Goal: Task Accomplishment & Management: Use online tool/utility

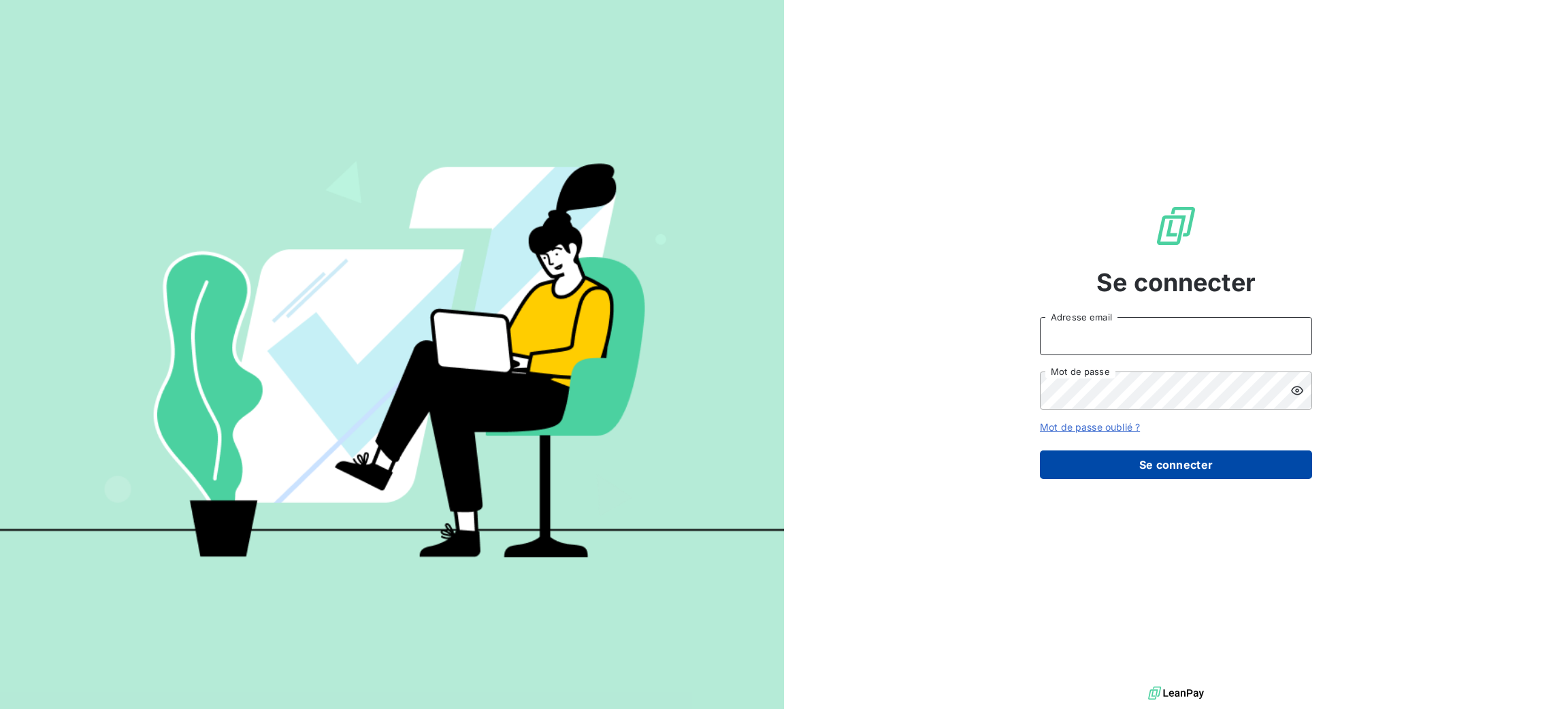
type input "[PERSON_NAME][EMAIL_ADDRESS][DOMAIN_NAME]"
click at [1207, 469] on button "Se connecter" at bounding box center [1176, 465] width 272 height 28
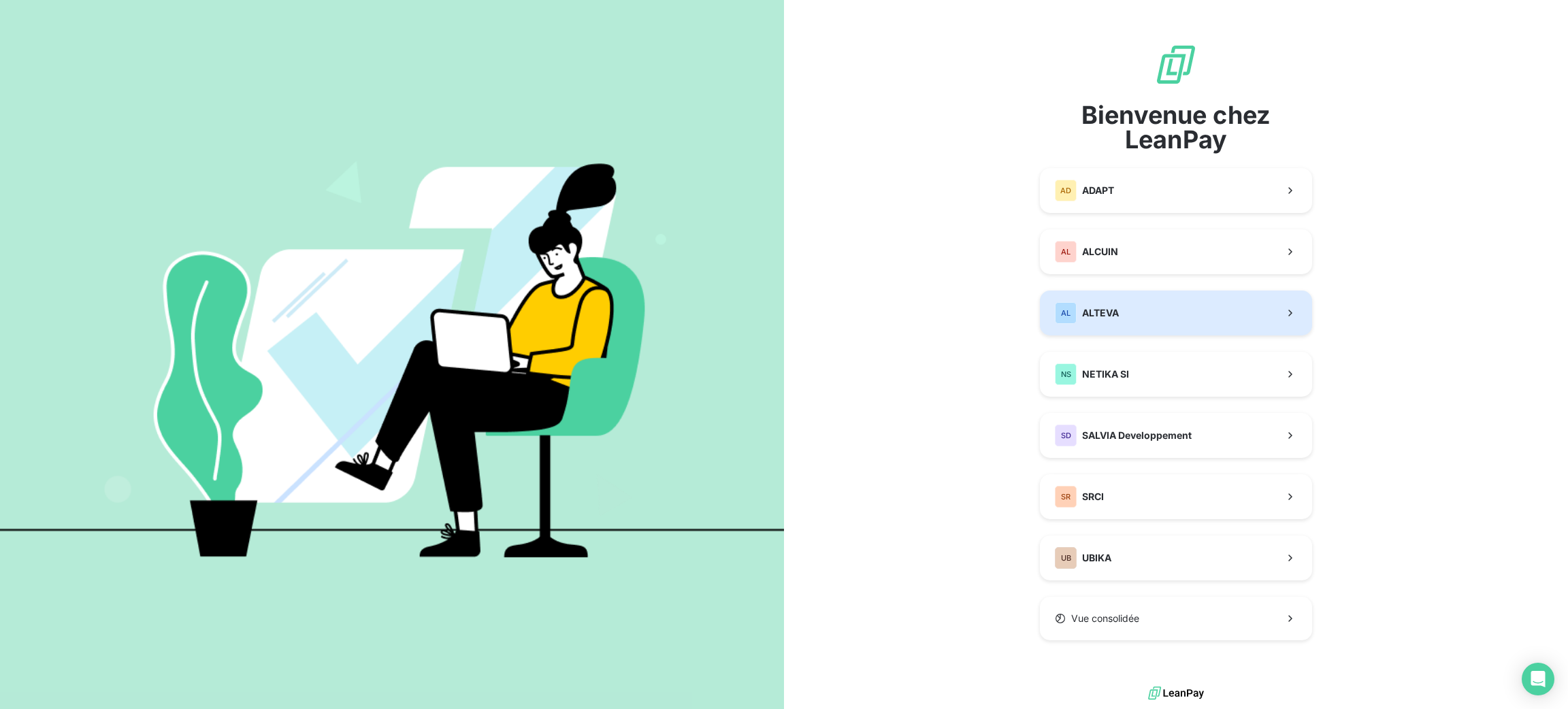
click at [1167, 314] on button "AL ALTEVA" at bounding box center [1176, 313] width 272 height 45
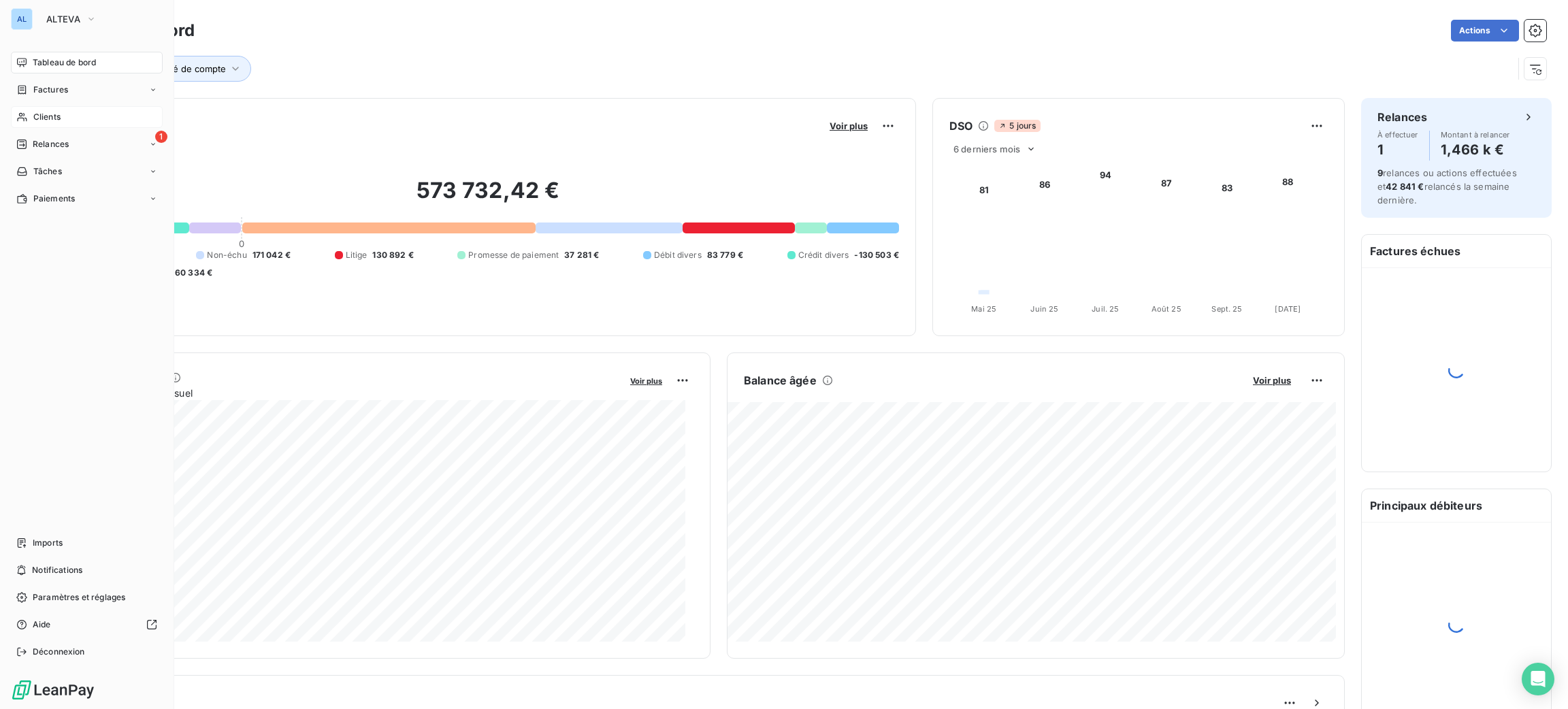
click at [51, 116] on span "Clients" at bounding box center [46, 117] width 27 height 12
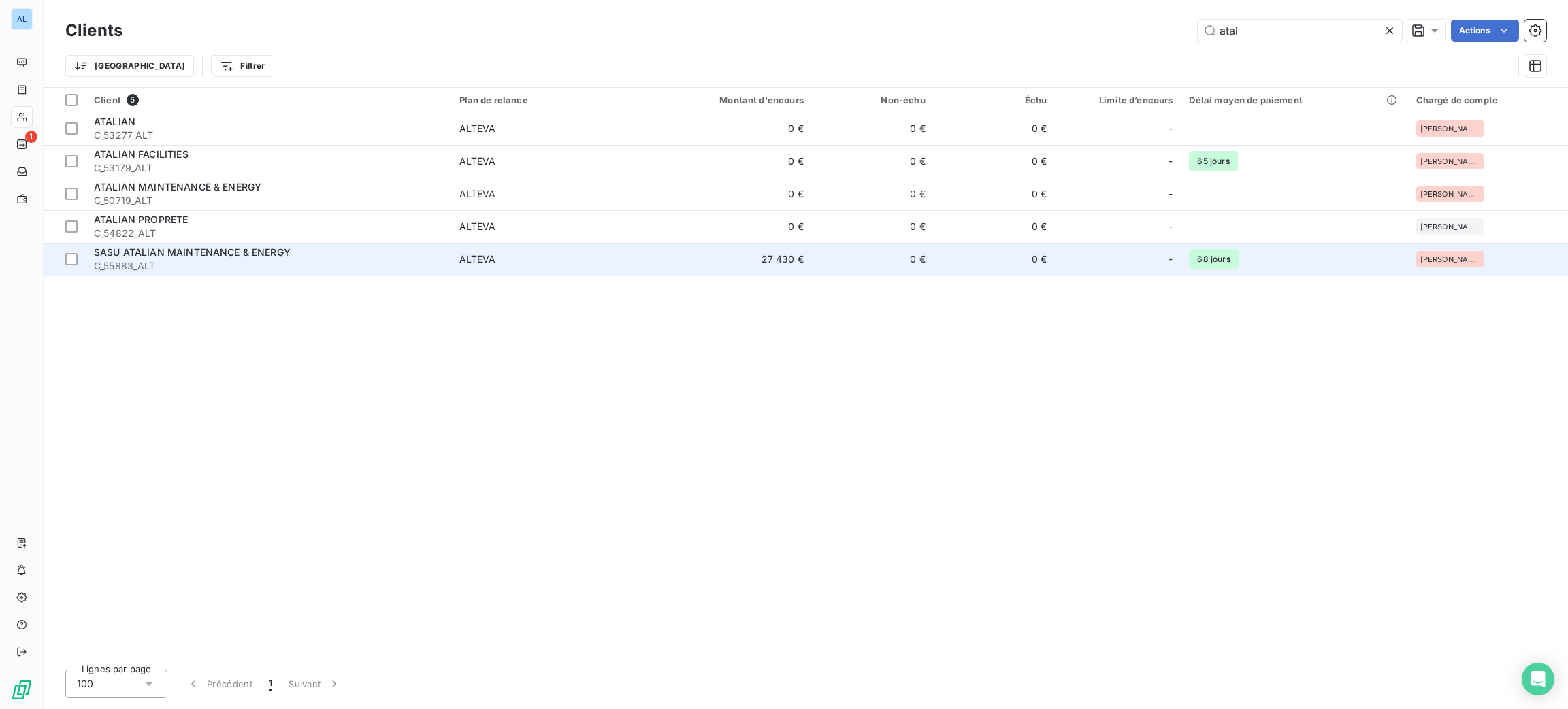
type input "atal"
click at [512, 263] on span "ALTEVA" at bounding box center [549, 259] width 181 height 13
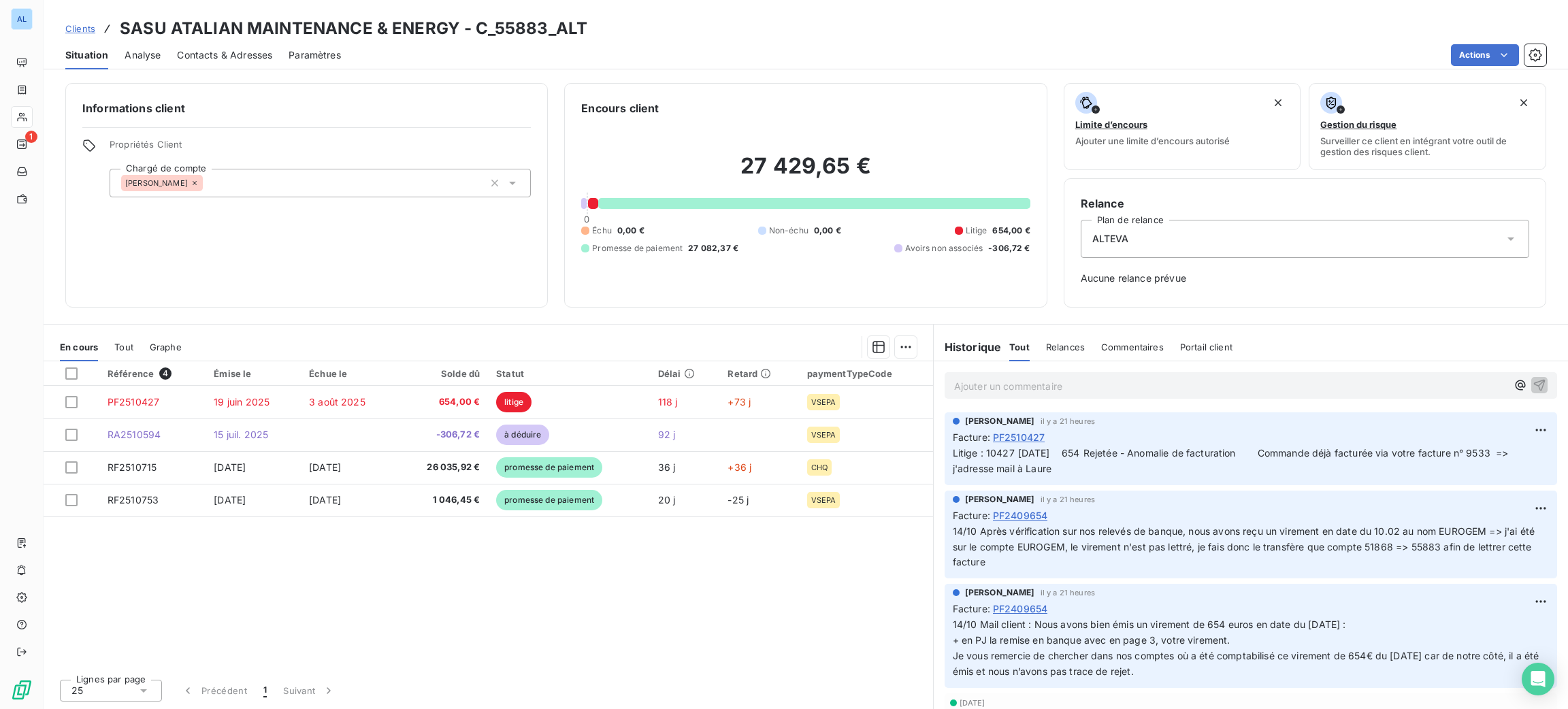
click at [1014, 390] on p "Ajouter un commentaire ﻿" at bounding box center [1230, 386] width 553 height 17
click at [1532, 386] on icon "button" at bounding box center [1539, 384] width 13 height 13
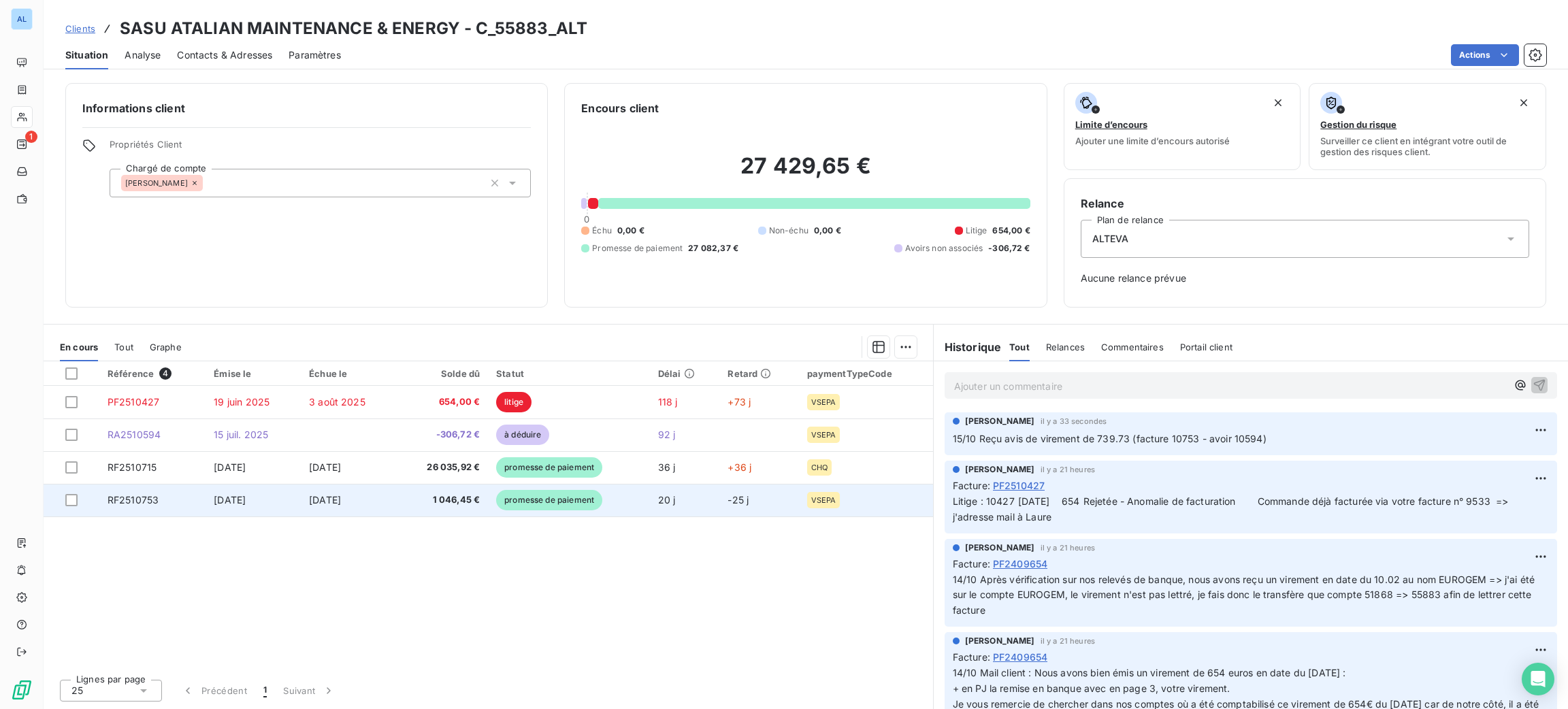
click at [460, 505] on span "1 046,45 €" at bounding box center [443, 499] width 75 height 13
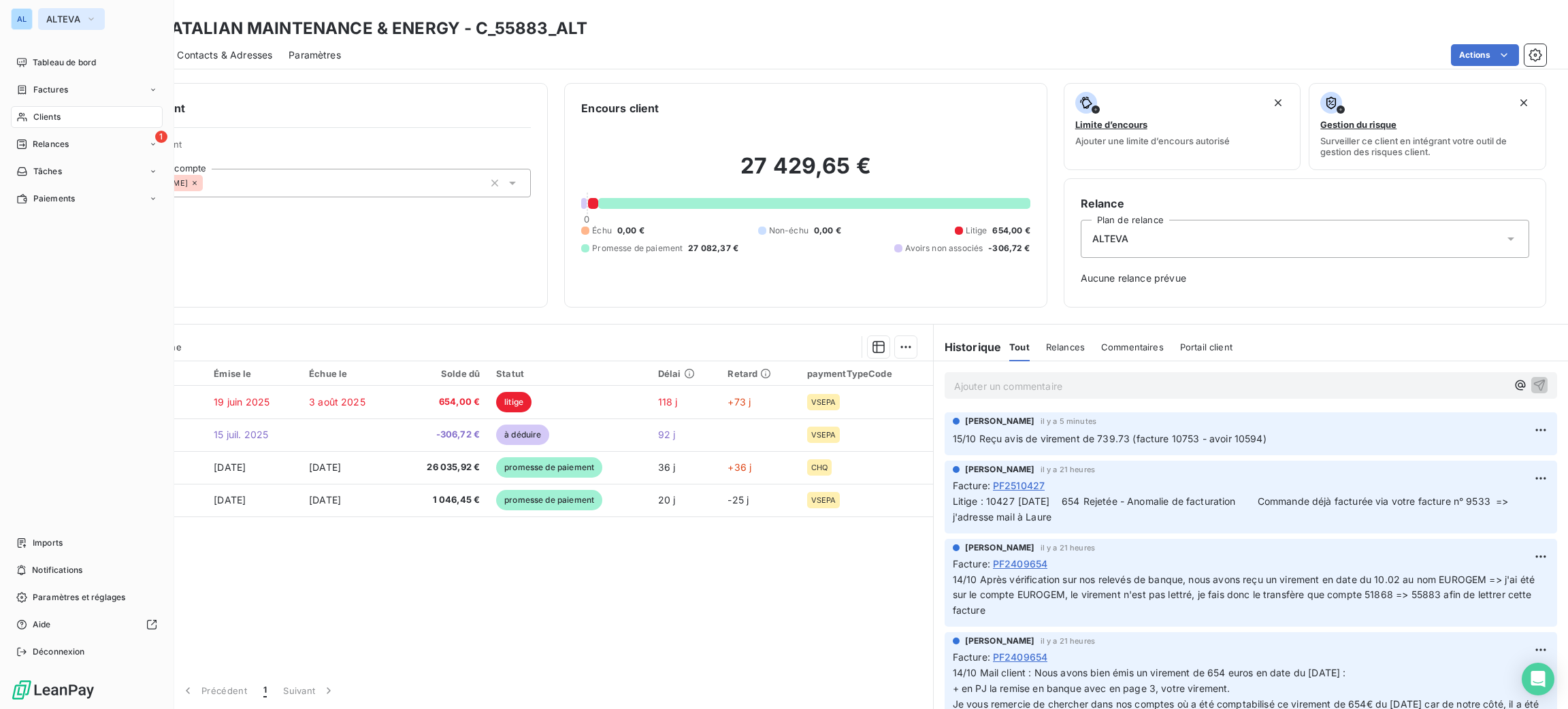
click at [85, 13] on icon "button" at bounding box center [90, 19] width 11 height 13
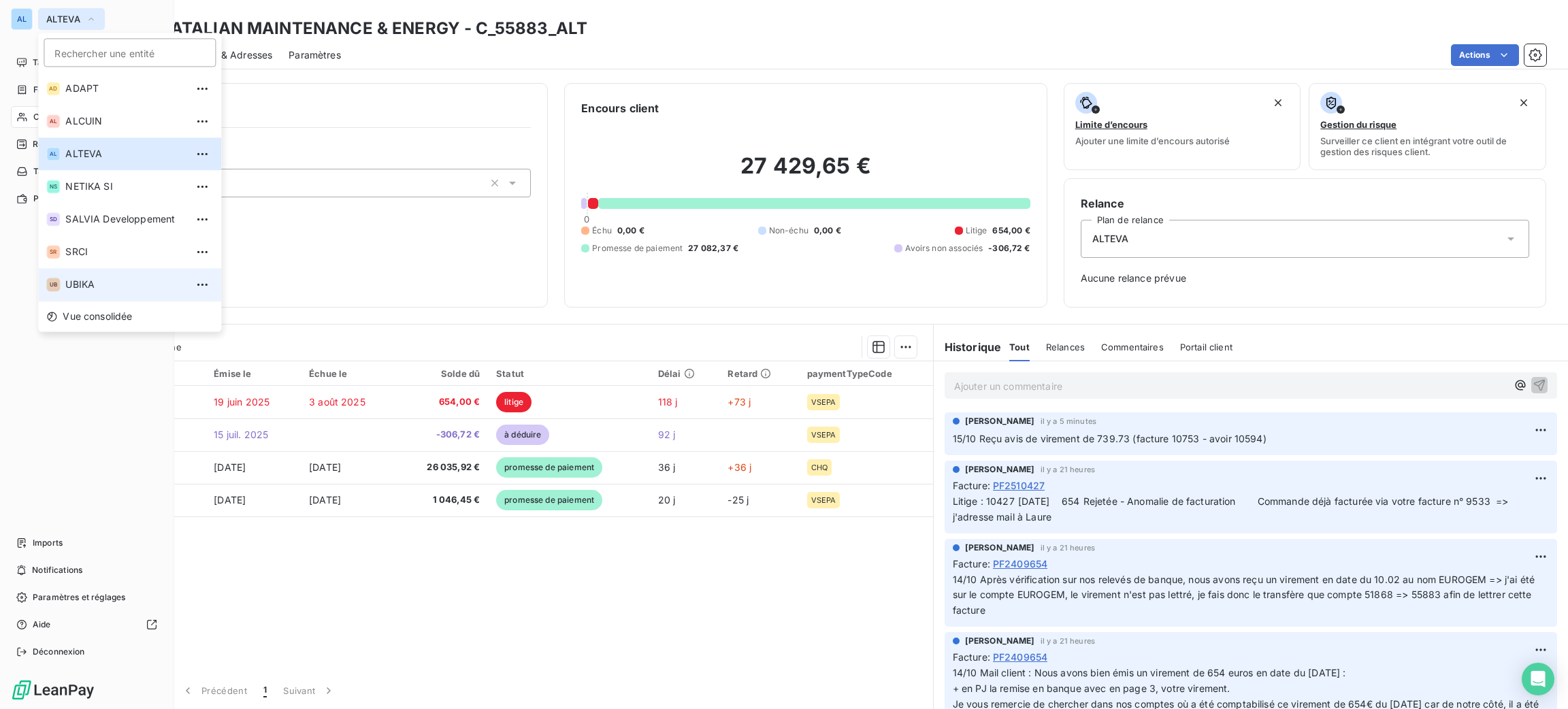
click at [130, 281] on span "UBIKA" at bounding box center [125, 284] width 120 height 13
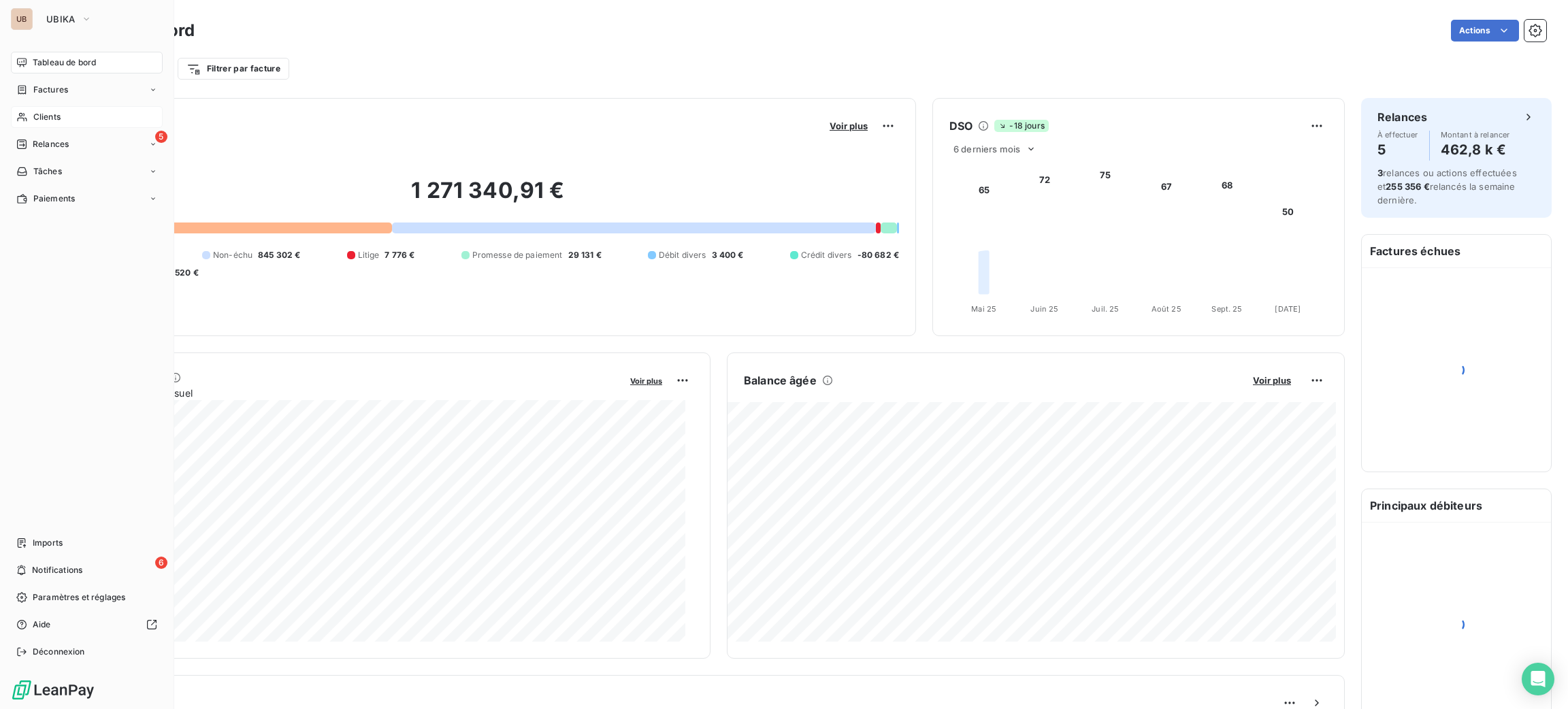
click at [65, 109] on div "Clients" at bounding box center [86, 117] width 152 height 22
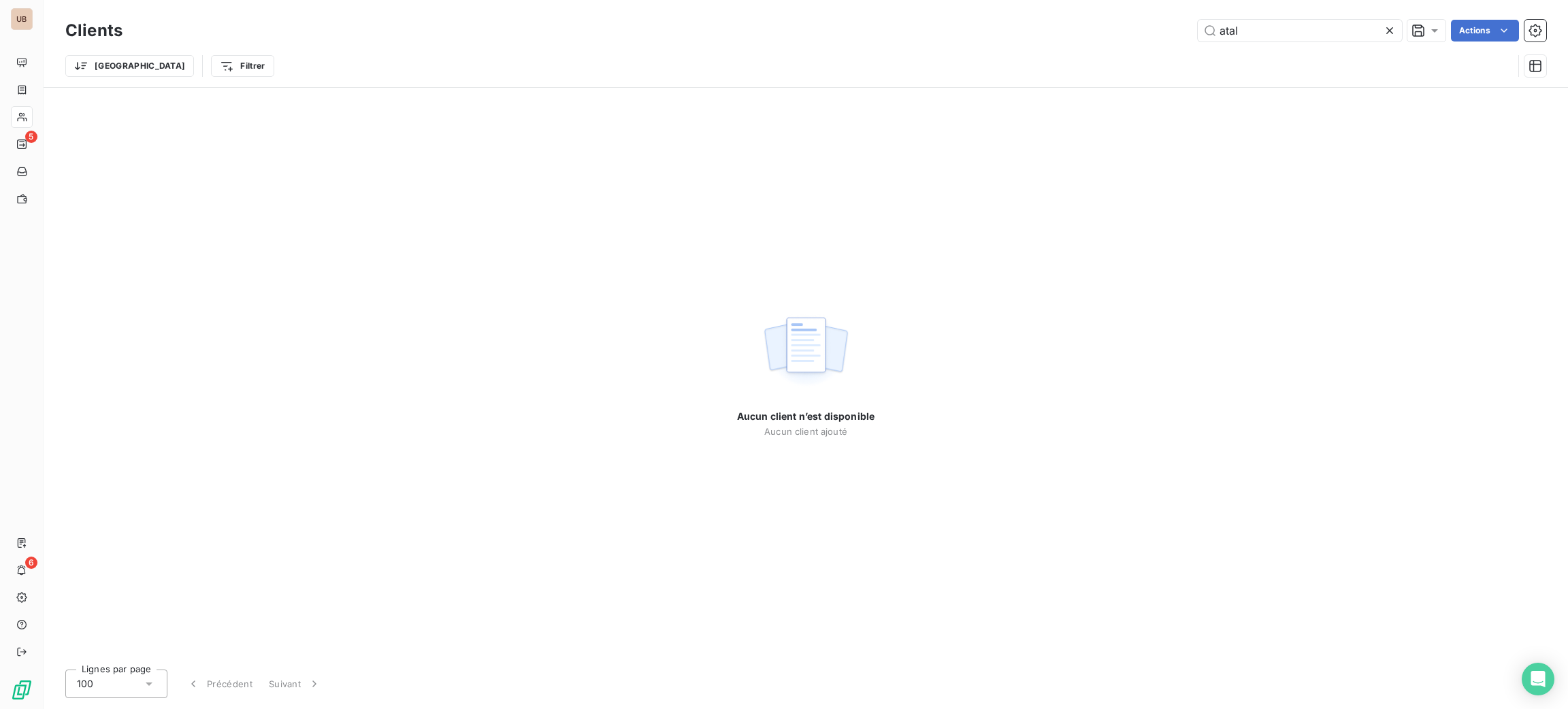
drag, startPoint x: 1211, startPoint y: 55, endPoint x: 1142, endPoint y: 47, distance: 69.5
click at [1159, 51] on div "Clients atal Actions Trier Filtrer" at bounding box center [806, 51] width 1481 height 70
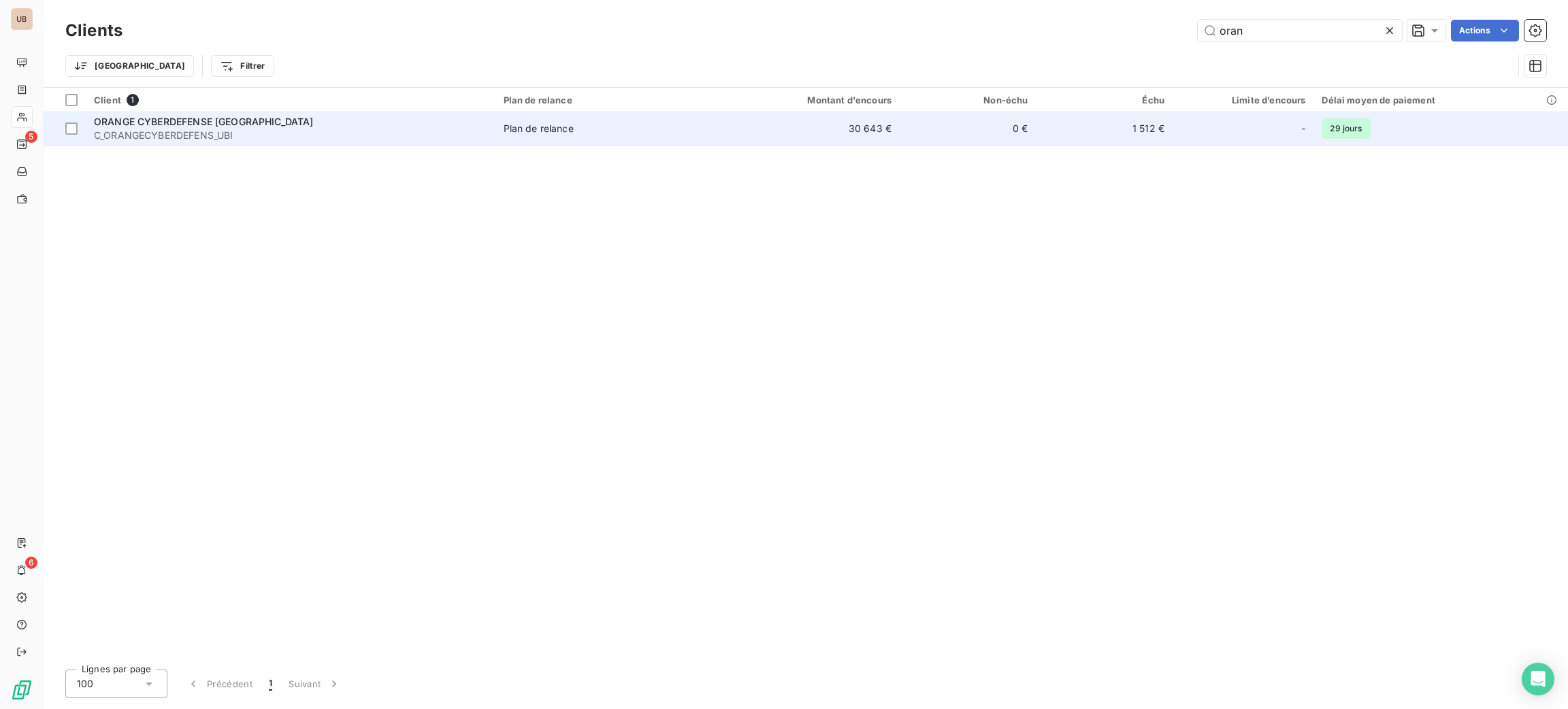
type input "oran"
click at [299, 118] on div "ORANGE CYBERDEFENSE [GEOGRAPHIC_DATA]" at bounding box center [290, 122] width 394 height 13
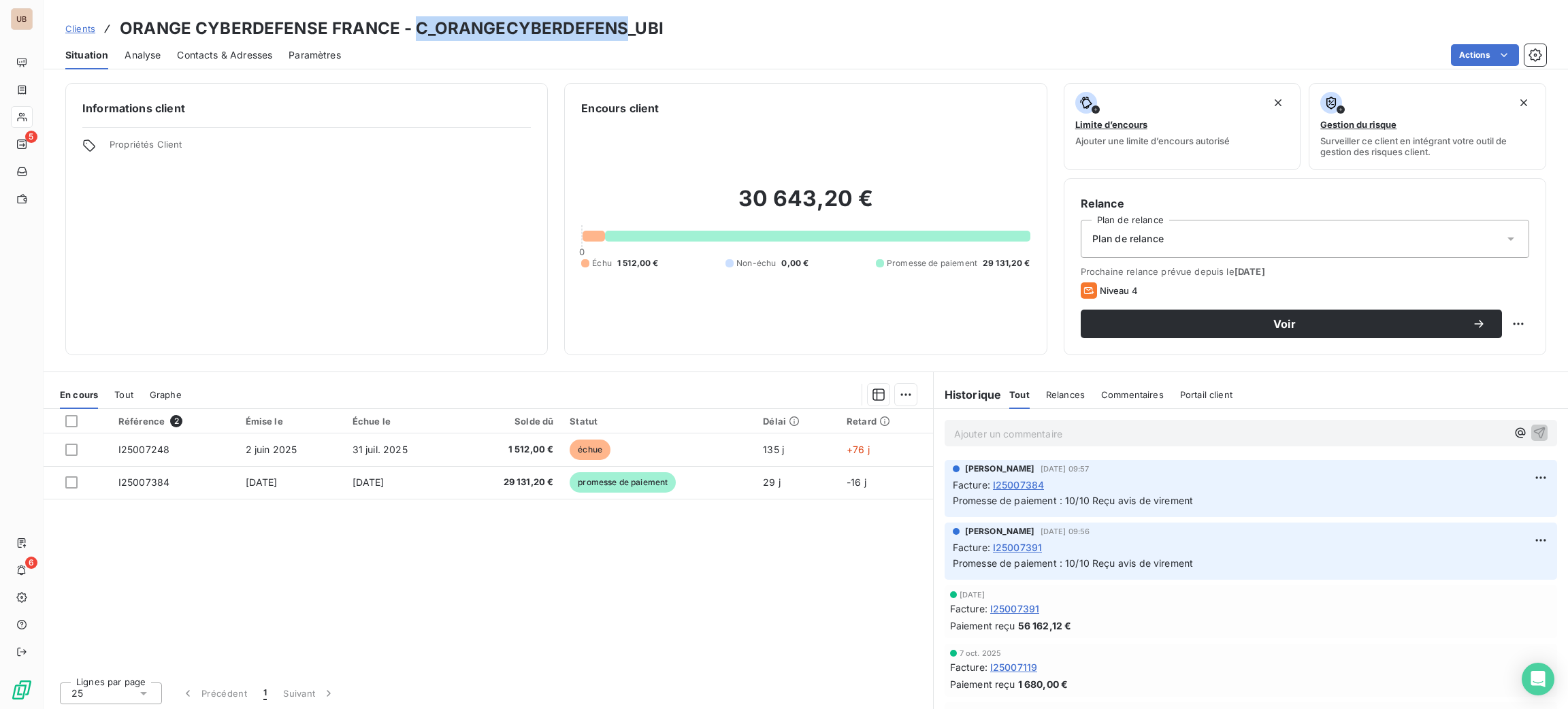
drag, startPoint x: 622, startPoint y: 27, endPoint x: 410, endPoint y: 18, distance: 212.2
click at [410, 18] on h3 "ORANGE CYBERDEFENSE FRANCE - C_ORANGECYBERDEFENS_UBI" at bounding box center [392, 29] width 544 height 25
copy h3 "C_ORANGECYBERDEFENS"
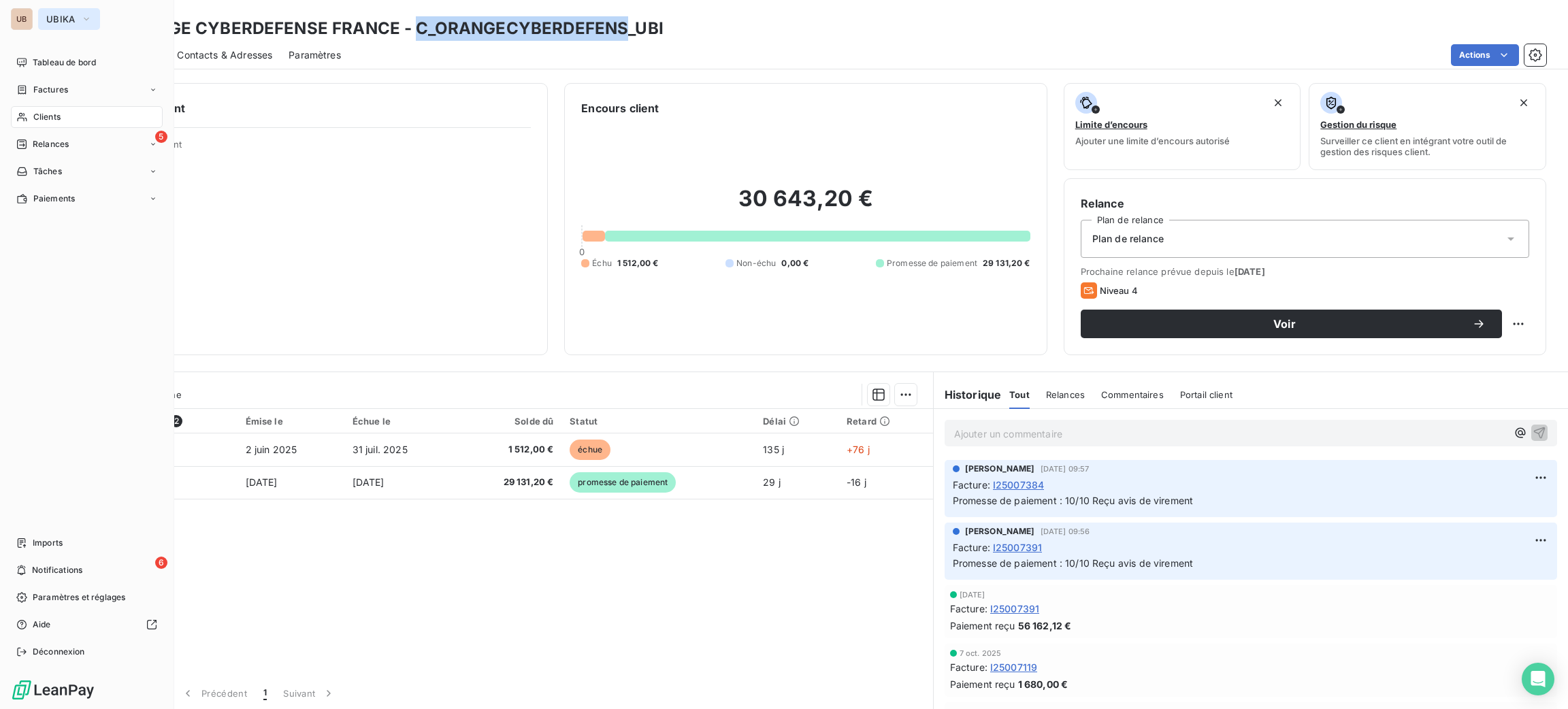
click at [54, 19] on span "UBIKA" at bounding box center [60, 18] width 29 height 11
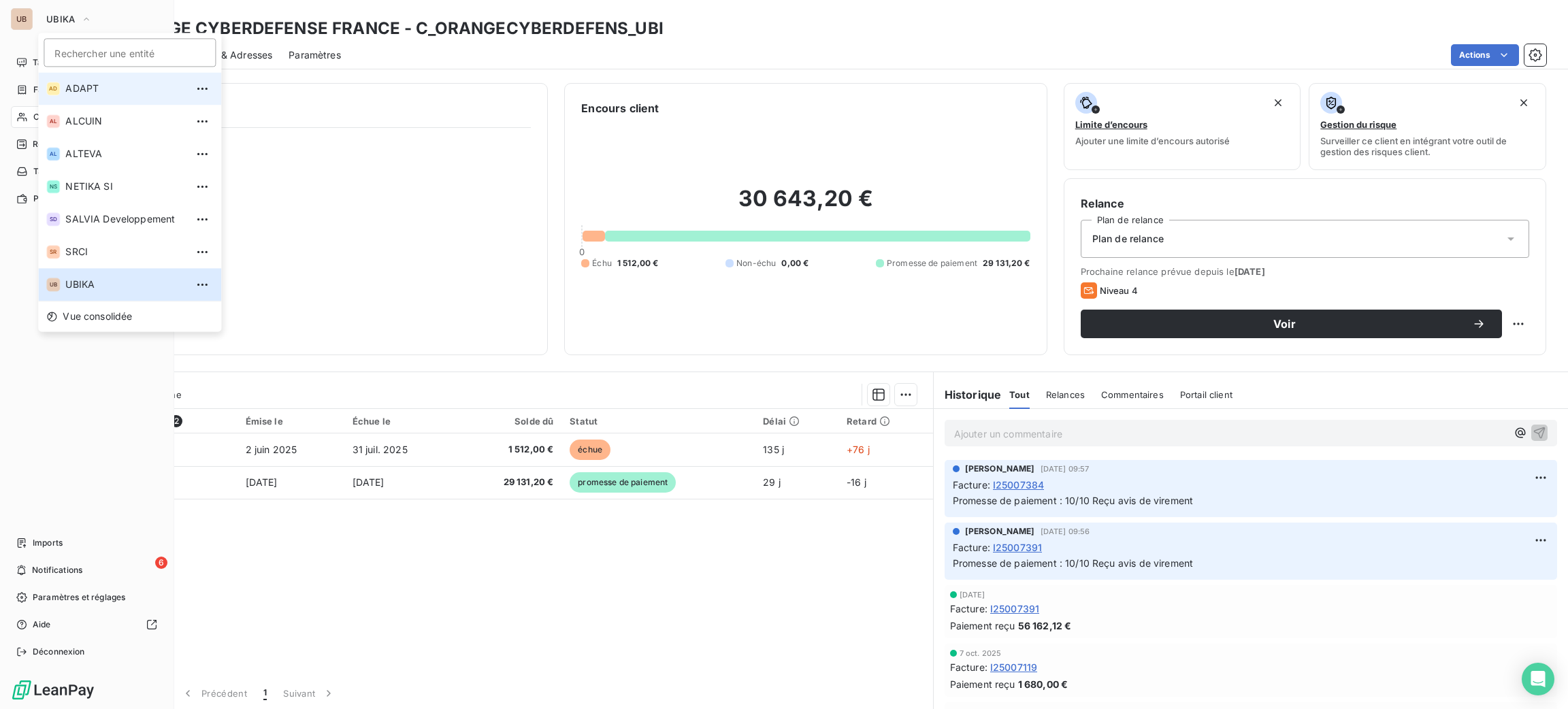
click at [131, 89] on span "ADAPT" at bounding box center [125, 89] width 120 height 13
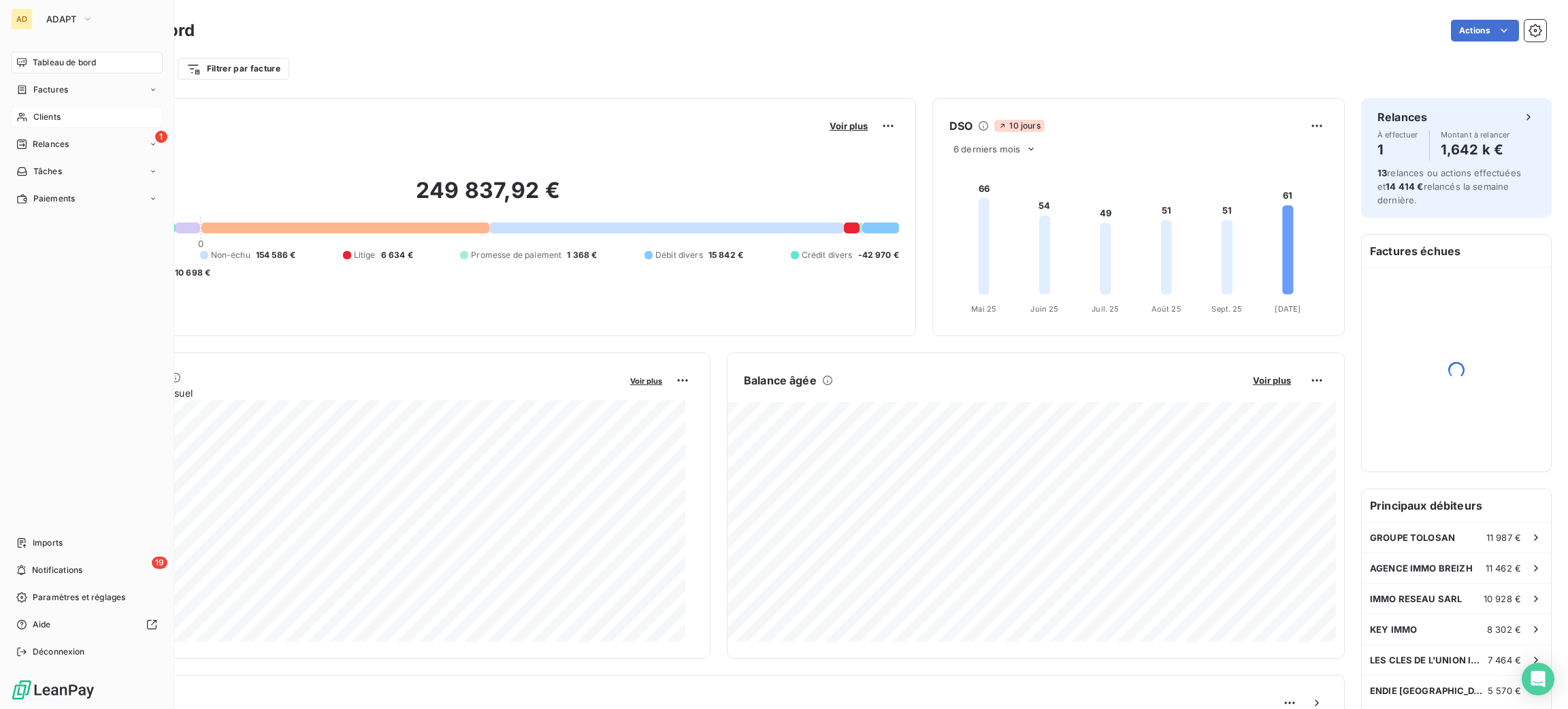
drag, startPoint x: 70, startPoint y: 118, endPoint x: 78, endPoint y: 109, distance: 12.0
click at [70, 120] on div "Clients" at bounding box center [86, 117] width 152 height 22
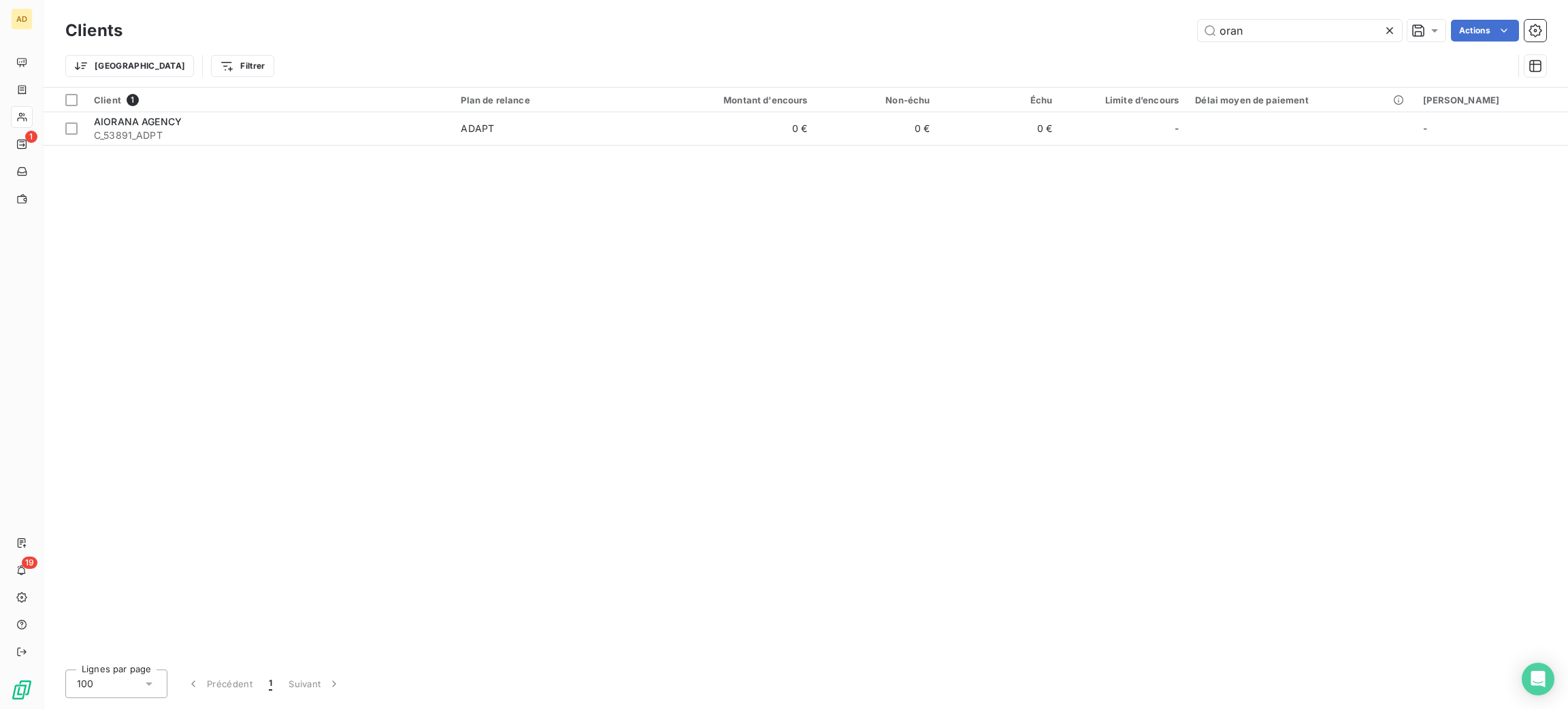
drag, startPoint x: 1320, startPoint y: 40, endPoint x: 1162, endPoint y: 26, distance: 158.6
click at [1178, 31] on div "oran Actions" at bounding box center [843, 31] width 1407 height 22
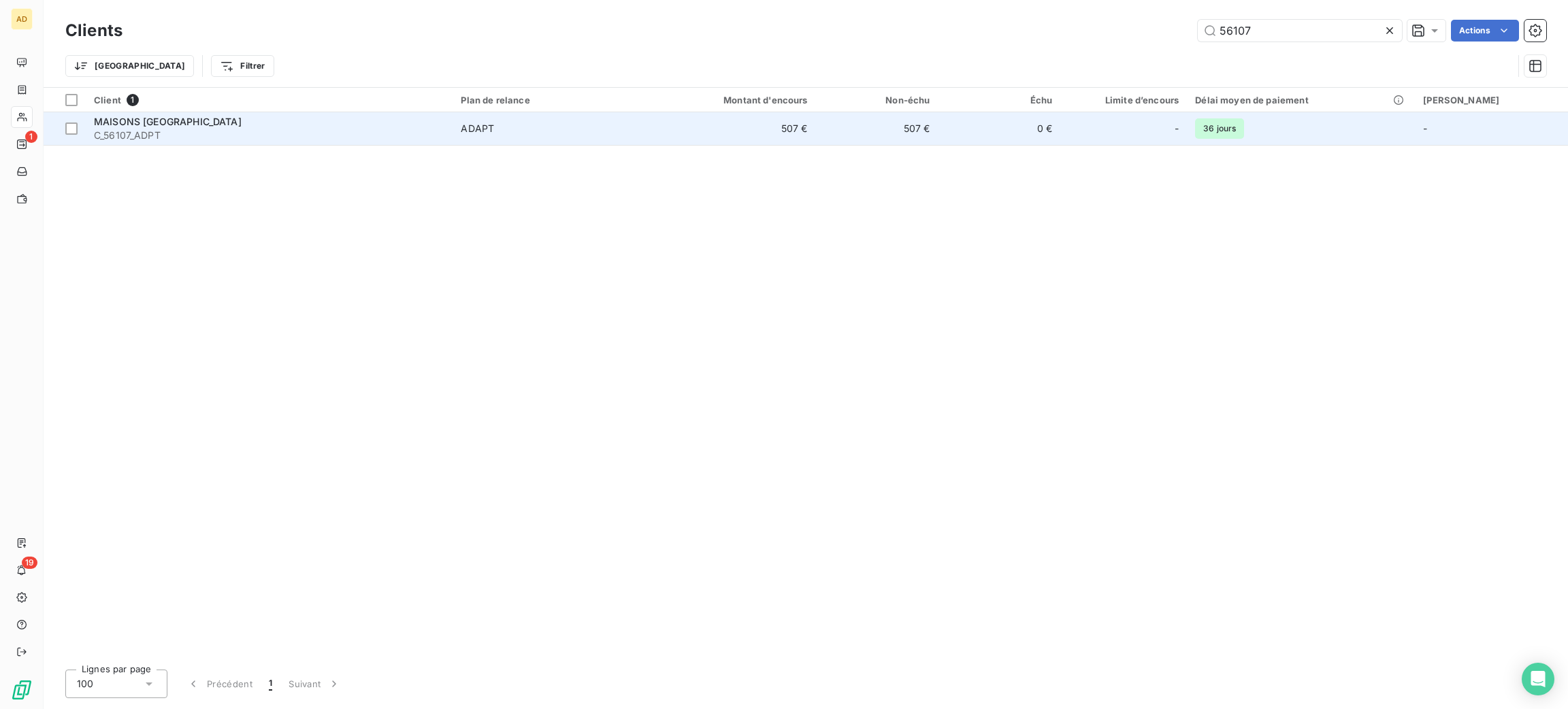
type input "56107"
click at [379, 138] on span "C_56107_ADPT" at bounding box center [269, 135] width 351 height 13
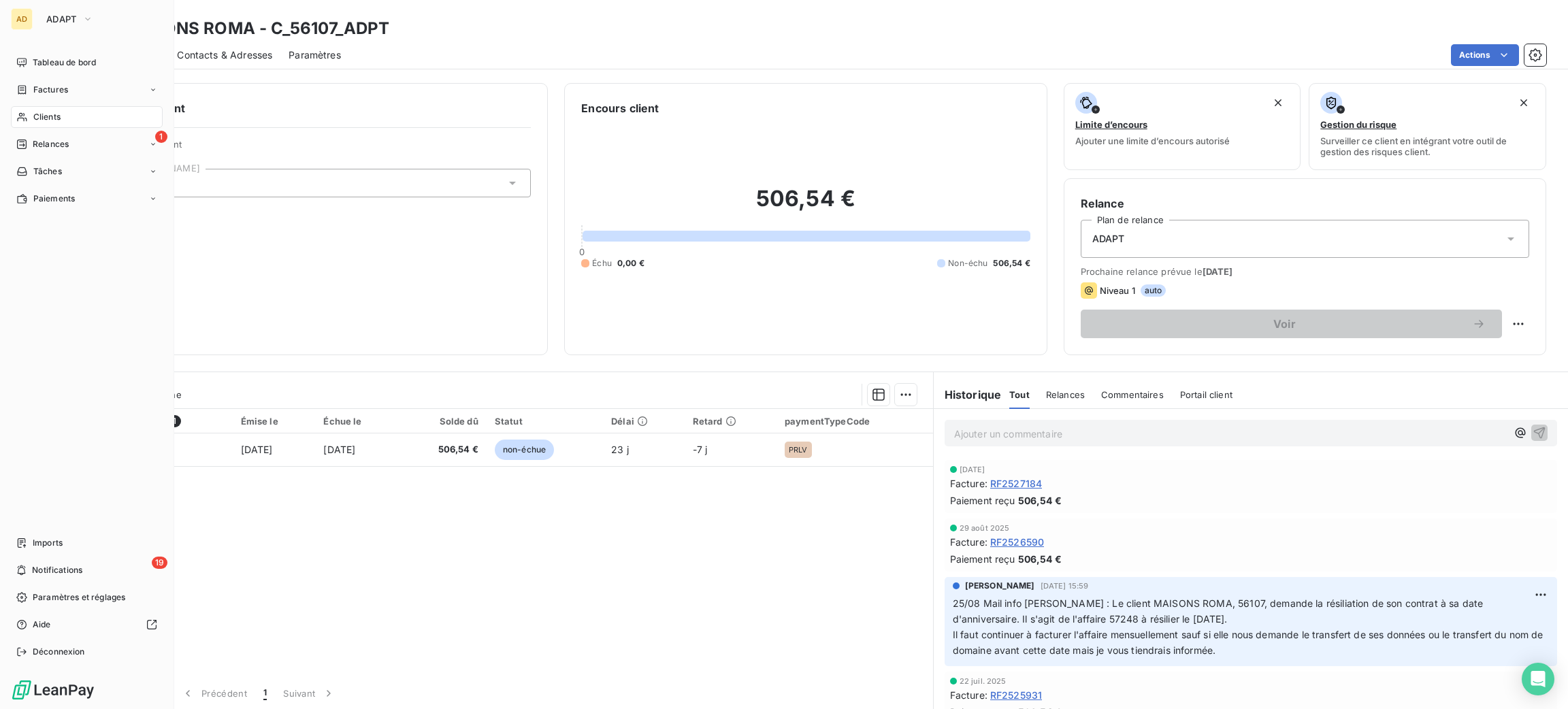
click at [56, 116] on span "Clients" at bounding box center [46, 117] width 27 height 12
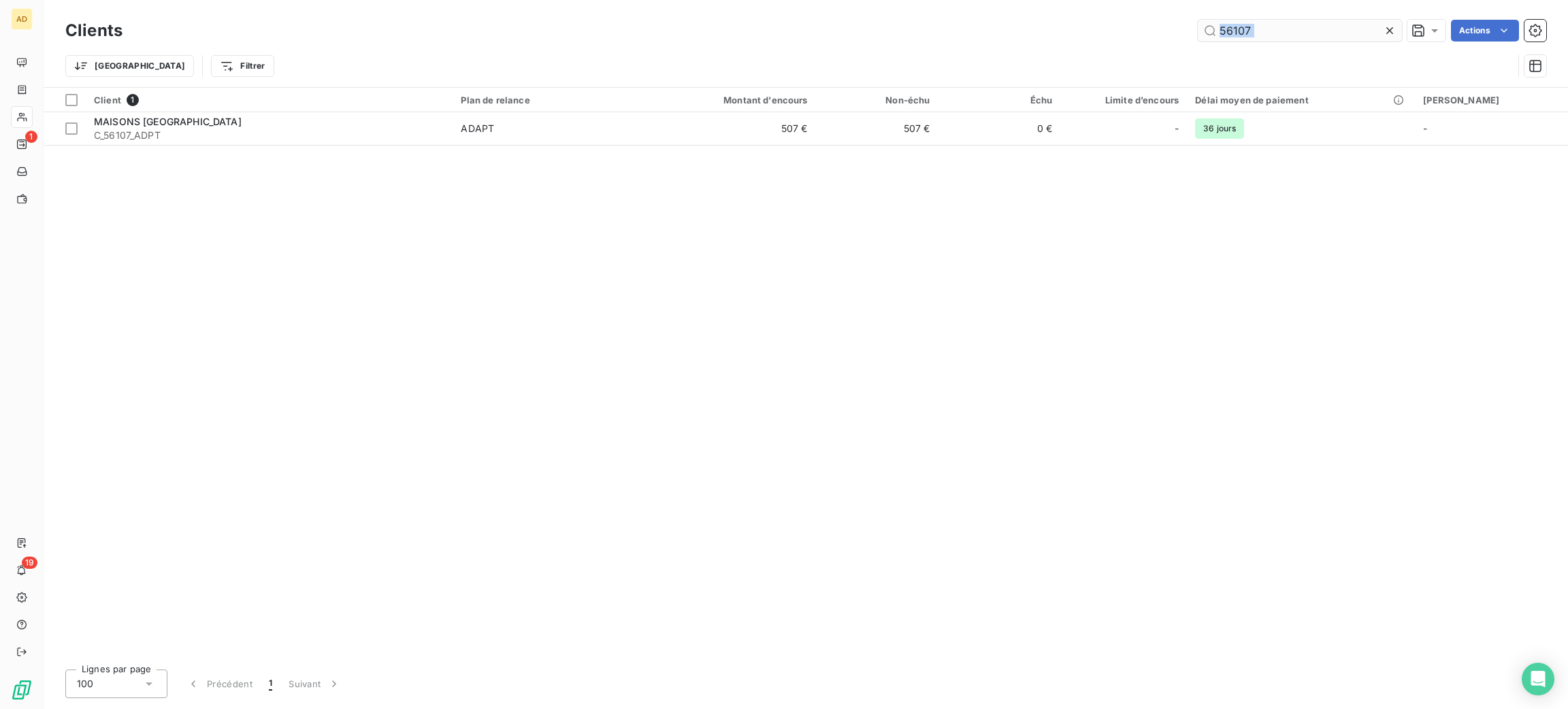
drag, startPoint x: 1256, startPoint y: 47, endPoint x: 1222, endPoint y: 32, distance: 37.2
click at [1222, 32] on div "Clients 56107 Actions Trier Filtrer" at bounding box center [806, 51] width 1481 height 70
drag, startPoint x: 1268, startPoint y: 43, endPoint x: 1272, endPoint y: 27, distance: 16.5
click at [1269, 44] on div "Clients 56107 Actions" at bounding box center [806, 31] width 1481 height 28
click at [1275, 26] on input "56107" at bounding box center [1299, 31] width 204 height 22
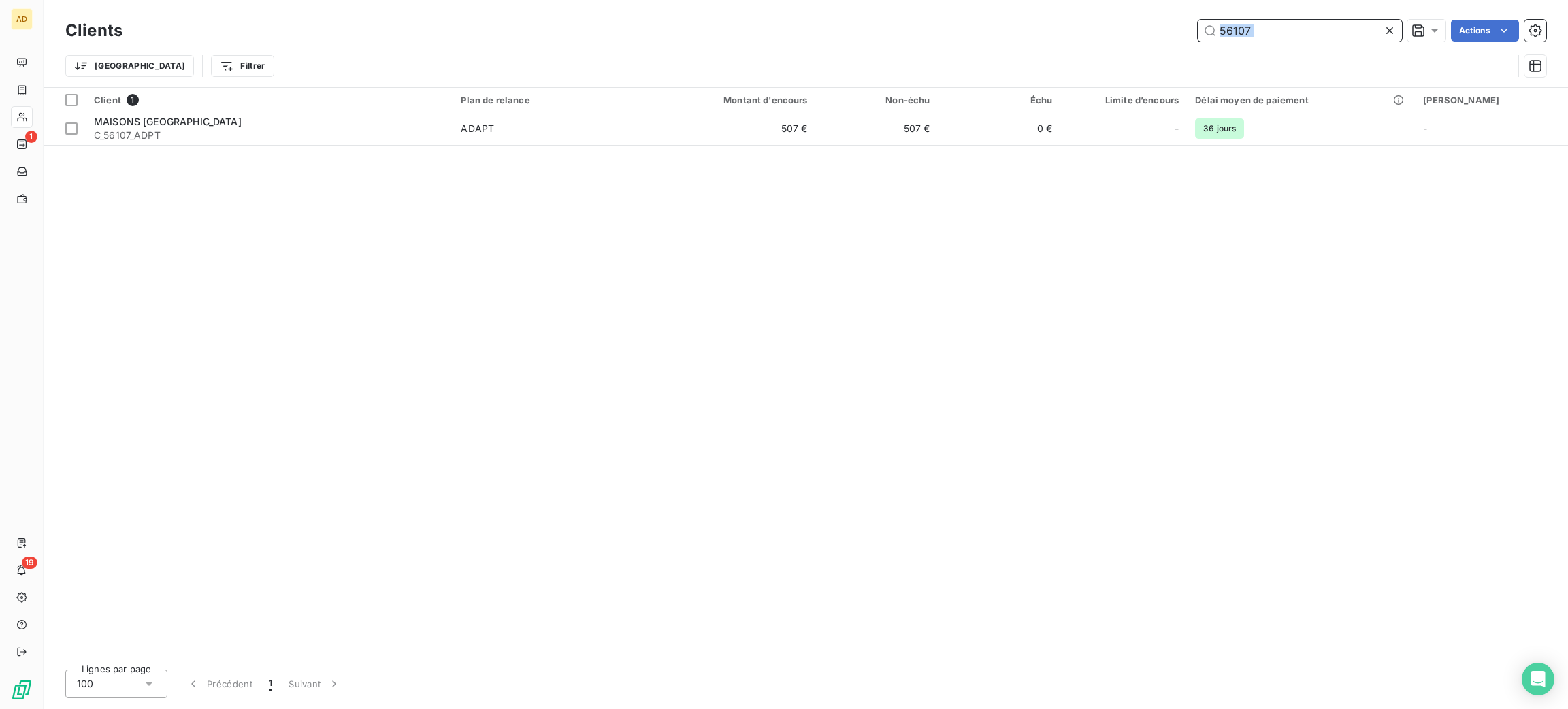
click at [1275, 26] on input "56107" at bounding box center [1299, 31] width 204 height 22
click at [1275, 28] on input "56107" at bounding box center [1299, 31] width 204 height 22
click at [1273, 31] on input "56107" at bounding box center [1299, 31] width 204 height 22
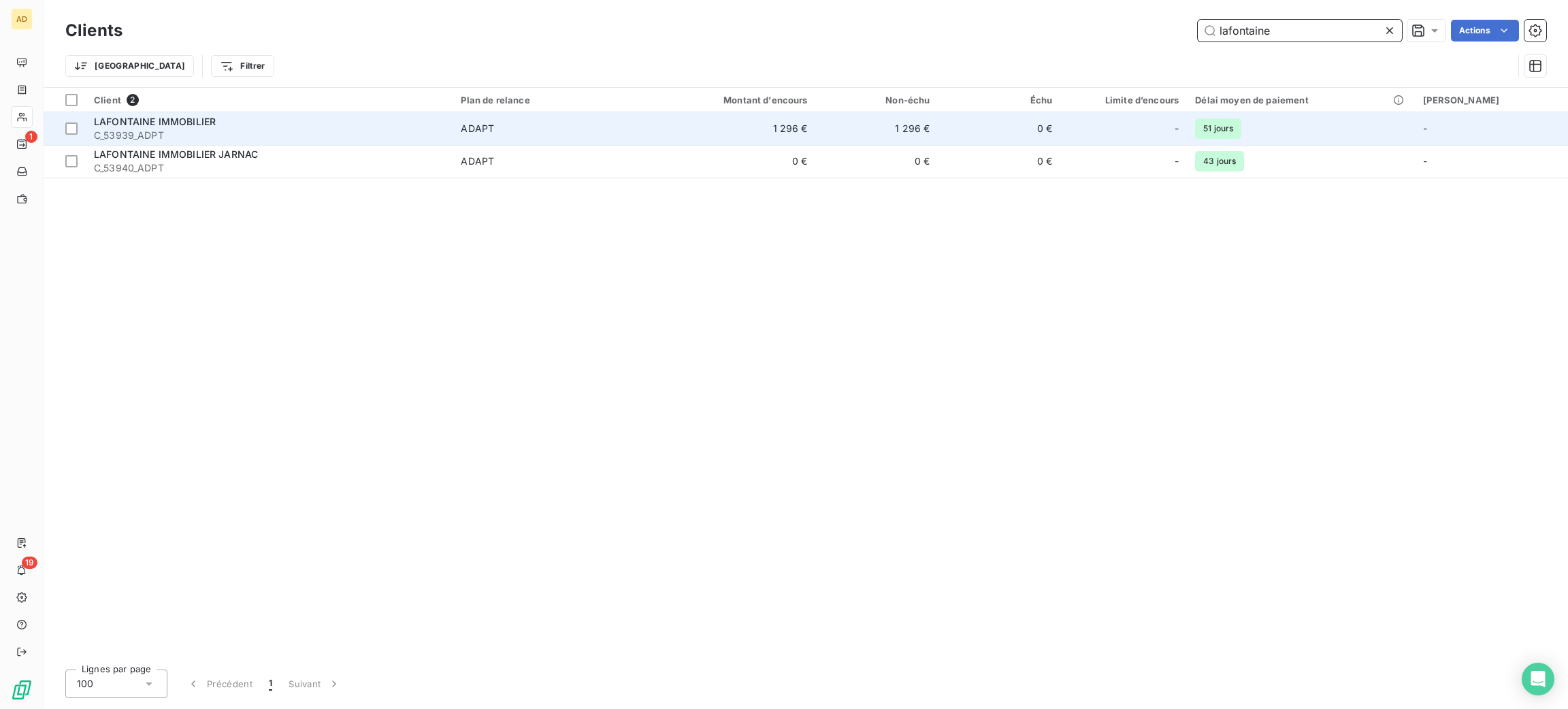
type input "lafontaine"
click at [486, 130] on div "ADAPT" at bounding box center [477, 128] width 33 height 13
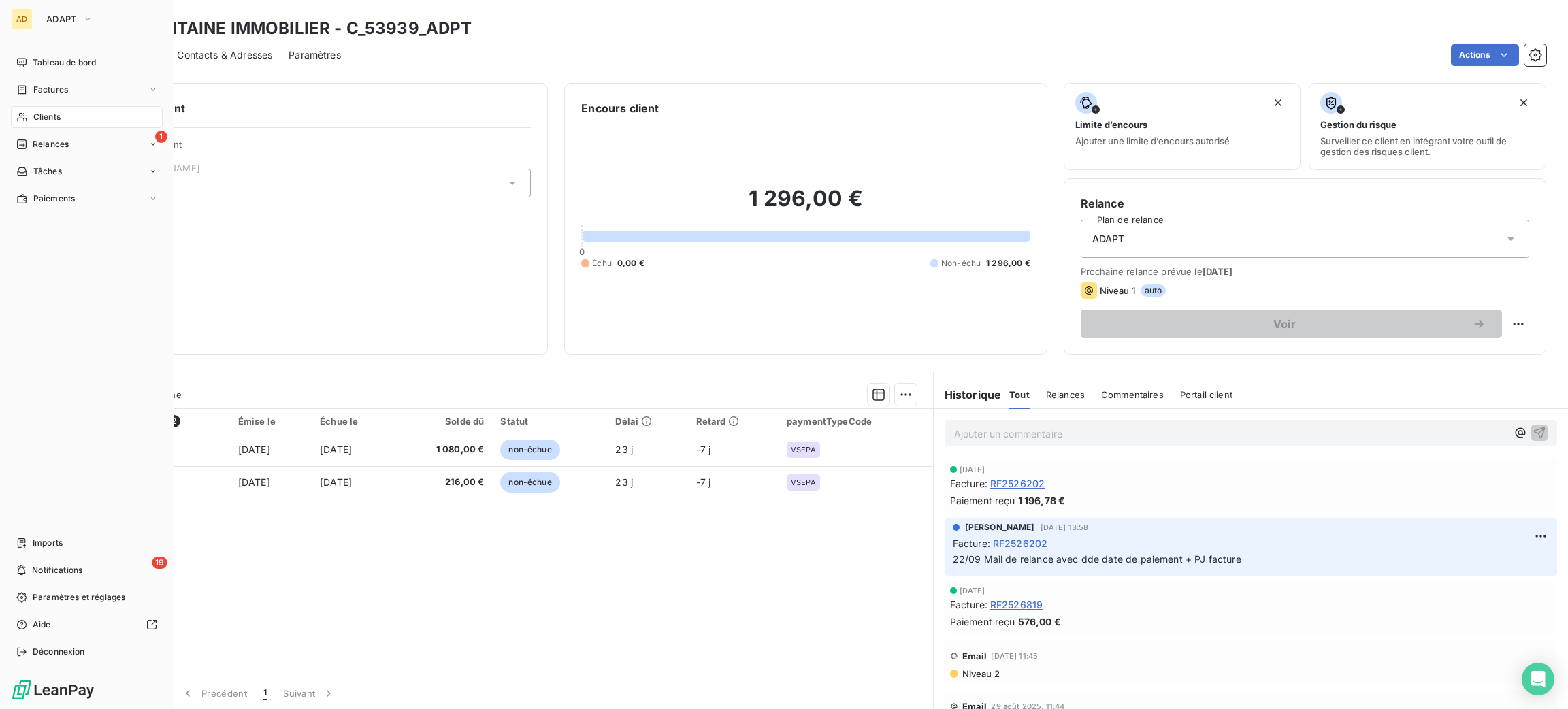
click at [44, 120] on span "Clients" at bounding box center [46, 117] width 27 height 12
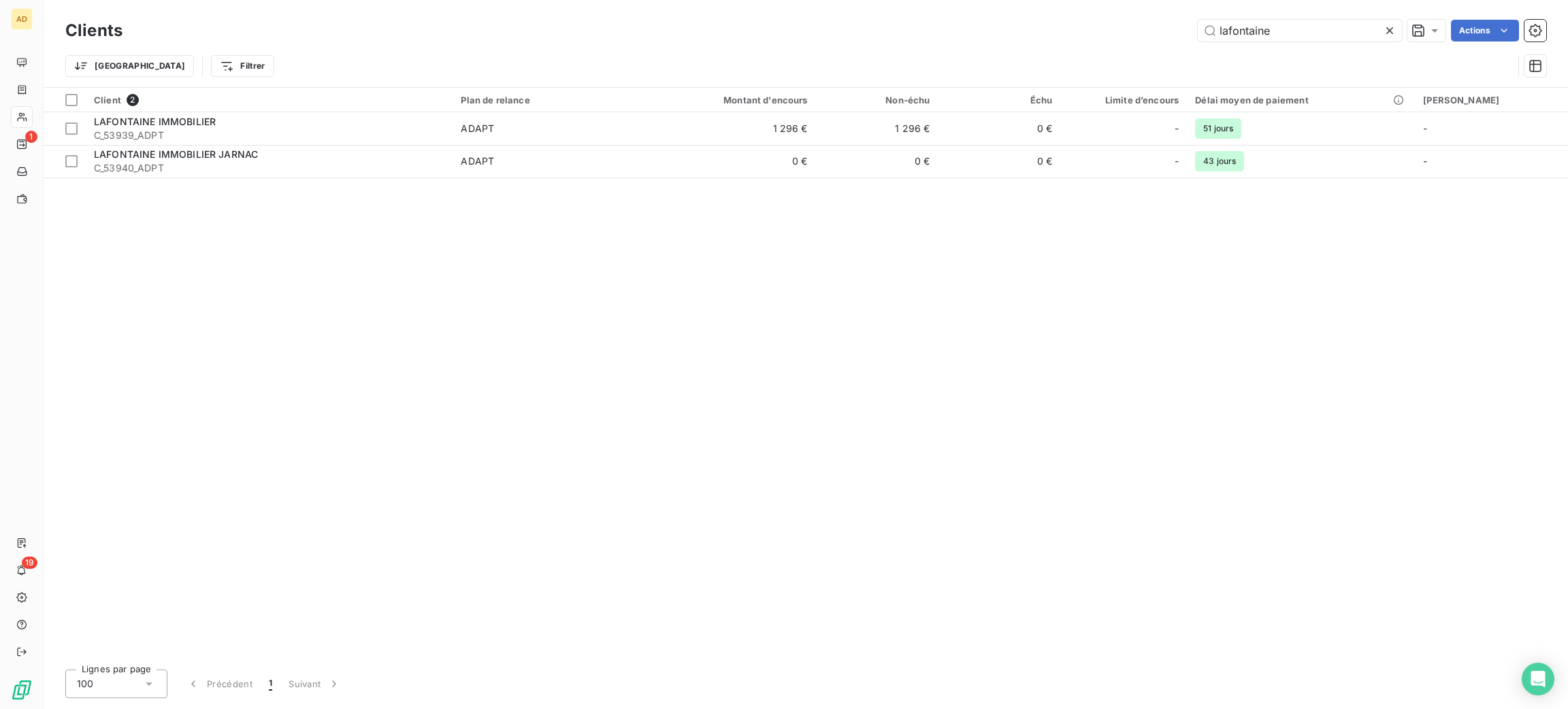
drag, startPoint x: 1294, startPoint y: 19, endPoint x: 1146, endPoint y: 28, distance: 148.3
click at [1146, 28] on div "lafontaine Actions" at bounding box center [843, 31] width 1407 height 22
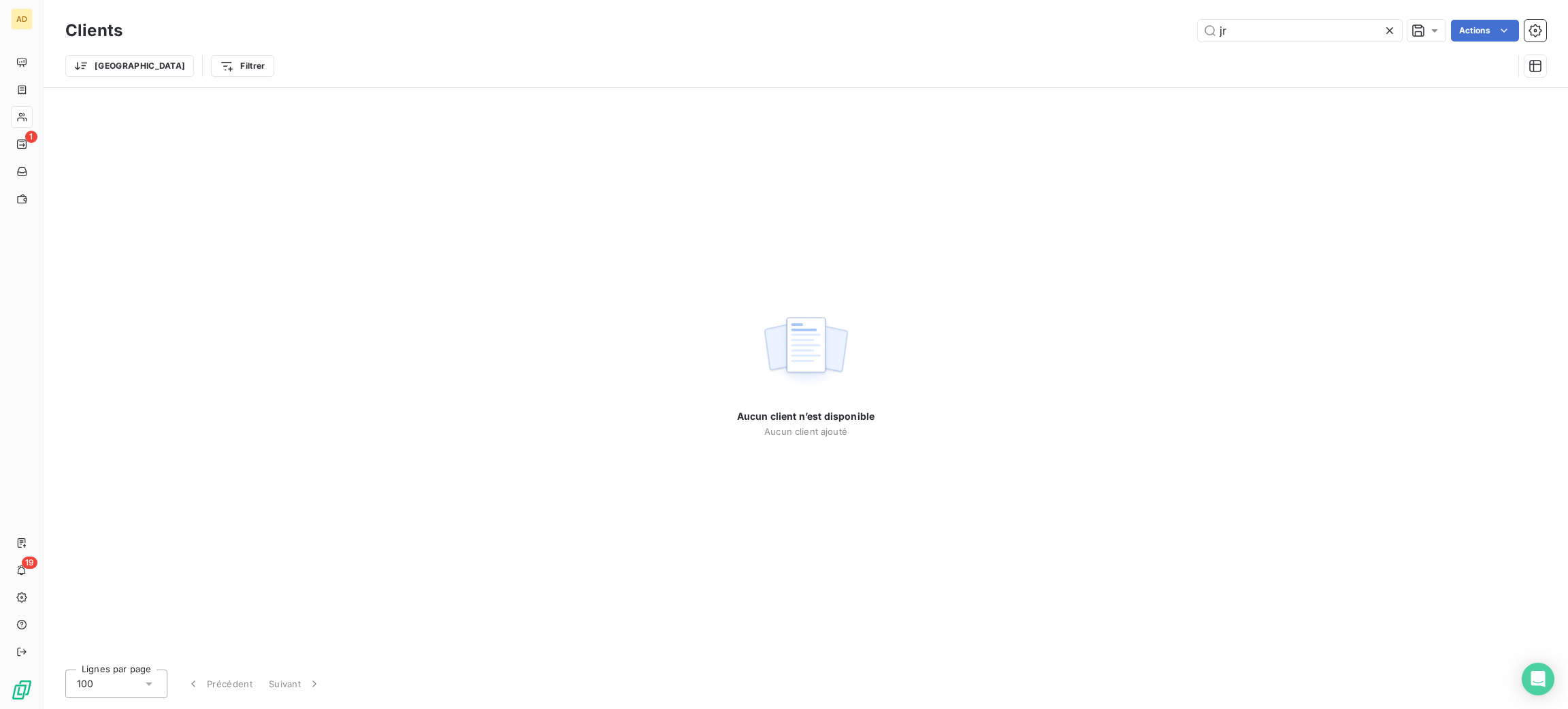
type input "j"
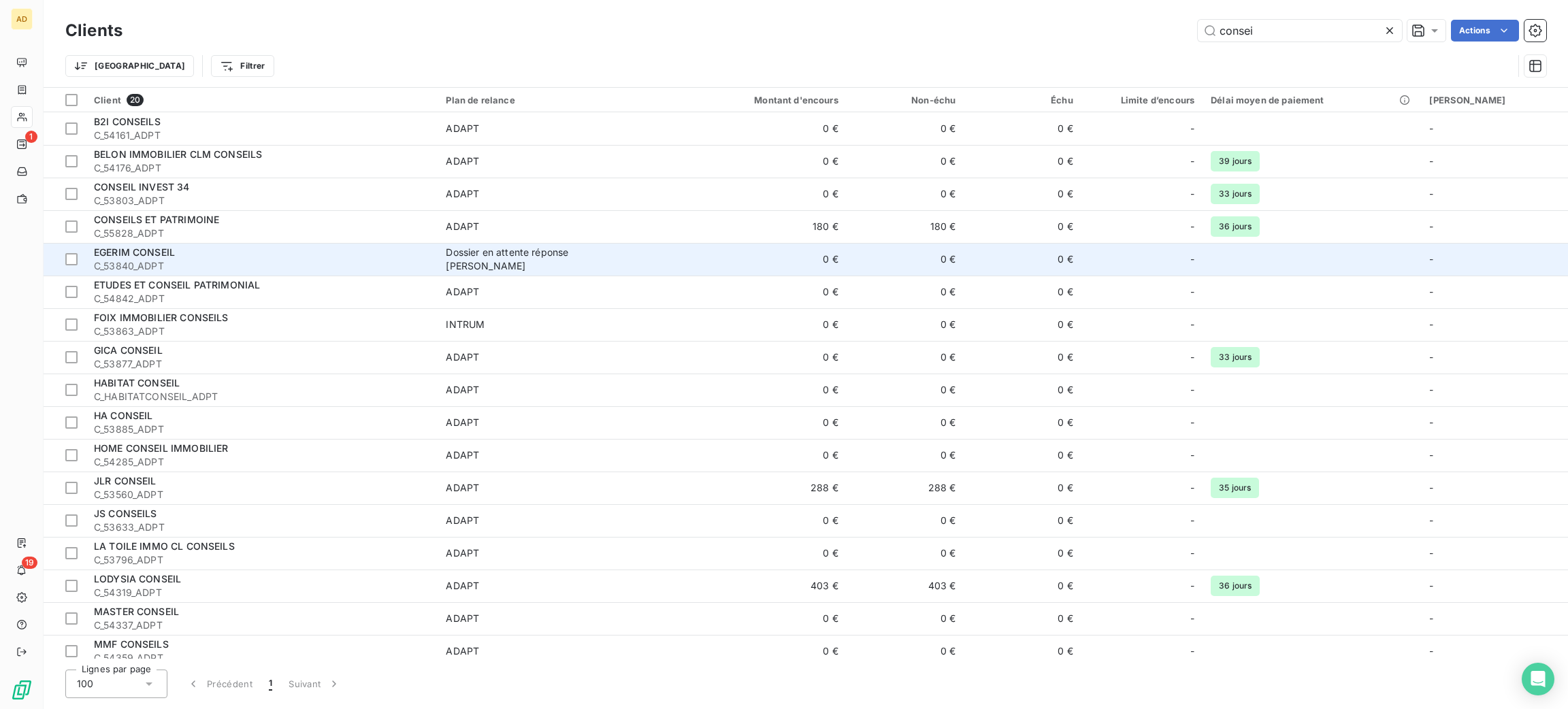
type input "consei"
click at [508, 263] on div "Dossier en attente réponse [PERSON_NAME]" at bounding box center [530, 258] width 170 height 27
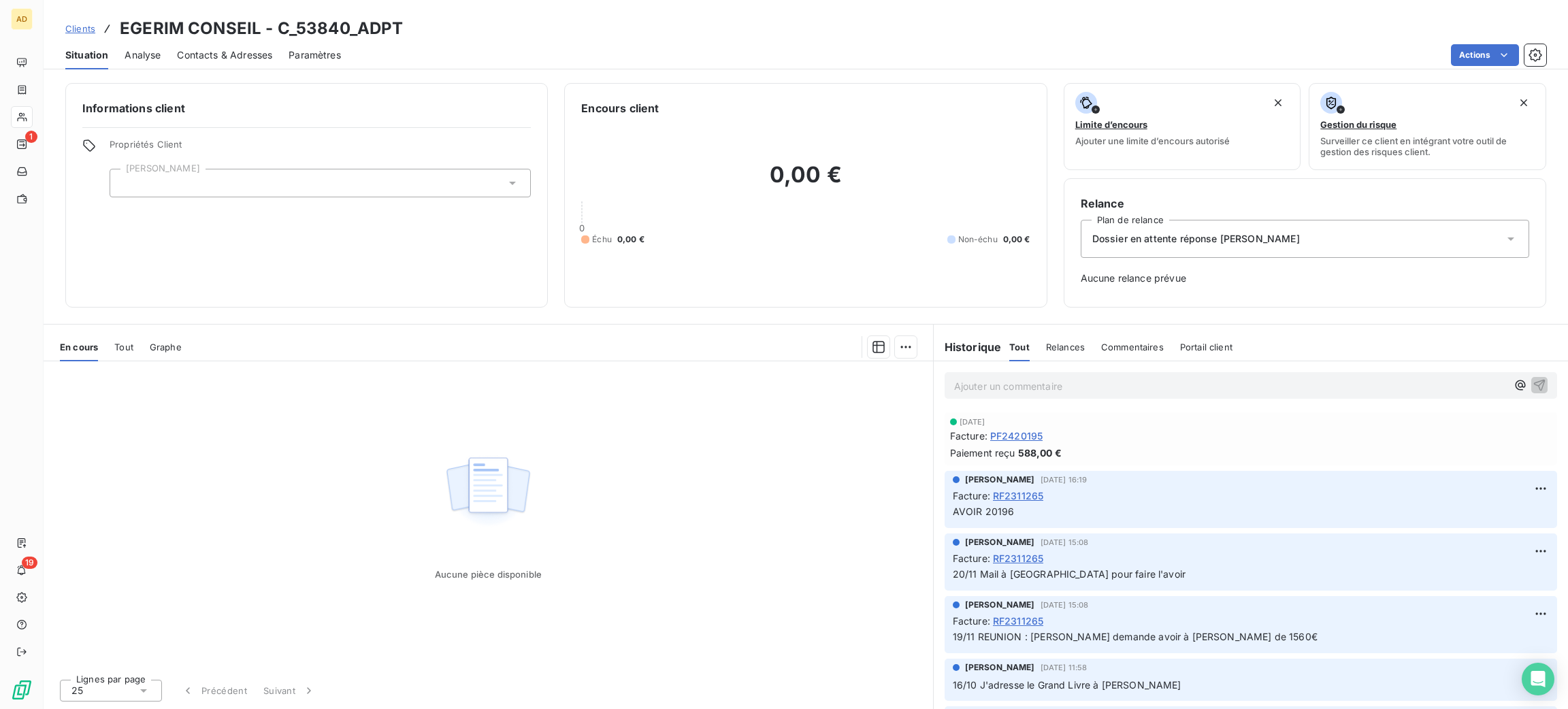
click at [1149, 234] on span "Dossier en attente réponse [PERSON_NAME]" at bounding box center [1196, 239] width 207 height 13
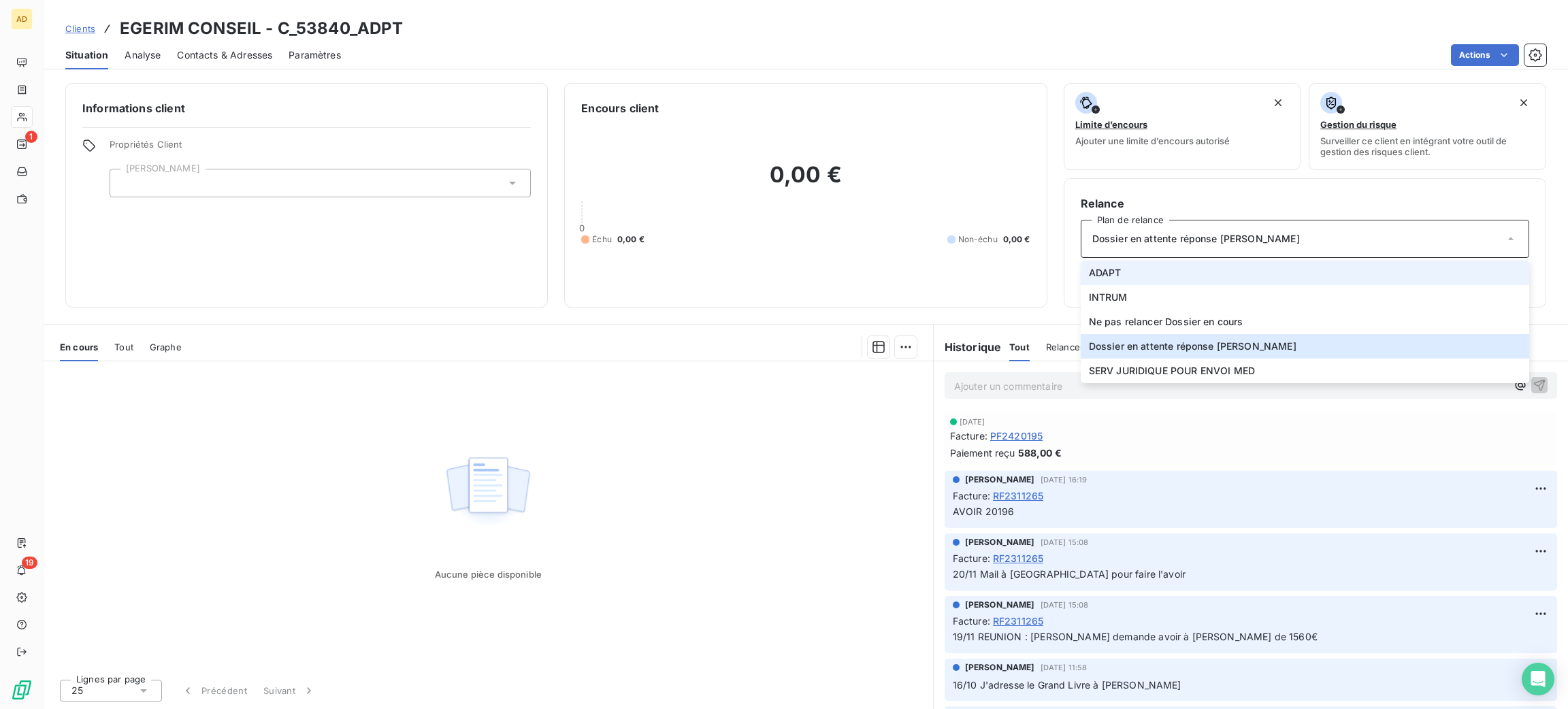
click at [1162, 272] on li "ADAPT" at bounding box center [1304, 273] width 448 height 25
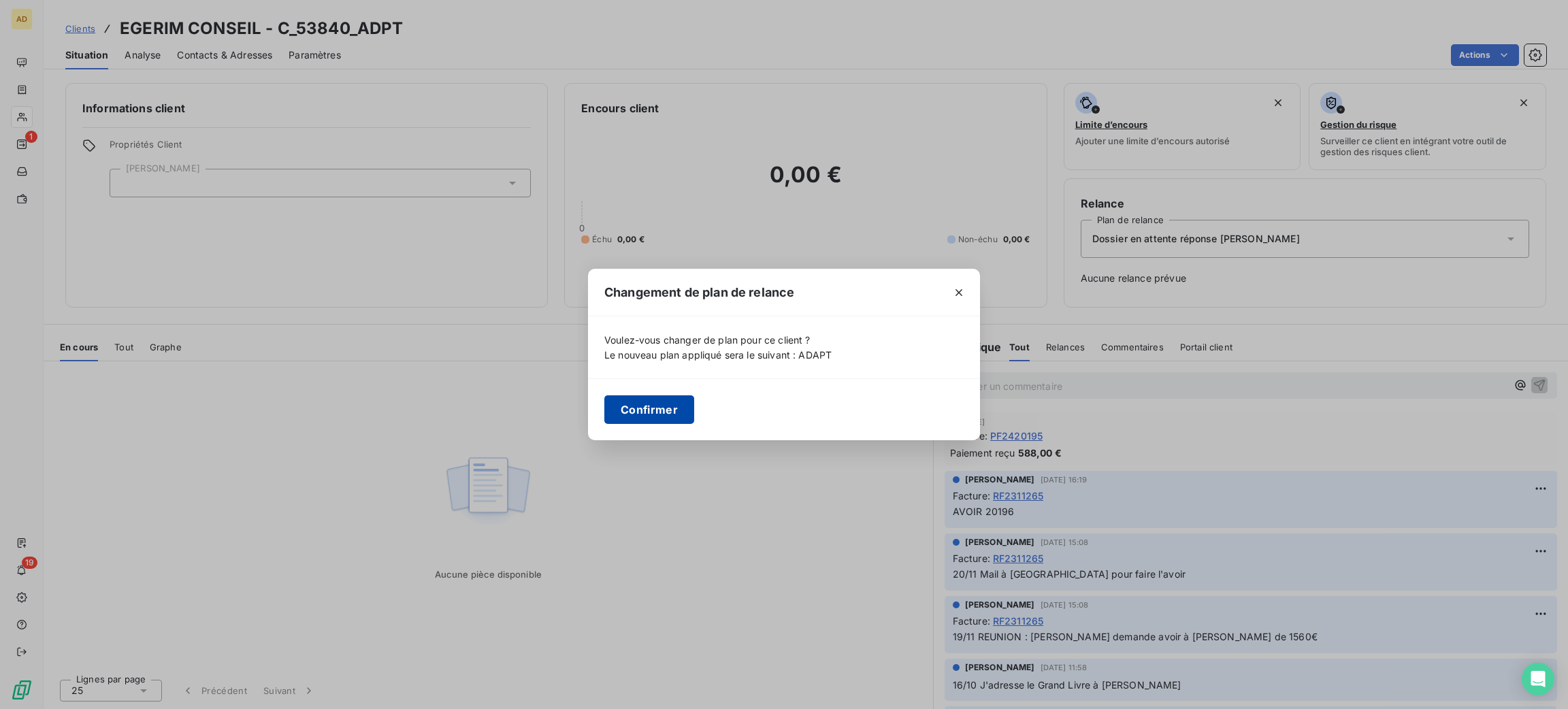
click at [664, 413] on button "Confirmer" at bounding box center [649, 409] width 90 height 28
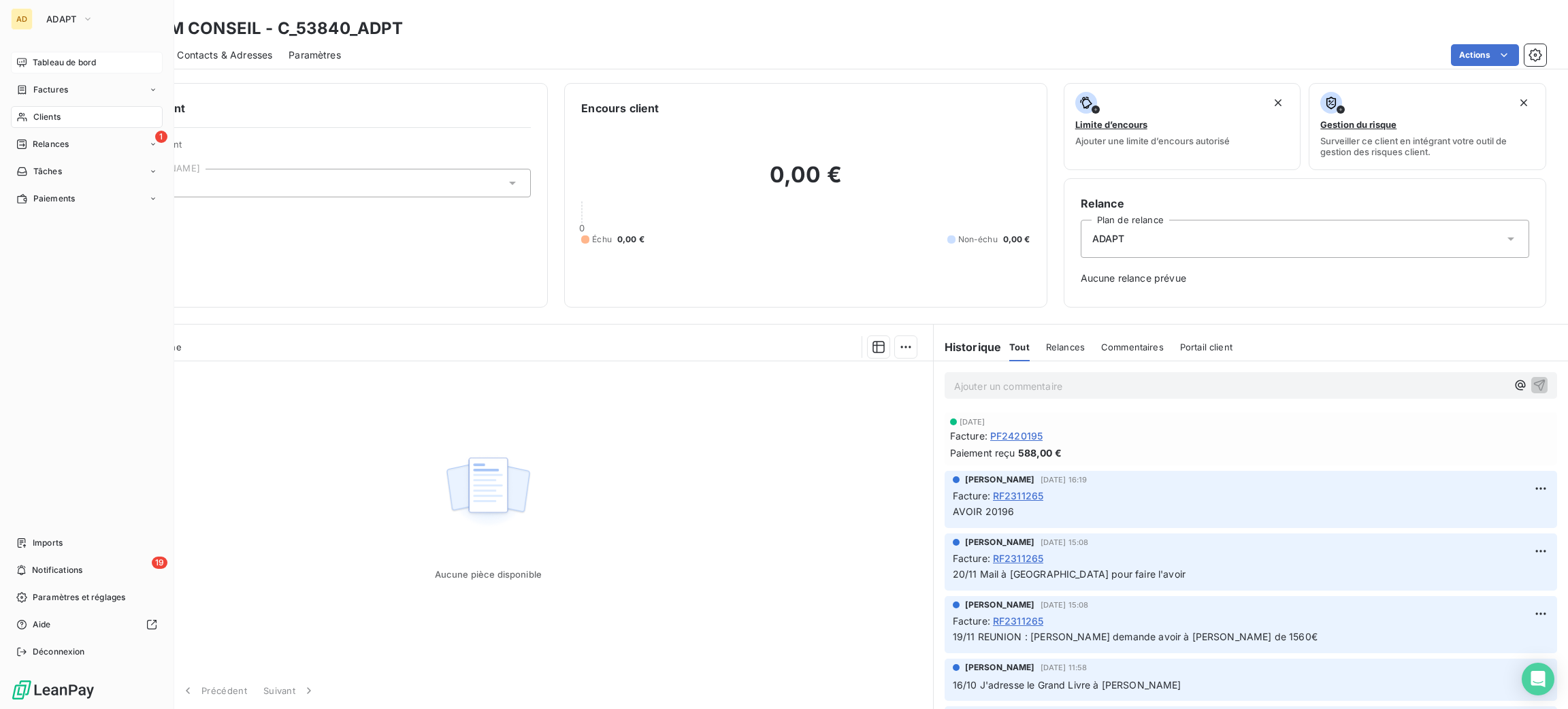
drag, startPoint x: 47, startPoint y: 63, endPoint x: 62, endPoint y: 60, distance: 15.3
click at [51, 65] on span "Tableau de bord" at bounding box center [64, 62] width 63 height 12
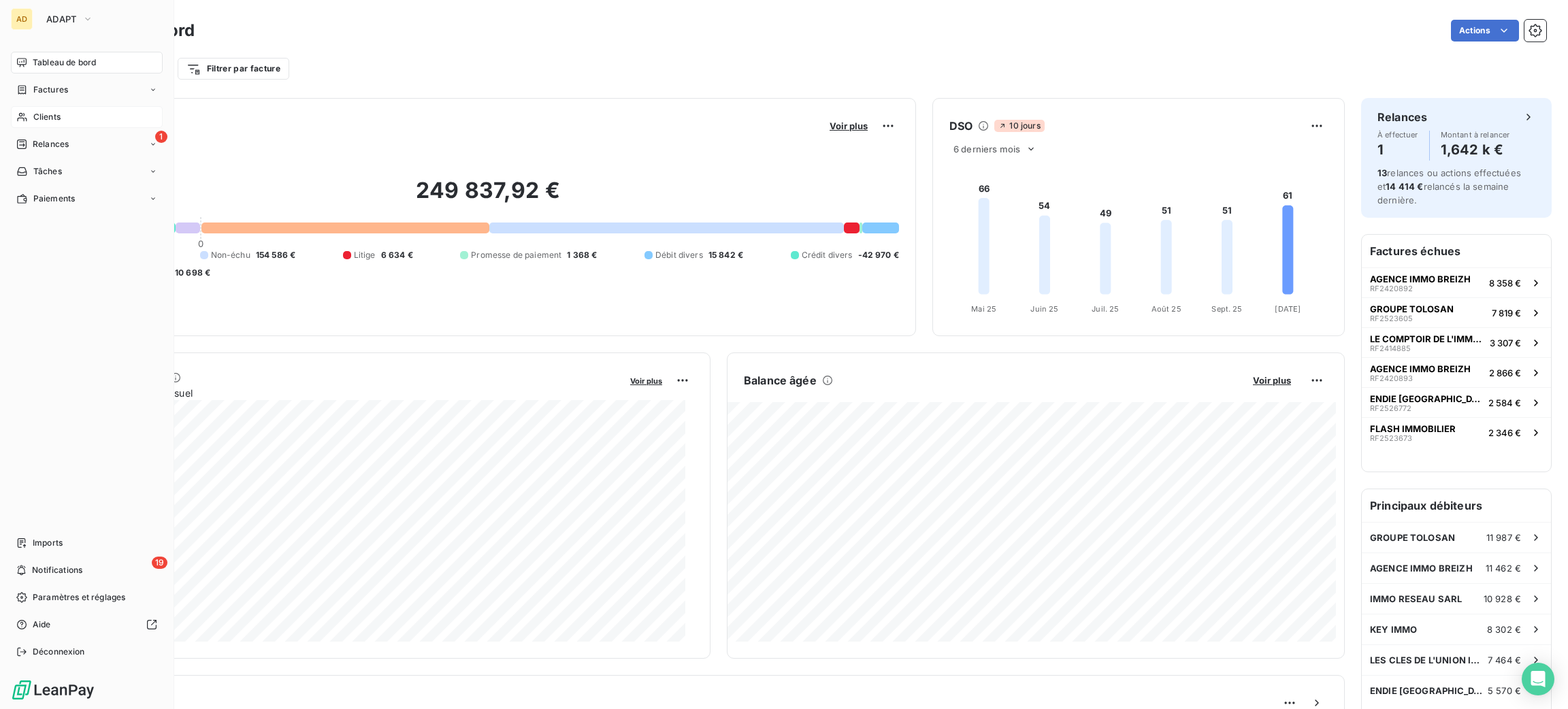
click at [60, 117] on span "Clients" at bounding box center [46, 117] width 27 height 12
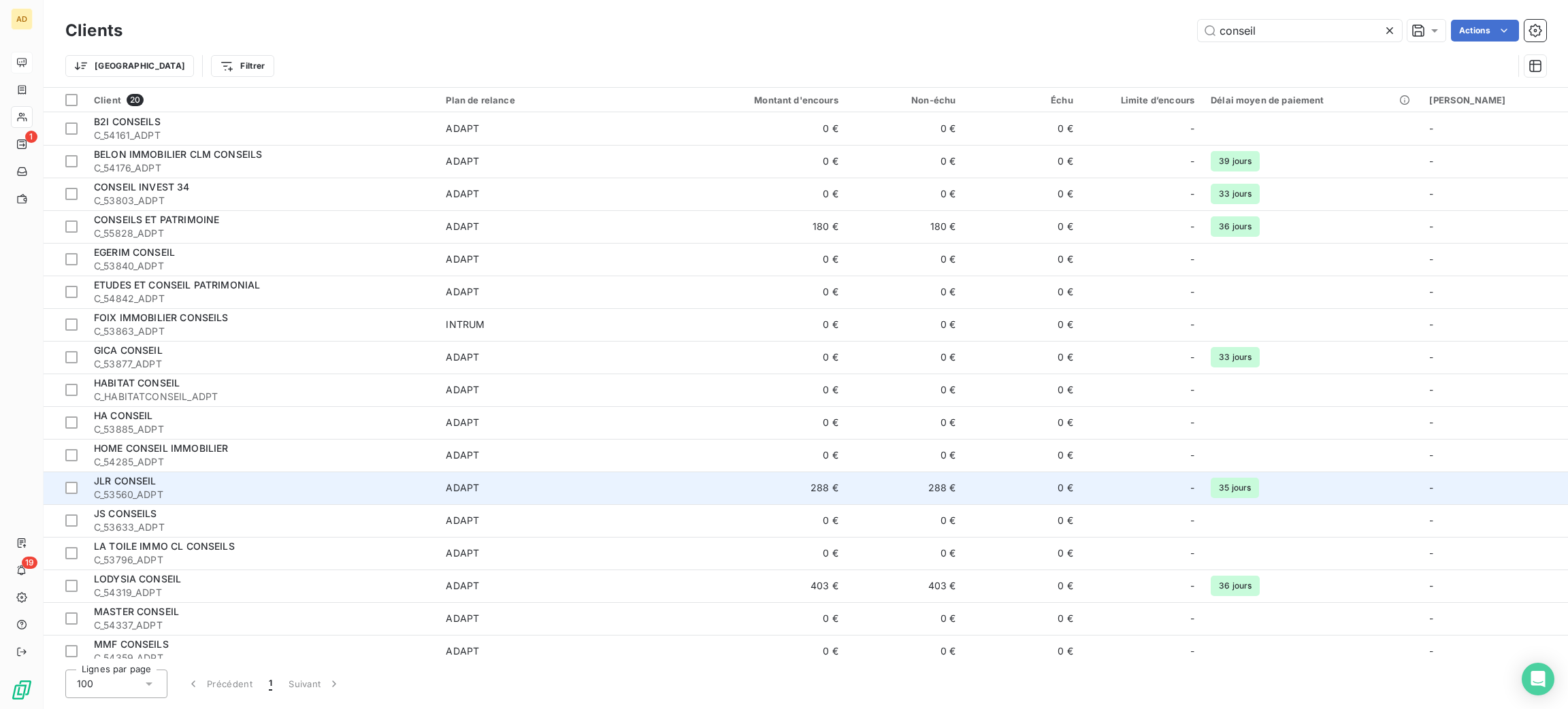
type input "conseil"
click at [379, 473] on td "JLR CONSEIL C_53560_ADPT" at bounding box center [261, 487] width 352 height 32
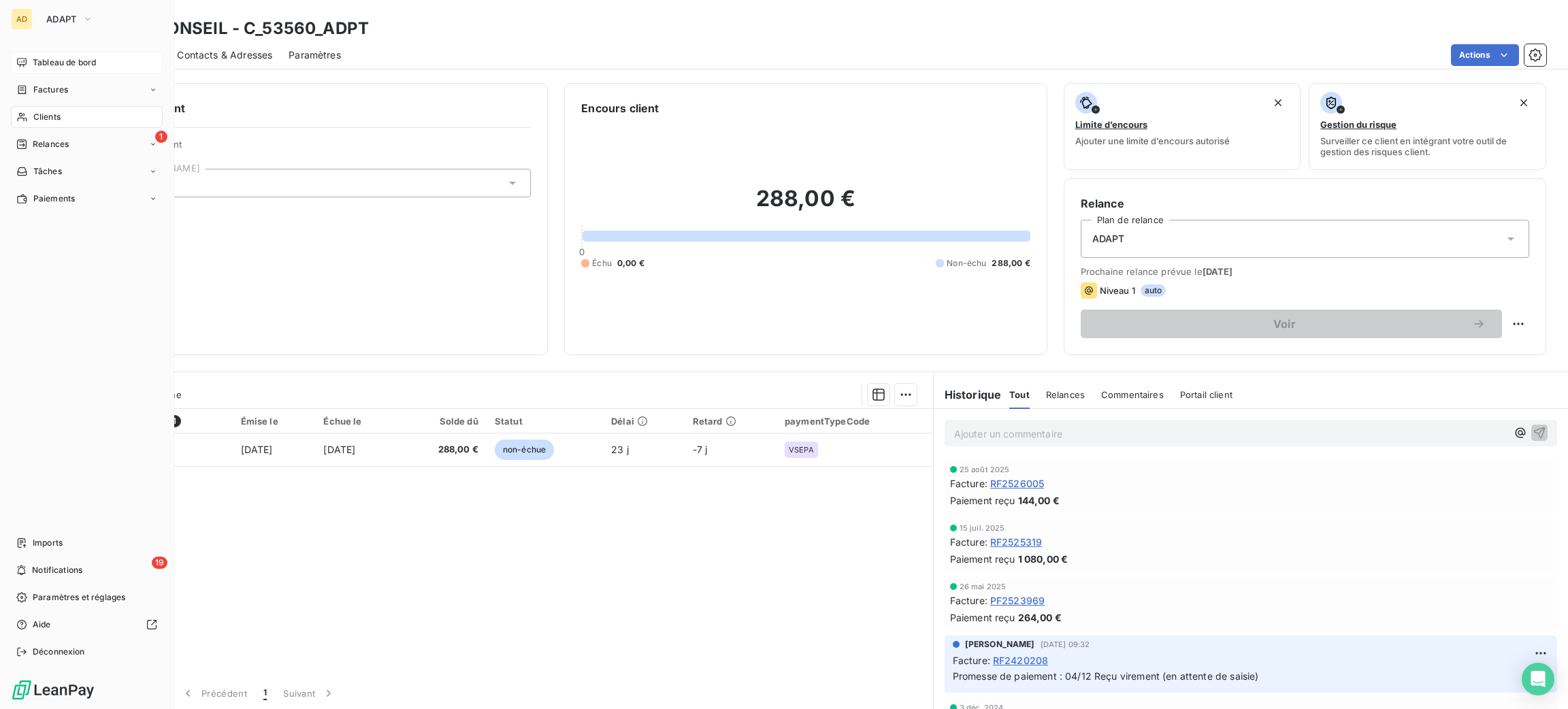
click at [46, 113] on span "Clients" at bounding box center [46, 117] width 27 height 12
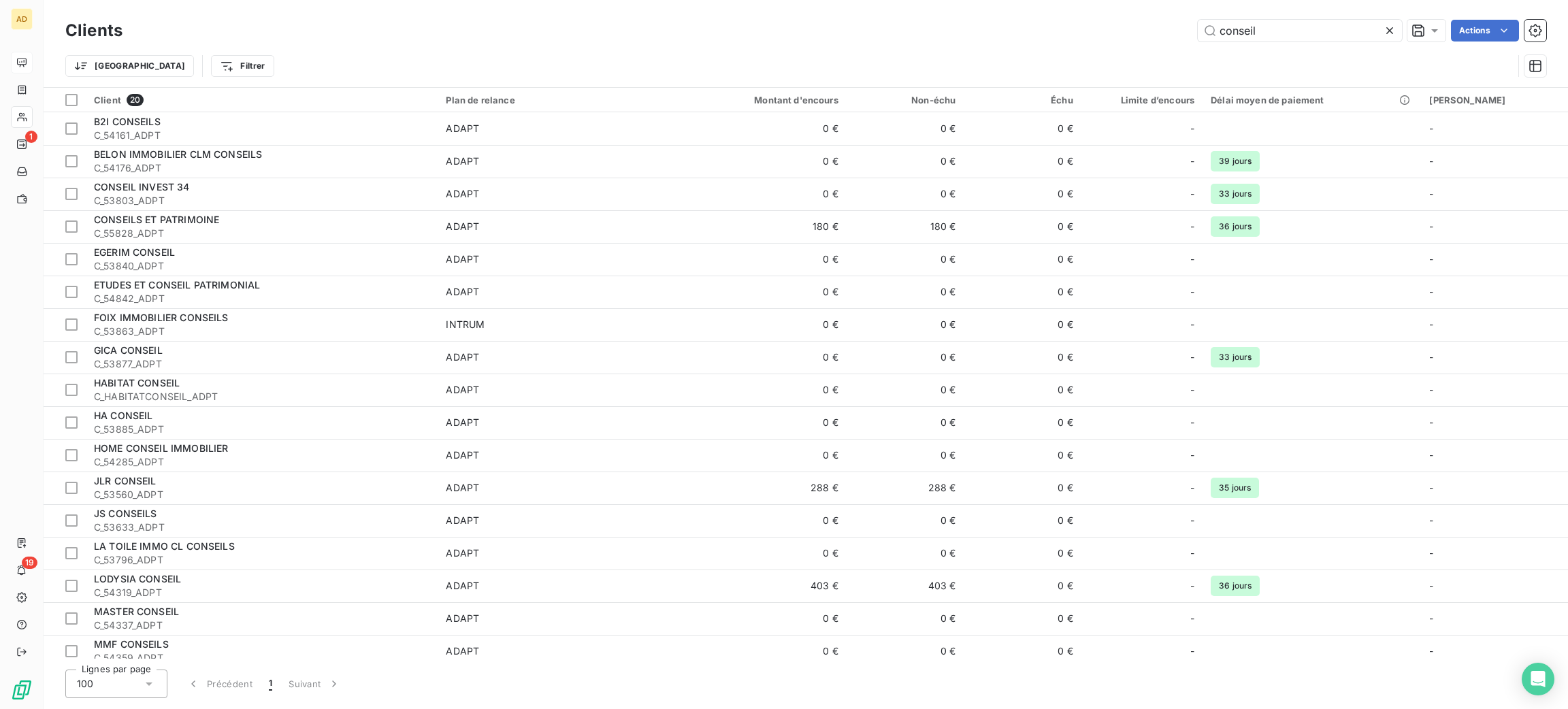
drag, startPoint x: 1295, startPoint y: 23, endPoint x: 1085, endPoint y: 22, distance: 210.0
click at [1085, 22] on div "conseil Actions" at bounding box center [843, 31] width 1407 height 22
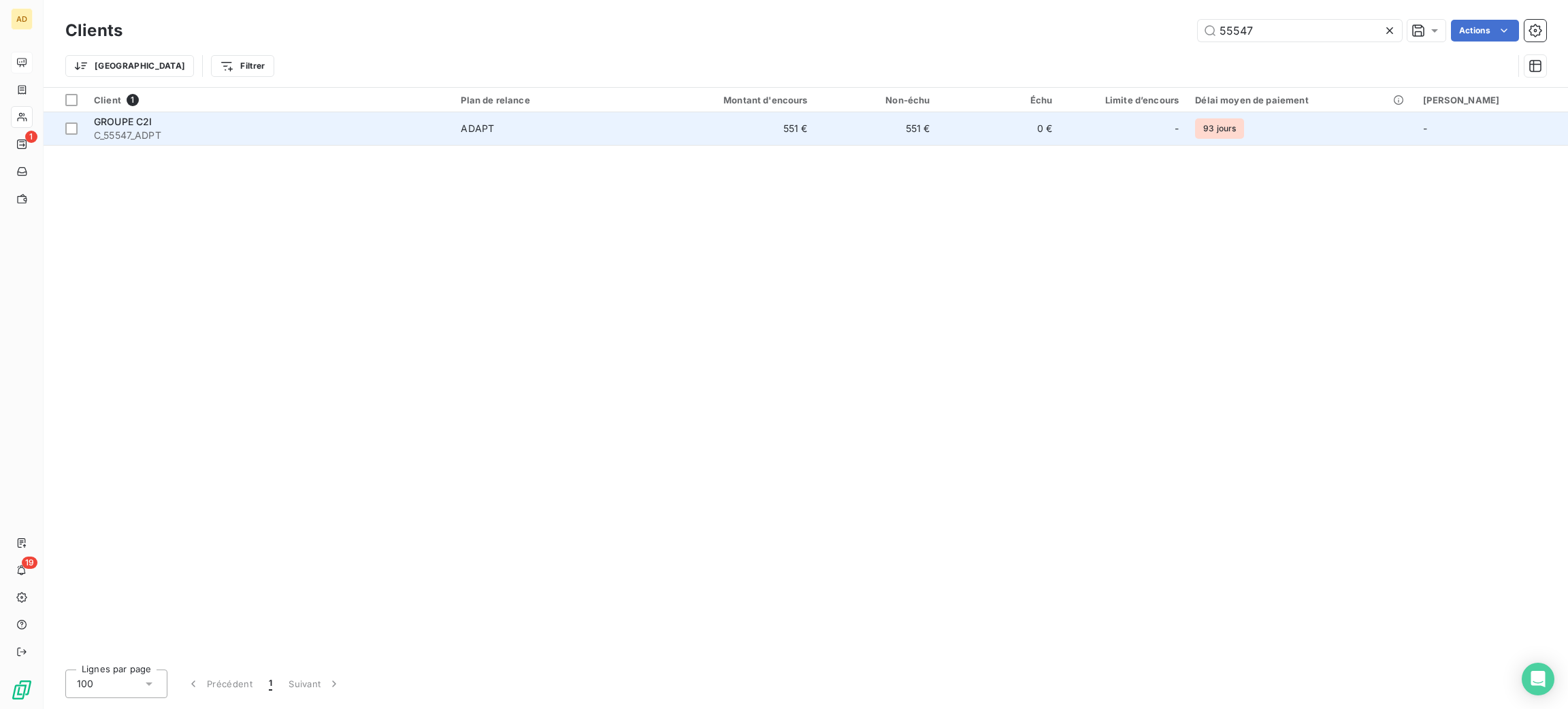
type input "55547"
click at [308, 133] on span "C_55547_ADPT" at bounding box center [269, 135] width 351 height 13
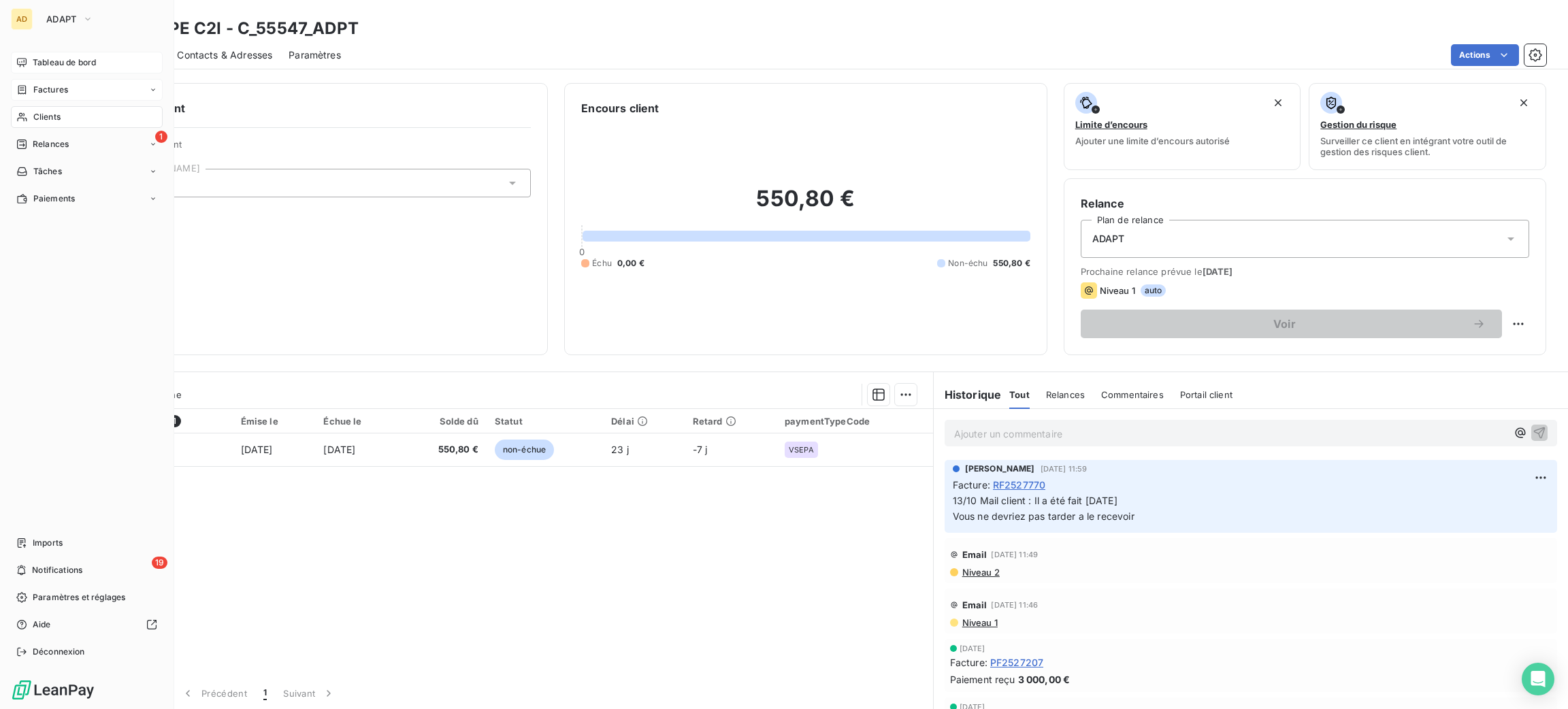
drag, startPoint x: 66, startPoint y: 114, endPoint x: 142, endPoint y: 96, distance: 78.1
click at [67, 114] on div "Clients" at bounding box center [86, 117] width 152 height 22
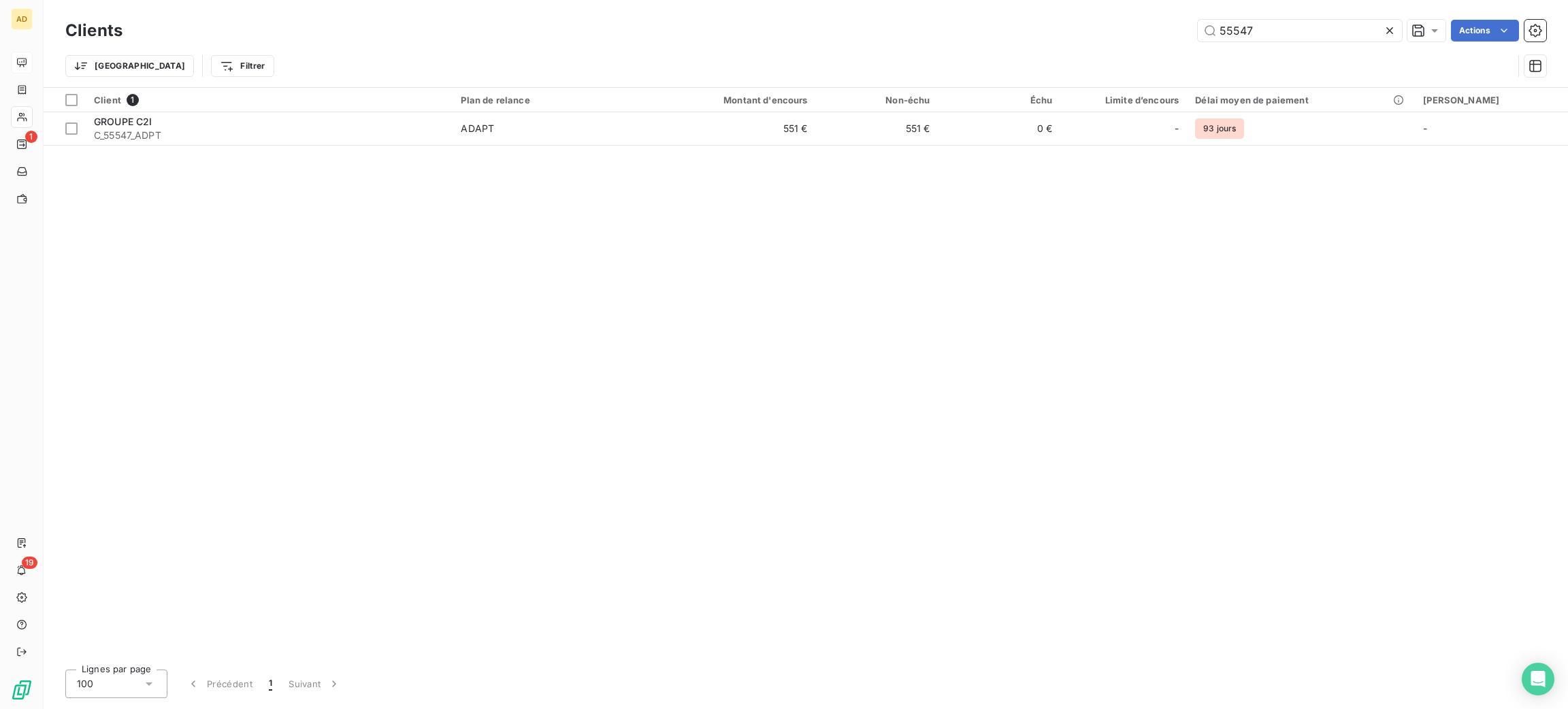
drag, startPoint x: 1287, startPoint y: 36, endPoint x: 1108, endPoint y: 35, distance: 179.0
click at [1108, 36] on div "55547 Actions" at bounding box center [843, 31] width 1407 height 22
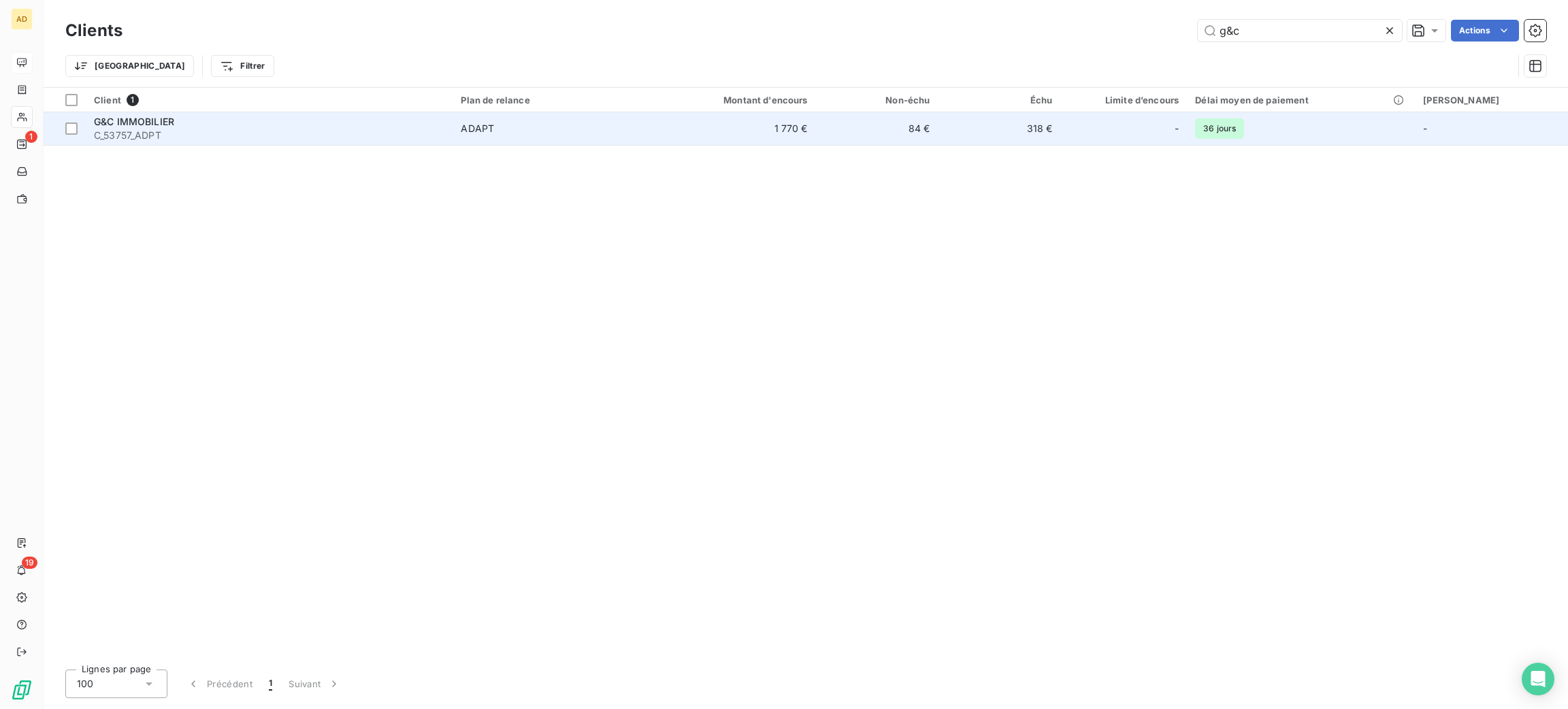
type input "g&c"
click at [308, 133] on span "C_53757_ADPT" at bounding box center [269, 135] width 351 height 13
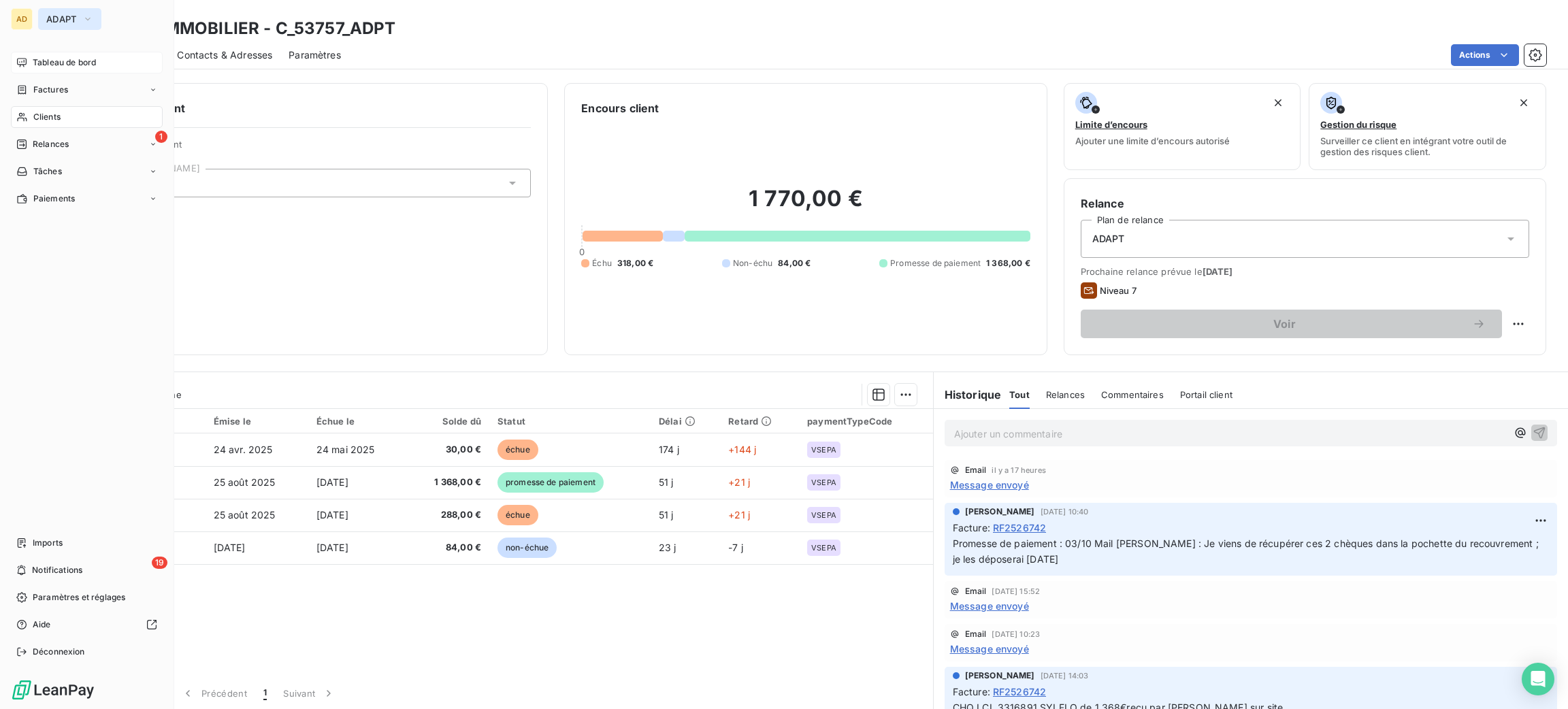
click at [68, 16] on span "ADAPT" at bounding box center [61, 18] width 31 height 11
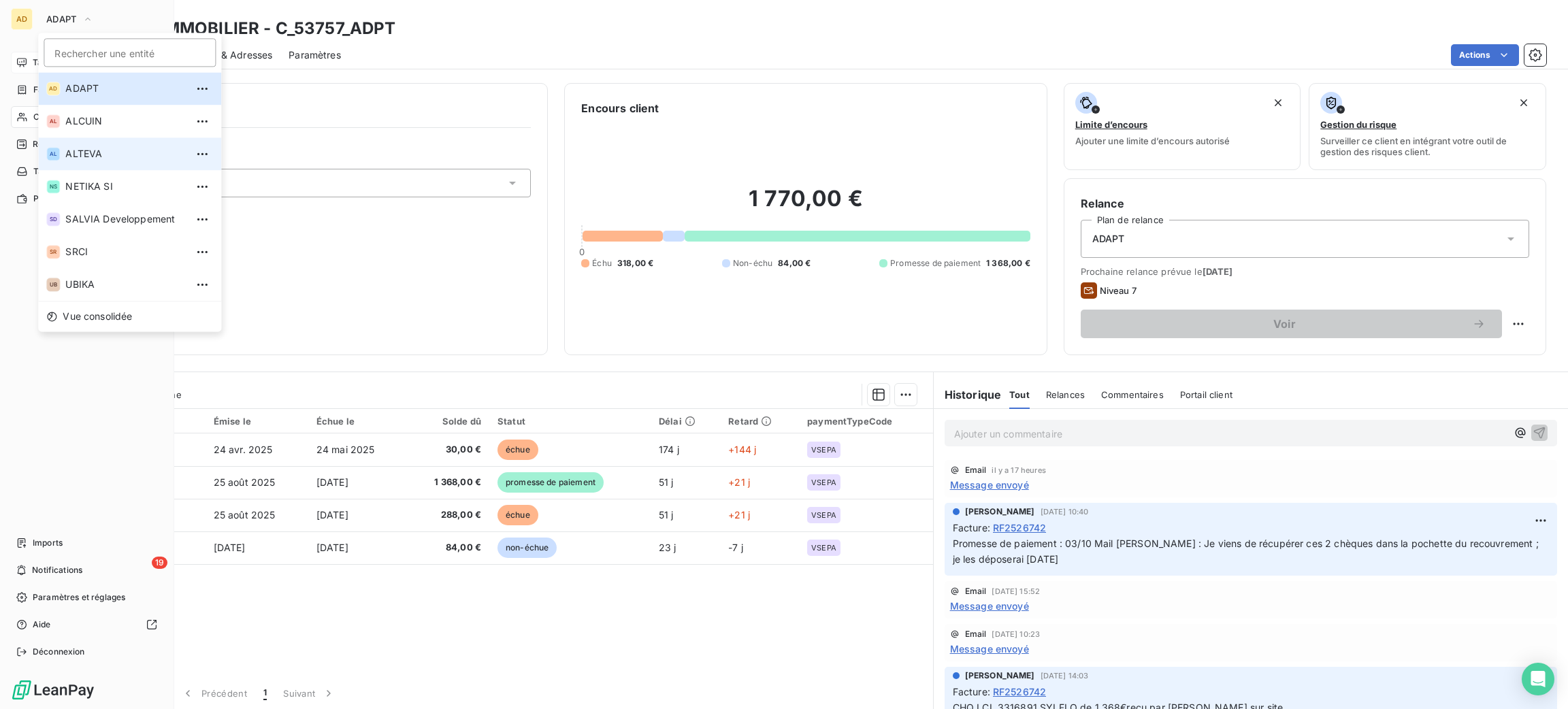
click at [130, 147] on span "ALTEVA" at bounding box center [125, 153] width 120 height 13
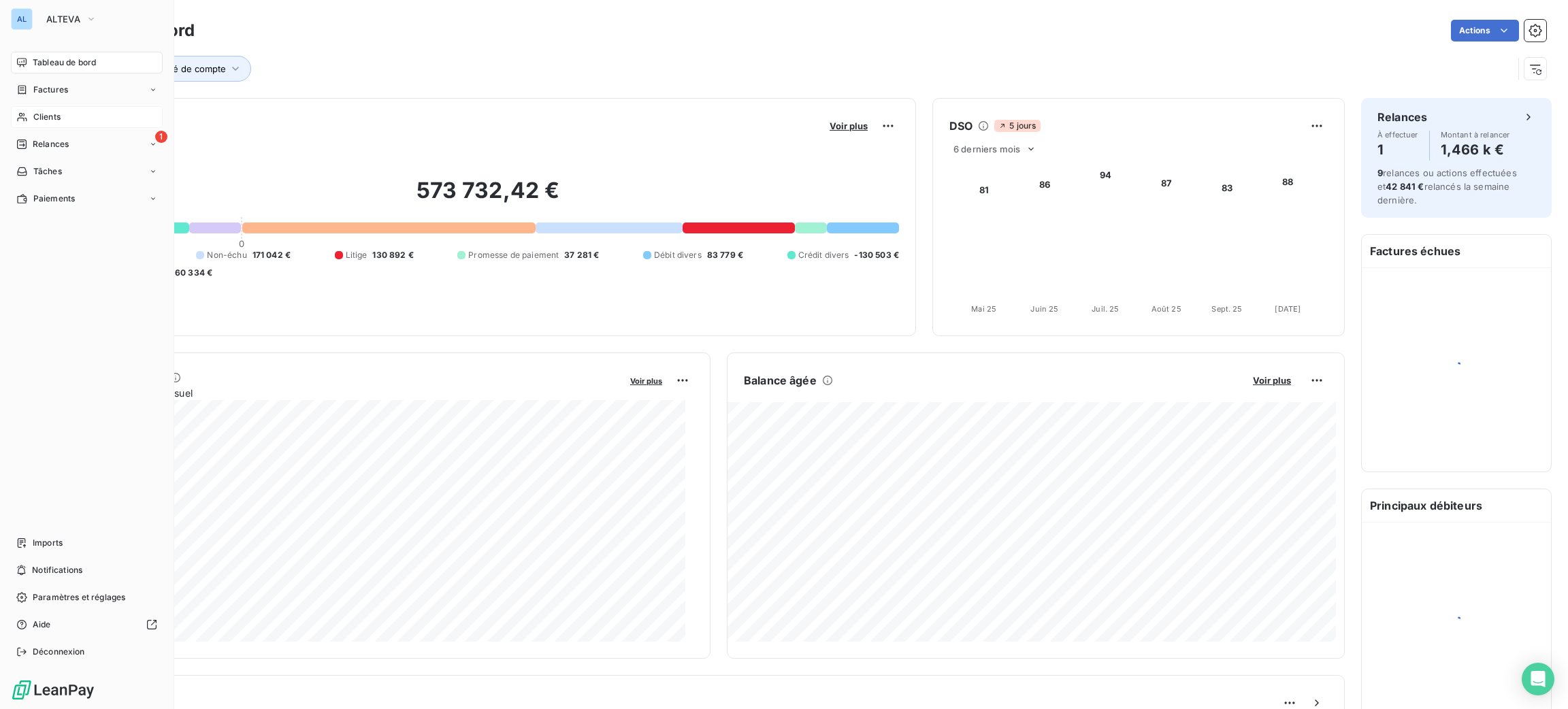
click at [55, 117] on span "Clients" at bounding box center [46, 117] width 27 height 12
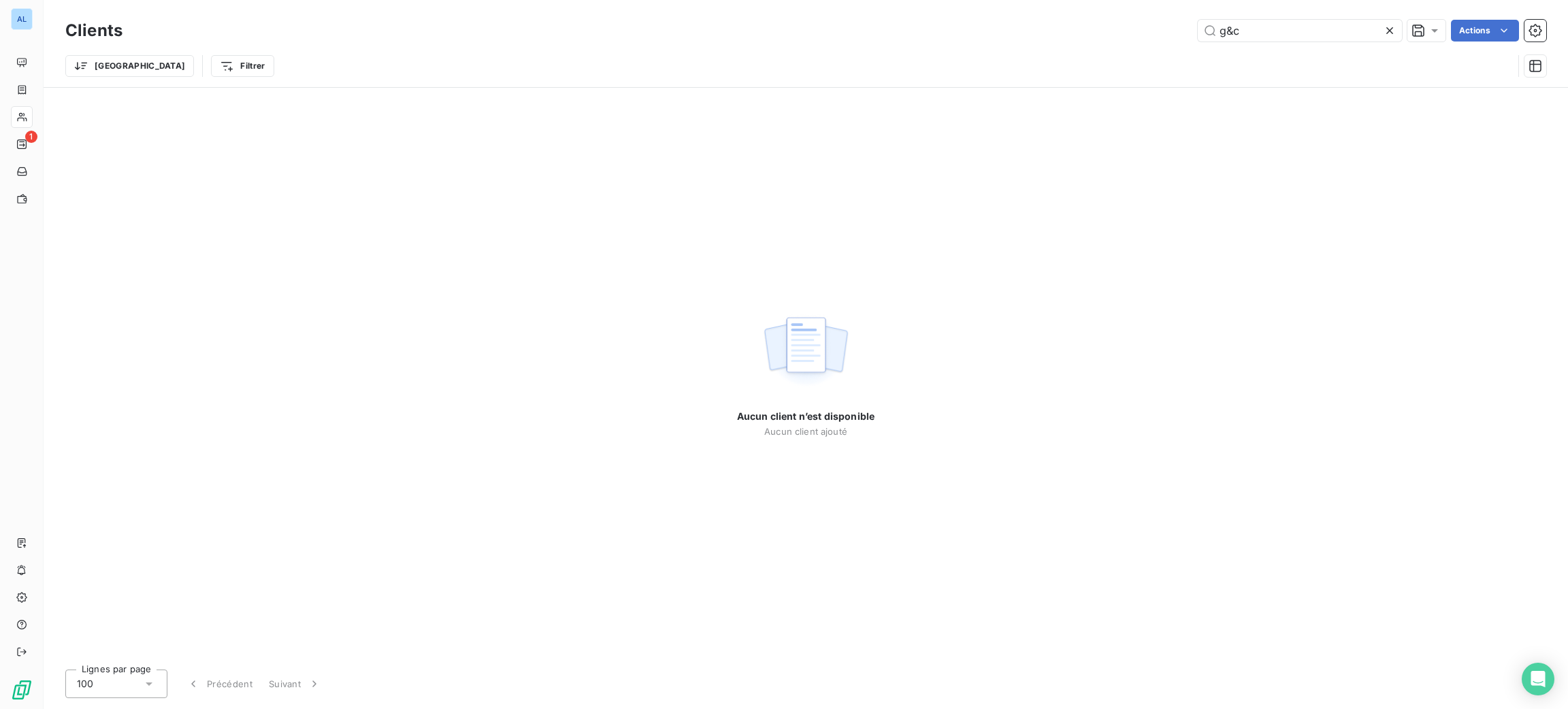
drag, startPoint x: 1283, startPoint y: 30, endPoint x: 1086, endPoint y: 20, distance: 197.3
click at [1086, 21] on div "g&c Actions" at bounding box center [843, 31] width 1407 height 22
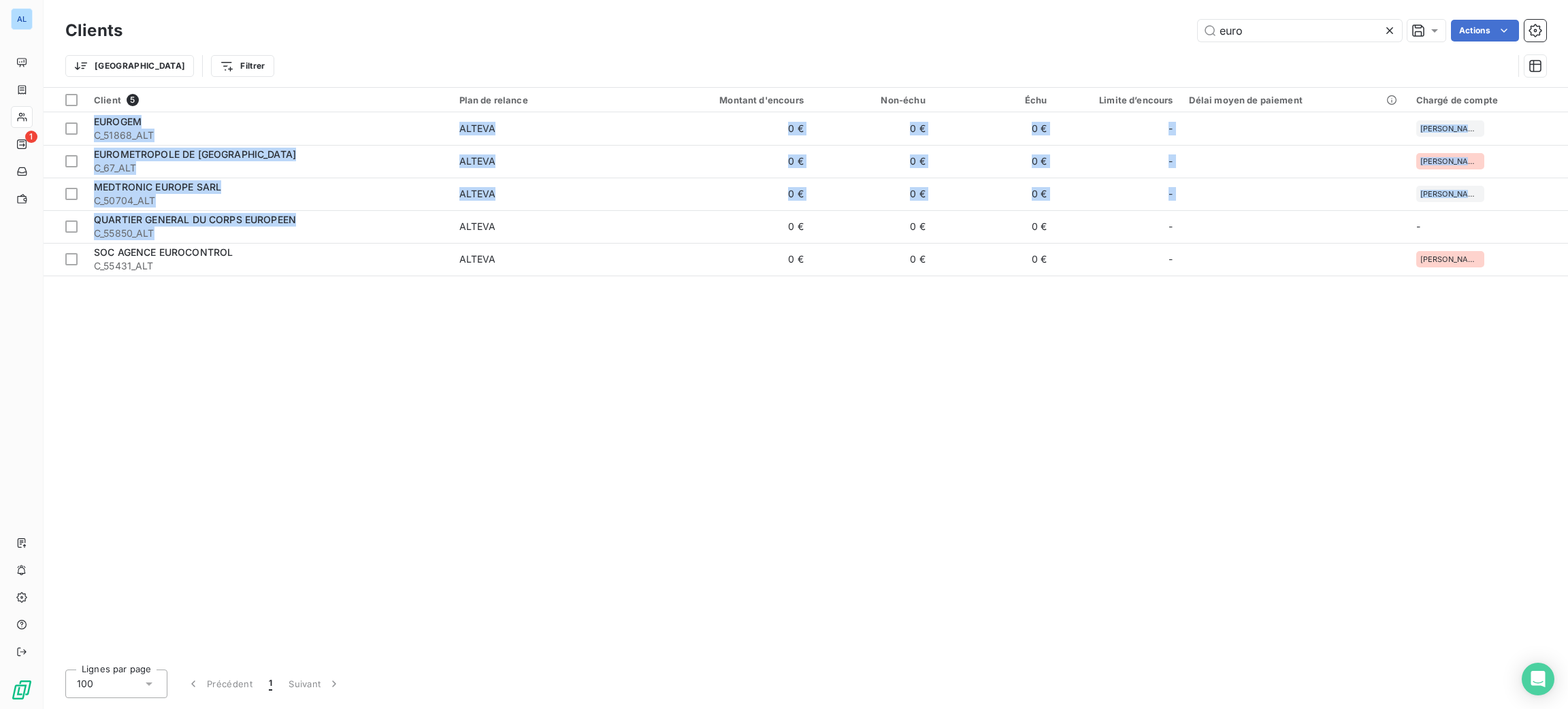
click at [672, 375] on div "Client 5 Plan de relance Montant d'encours Non-échu Échu Limite d’encours Délai…" at bounding box center [806, 373] width 1524 height 571
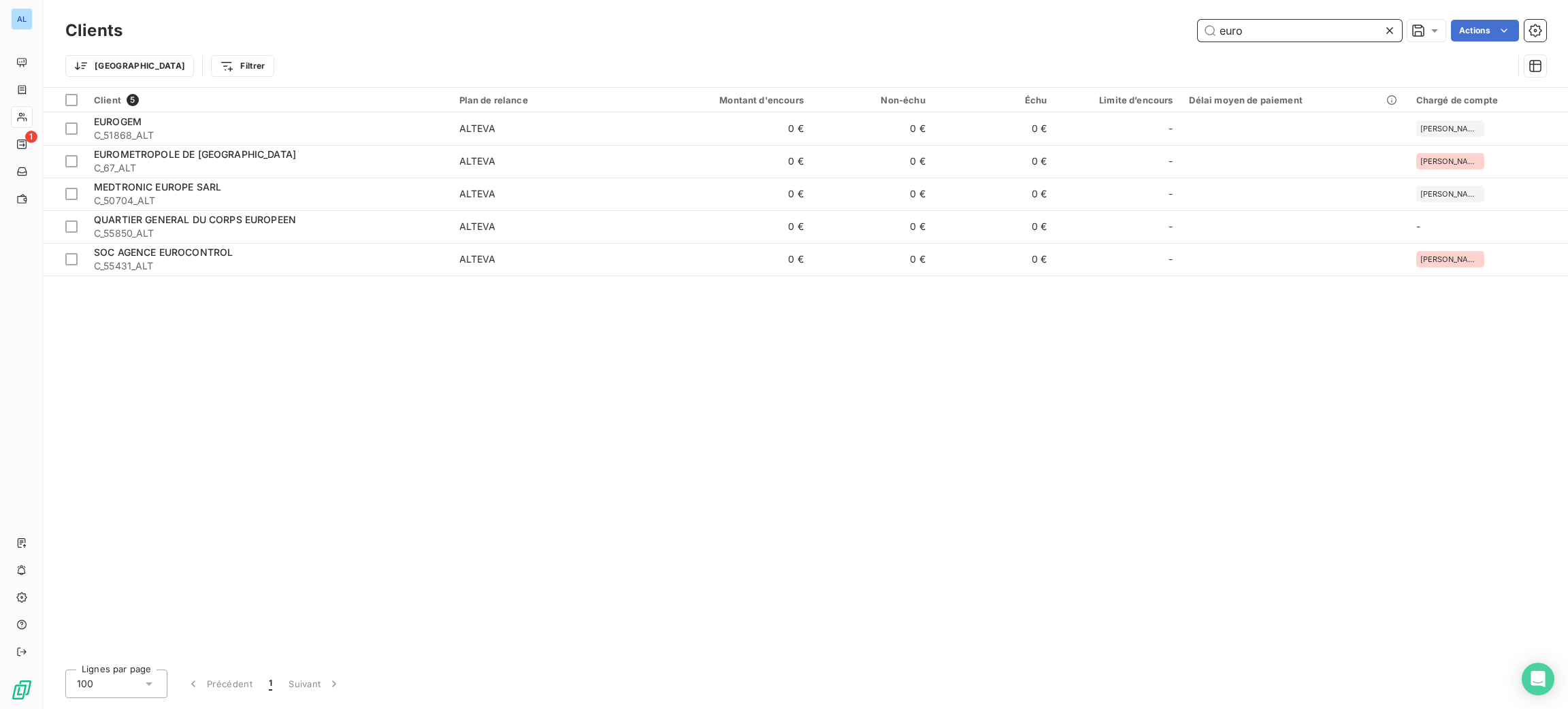
click at [1276, 36] on input "euro" at bounding box center [1299, 31] width 204 height 22
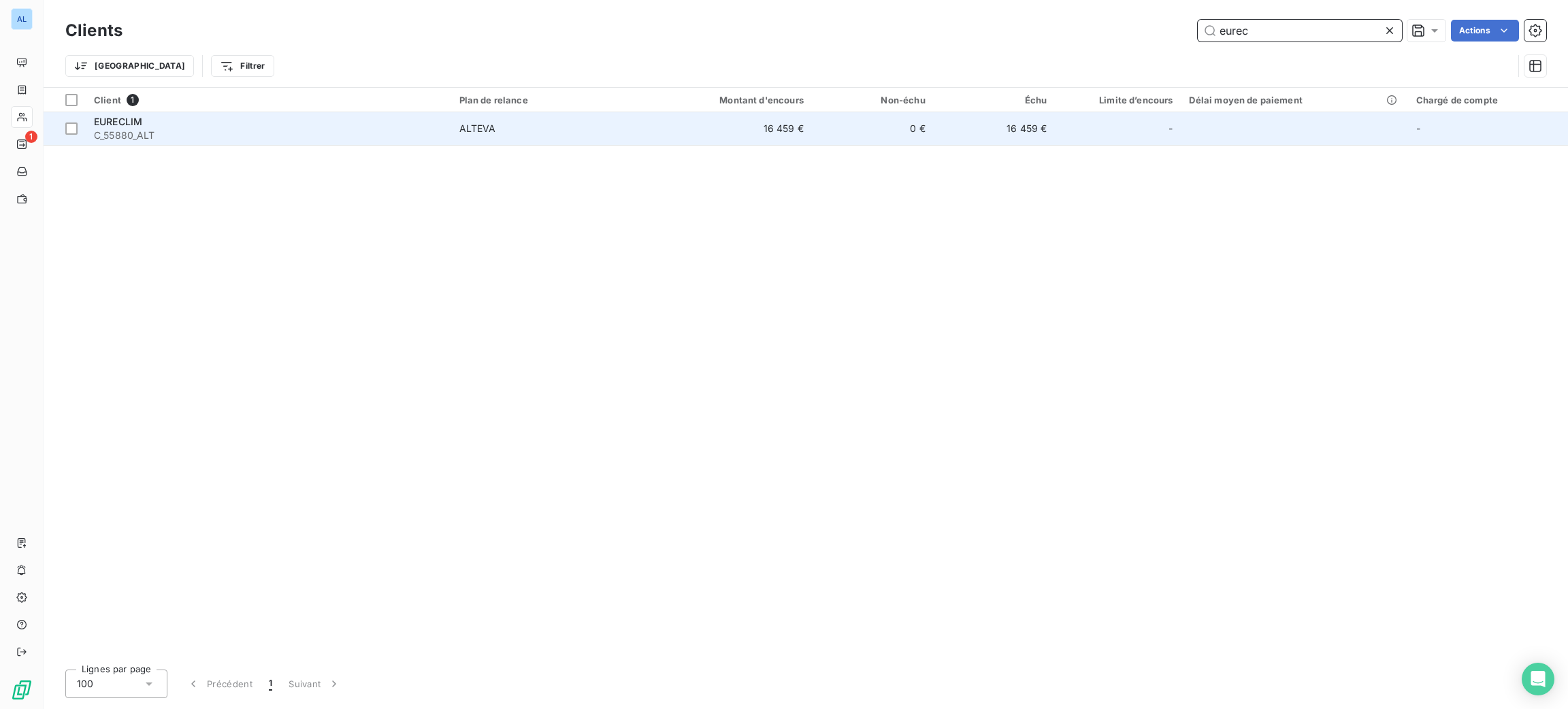
type input "eurec"
click at [523, 129] on span "ALTEVA" at bounding box center [549, 128] width 181 height 13
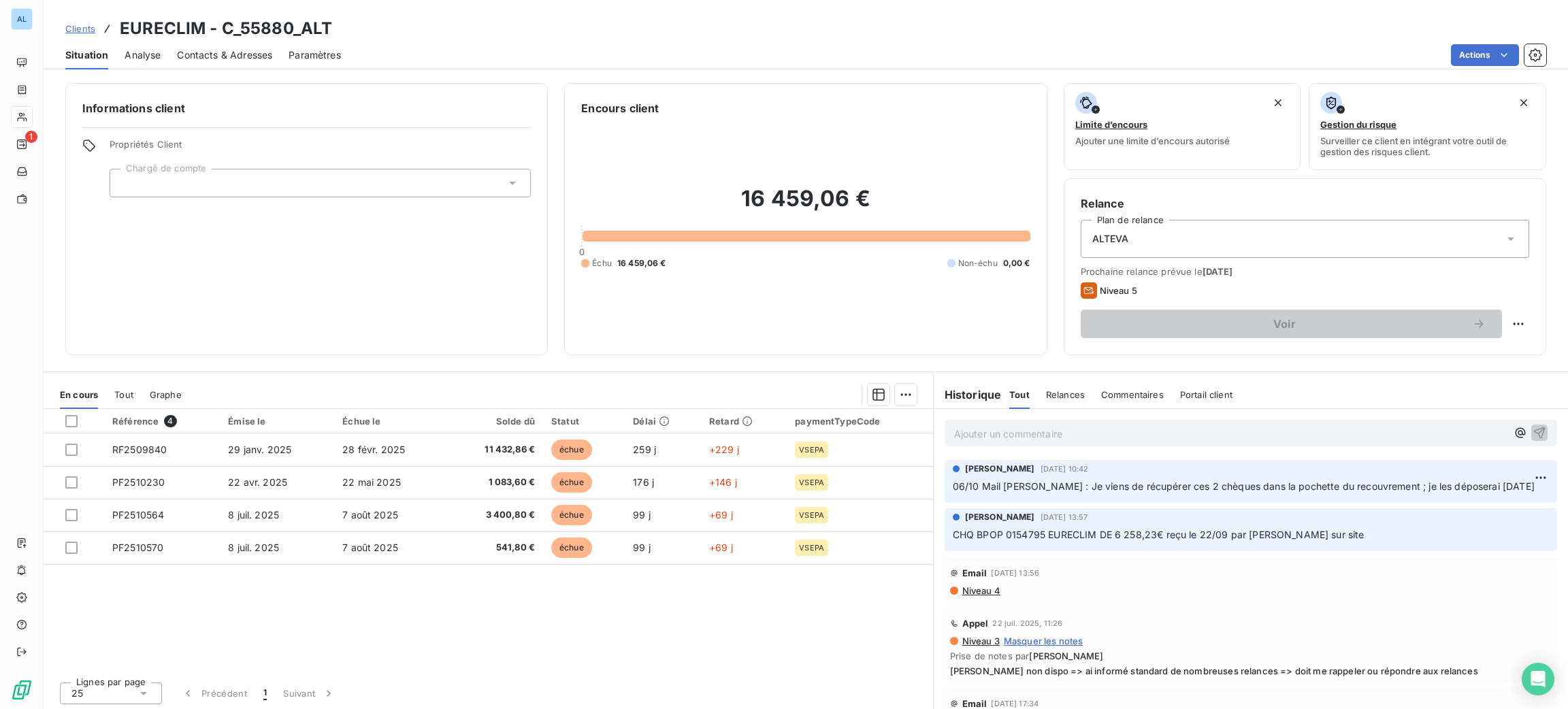
click at [222, 55] on span "Contacts & Adresses" at bounding box center [224, 55] width 95 height 13
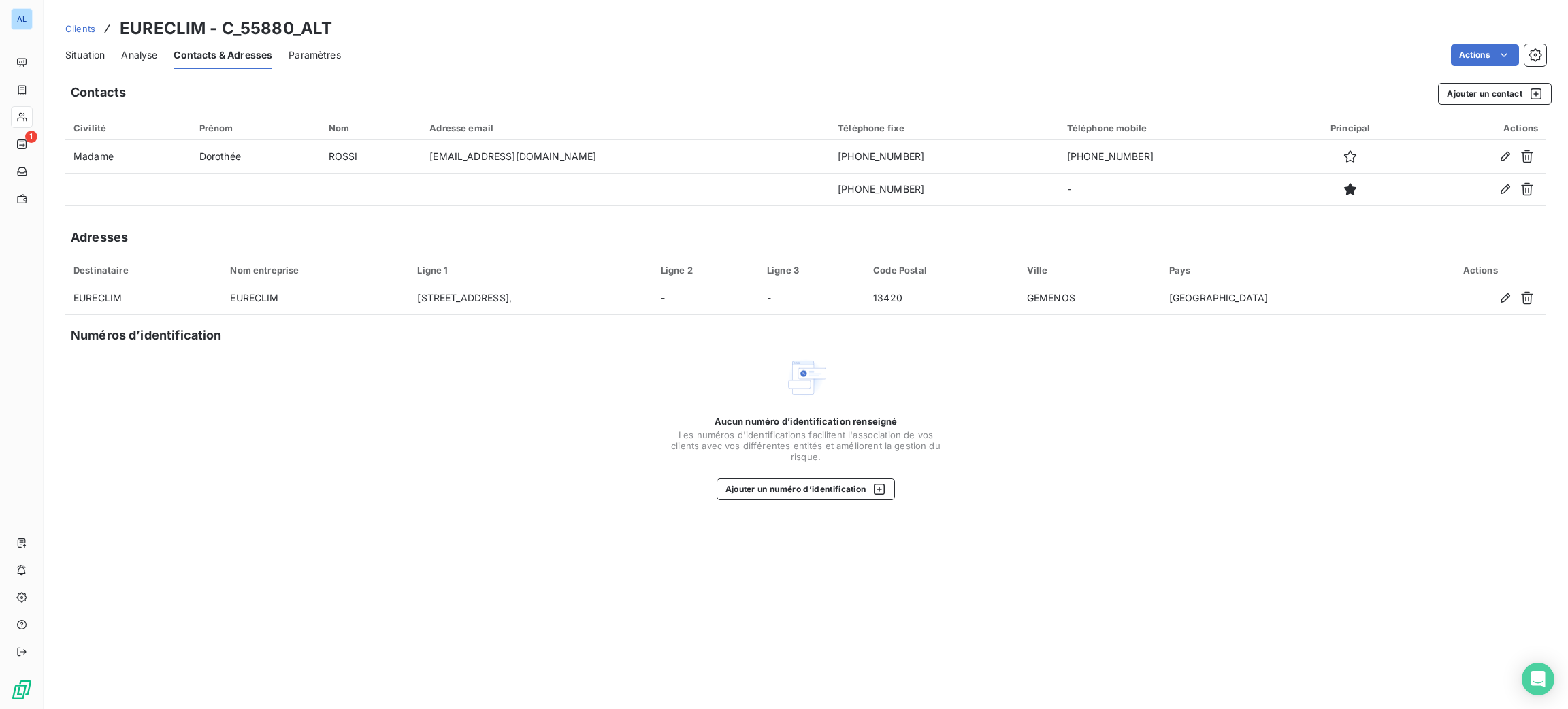
click at [69, 60] on span "Situation" at bounding box center [85, 55] width 40 height 13
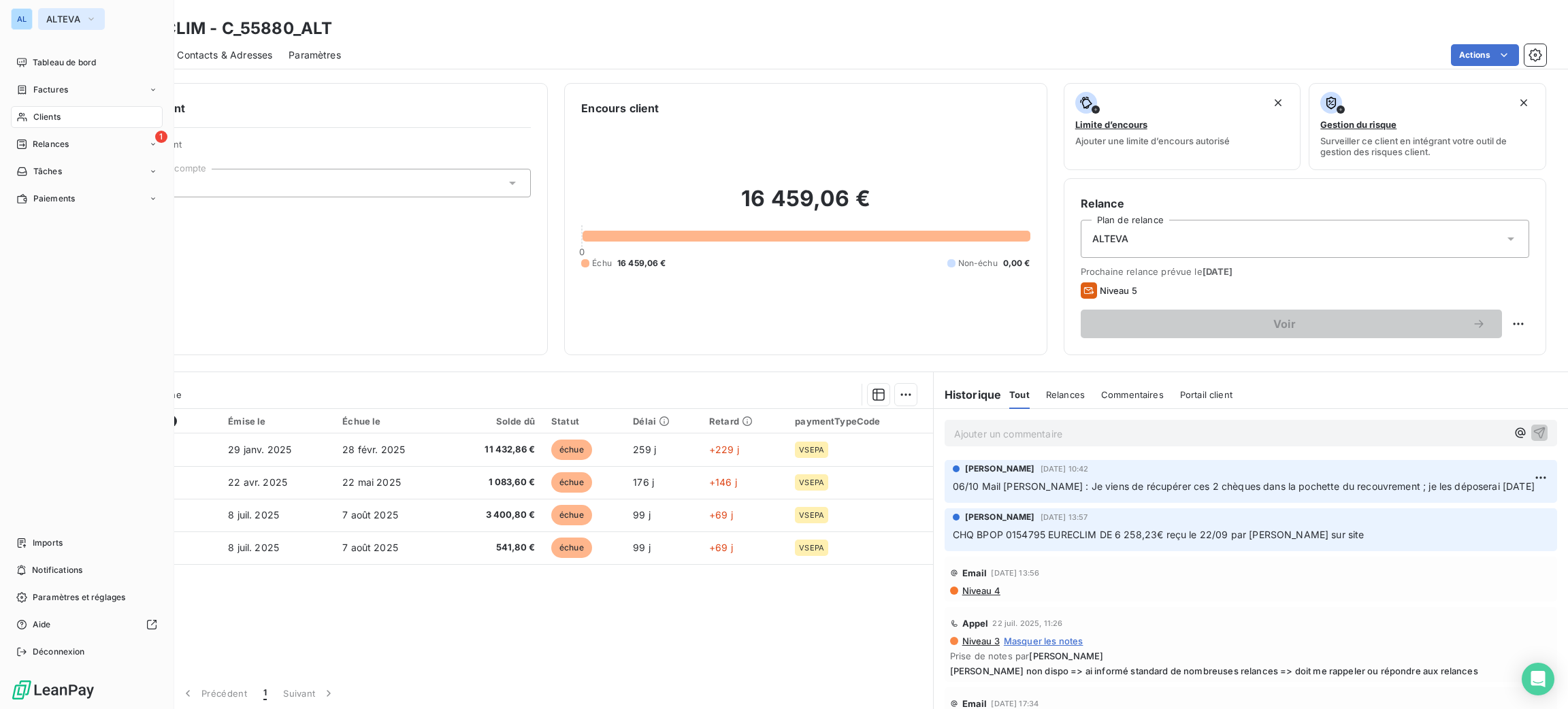
click at [47, 21] on button "ALTEVA" at bounding box center [71, 19] width 66 height 22
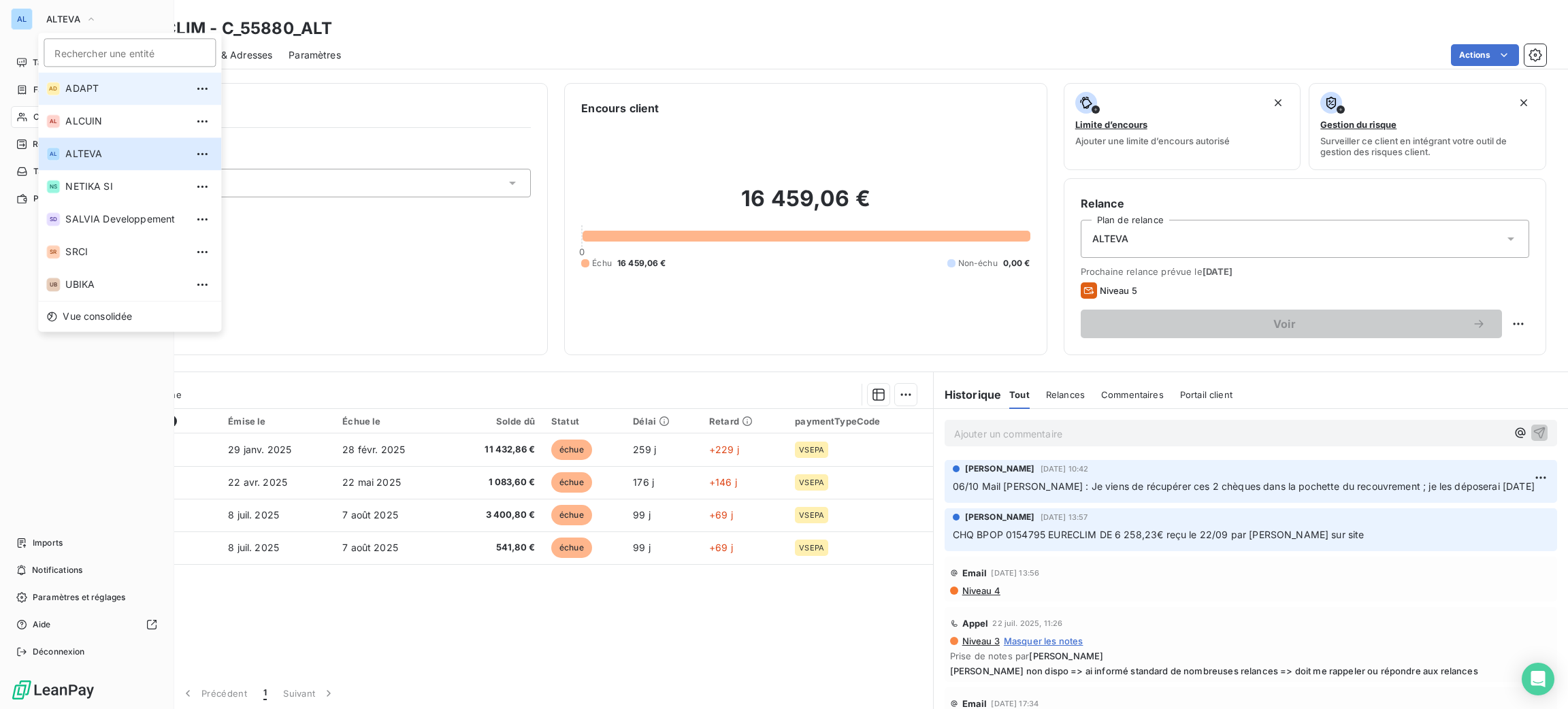
click at [130, 93] on span "ADAPT" at bounding box center [125, 89] width 120 height 13
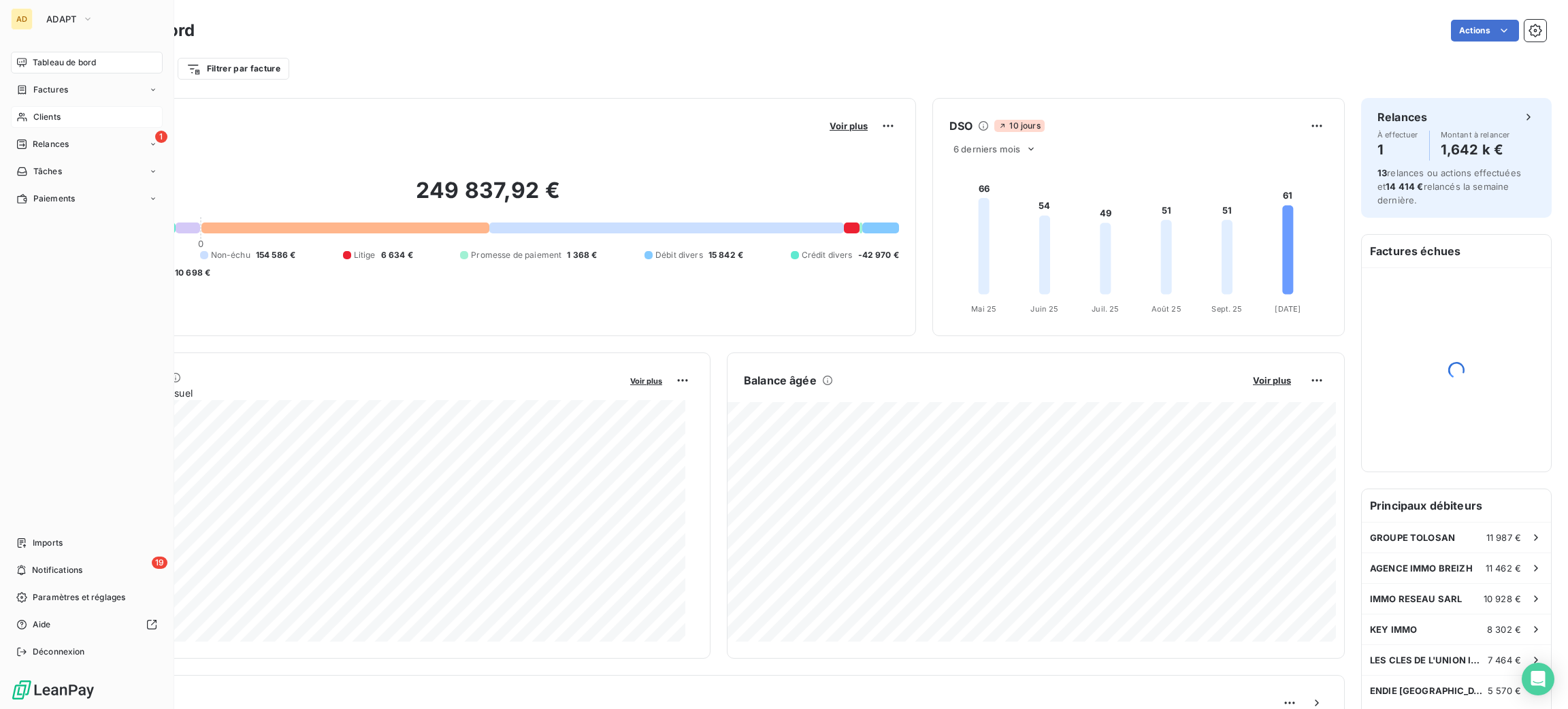
click at [71, 123] on div "Clients" at bounding box center [86, 117] width 152 height 22
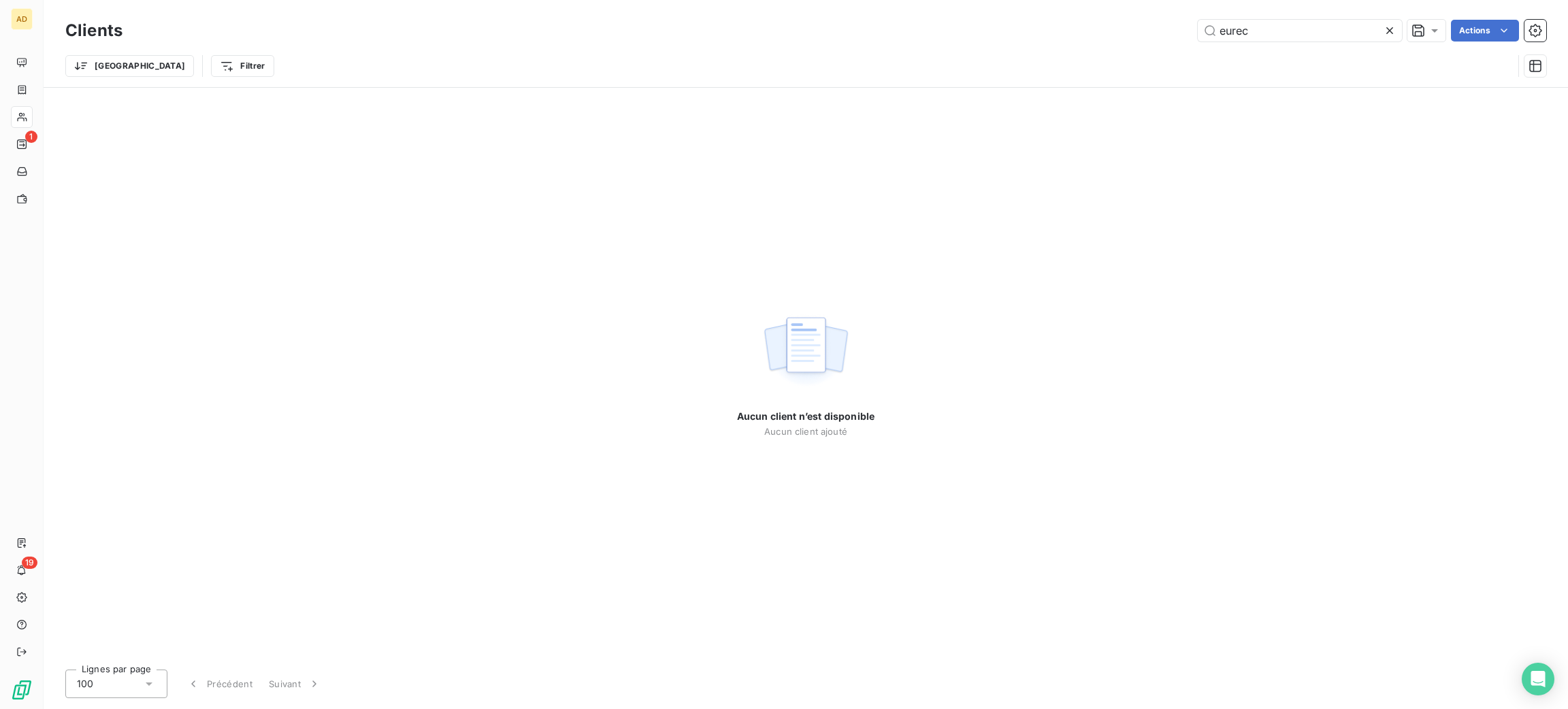
drag, startPoint x: 1284, startPoint y: 27, endPoint x: 1143, endPoint y: 19, distance: 141.2
click at [1143, 20] on div "eurec Actions" at bounding box center [843, 31] width 1407 height 22
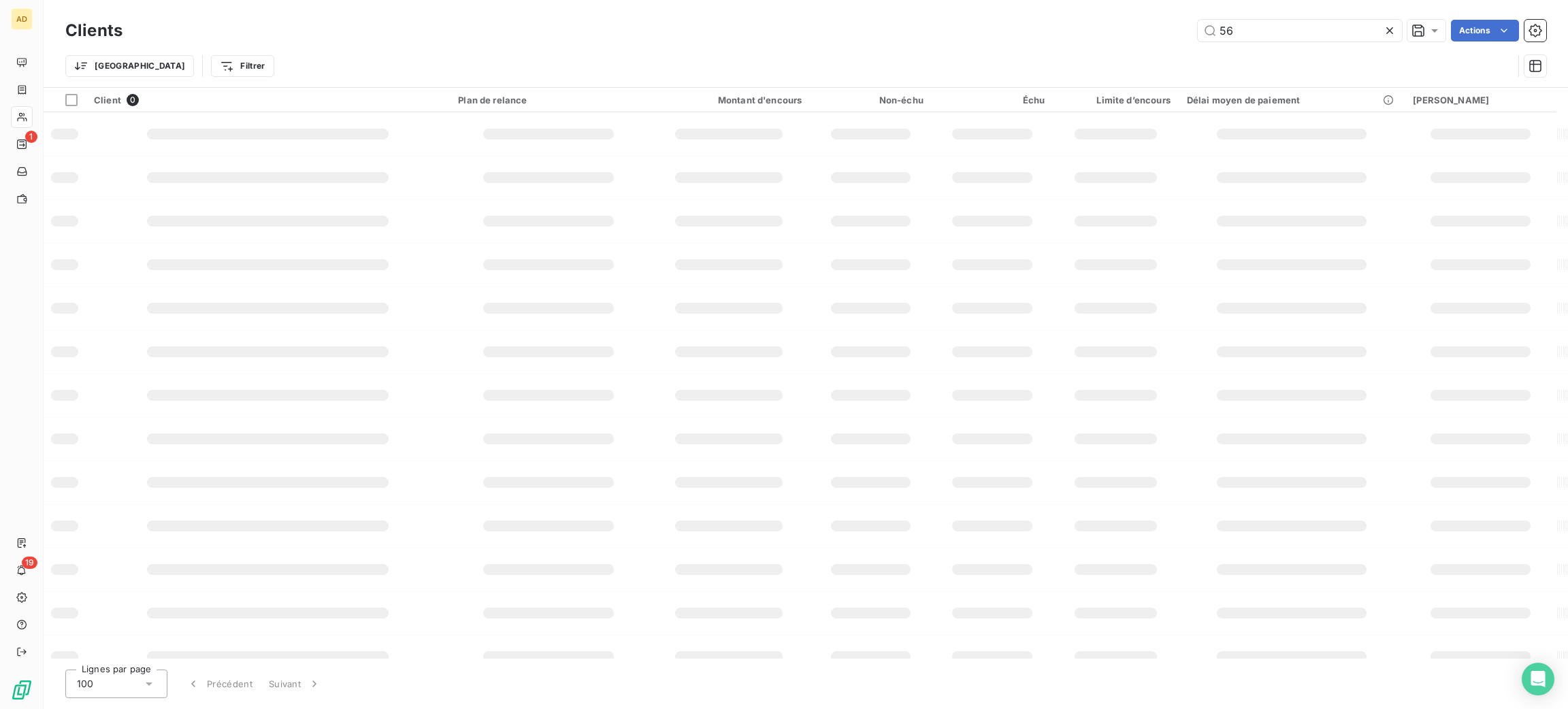
type input "56"
click at [1130, 109] on th "Limite d’encours" at bounding box center [1116, 100] width 126 height 25
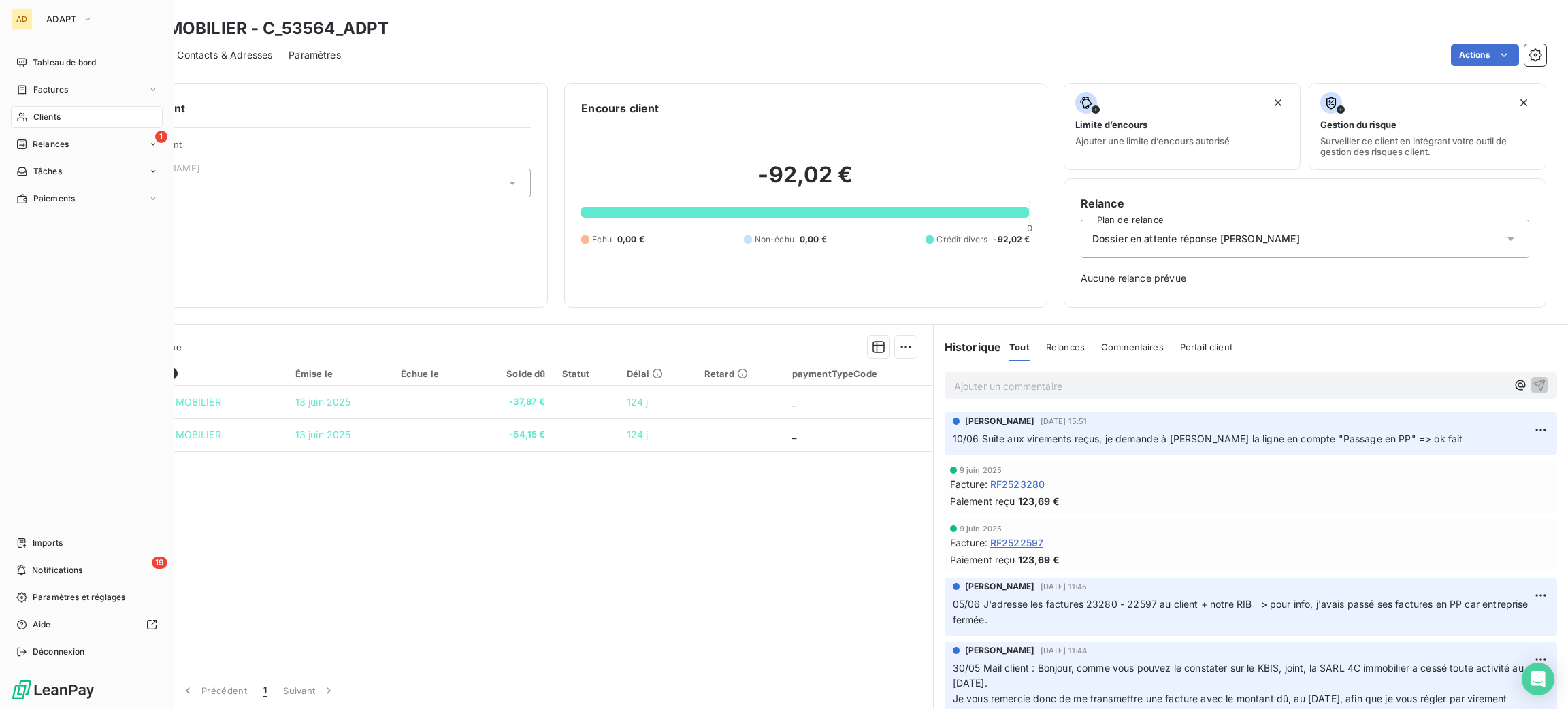
click at [88, 125] on div "Clients" at bounding box center [86, 117] width 152 height 22
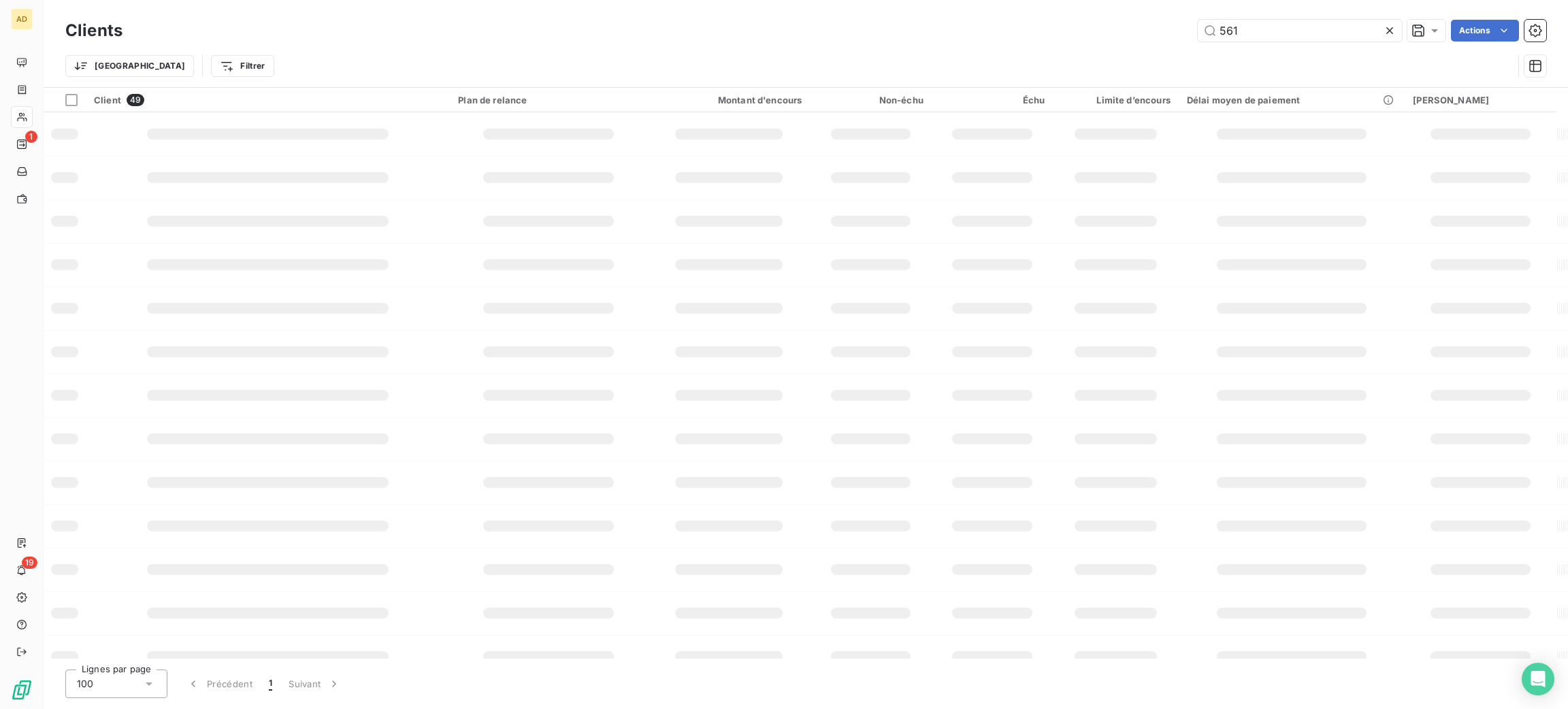
type input "561"
click at [1281, 8] on div "Clients 561 Actions Trier Filtrer" at bounding box center [806, 43] width 1524 height 87
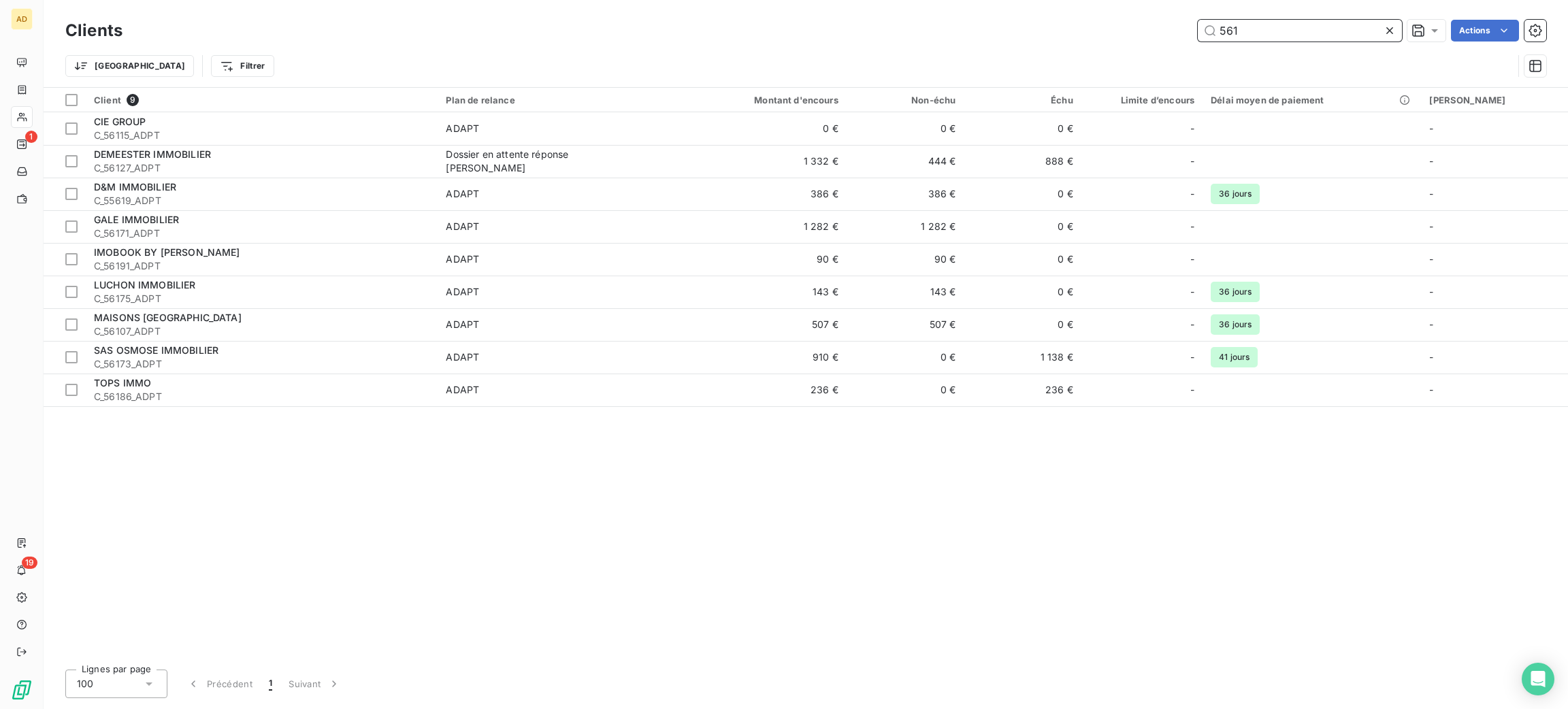
click at [1284, 36] on input "561" at bounding box center [1299, 31] width 204 height 22
click at [1284, 49] on div "Trier Filtrer" at bounding box center [806, 65] width 1481 height 42
click at [1284, 53] on div "Trier Filtrer" at bounding box center [806, 65] width 1481 height 42
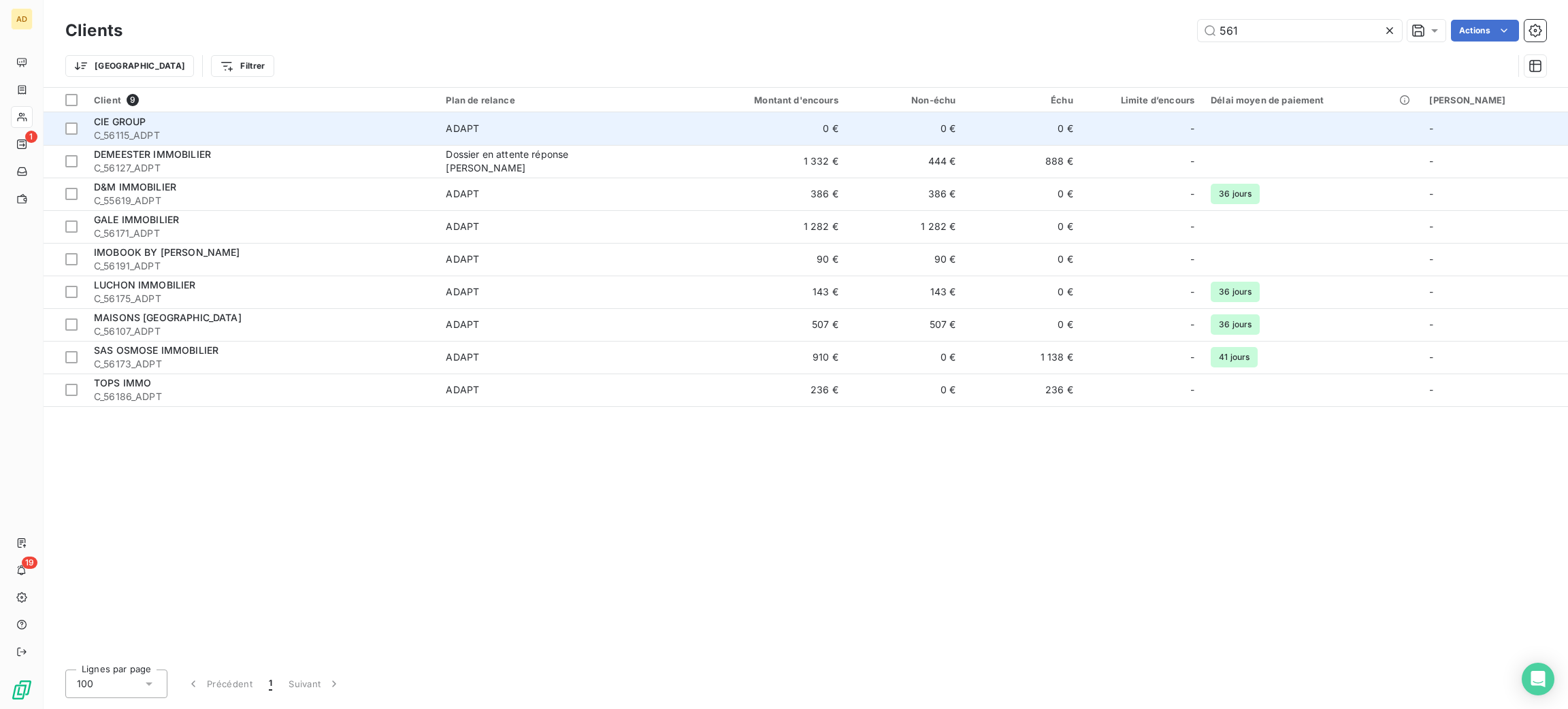
click at [1288, 136] on td at bounding box center [1312, 128] width 219 height 32
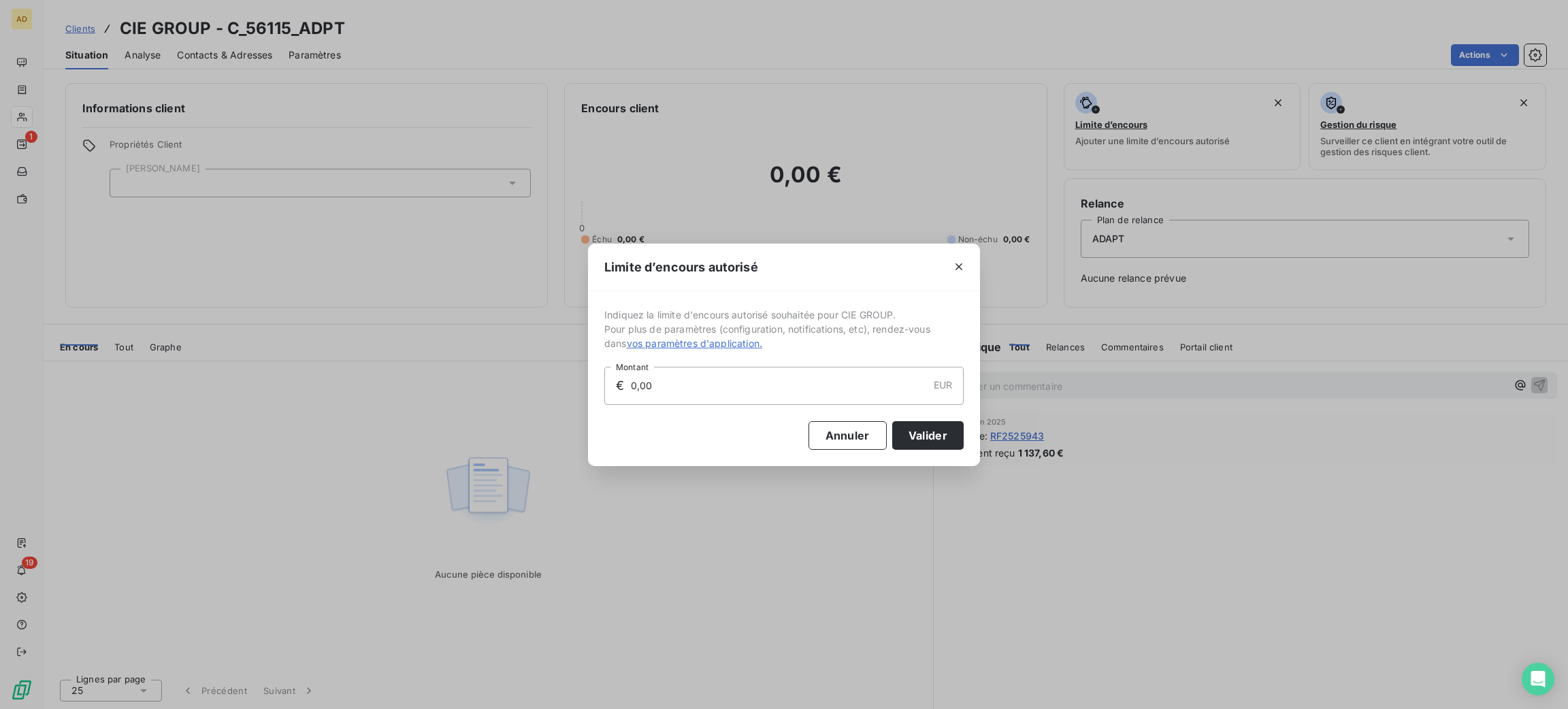
click at [1288, 137] on div "Limite d’encours autorisé Indiquez la limite d'encours autorisé souhaitée pour …" at bounding box center [784, 354] width 1568 height 709
click at [964, 268] on icon "button" at bounding box center [959, 267] width 13 height 13
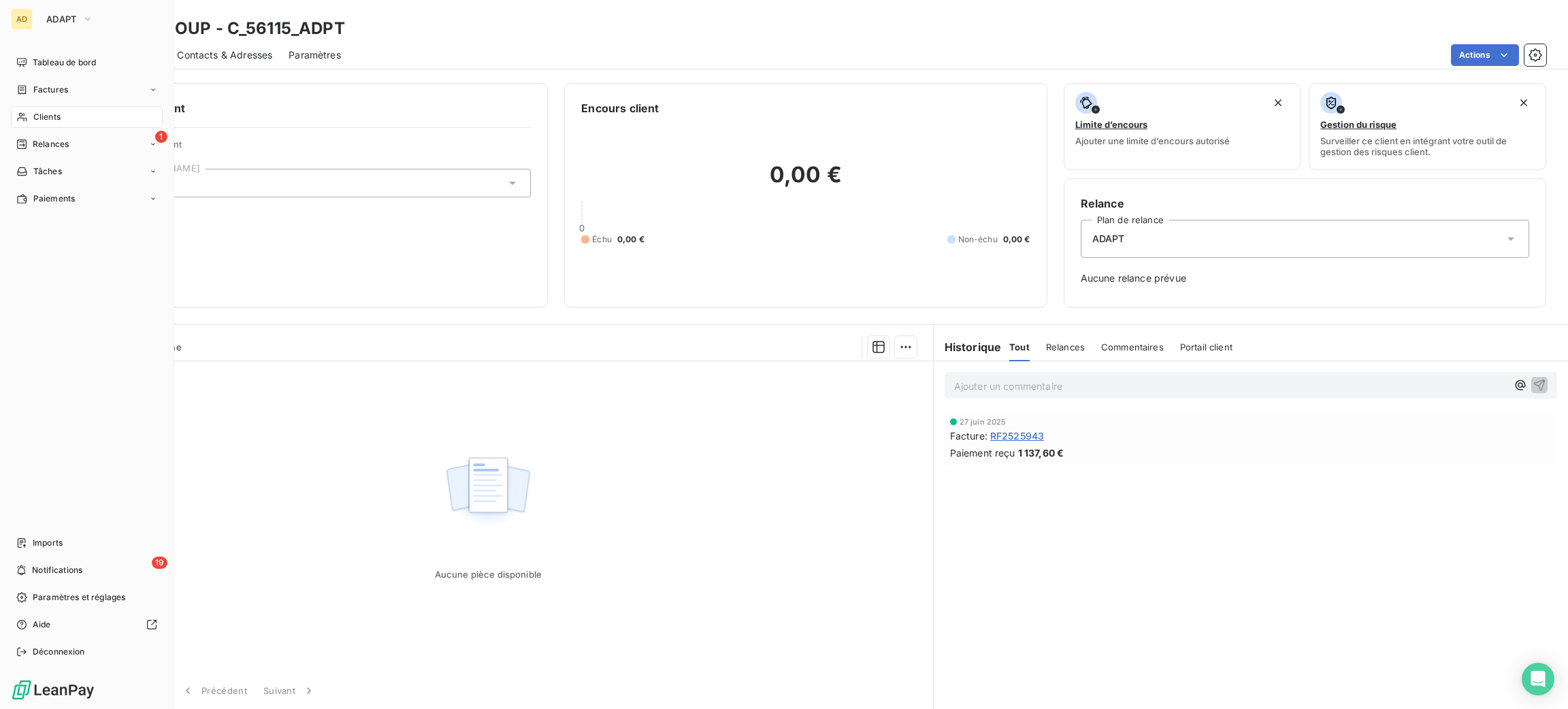
click at [35, 127] on div "Clients" at bounding box center [86, 117] width 152 height 22
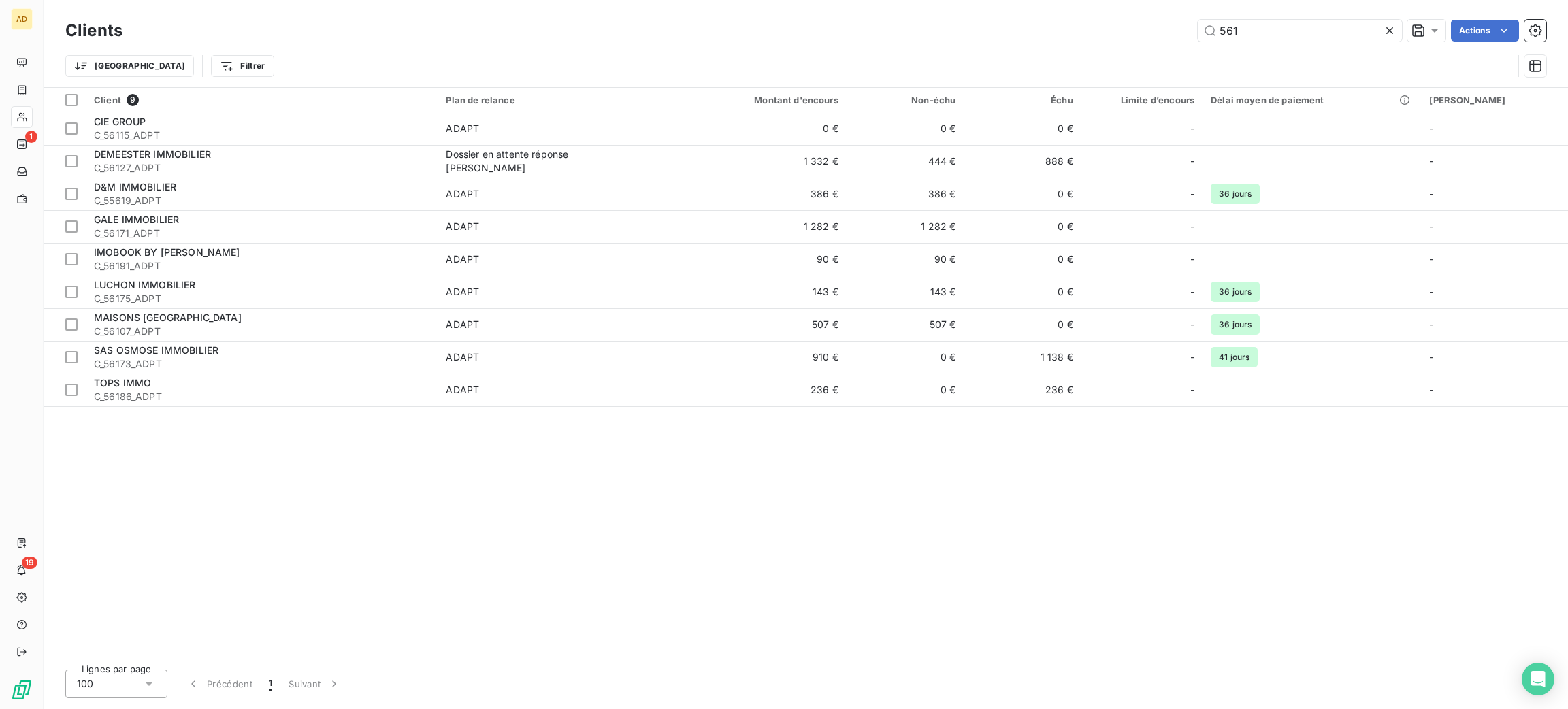
click at [1284, 10] on div "Clients 561 Actions Trier Filtrer" at bounding box center [806, 43] width 1524 height 87
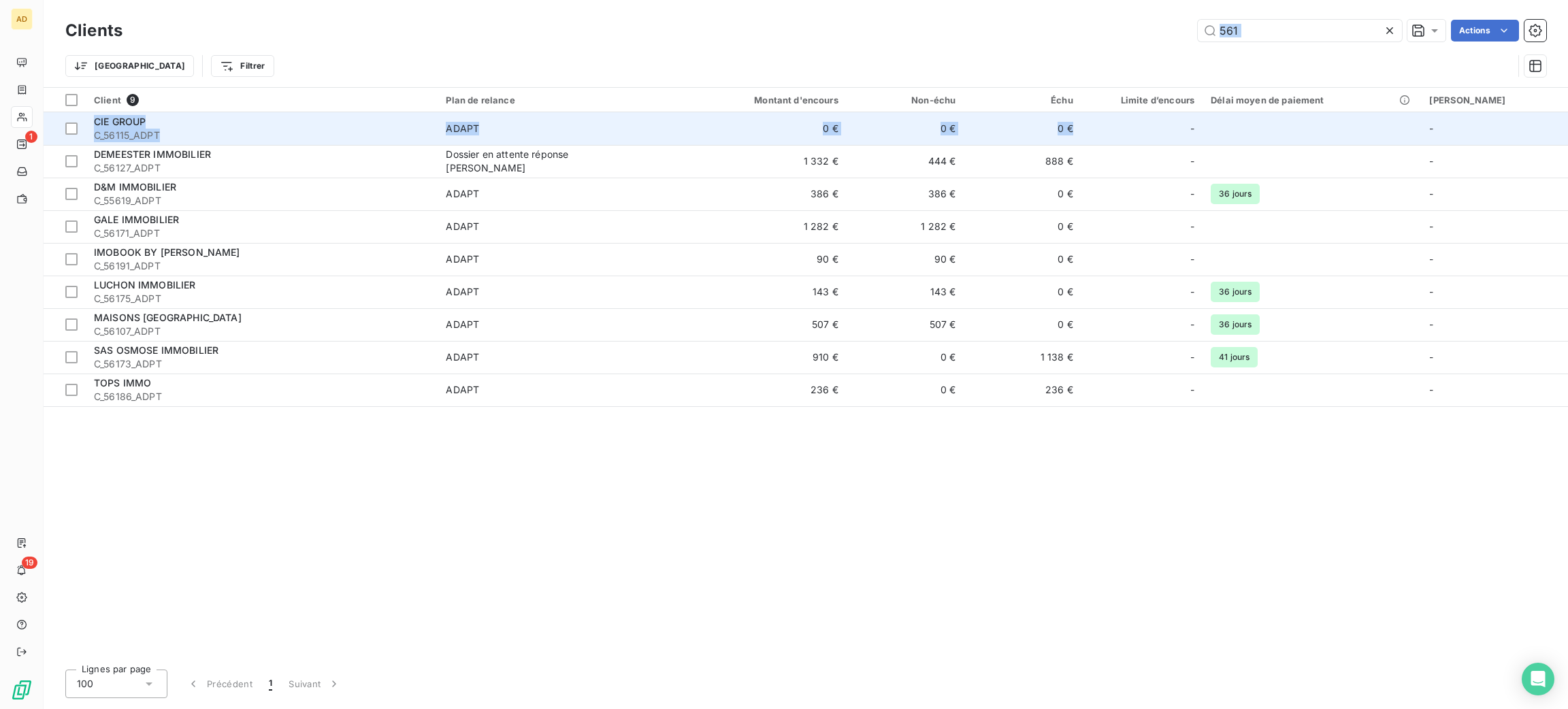
drag, startPoint x: 1284, startPoint y: 10, endPoint x: 1220, endPoint y: 136, distance: 141.3
click at [1220, 136] on div "Clients 561 Actions Trier Filtrer Client 9 Plan de relance Montant d'encours No…" at bounding box center [806, 354] width 1524 height 709
click at [1185, 136] on div at bounding box center [1174, 128] width 22 height 22
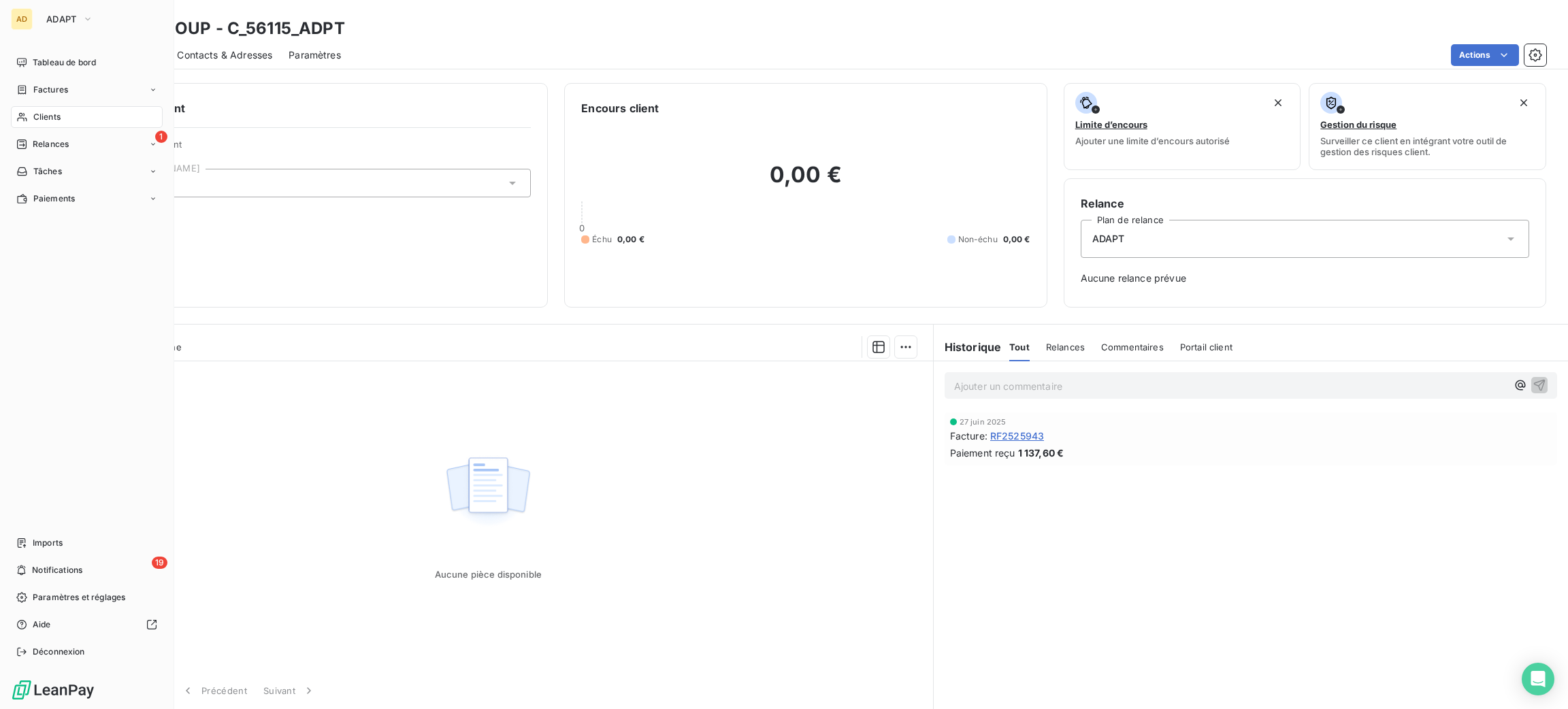
click at [37, 109] on div "Clients" at bounding box center [86, 117] width 152 height 22
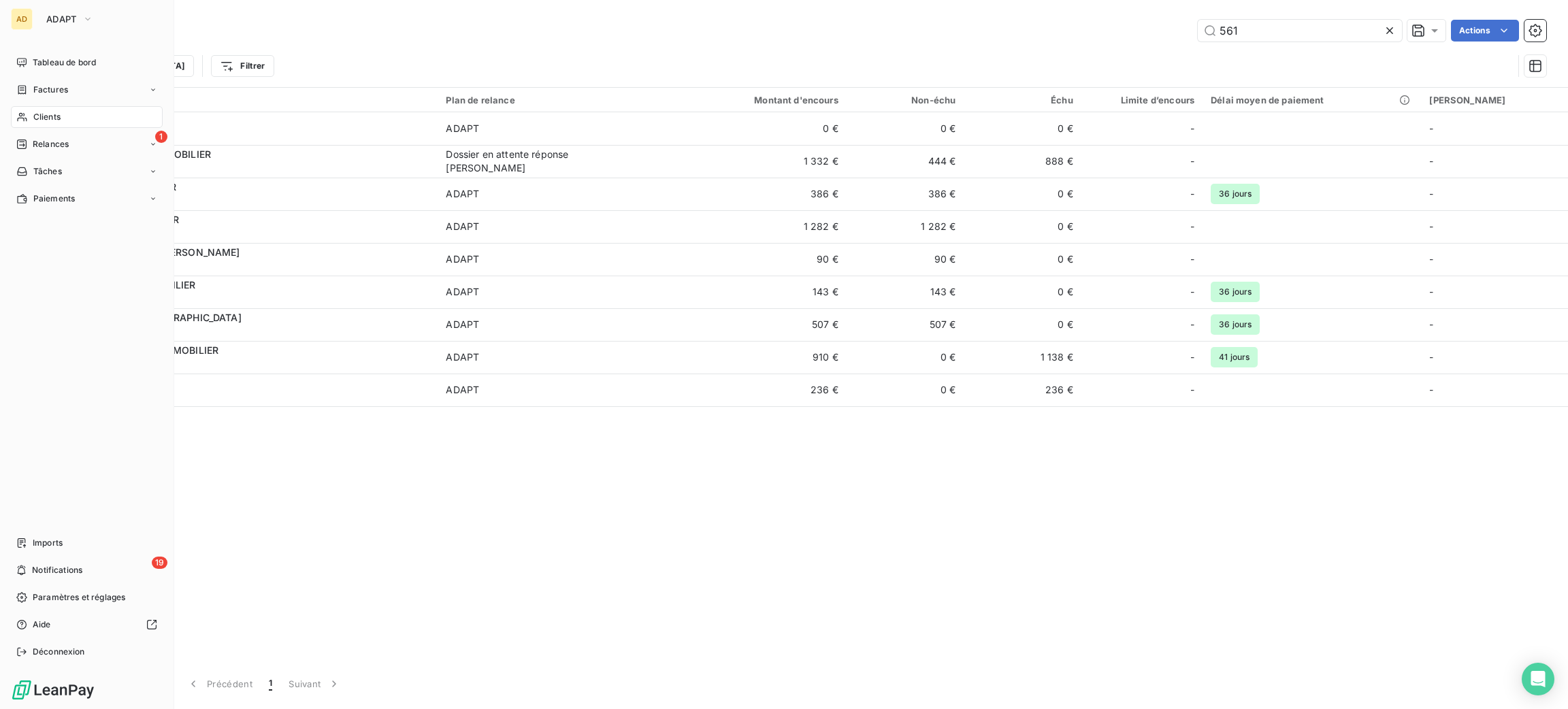
click at [37, 109] on div "Clients" at bounding box center [86, 117] width 152 height 22
click at [186, 80] on div "AD ADAPT Tableau de bord Factures Clients 1 Relances Tâches Paiements Imports 1…" at bounding box center [784, 354] width 1568 height 709
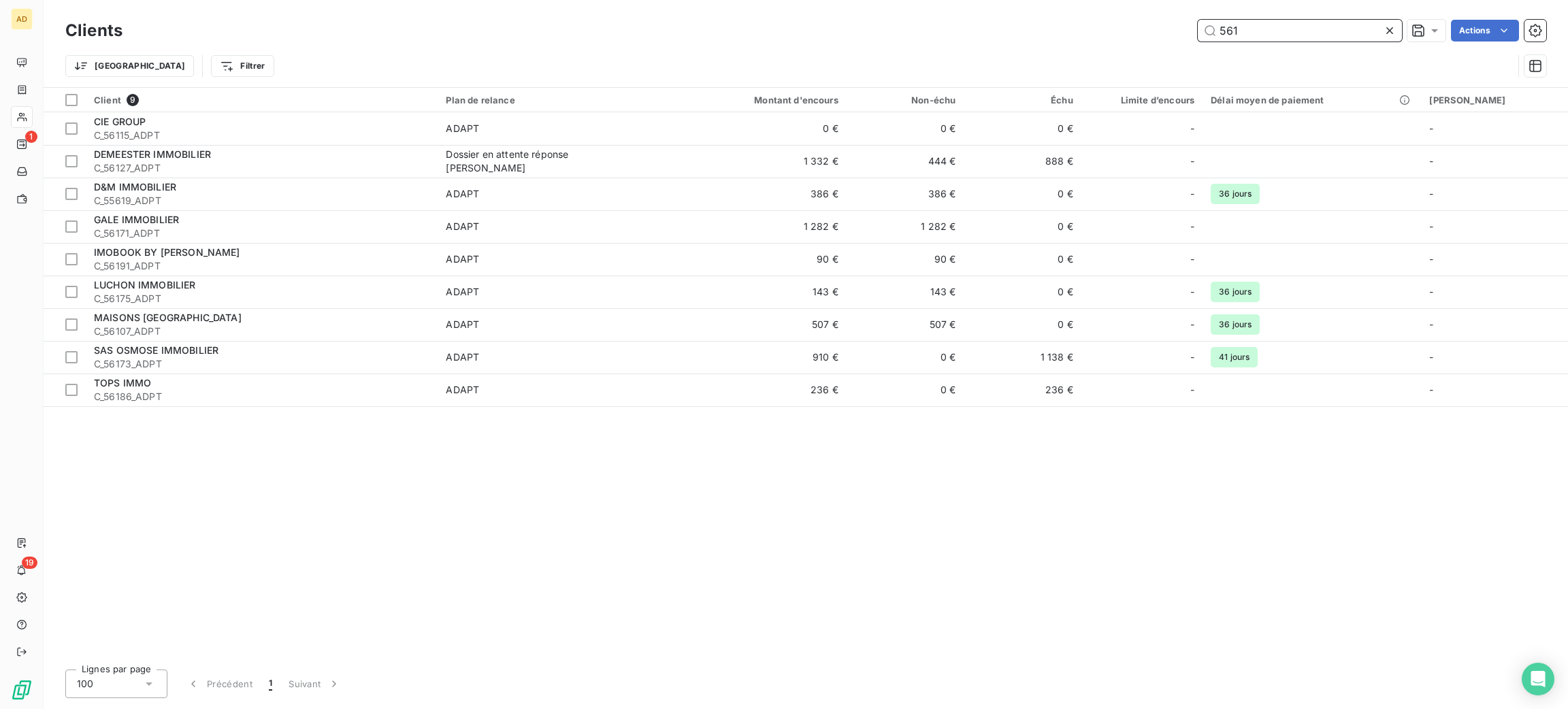
click at [1322, 38] on input "561" at bounding box center [1299, 31] width 204 height 22
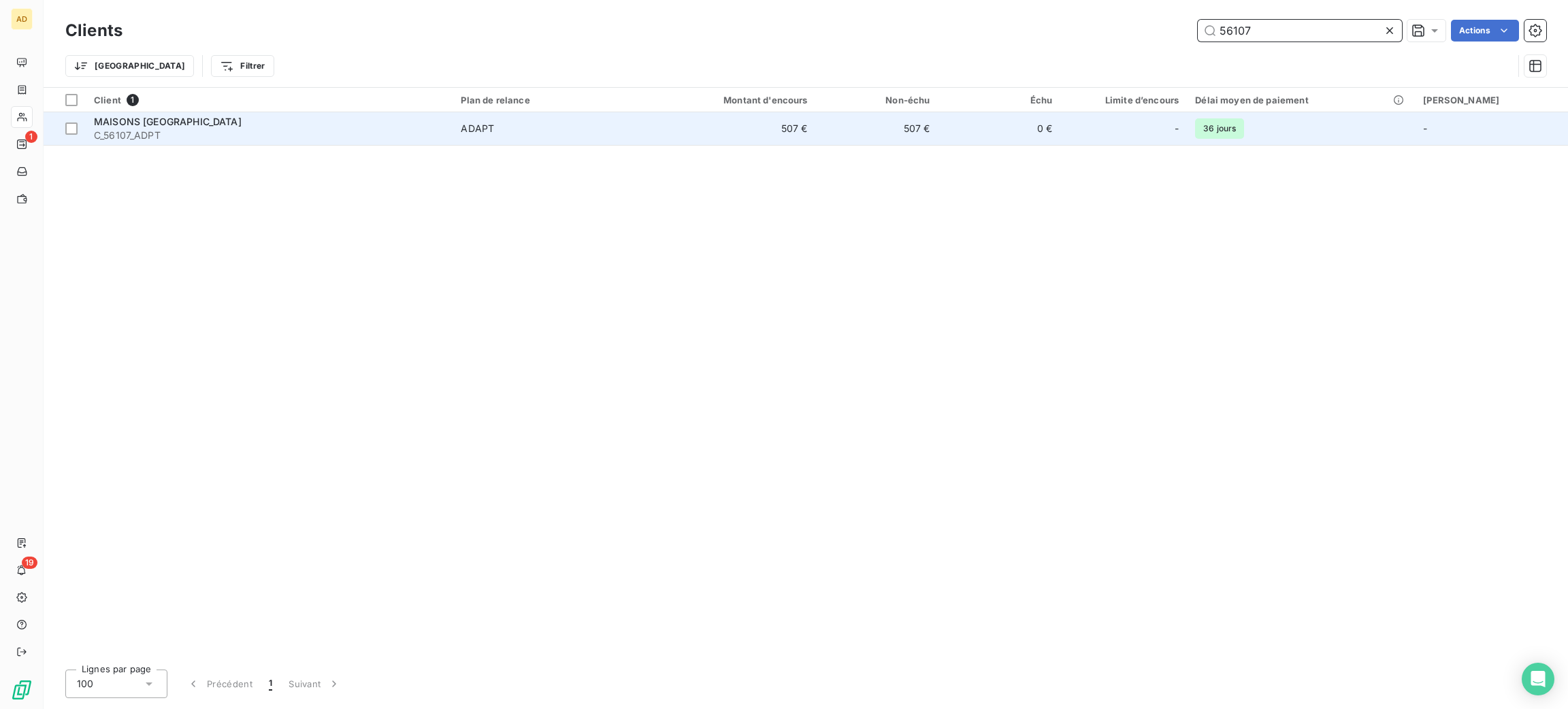
type input "56107"
click at [452, 142] on td "MAISONS ROMA C_56107_ADPT" at bounding box center [269, 128] width 367 height 32
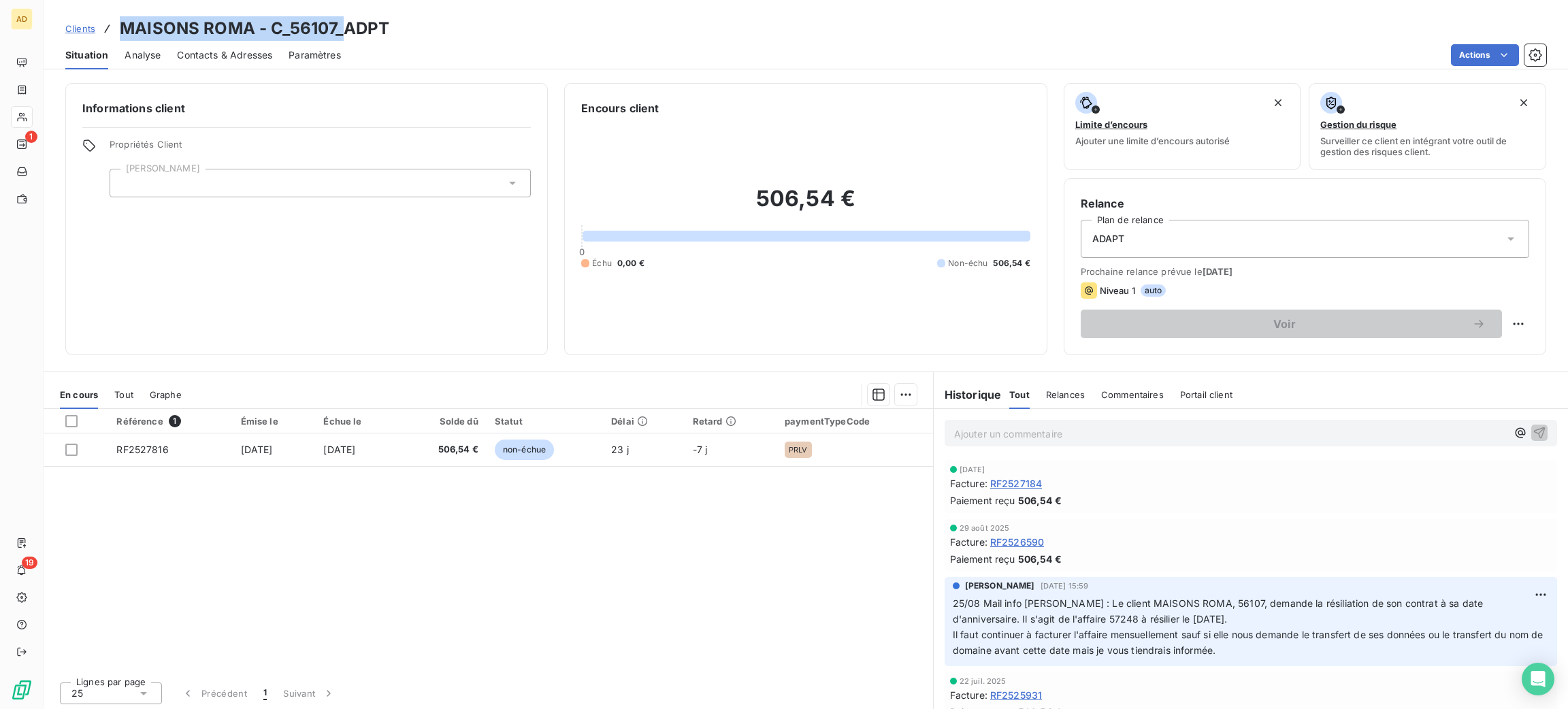
drag, startPoint x: 336, startPoint y: 24, endPoint x: 112, endPoint y: 22, distance: 224.0
click at [112, 22] on div "Clients MAISONS ROMA - C_56107_ADPT" at bounding box center [227, 29] width 324 height 25
copy h3 "MAISONS ROMA - C_56107_"
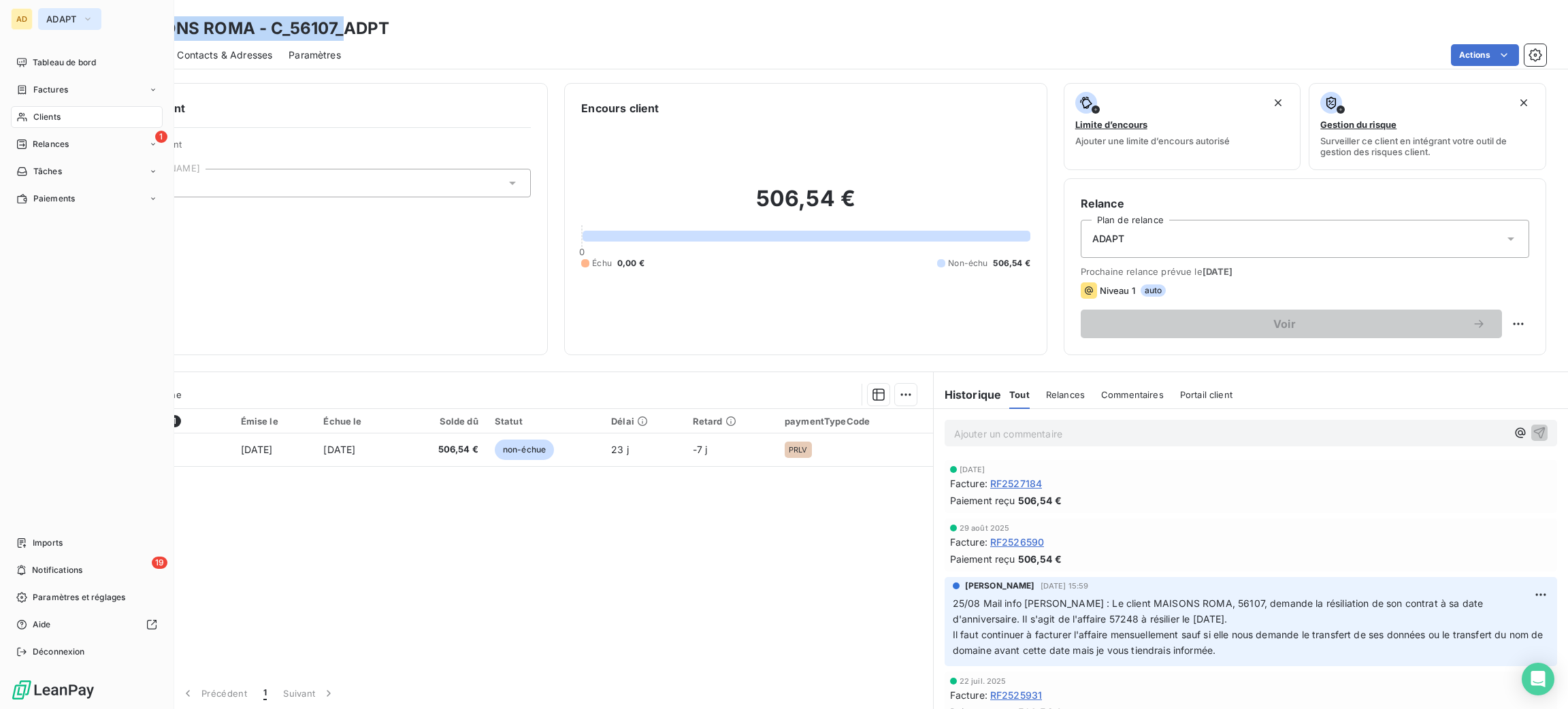
click at [83, 20] on button "ADAPT" at bounding box center [70, 19] width 63 height 22
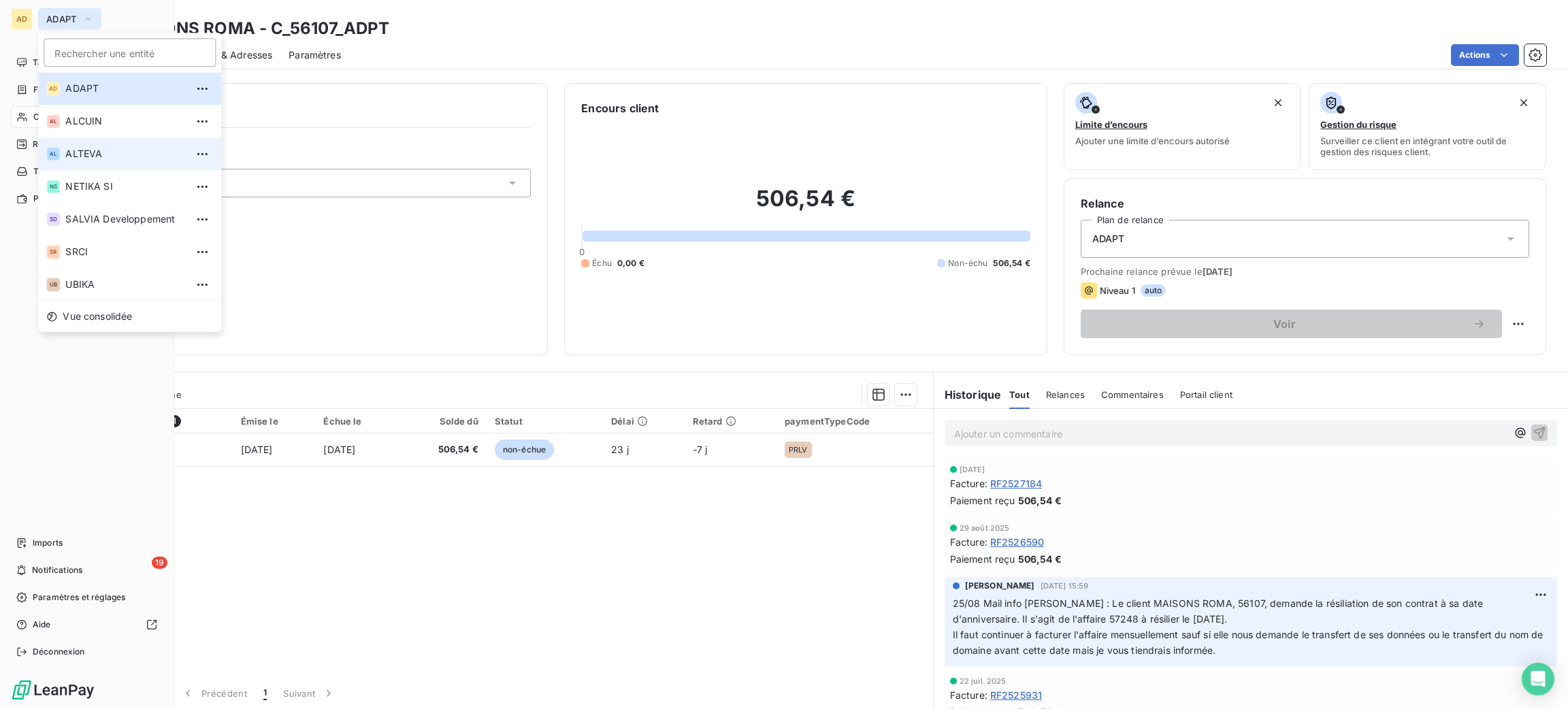
click at [130, 154] on span "ALTEVA" at bounding box center [125, 153] width 120 height 13
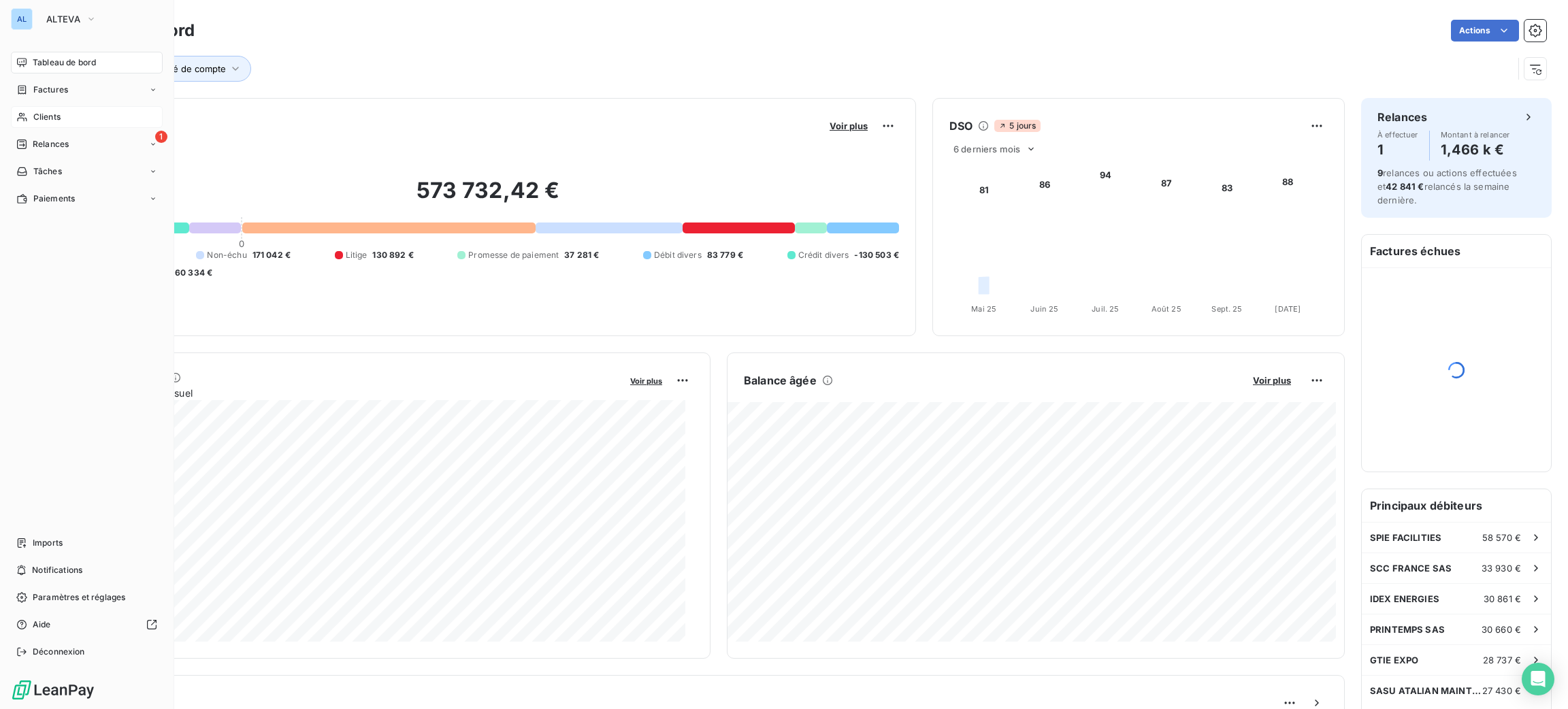
click at [56, 112] on span "Clients" at bounding box center [46, 117] width 27 height 12
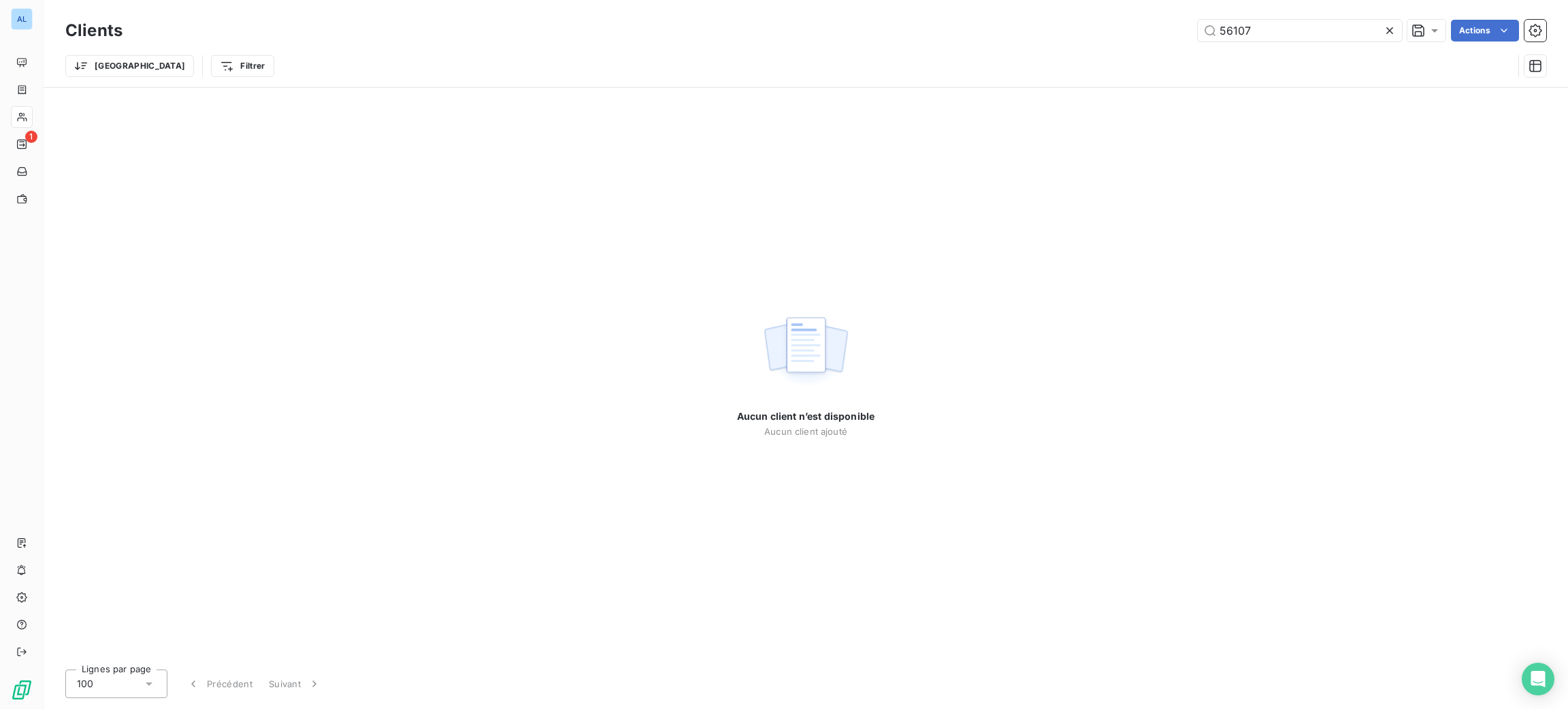
drag, startPoint x: 1261, startPoint y: 44, endPoint x: 1109, endPoint y: 14, distance: 154.9
click at [1149, 27] on div "56107 Actions" at bounding box center [843, 31] width 1407 height 22
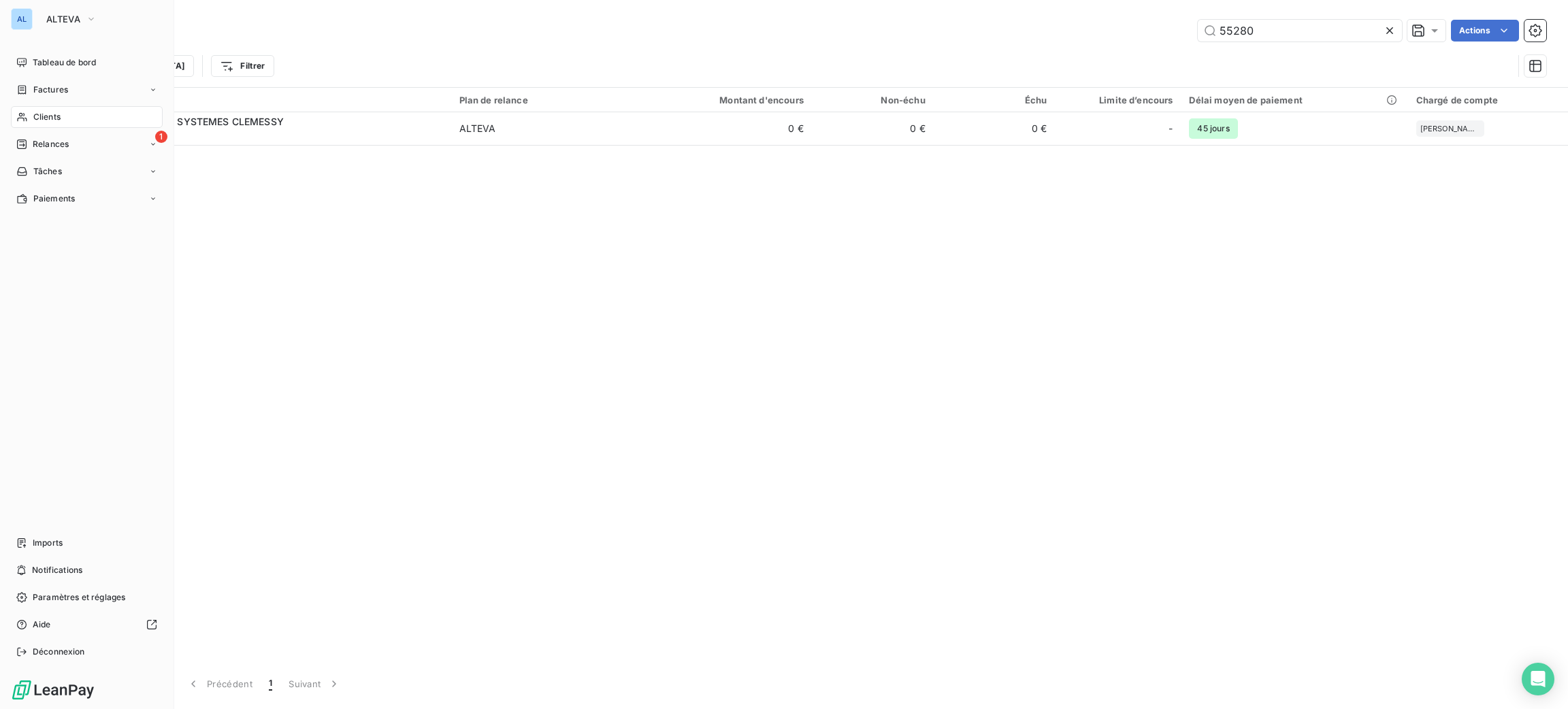
click at [75, 109] on div "Clients" at bounding box center [86, 117] width 152 height 22
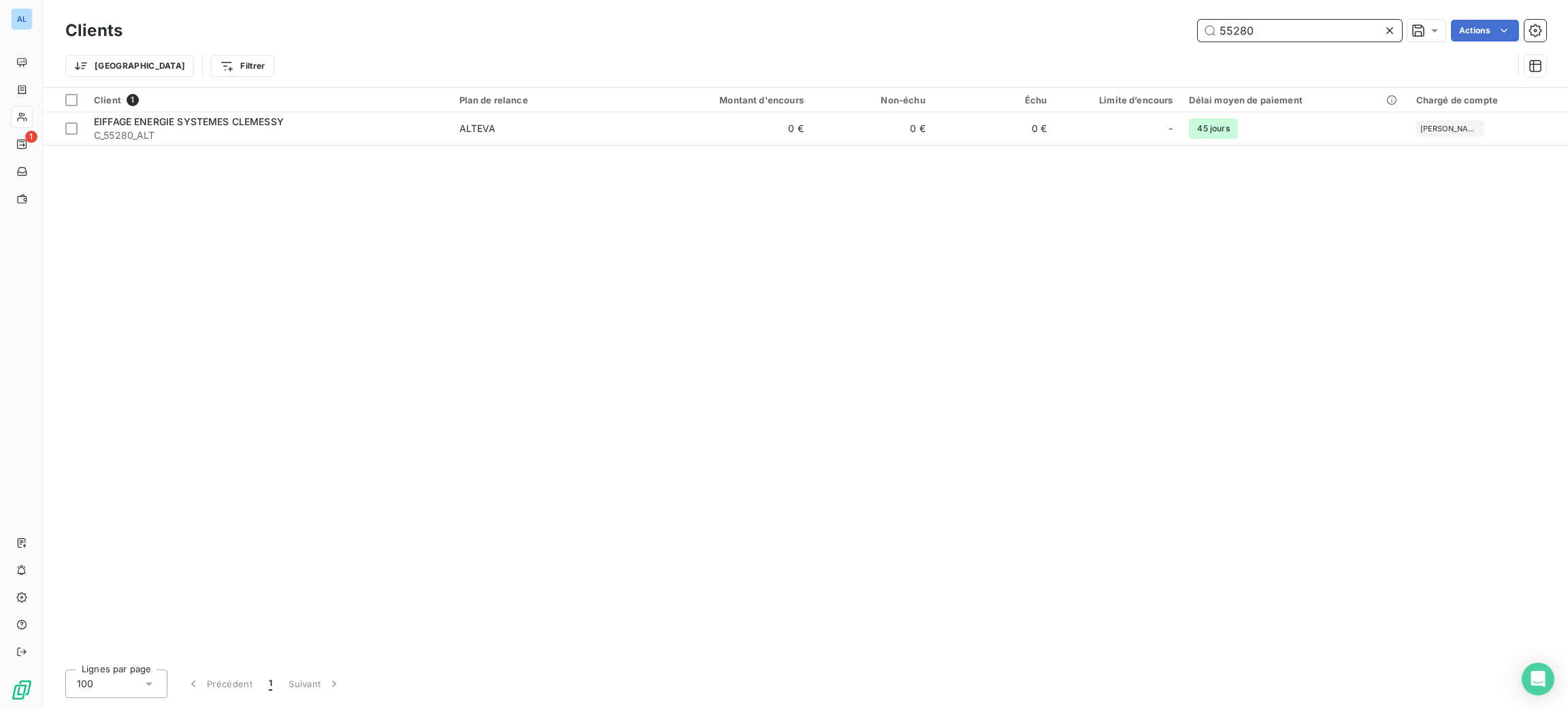
drag, startPoint x: 1196, startPoint y: 30, endPoint x: 1124, endPoint y: 2, distance: 77.3
click at [1166, 18] on div "Clients 55280 Actions" at bounding box center [806, 31] width 1481 height 28
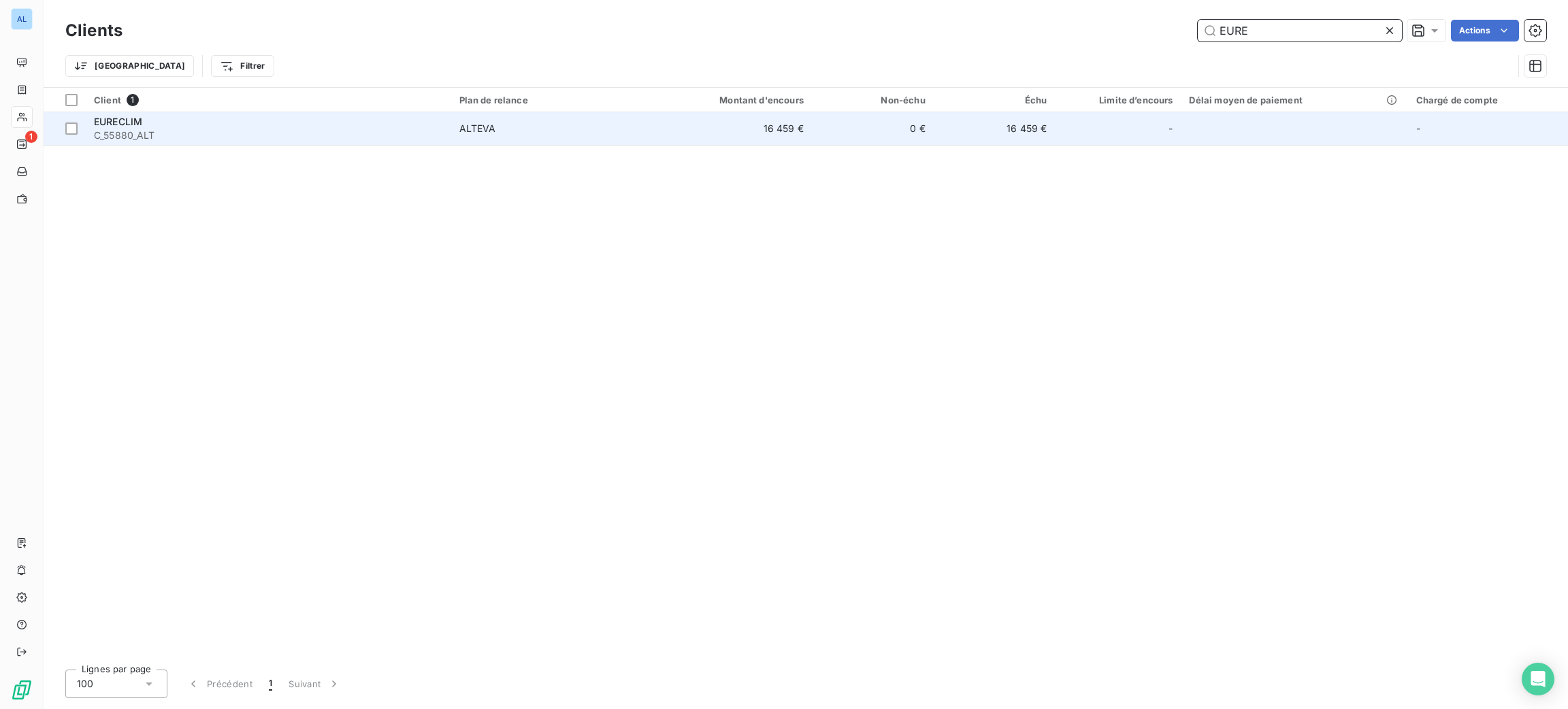
type input "EURE"
click at [448, 128] on td "EURECLIM C_55880_ALT" at bounding box center [268, 128] width 365 height 32
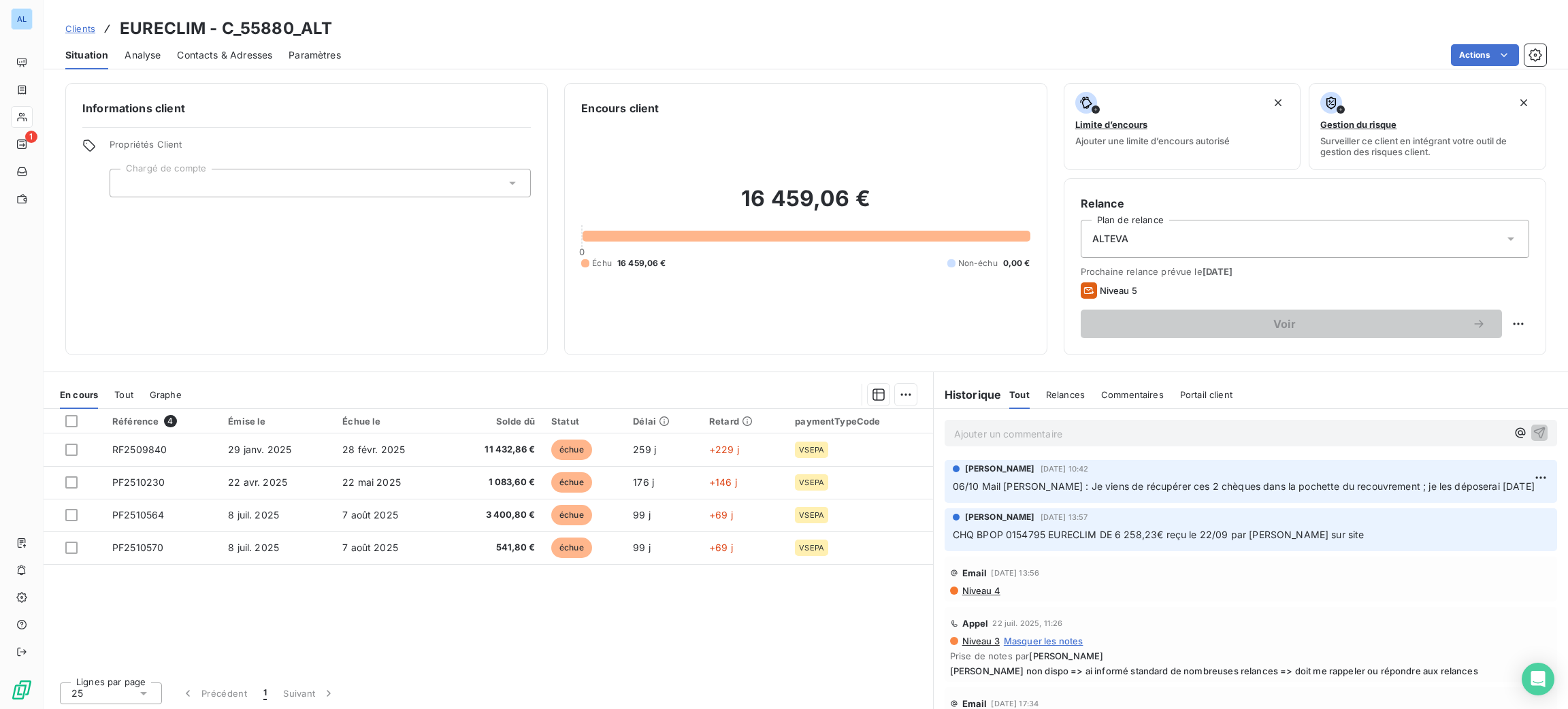
click at [1025, 436] on p "Ajouter un commentaire ﻿" at bounding box center [1230, 433] width 553 height 17
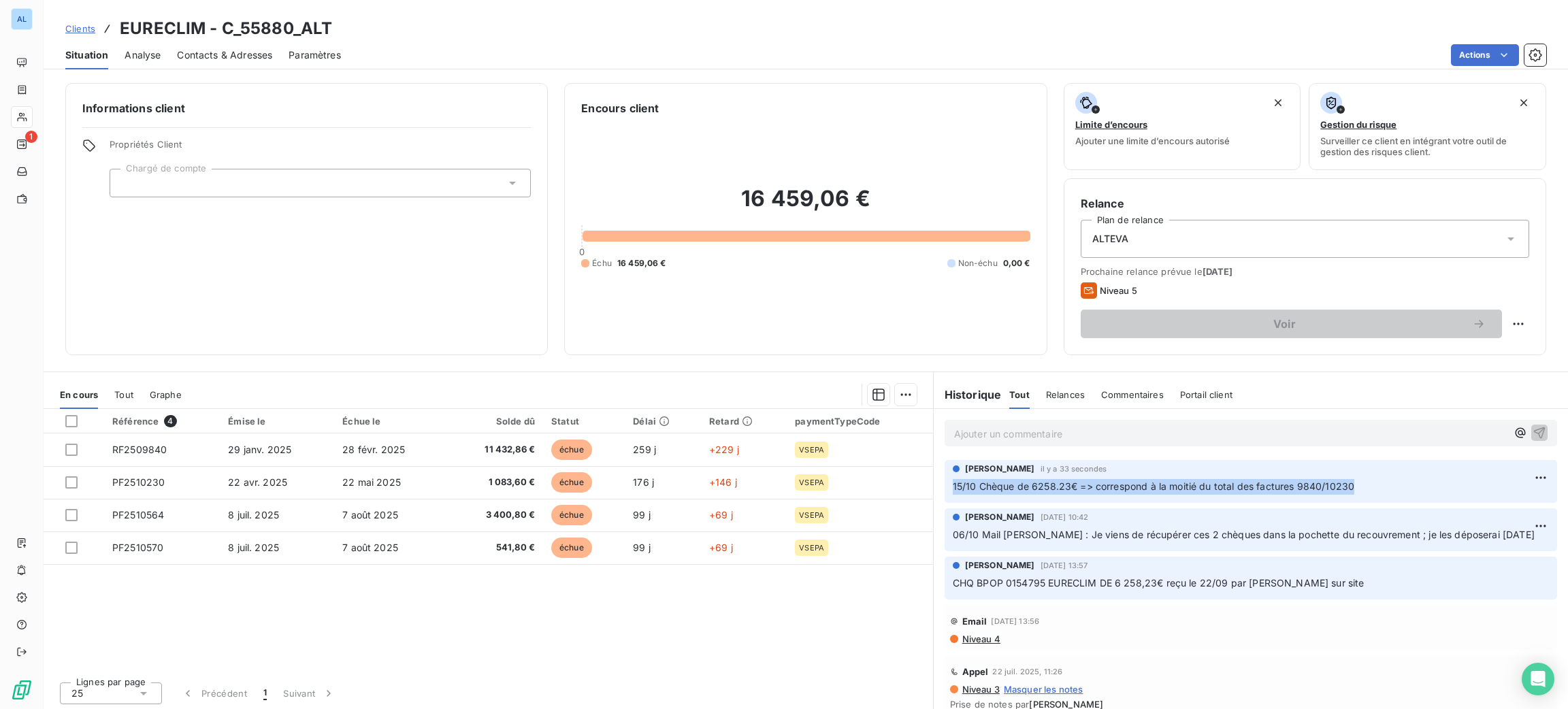
drag, startPoint x: 1374, startPoint y: 496, endPoint x: 941, endPoint y: 502, distance: 433.0
click at [945, 502] on div "[PERSON_NAME] il y a 33 secondes 15/10 Chèque de 6258.23€ => correspond à la mo…" at bounding box center [1251, 481] width 612 height 43
drag, startPoint x: 971, startPoint y: 489, endPoint x: 977, endPoint y: 485, distance: 7.2
copy span "15/10 Chèque de 6258.23€ => correspond à la moitié du total des factures 9840/1…"
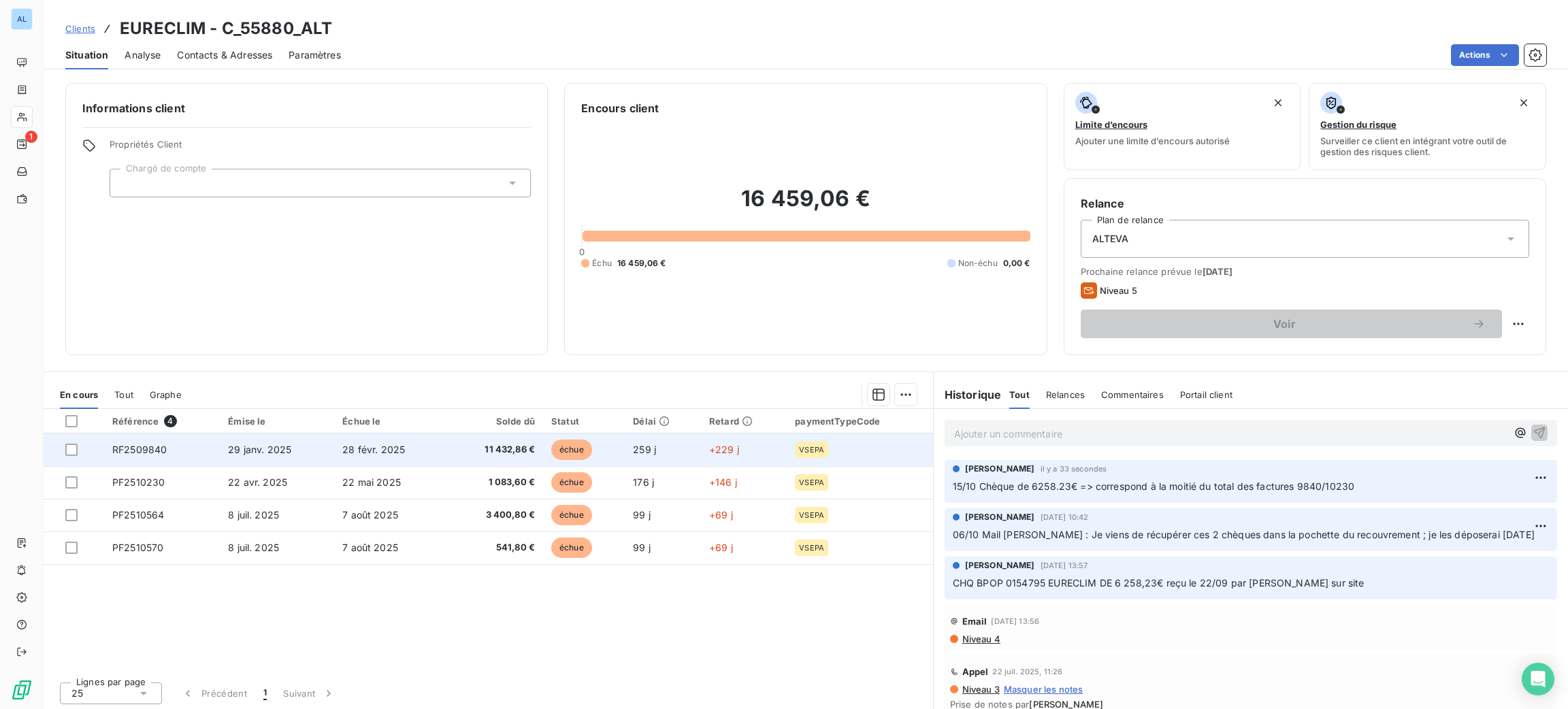
click at [543, 451] on td "échue" at bounding box center [583, 449] width 82 height 32
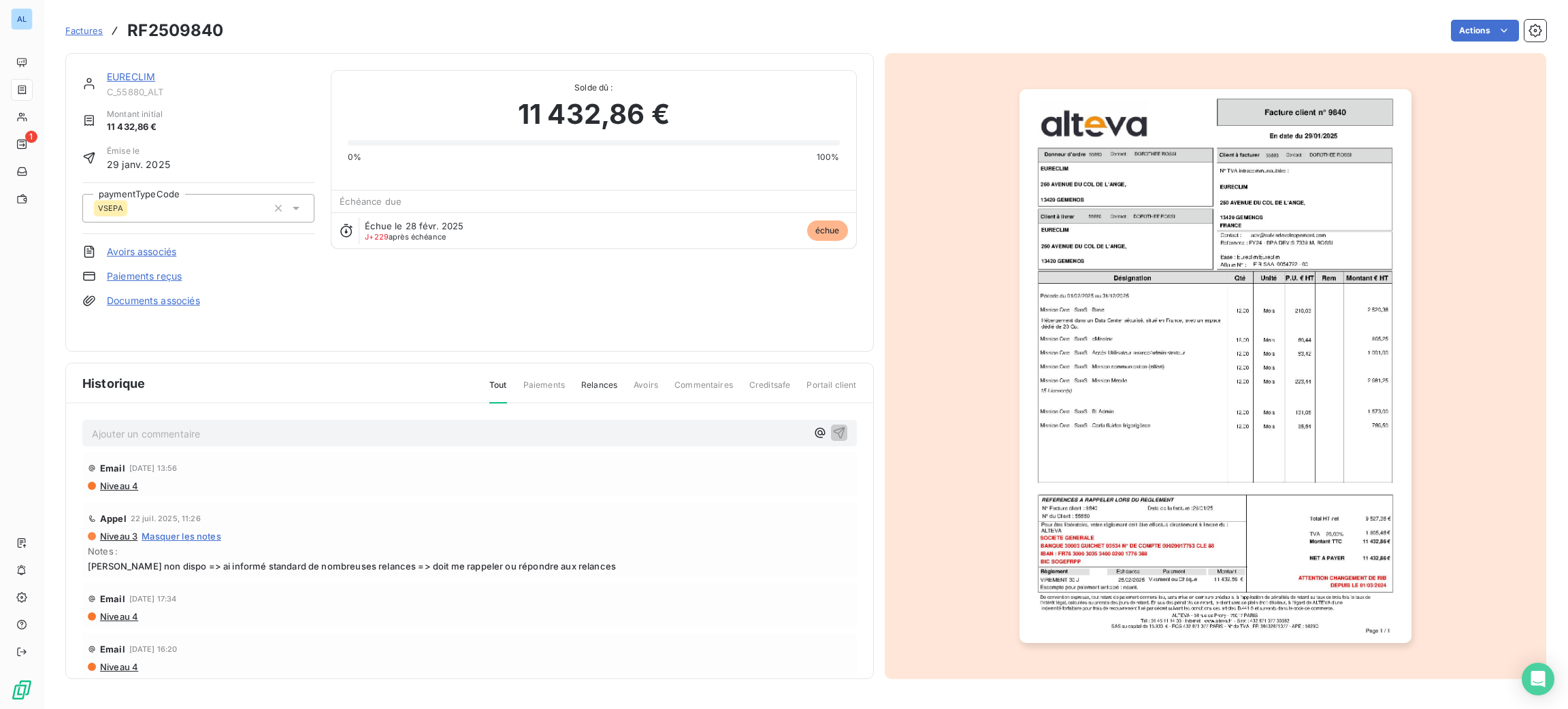
drag, startPoint x: 385, startPoint y: 420, endPoint x: 382, endPoint y: 427, distance: 7.6
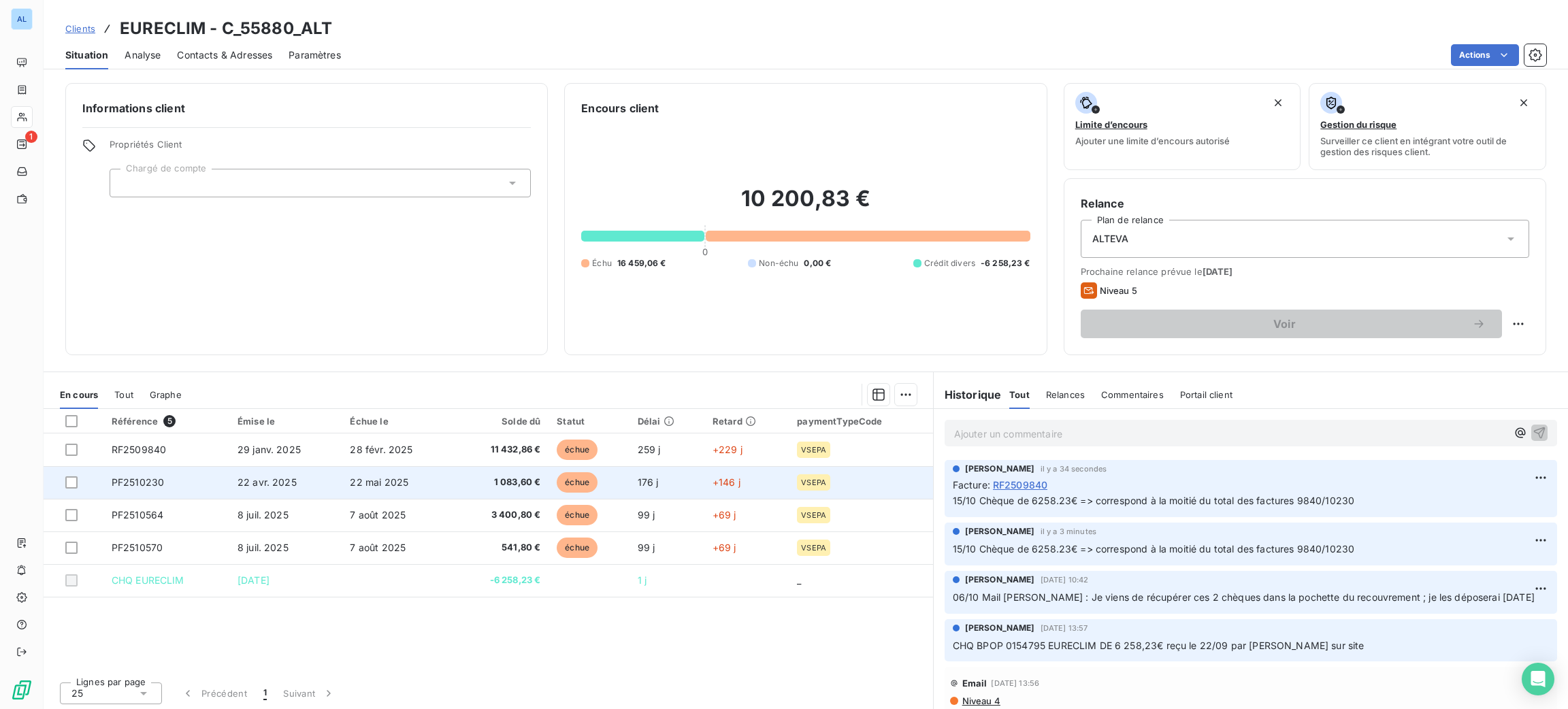
click at [395, 476] on span "22 mai 2025" at bounding box center [379, 482] width 59 height 12
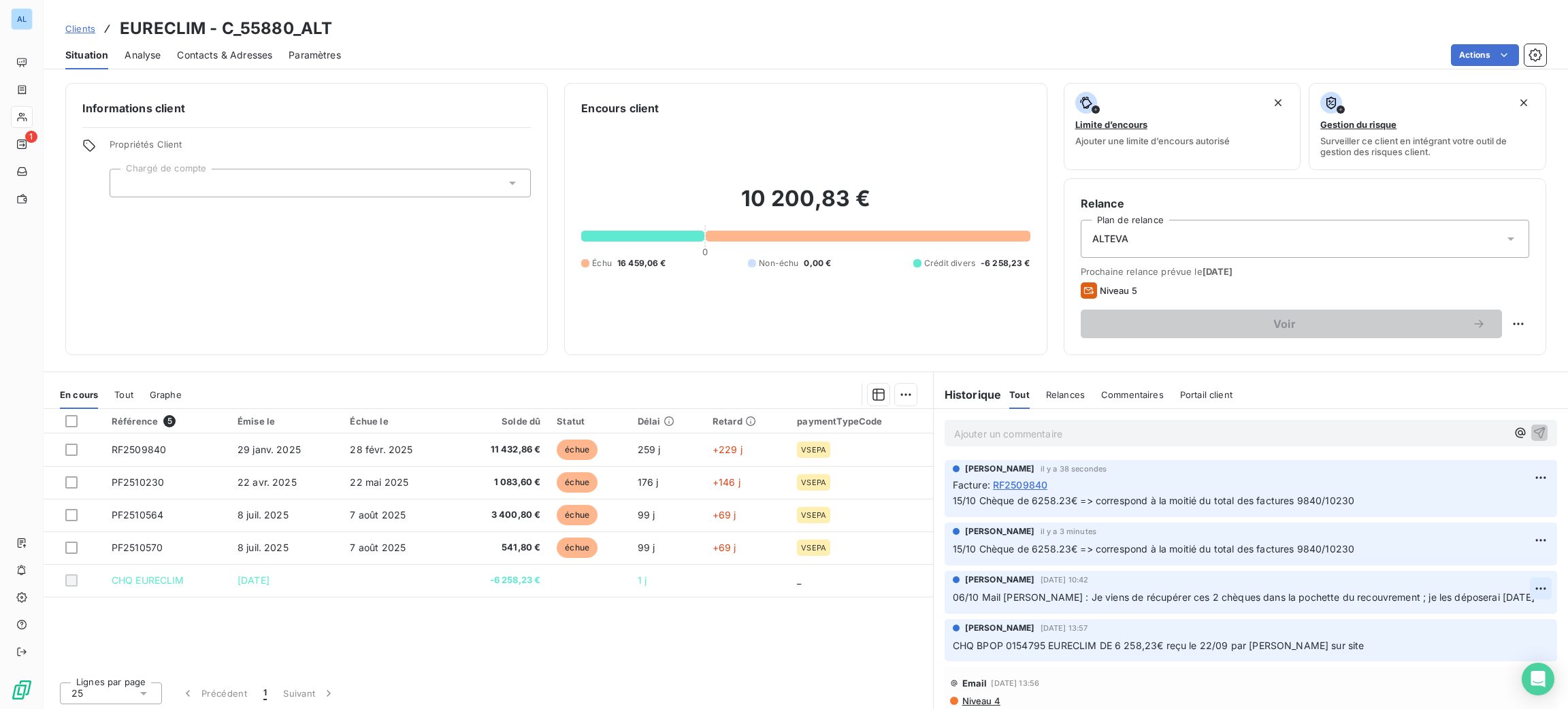
click at [1516, 591] on html "AL 1 Clients EURECLIM - C_55880_ALT Situation Analyse Contacts & Adresses Param…" at bounding box center [784, 354] width 1568 height 709
click at [1459, 640] on div "Supprimer" at bounding box center [1477, 644] width 76 height 22
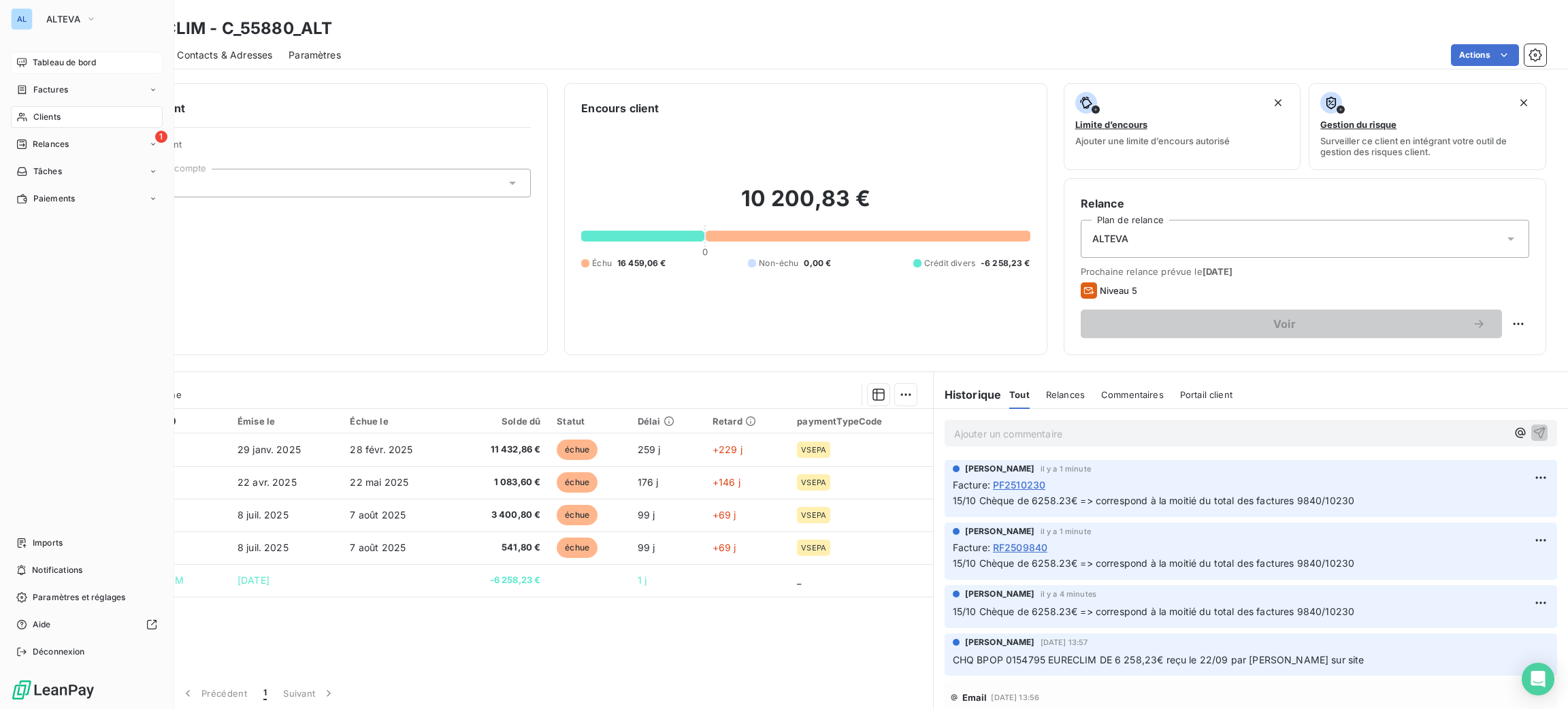
click at [38, 59] on span "Tableau de bord" at bounding box center [64, 62] width 63 height 12
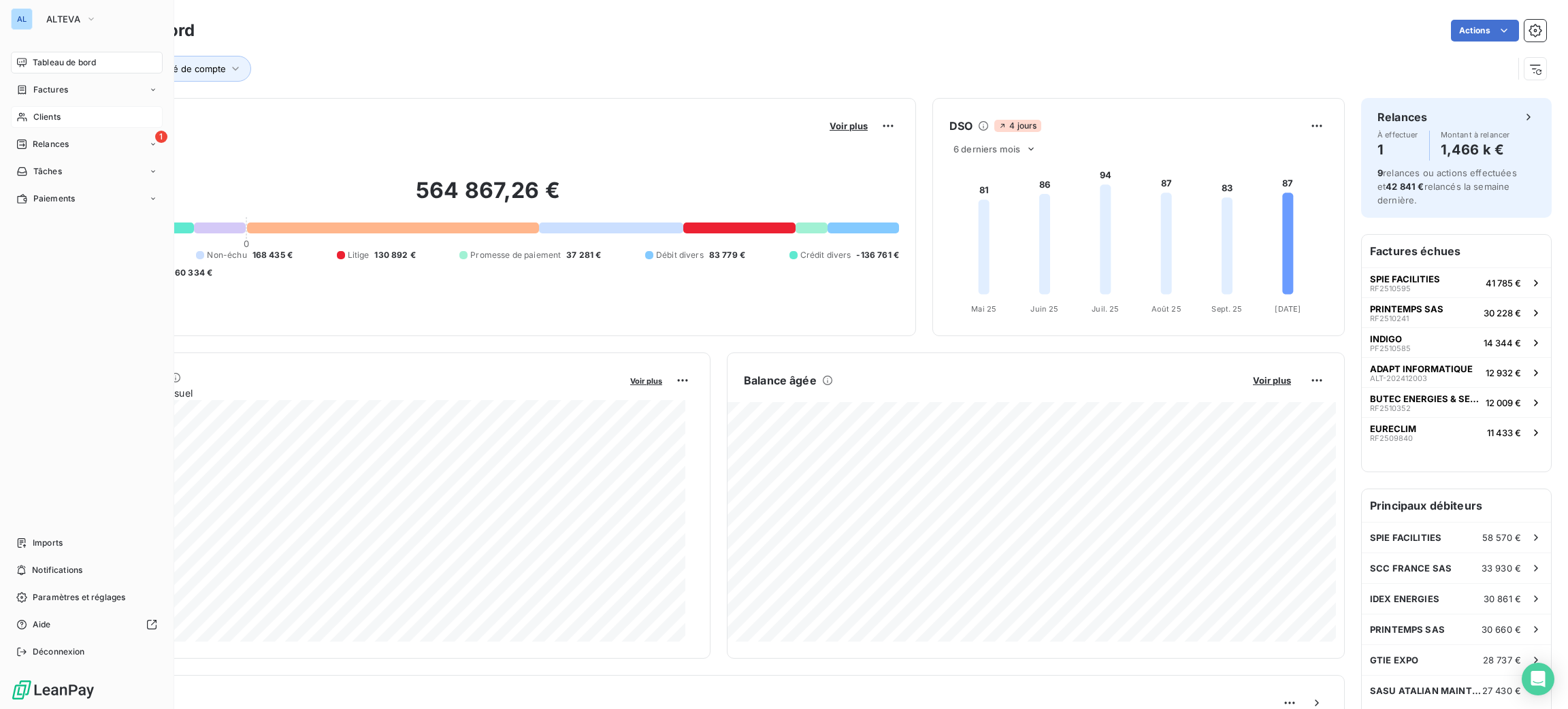
click at [63, 120] on div "Clients" at bounding box center [86, 117] width 152 height 22
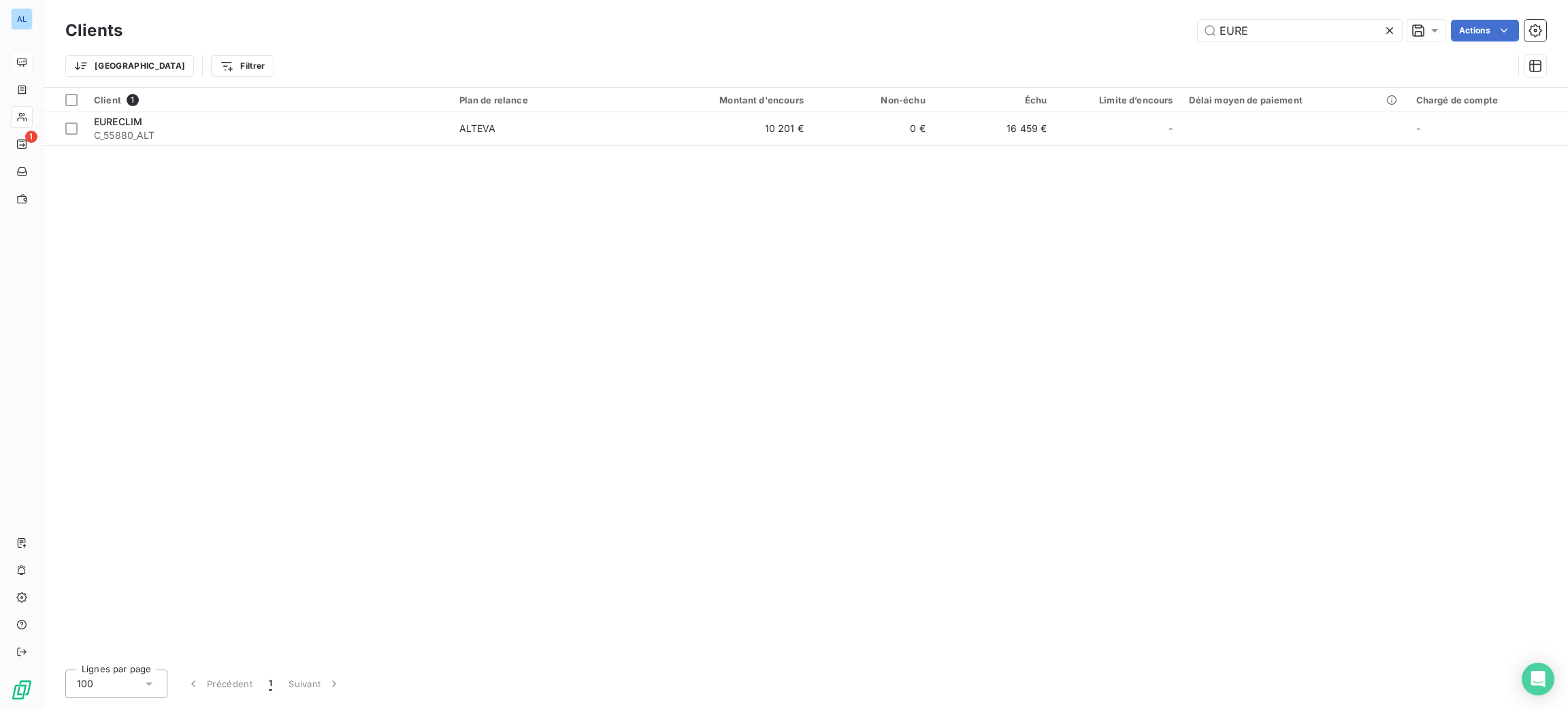
drag, startPoint x: 1281, startPoint y: 27, endPoint x: 1165, endPoint y: 66, distance: 122.4
click at [1166, 66] on div "Clients EURE Actions Trier Filtrer" at bounding box center [806, 51] width 1481 height 70
type input "deme"
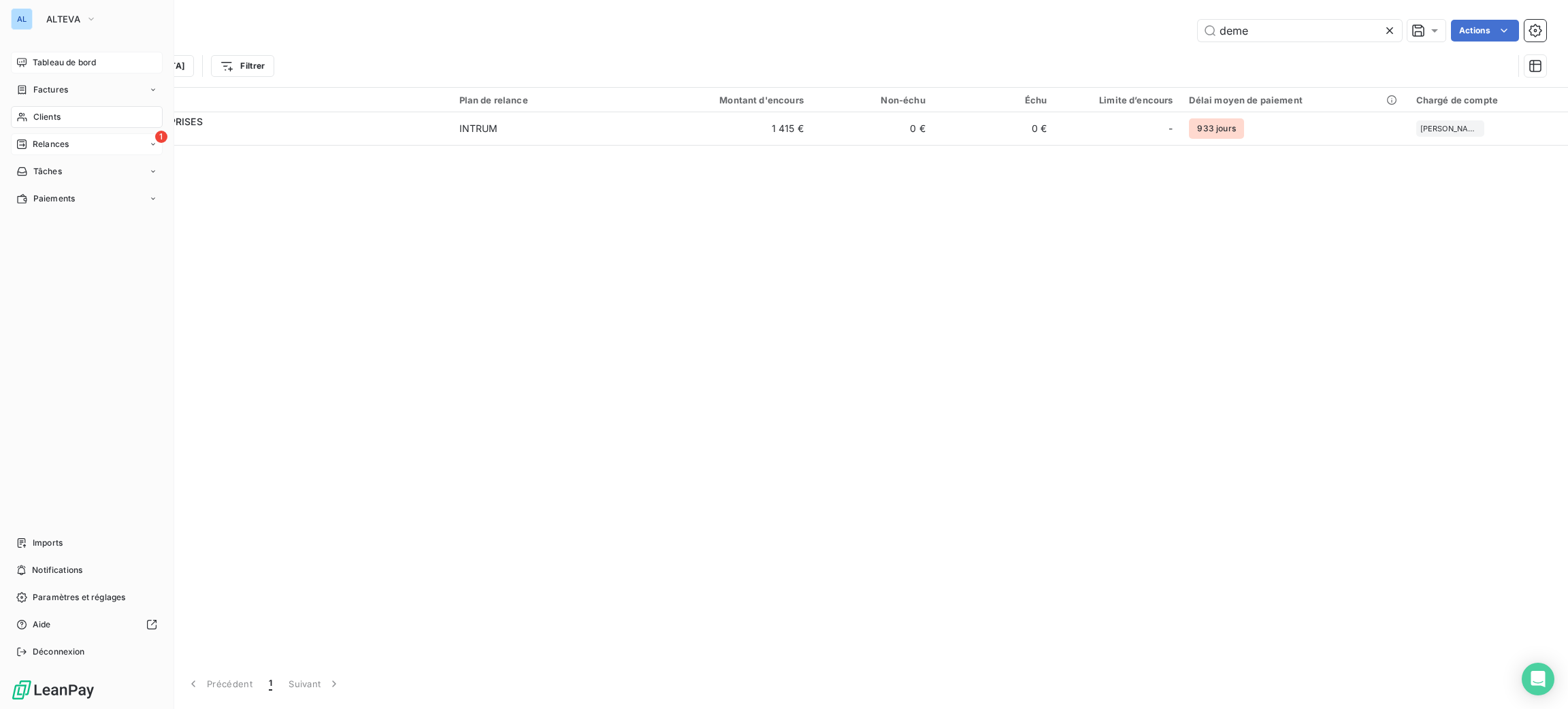
click at [65, 142] on span "Relances" at bounding box center [51, 144] width 36 height 12
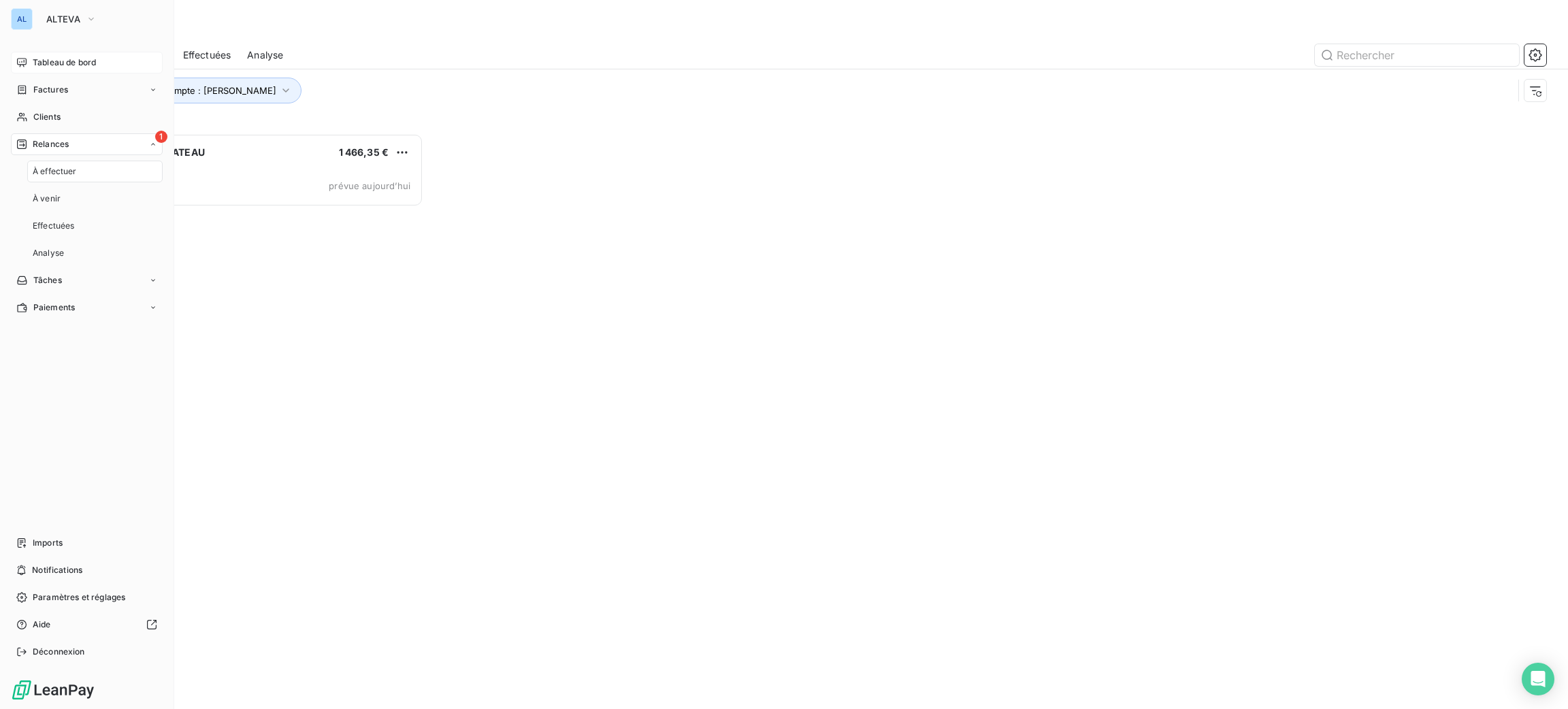
scroll to position [561, 342]
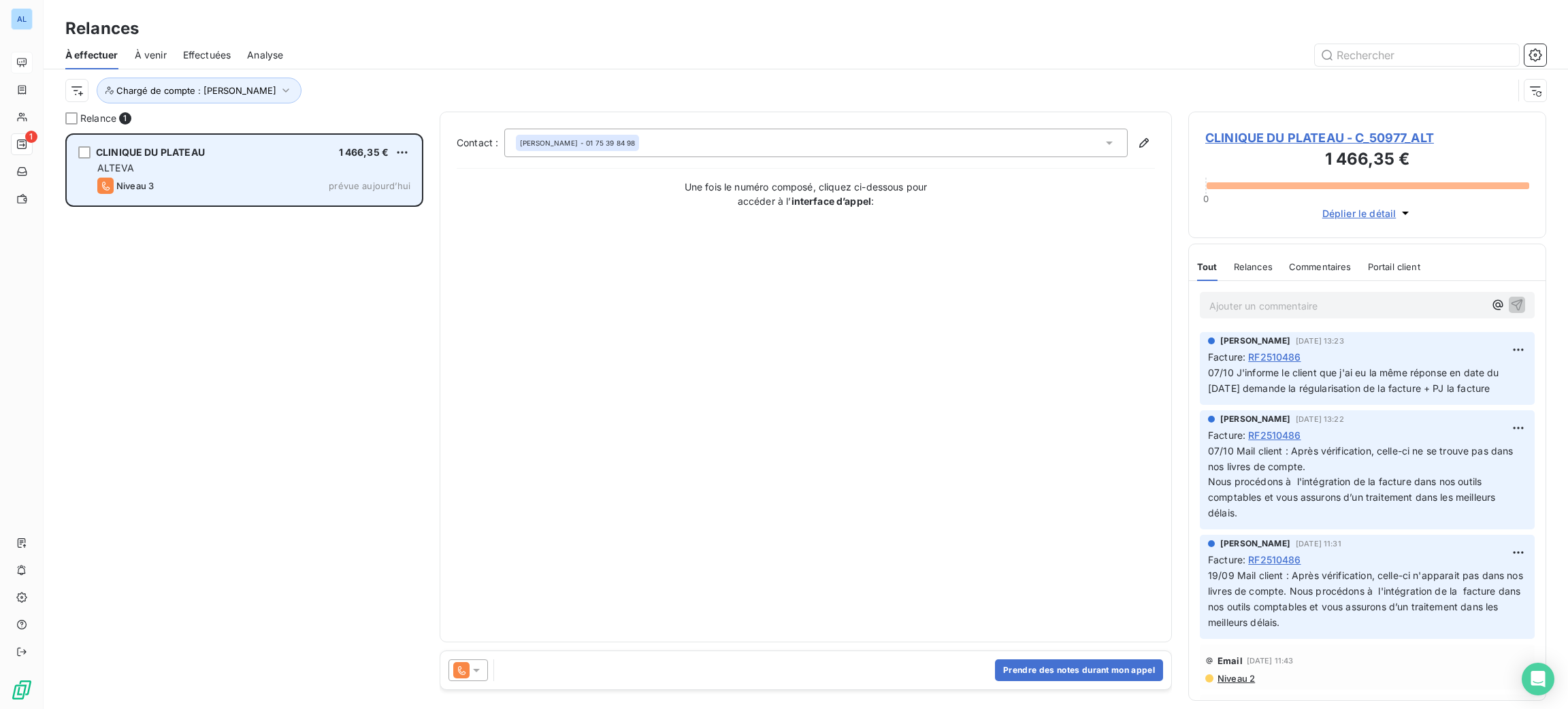
click at [390, 151] on div "CLINIQUE DU PLATEAU 1 466,35 €" at bounding box center [254, 152] width 313 height 12
click at [403, 147] on html "AL 1 Relances À effectuer À venir Effectuées Analyse Chargé de compte : [PERSON…" at bounding box center [784, 354] width 1568 height 709
click at [381, 184] on div "Replanifier cette action" at bounding box center [343, 180] width 122 height 22
select select "9"
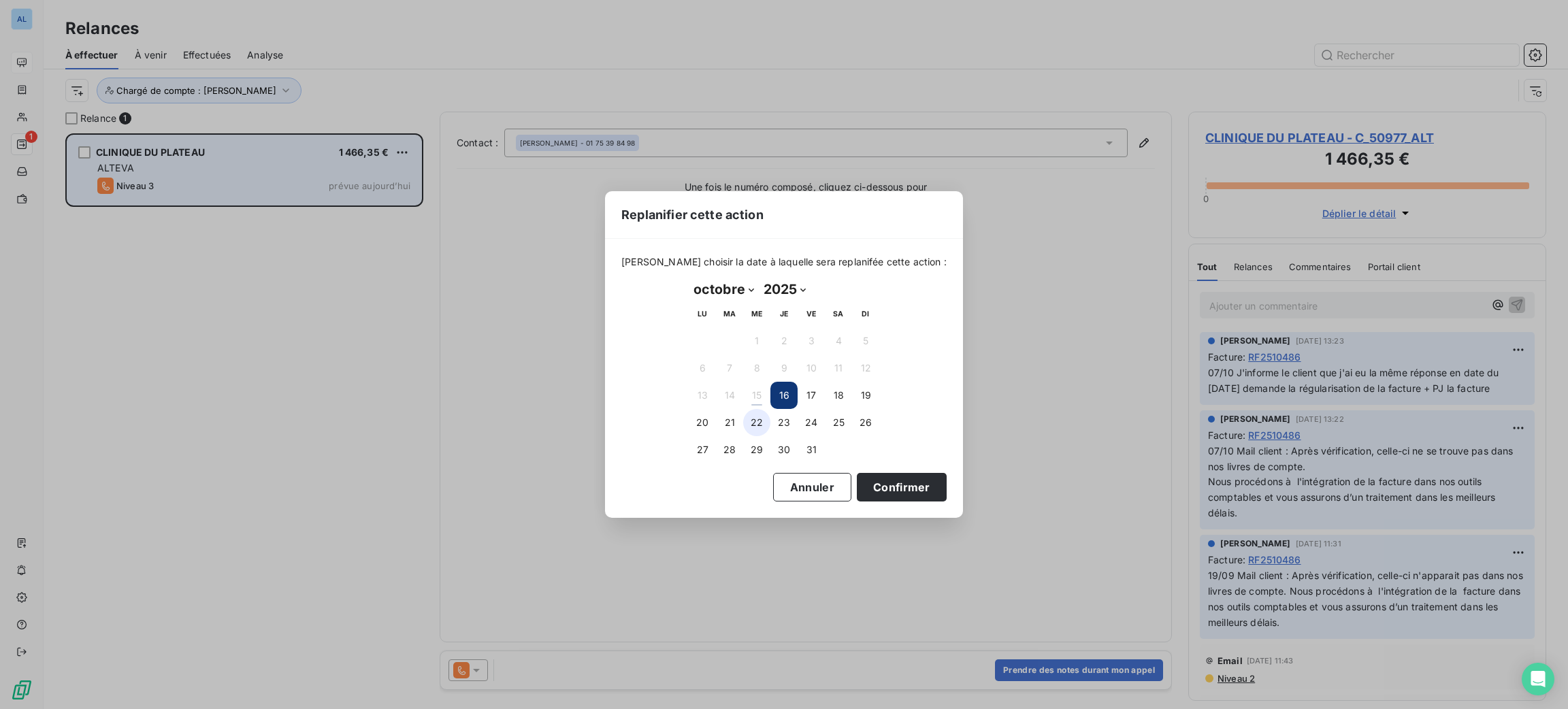
click at [762, 423] on button "22" at bounding box center [757, 422] width 27 height 27
click at [874, 475] on button "Confirmer" at bounding box center [902, 487] width 90 height 28
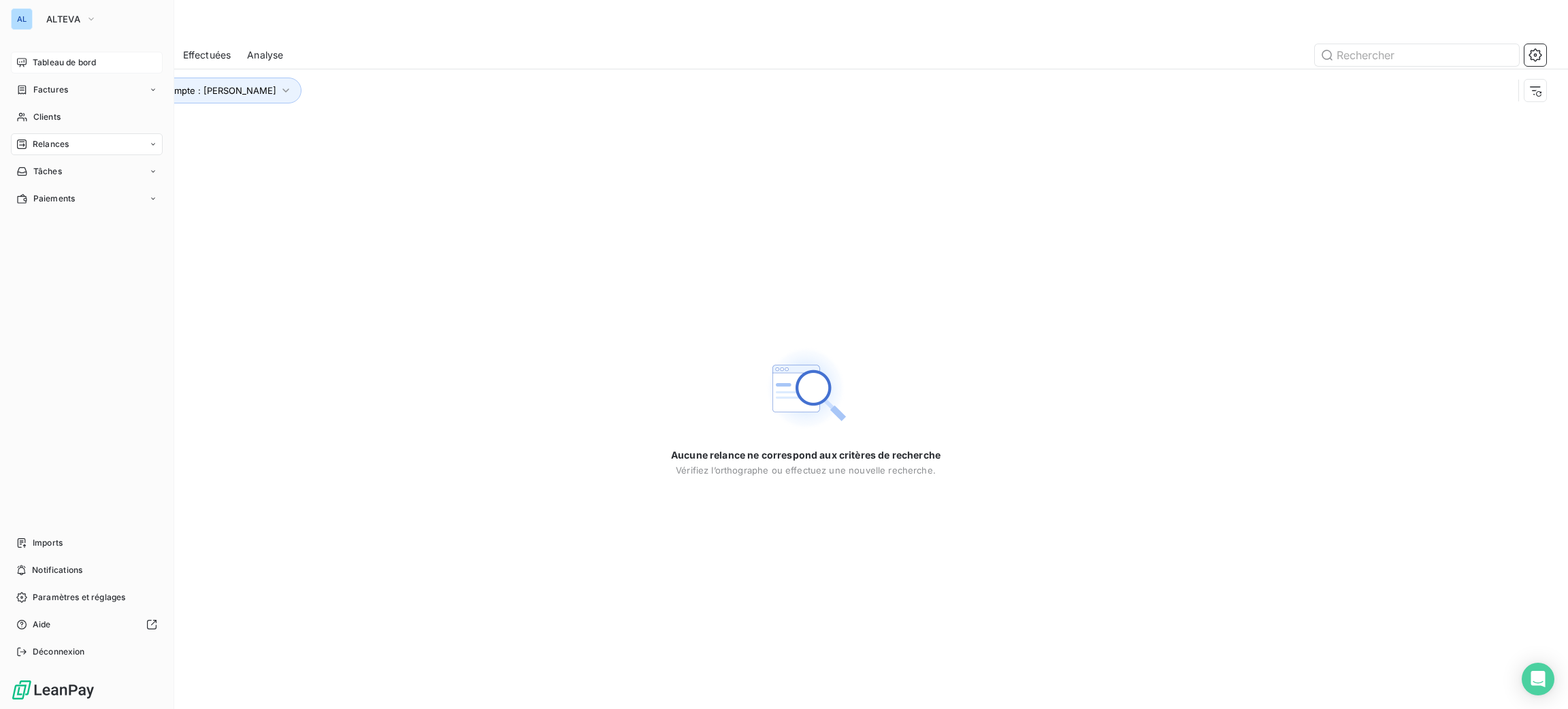
click at [47, 66] on span "Tableau de bord" at bounding box center [64, 62] width 63 height 12
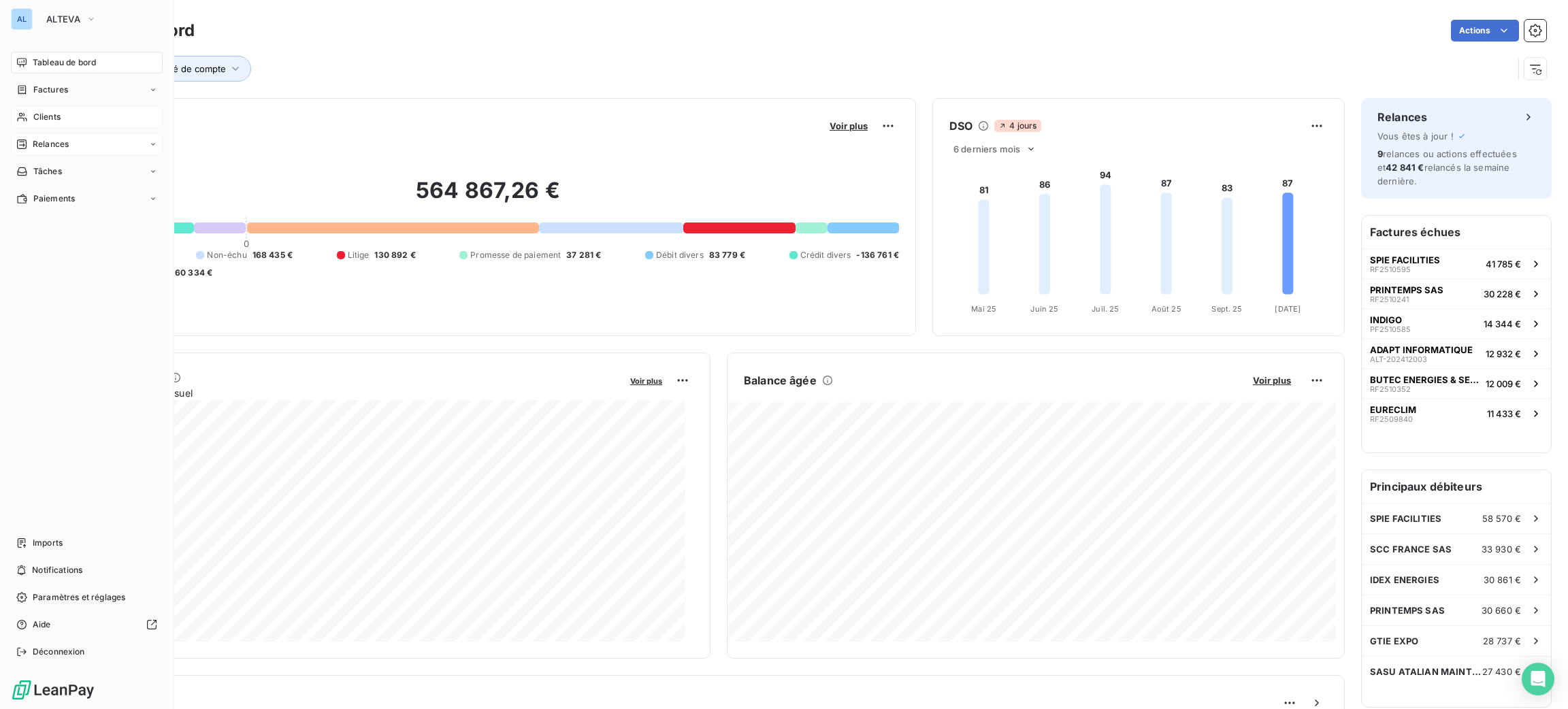
click at [27, 120] on icon at bounding box center [22, 117] width 12 height 11
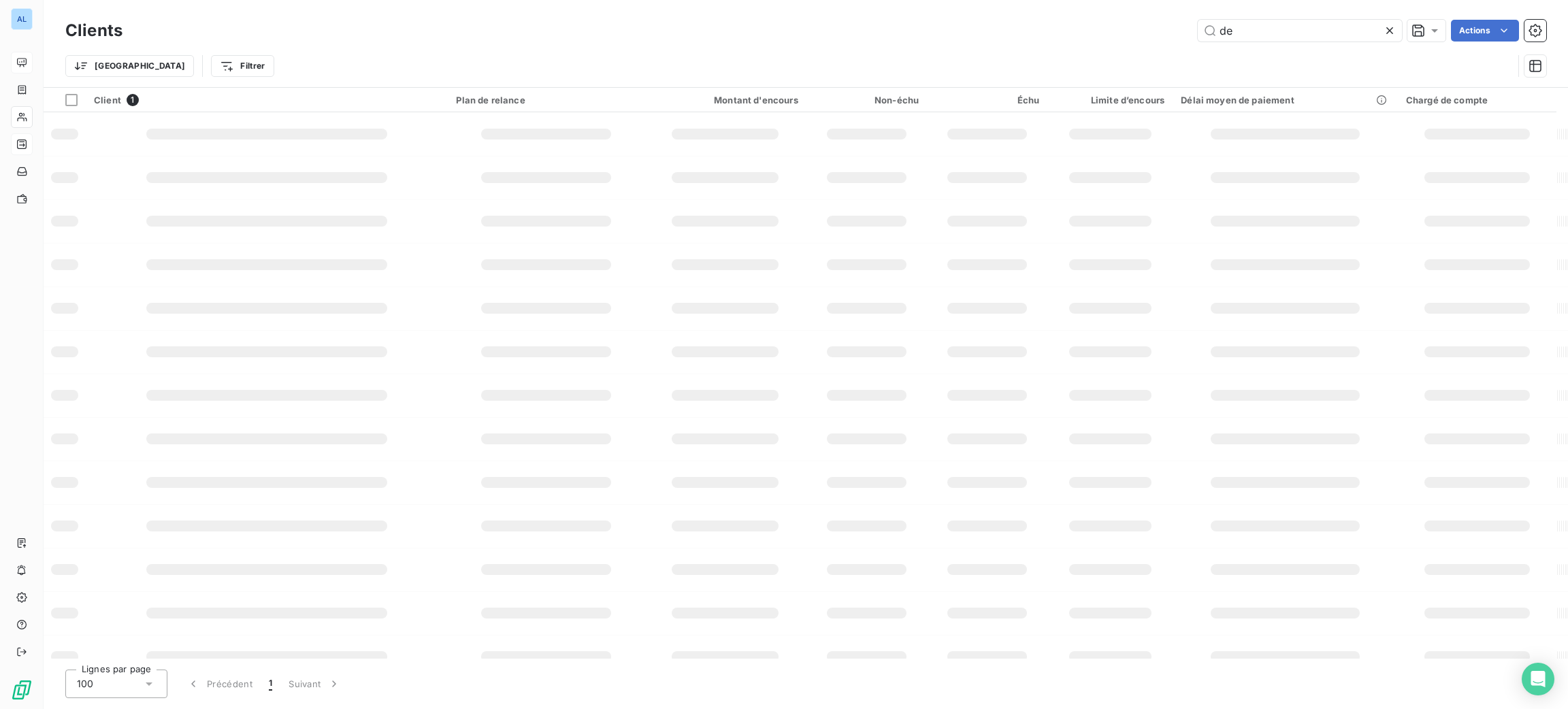
type input "d"
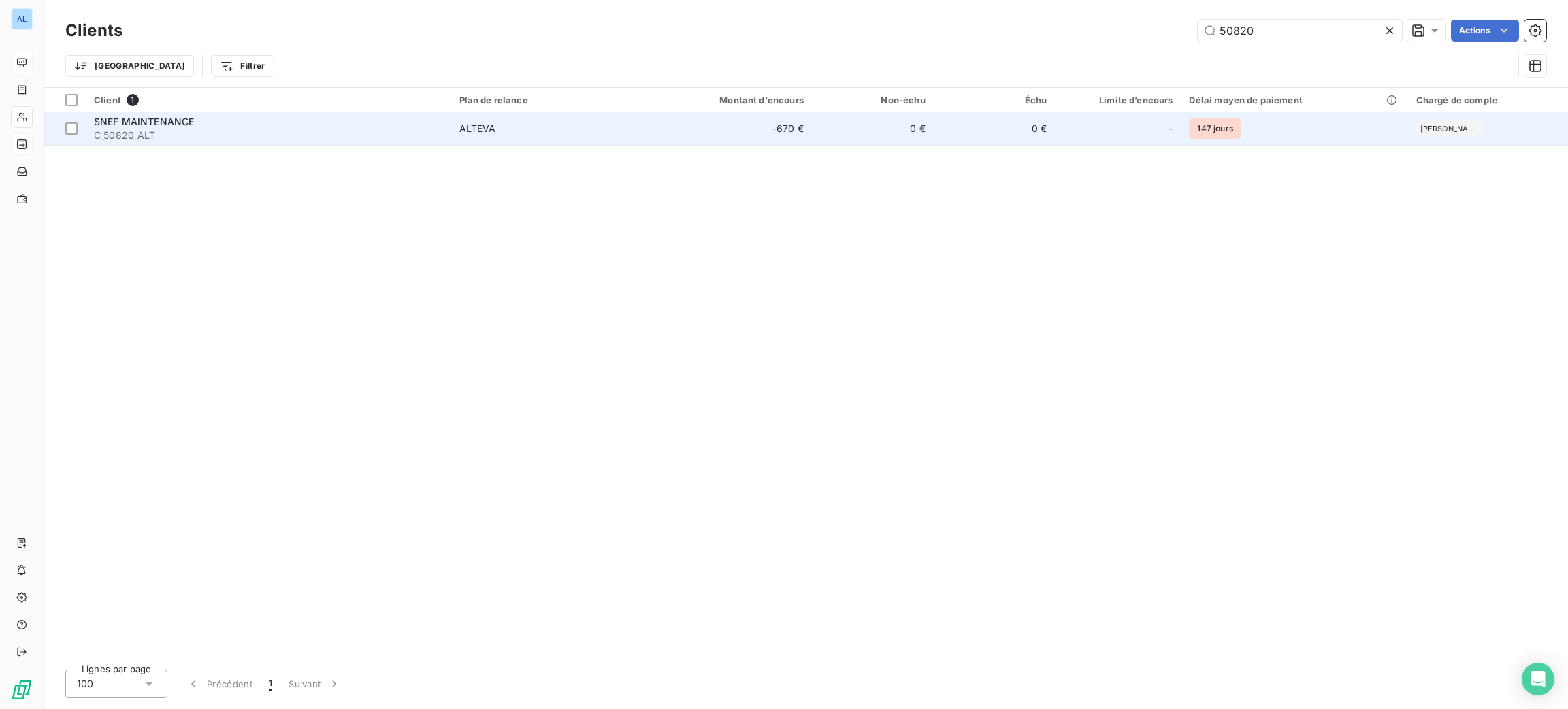
type input "50820"
click at [549, 130] on span "ALTEVA" at bounding box center [549, 128] width 181 height 13
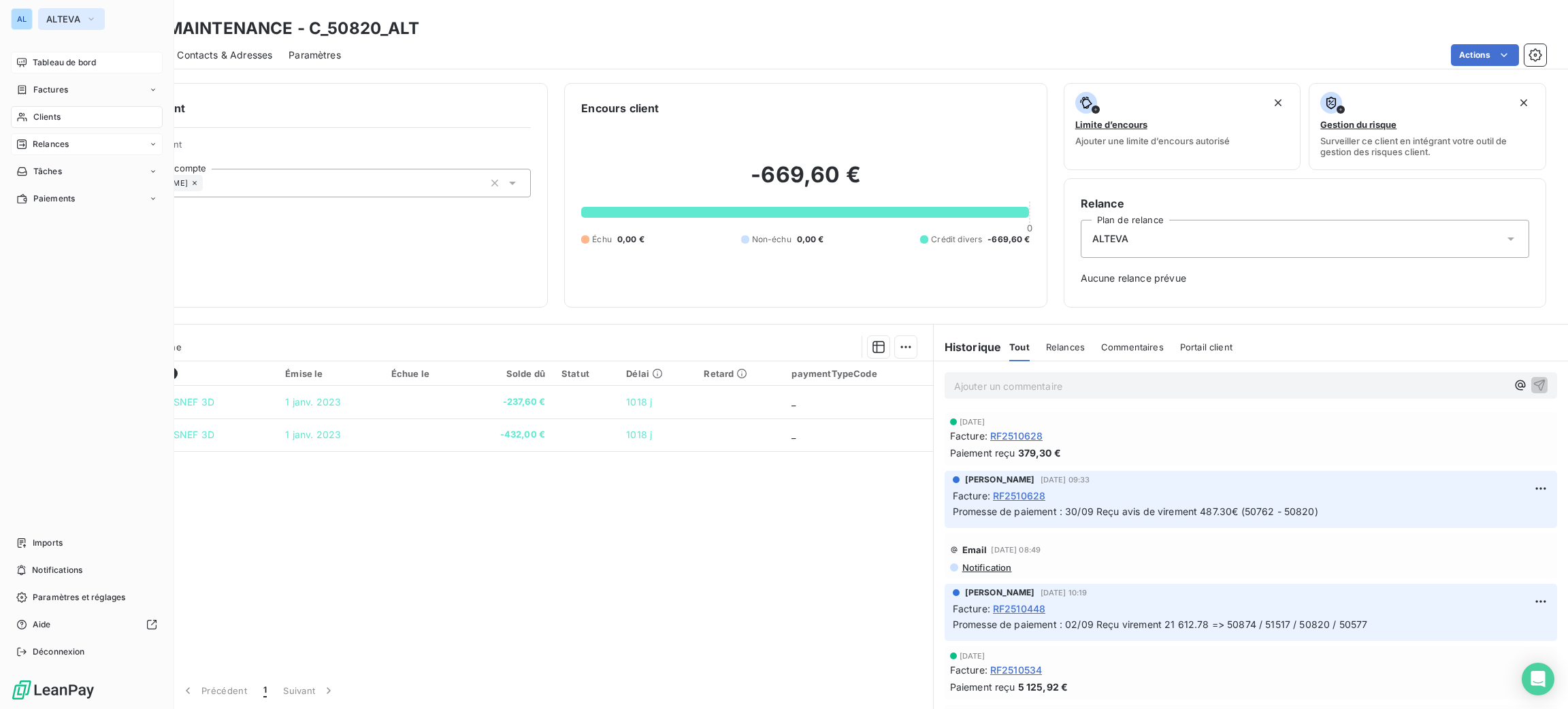
click at [75, 28] on button "ALTEVA" at bounding box center [71, 19] width 66 height 22
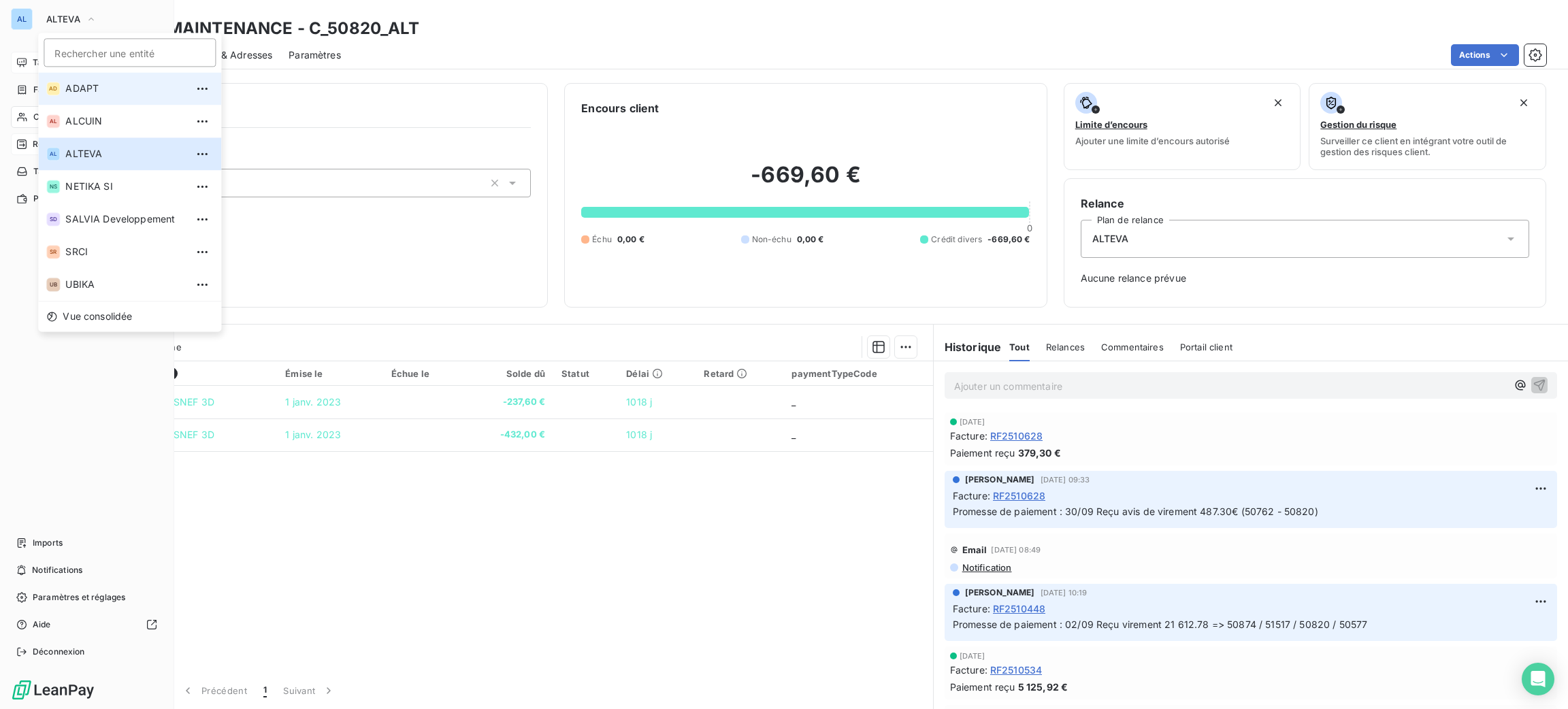
click at [123, 85] on span "ADAPT" at bounding box center [125, 89] width 120 height 13
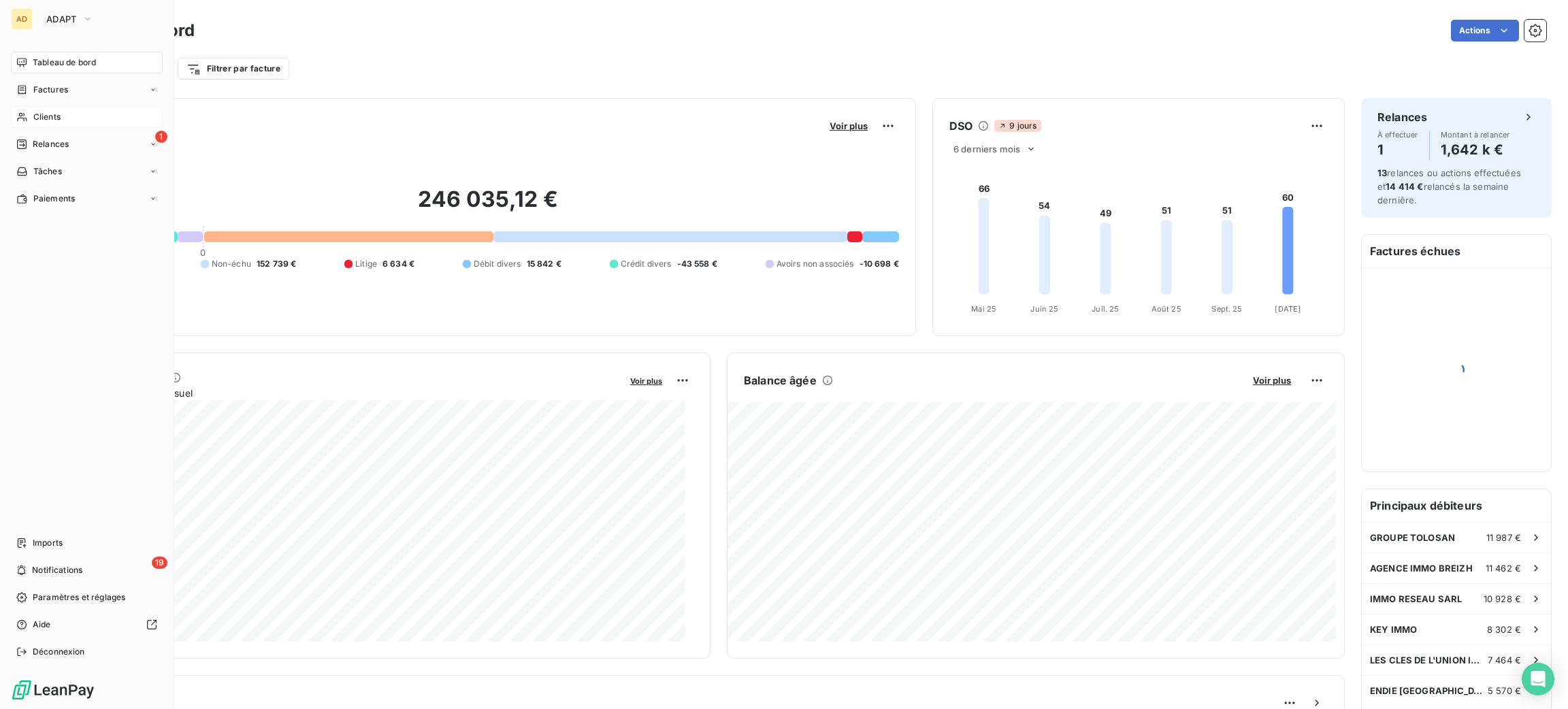
click at [60, 114] on div "Clients" at bounding box center [86, 117] width 152 height 22
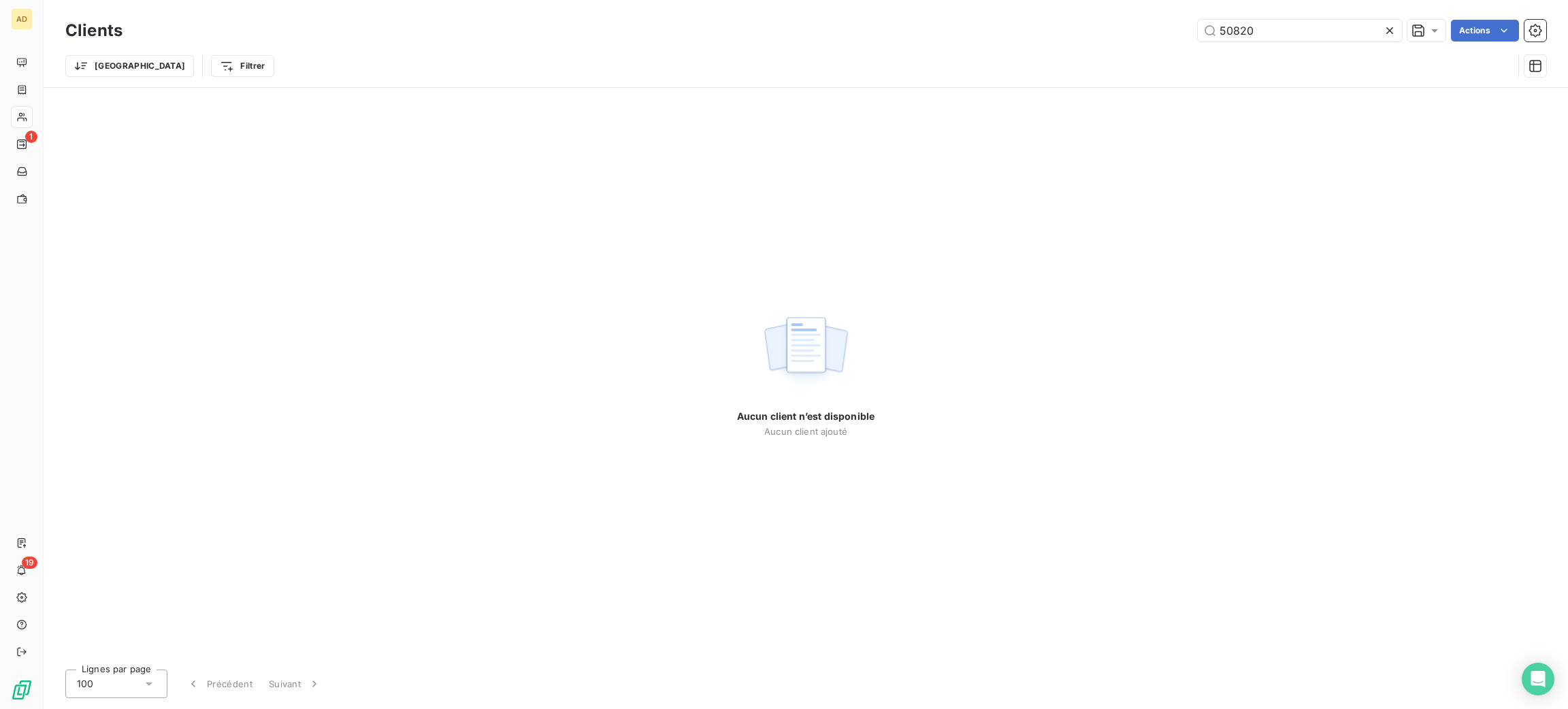
drag, startPoint x: 1267, startPoint y: 27, endPoint x: 1116, endPoint y: 36, distance: 151.3
click at [1141, 36] on div "50820 Actions" at bounding box center [843, 31] width 1407 height 22
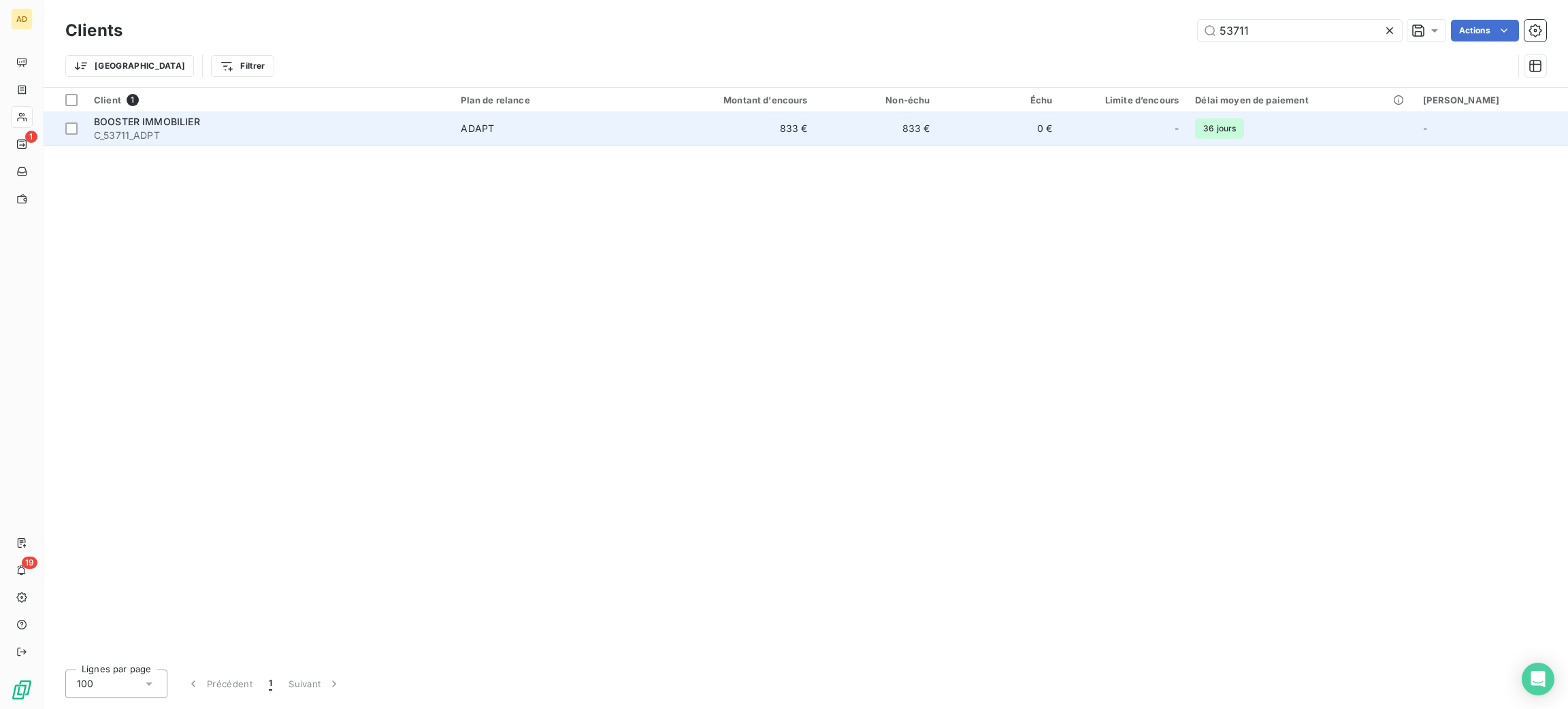
type input "53711"
click at [795, 134] on td "833 €" at bounding box center [734, 128] width 164 height 32
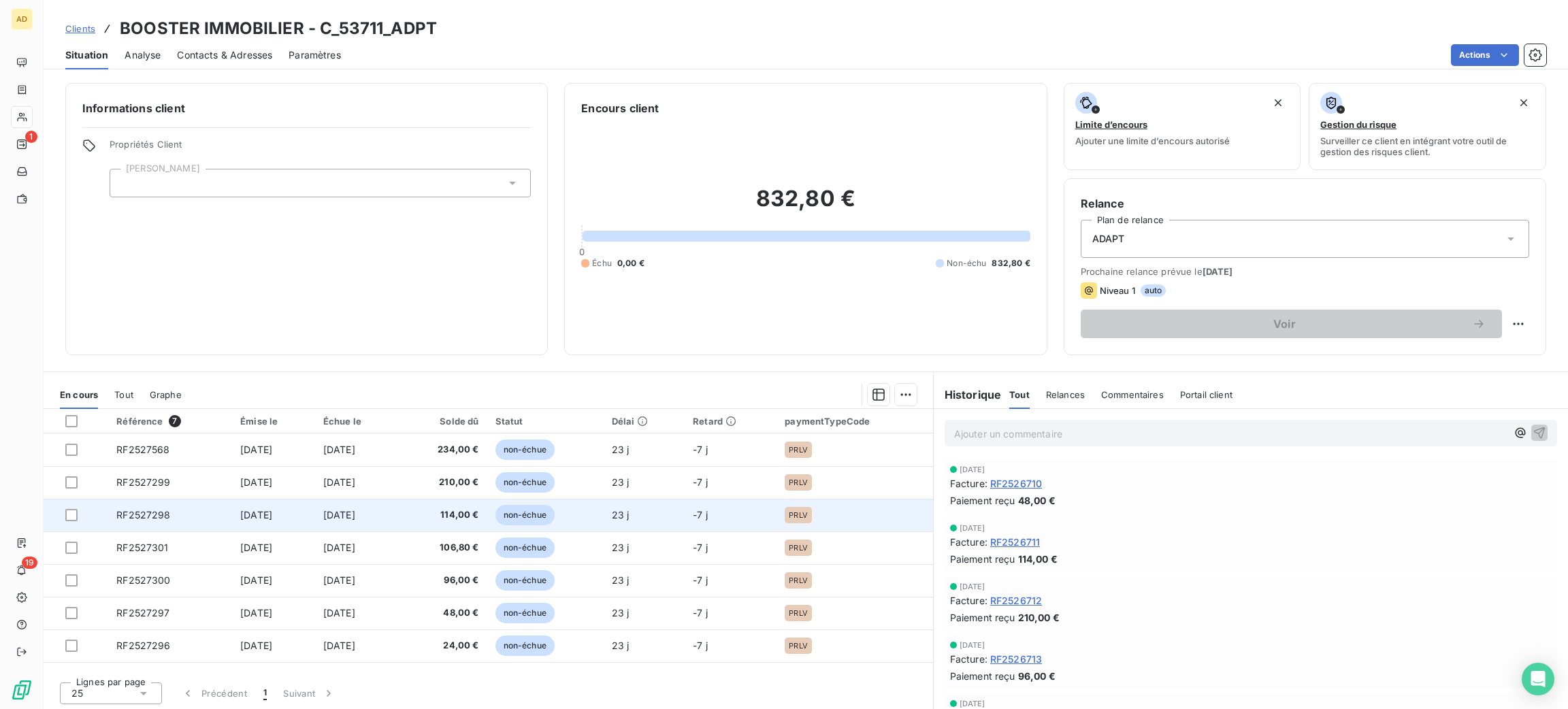
scroll to position [2, 0]
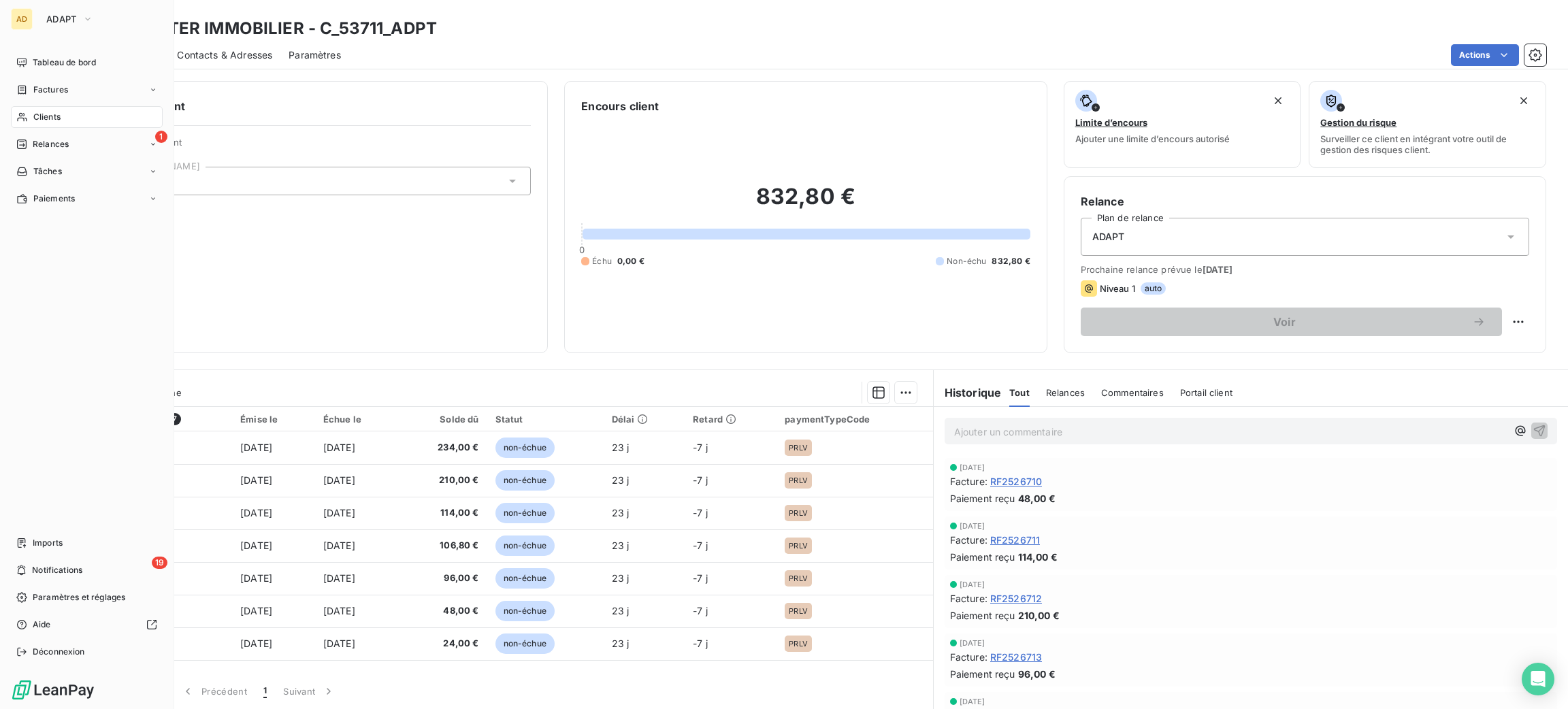
drag, startPoint x: 33, startPoint y: 120, endPoint x: 63, endPoint y: 105, distance: 33.5
click at [34, 120] on span "Clients" at bounding box center [46, 117] width 27 height 12
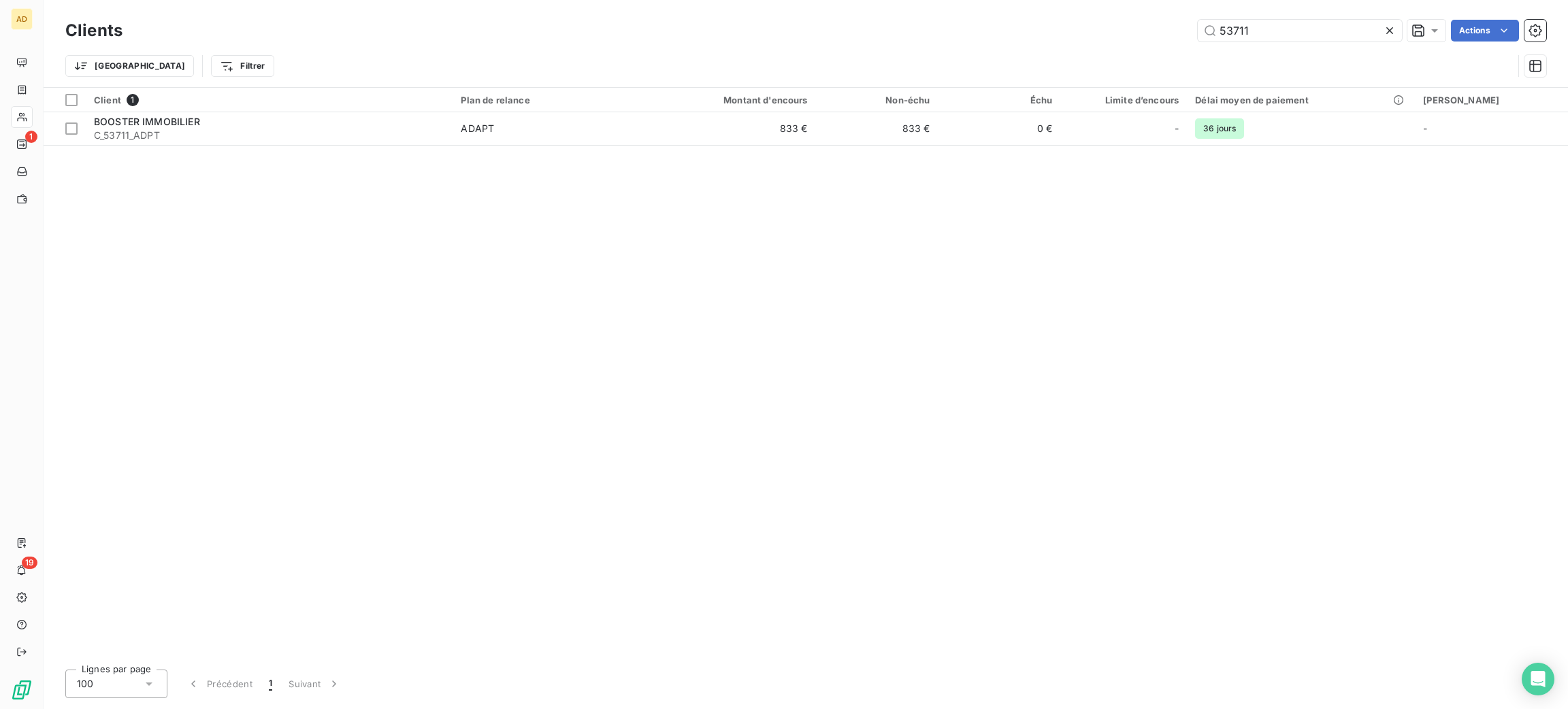
drag, startPoint x: 1304, startPoint y: 24, endPoint x: 1188, endPoint y: 40, distance: 117.1
click at [1188, 40] on div "53711 Actions" at bounding box center [843, 31] width 1407 height 22
click at [1276, 24] on input "53711" at bounding box center [1299, 31] width 204 height 22
drag, startPoint x: 1255, startPoint y: 23, endPoint x: 1154, endPoint y: 9, distance: 102.0
click at [1154, 9] on div "Clients 53712 Actions Trier Filtrer" at bounding box center [806, 43] width 1524 height 87
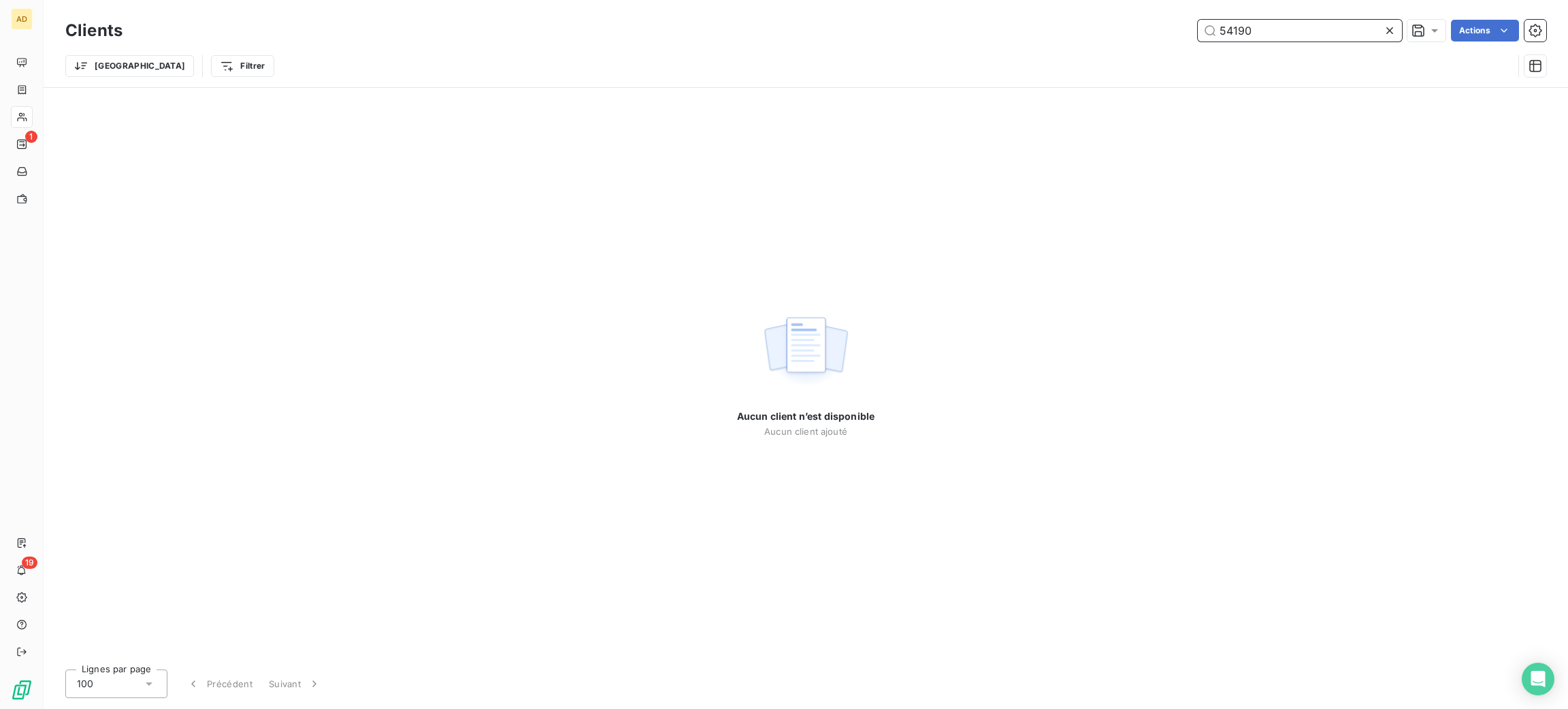
drag, startPoint x: 1275, startPoint y: 34, endPoint x: 1075, endPoint y: 65, distance: 202.4
click at [1076, 69] on div "Clients 54190 Actions Trier Filtrer" at bounding box center [806, 51] width 1481 height 70
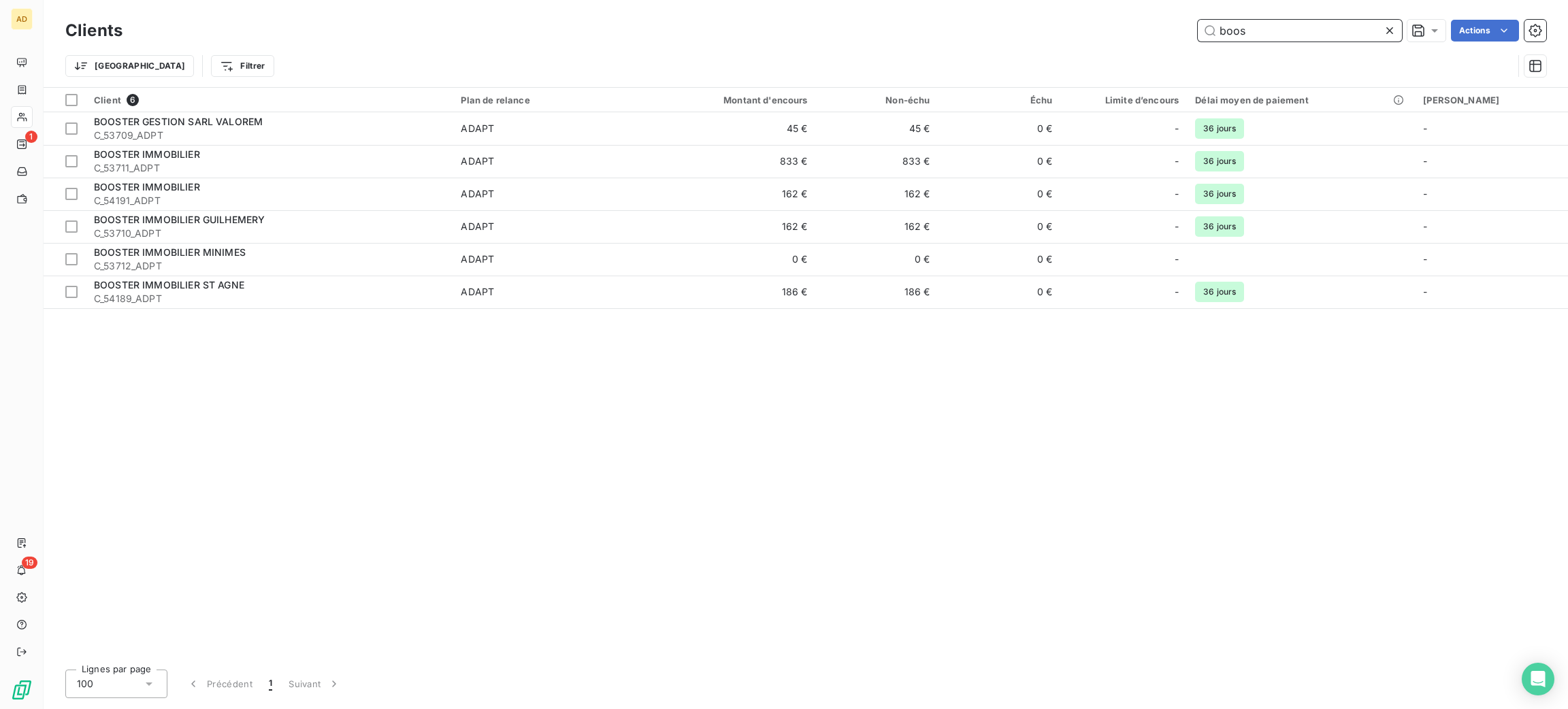
drag, startPoint x: 1269, startPoint y: 27, endPoint x: 1182, endPoint y: 35, distance: 87.4
click at [1183, 35] on div "boos Actions" at bounding box center [843, 31] width 1407 height 22
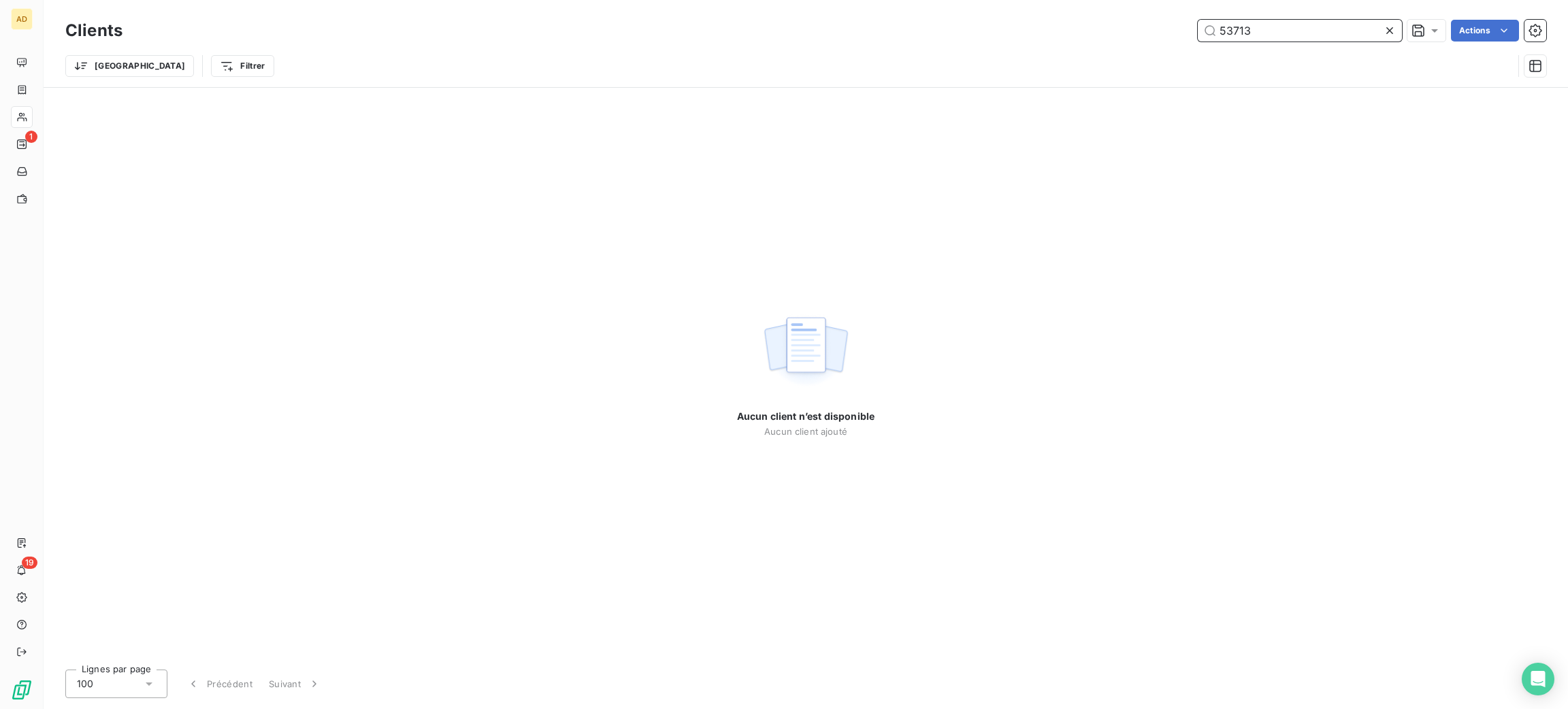
drag, startPoint x: 1294, startPoint y: 26, endPoint x: 1108, endPoint y: 44, distance: 186.9
click at [1110, 45] on div "Clients 53713 Actions Trier Filtrer" at bounding box center [806, 51] width 1481 height 70
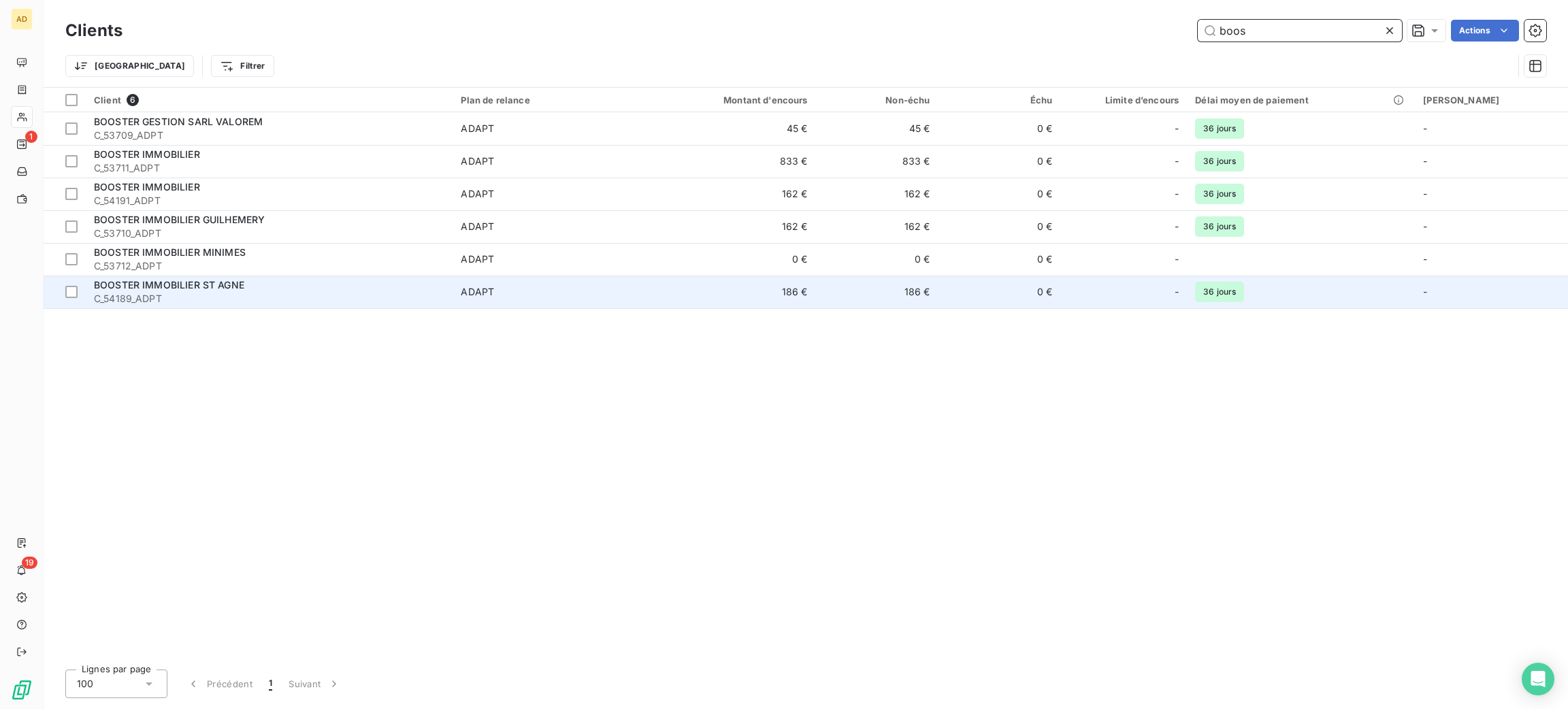
type input "boos"
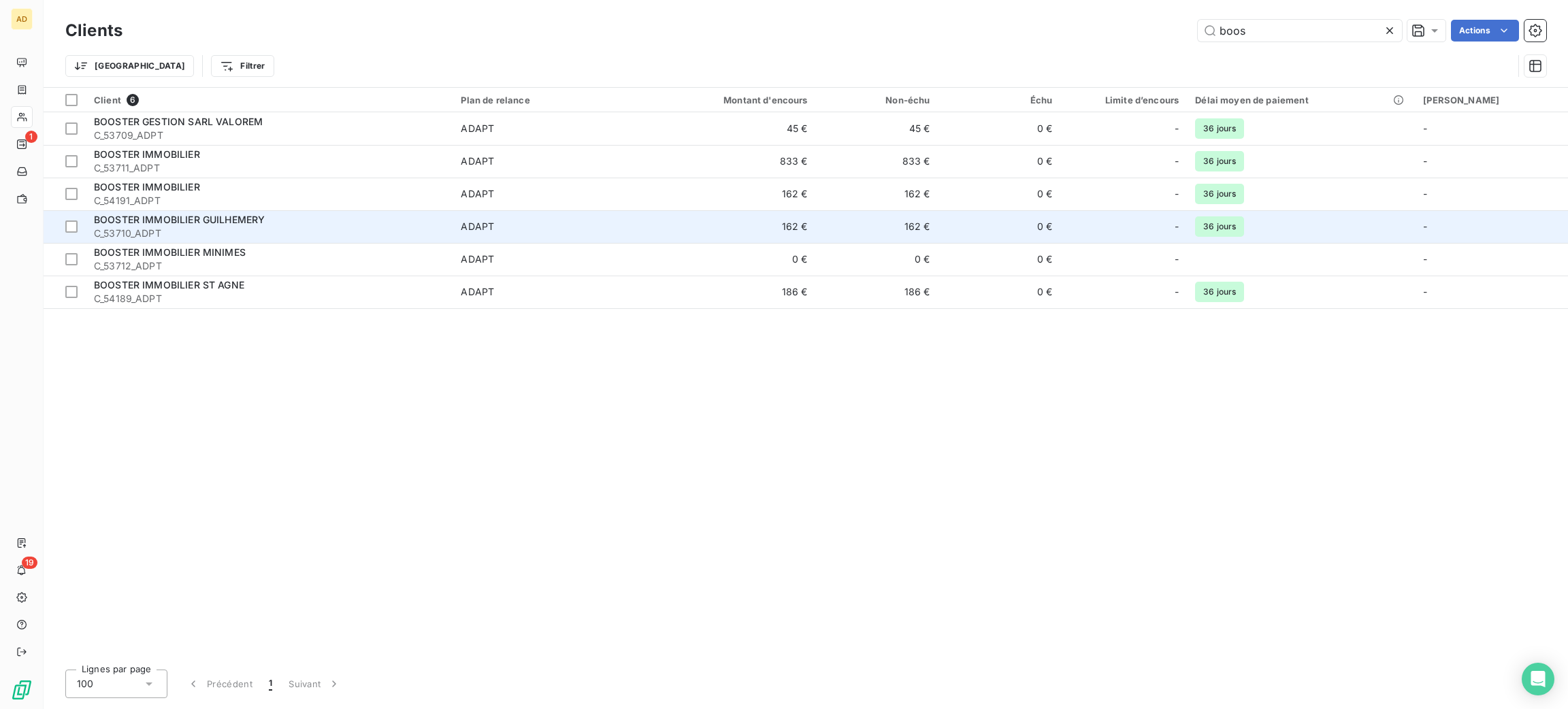
click at [794, 234] on td "162 €" at bounding box center [734, 226] width 164 height 32
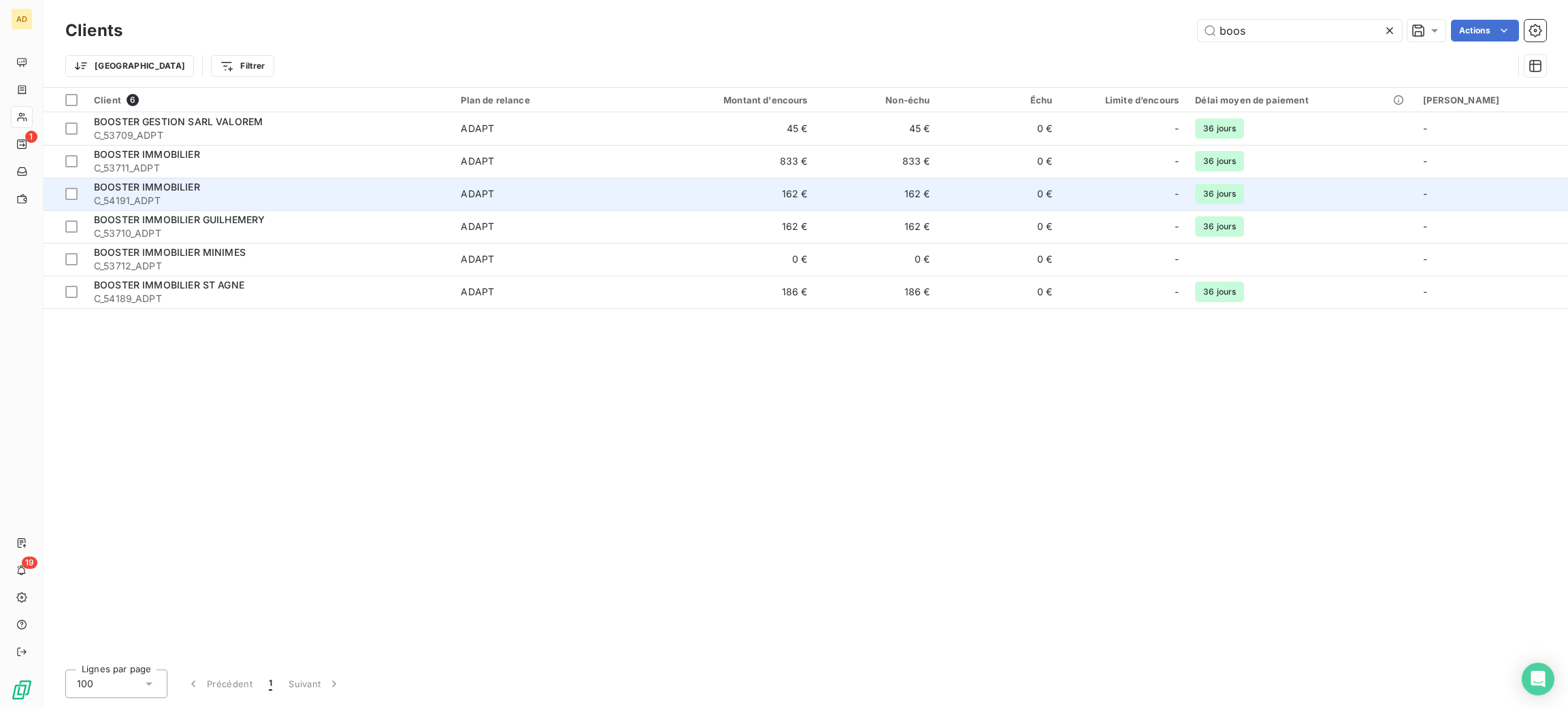
click at [236, 177] on td "BOOSTER IMMOBILIER C_54191_ADPT" at bounding box center [269, 193] width 367 height 32
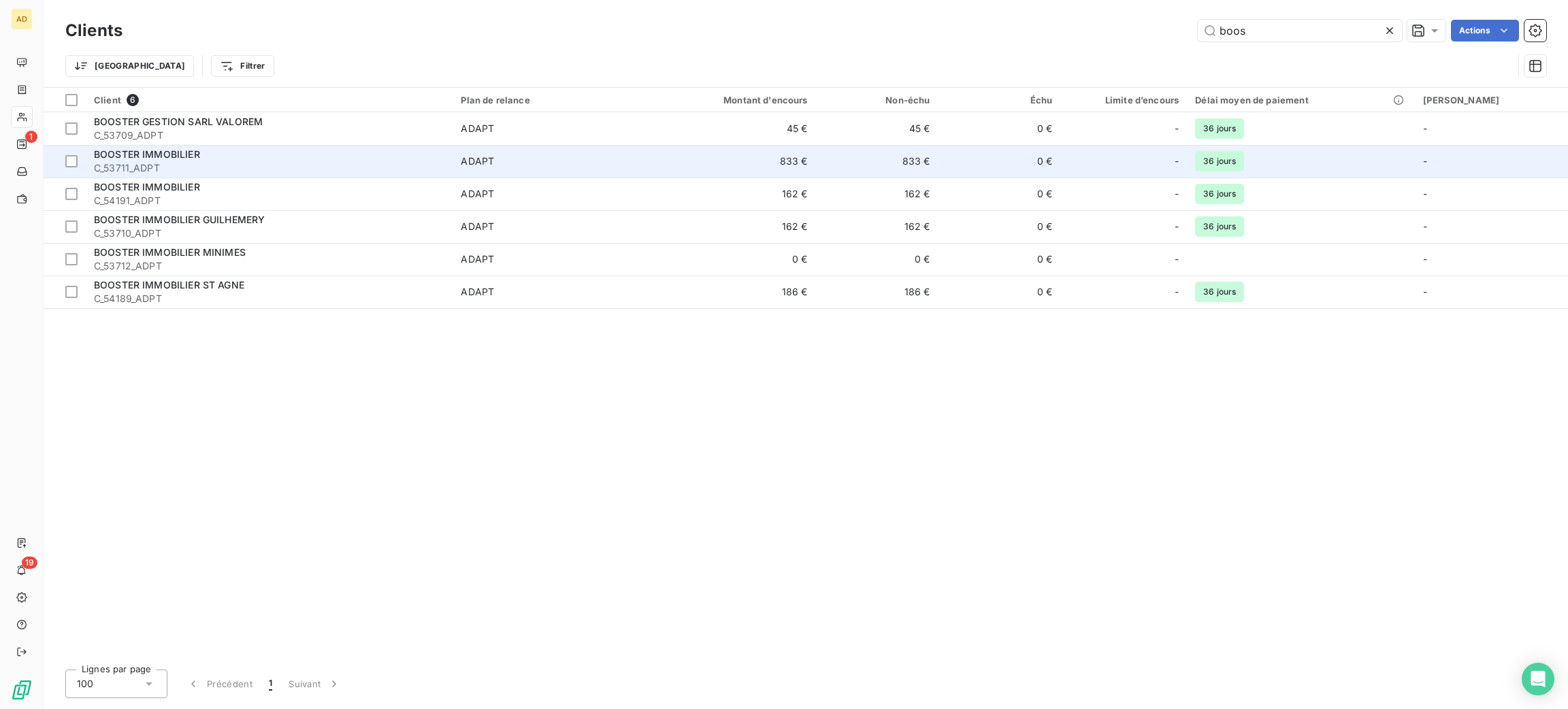
click at [251, 154] on div "BOOSTER IMMOBILIER" at bounding box center [269, 154] width 351 height 13
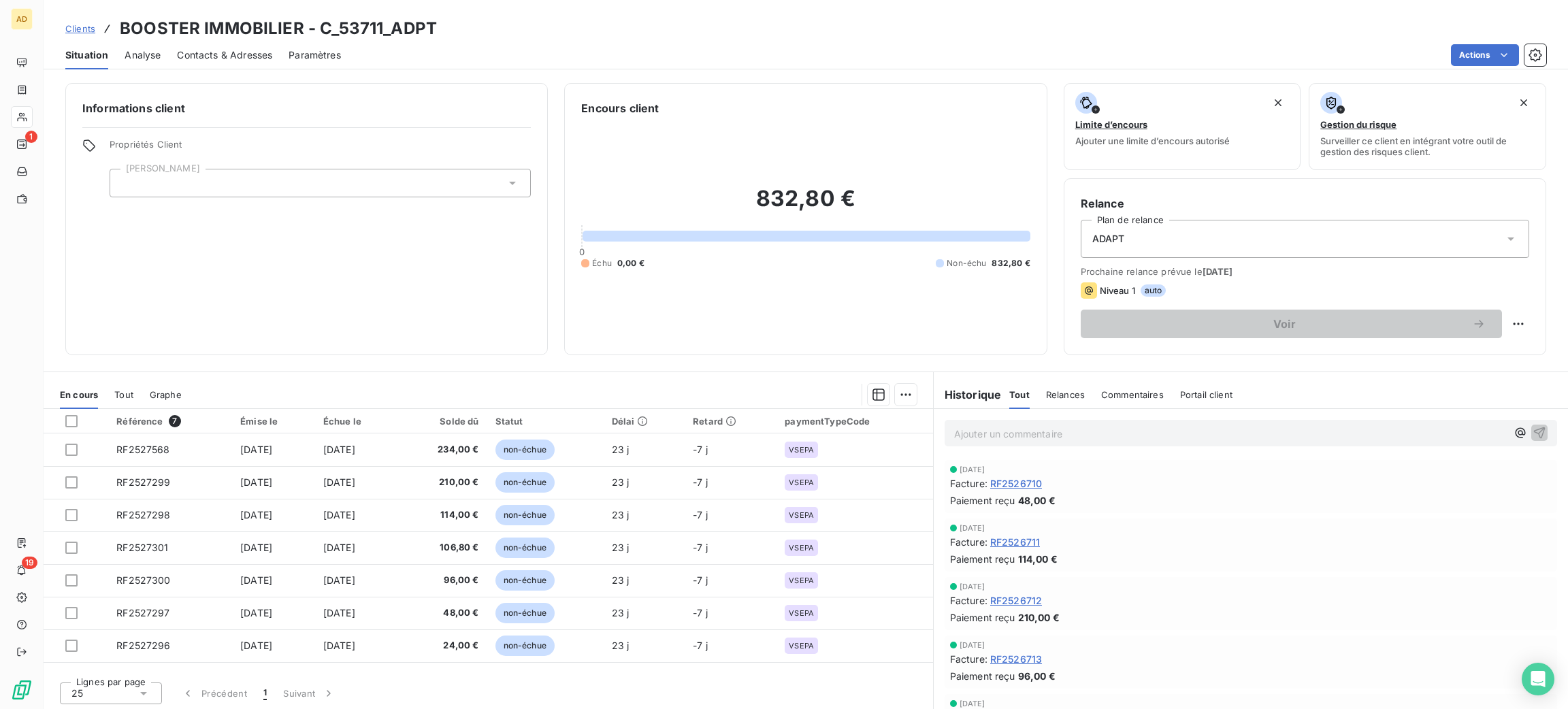
click at [979, 413] on div "Ajouter un commentaire ﻿" at bounding box center [1251, 432] width 634 height 48
click at [979, 422] on div "Ajouter un commentaire ﻿" at bounding box center [1251, 433] width 612 height 27
click at [982, 431] on p "Ajouter un commentaire ﻿" at bounding box center [1230, 433] width 553 height 17
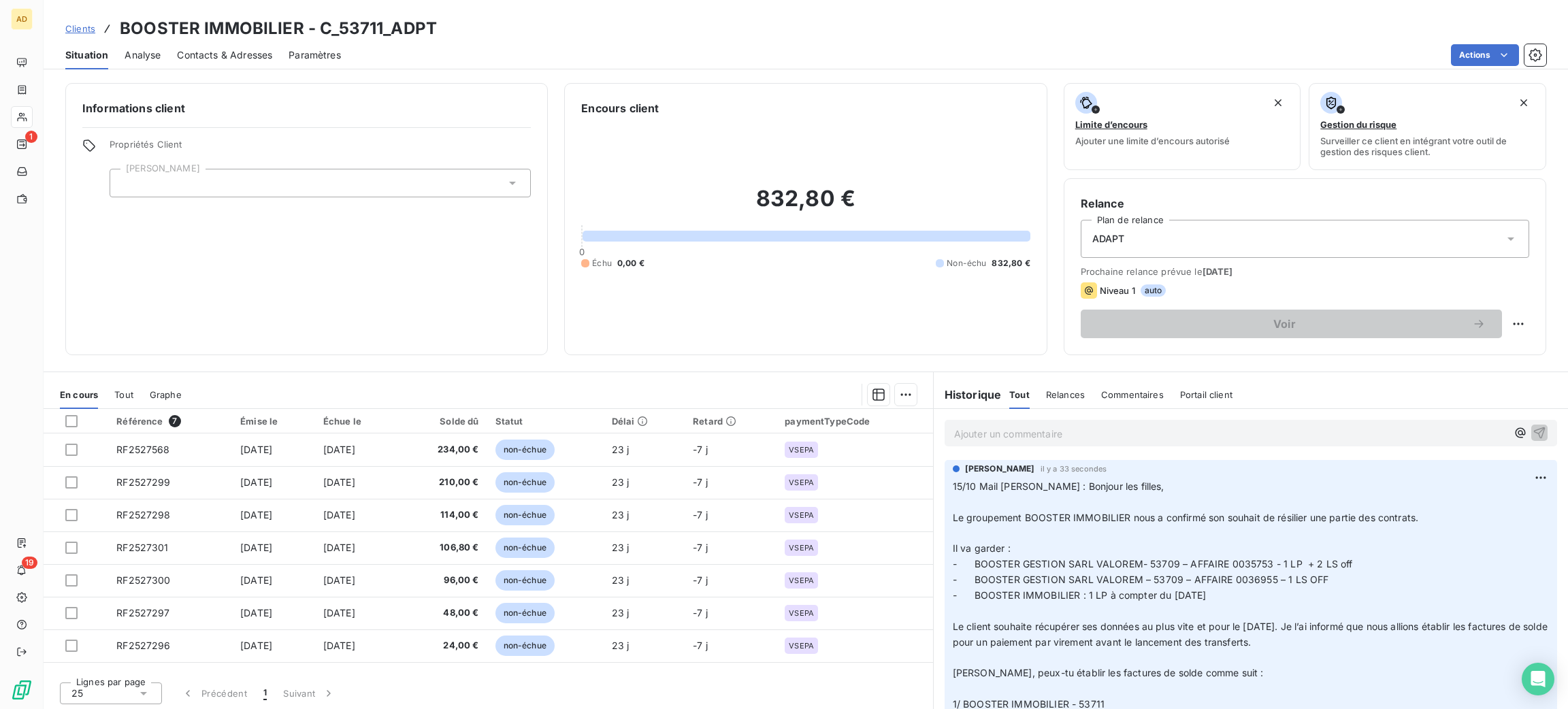
click at [1024, 432] on p "Ajouter un commentaire ﻿" at bounding box center [1230, 433] width 553 height 17
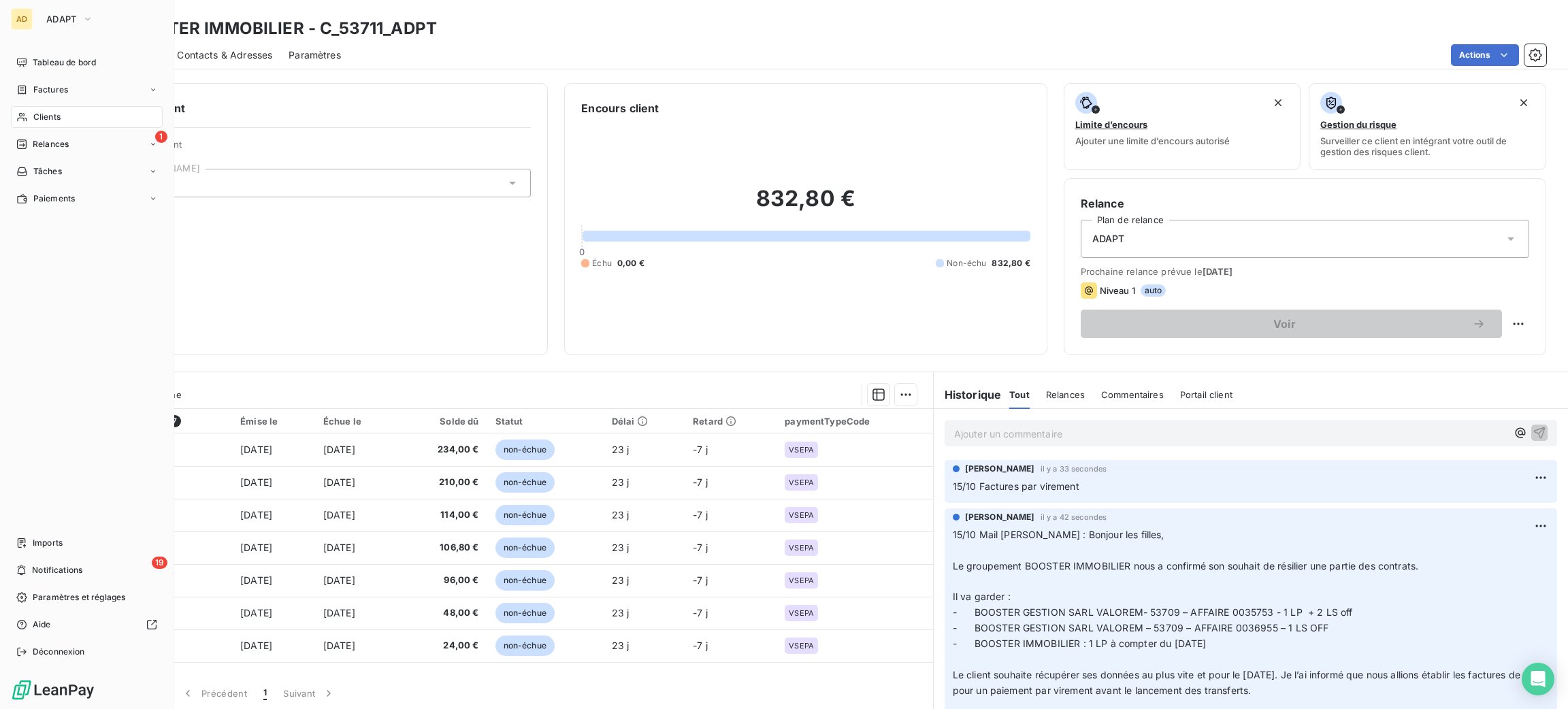
click at [31, 112] on div "Clients" at bounding box center [86, 117] width 152 height 22
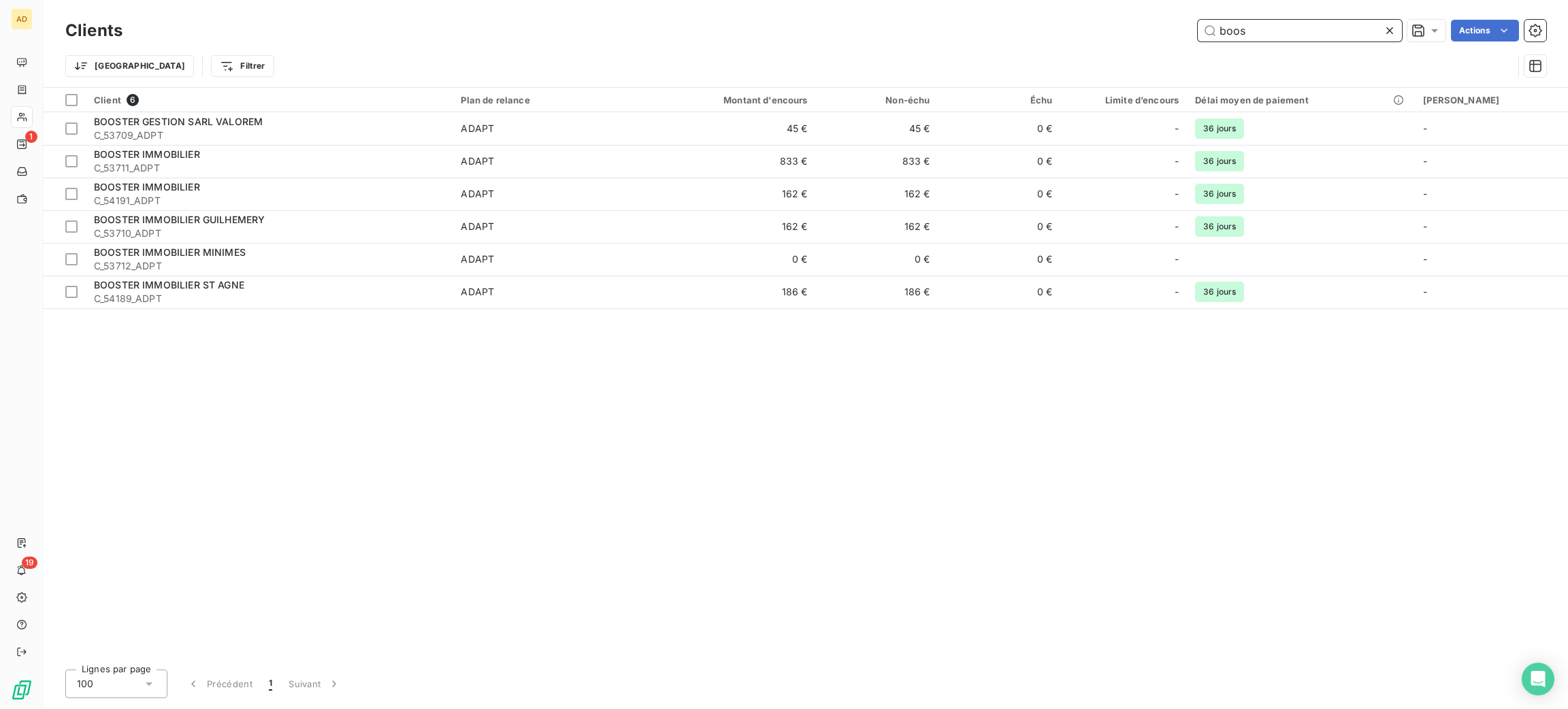
drag, startPoint x: 1267, startPoint y: 25, endPoint x: 1039, endPoint y: 4, distance: 229.0
click at [1093, 40] on div "boos Actions" at bounding box center [843, 31] width 1407 height 22
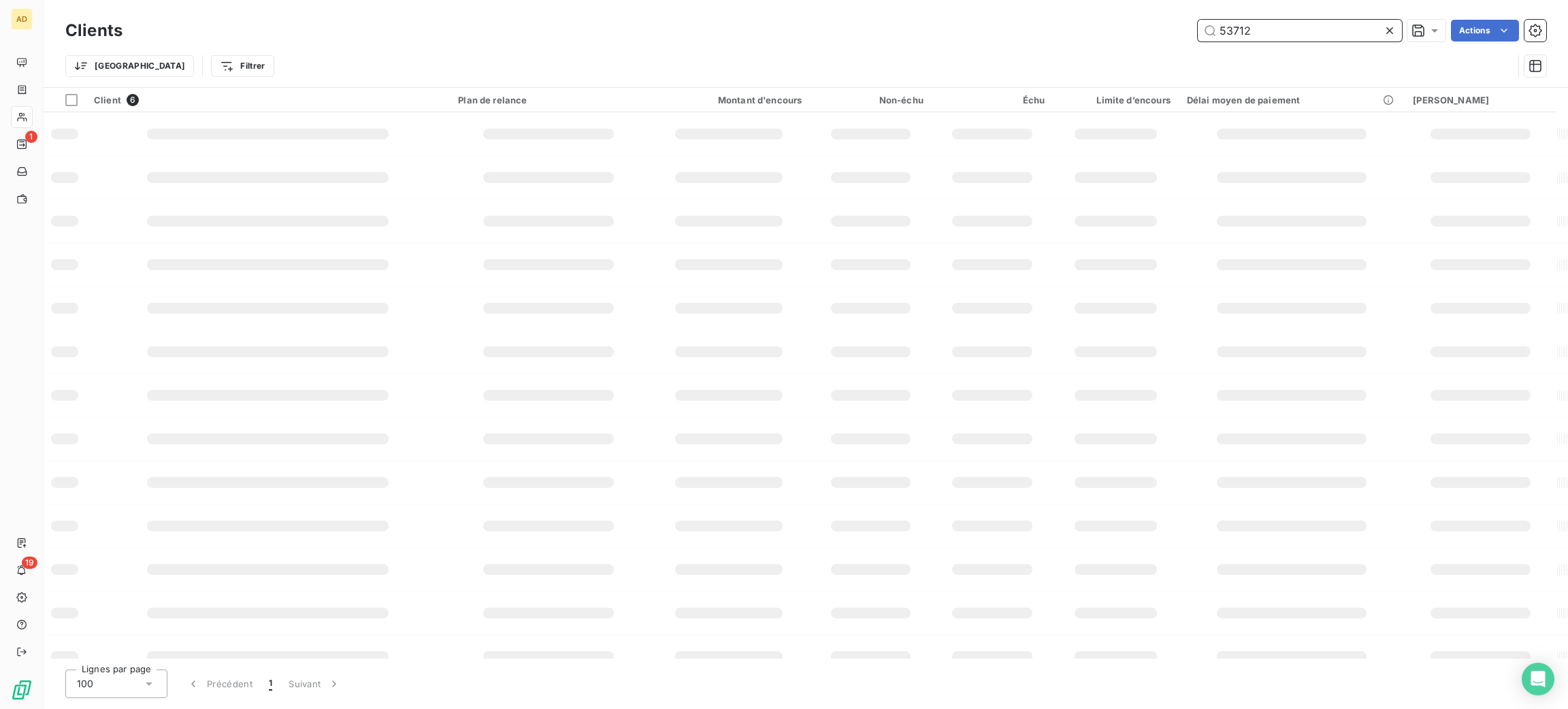
type input "53712"
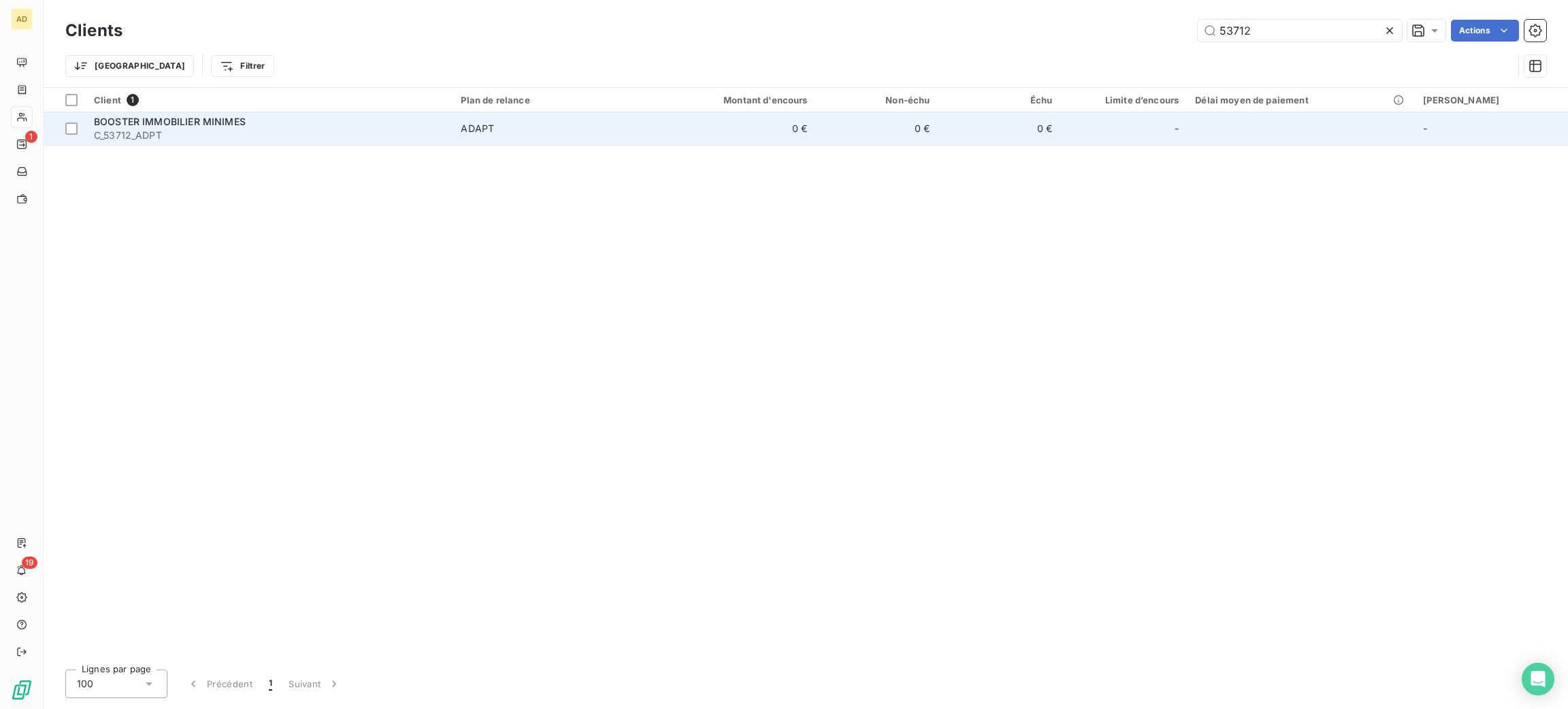
click at [922, 126] on td "0 €" at bounding box center [877, 128] width 123 height 32
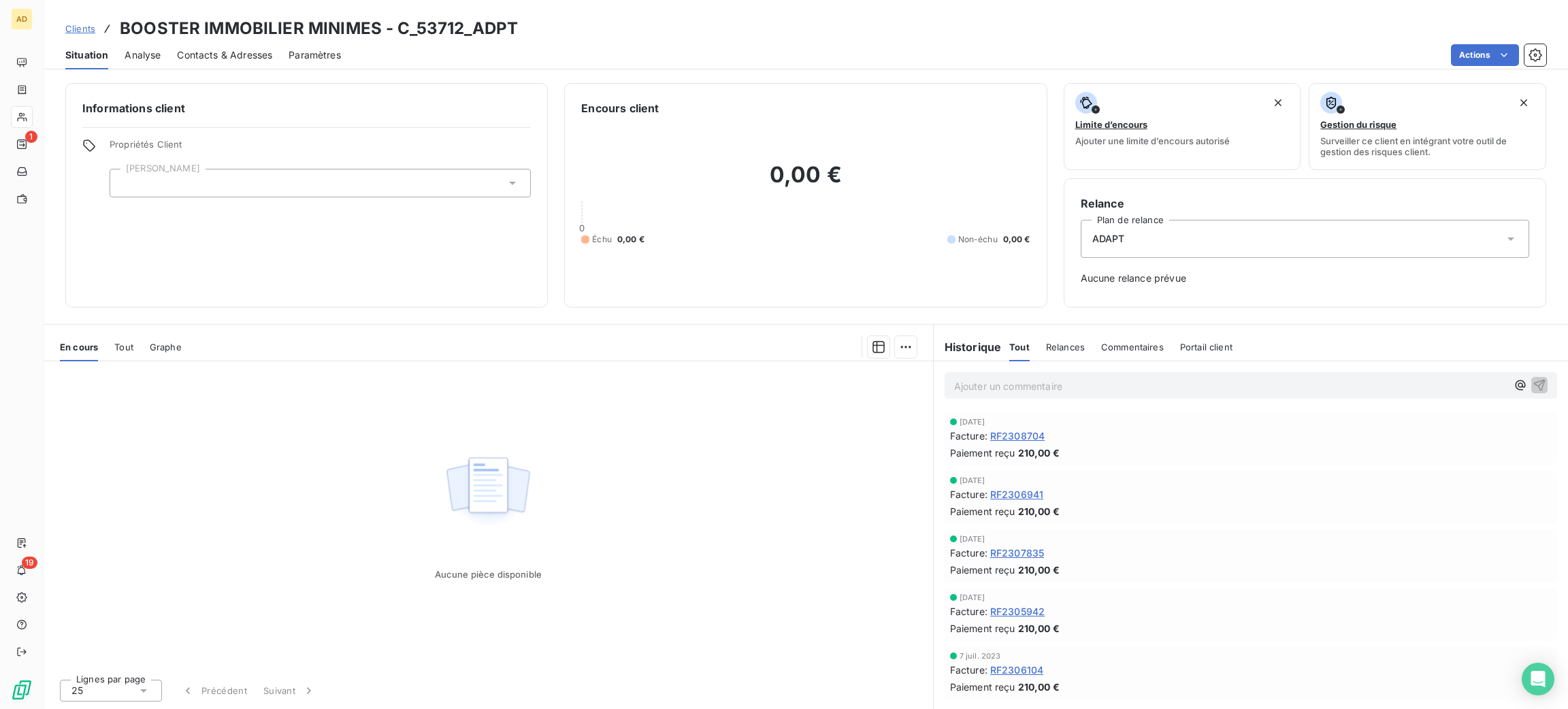
click at [1089, 370] on div "Ajouter un commentaire ﻿" at bounding box center [1251, 385] width 634 height 48
click at [1091, 374] on div "Ajouter un commentaire ﻿" at bounding box center [1251, 385] width 612 height 27
click at [1091, 376] on div "Ajouter un commentaire ﻿" at bounding box center [1230, 385] width 553 height 18
click at [1093, 398] on div "Ajouter un commentaire ﻿" at bounding box center [1251, 385] width 612 height 27
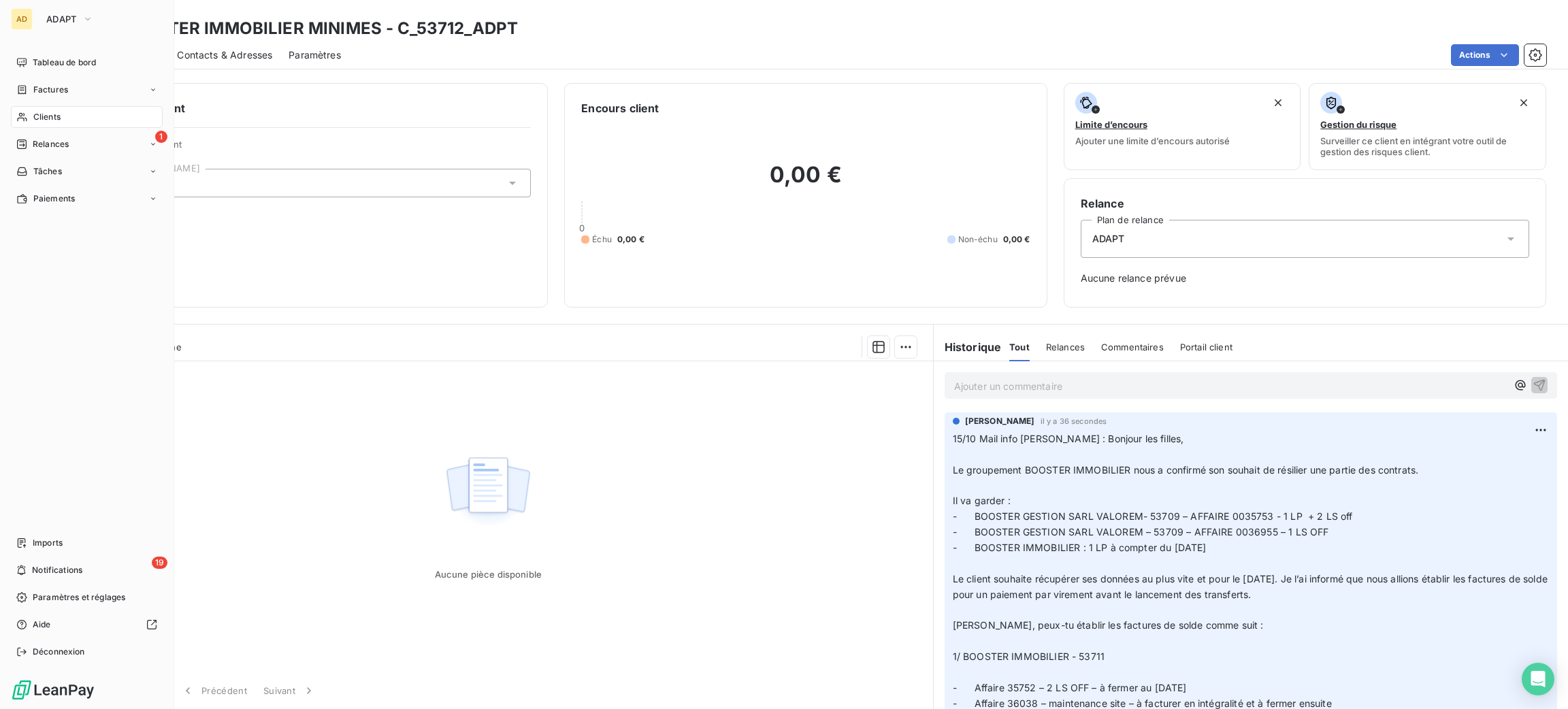
click at [56, 114] on span "Clients" at bounding box center [46, 117] width 27 height 12
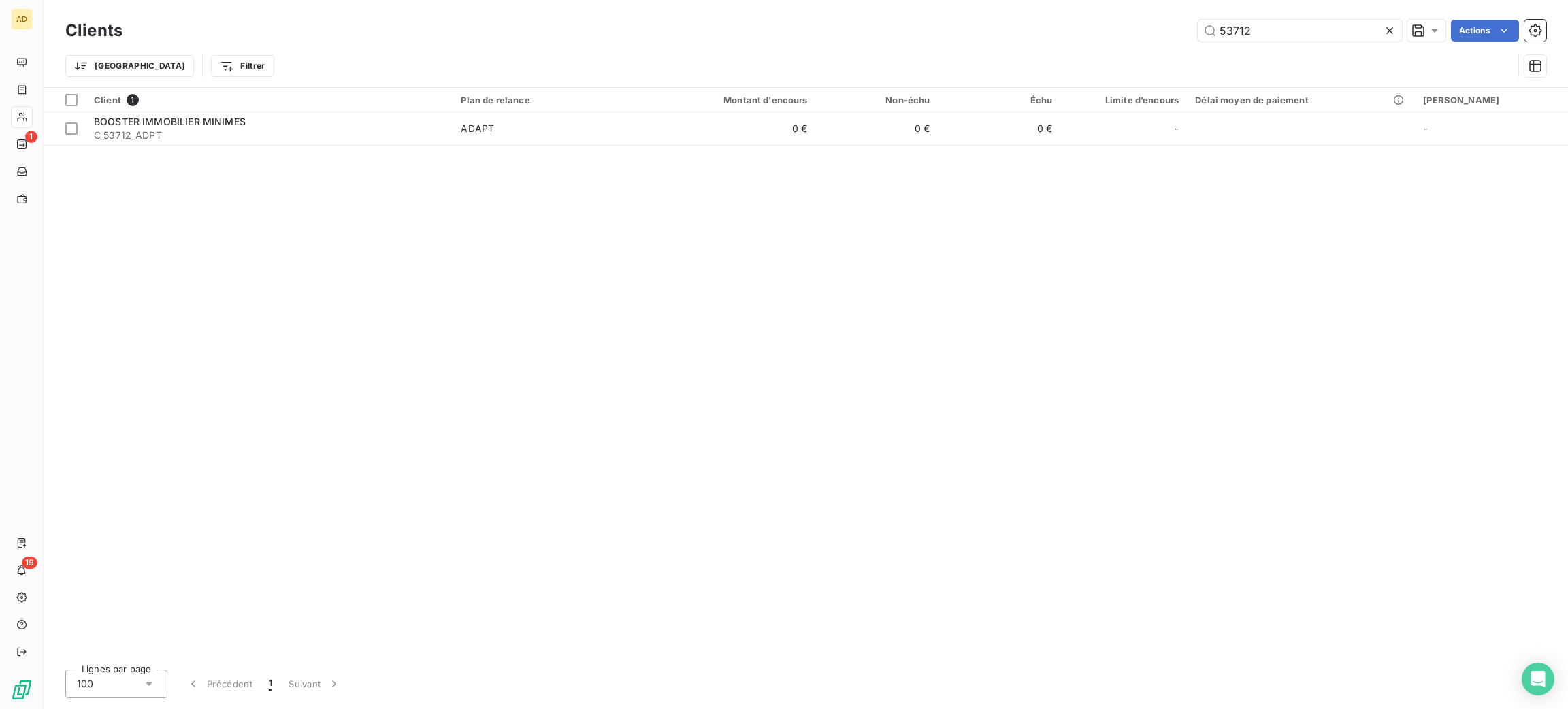
drag, startPoint x: 1280, startPoint y: 30, endPoint x: 1033, endPoint y: 19, distance: 247.2
click at [1056, 24] on div "53712 Actions" at bounding box center [843, 31] width 1407 height 22
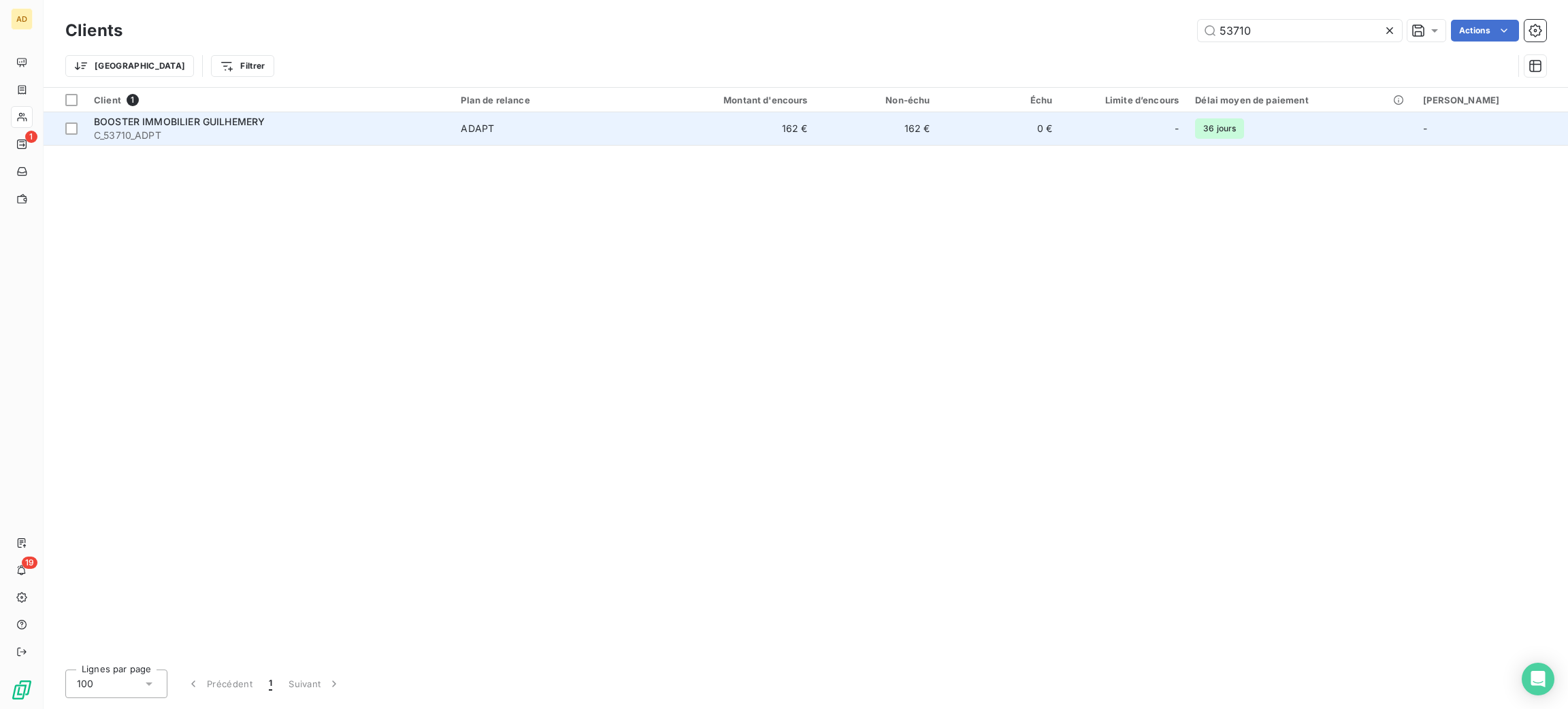
type input "53710"
click at [736, 133] on td "162 €" at bounding box center [734, 128] width 164 height 32
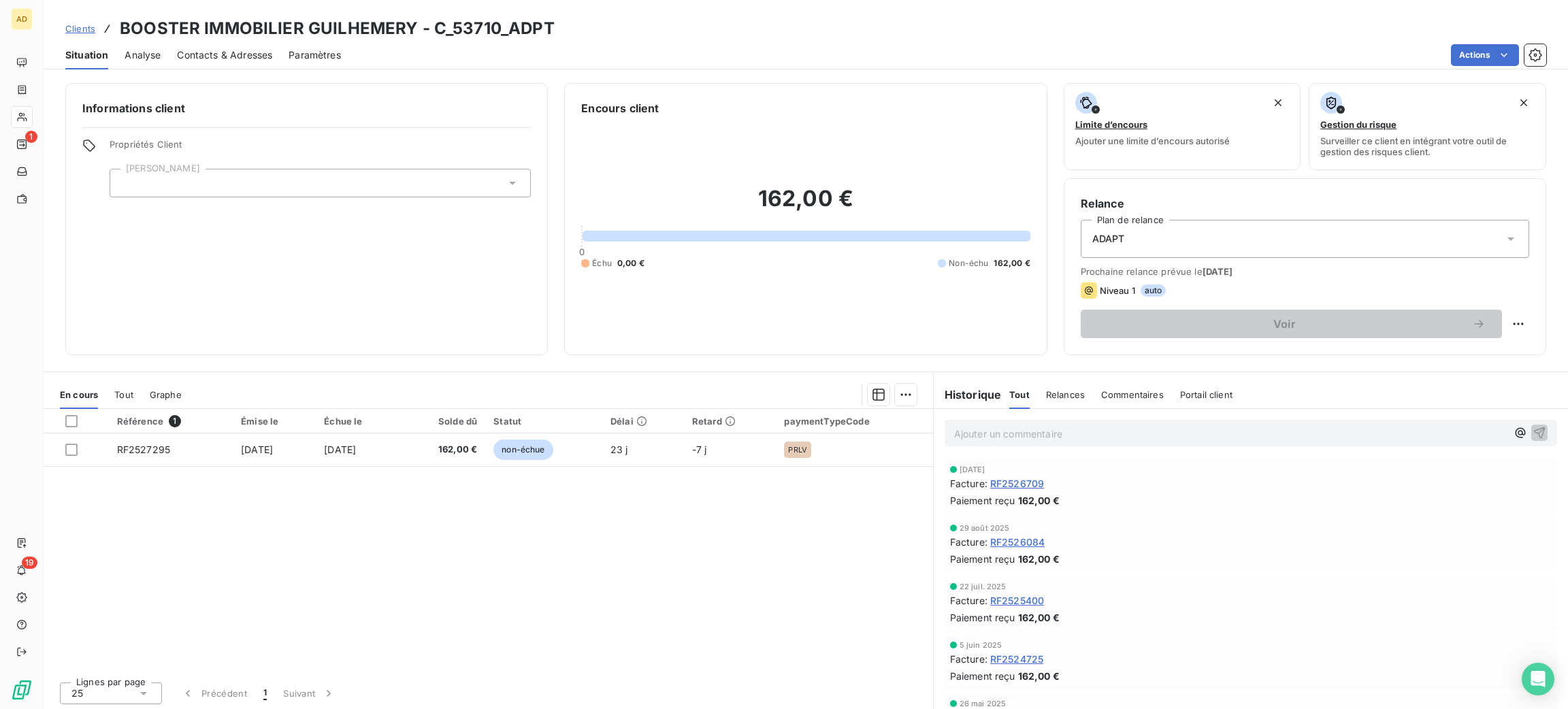
click at [1046, 435] on p "Ajouter un commentaire ﻿" at bounding box center [1230, 433] width 553 height 17
click at [1040, 439] on p "15/" at bounding box center [1230, 432] width 553 height 16
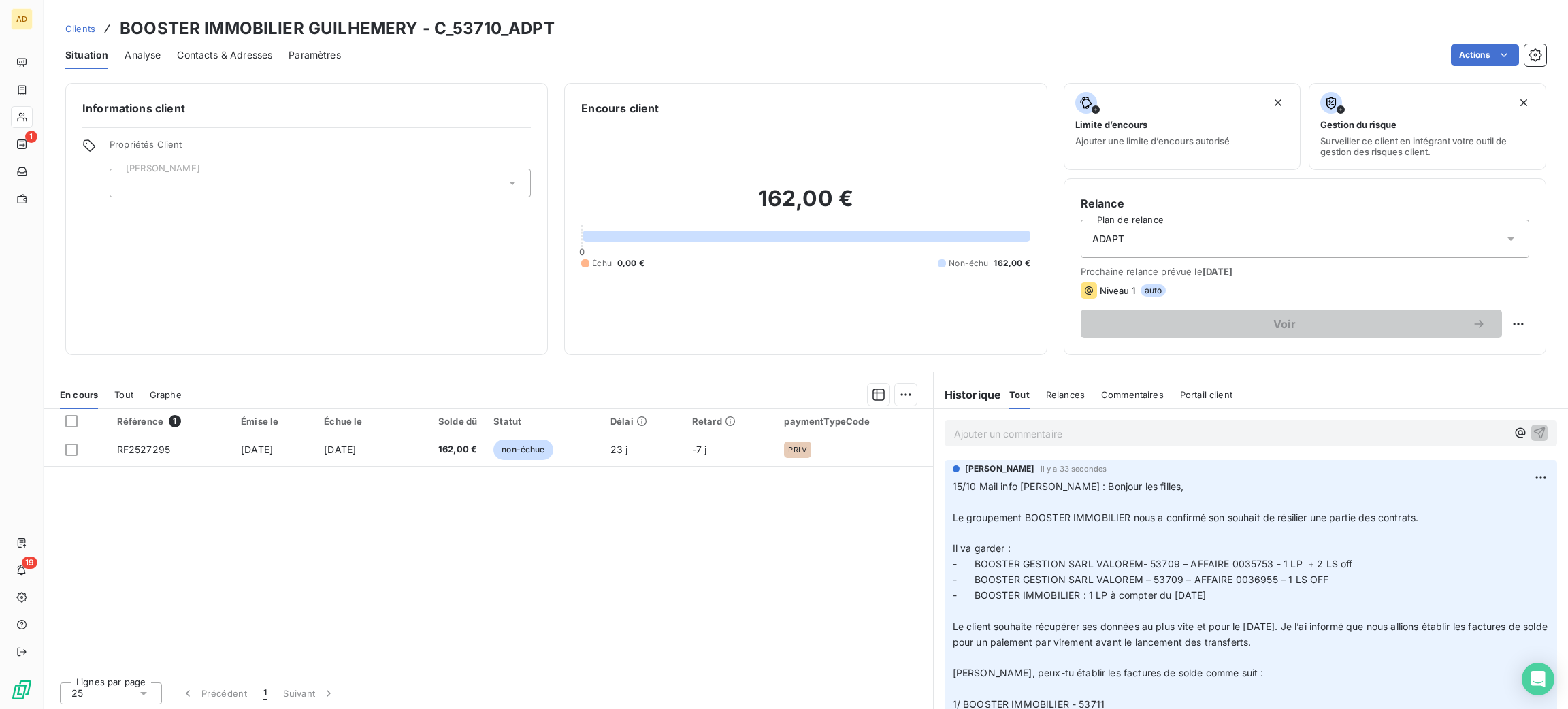
click at [1056, 432] on p "Ajouter un commentaire ﻿" at bounding box center [1230, 433] width 553 height 17
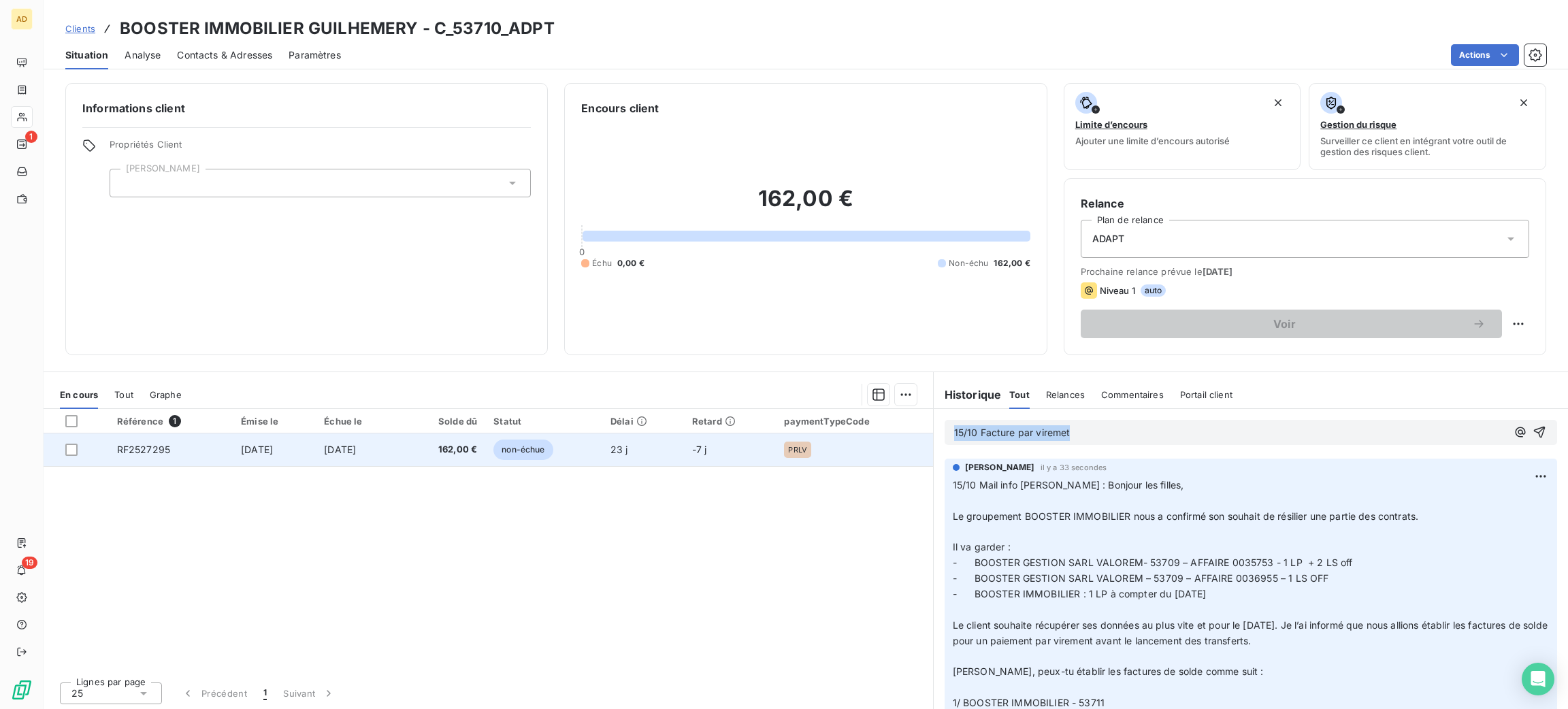
drag, startPoint x: 1093, startPoint y: 432, endPoint x: 851, endPoint y: 456, distance: 243.2
click at [851, 456] on div "En cours Tout Graphe Référence 1 Émise le Échue le Solde dû Statut Délai Retard…" at bounding box center [806, 541] width 1524 height 340
click at [775, 443] on td "-7 j" at bounding box center [730, 449] width 93 height 32
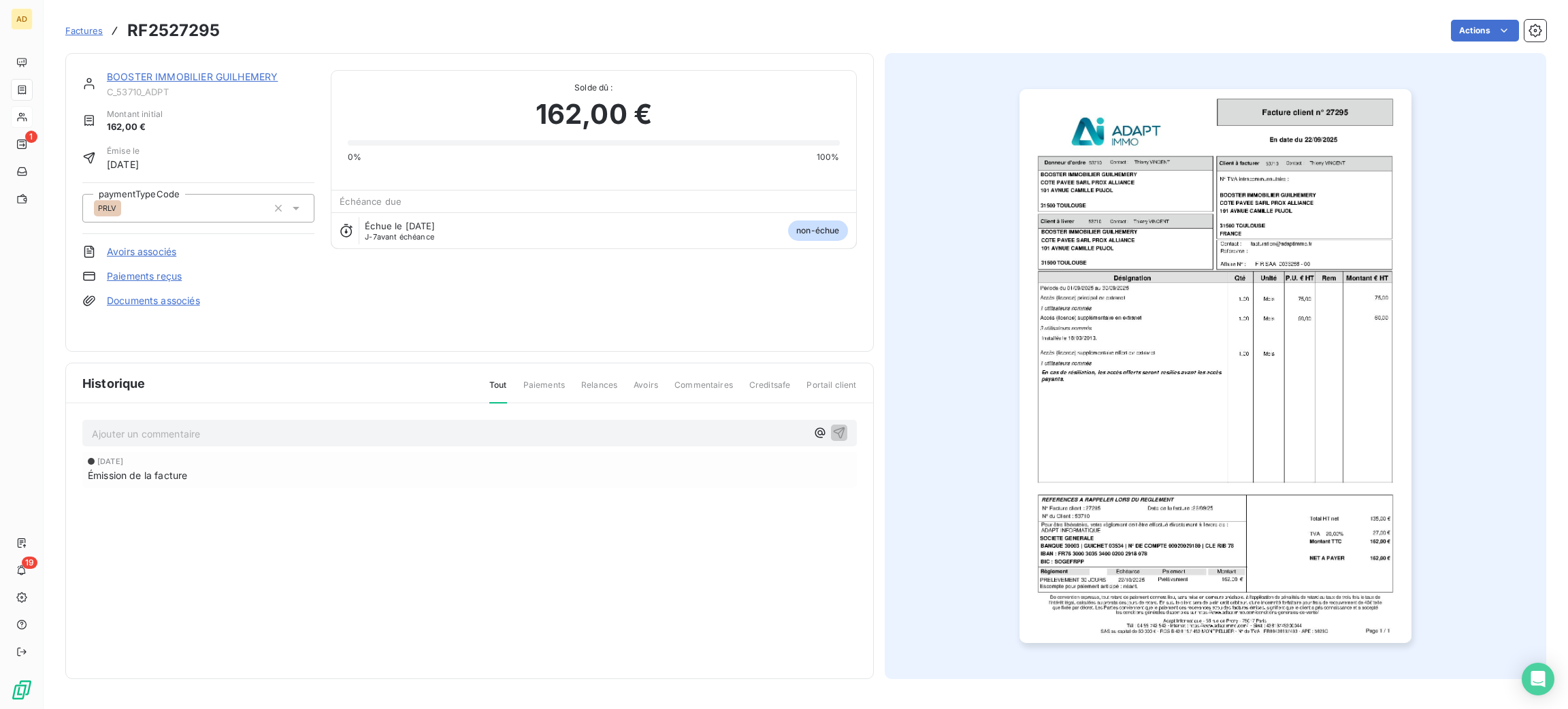
drag, startPoint x: 584, startPoint y: 403, endPoint x: 592, endPoint y: 420, distance: 18.8
click at [585, 405] on div "Ajouter un commentaire ﻿ [DATE] Émission de la facture" at bounding box center [470, 473] width 807 height 139
click at [602, 435] on p "Ajouter un commentaire ﻿" at bounding box center [449, 433] width 714 height 17
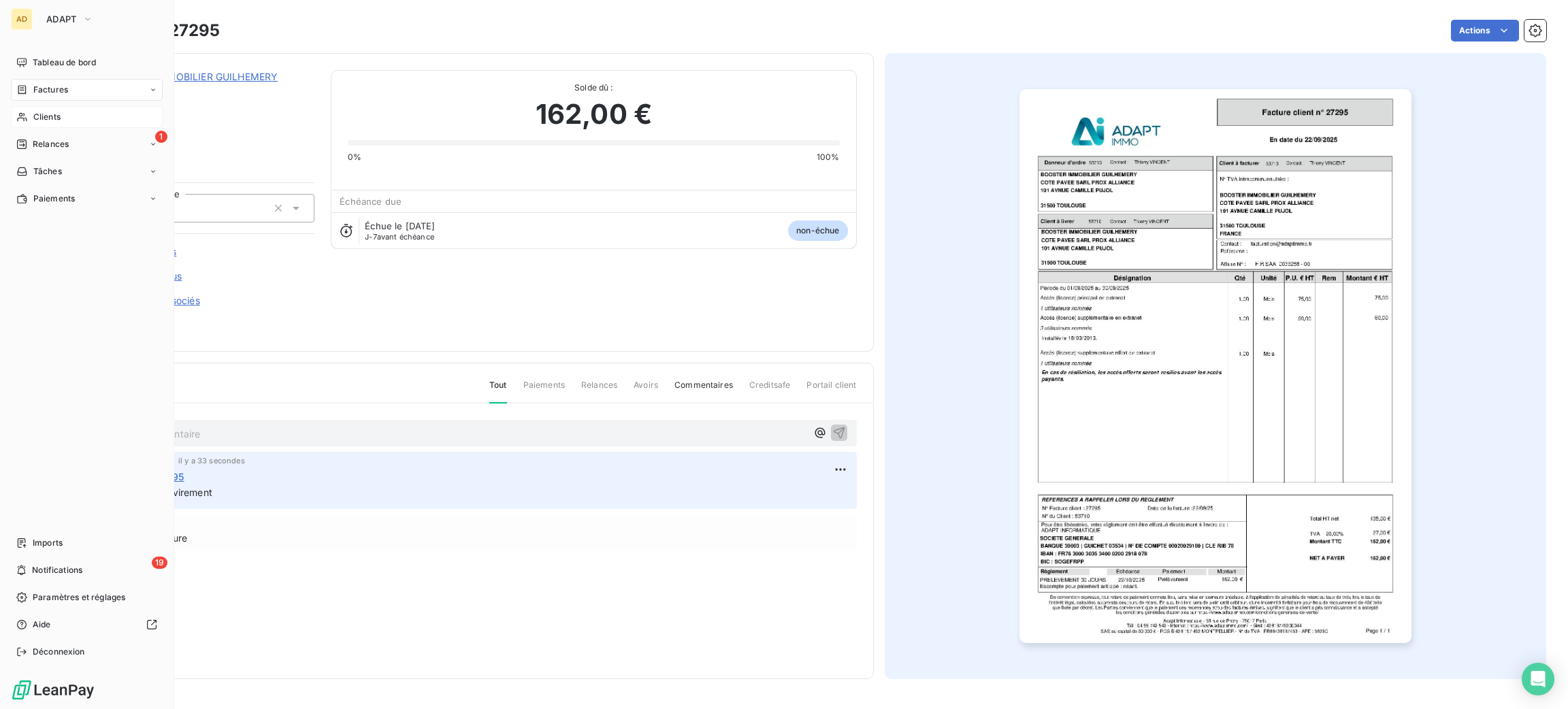
click at [50, 113] on span "Clients" at bounding box center [46, 117] width 27 height 12
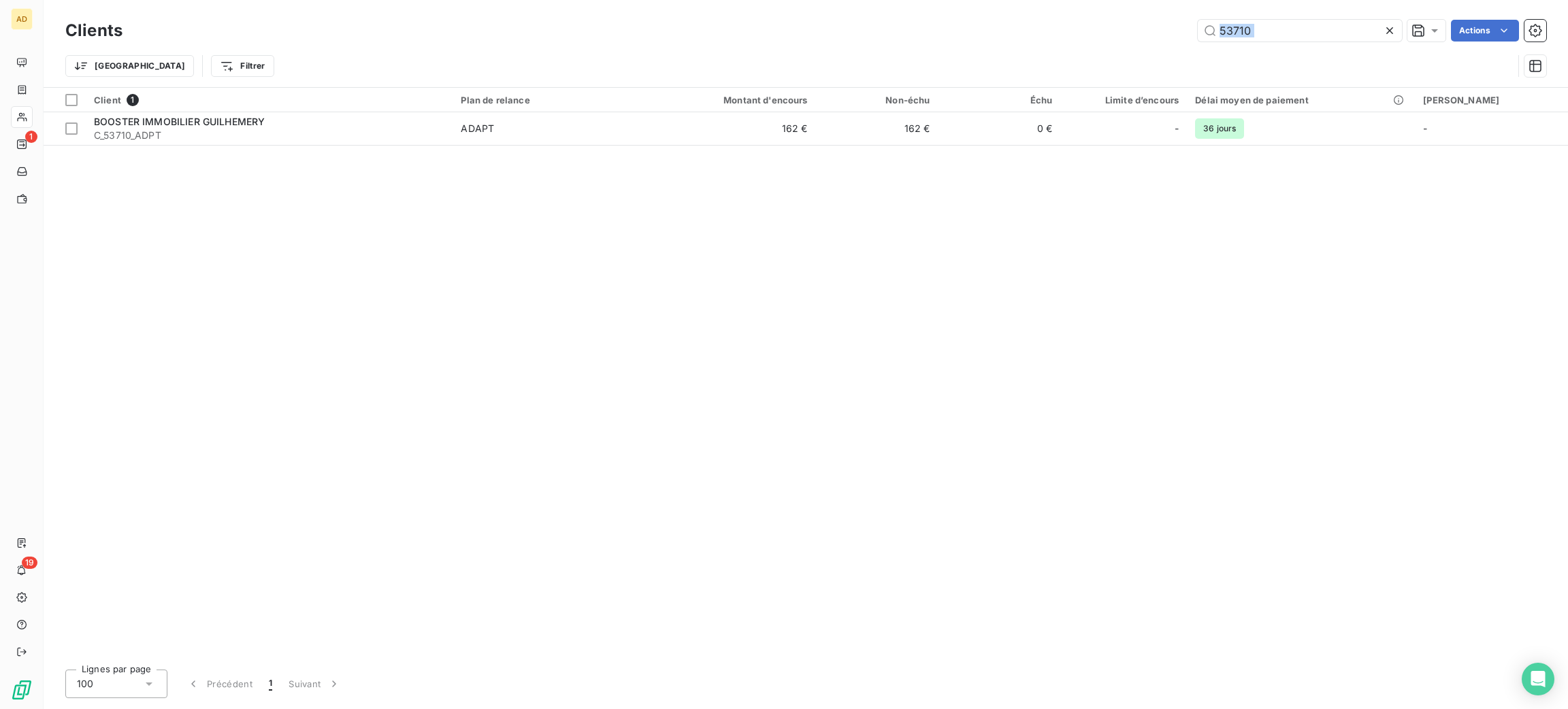
drag, startPoint x: 1265, startPoint y: 44, endPoint x: 1174, endPoint y: 4, distance: 99.4
click at [1169, 45] on div "Clients 53710 Actions Trier Filtrer" at bounding box center [806, 51] width 1481 height 70
click at [1272, 30] on input "53710" at bounding box center [1299, 31] width 204 height 22
click at [1279, 27] on input "53710" at bounding box center [1299, 31] width 204 height 22
click at [1256, 36] on input "53710" at bounding box center [1299, 31] width 204 height 22
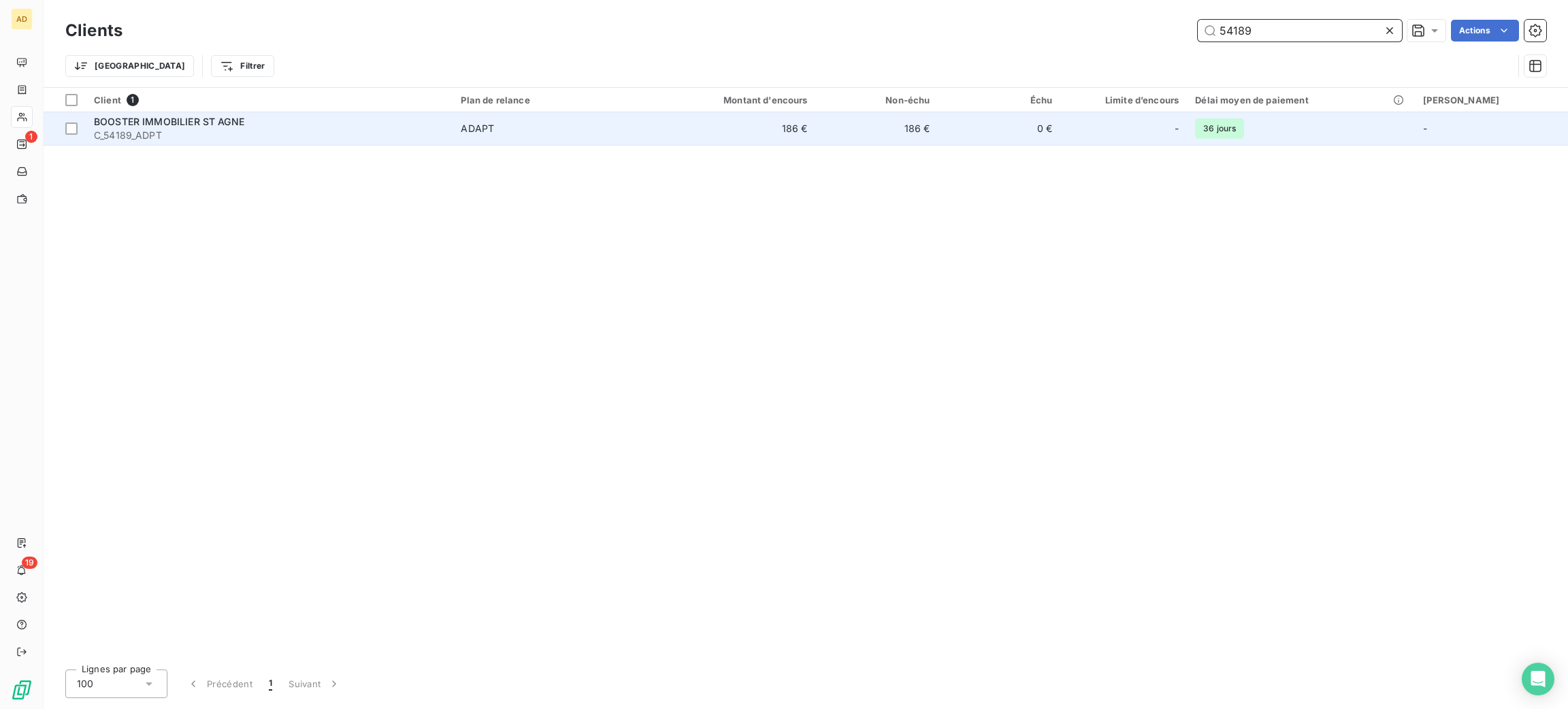
type input "54189"
click at [593, 128] on span "ADAPT" at bounding box center [552, 128] width 182 height 13
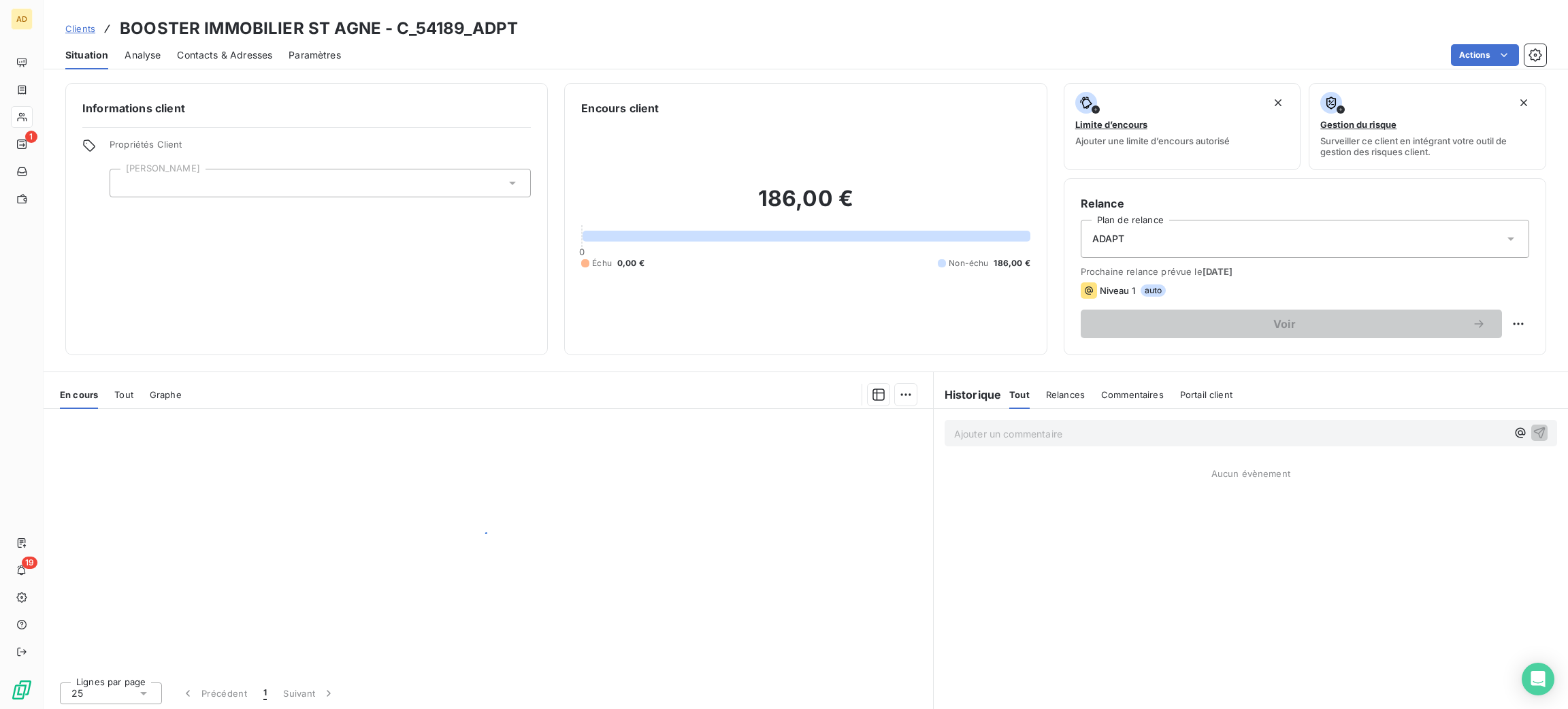
click at [1022, 431] on p "Ajouter un commentaire ﻿" at bounding box center [1230, 433] width 553 height 17
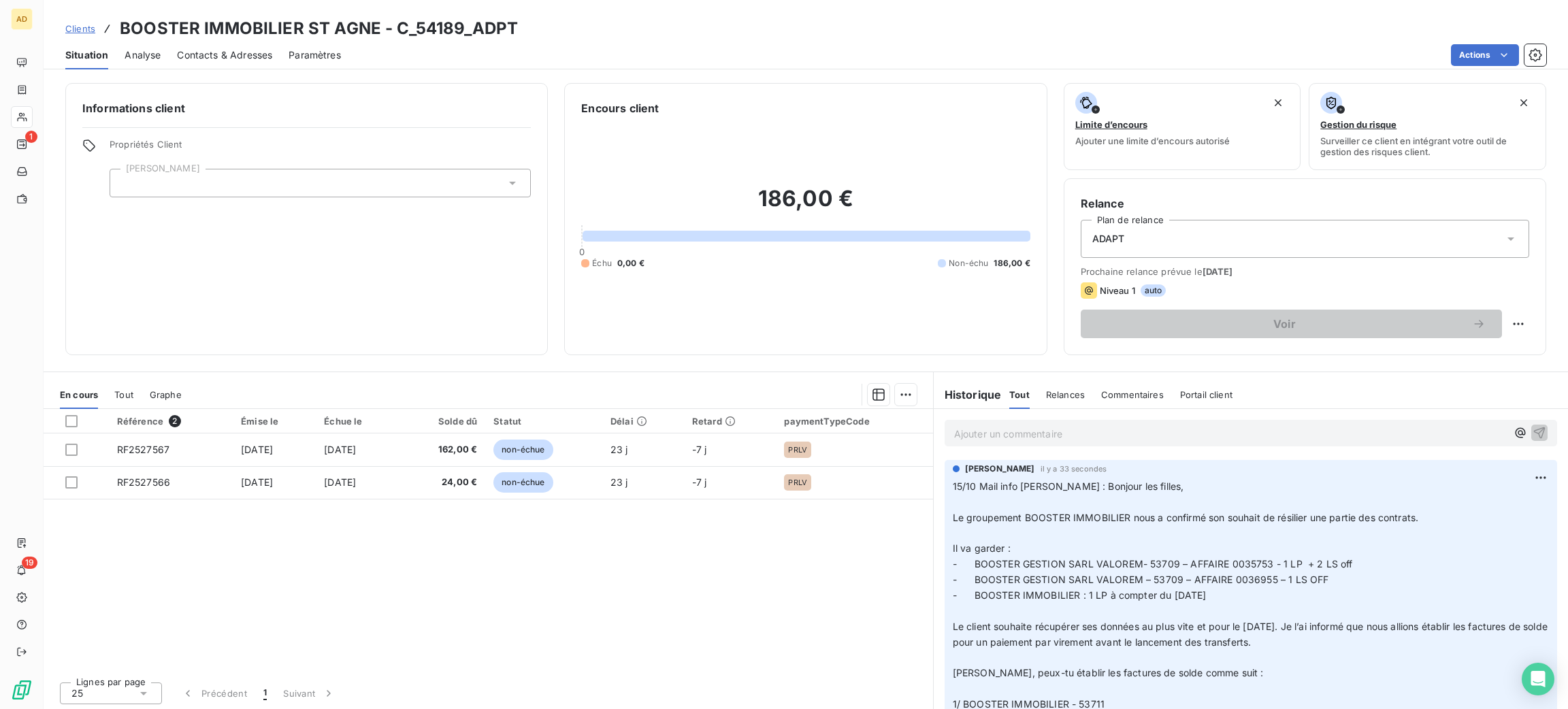
click at [1021, 434] on p "Ajouter un commentaire ﻿" at bounding box center [1230, 433] width 553 height 17
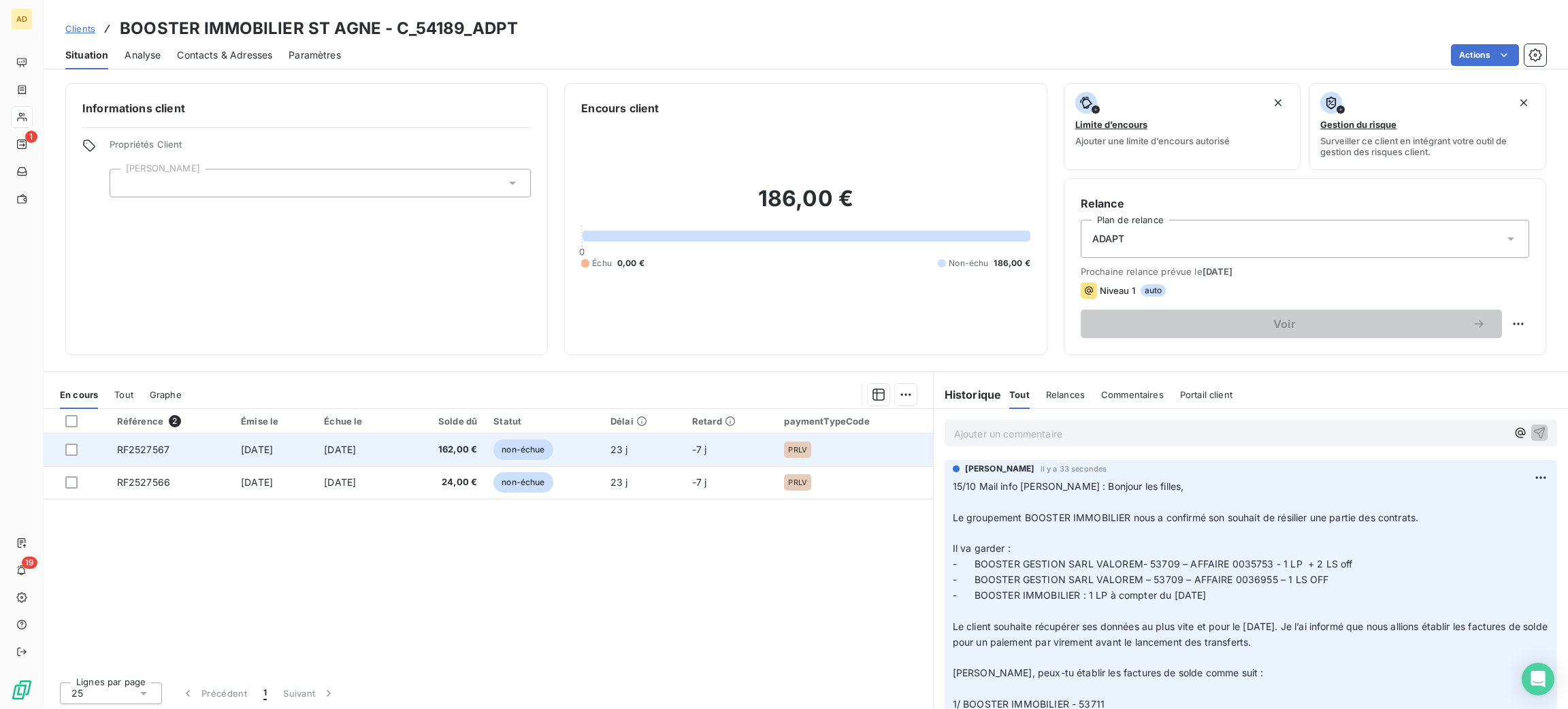
click at [785, 454] on td "PRLV" at bounding box center [854, 449] width 157 height 32
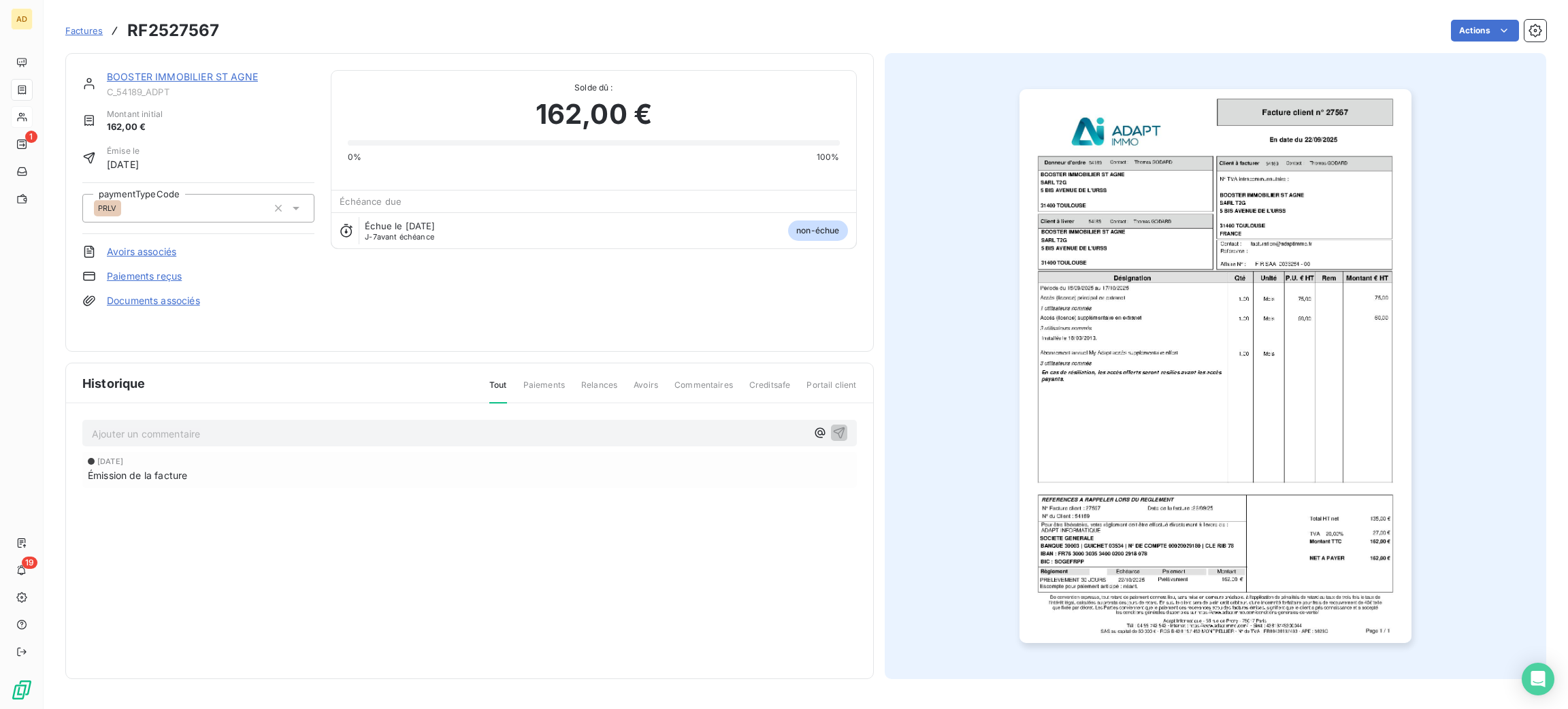
click at [580, 442] on div "Ajouter un commentaire ﻿" at bounding box center [469, 433] width 774 height 27
drag, startPoint x: 582, startPoint y: 439, endPoint x: 582, endPoint y: 413, distance: 26.0
click at [582, 438] on p "Ajouter un commentaire ﻿" at bounding box center [449, 433] width 714 height 17
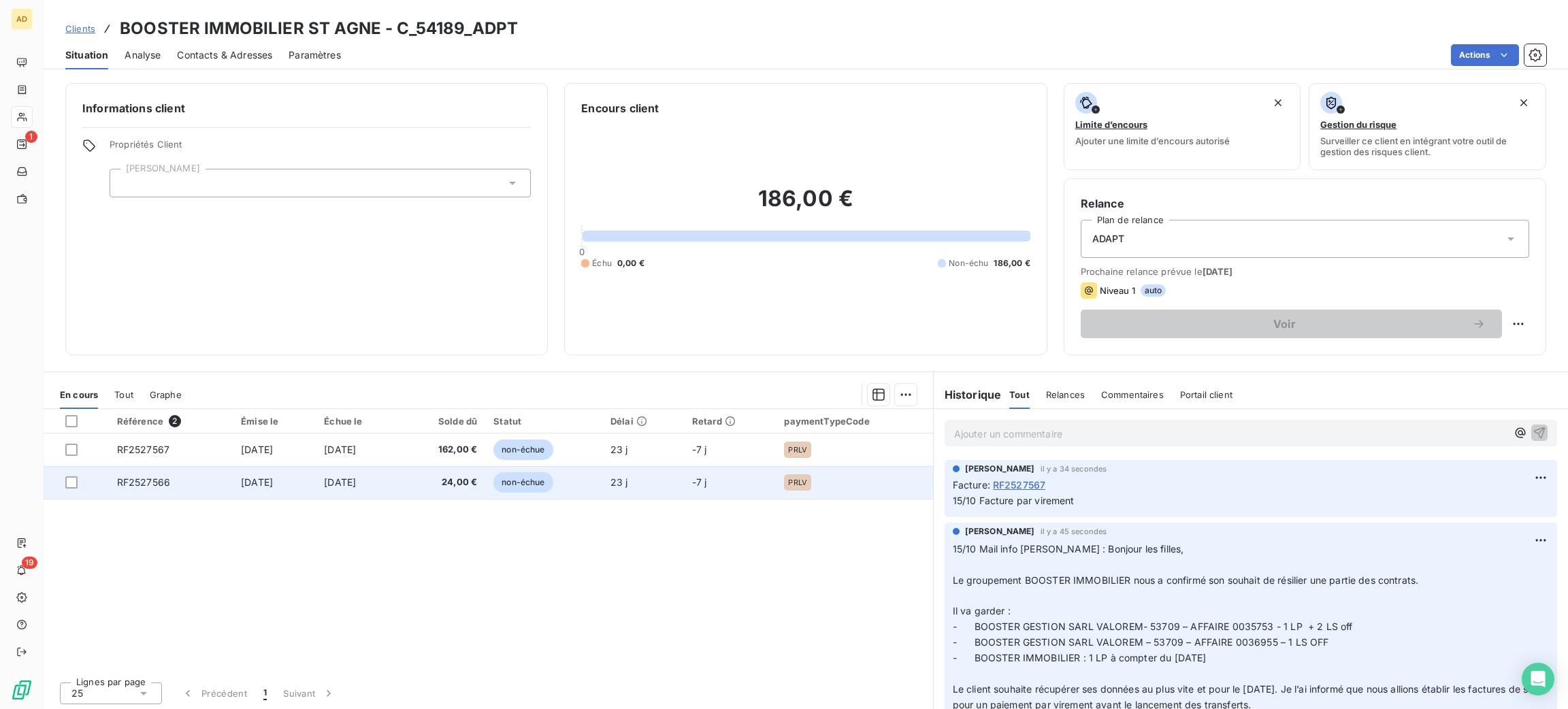
click at [356, 479] on span "[DATE]" at bounding box center [340, 482] width 32 height 12
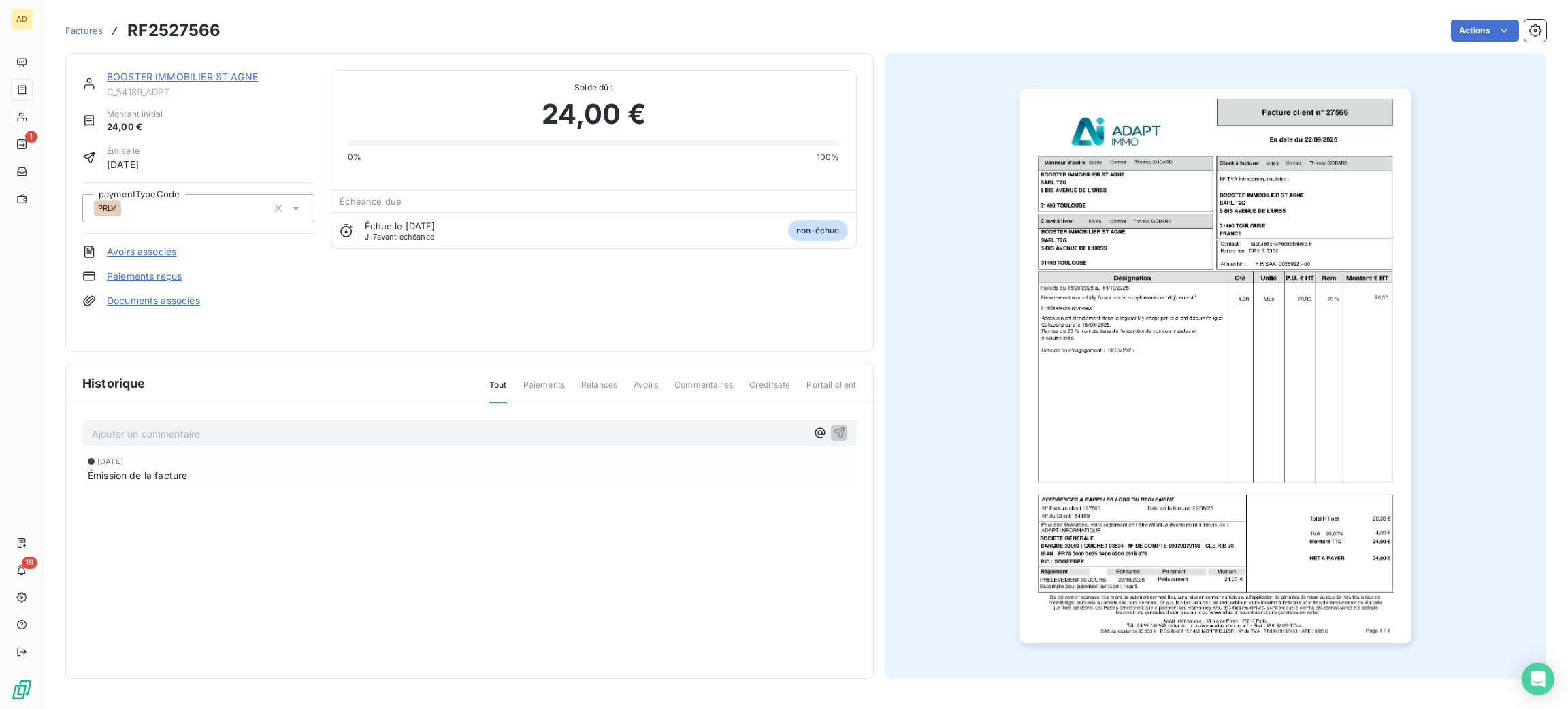
click at [344, 426] on p "Ajouter un commentaire ﻿" at bounding box center [449, 433] width 714 height 17
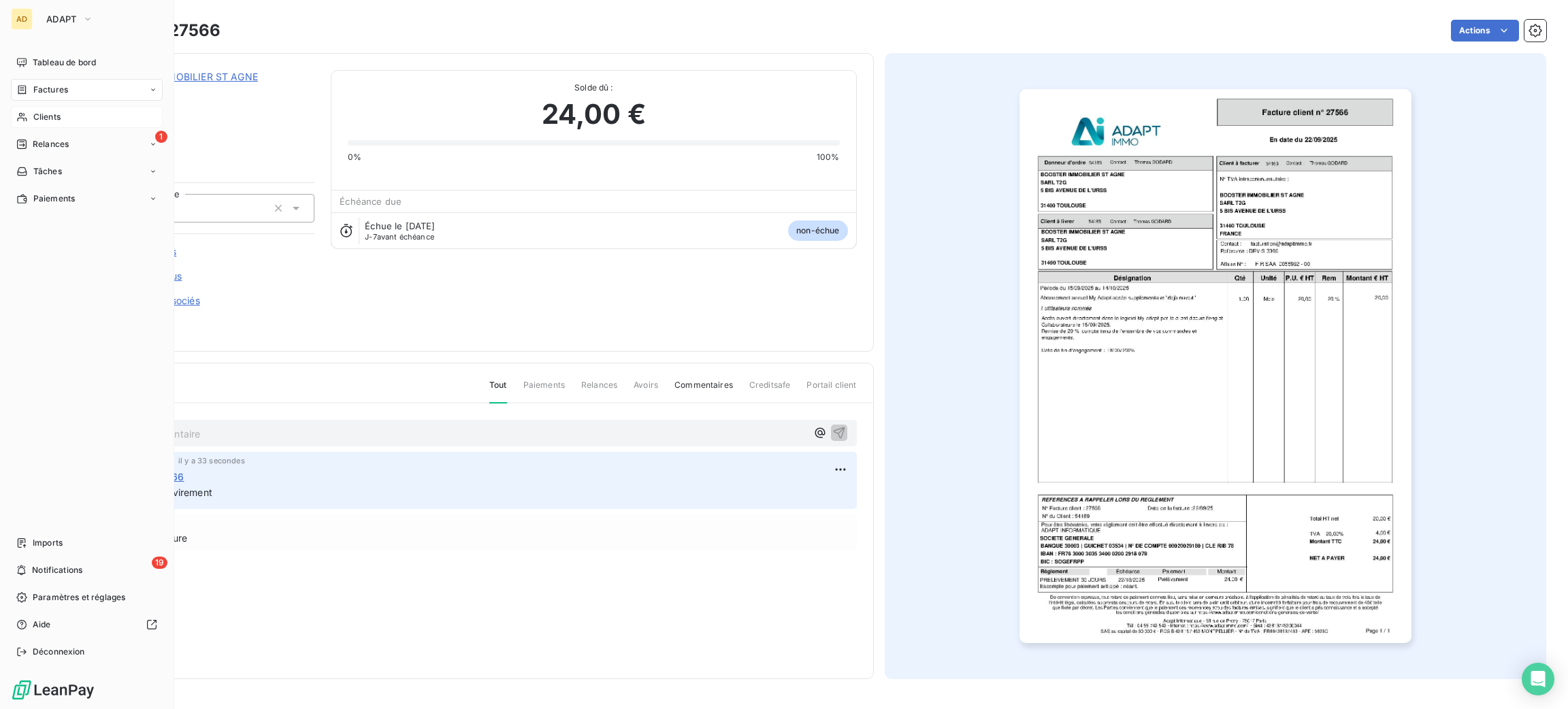
click at [59, 113] on span "Clients" at bounding box center [46, 117] width 27 height 12
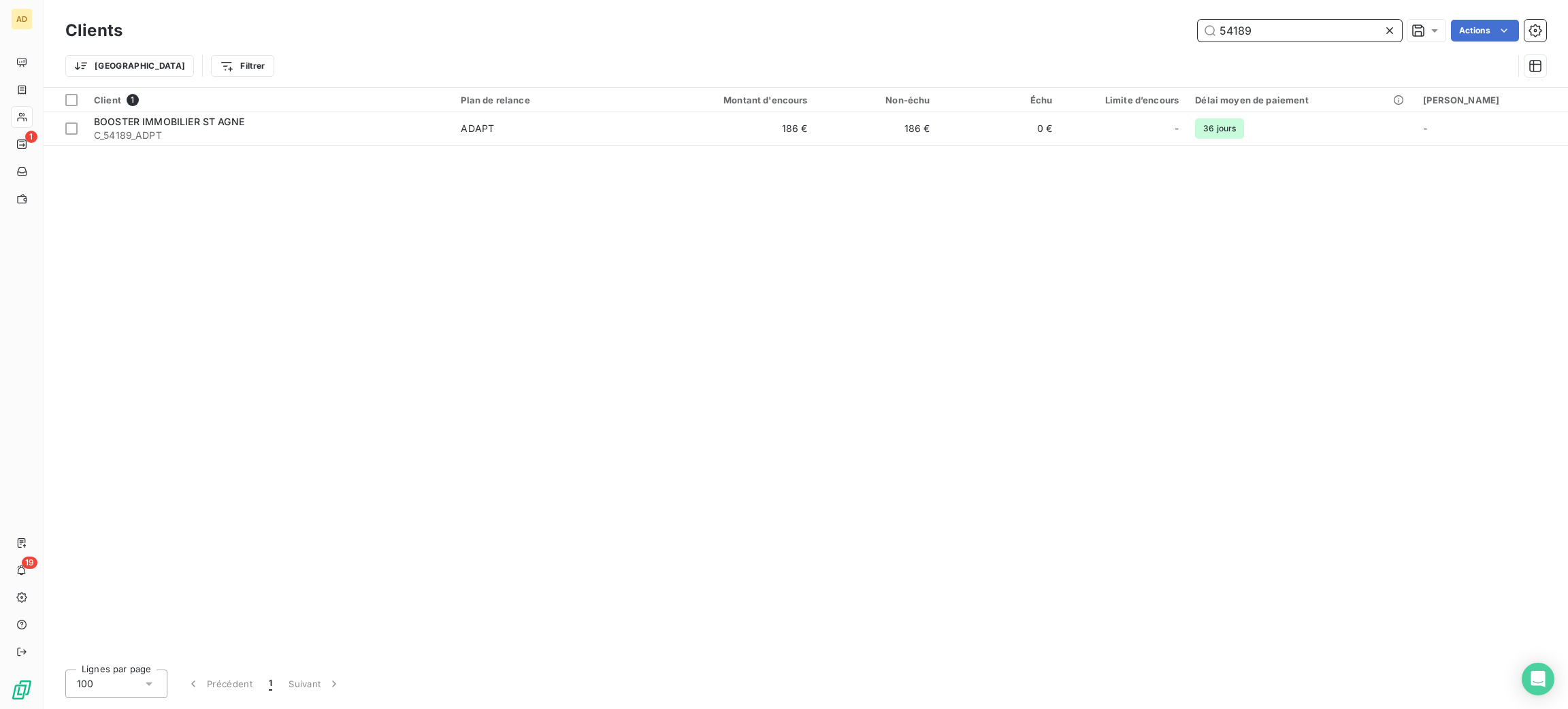
drag, startPoint x: 1191, startPoint y: 36, endPoint x: 1120, endPoint y: 27, distance: 71.6
click at [1166, 30] on div "54189 Actions" at bounding box center [843, 31] width 1407 height 22
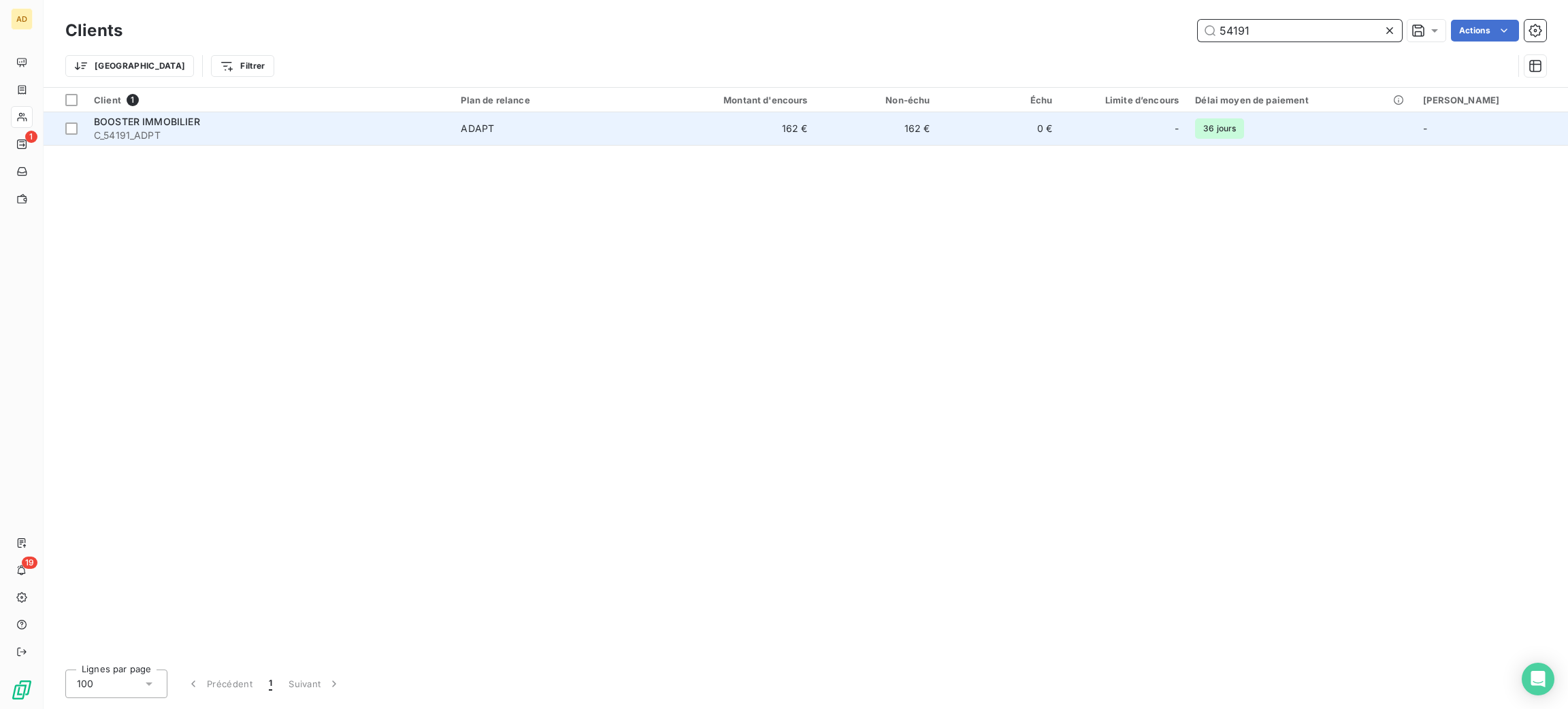
type input "54191"
click at [641, 137] on td "ADAPT" at bounding box center [552, 128] width 199 height 32
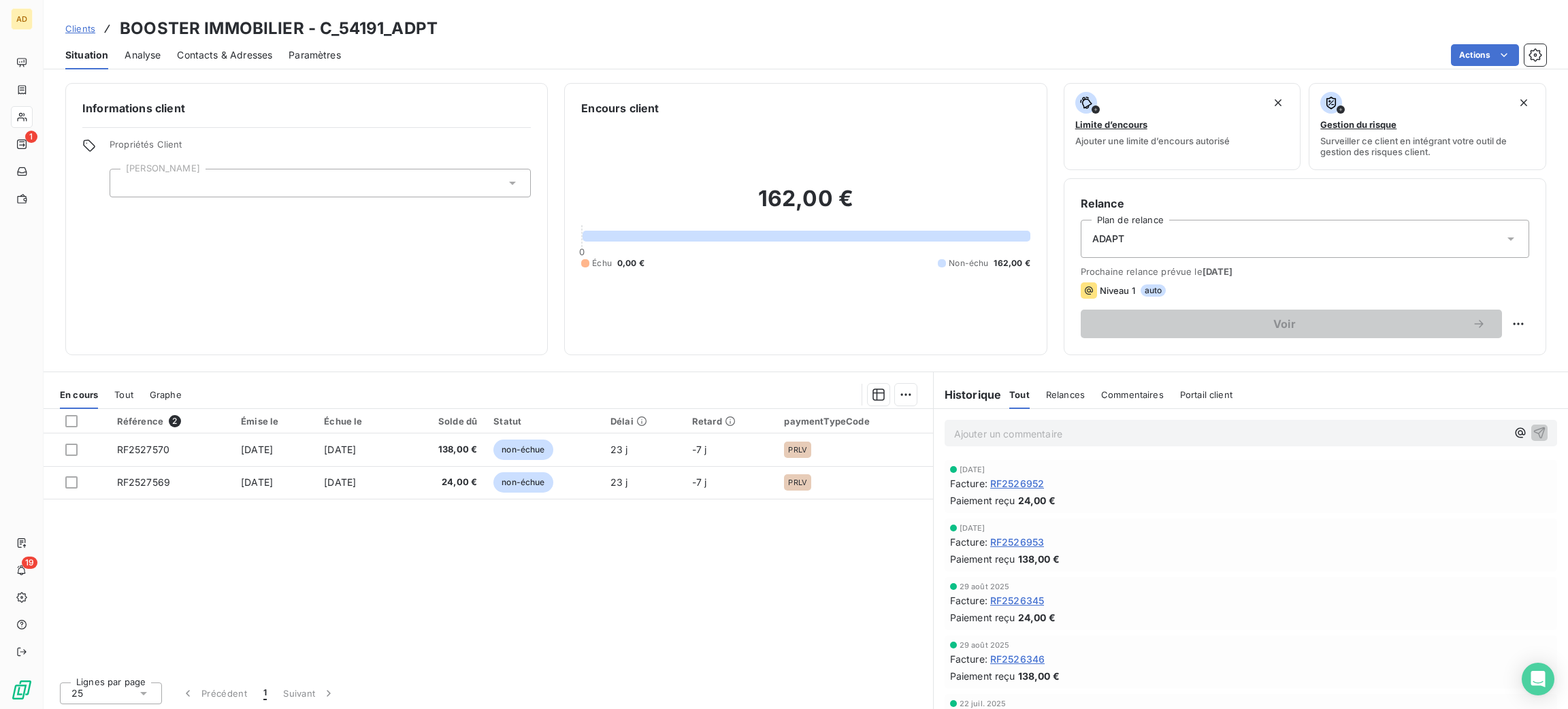
click at [1079, 438] on p "Ajouter un commentaire ﻿" at bounding box center [1230, 433] width 553 height 17
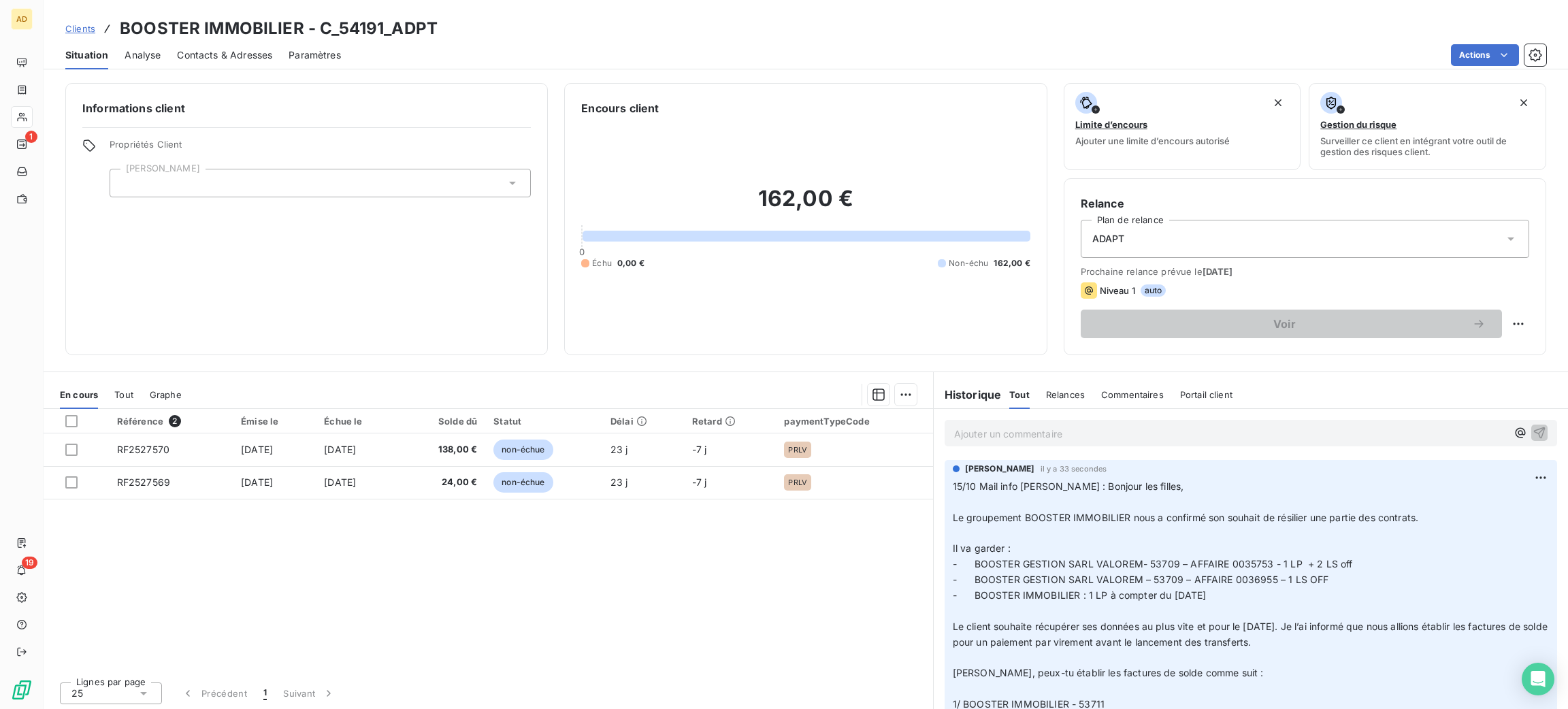
click at [1073, 427] on p "Ajouter un commentaire ﻿" at bounding box center [1230, 433] width 553 height 17
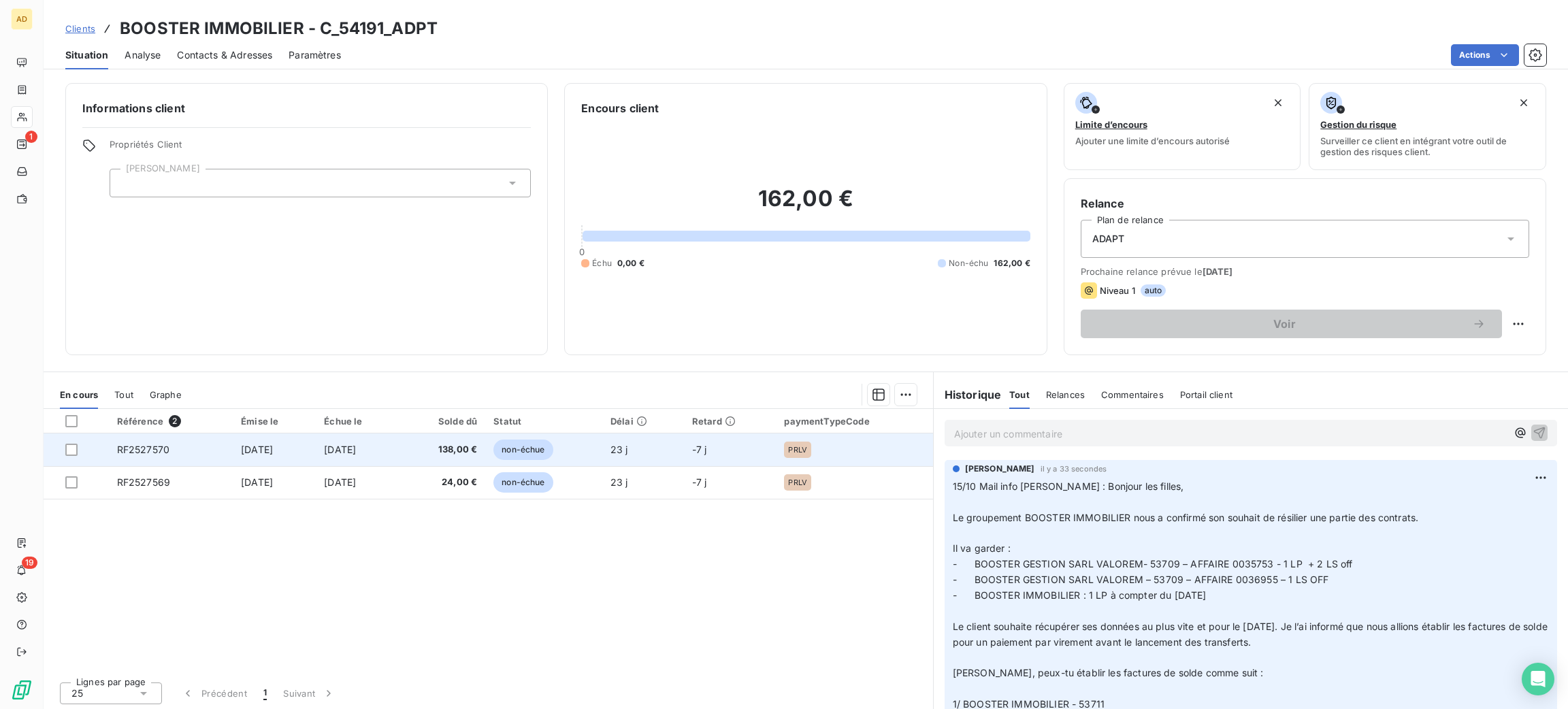
click at [747, 451] on td "-7 j" at bounding box center [730, 449] width 93 height 32
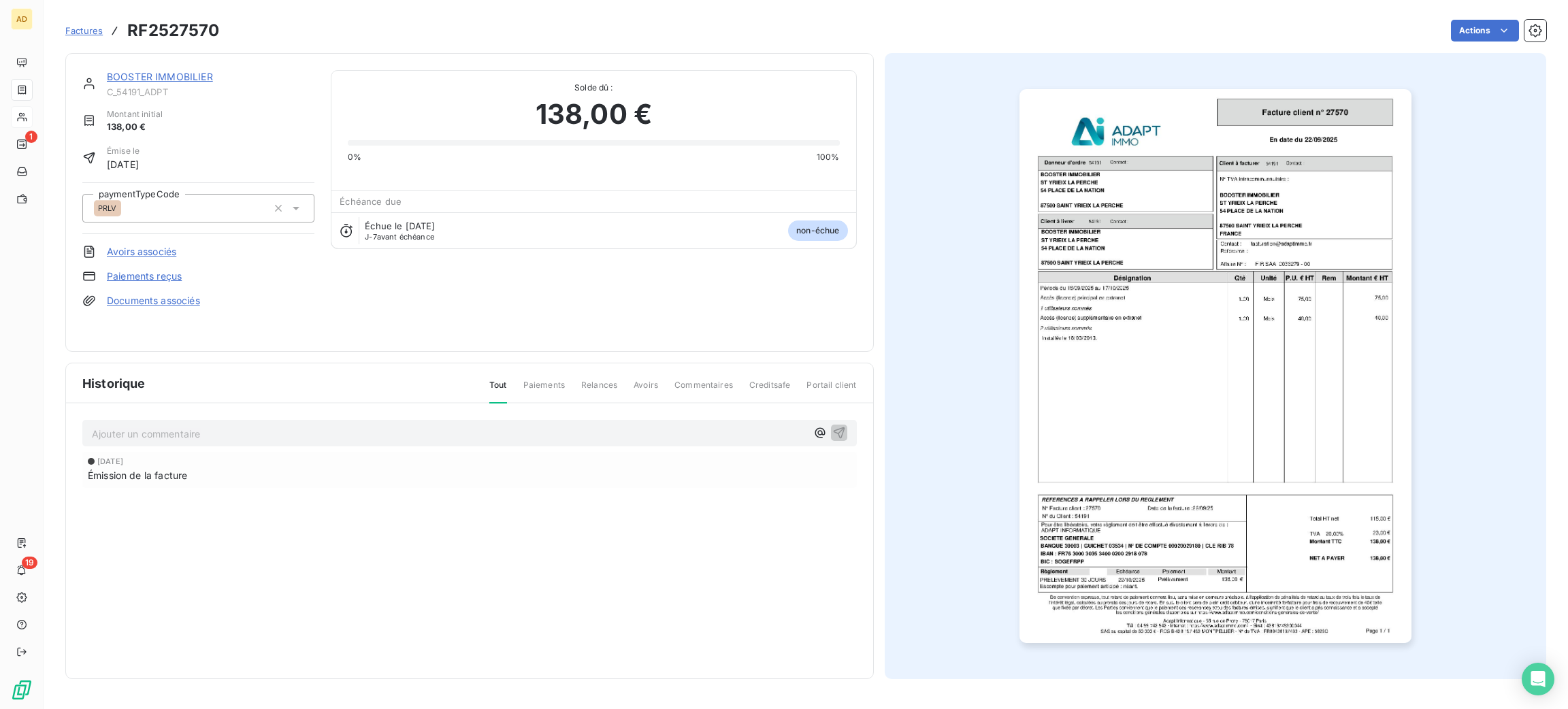
click at [644, 426] on p "Ajouter un commentaire ﻿" at bounding box center [449, 433] width 714 height 17
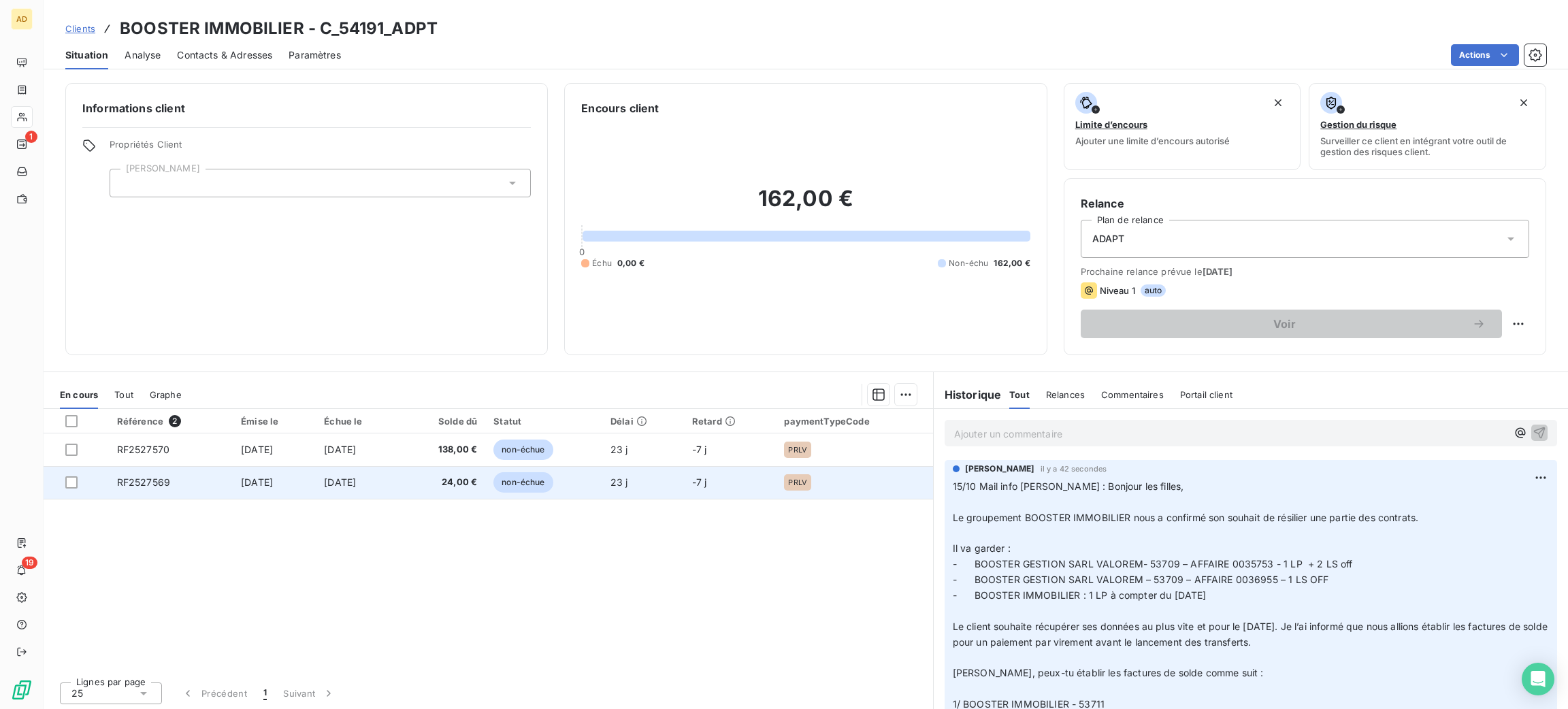
click at [297, 484] on td "[DATE]" at bounding box center [274, 481] width 83 height 32
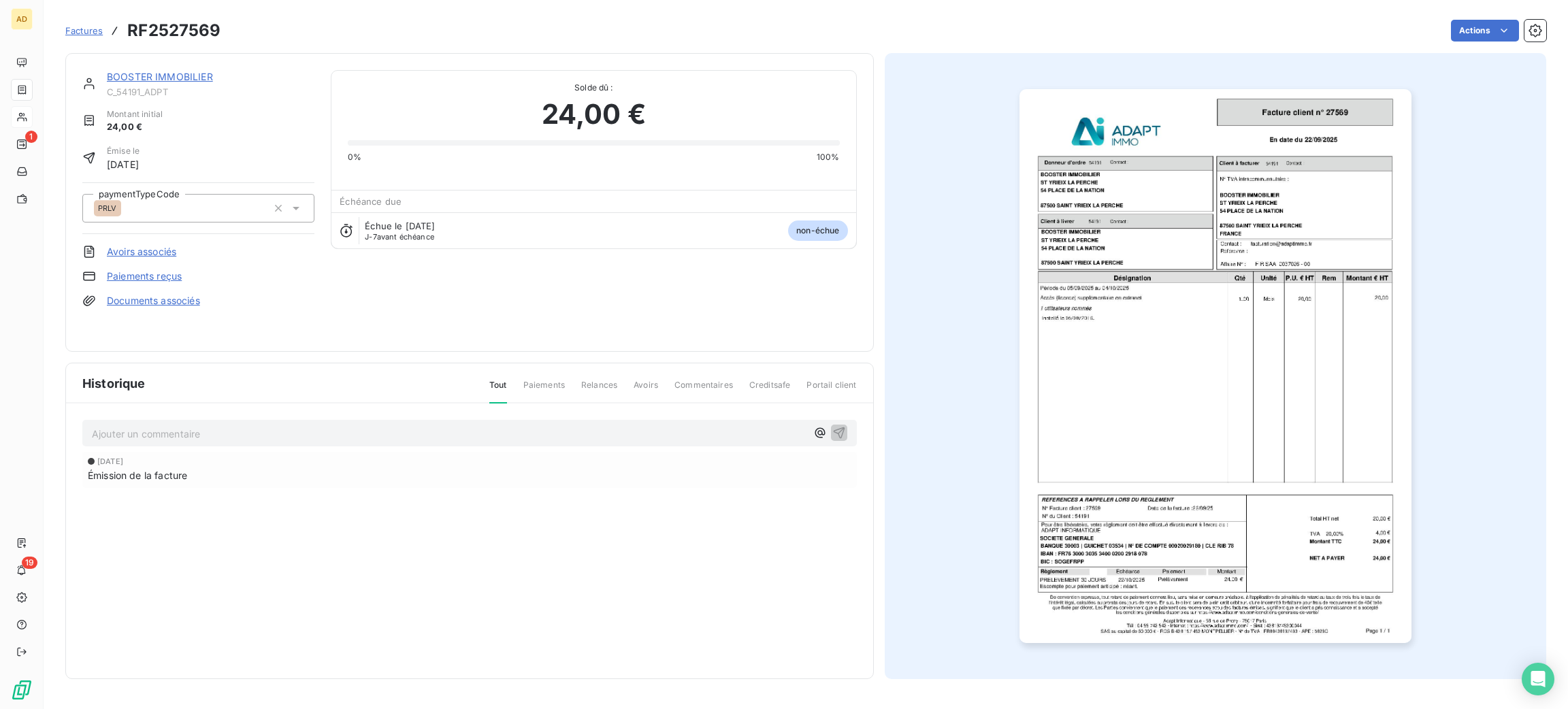
click at [301, 420] on div "Ajouter un commentaire ﻿" at bounding box center [469, 433] width 774 height 27
click at [305, 434] on p "Ajouter un commentaire ﻿" at bounding box center [449, 433] width 714 height 17
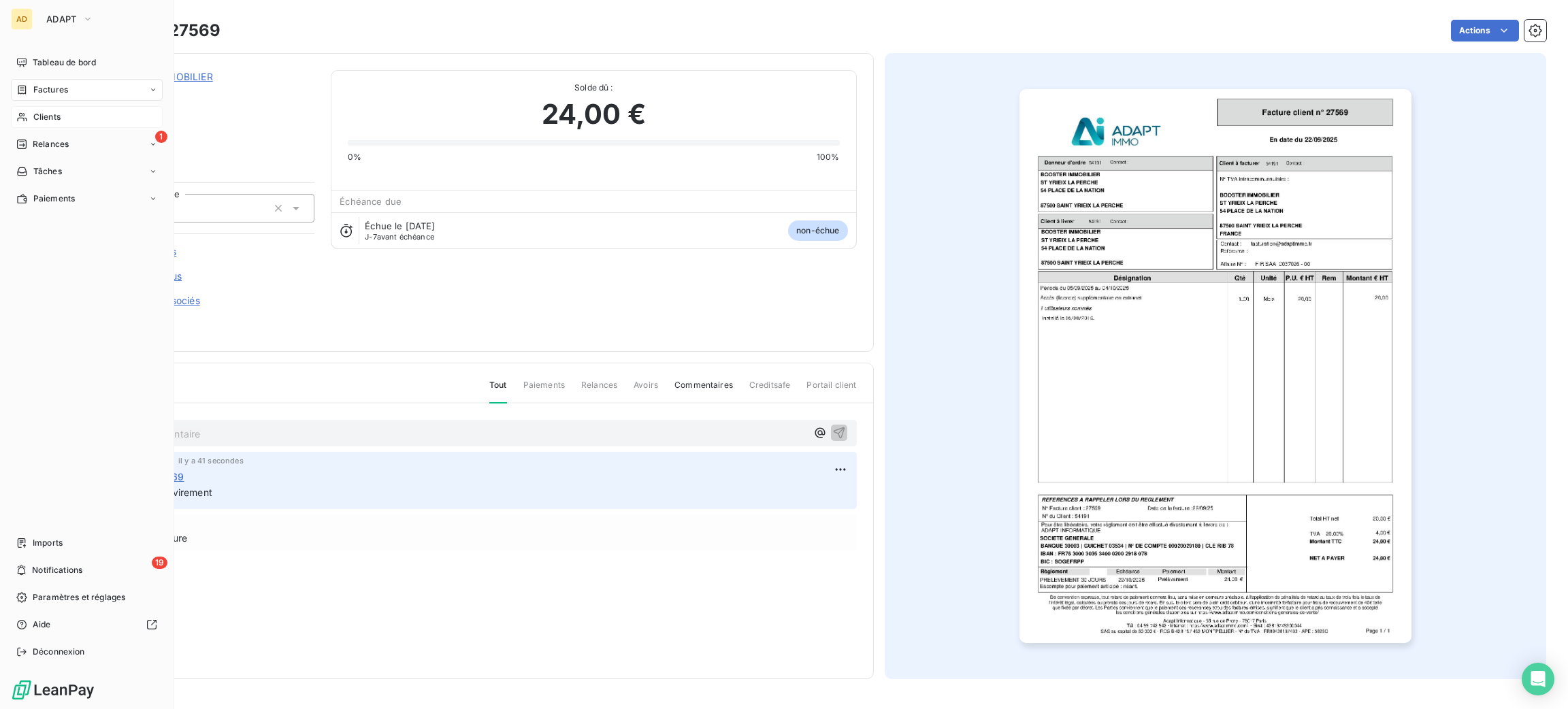
drag, startPoint x: 47, startPoint y: 123, endPoint x: 51, endPoint y: 116, distance: 8.1
click at [51, 116] on span "Clients" at bounding box center [46, 117] width 27 height 12
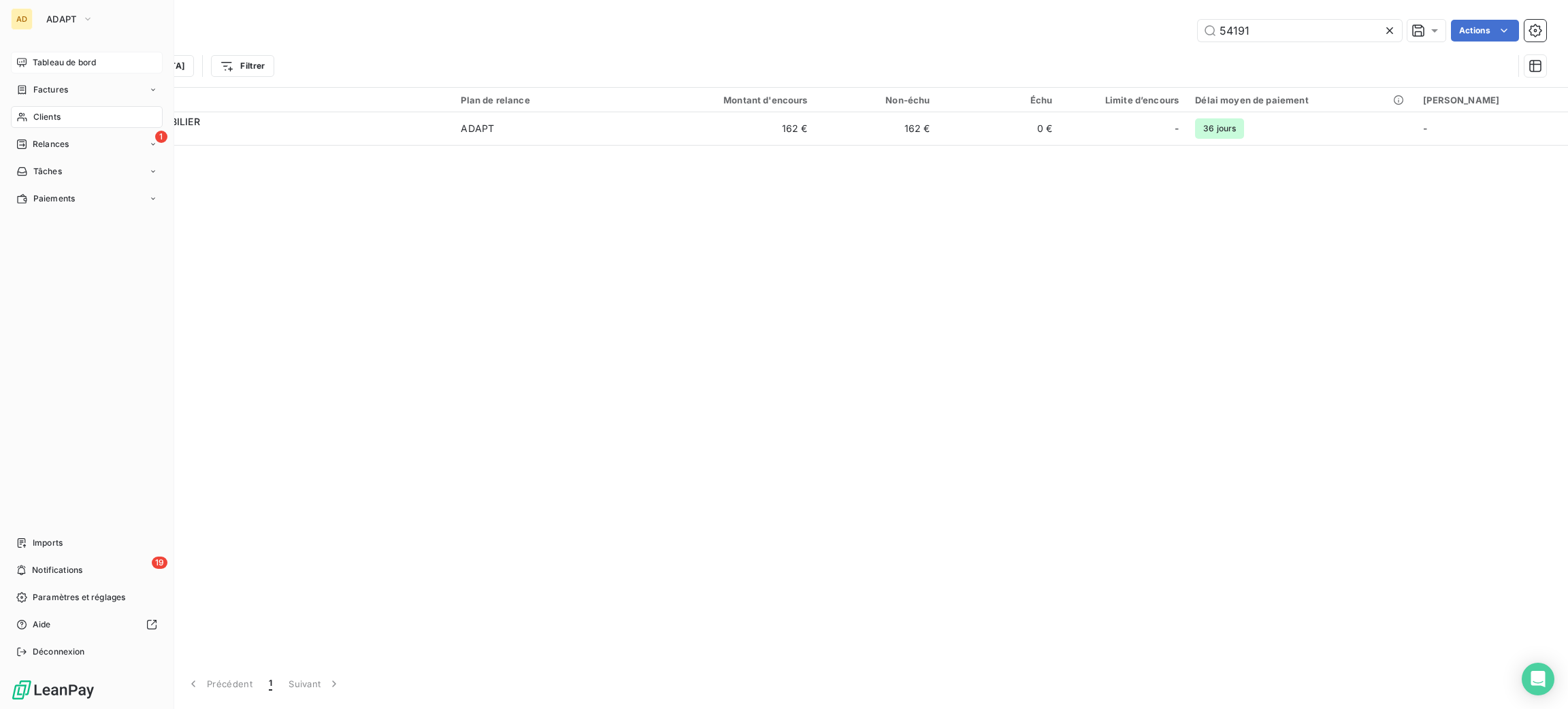
click at [103, 55] on div "Tableau de bord" at bounding box center [86, 62] width 152 height 22
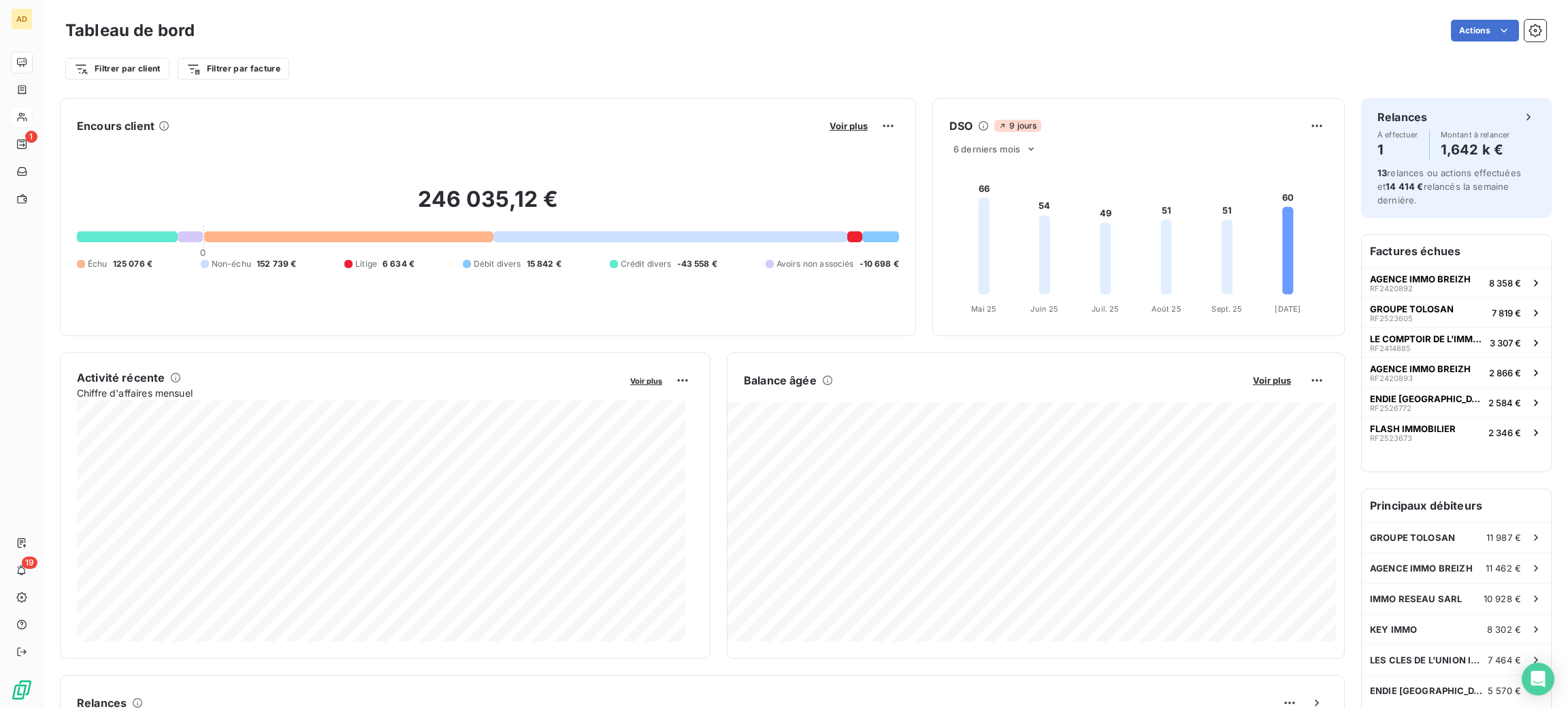
click at [1250, 28] on div "Actions" at bounding box center [878, 31] width 1335 height 22
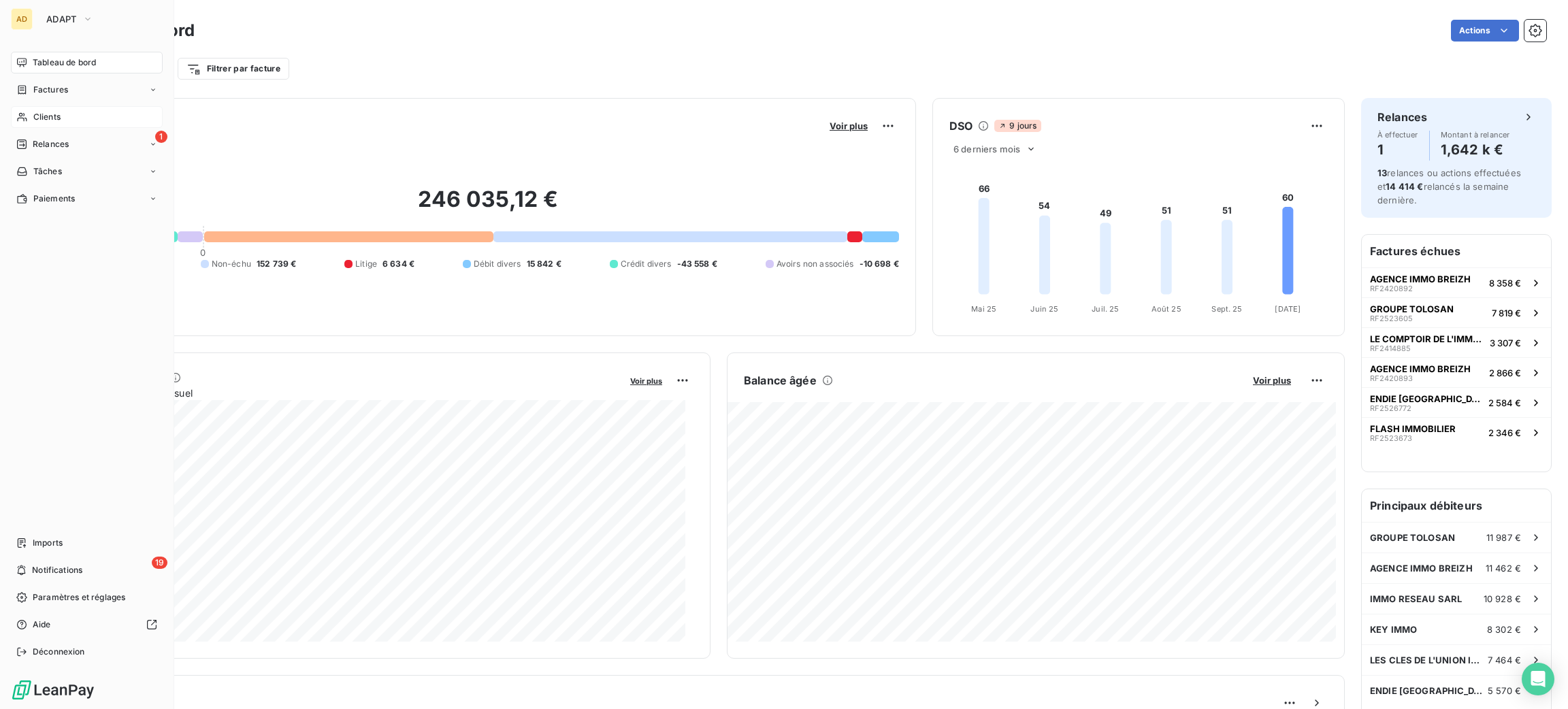
click at [38, 22] on button "ADAPT" at bounding box center [70, 19] width 63 height 22
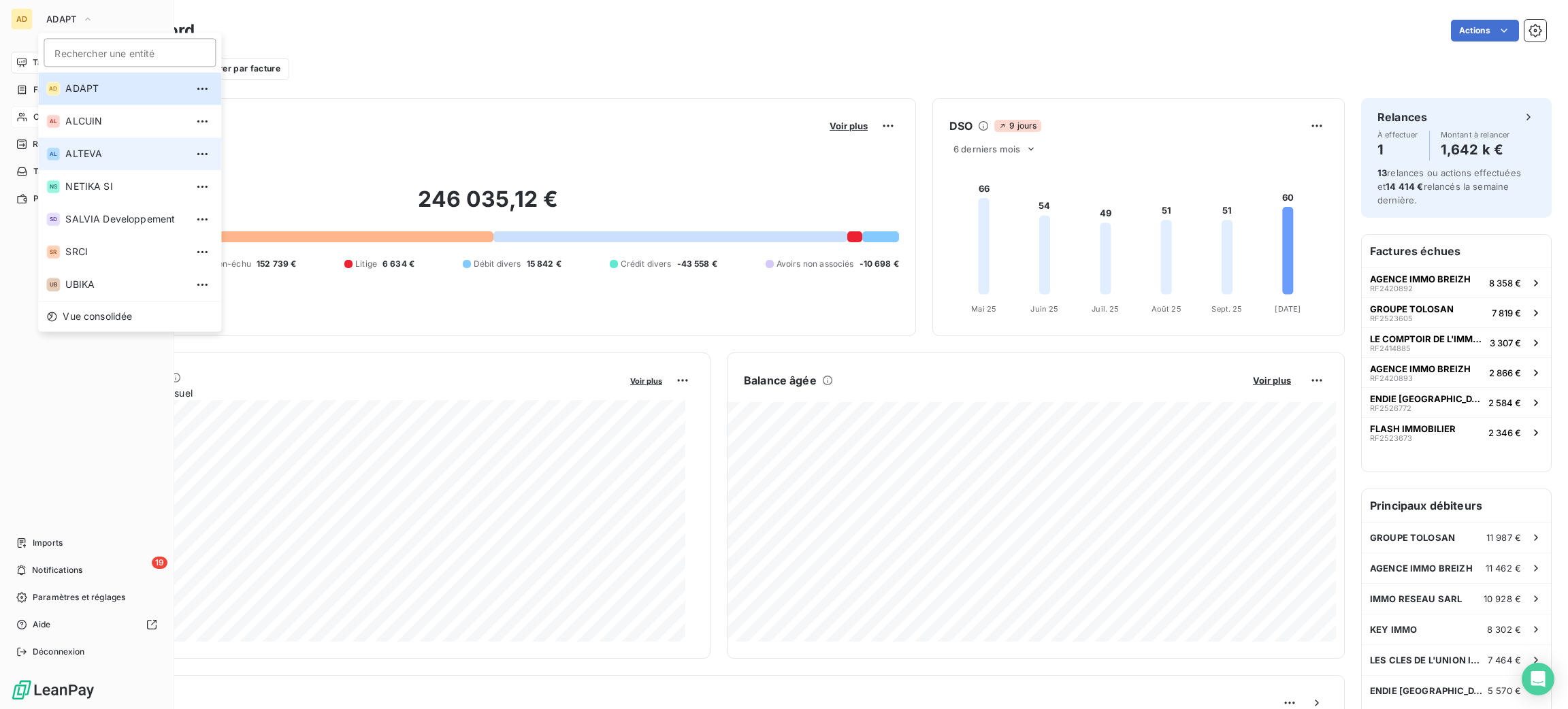
click at [112, 154] on span "ALTEVA" at bounding box center [125, 153] width 120 height 13
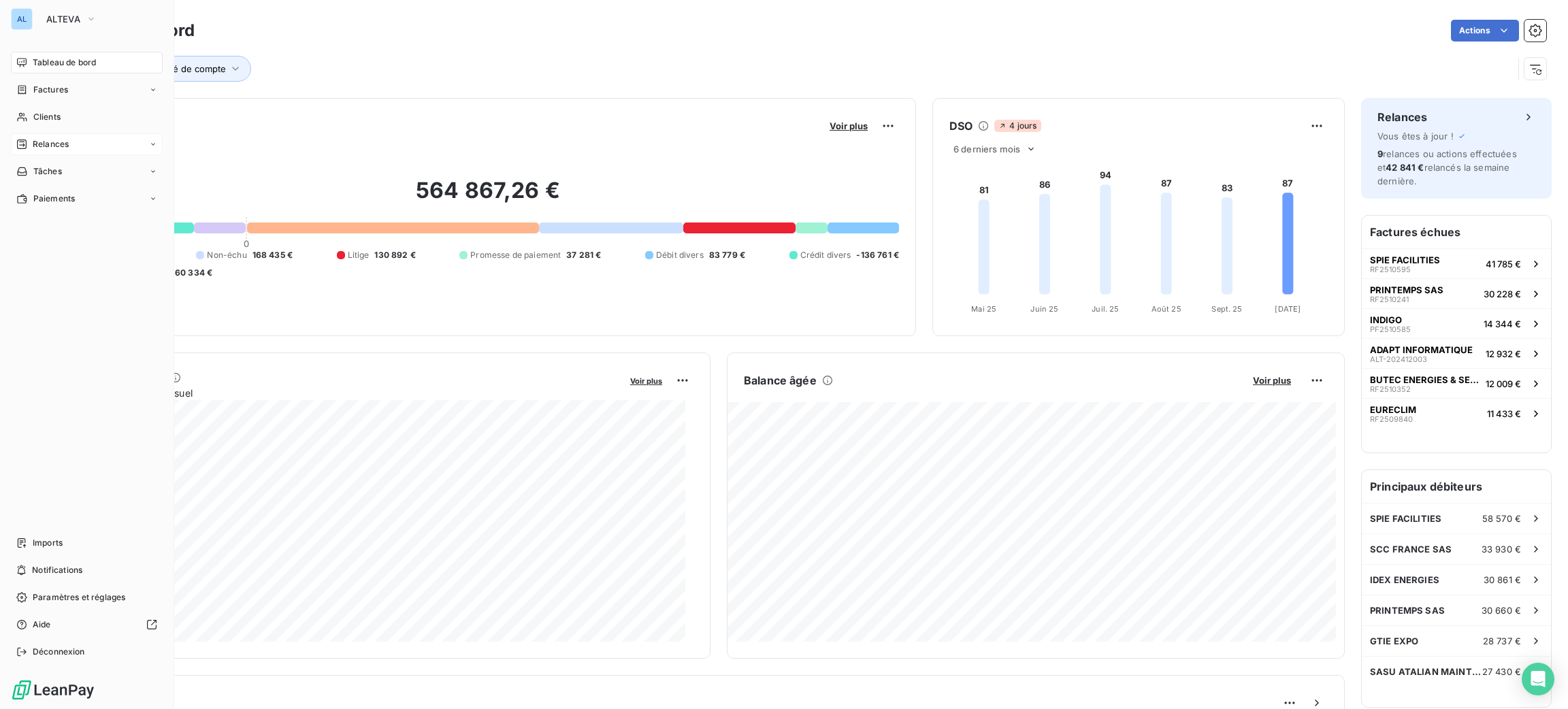
click at [67, 147] on span "Relances" at bounding box center [51, 144] width 36 height 12
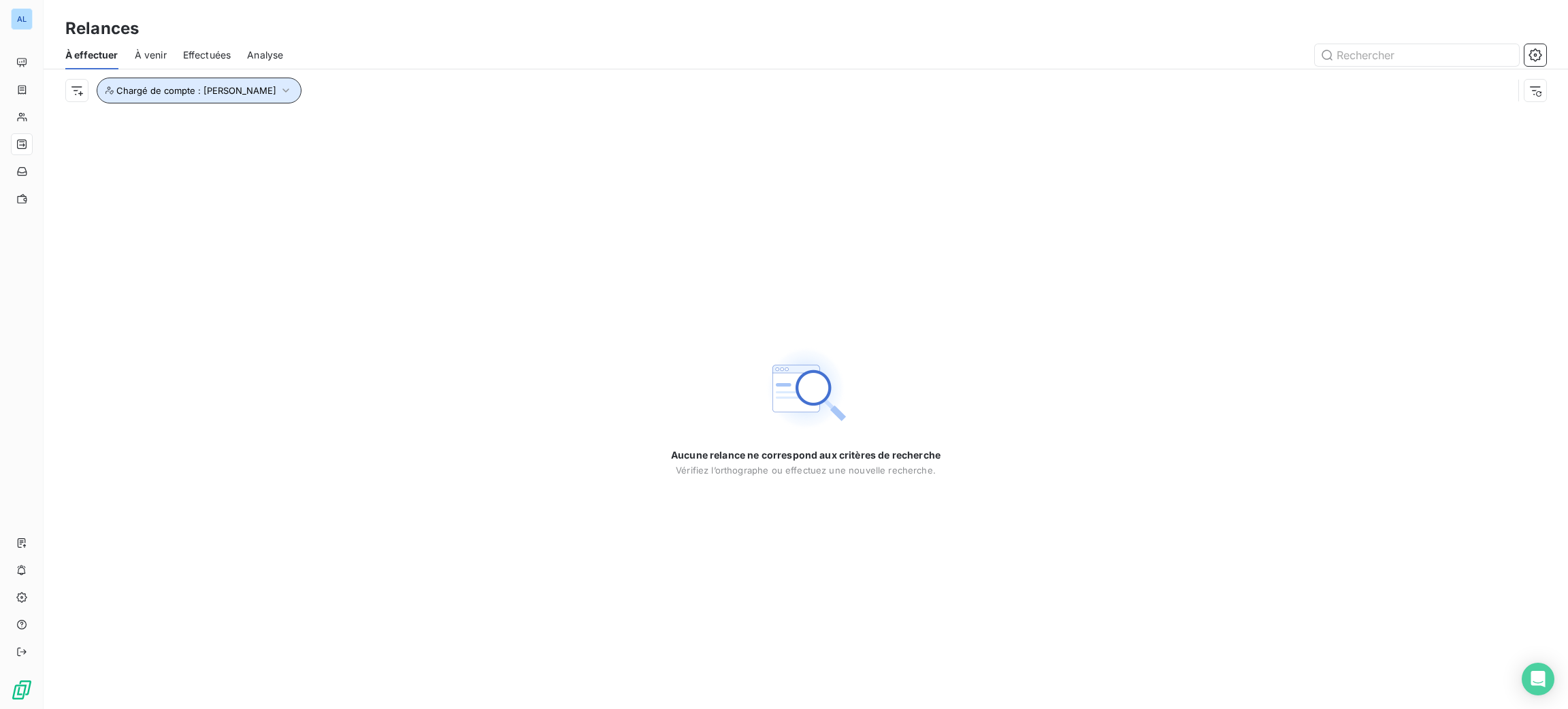
click at [239, 79] on button "Chargé de compte : [PERSON_NAME]" at bounding box center [199, 90] width 205 height 26
click at [322, 118] on div "[PERSON_NAME]" at bounding box center [334, 126] width 82 height 17
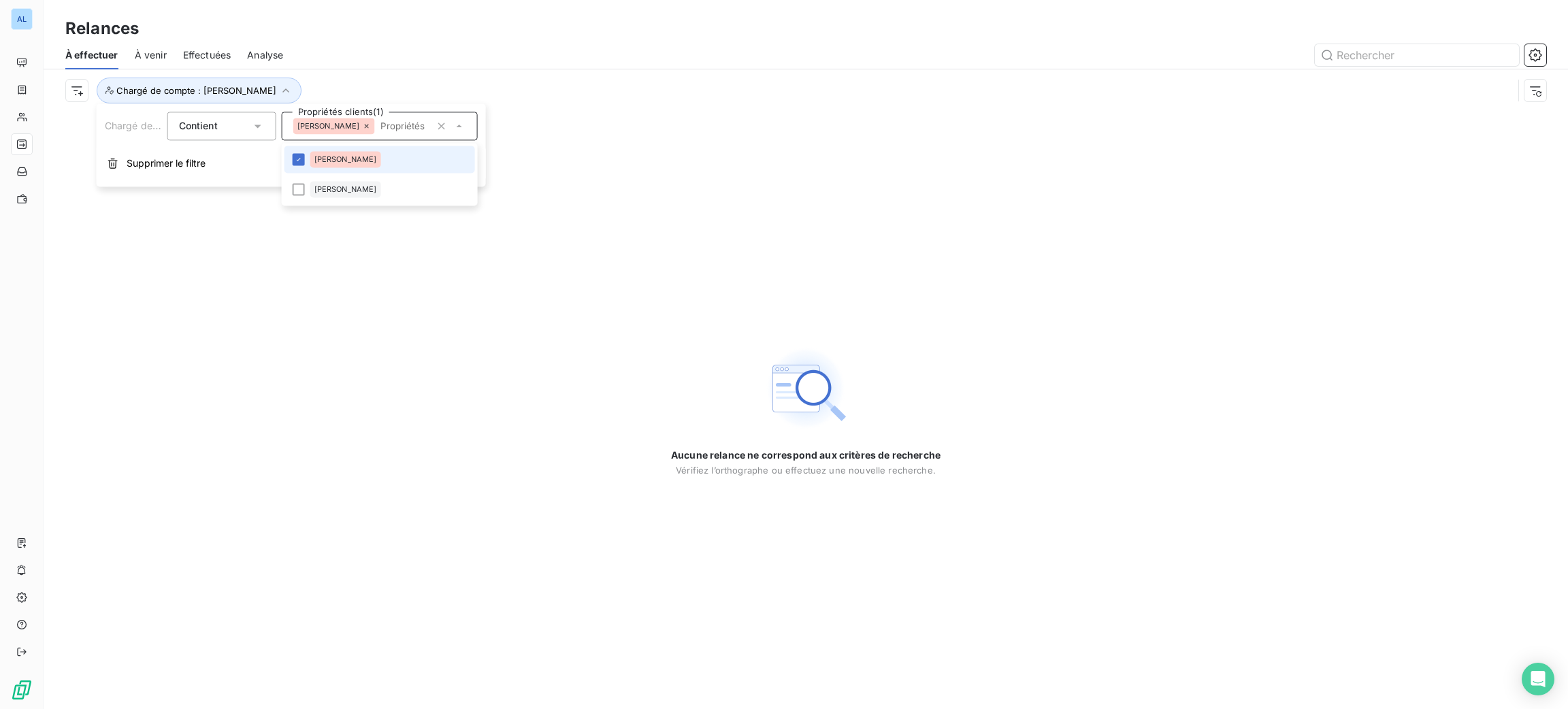
click at [363, 127] on icon at bounding box center [367, 126] width 8 height 8
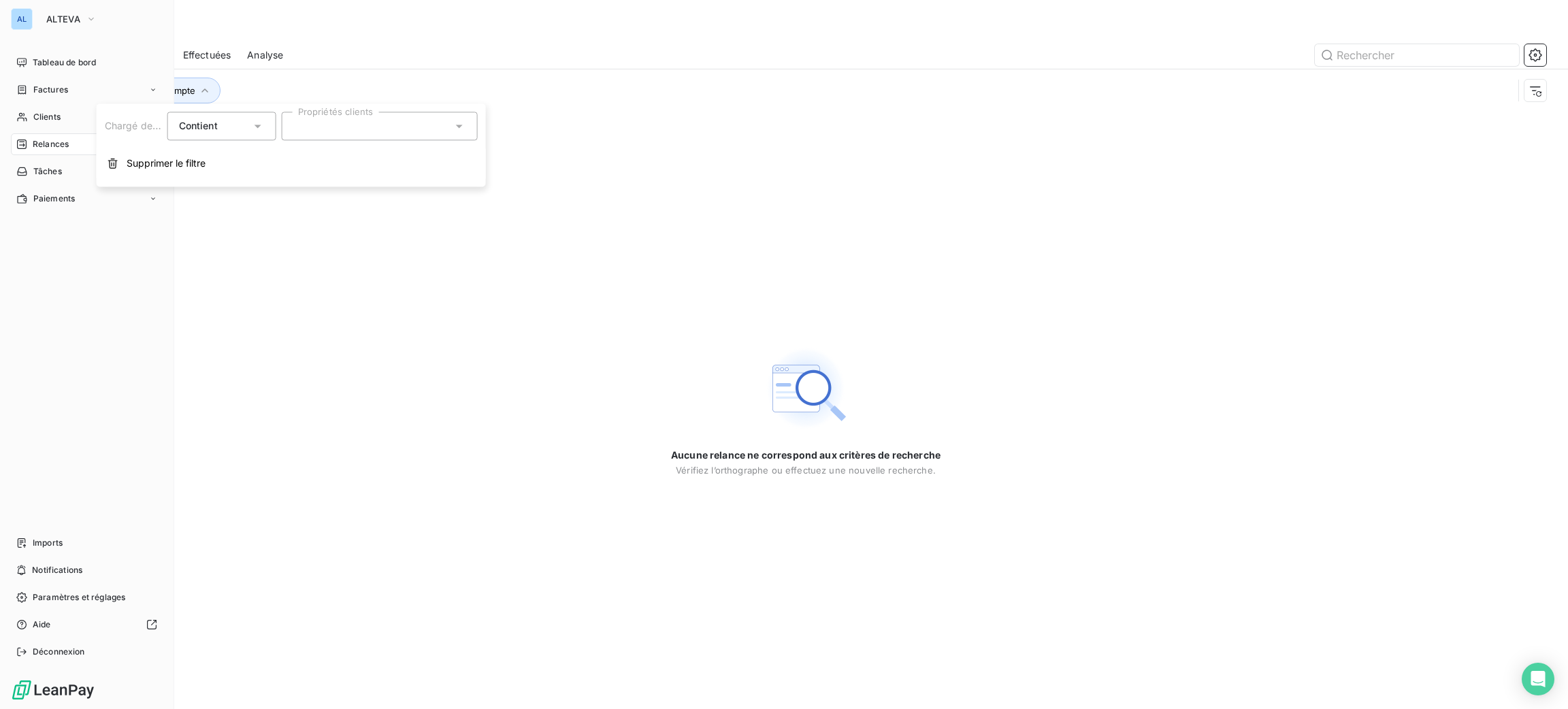
click at [60, 140] on span "Relances" at bounding box center [51, 144] width 36 height 12
click at [56, 55] on div "Tableau de bord" at bounding box center [86, 62] width 152 height 22
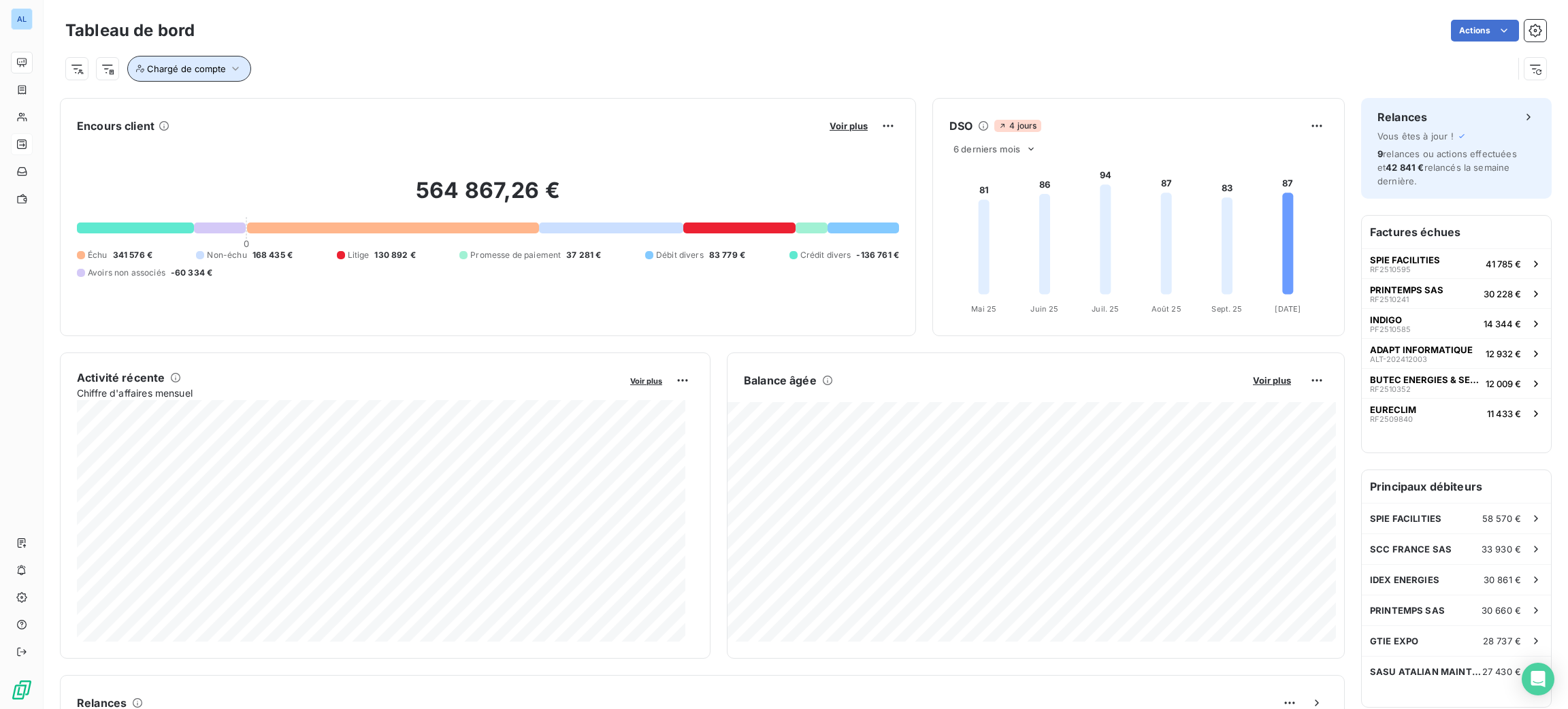
click at [194, 87] on div "Tableau de bord Actions Chargé de compte" at bounding box center [806, 45] width 1524 height 89
click at [225, 80] on button "Chargé de compte" at bounding box center [189, 68] width 123 height 26
click at [351, 118] on div "Chargé de compte Contient is Propriétés clients Supprimer le filtre" at bounding box center [322, 123] width 390 height 83
click at [348, 104] on div at bounding box center [410, 104] width 196 height 28
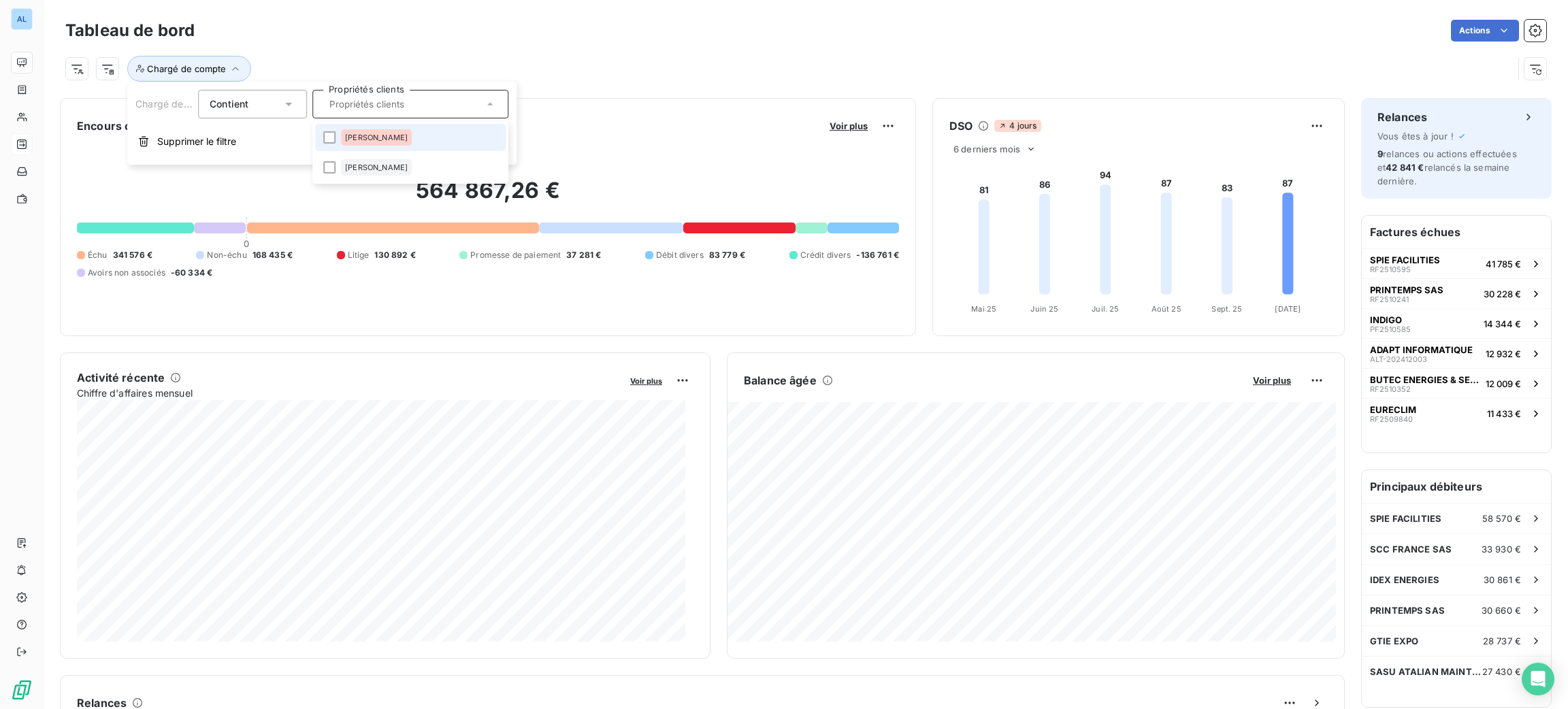
click at [350, 133] on span "[PERSON_NAME]" at bounding box center [376, 137] width 63 height 8
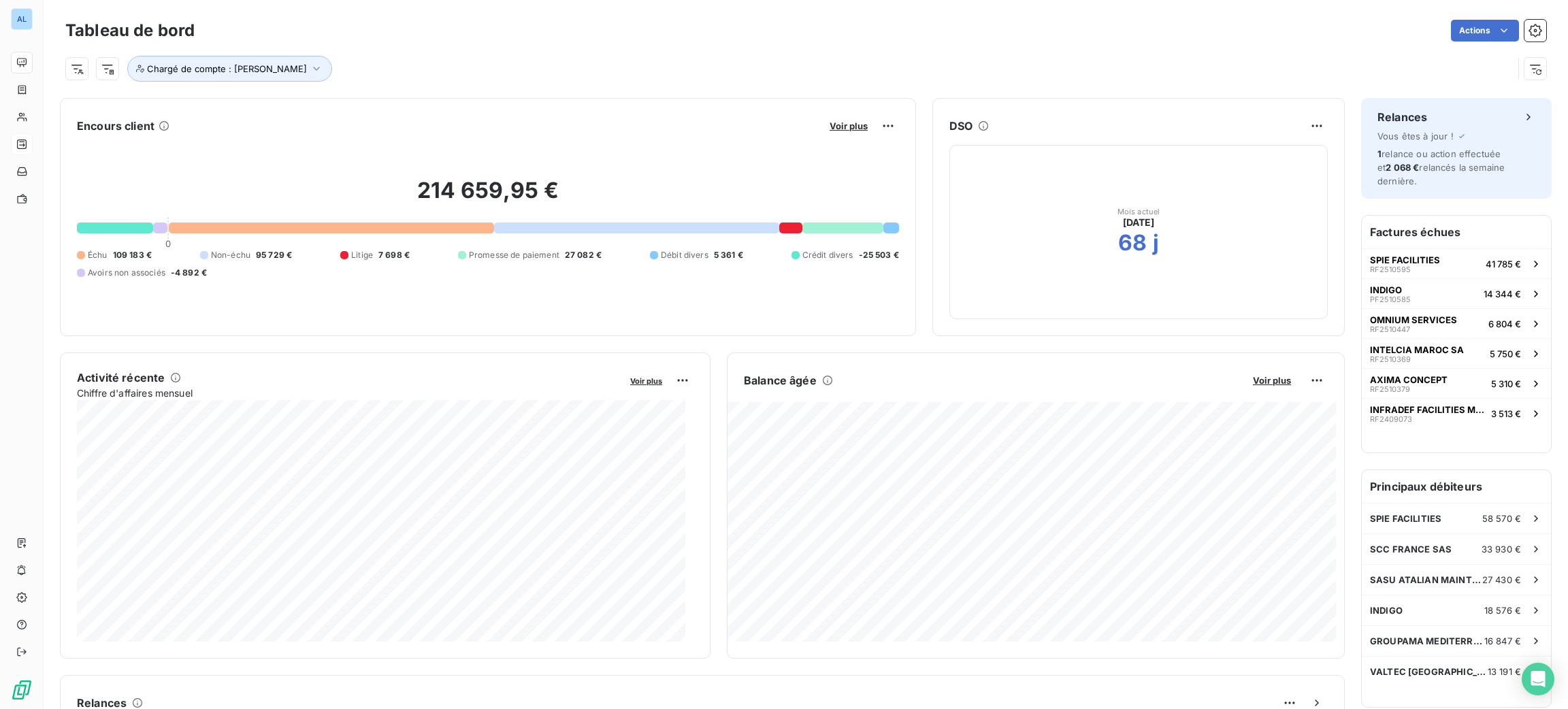
click at [542, 72] on div "Chargé de compte : [PERSON_NAME]" at bounding box center [789, 68] width 1447 height 26
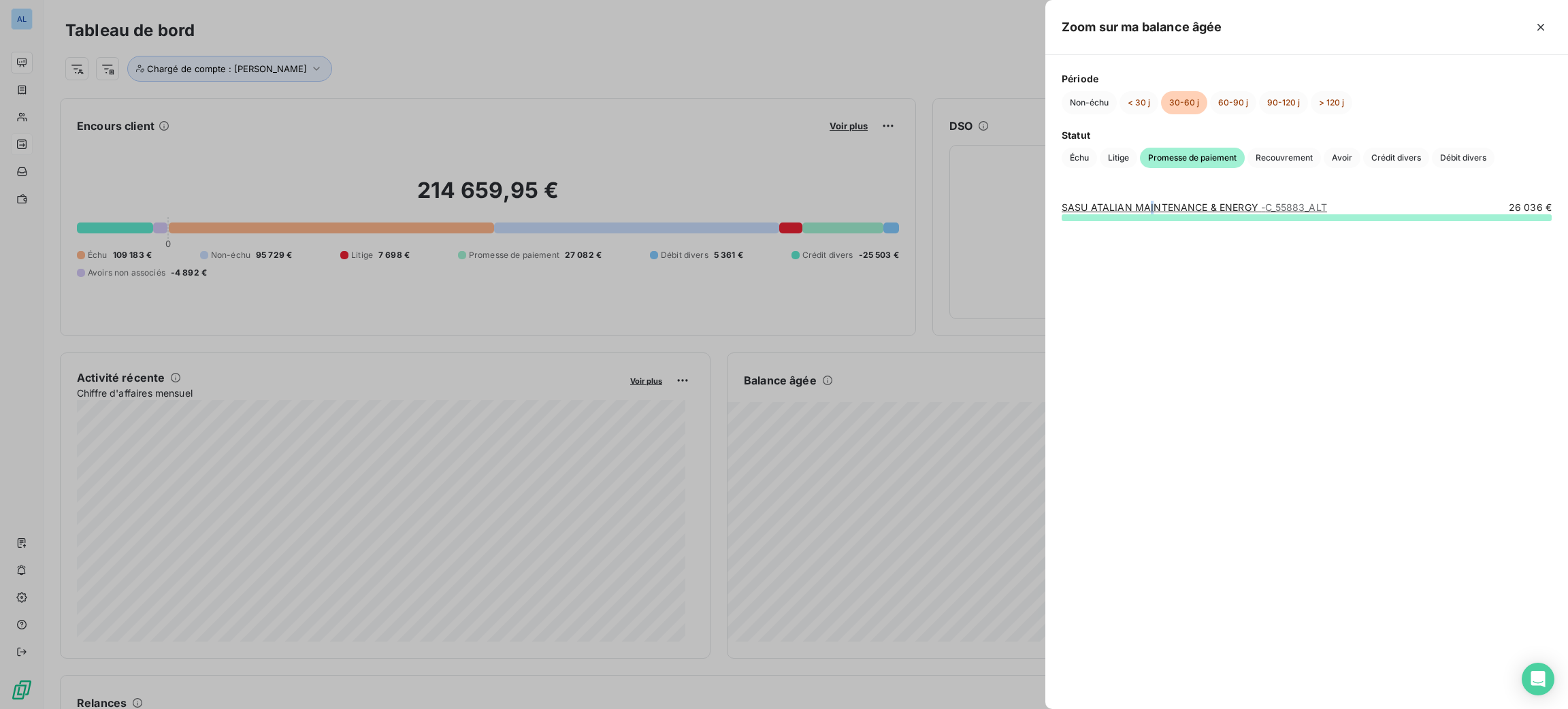
click at [1150, 204] on div "SASU ATALIAN MAINTENANCE & ENERGY - C_55883_ALT 26 036 €" at bounding box center [1306, 446] width 523 height 524
click at [1150, 204] on link "SASU ATALIAN MAINTENANCE & ENERGY - C_55883_ALT" at bounding box center [1194, 207] width 265 height 12
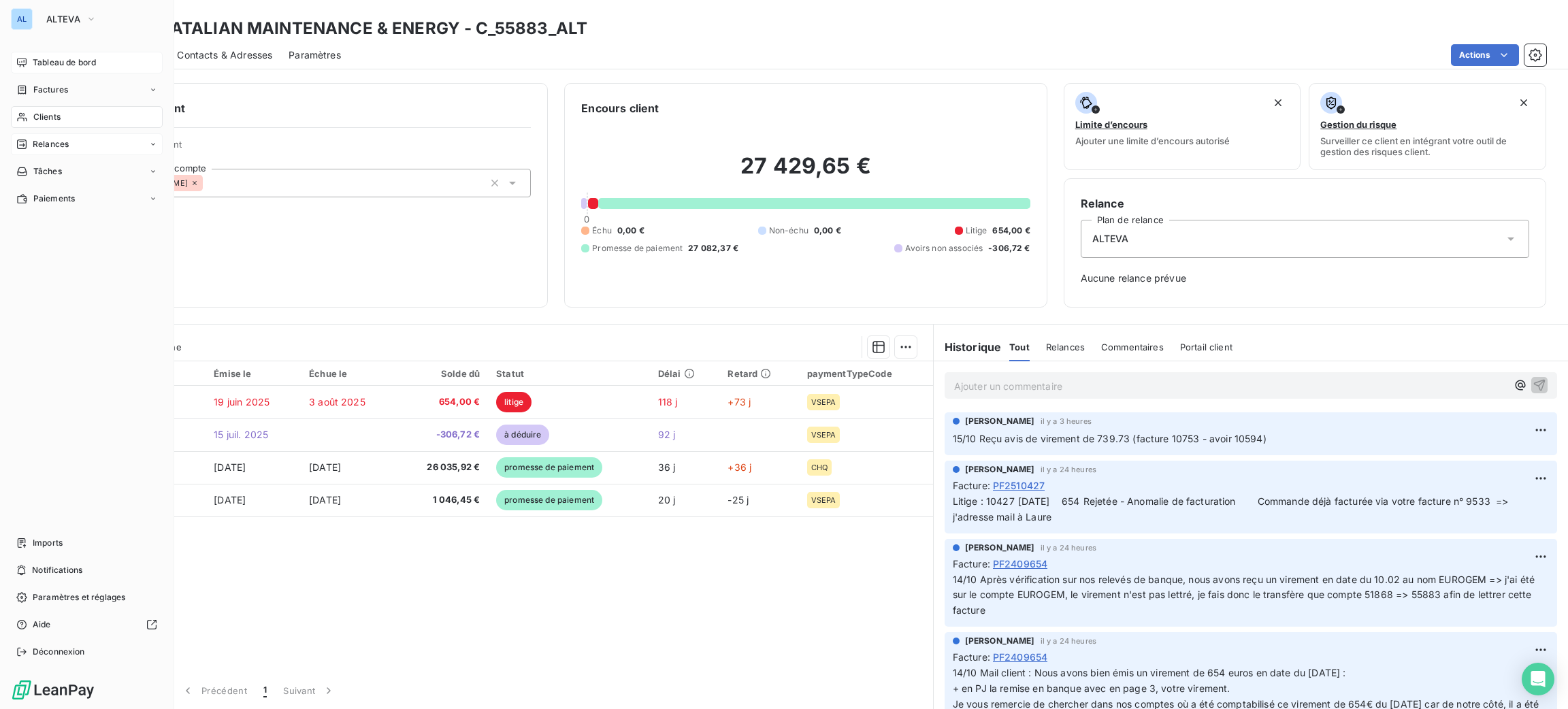
drag, startPoint x: 47, startPoint y: 59, endPoint x: 47, endPoint y: 51, distance: 8.0
click at [47, 59] on span "Tableau de bord" at bounding box center [64, 62] width 63 height 12
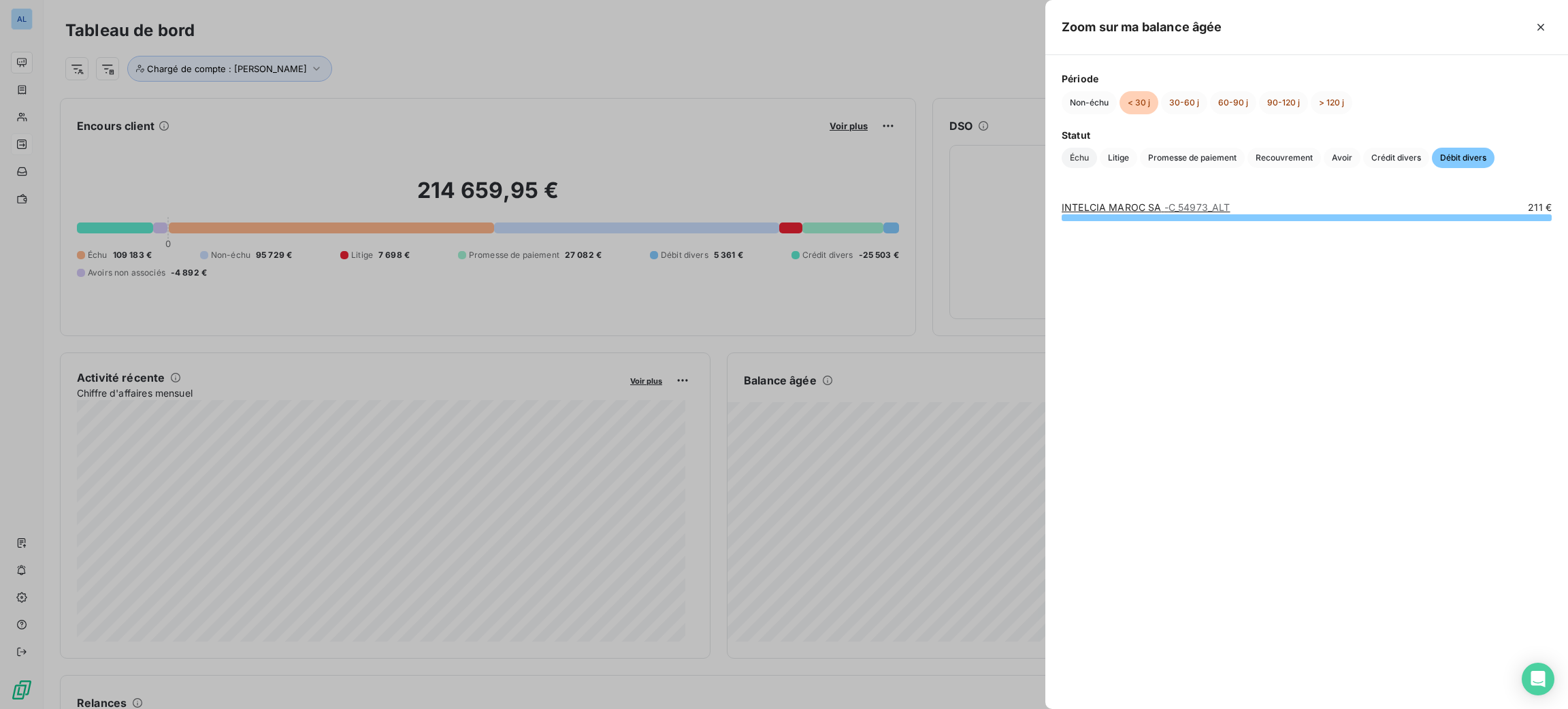
click at [1078, 154] on span "Échu" at bounding box center [1079, 157] width 36 height 21
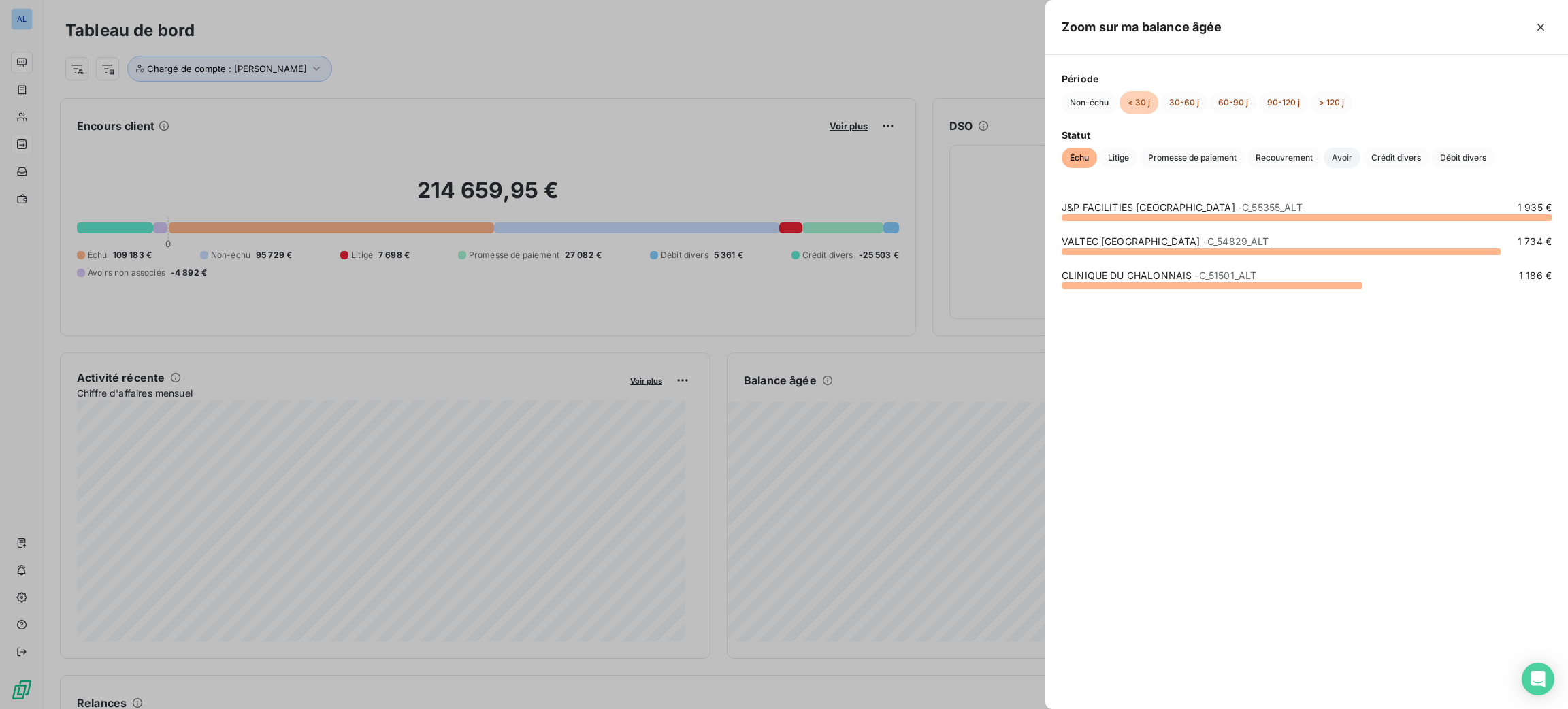
click at [1325, 157] on span "Avoir" at bounding box center [1342, 157] width 36 height 21
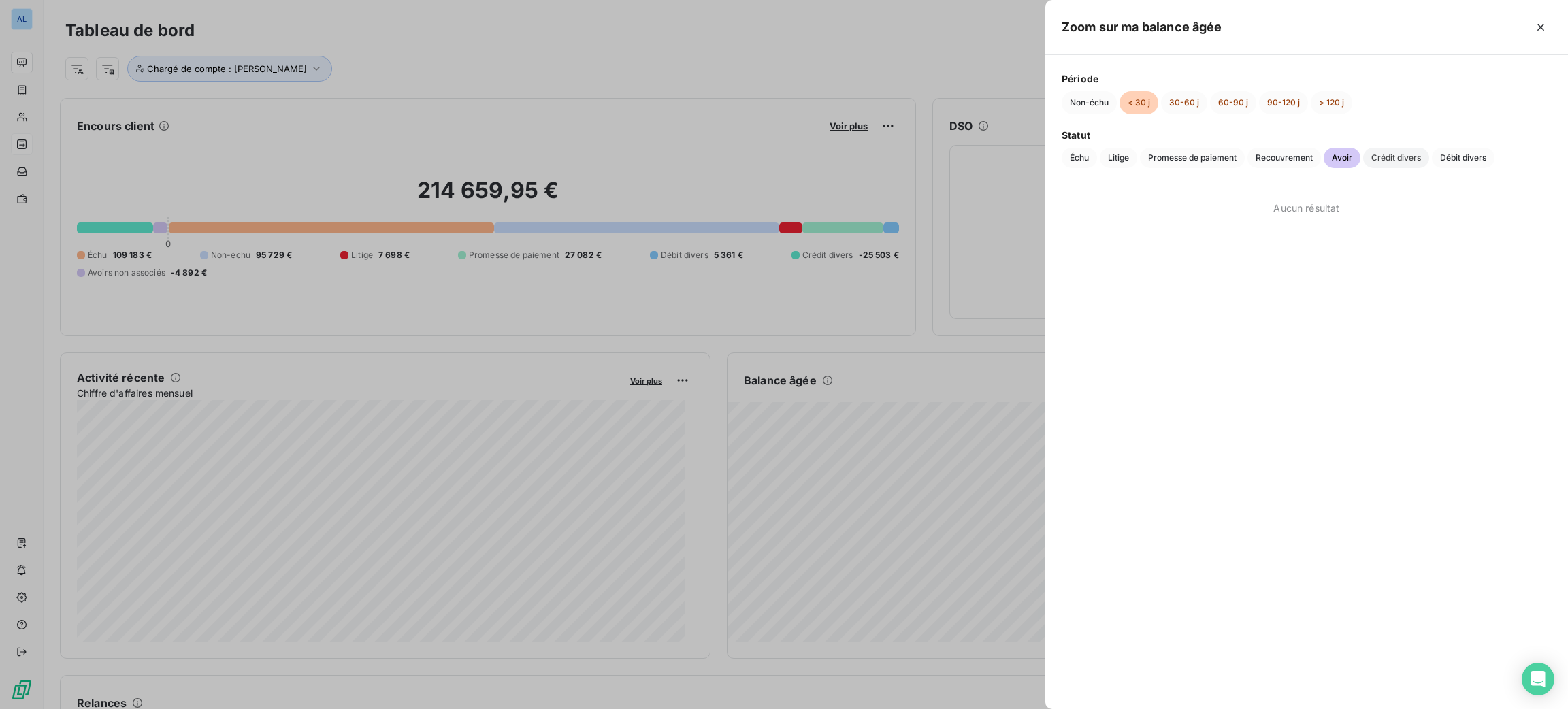
click at [1378, 157] on span "Crédit divers" at bounding box center [1396, 157] width 66 height 21
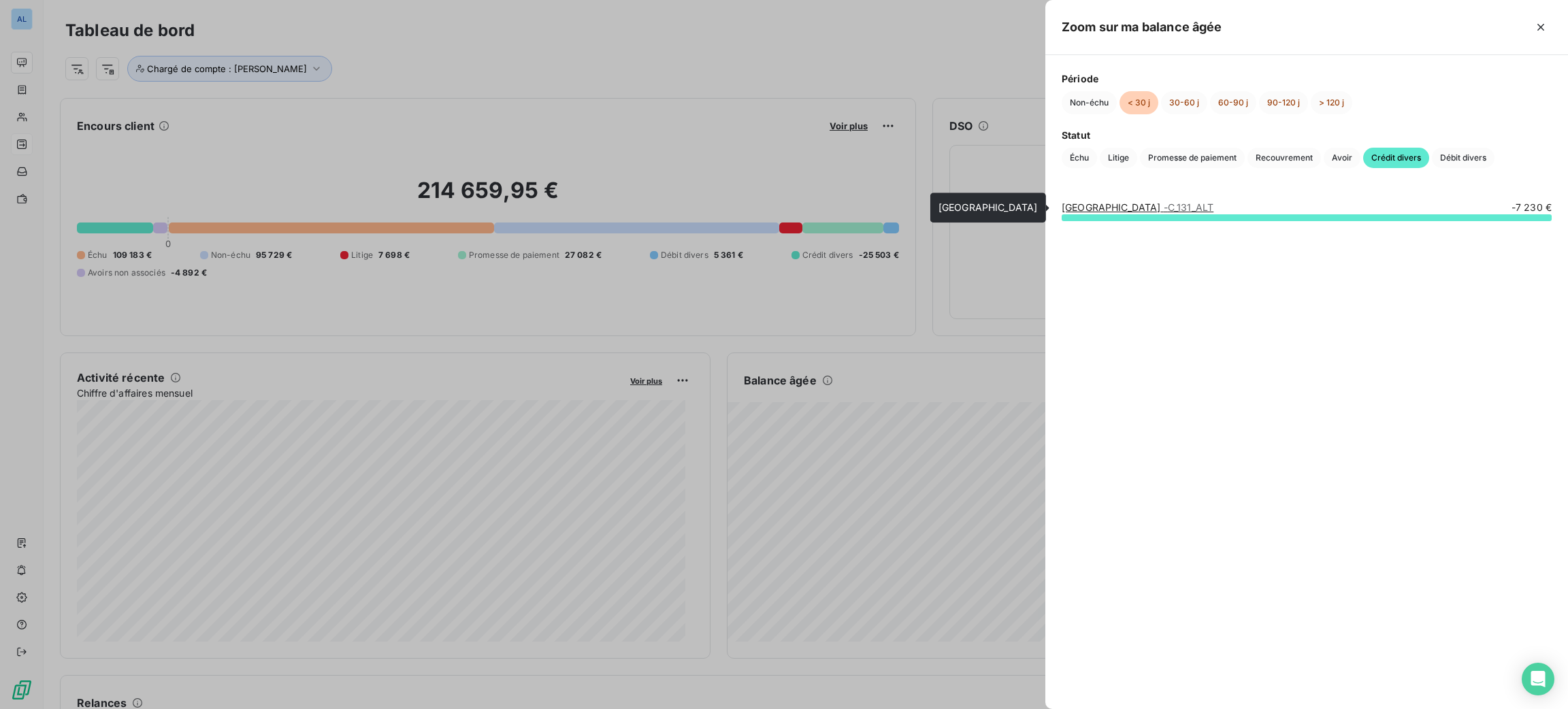
click at [1188, 211] on span "- C_131_ALT" at bounding box center [1188, 207] width 51 height 12
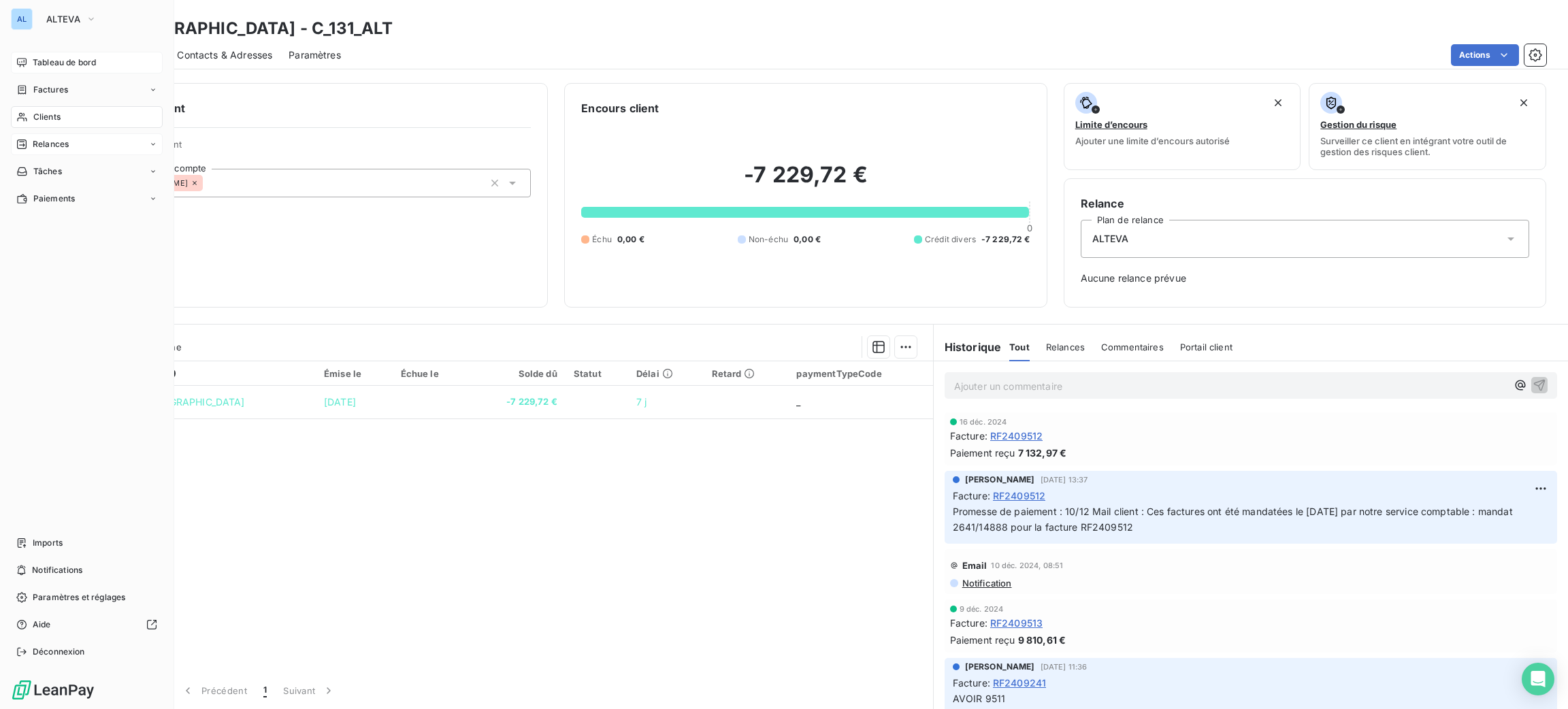
click at [31, 60] on div "Tableau de bord" at bounding box center [86, 62] width 152 height 22
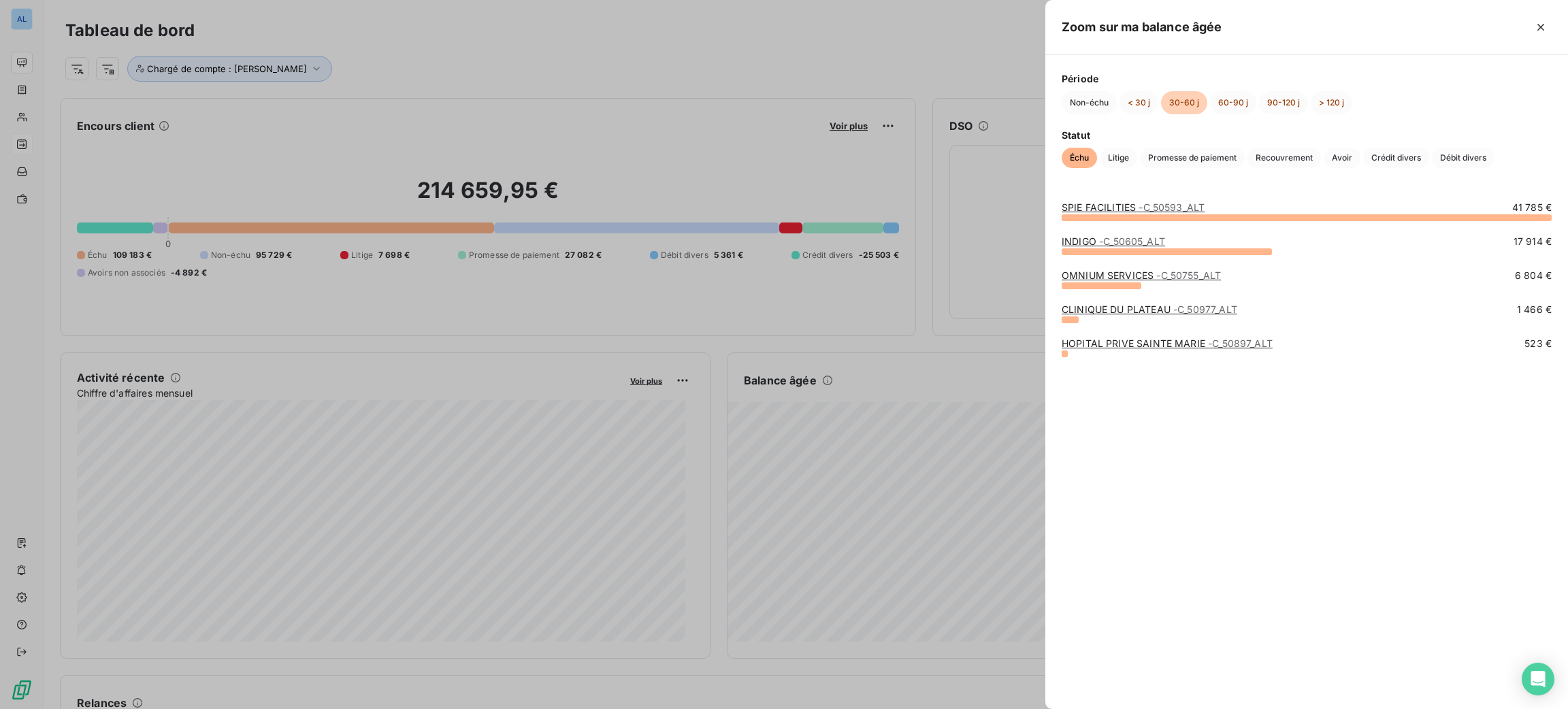
click at [1114, 204] on link "SPIE FACILITIES - C_50593_ALT" at bounding box center [1133, 207] width 143 height 12
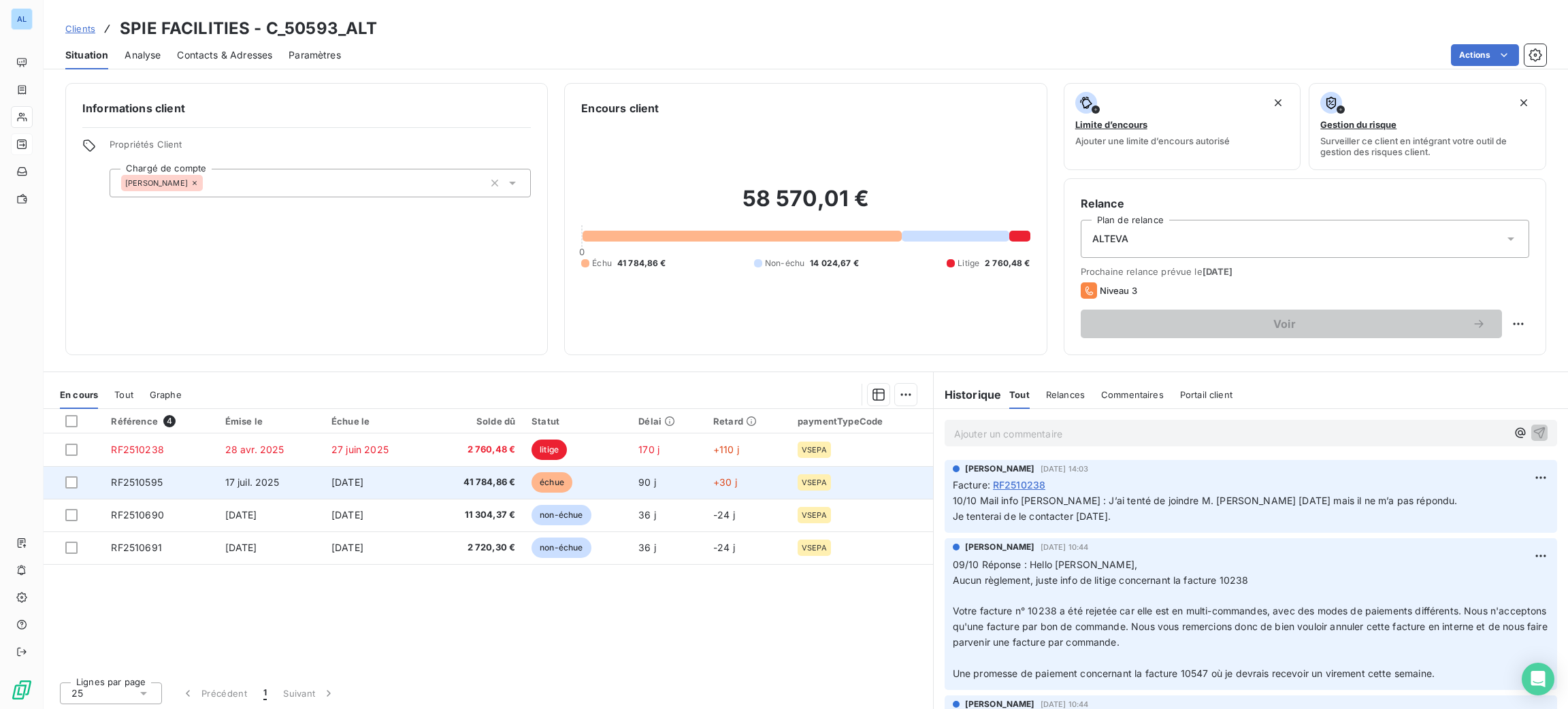
click at [427, 483] on td "41 784,86 €" at bounding box center [475, 481] width 97 height 32
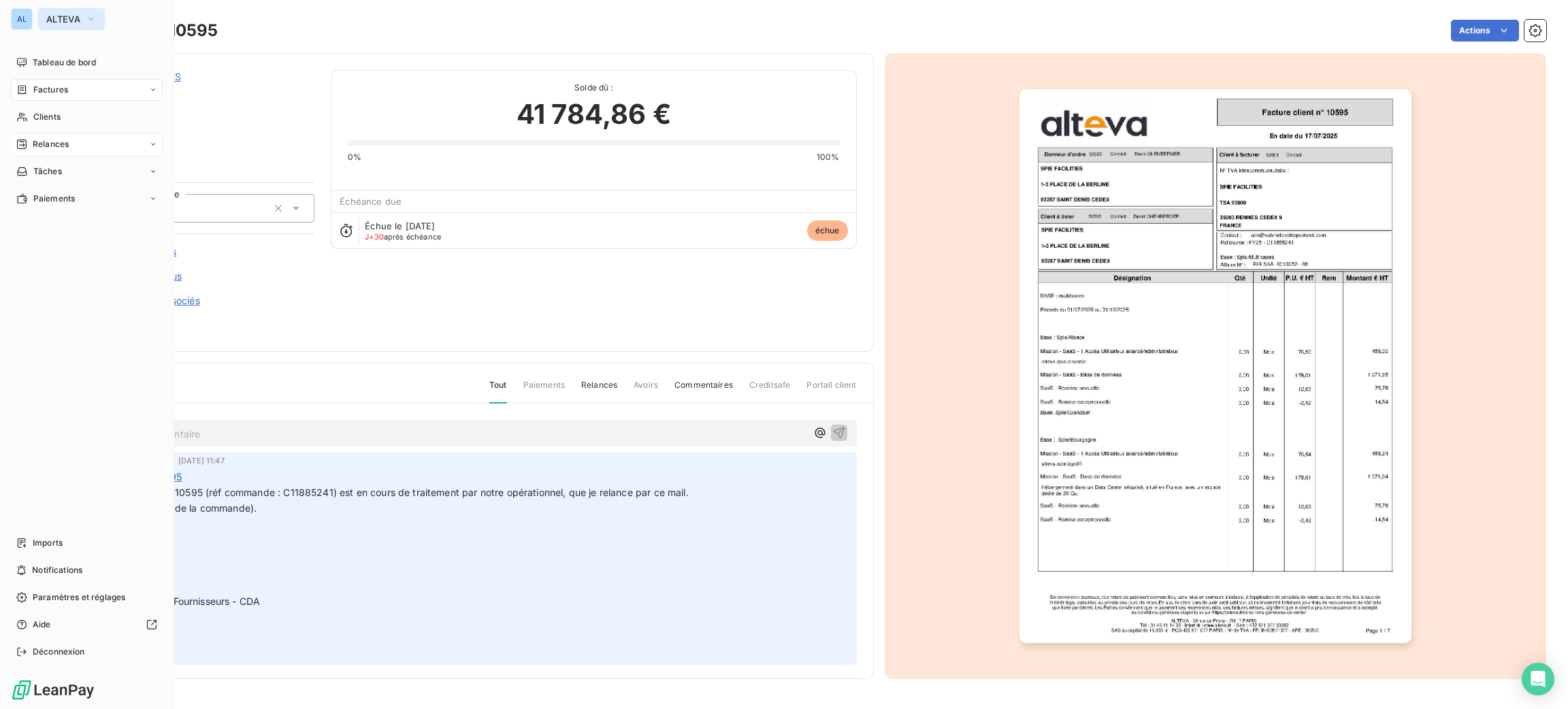
drag, startPoint x: 76, startPoint y: 16, endPoint x: 83, endPoint y: 22, distance: 9.2
click at [83, 22] on button "ALTEVA" at bounding box center [71, 19] width 66 height 22
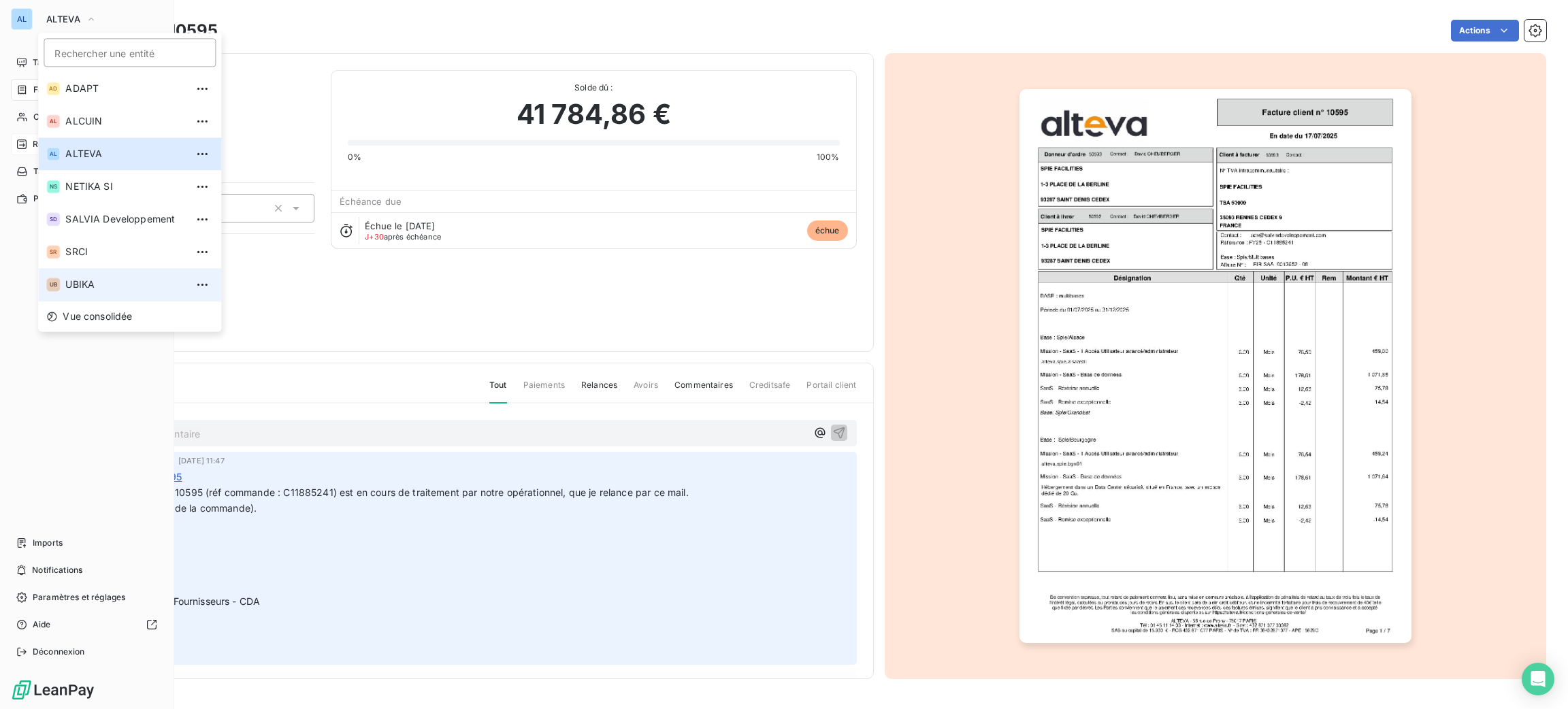
click at [134, 275] on li "UB UBIKA" at bounding box center [129, 284] width 183 height 32
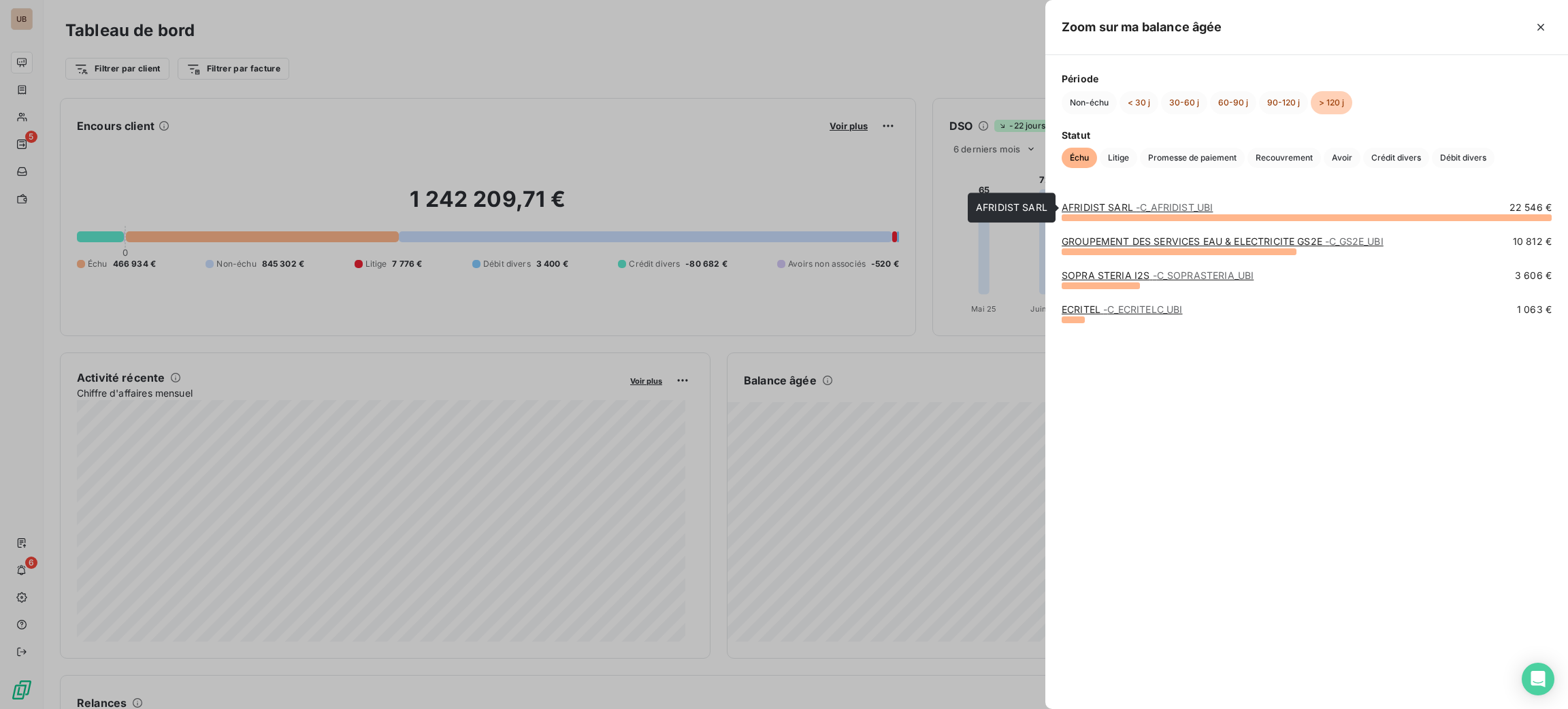
click at [1114, 204] on link "AFRIDIST SARL - C_AFRIDIST_UBI" at bounding box center [1137, 207] width 151 height 12
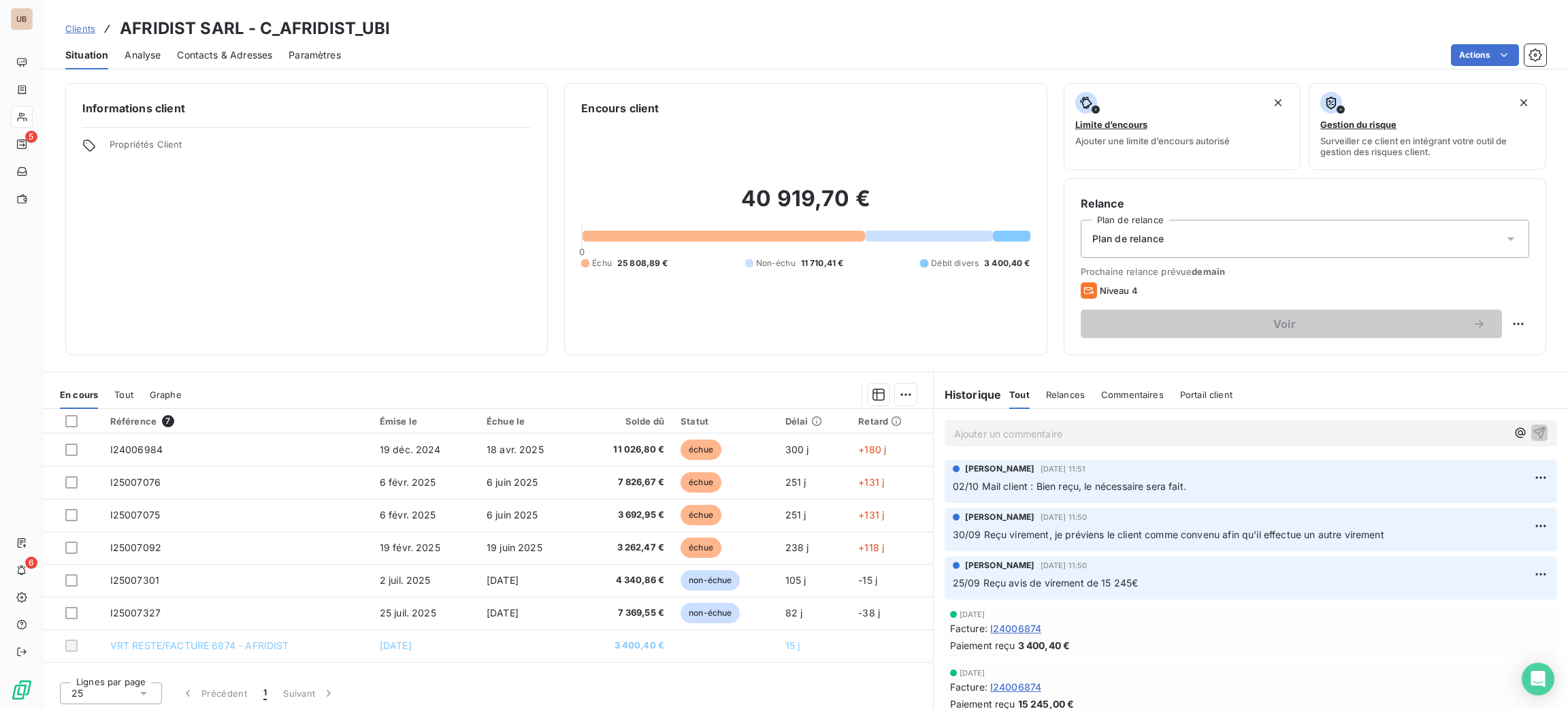
drag, startPoint x: 965, startPoint y: 422, endPoint x: 975, endPoint y: 427, distance: 11.2
click at [975, 427] on div "Ajouter un commentaire ﻿" at bounding box center [1251, 433] width 612 height 27
click at [978, 434] on p "Ajouter un commentaire ﻿" at bounding box center [1230, 433] width 553 height 17
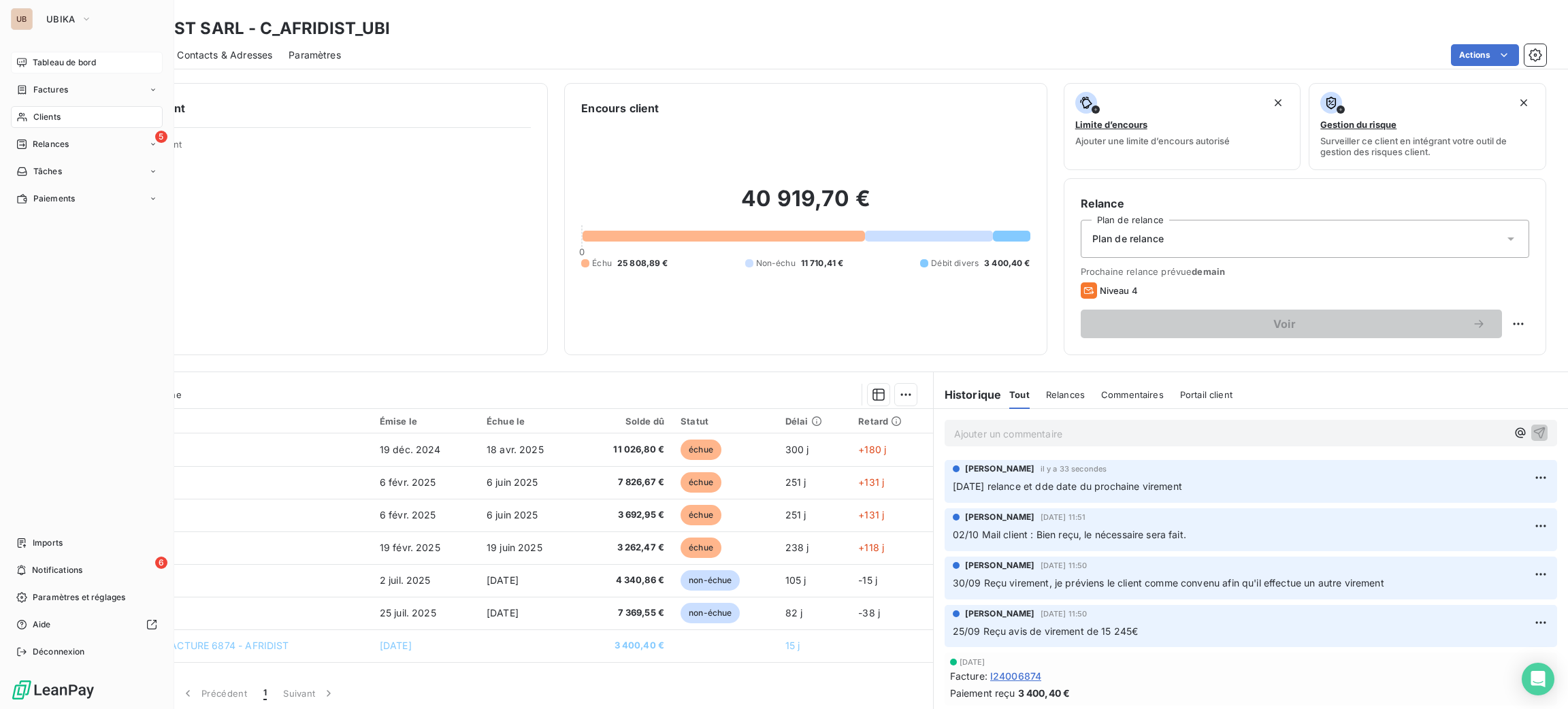
click at [56, 67] on span "Tableau de bord" at bounding box center [64, 62] width 63 height 12
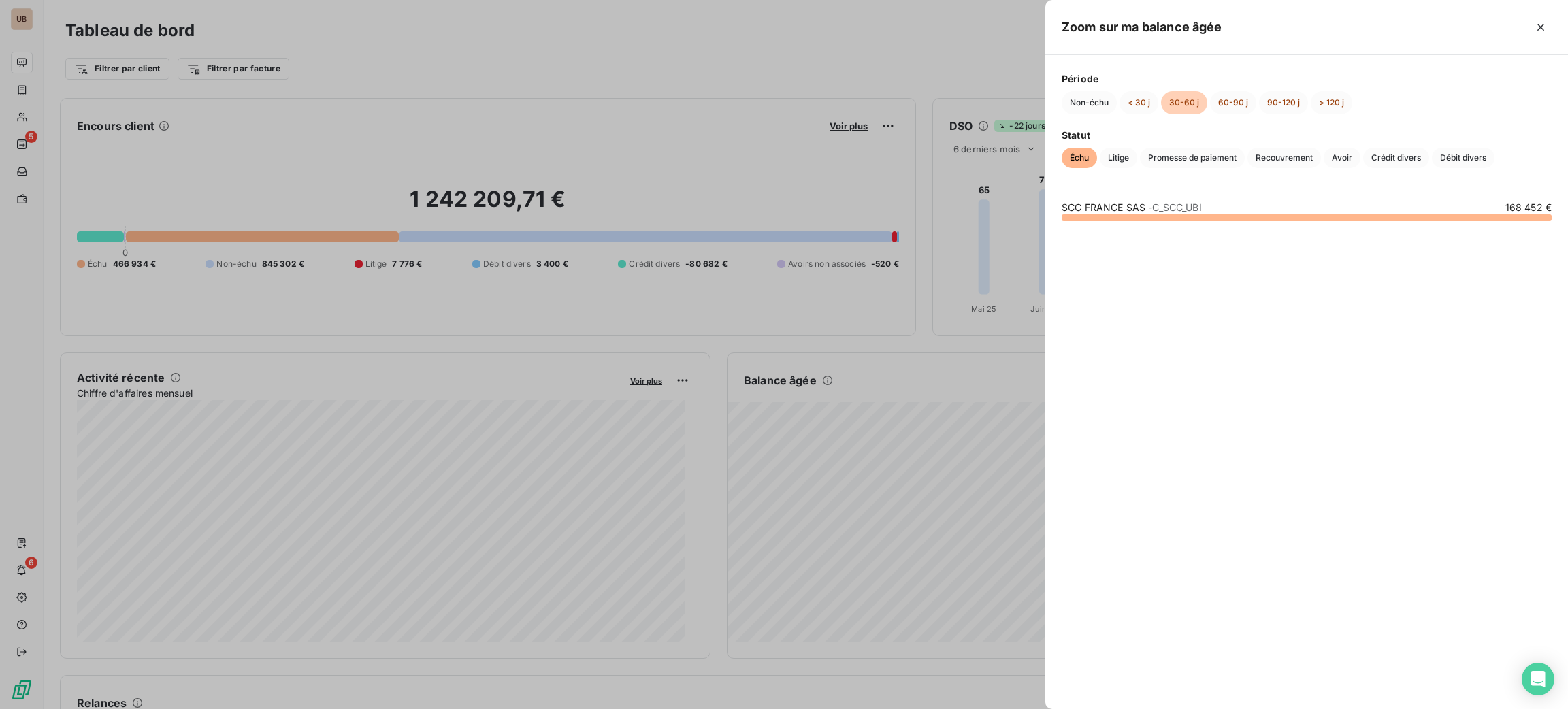
click at [1086, 206] on link "SCC FRANCE SAS - C_SCC_UBI" at bounding box center [1131, 207] width 140 height 12
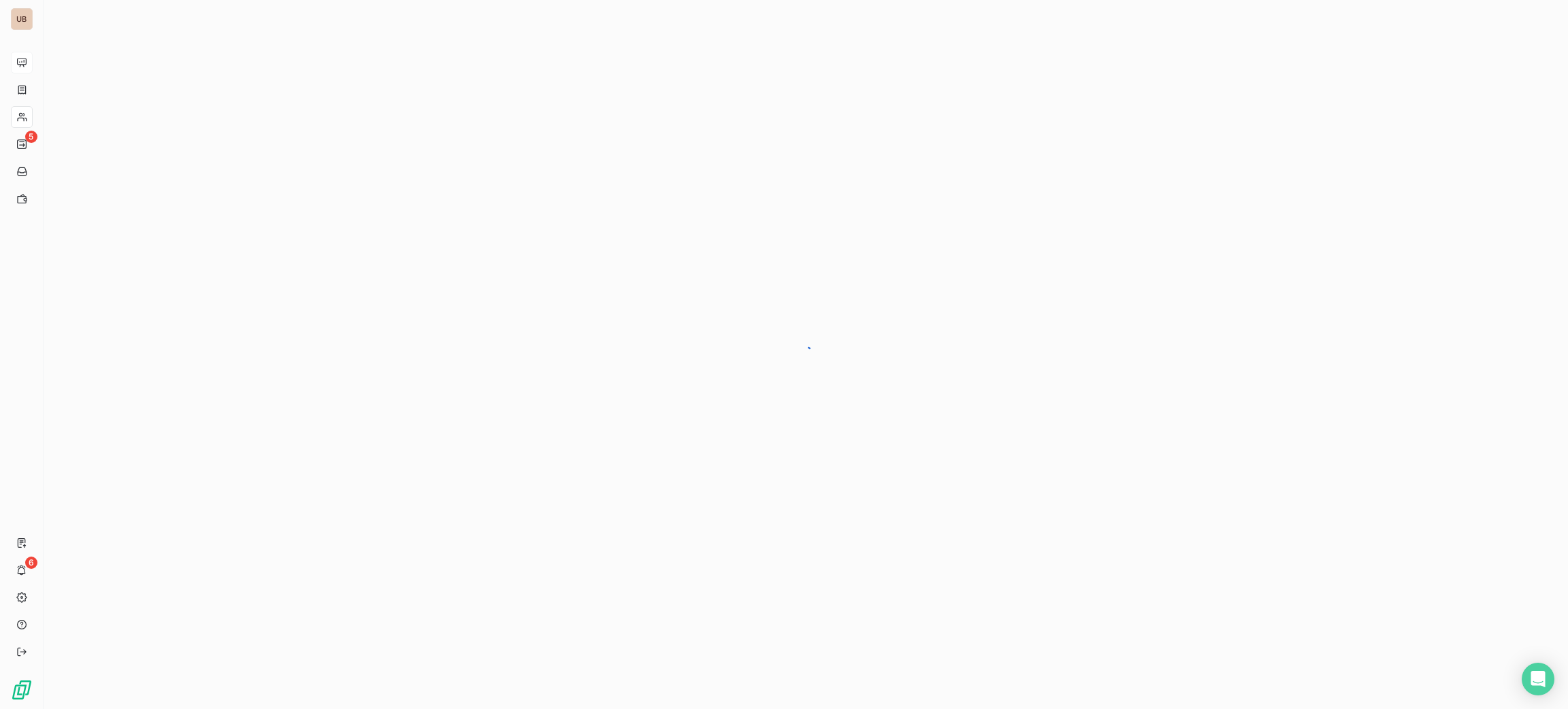
click at [1086, 206] on div at bounding box center [806, 354] width 1524 height 709
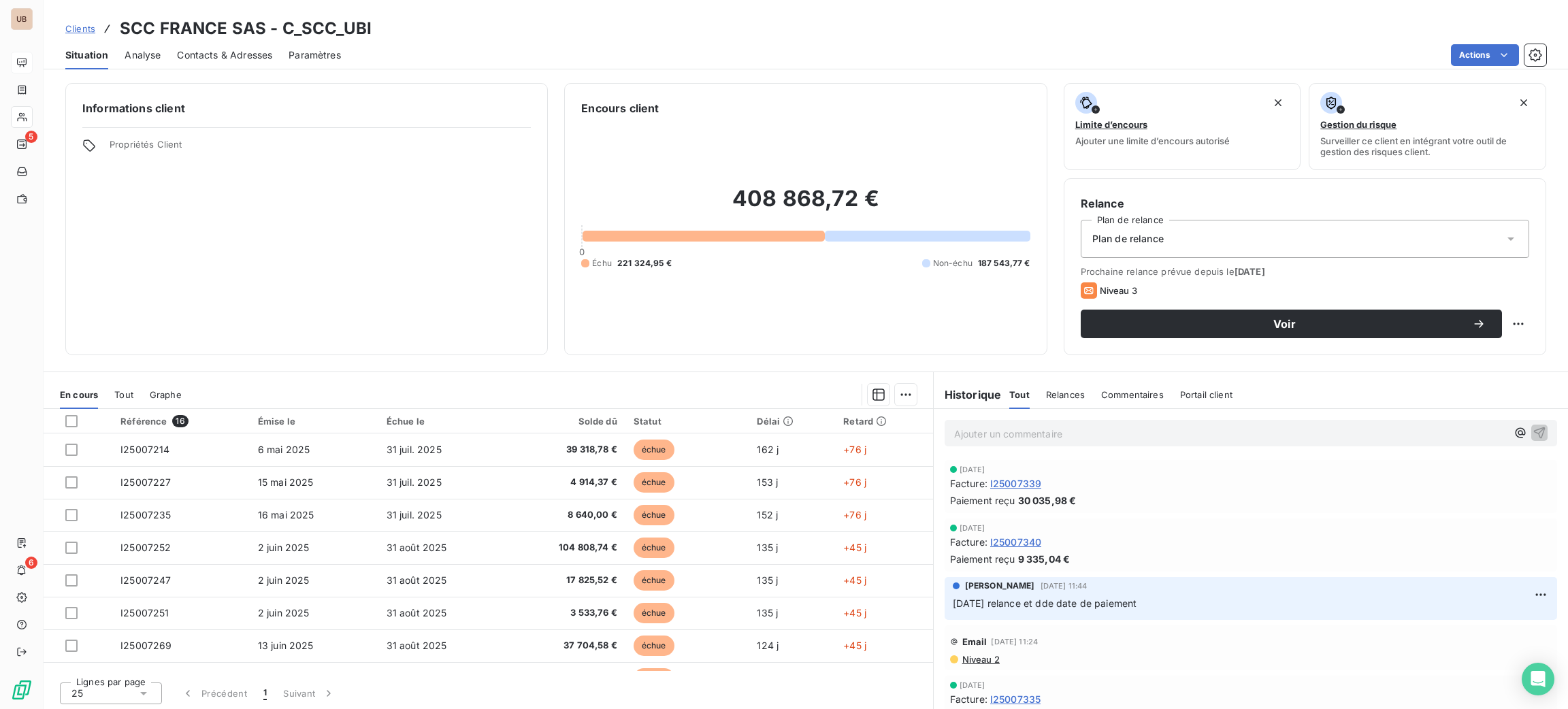
click at [1488, 39] on div "Clients SCC FRANCE SAS - C_SCC_UBI" at bounding box center [806, 29] width 1524 height 25
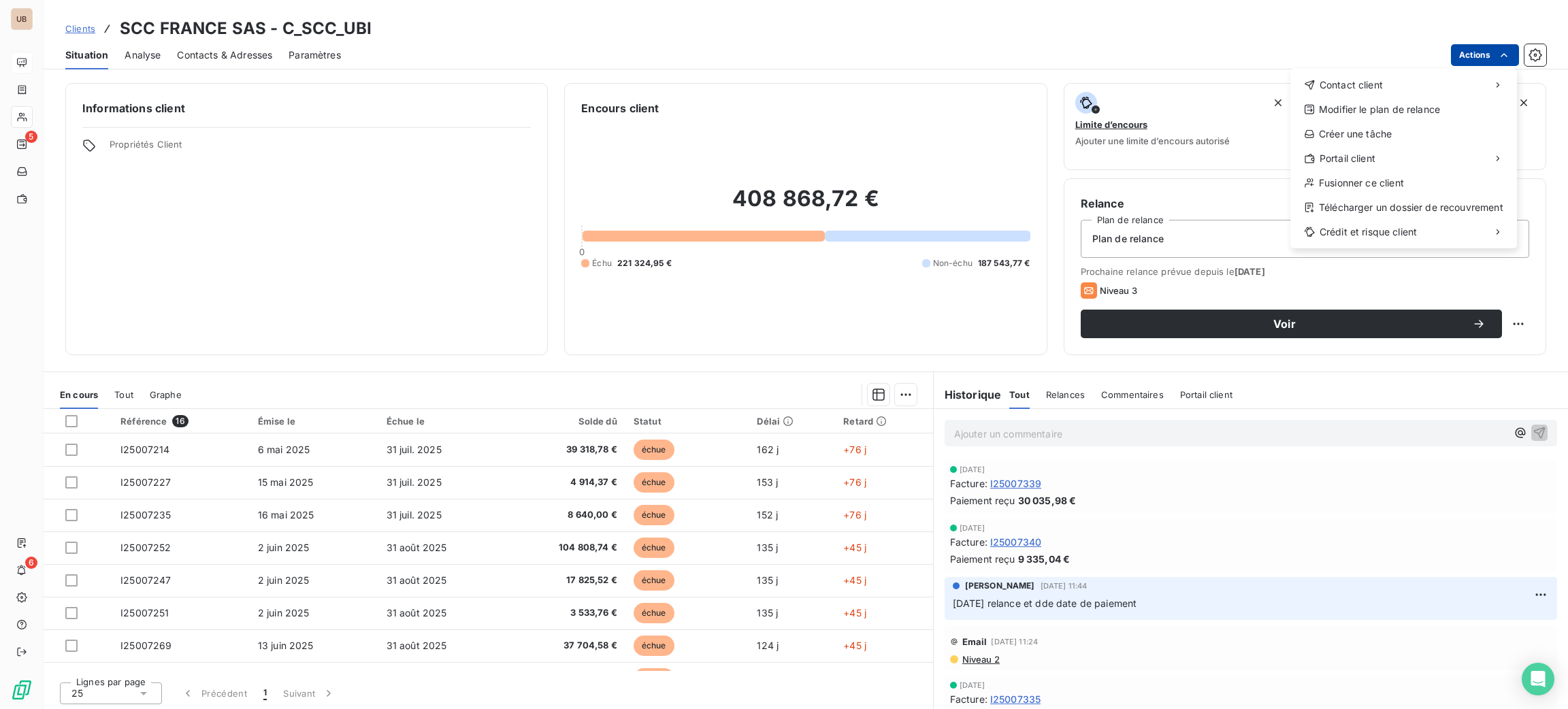
click at [1488, 48] on html "UB 5 6 Clients SCC [GEOGRAPHIC_DATA] SAS - C_SCC_UBI Situation Analyse Contacts…" at bounding box center [784, 354] width 1568 height 709
click at [1207, 100] on div "Envoyer un email" at bounding box center [1188, 90] width 182 height 22
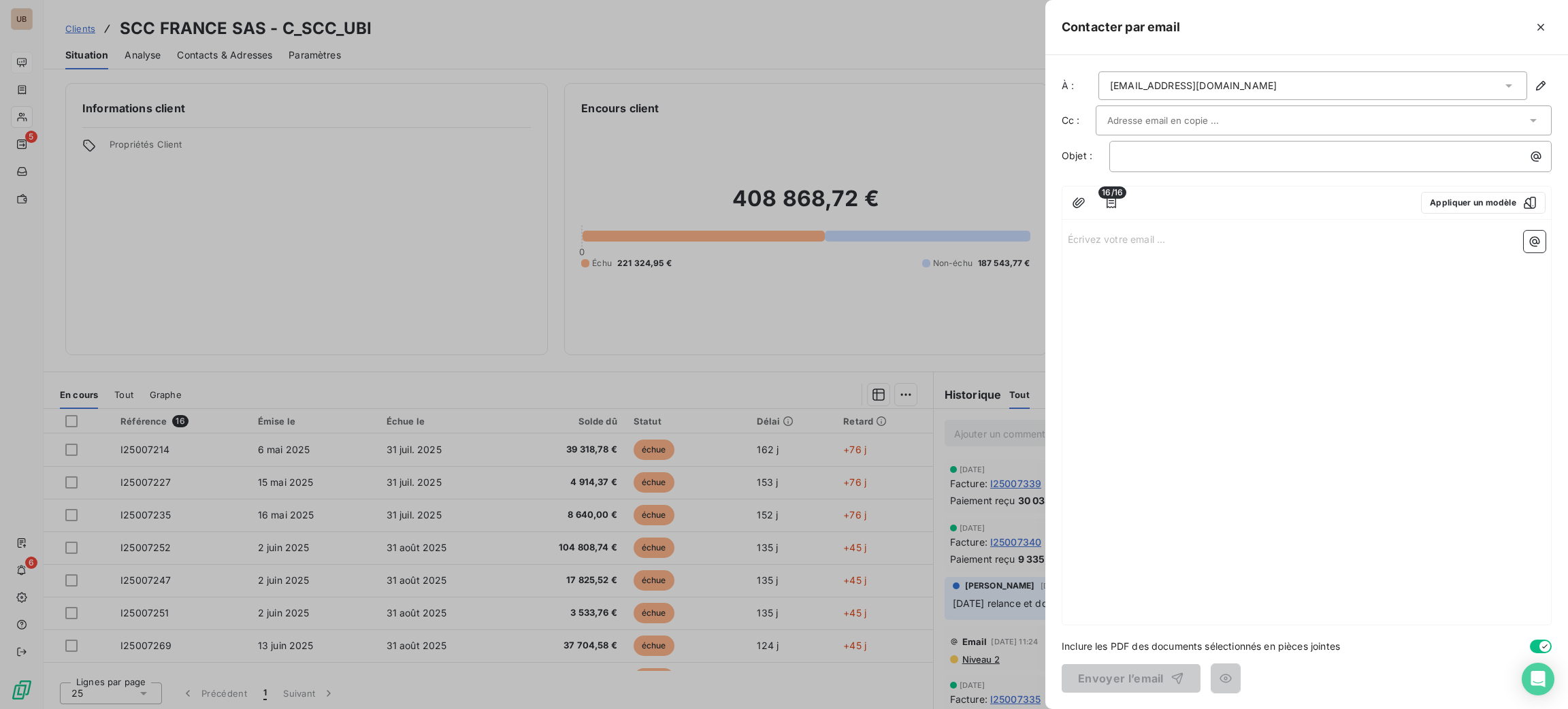
click at [1372, 113] on div at bounding box center [1317, 120] width 419 height 21
click at [1226, 150] on li "[EMAIL_ADDRESS][DOMAIN_NAME]" at bounding box center [1324, 150] width 456 height 24
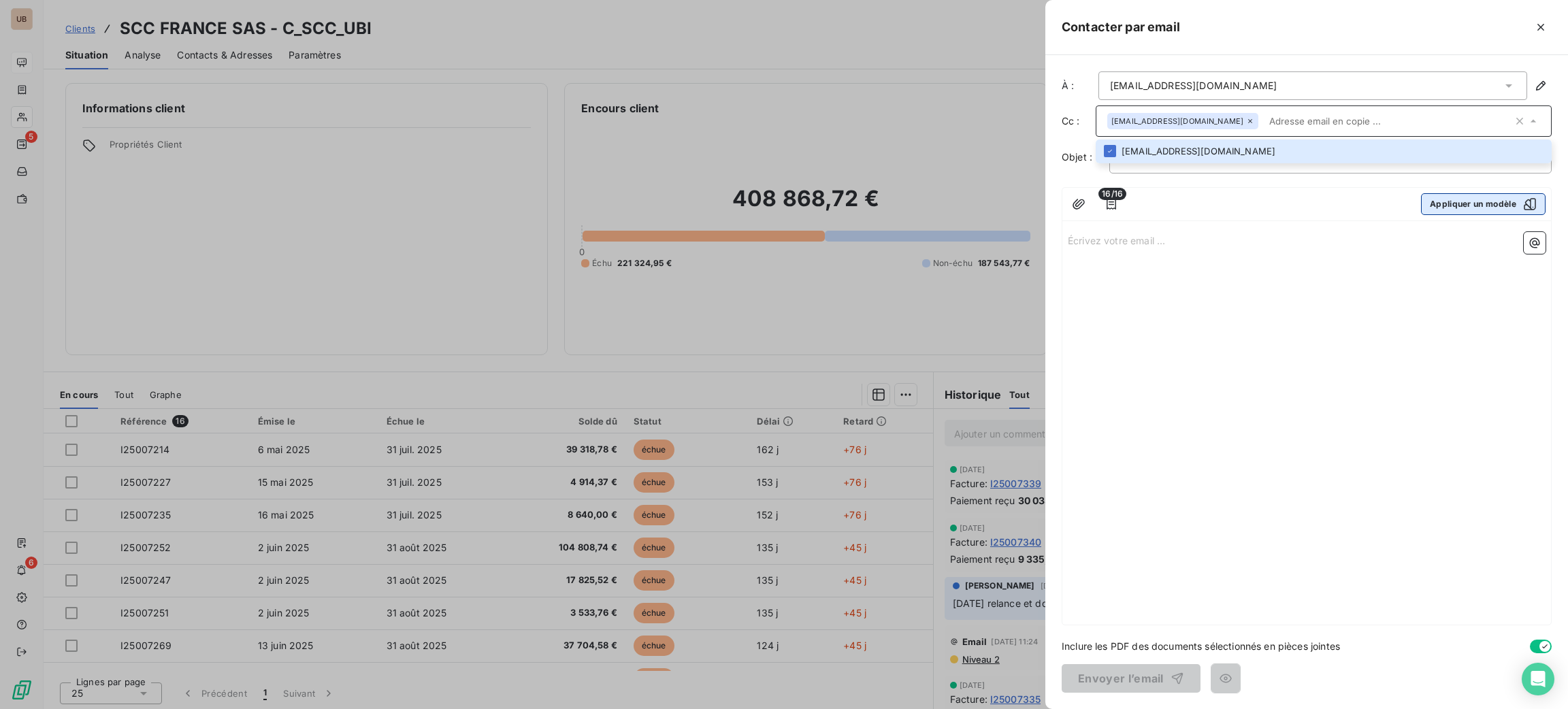
click at [1474, 207] on button "Appliquer un modèle" at bounding box center [1483, 204] width 124 height 22
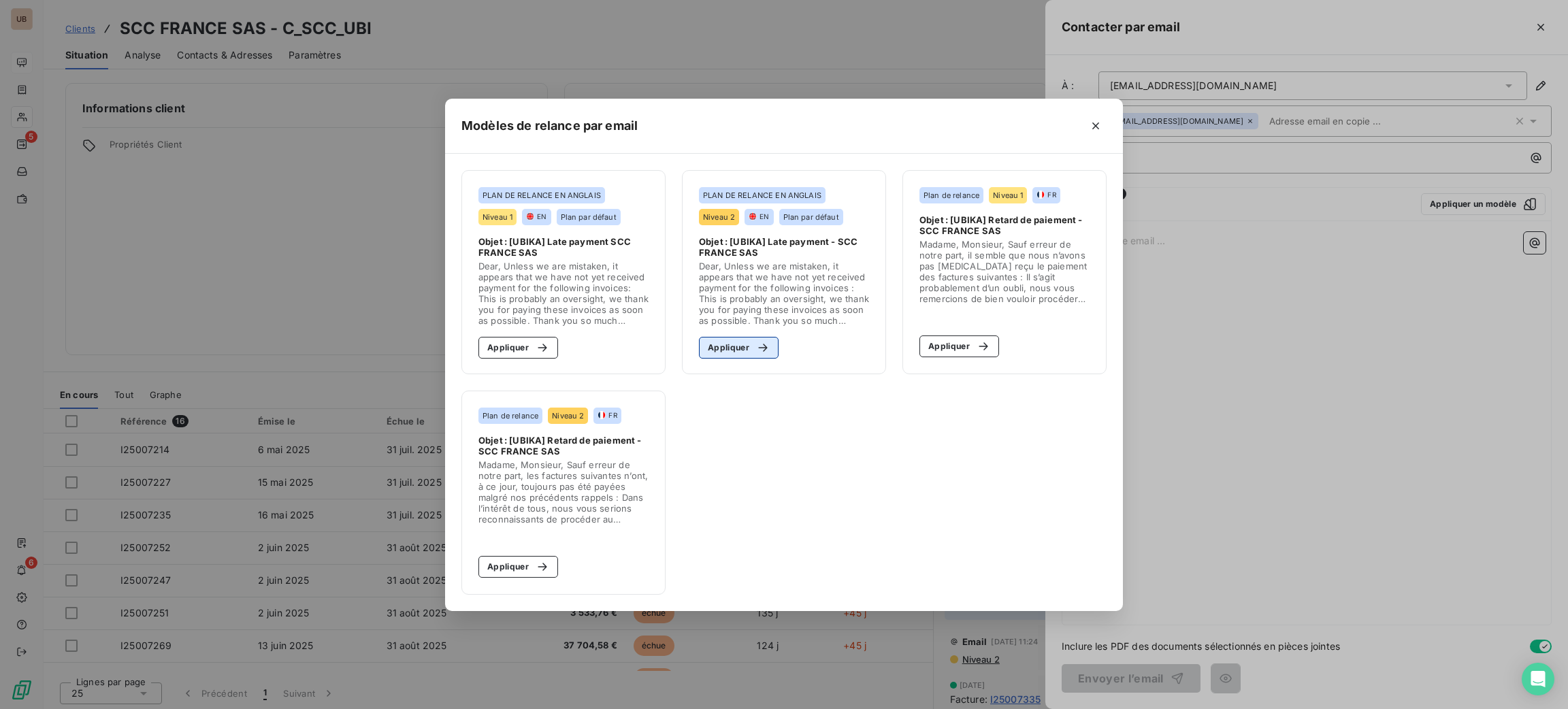
click at [758, 347] on icon "button" at bounding box center [762, 347] width 13 height 13
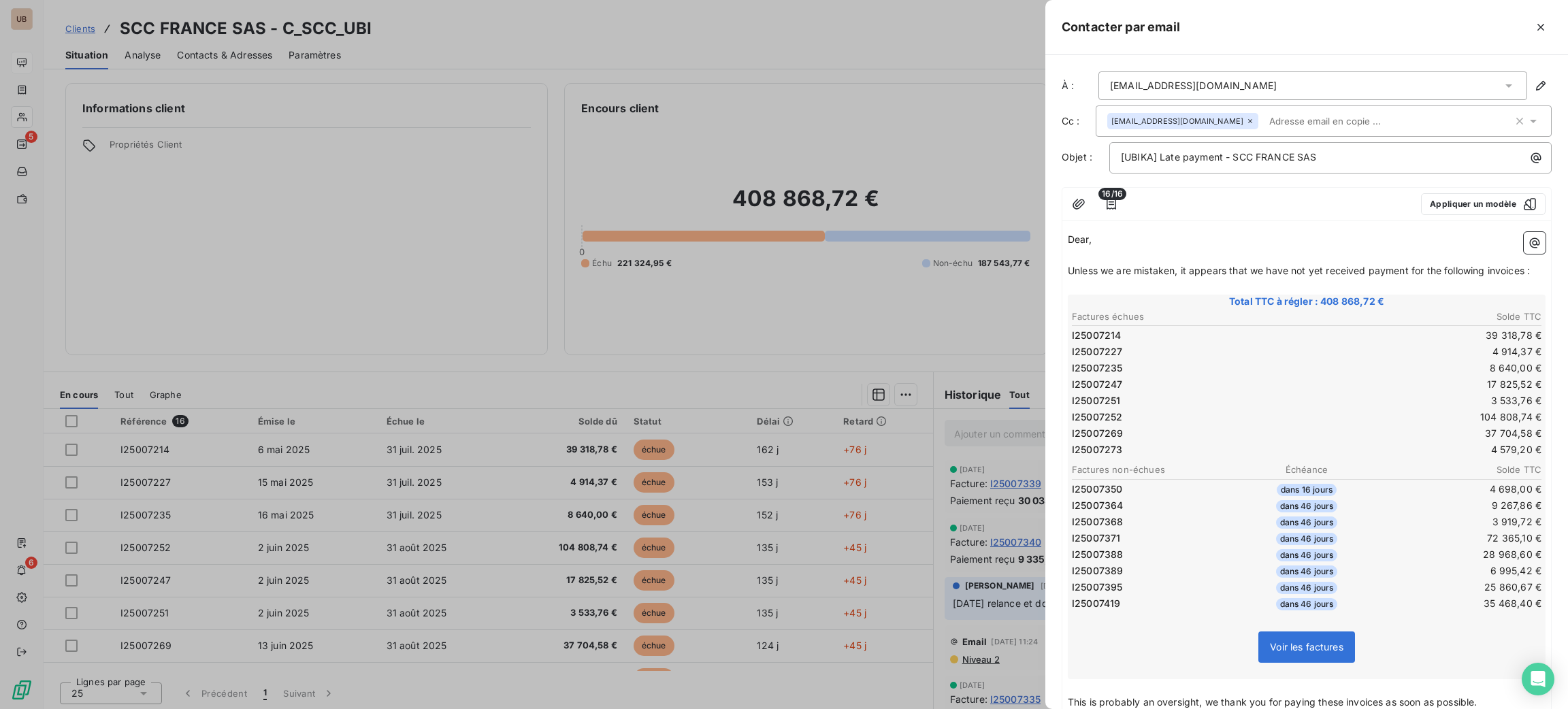
click at [254, 60] on div at bounding box center [784, 354] width 1568 height 709
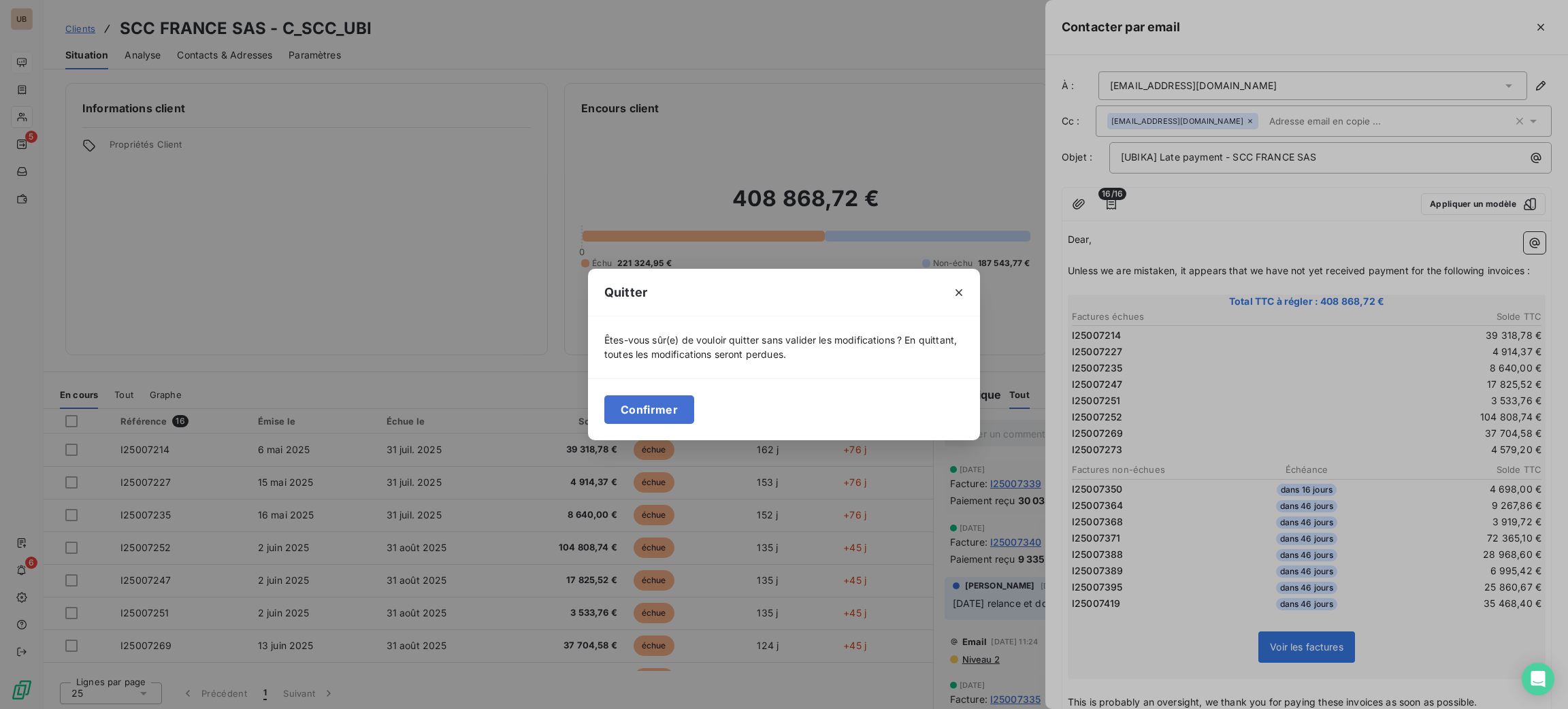
click at [254, 55] on div "Quitter Êtes-vous sûr(e) de vouloir quitter sans valider les modifications ? En…" at bounding box center [784, 354] width 1568 height 709
click at [652, 404] on button "Confirmer" at bounding box center [649, 409] width 90 height 28
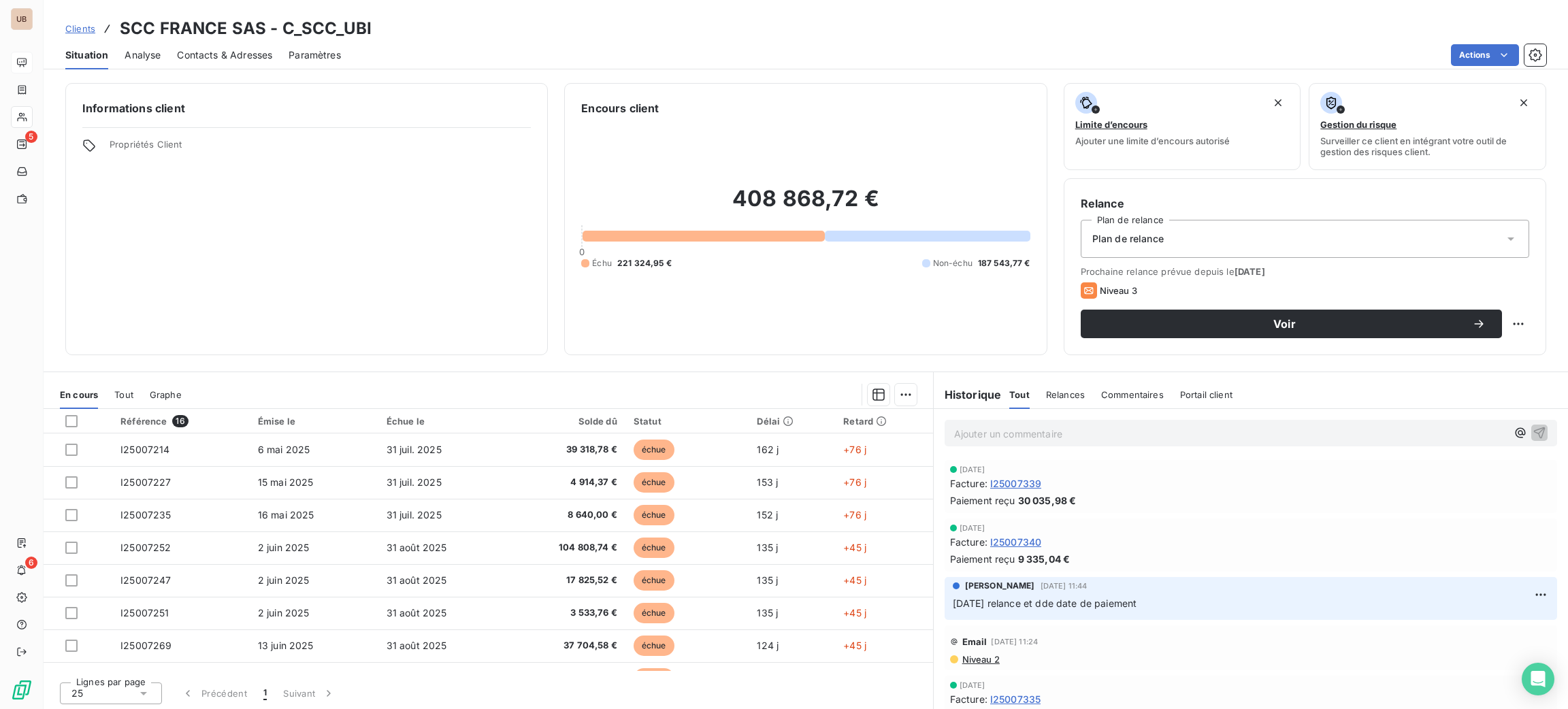
click at [220, 59] on span "Contacts & Adresses" at bounding box center [224, 55] width 95 height 13
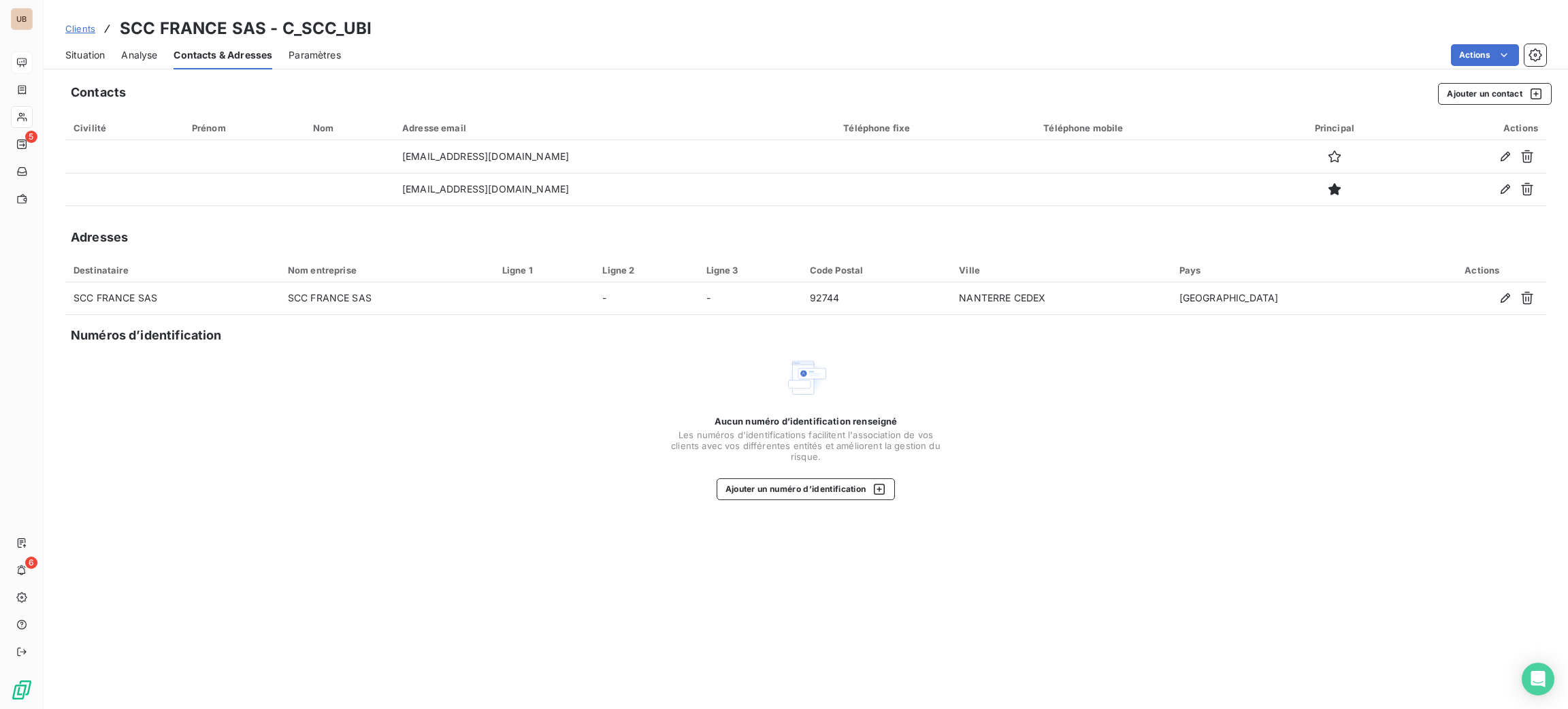
drag, startPoint x: 93, startPoint y: 59, endPoint x: 405, endPoint y: 2, distance: 317.2
click at [94, 59] on span "Situation" at bounding box center [85, 55] width 40 height 13
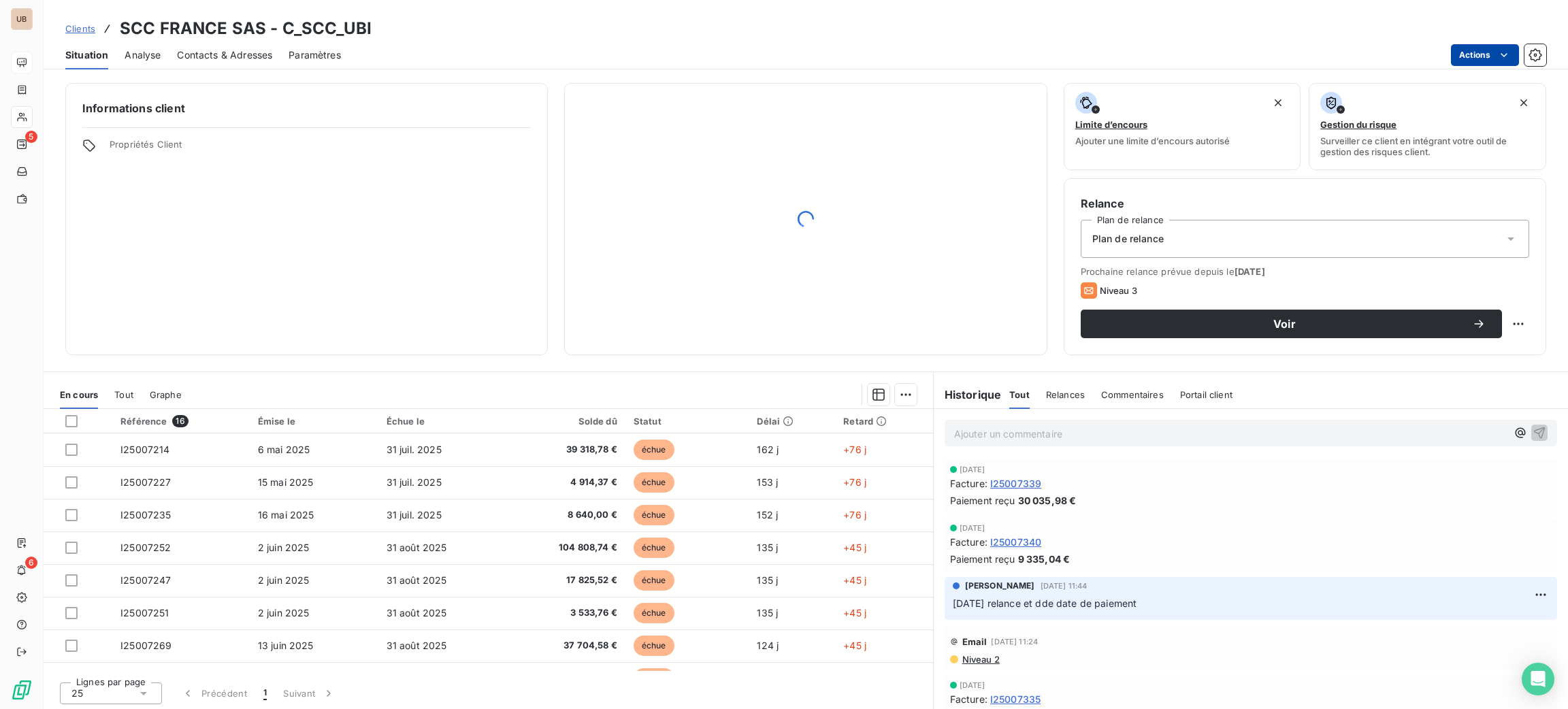
click at [1493, 55] on html "UB 5 6 Clients SCC FRANCE SAS - C_SCC_UBI Situation Analyse Contacts & Adresses…" at bounding box center [784, 354] width 1568 height 709
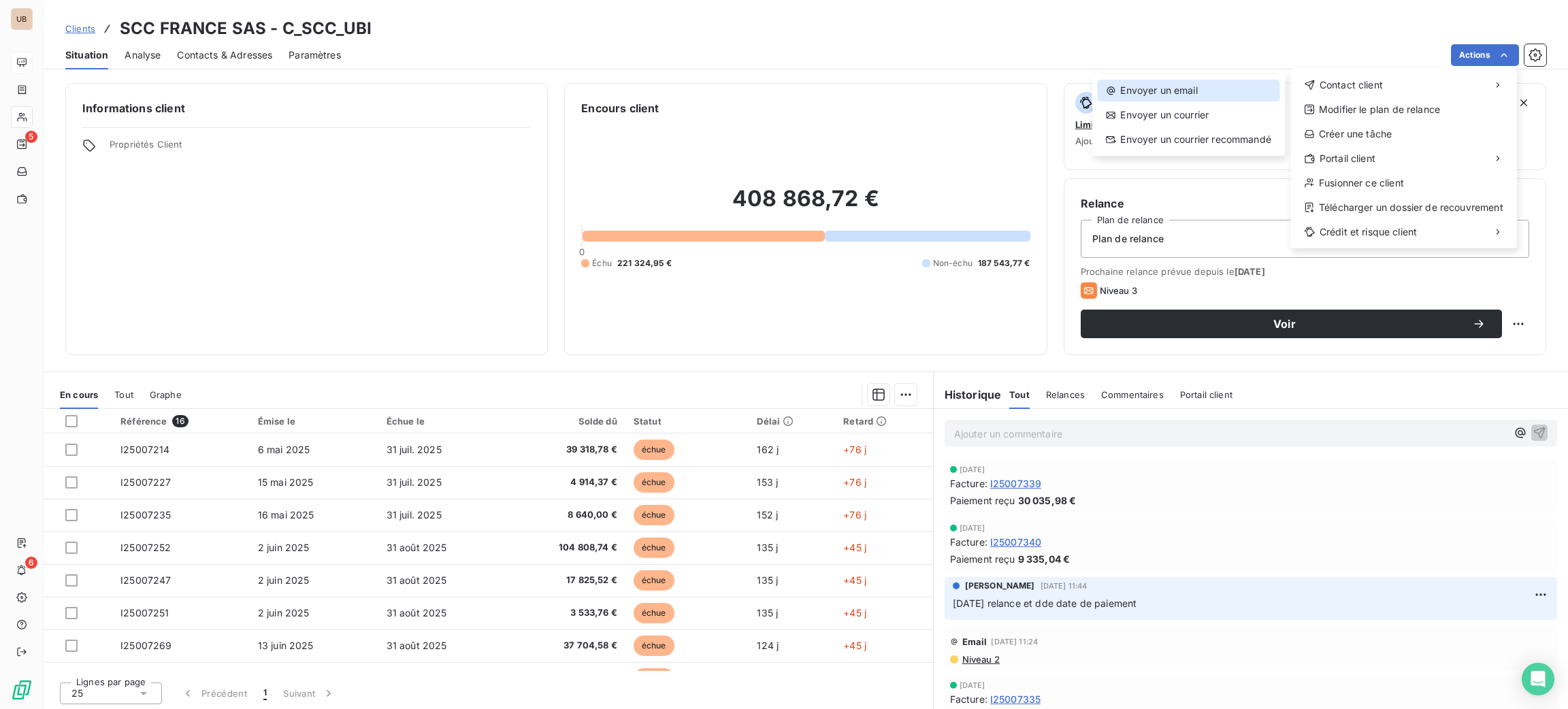
click at [1196, 89] on div "Envoyer un email" at bounding box center [1188, 90] width 182 height 22
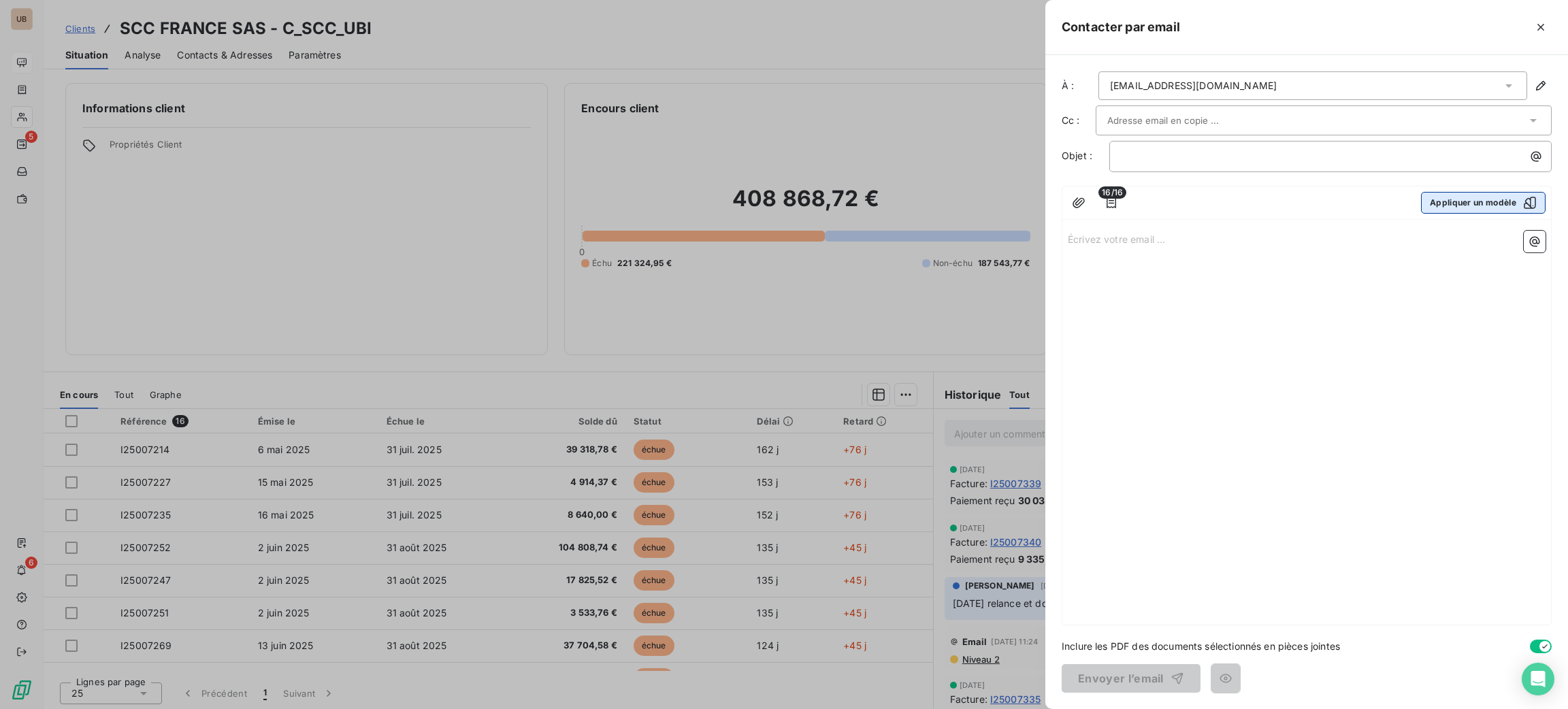
click at [1464, 200] on button "Appliquer un modèle" at bounding box center [1483, 203] width 124 height 22
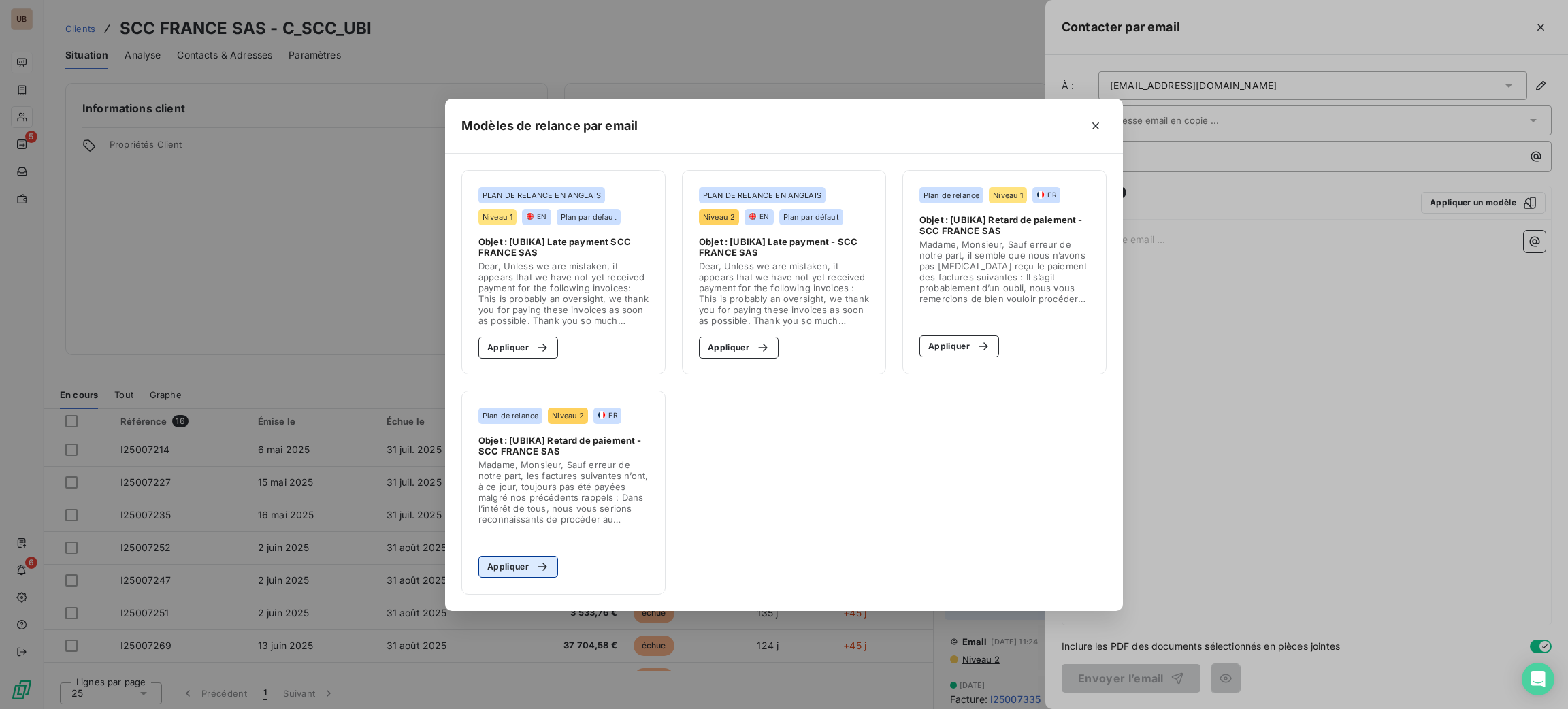
click at [492, 571] on button "Appliquer" at bounding box center [518, 567] width 80 height 22
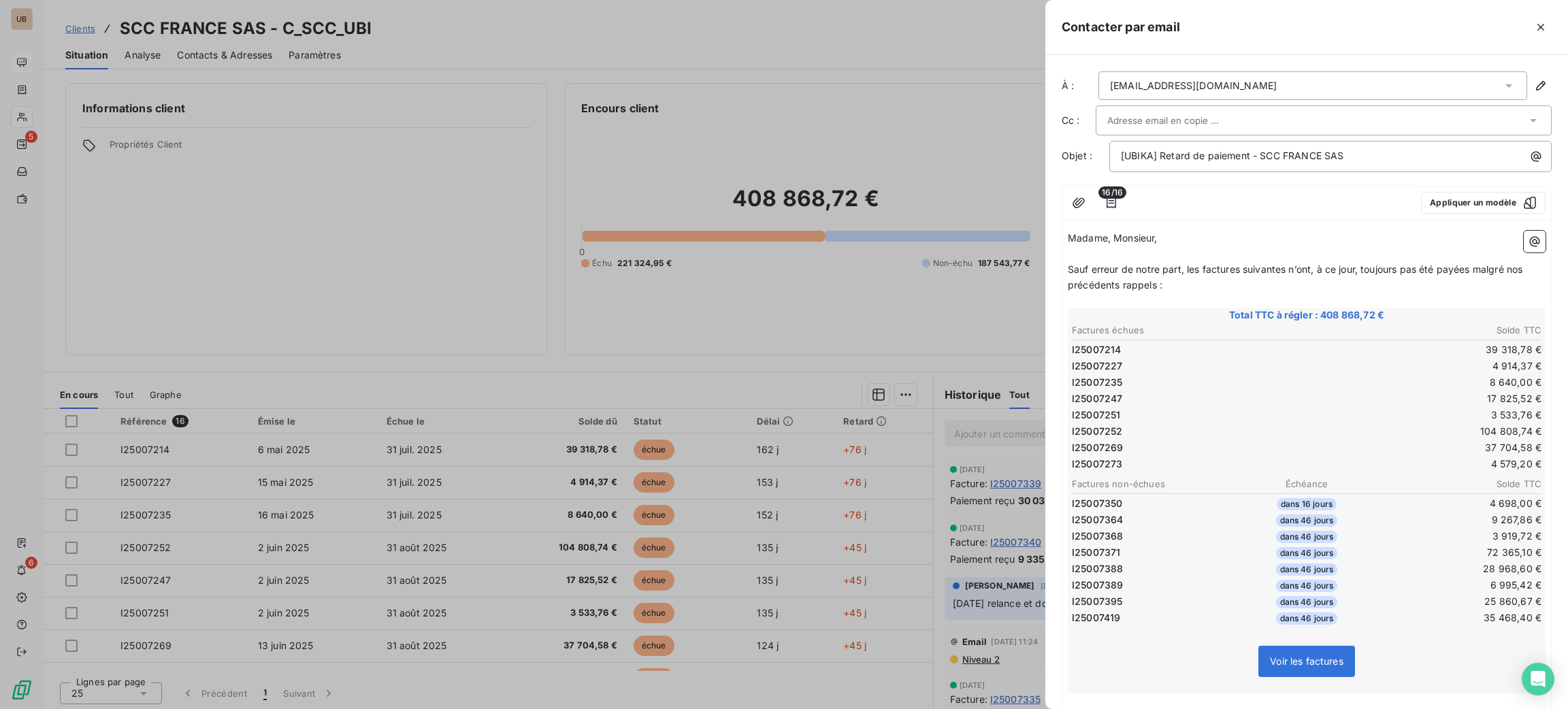
click at [1265, 128] on div at bounding box center [1317, 120] width 419 height 21
click at [1174, 154] on li "[EMAIL_ADDRESS][DOMAIN_NAME]" at bounding box center [1324, 150] width 456 height 24
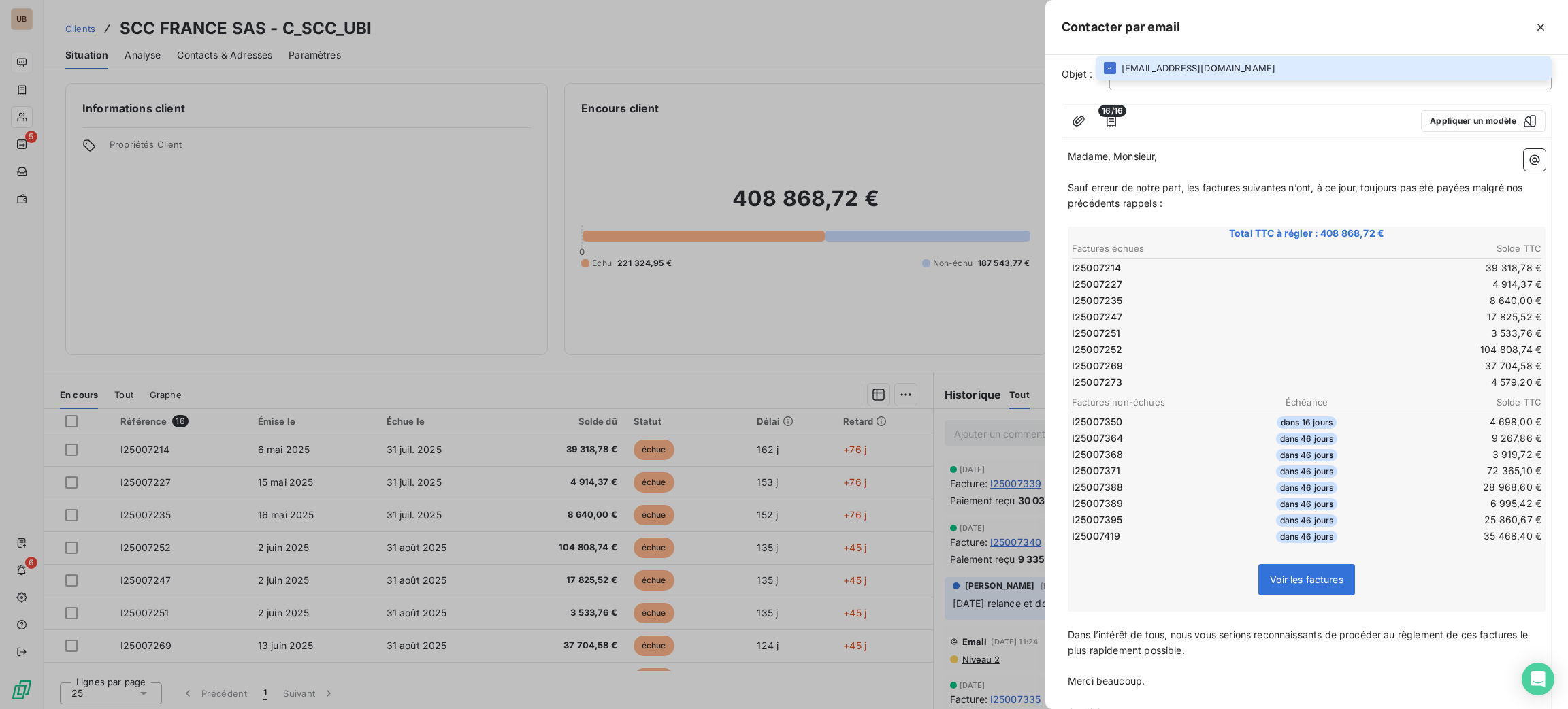
scroll to position [186, 0]
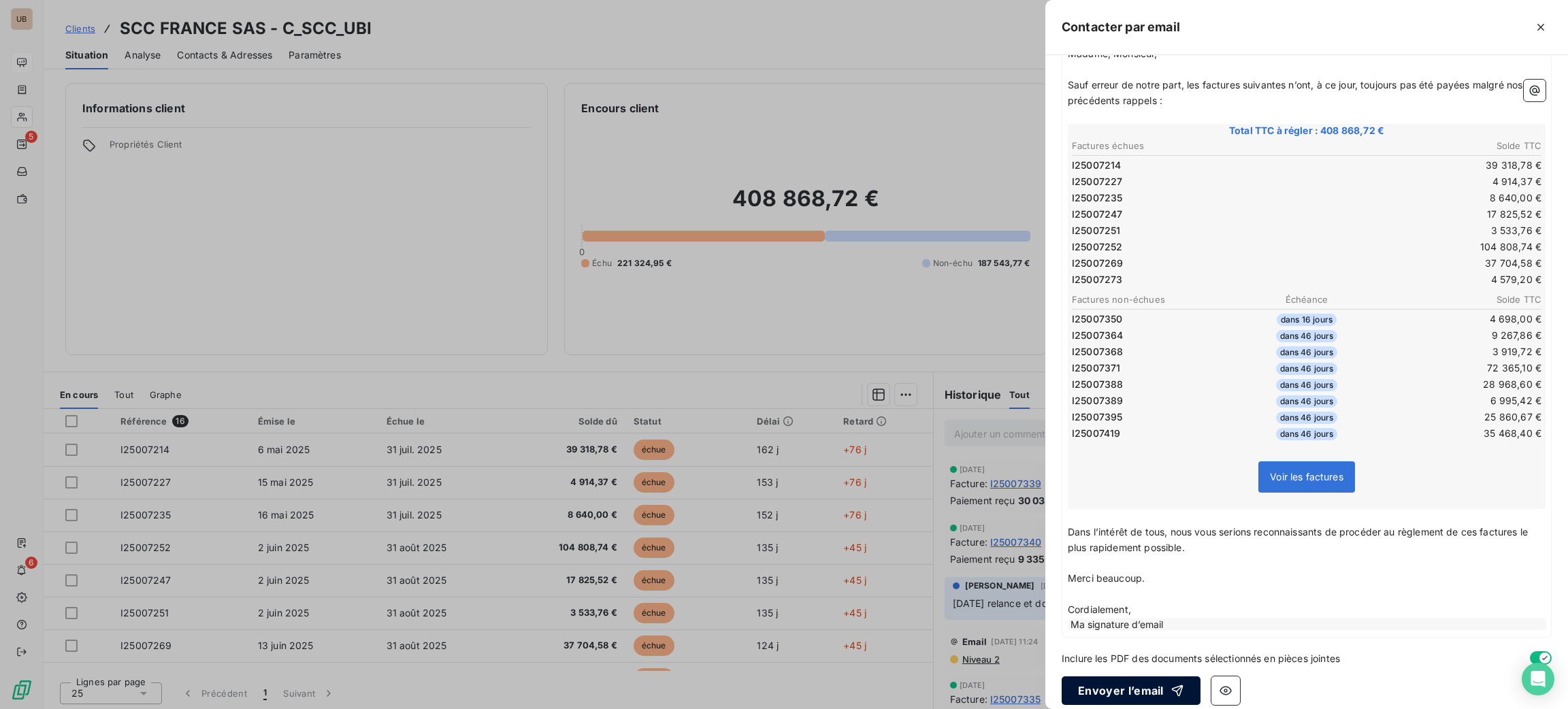
click at [1137, 688] on button "Envoyer l’email" at bounding box center [1131, 690] width 139 height 28
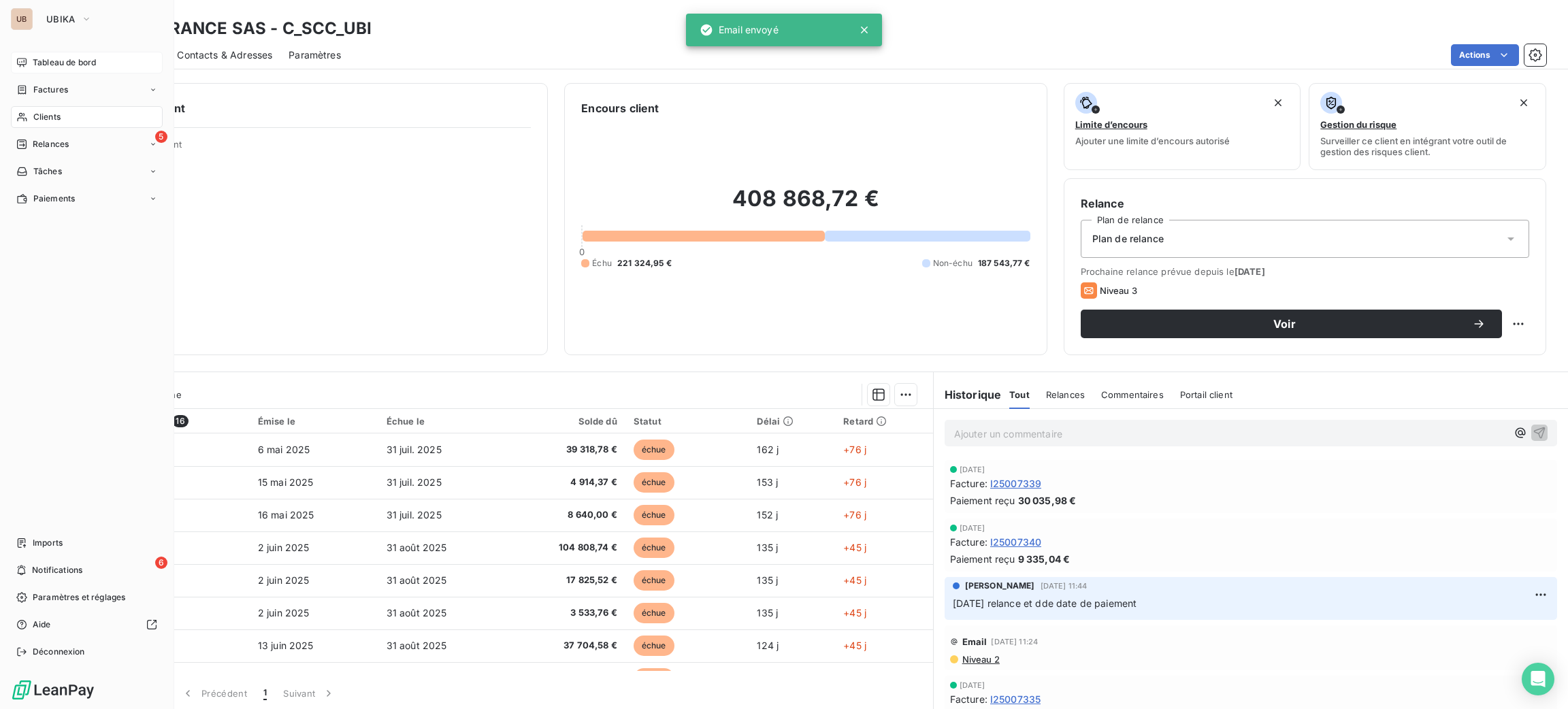
click at [90, 66] on span "Tableau de bord" at bounding box center [64, 62] width 63 height 12
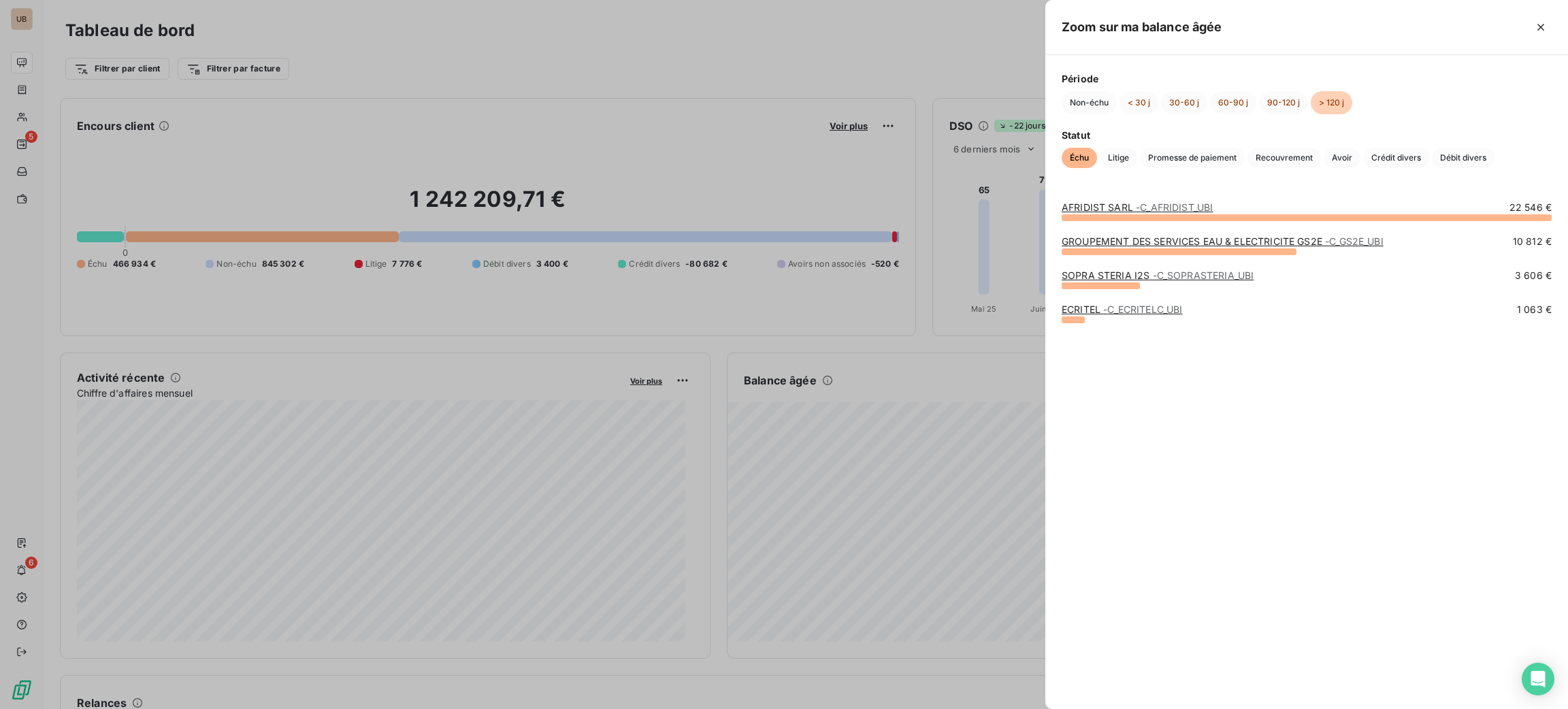
click at [1114, 240] on link "GROUPEMENT DES SERVICES EAU & ELECTRICITE GS2E - C_GS2E_UBI" at bounding box center [1222, 241] width 322 height 12
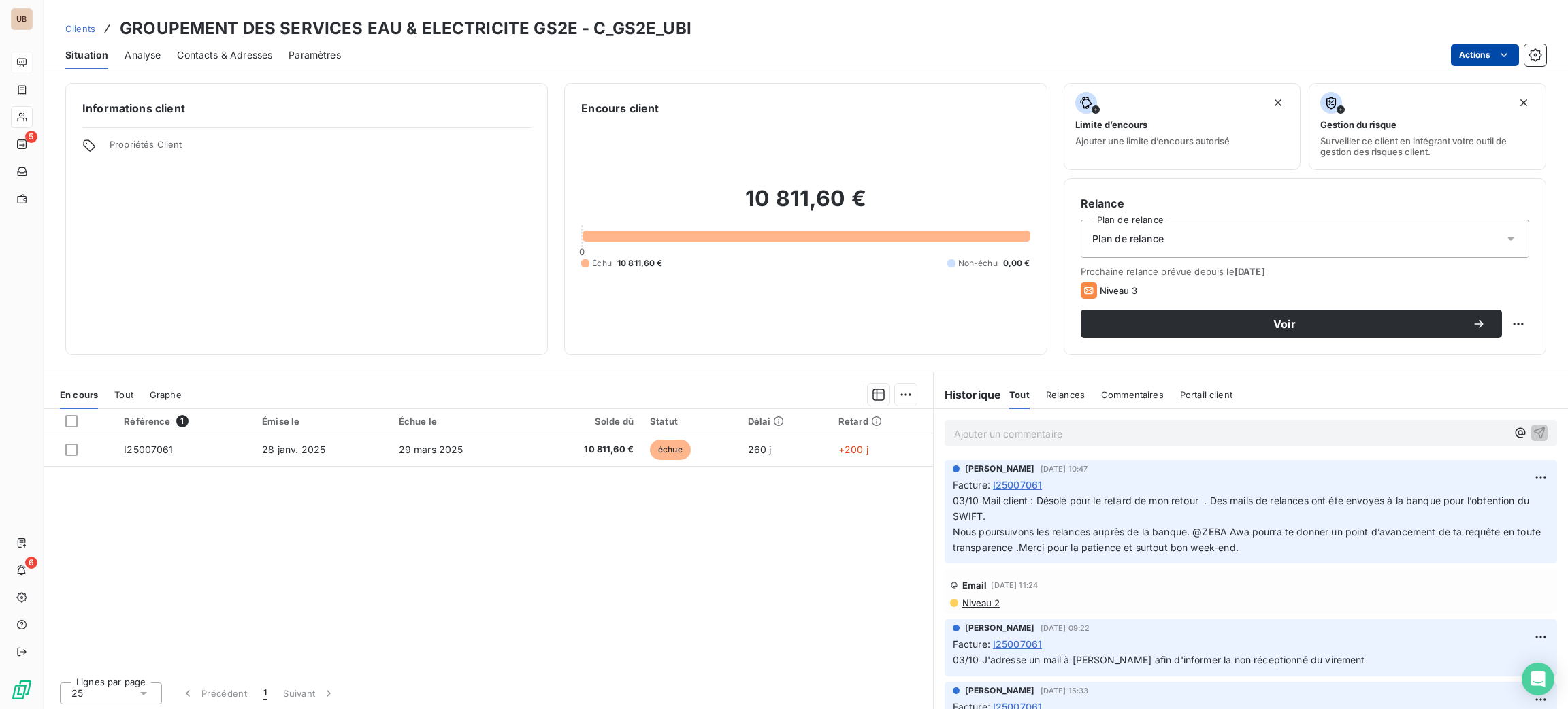
click at [1485, 59] on html "UB 5 6 Clients GROUPEMENT DES SERVICES EAU & ELECTRICITE GS2E - C_GS2E_UBI Situ…" at bounding box center [784, 354] width 1568 height 709
click at [759, 439] on html "UB 5 6 Clients GROUPEMENT DES SERVICES EAU & ELECTRICITE GS2E - C_GS2E_UBI Situ…" at bounding box center [784, 354] width 1568 height 709
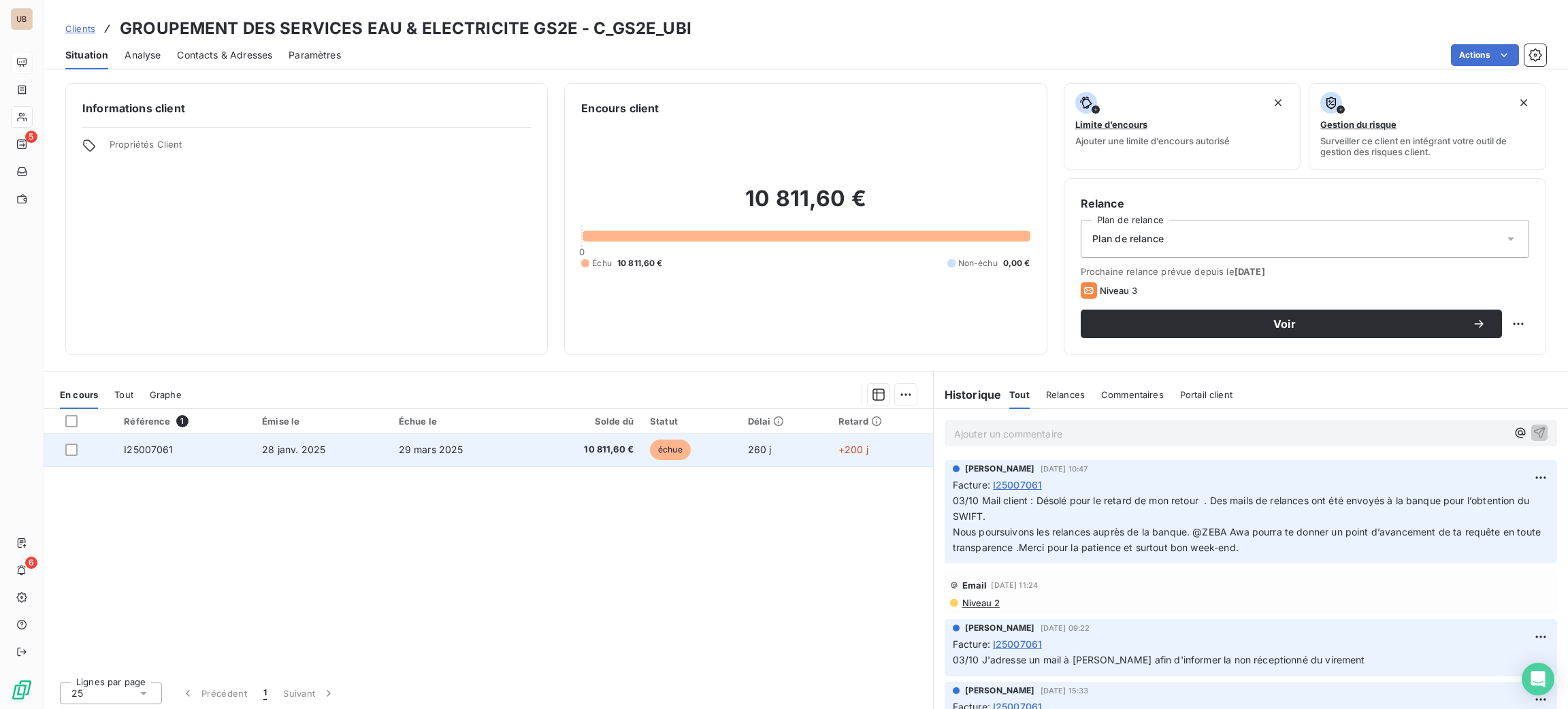
click at [424, 444] on span "29 mars 2025" at bounding box center [431, 449] width 65 height 12
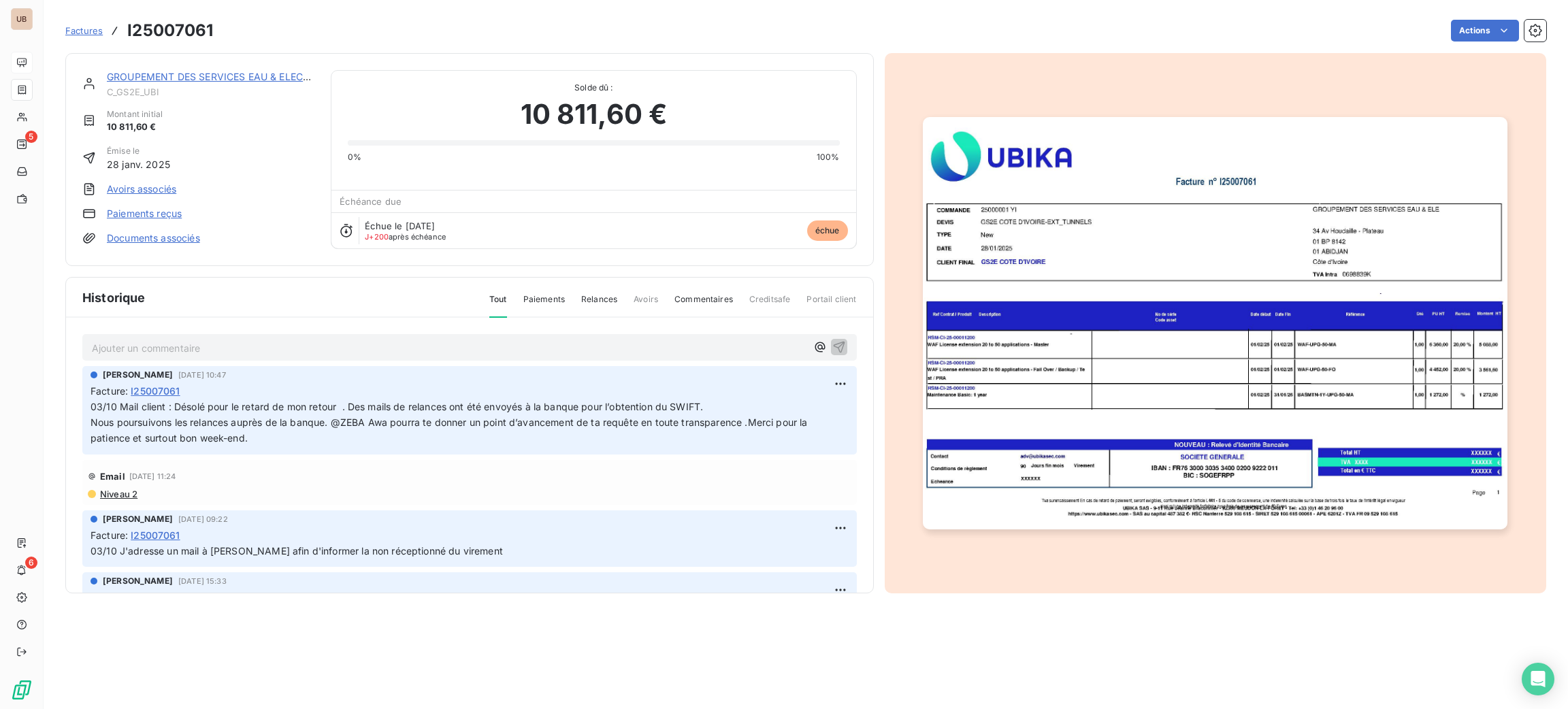
click at [262, 344] on p "Ajouter un commentaire ﻿" at bounding box center [449, 348] width 714 height 17
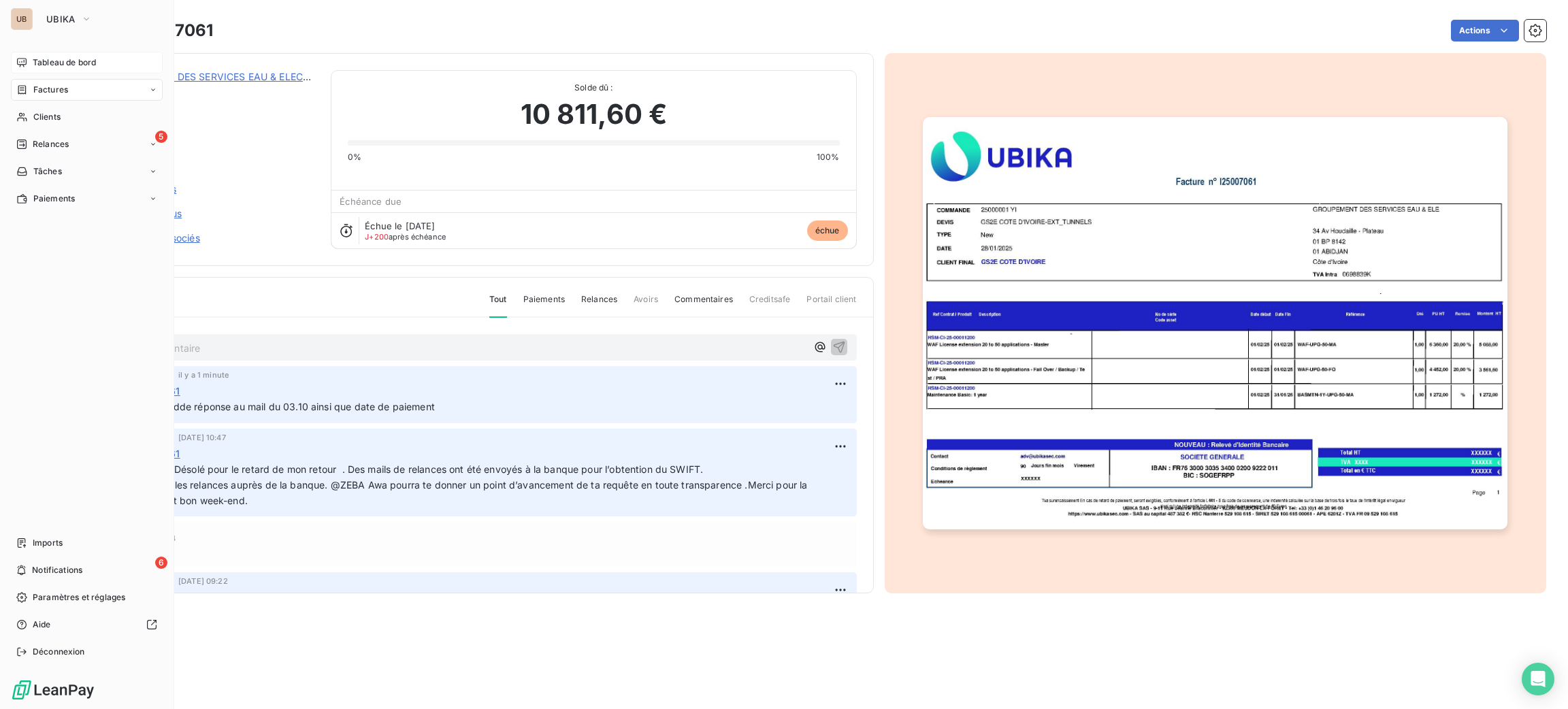
click at [40, 69] on div "Tableau de bord" at bounding box center [86, 62] width 152 height 22
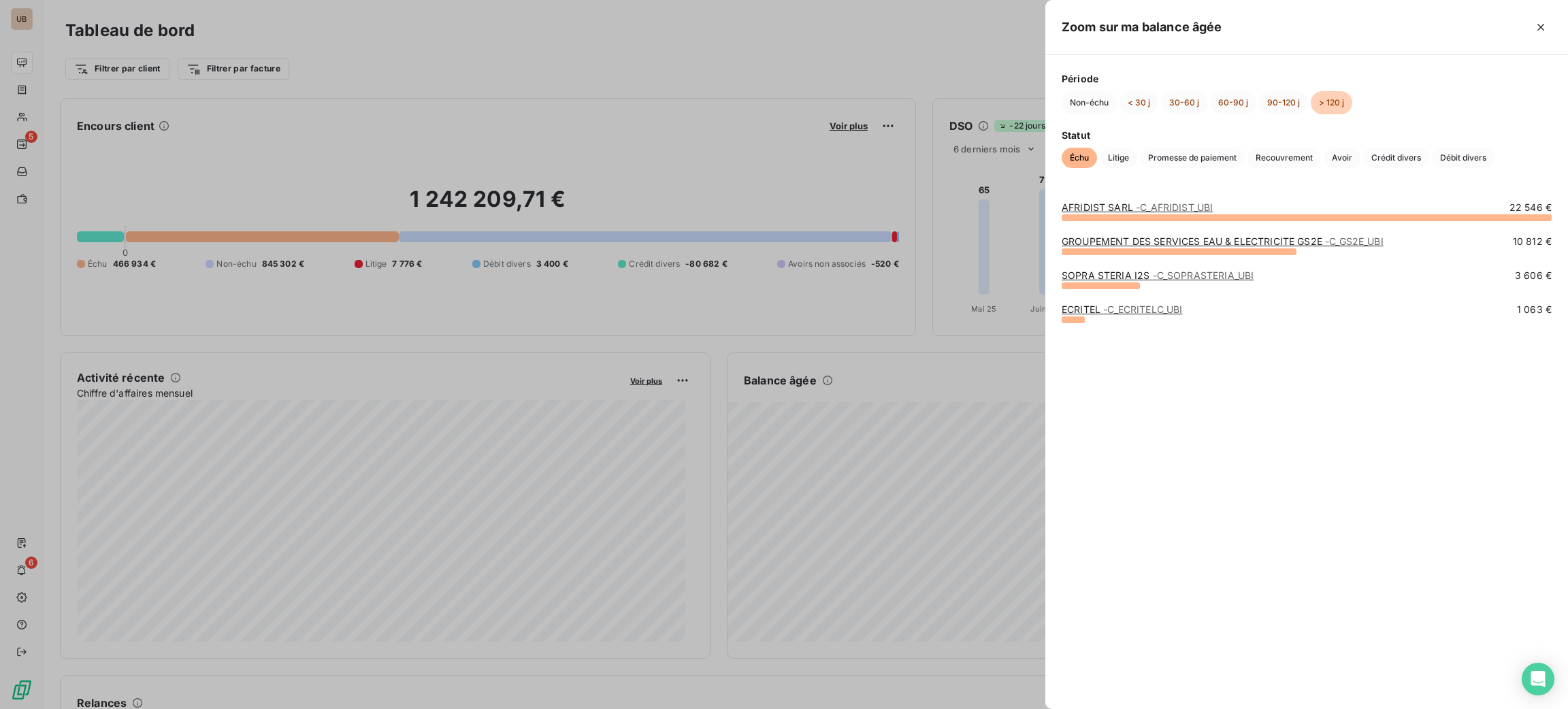
click at [1086, 279] on link "SOPRA STERIA I2S - C_SOPRASTERIA_UBI" at bounding box center [1158, 275] width 192 height 12
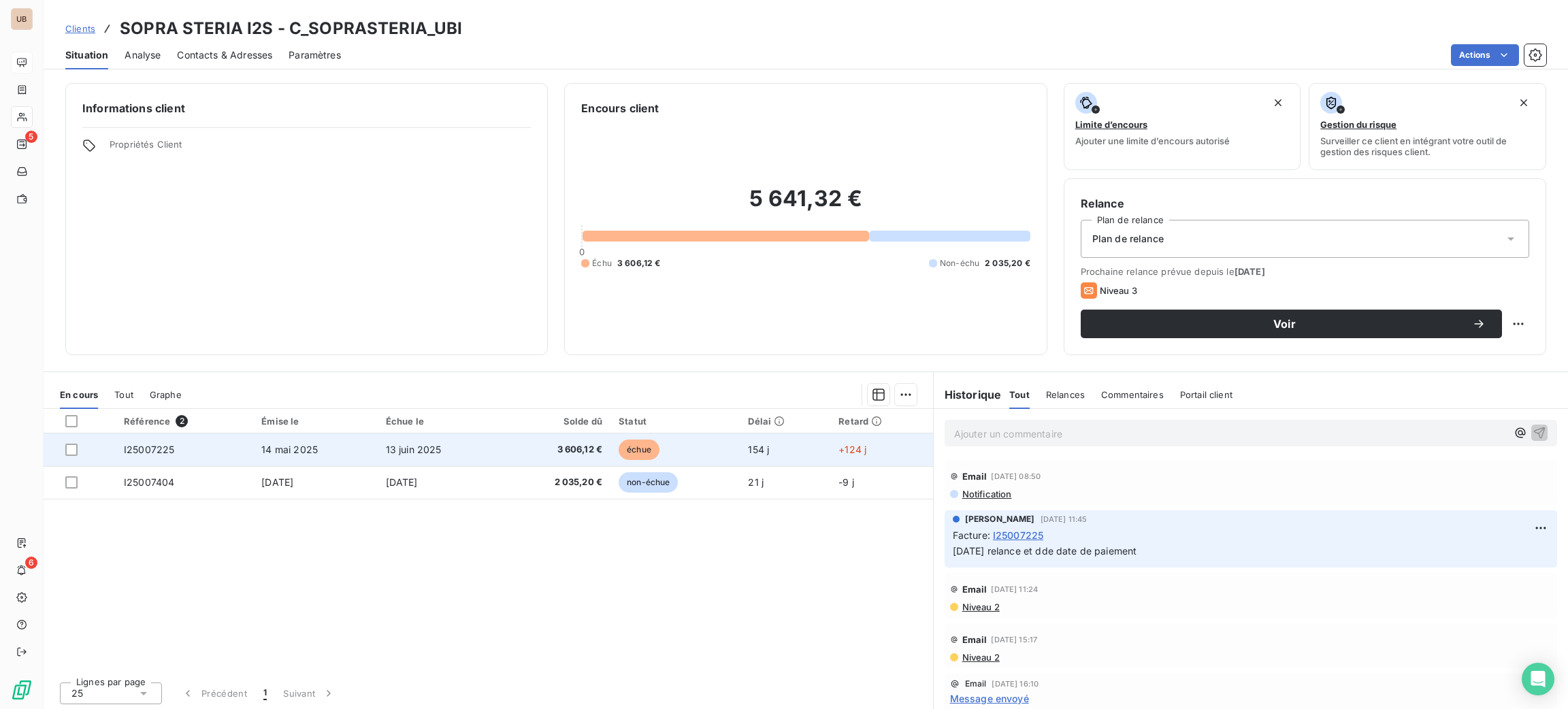
click at [554, 456] on td "3 606,12 €" at bounding box center [555, 449] width 110 height 32
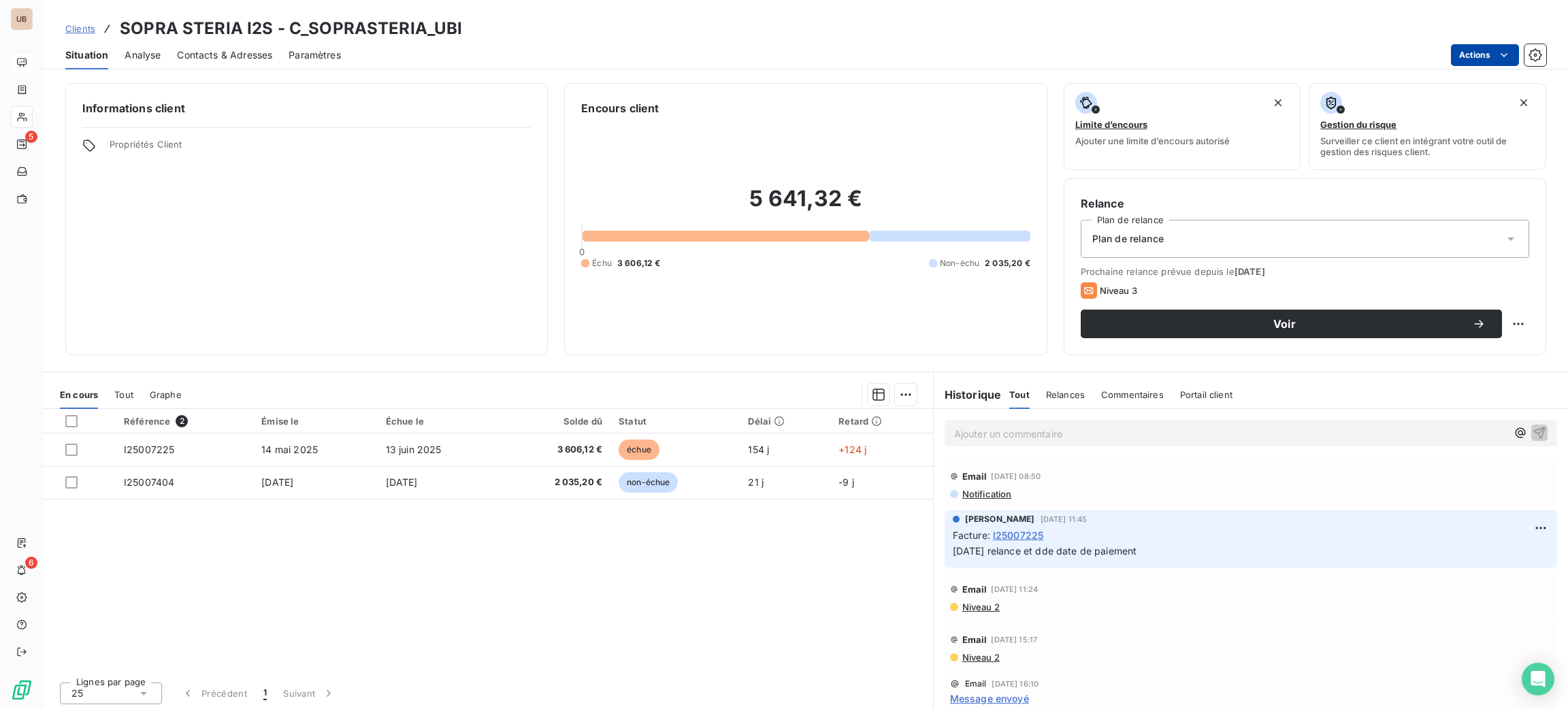
click at [1478, 57] on html "UB 5 6 Clients SOPRA STERIA I2S - C_SOPRASTERIA_UBI Situation Analyse Contacts …" at bounding box center [784, 354] width 1568 height 709
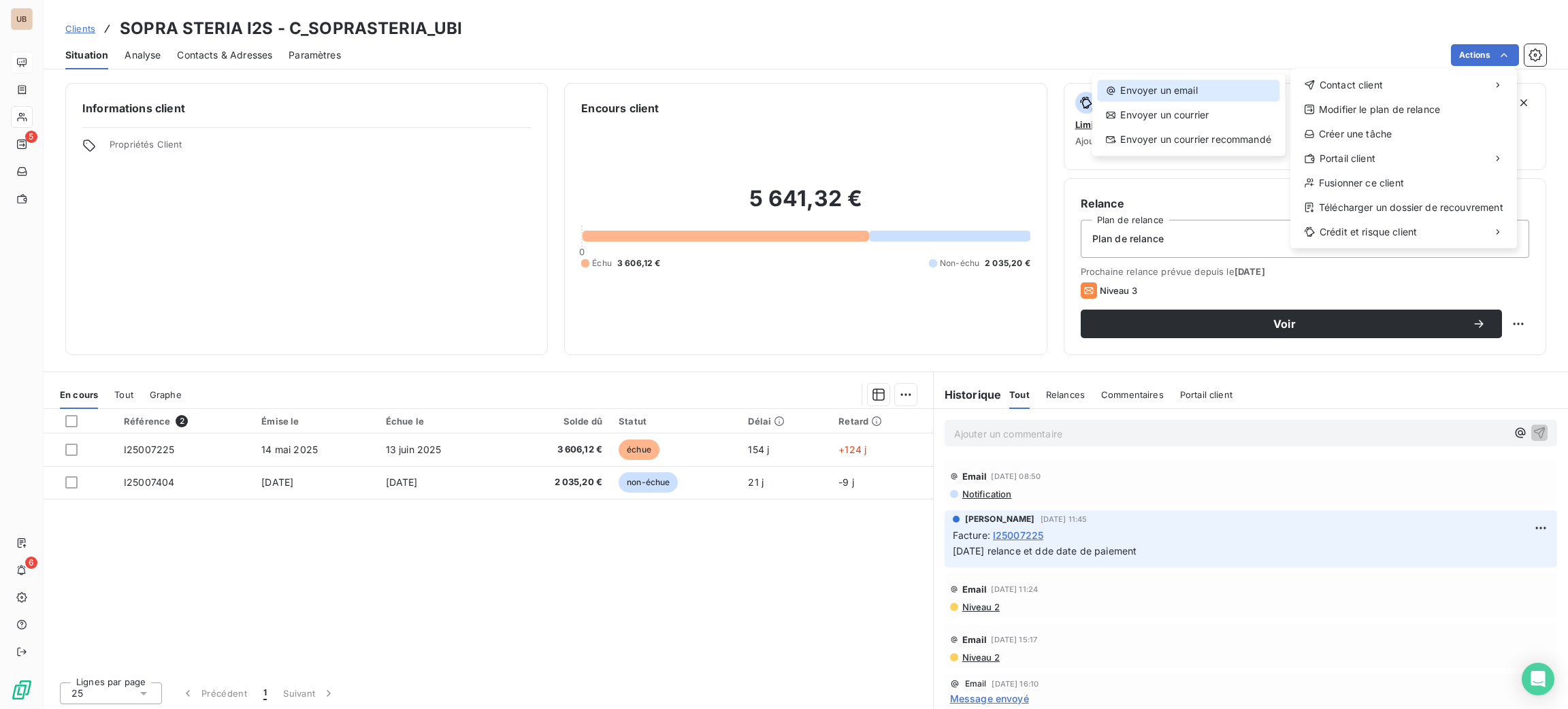
click at [1207, 93] on div "Envoyer un email" at bounding box center [1188, 90] width 182 height 22
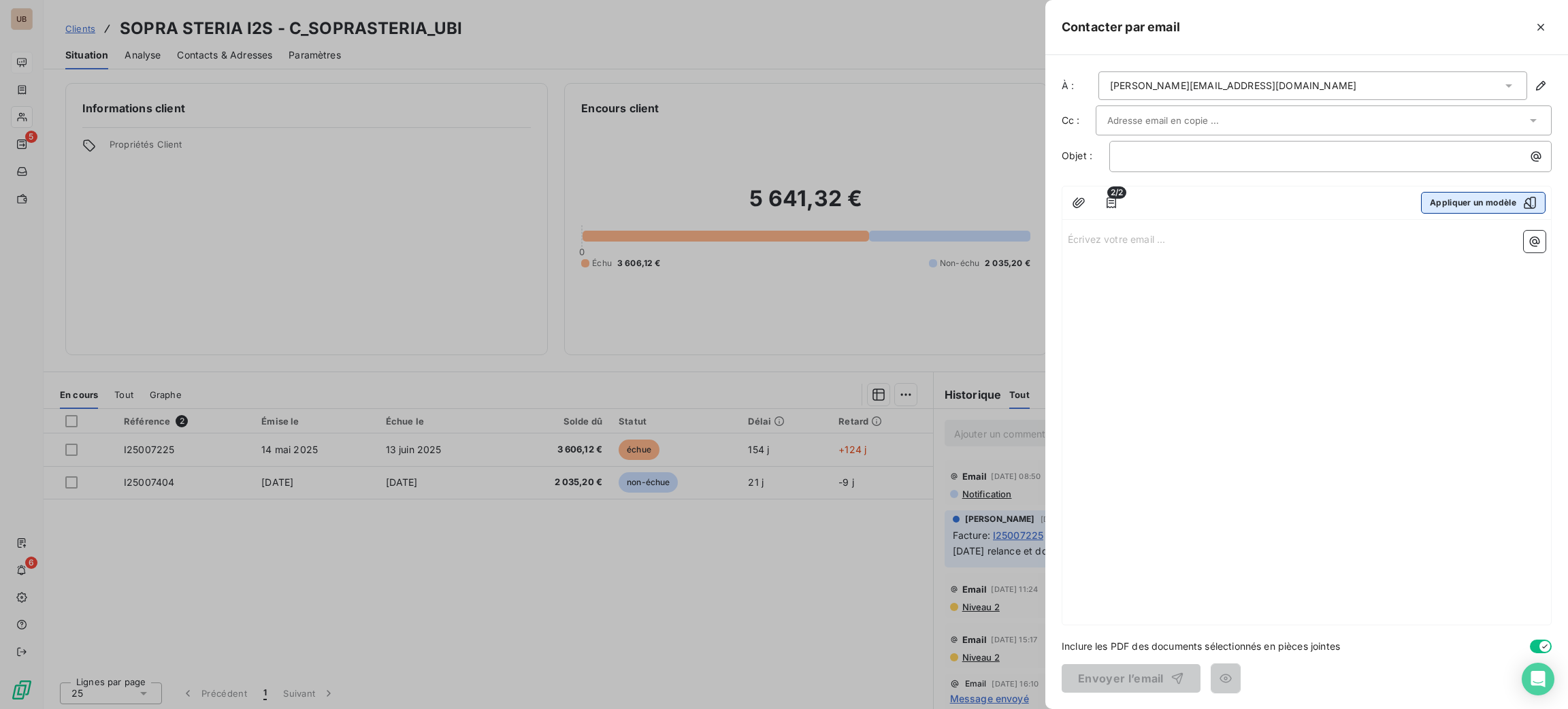
click at [1452, 204] on button "Appliquer un modèle" at bounding box center [1483, 203] width 124 height 22
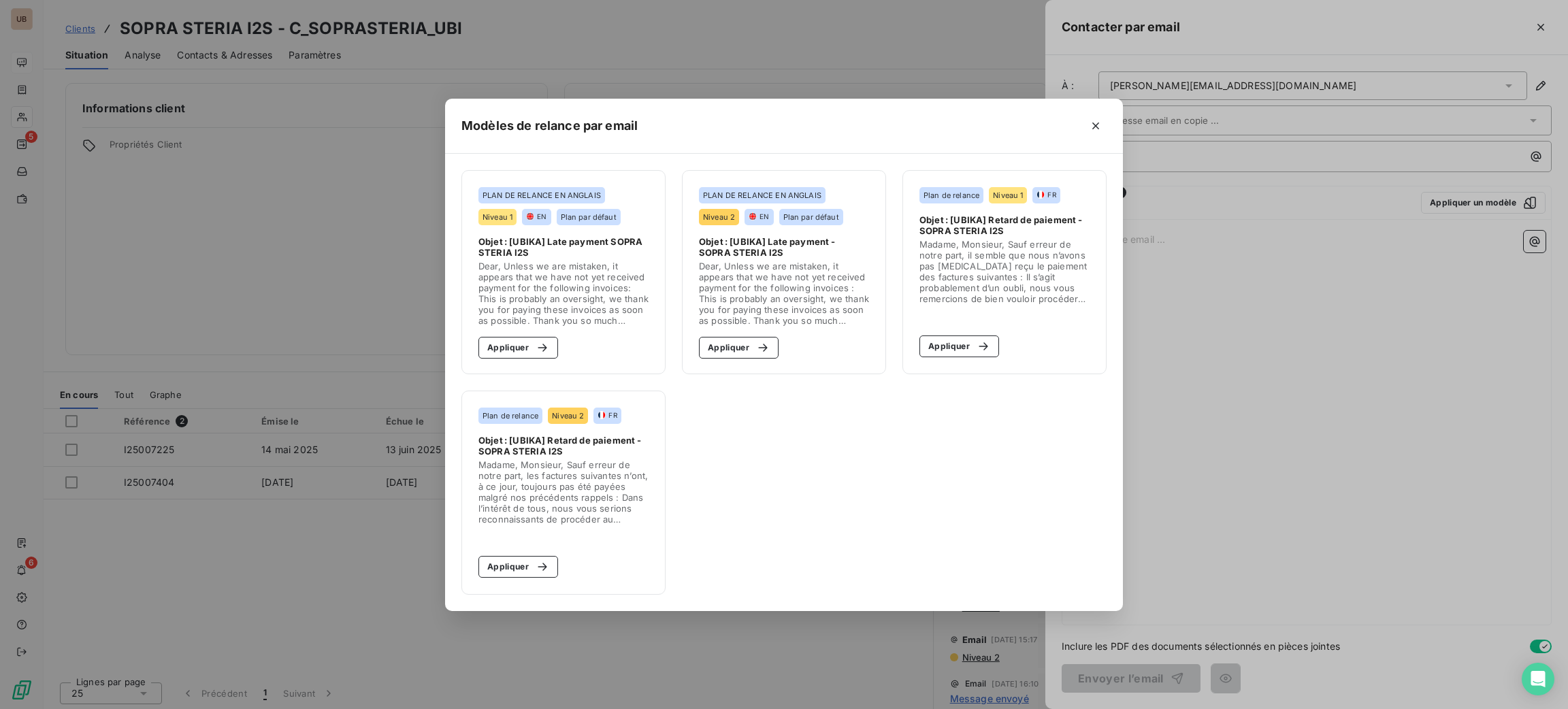
click at [259, 136] on div "Modèles de relance par email PLAN DE RELANCE EN ANGLAIS Niveau 1 EN Plan par dé…" at bounding box center [784, 354] width 1568 height 709
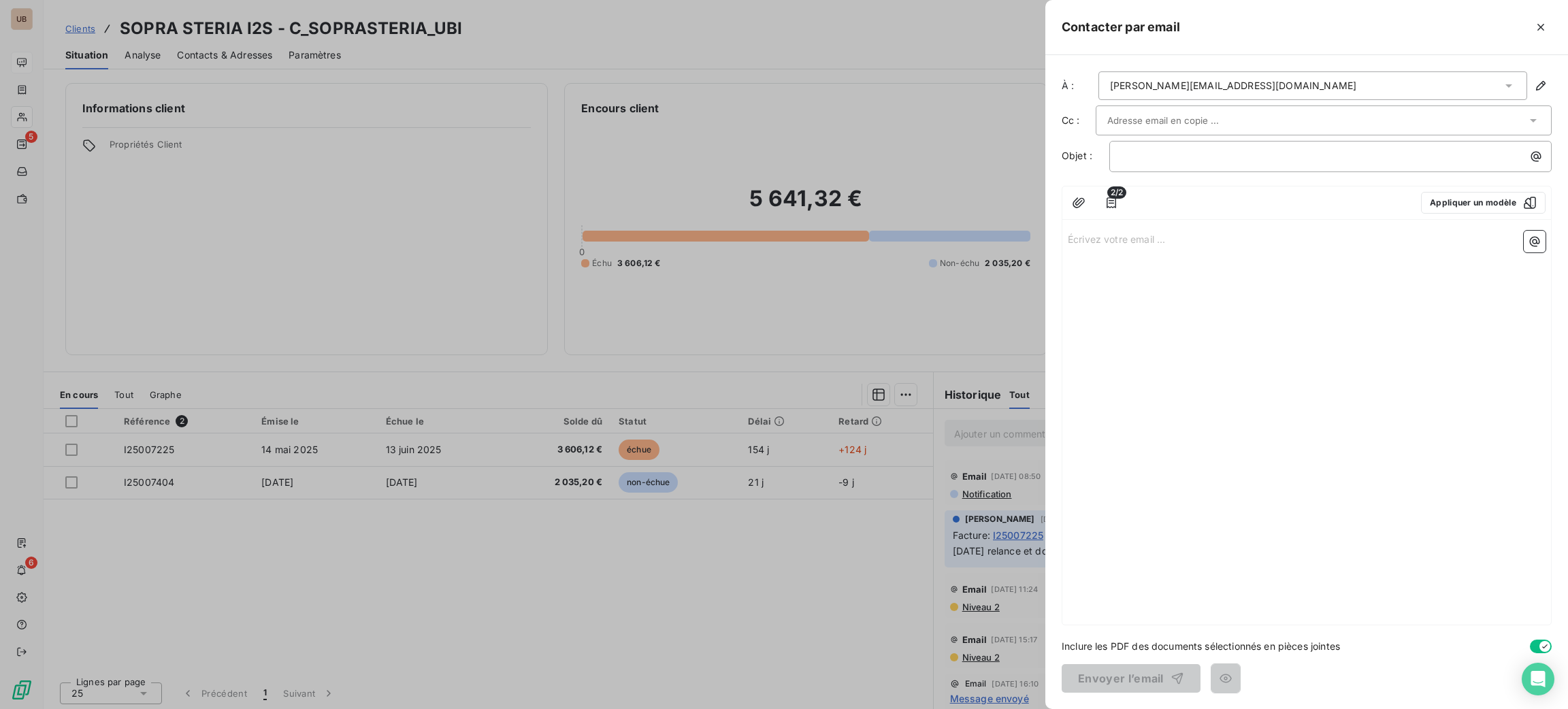
click at [223, 51] on div at bounding box center [784, 354] width 1568 height 709
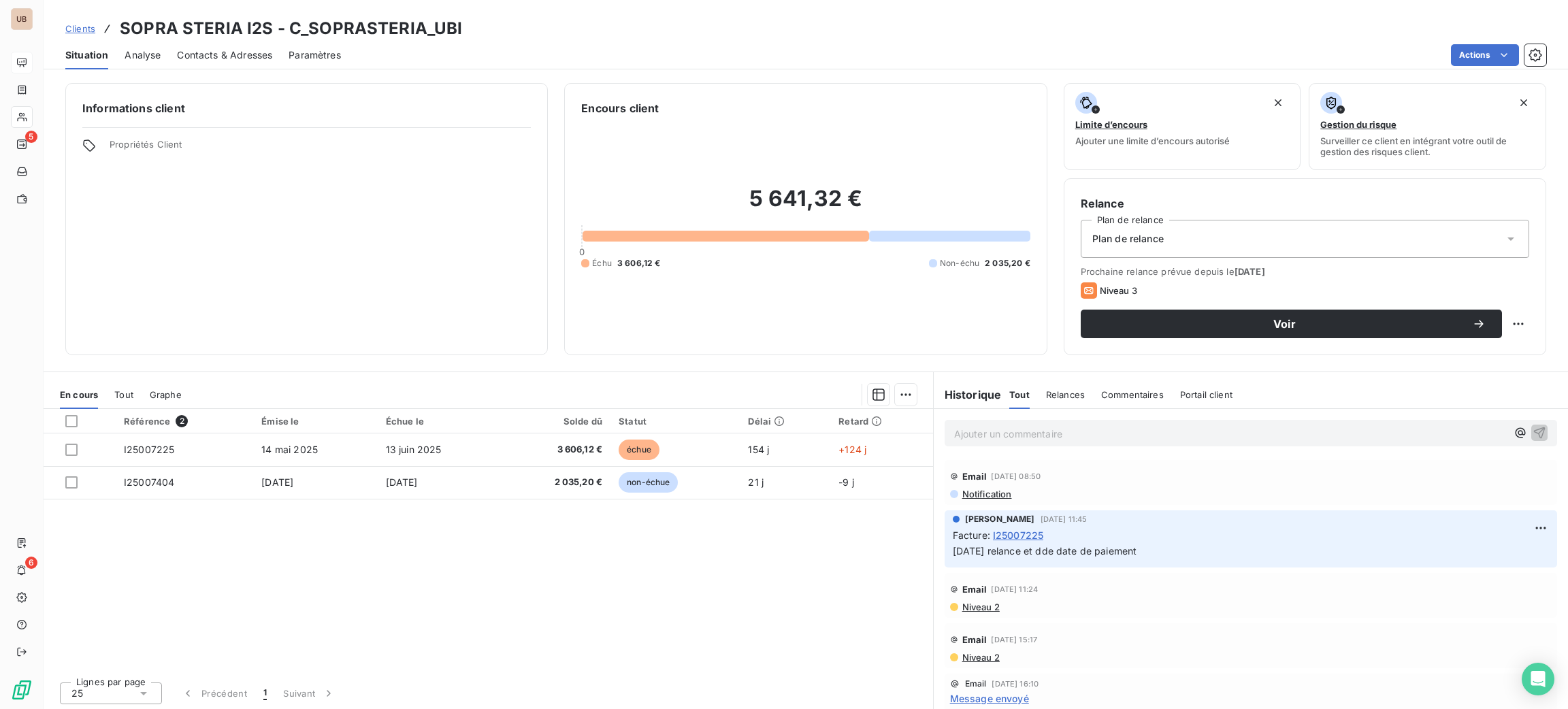
click at [226, 48] on span "Contacts & Adresses" at bounding box center [224, 55] width 95 height 13
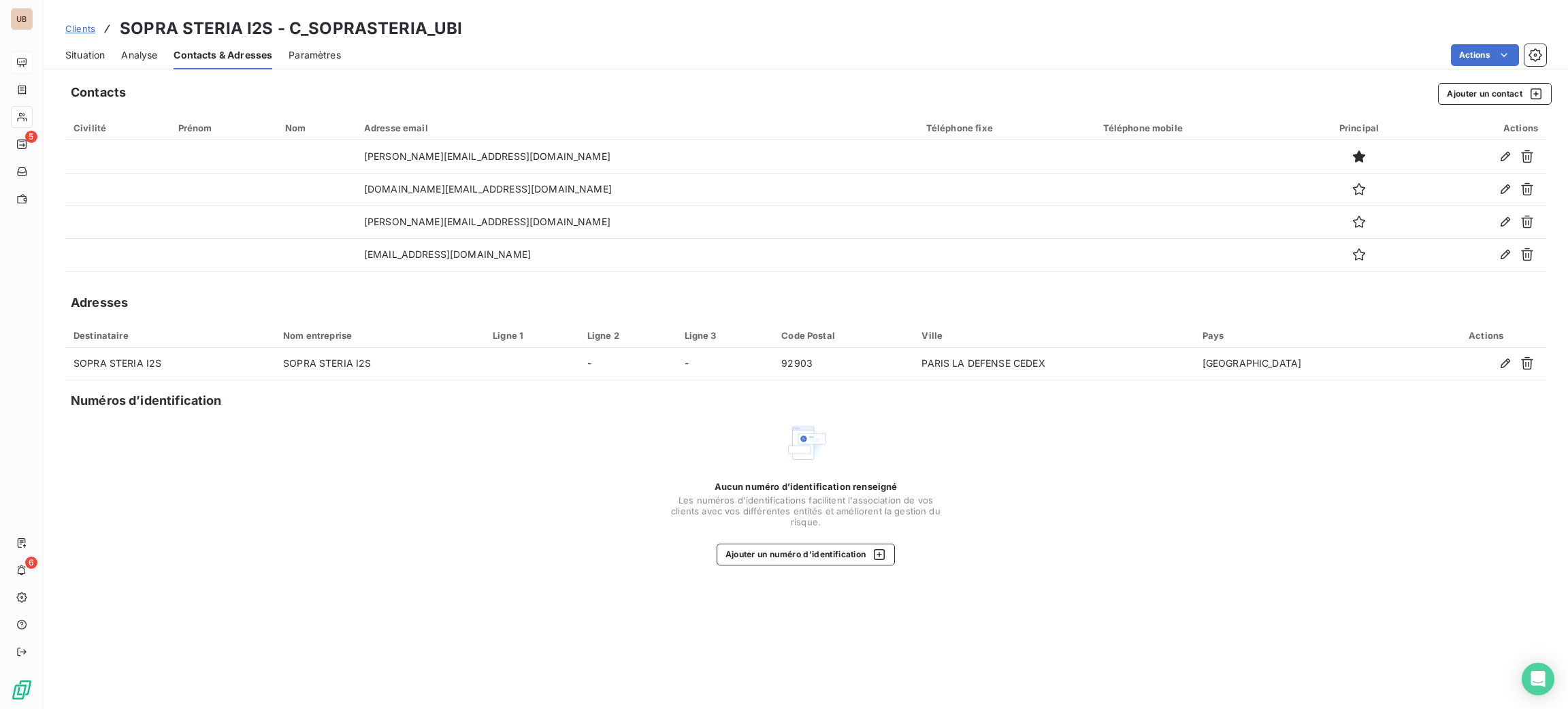
click at [90, 65] on div "Situation" at bounding box center [85, 55] width 40 height 28
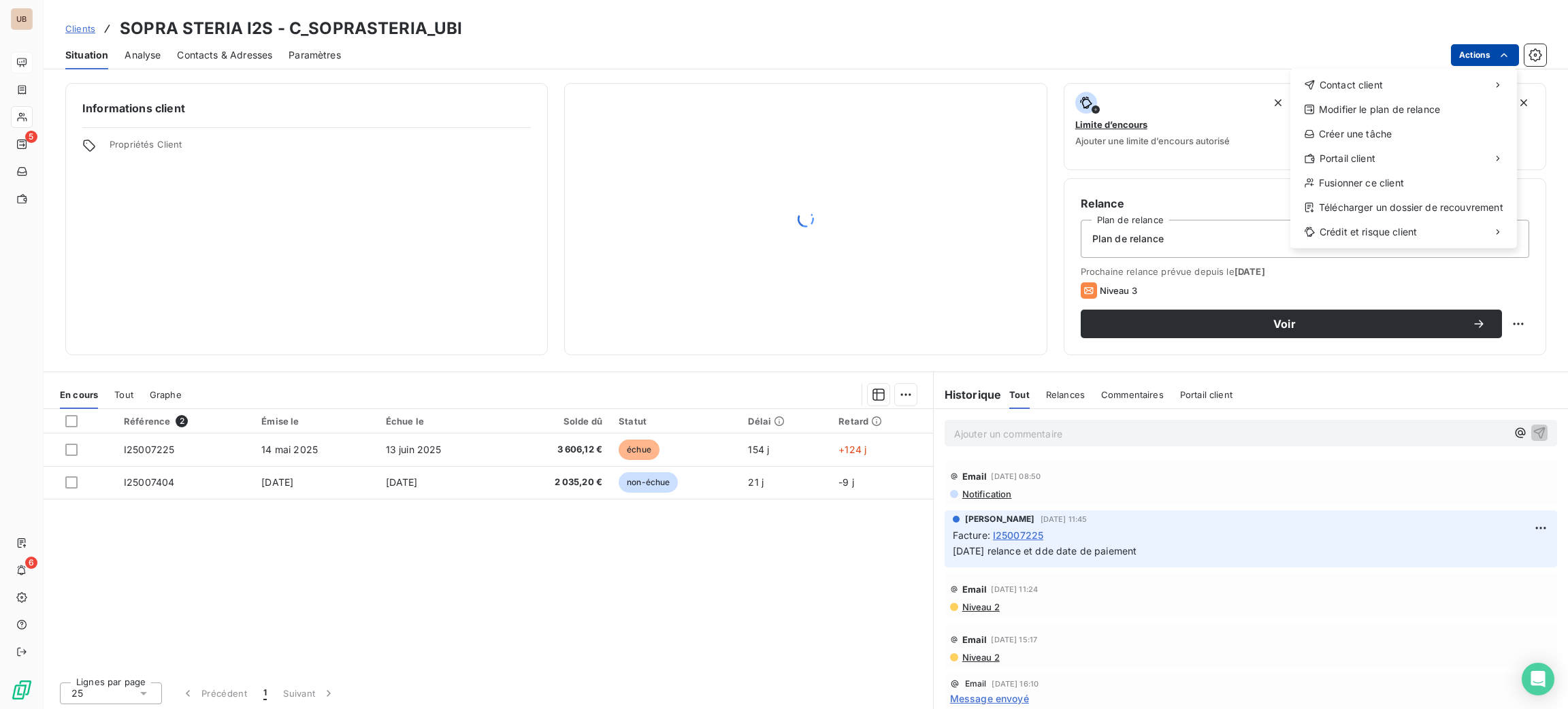
click at [1485, 60] on html "UB 5 6 Clients SOPRA STERIA I2S - C_SOPRASTERIA_UBI Situation Analyse Contacts …" at bounding box center [784, 354] width 1568 height 709
click at [1215, 85] on div "Envoyer un email" at bounding box center [1188, 90] width 182 height 22
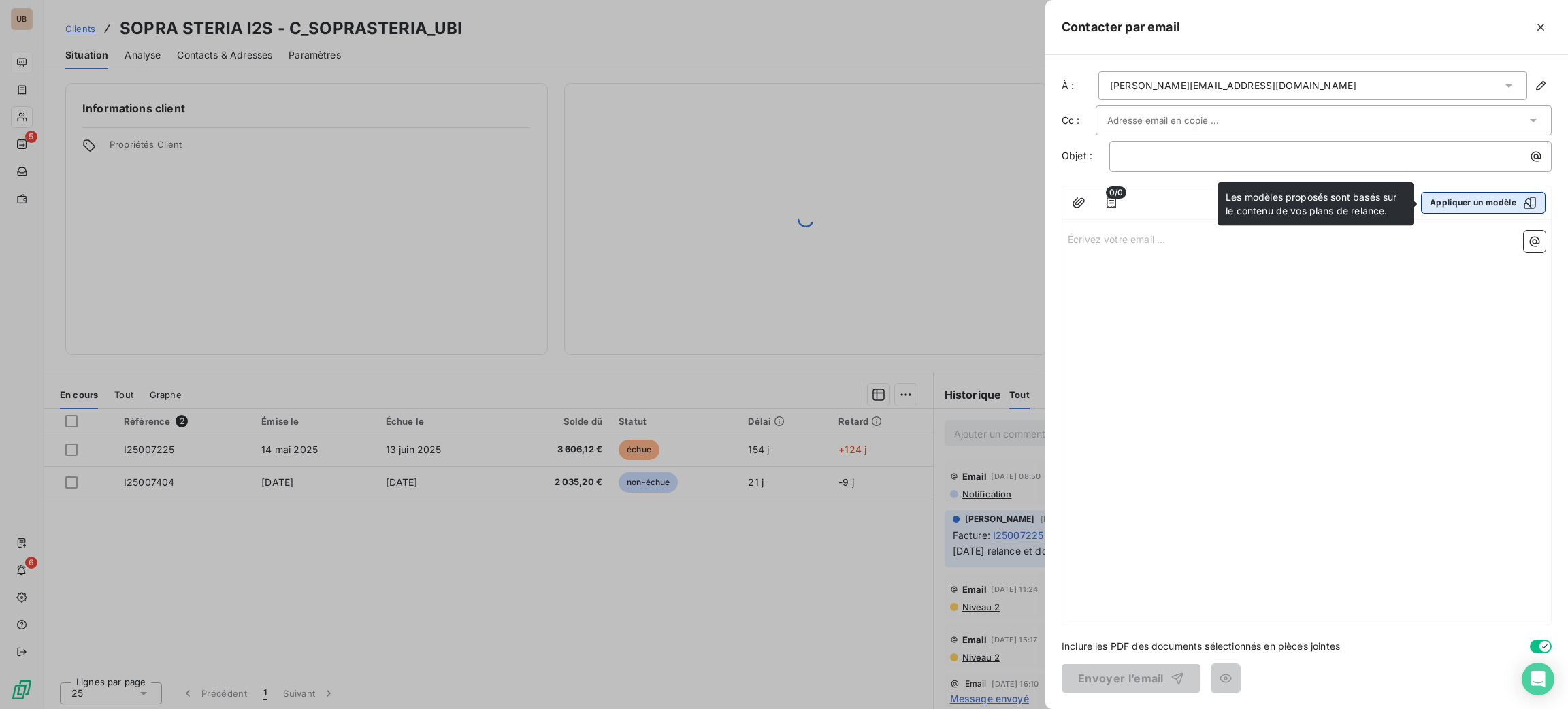
click at [1465, 197] on button "Appliquer un modèle" at bounding box center [1483, 203] width 124 height 22
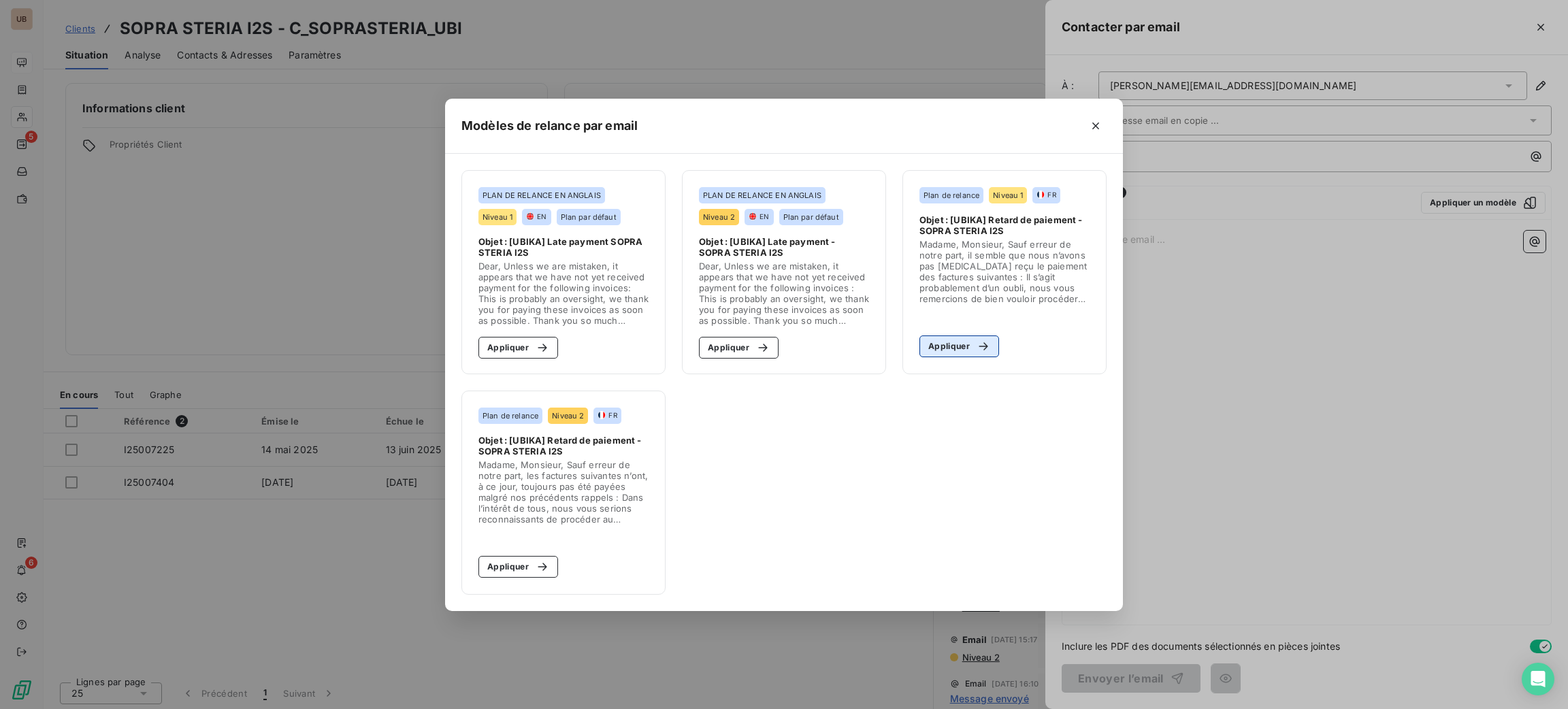
click at [950, 340] on button "Appliquer" at bounding box center [959, 346] width 80 height 22
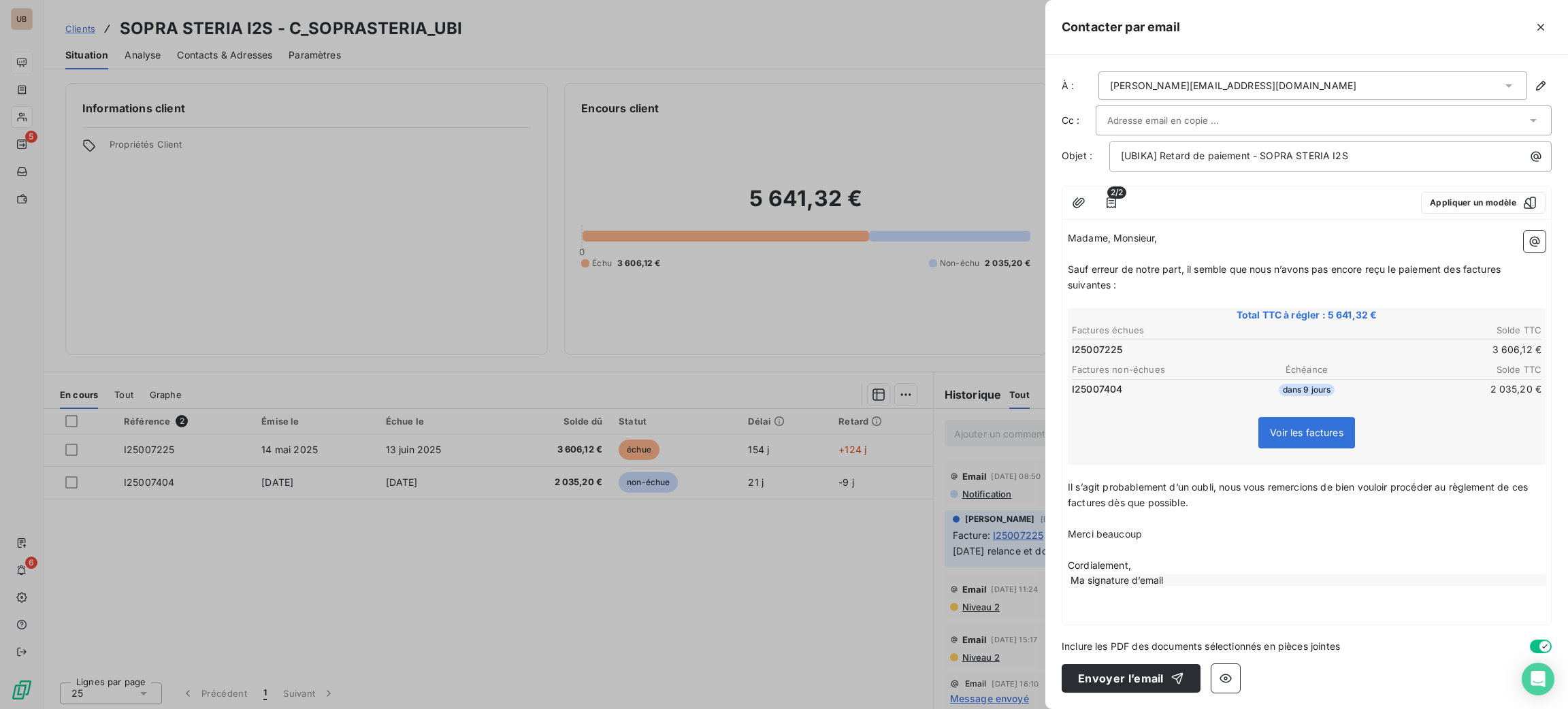
click at [1231, 113] on div at bounding box center [1317, 120] width 419 height 21
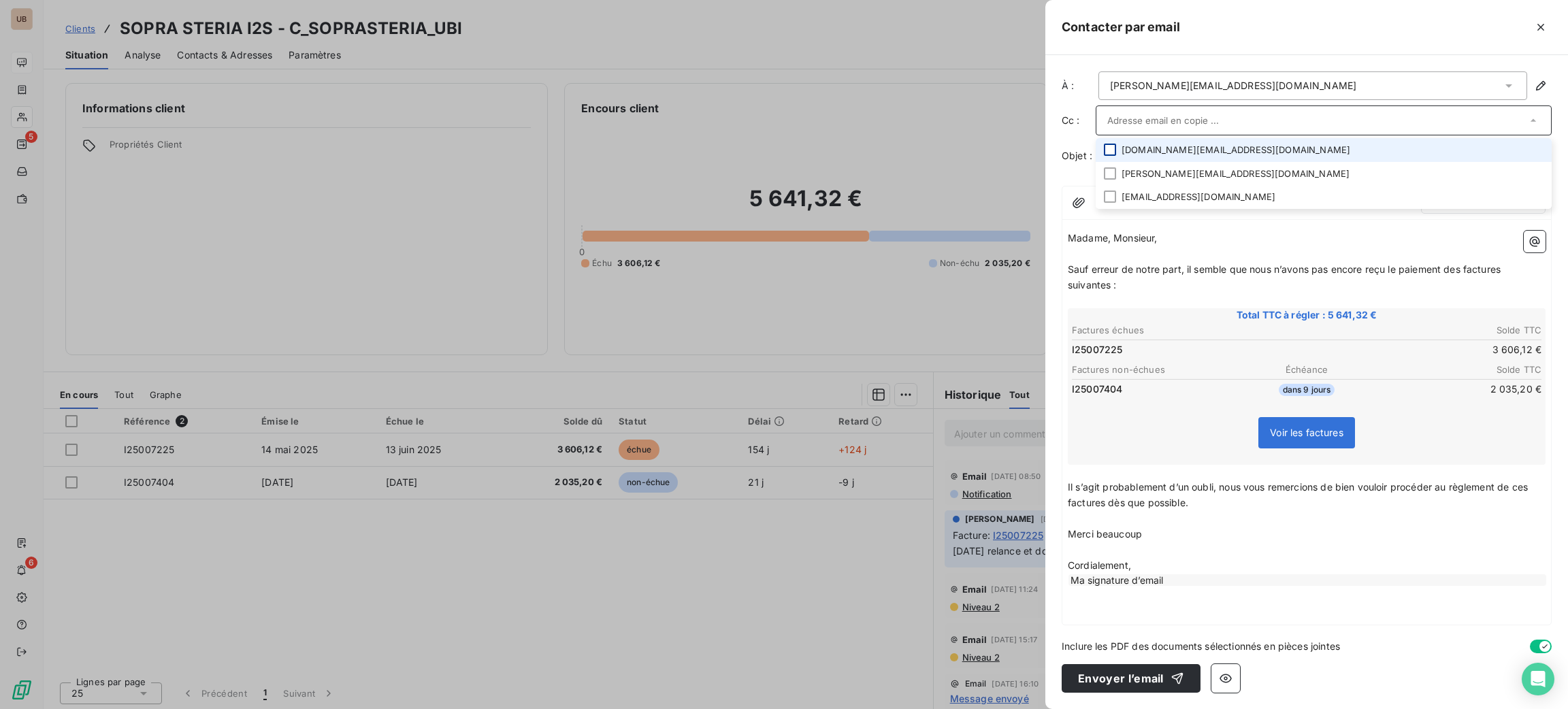
click at [1108, 150] on div at bounding box center [1110, 149] width 12 height 12
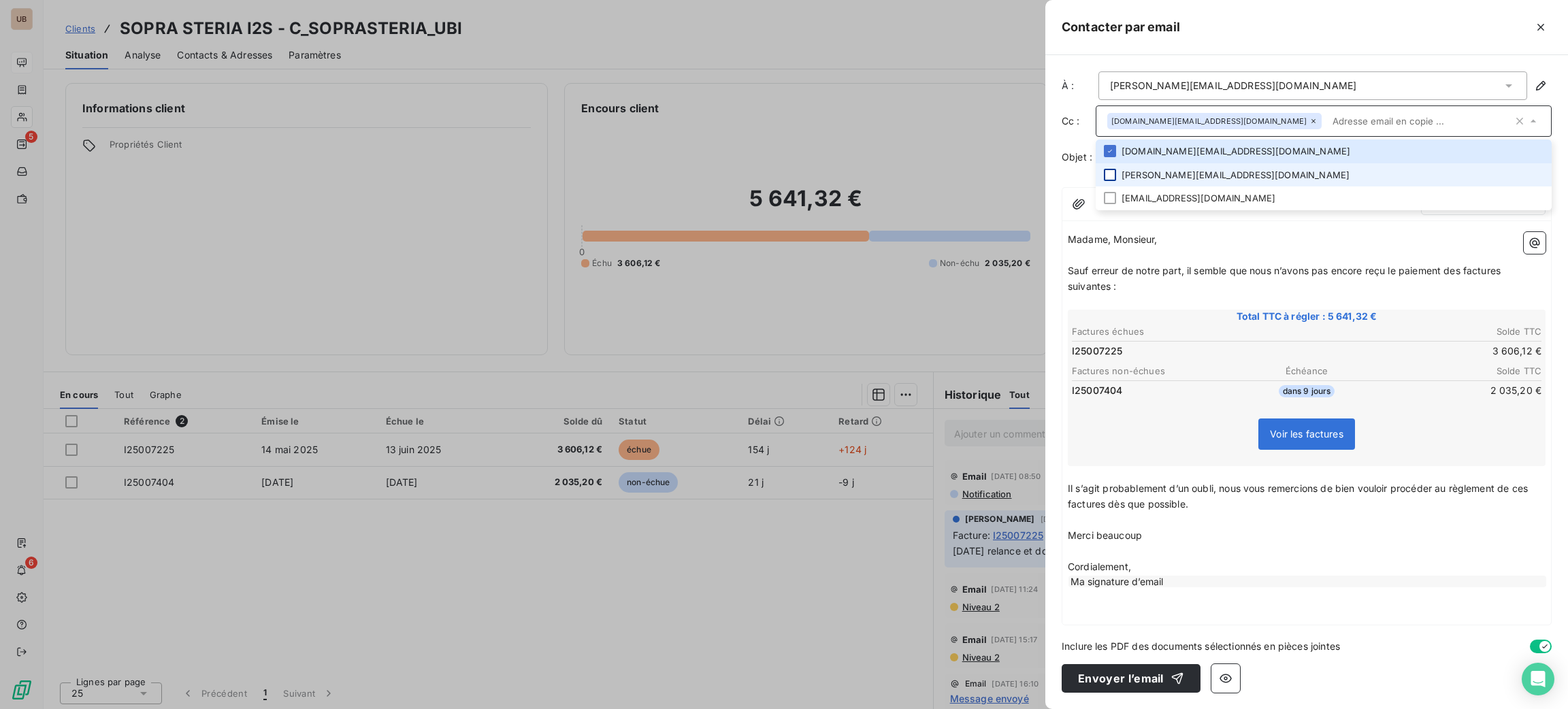
click at [1109, 176] on div at bounding box center [1110, 175] width 12 height 12
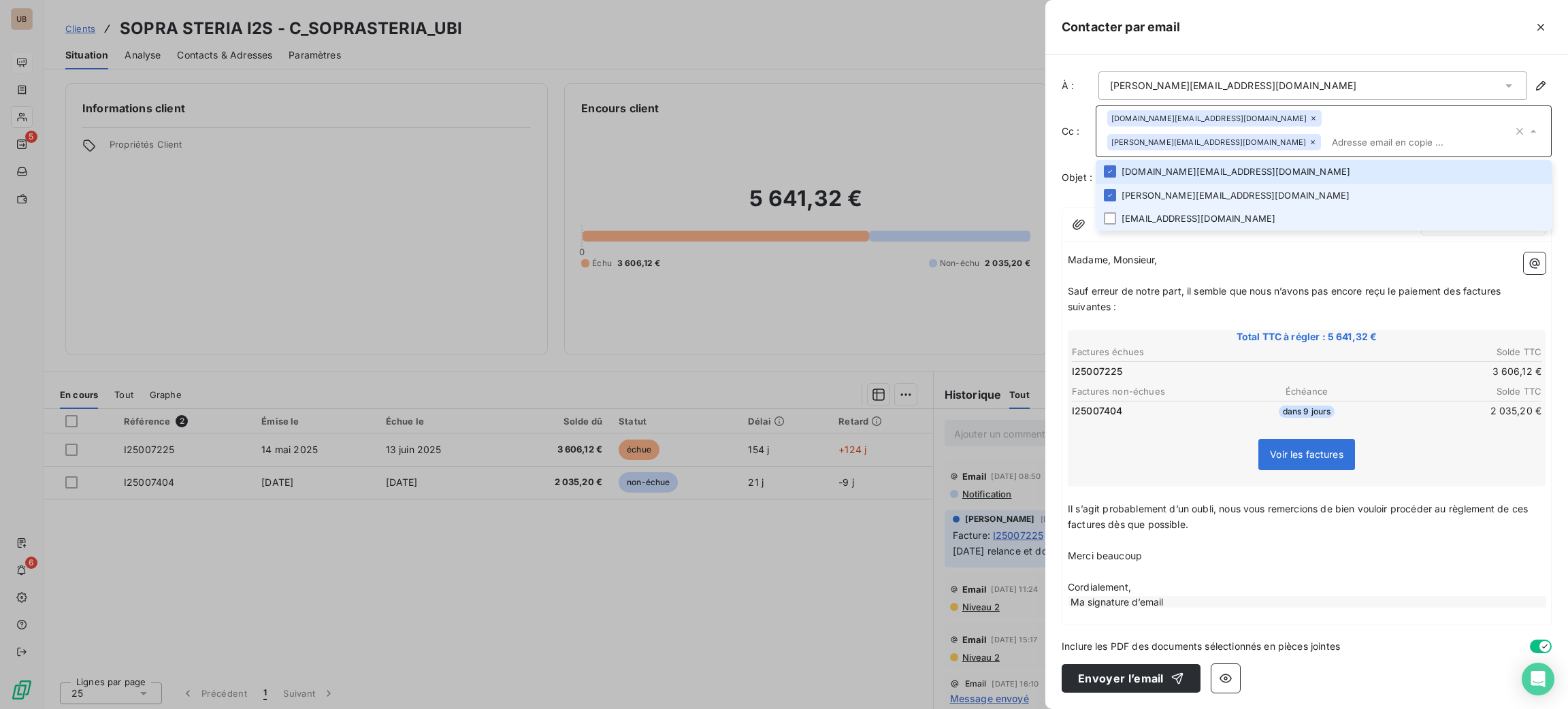
click at [1116, 207] on li "[EMAIL_ADDRESS][DOMAIN_NAME]" at bounding box center [1324, 219] width 456 height 24
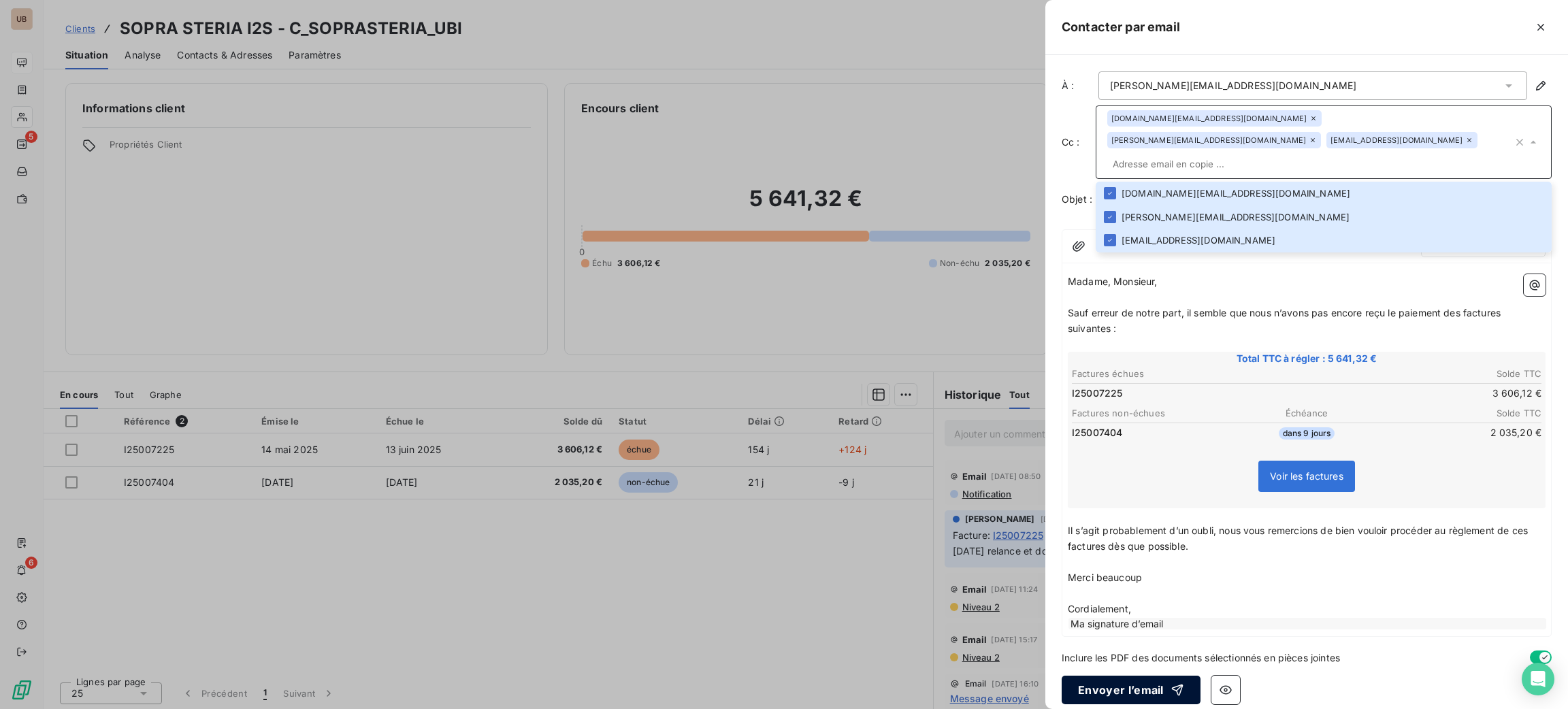
click at [1125, 680] on button "Envoyer l’email" at bounding box center [1131, 689] width 139 height 28
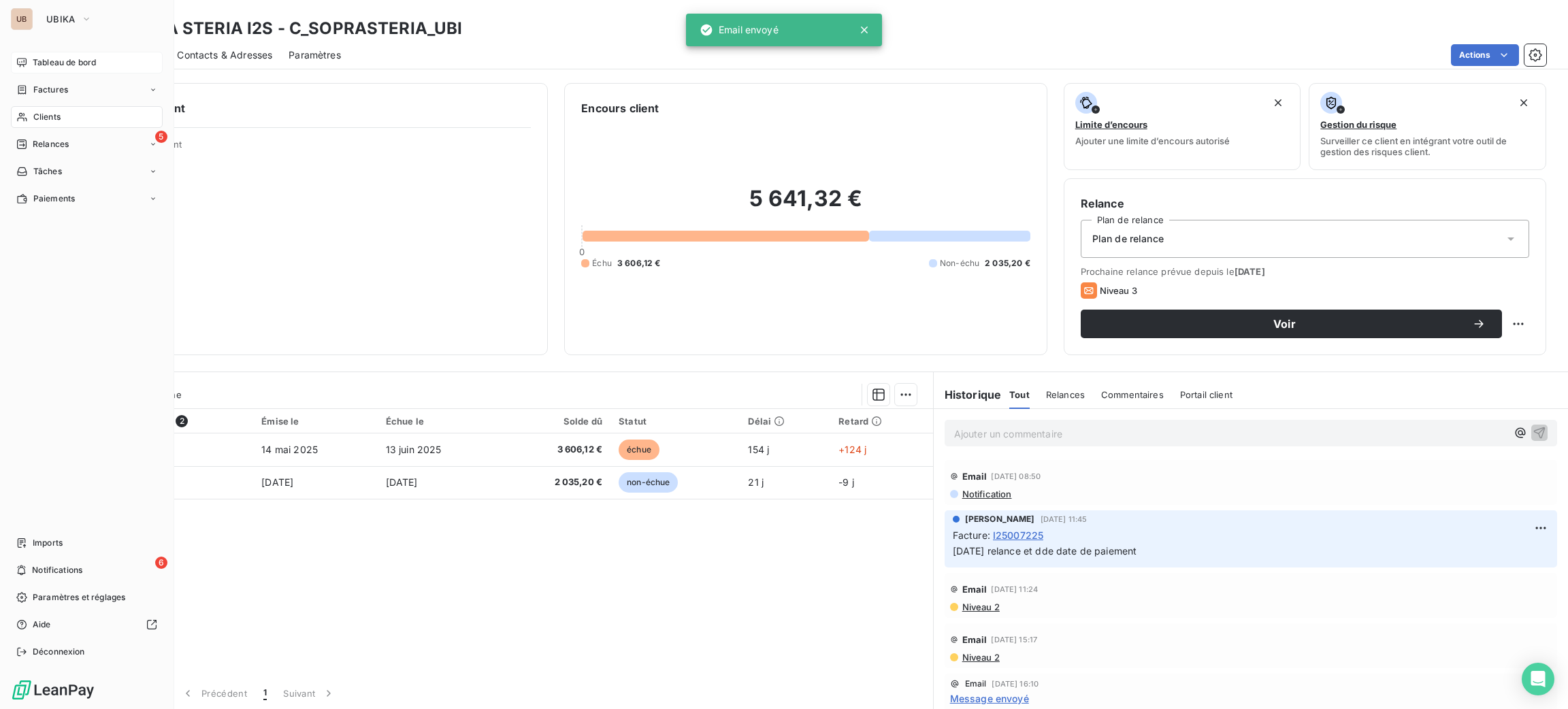
click at [75, 68] on span "Tableau de bord" at bounding box center [64, 62] width 63 height 12
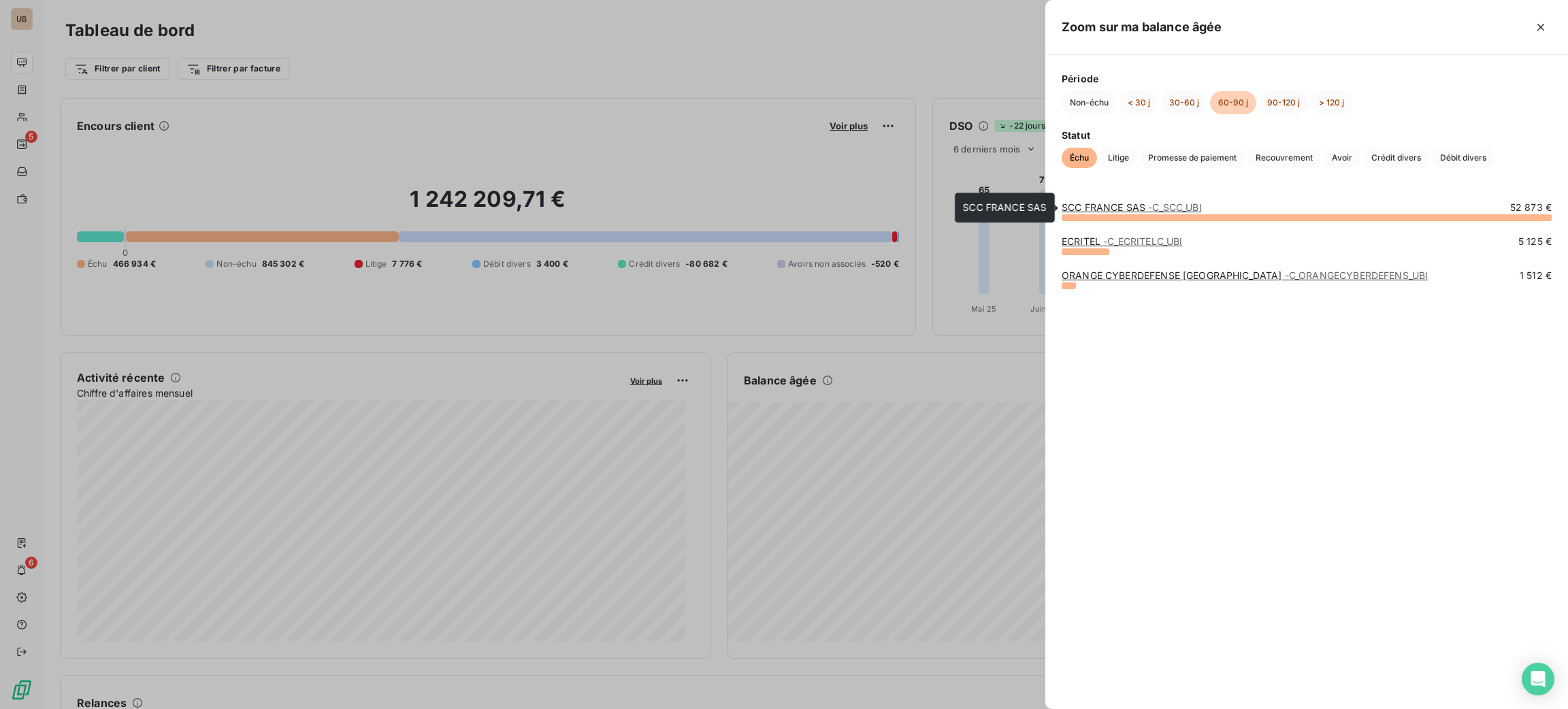
click at [1125, 212] on link "SCC FRANCE SAS - C_SCC_UBI" at bounding box center [1131, 207] width 140 height 12
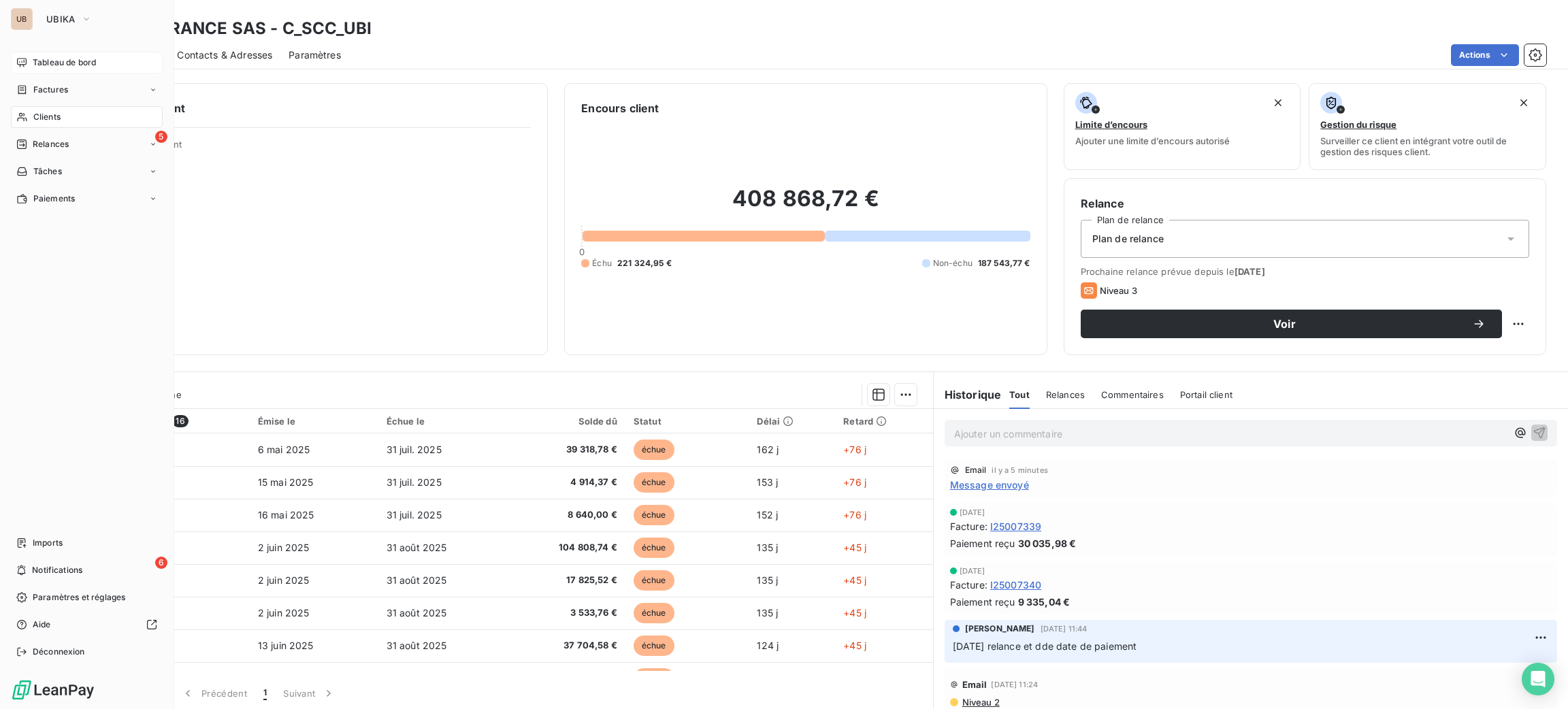
click at [48, 70] on div "Tableau de bord" at bounding box center [86, 62] width 152 height 22
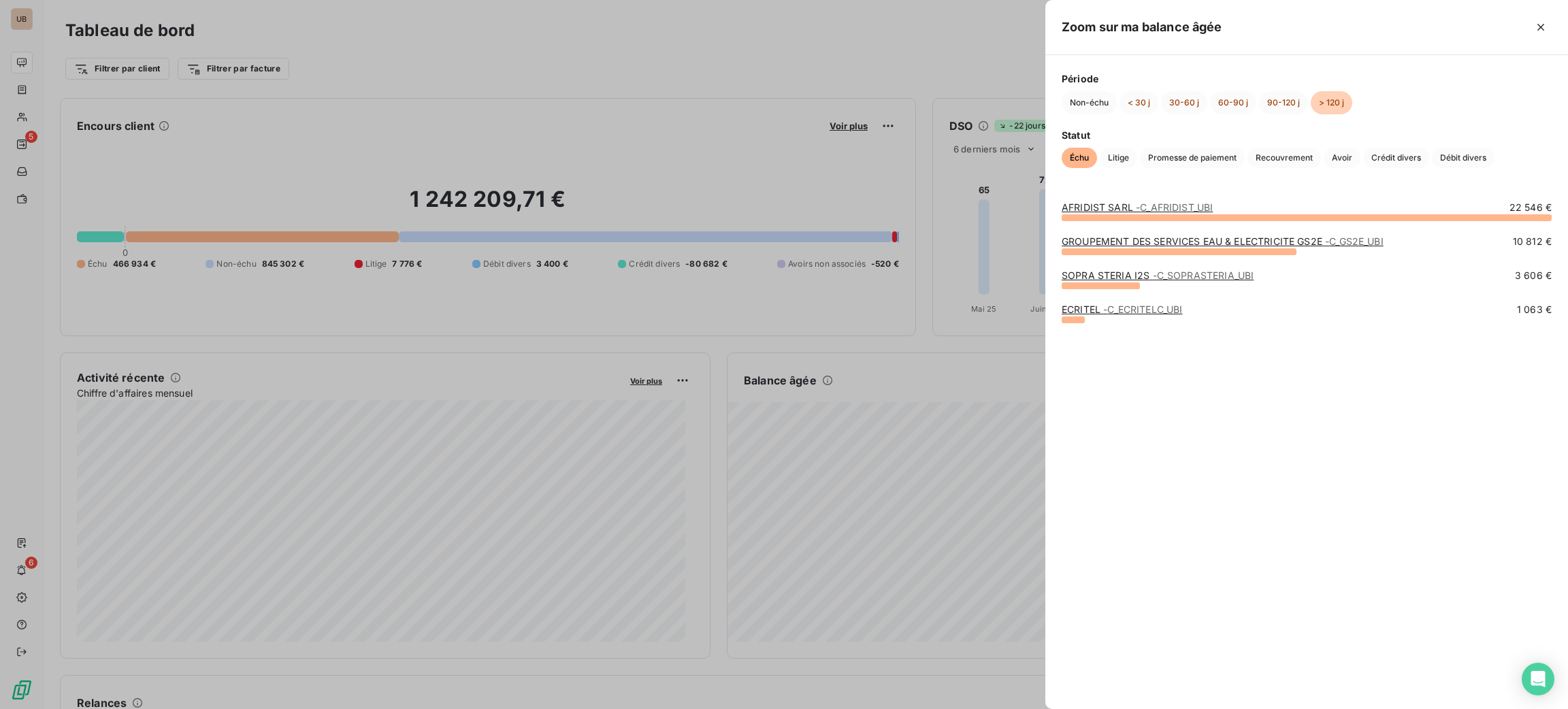
click at [1131, 287] on div at bounding box center [1101, 286] width 78 height 7
click at [1120, 276] on link "SOPRA STERIA I2S - C_SOPRASTERIA_UBI" at bounding box center [1158, 275] width 192 height 12
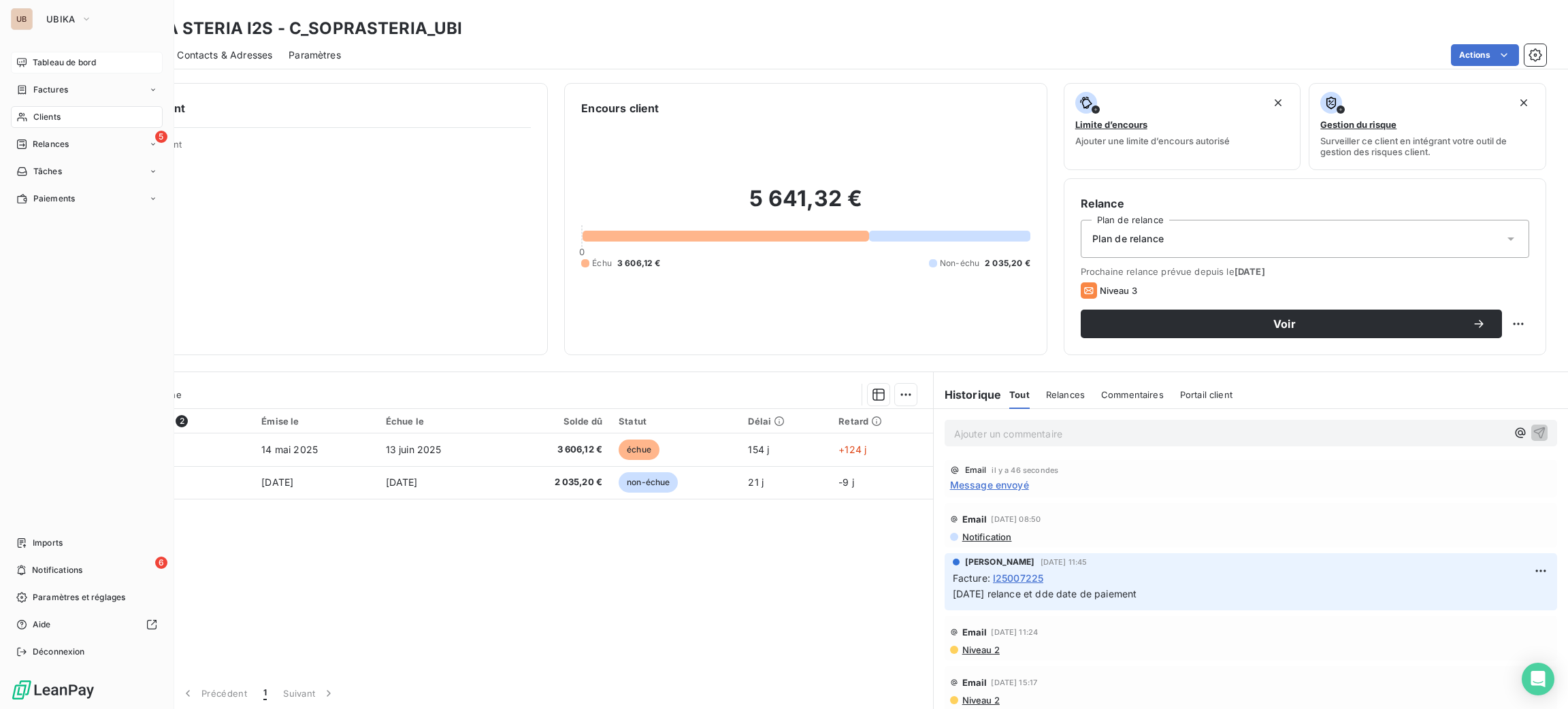
click at [40, 63] on span "Tableau de bord" at bounding box center [64, 62] width 63 height 12
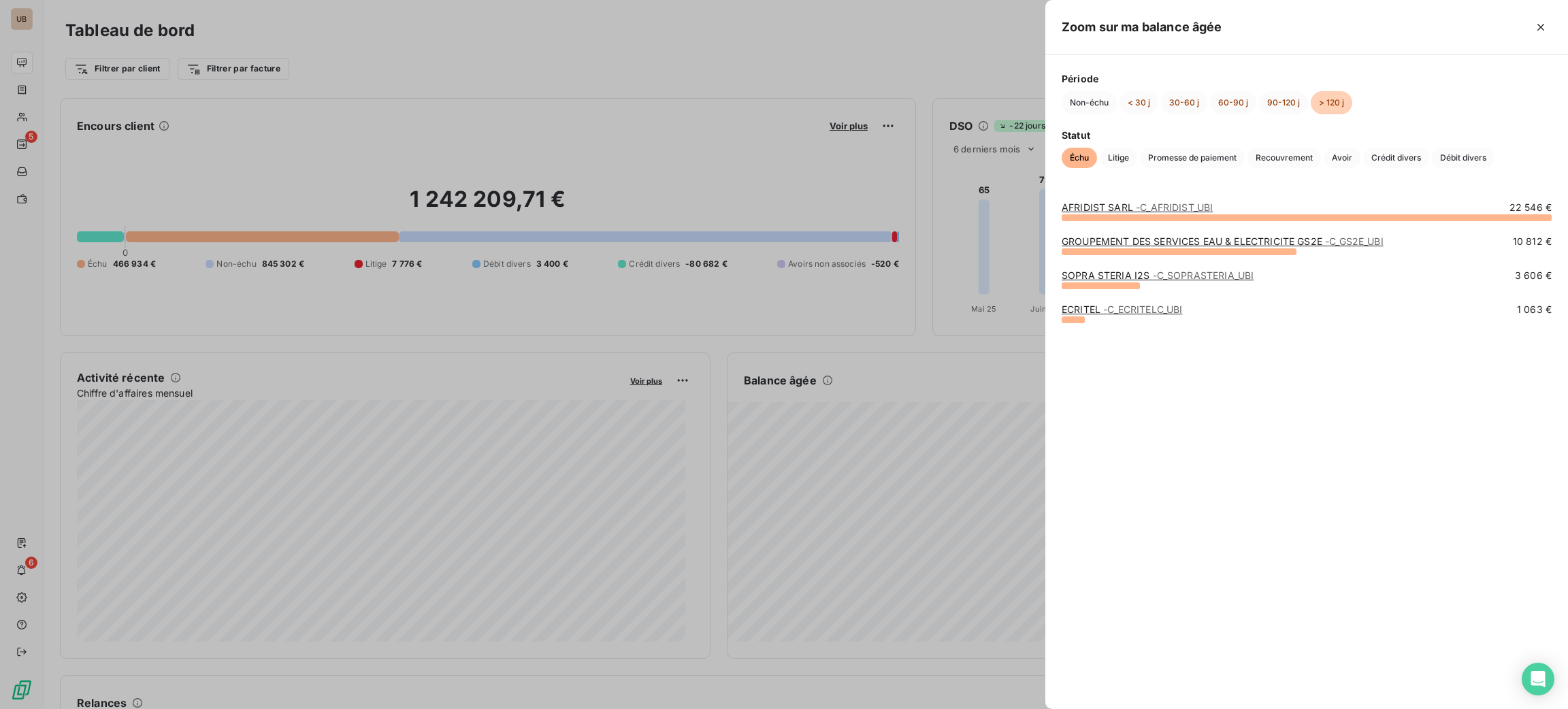
click at [1087, 311] on link "ECRITEL - C_ECRITELC_UBI" at bounding box center [1121, 309] width 120 height 12
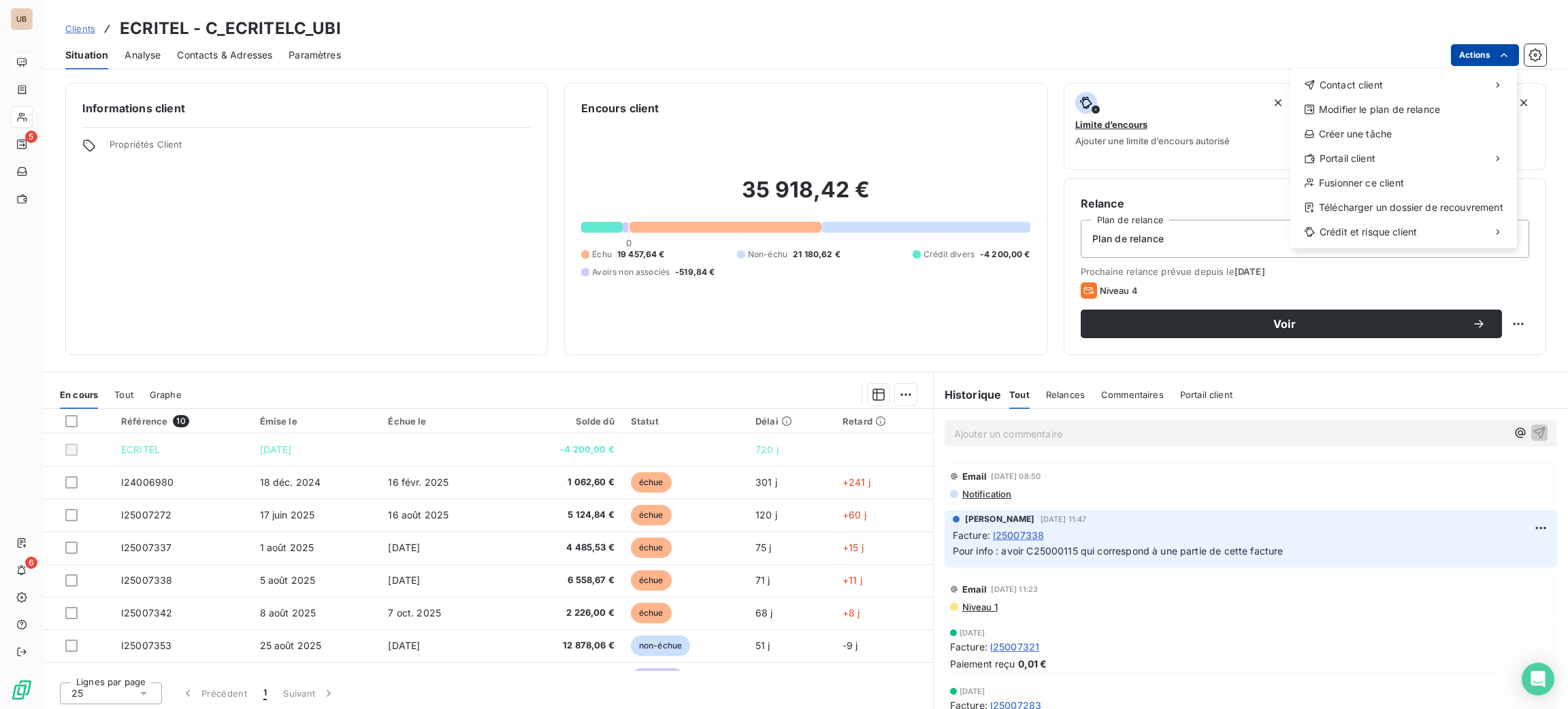
click at [1472, 52] on html "UB 5 6 Clients ECRITEL - C_ECRITELC_UBI Situation Analyse Contacts & Adresses P…" at bounding box center [784, 354] width 1568 height 709
click at [1247, 91] on div "Envoyer un email" at bounding box center [1188, 90] width 182 height 22
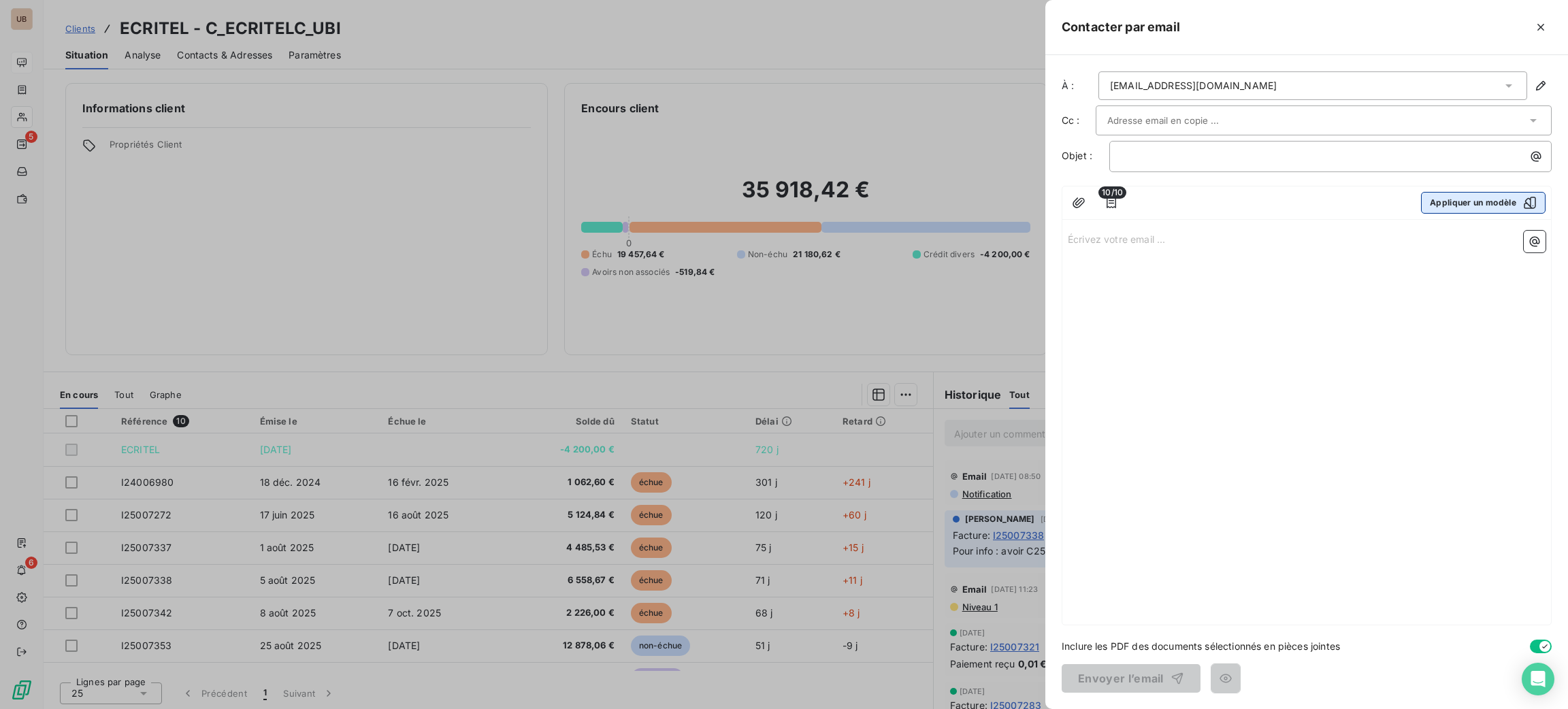
click at [1444, 198] on button "Appliquer un modèle" at bounding box center [1483, 203] width 124 height 22
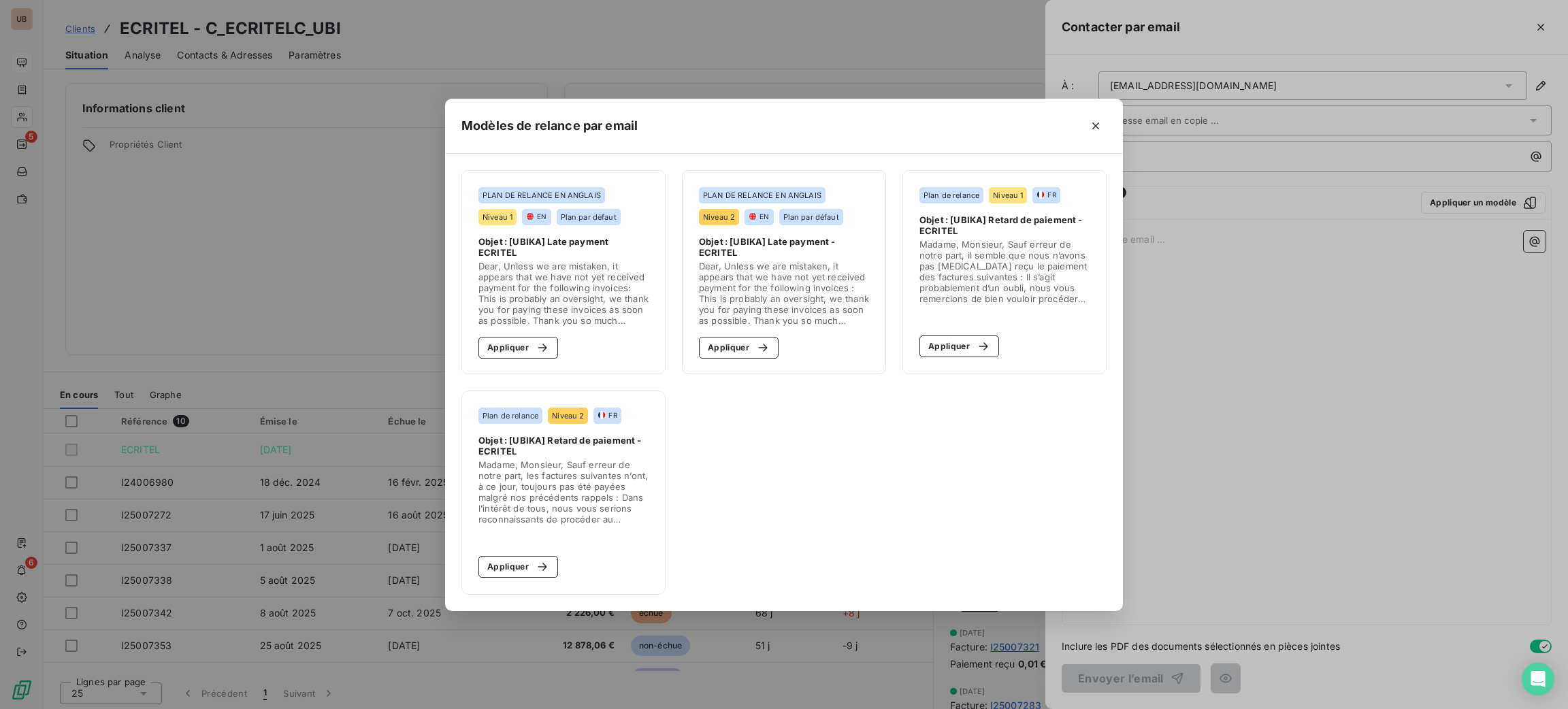
click at [297, 162] on div "Modèles de relance par email PLAN DE RELANCE EN ANGLAIS Niveau 1 EN Plan par dé…" at bounding box center [784, 354] width 1568 height 709
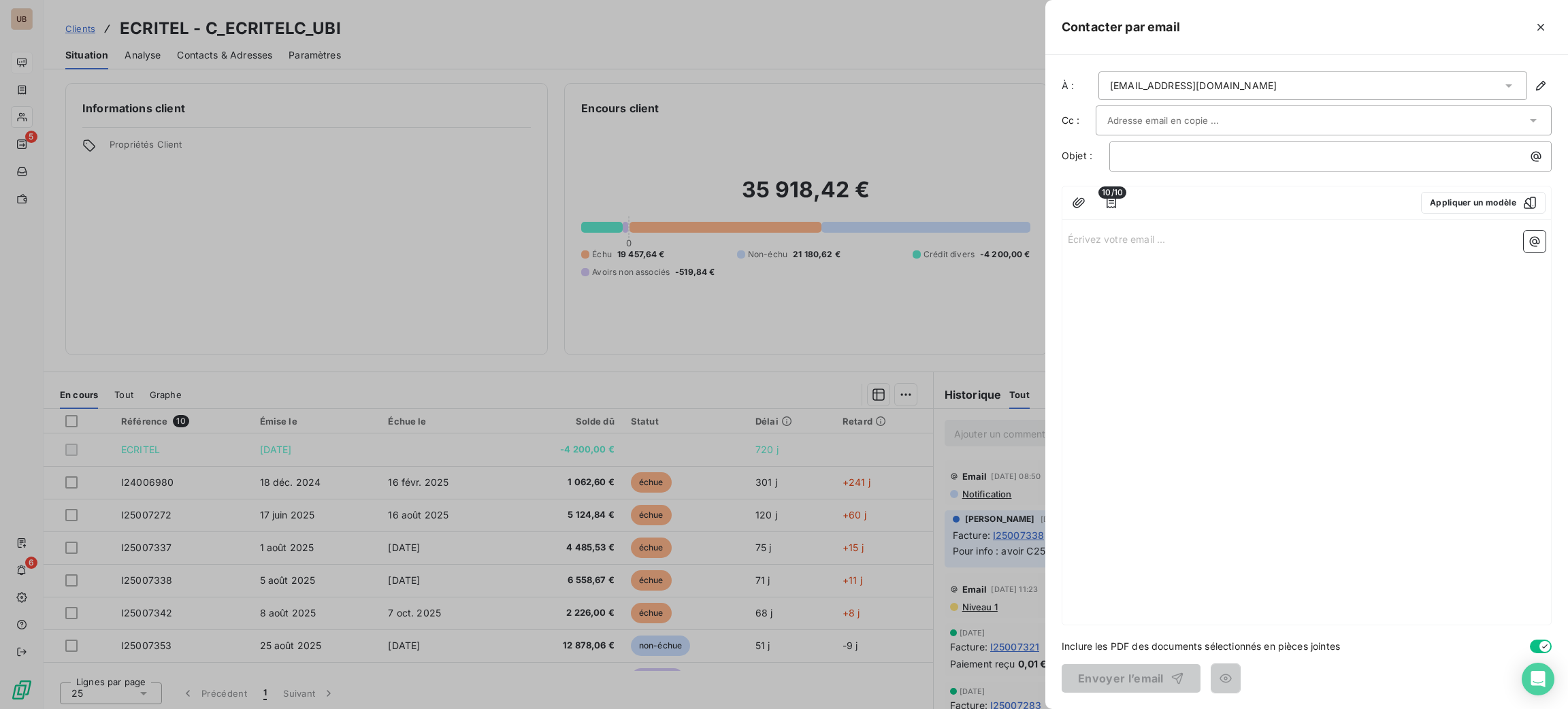
click at [230, 51] on div at bounding box center [784, 354] width 1568 height 709
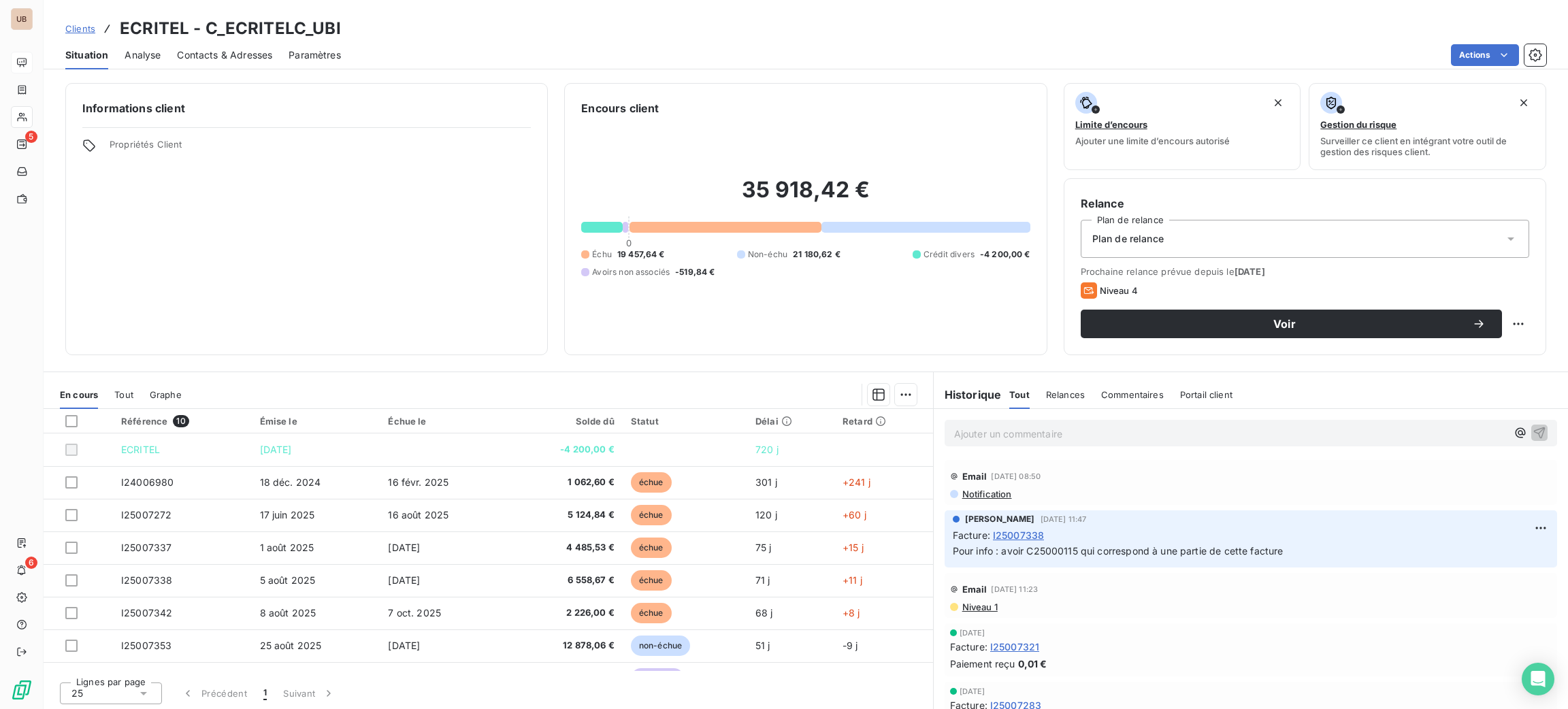
click at [172, 61] on div "Situation Analyse Contacts & Adresses Paramètres Actions" at bounding box center [806, 55] width 1524 height 28
click at [198, 46] on div "Contacts & Adresses" at bounding box center [224, 55] width 95 height 28
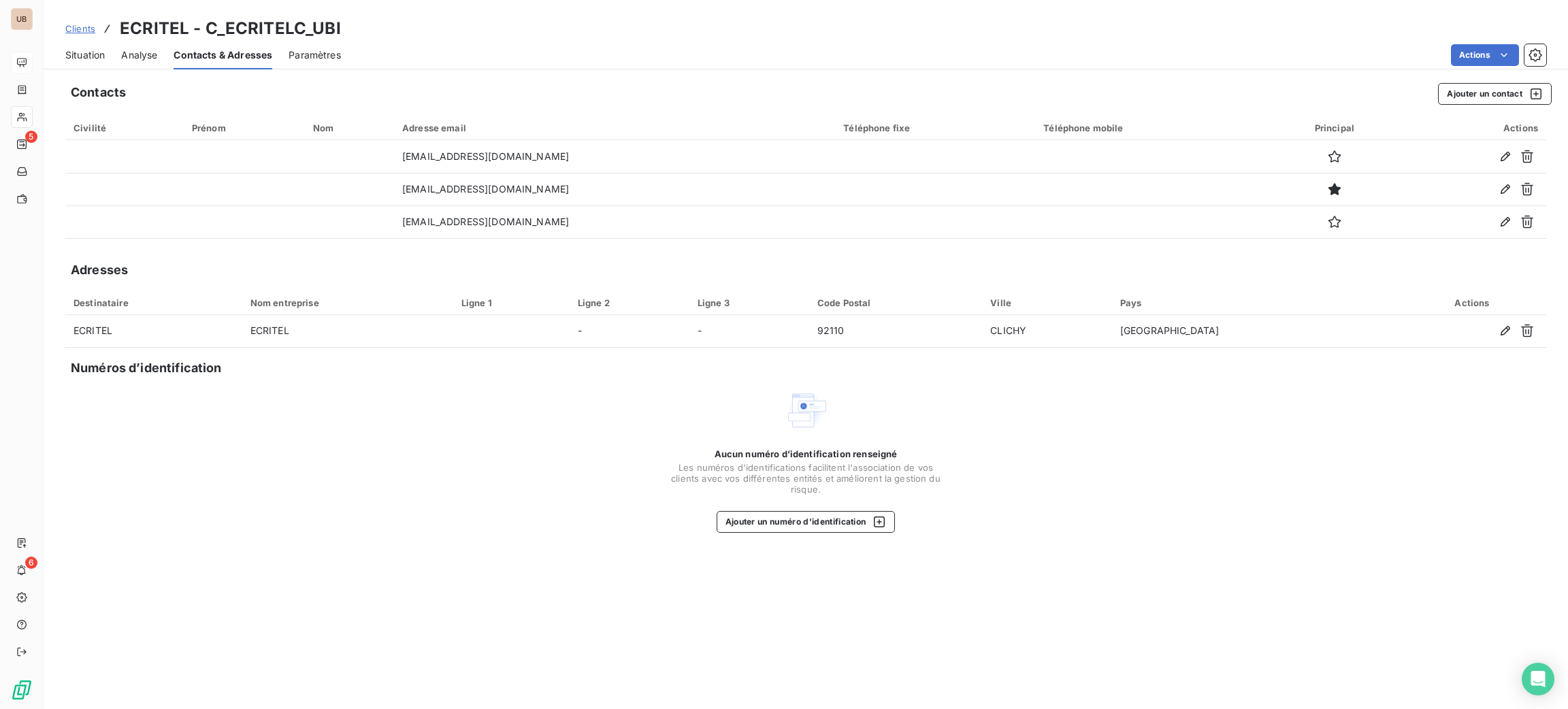
click at [76, 55] on span "Situation" at bounding box center [85, 55] width 40 height 13
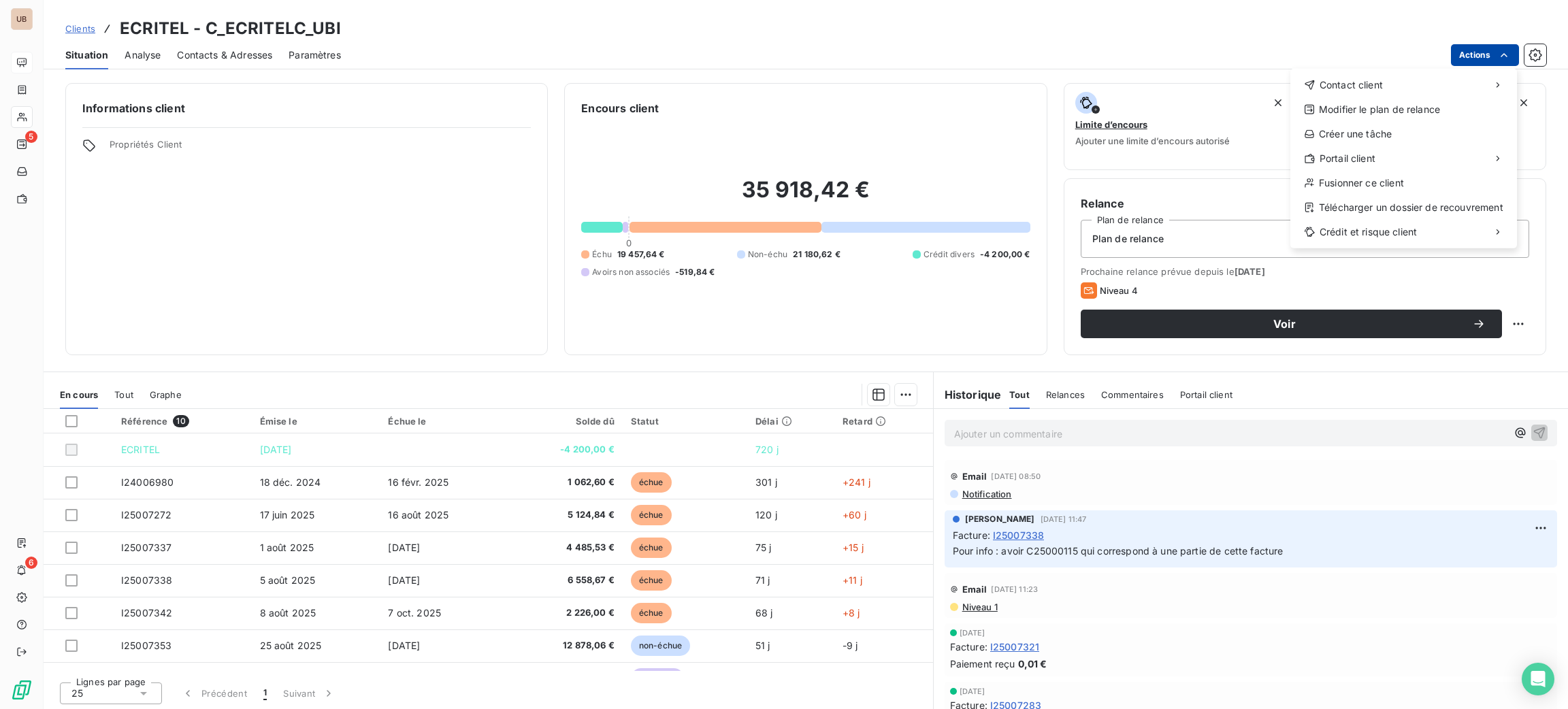
click at [1471, 55] on html "UB 5 6 Clients ECRITEL - C_ECRITELC_UBI Situation Analyse Contacts & Adresses P…" at bounding box center [784, 354] width 1568 height 709
click at [1206, 89] on div "Envoyer un email" at bounding box center [1188, 90] width 182 height 22
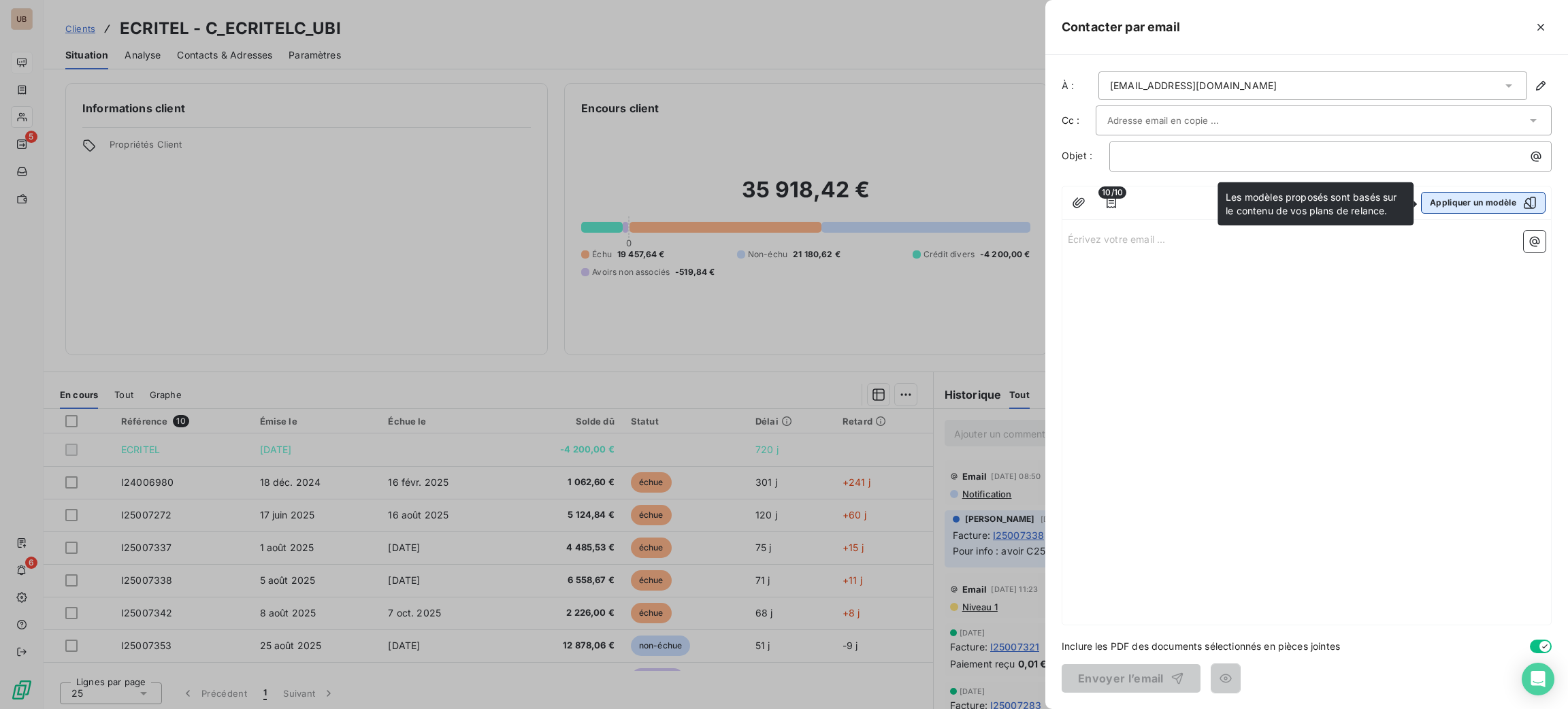
click at [1443, 199] on button "Appliquer un modèle" at bounding box center [1483, 203] width 124 height 22
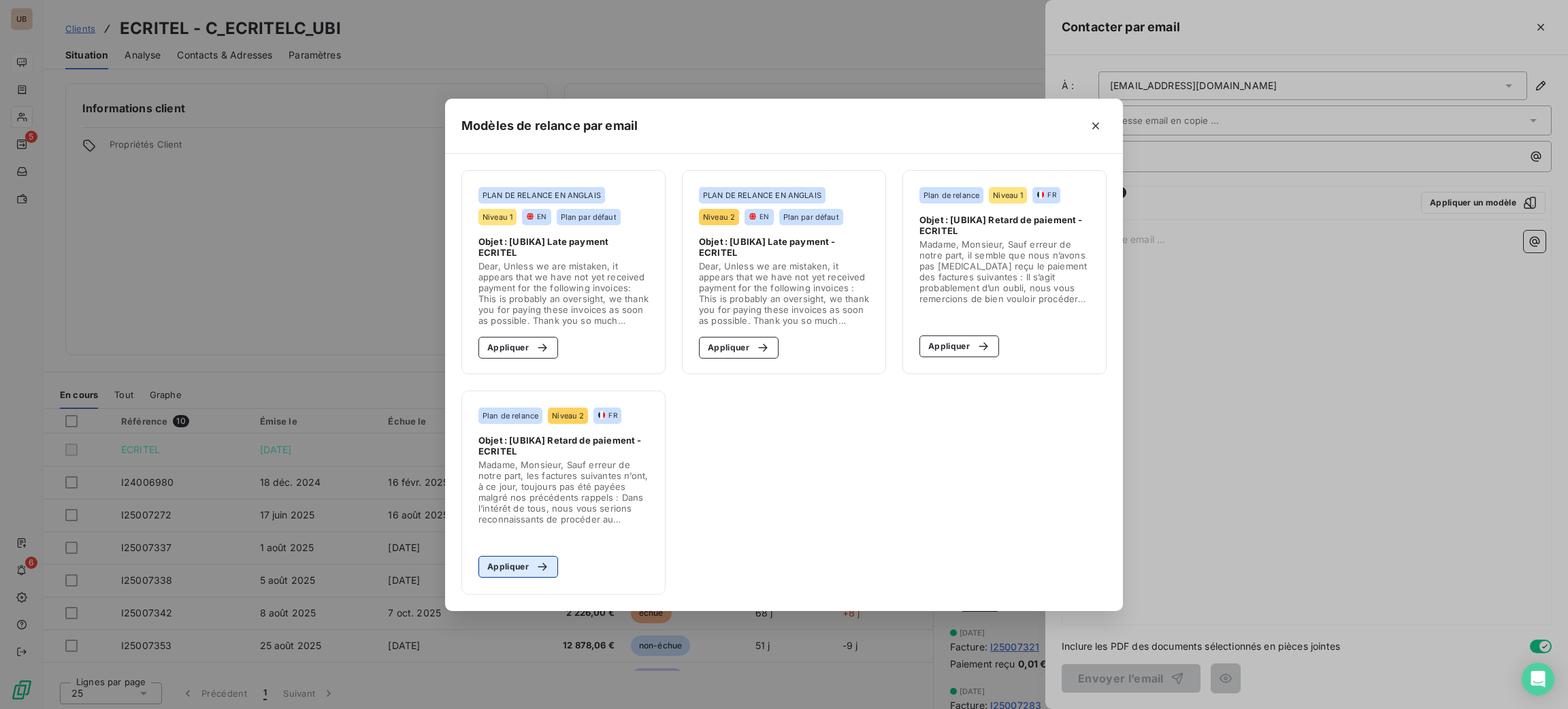
click at [520, 571] on button "Appliquer" at bounding box center [518, 567] width 80 height 22
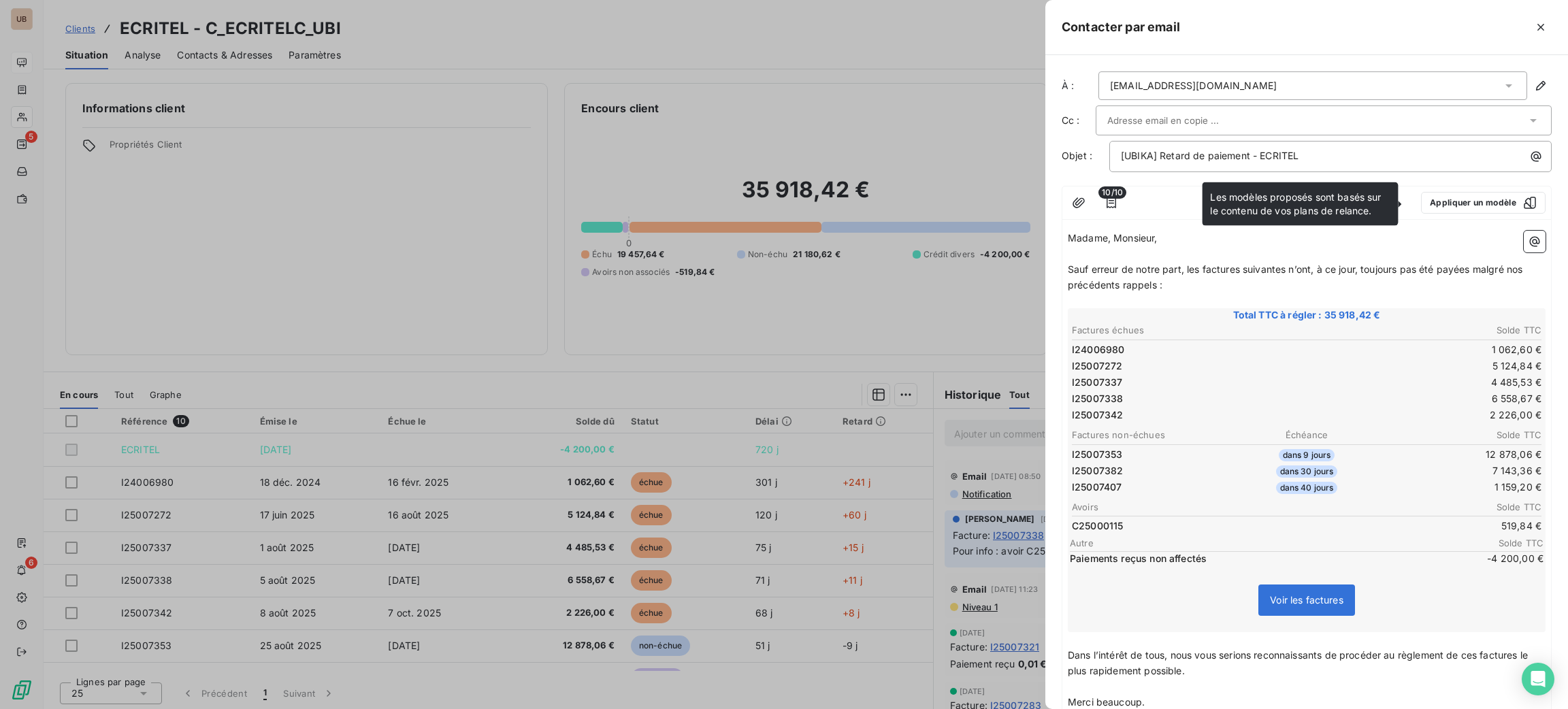
click at [1181, 120] on input "text" at bounding box center [1180, 120] width 147 height 21
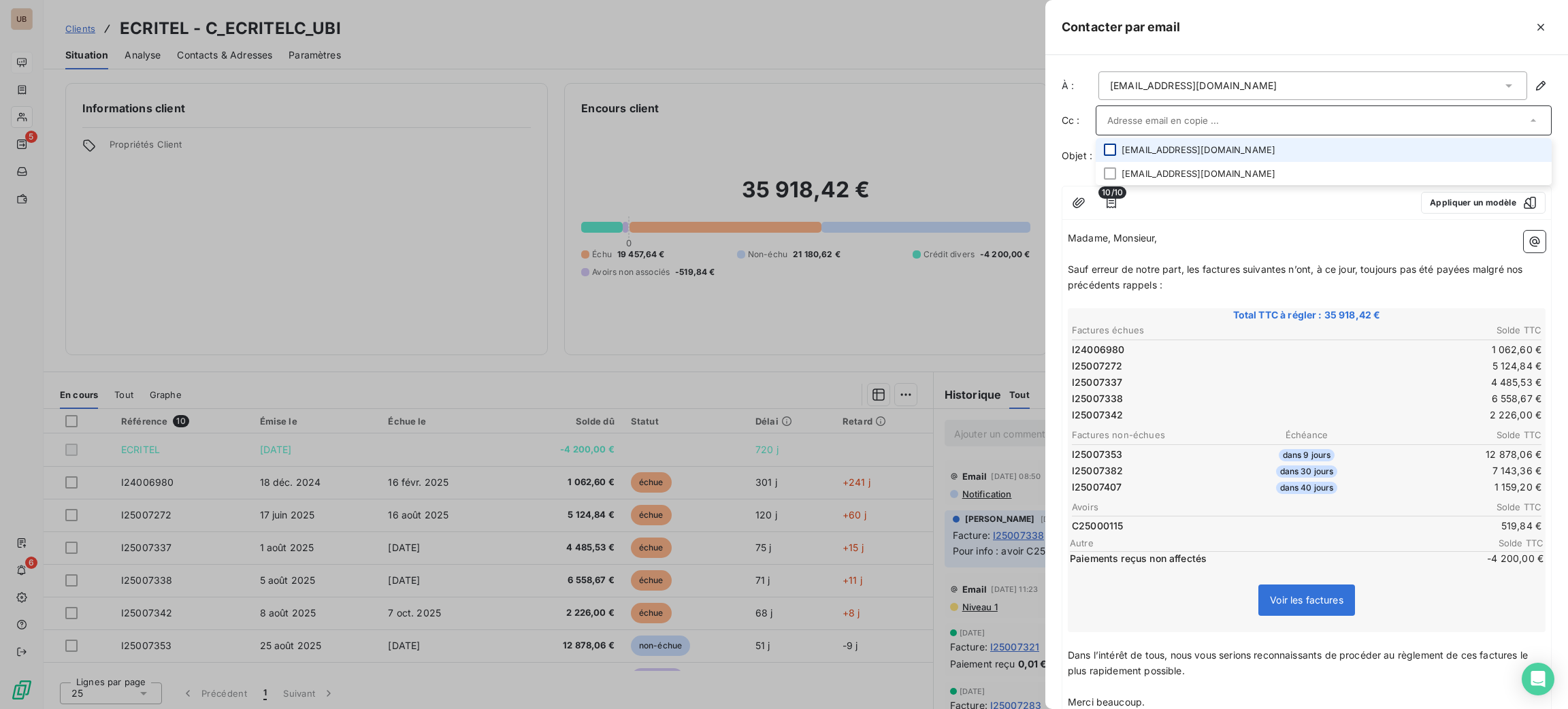
click at [1112, 150] on div at bounding box center [1110, 149] width 12 height 12
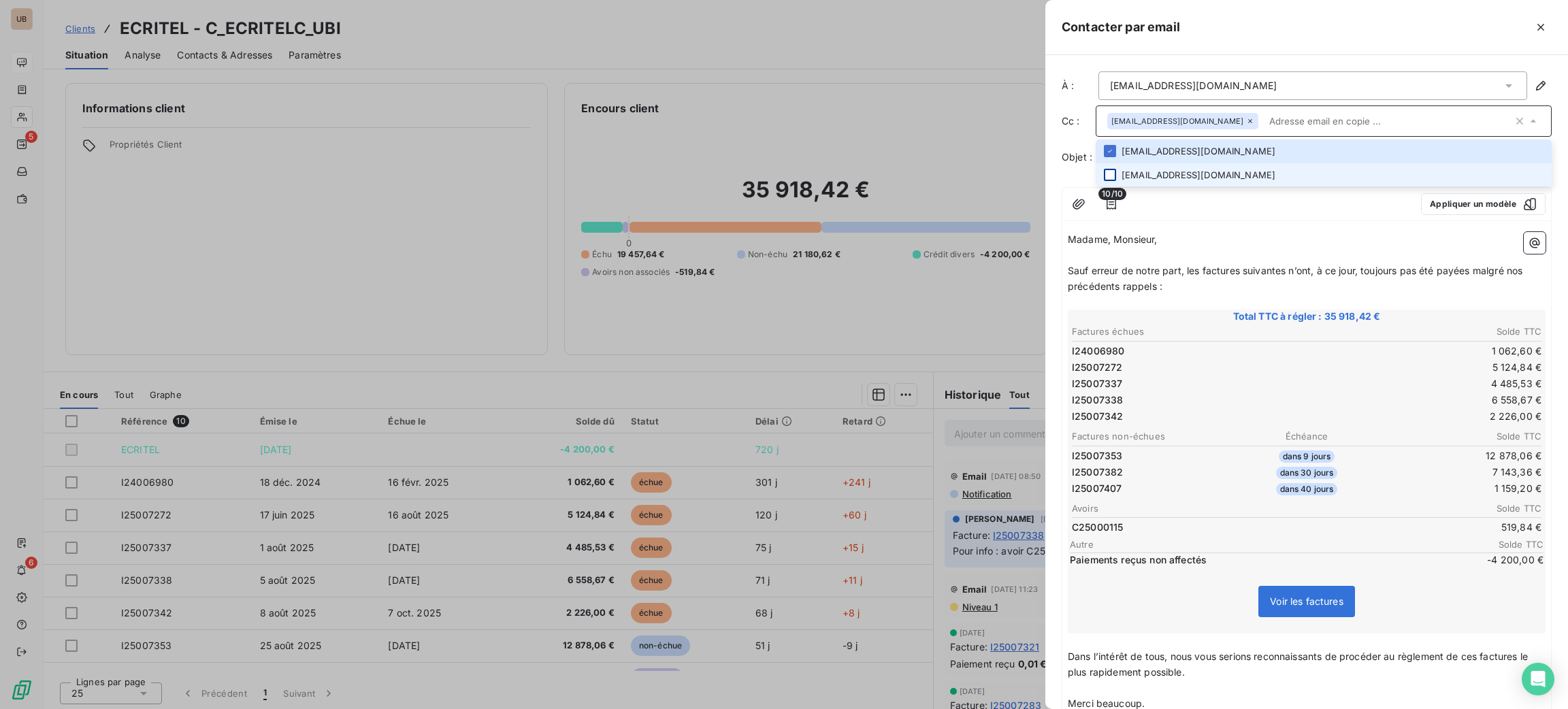
click at [1107, 173] on div at bounding box center [1110, 175] width 12 height 12
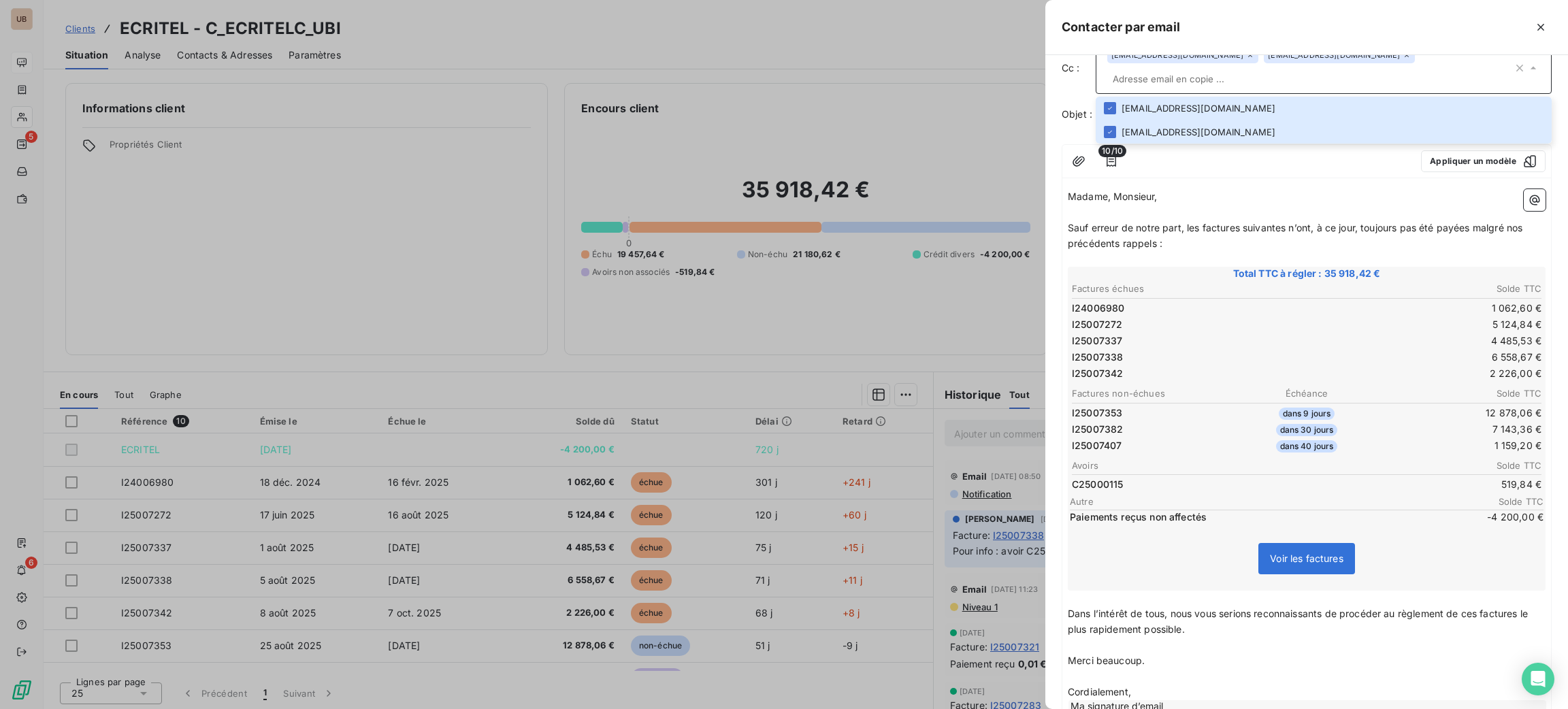
scroll to position [128, 0]
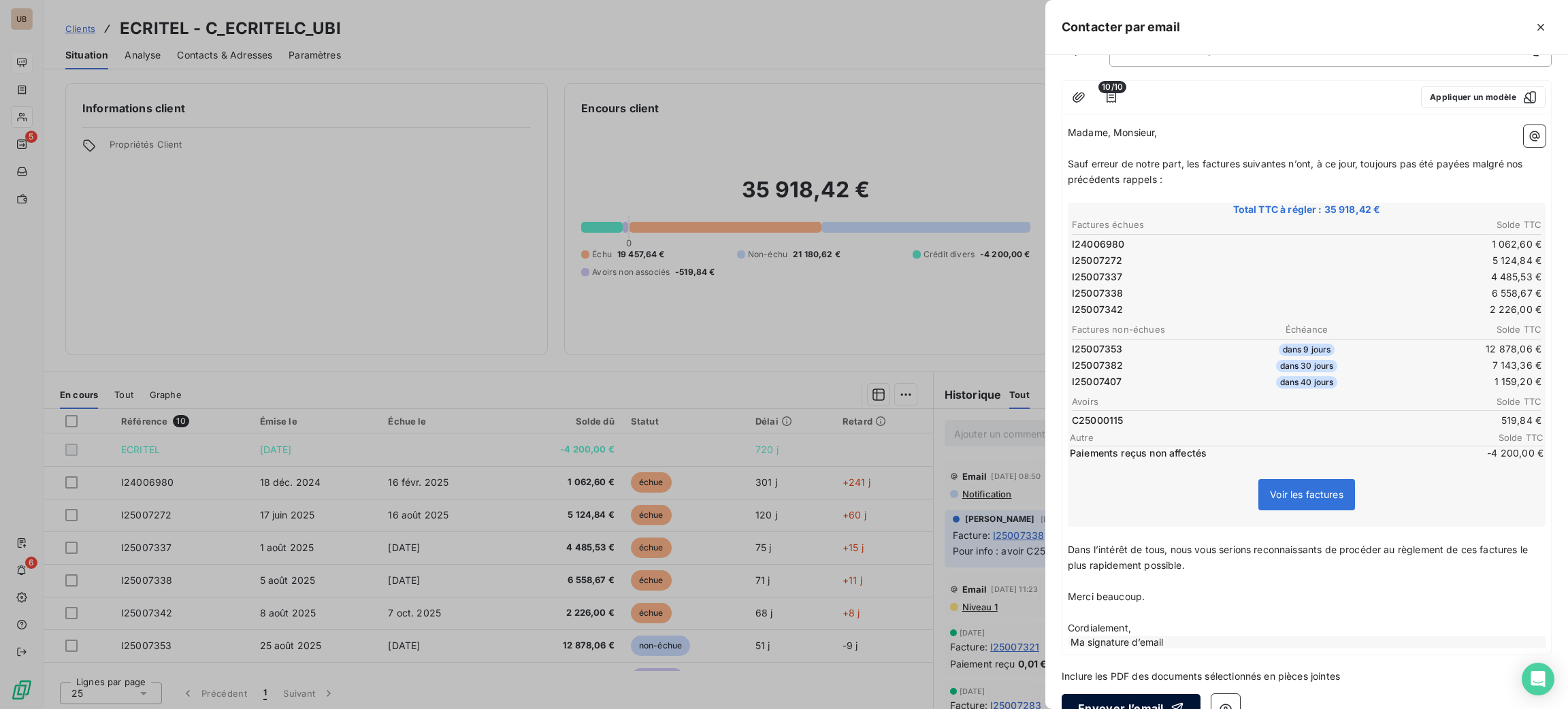
click at [1111, 694] on button "Envoyer l’email" at bounding box center [1131, 708] width 139 height 28
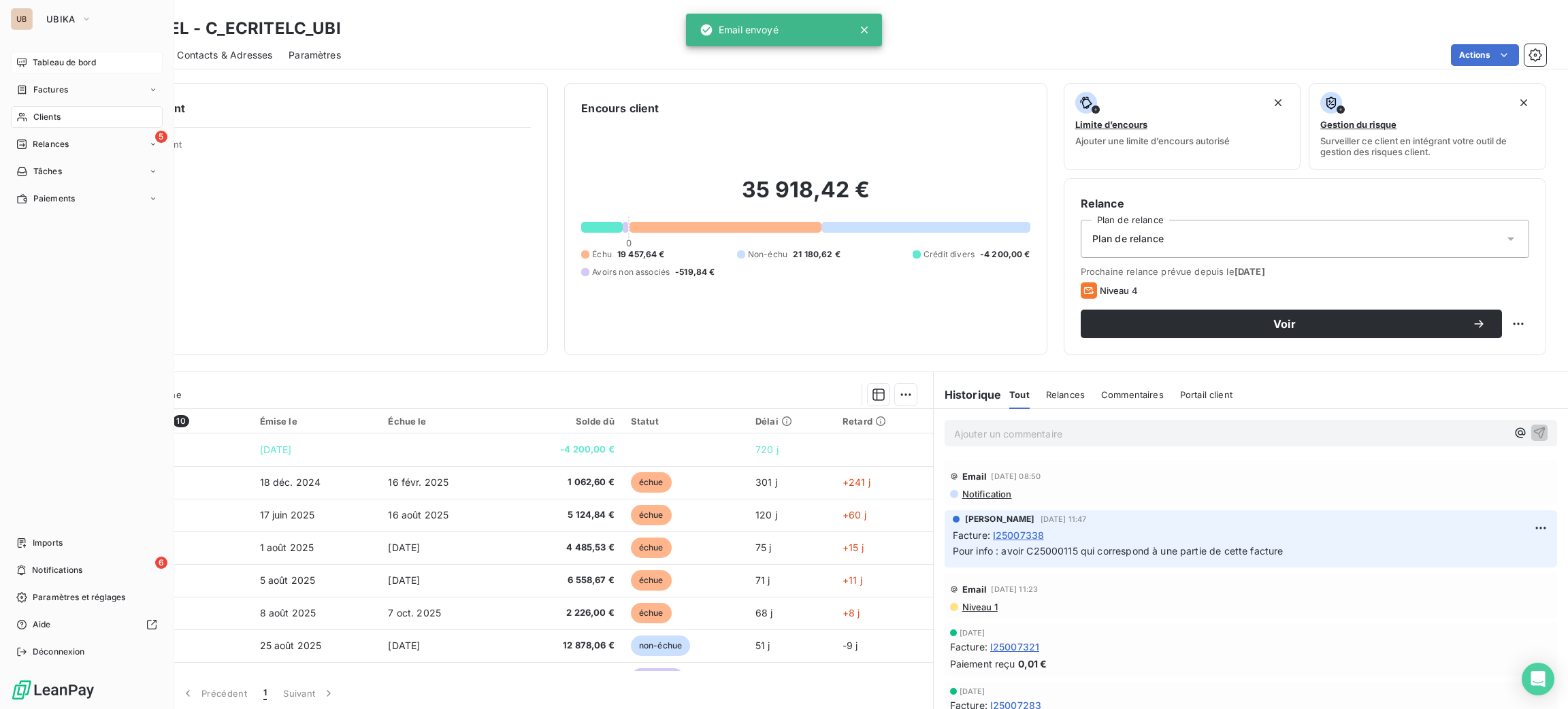
click at [55, 59] on span "Tableau de bord" at bounding box center [64, 62] width 63 height 12
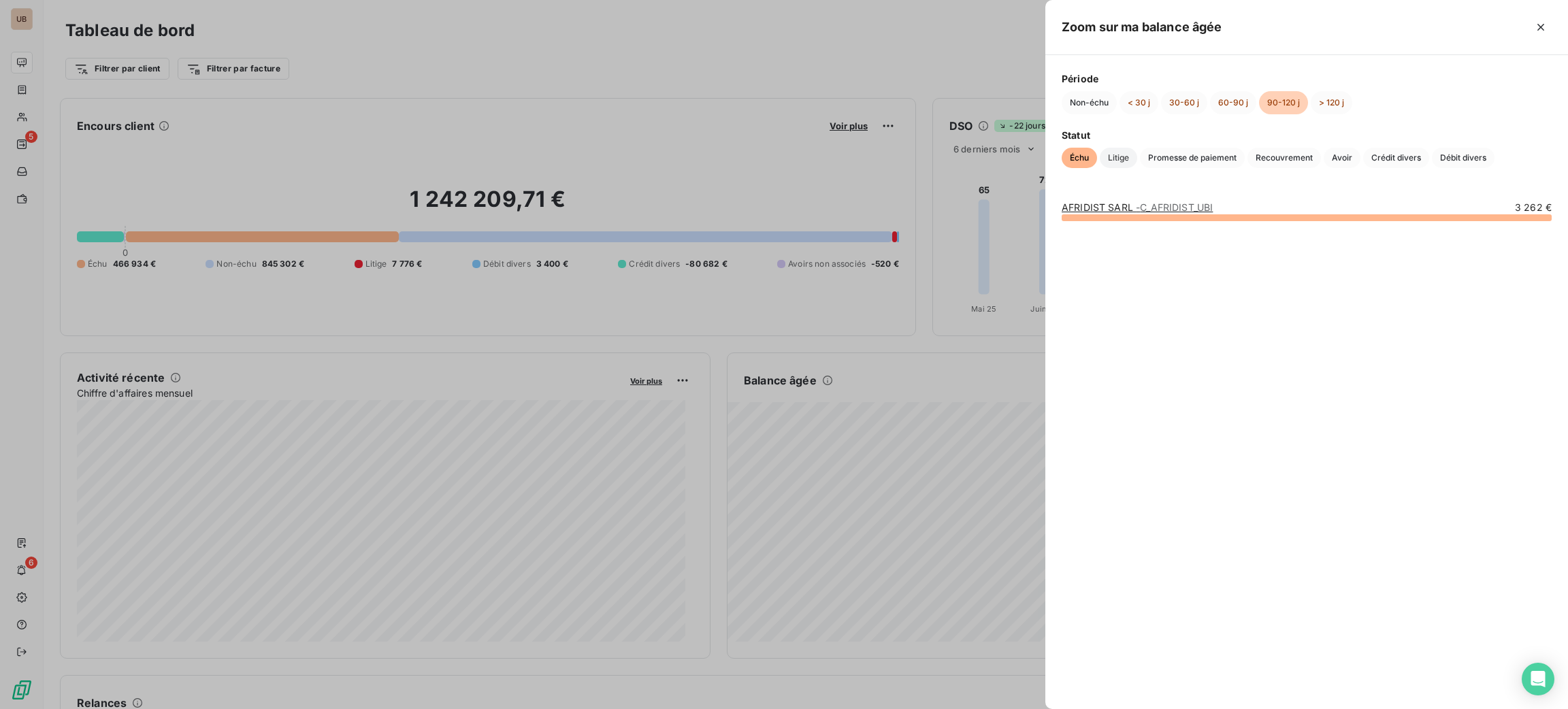
click at [1125, 158] on span "Litige" at bounding box center [1118, 157] width 37 height 21
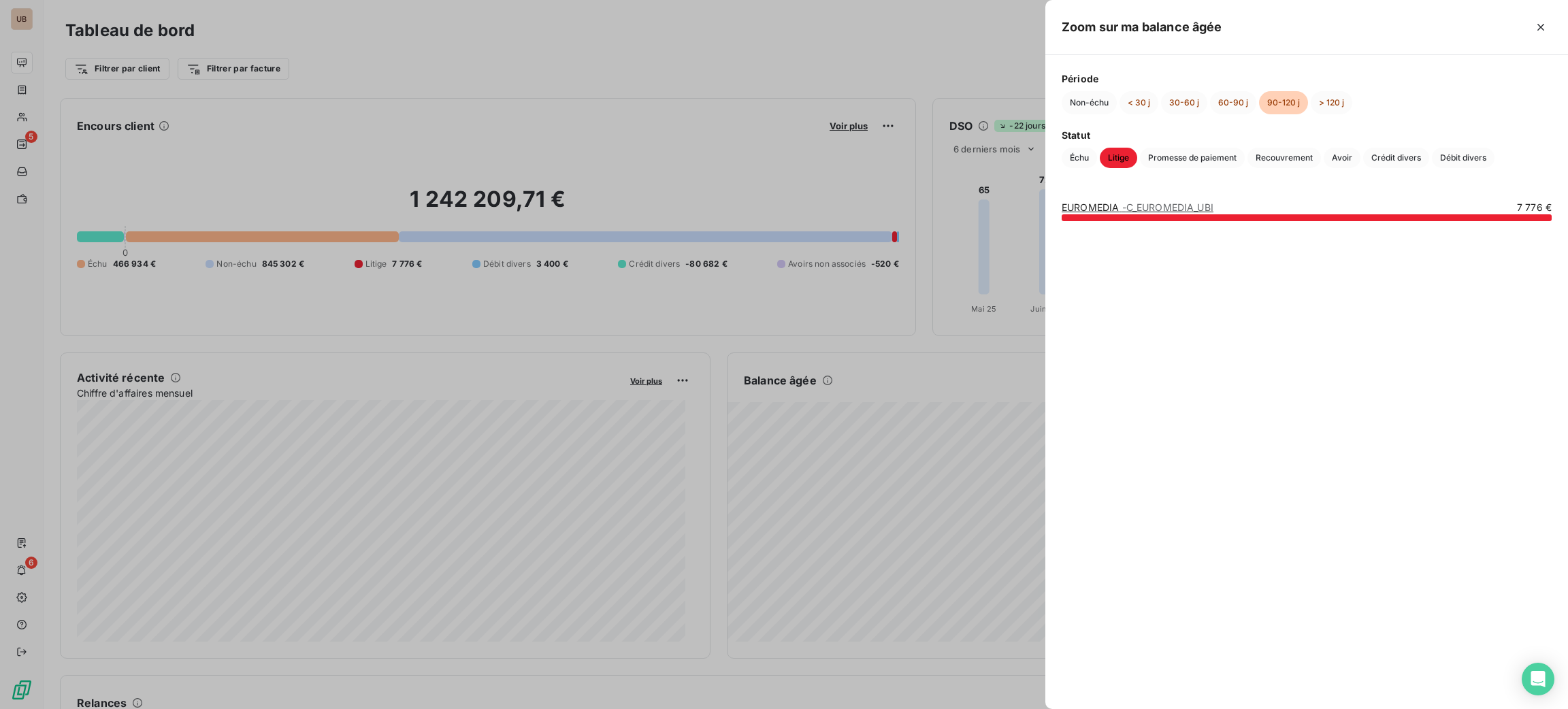
click at [1145, 192] on div "EUROMEDIA - C_EUROMEDIA_UBI 7 776 €" at bounding box center [1306, 446] width 523 height 524
click at [1175, 154] on span "Promesse de paiement" at bounding box center [1192, 157] width 104 height 21
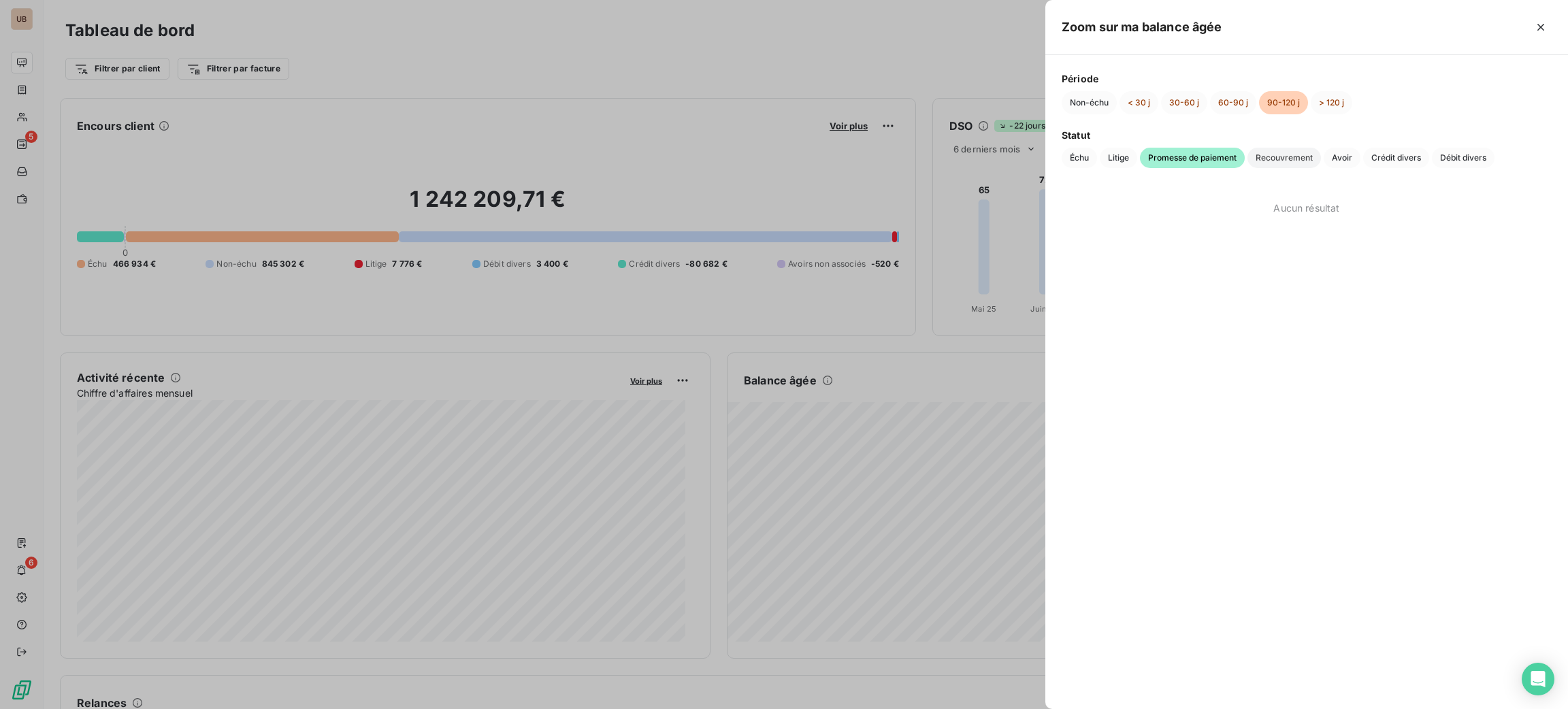
drag, startPoint x: 1269, startPoint y: 158, endPoint x: 1315, endPoint y: 150, distance: 46.7
click at [1271, 158] on span "Recouvrement" at bounding box center [1284, 157] width 74 height 21
drag, startPoint x: 1355, startPoint y: 153, endPoint x: 1344, endPoint y: 154, distance: 11.0
click at [1347, 154] on div "Échu Litige Promesse de paiement Recouvrement Avoir Crédit divers Débit divers" at bounding box center [1306, 157] width 490 height 21
click at [1343, 154] on span "Avoir" at bounding box center [1342, 157] width 36 height 21
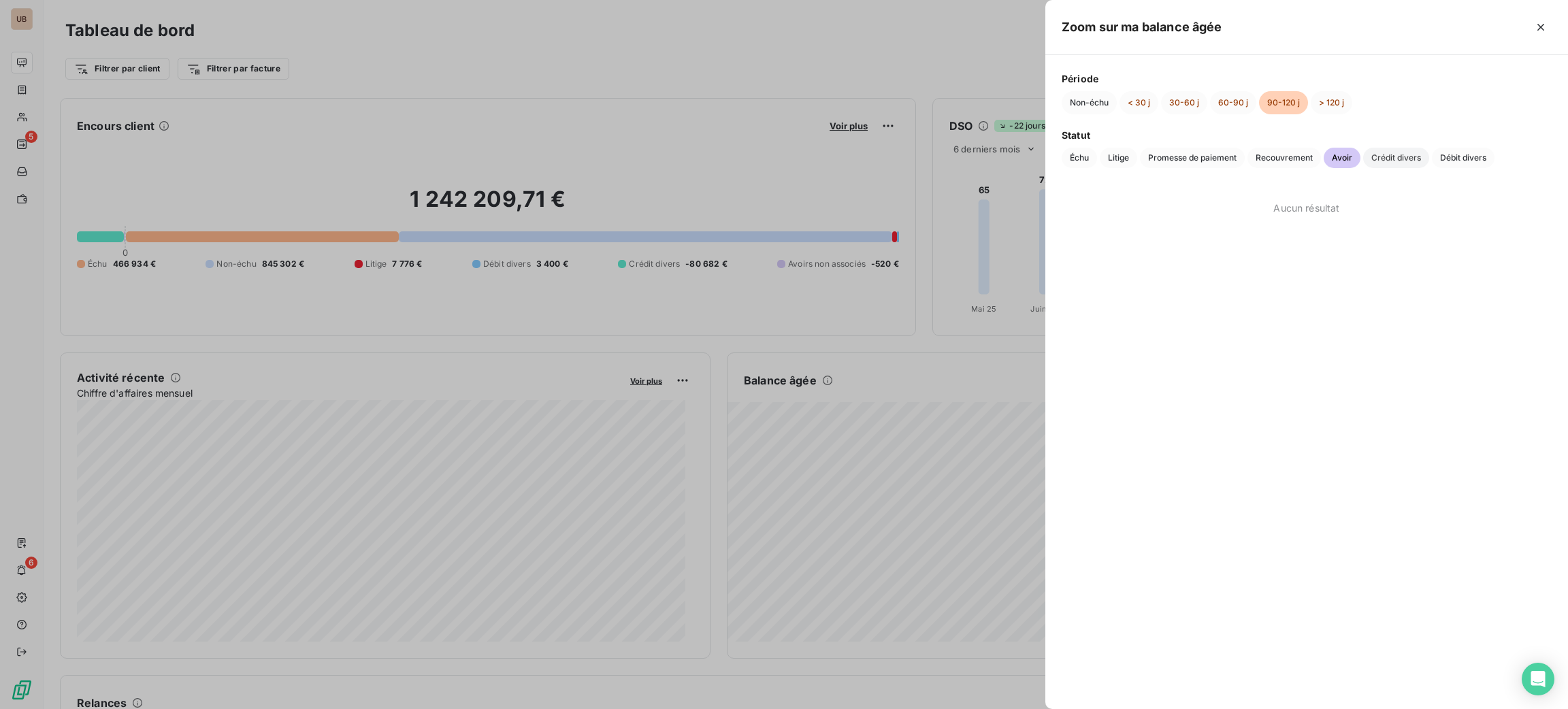
click at [1390, 155] on span "Crédit divers" at bounding box center [1396, 157] width 66 height 21
click at [1448, 157] on span "Débit divers" at bounding box center [1464, 157] width 63 height 21
click at [1329, 97] on button "> 120 j" at bounding box center [1331, 103] width 41 height 23
click at [1232, 104] on button "60-90 j" at bounding box center [1233, 103] width 46 height 23
drag, startPoint x: 1060, startPoint y: 161, endPoint x: 1069, endPoint y: 157, distance: 9.8
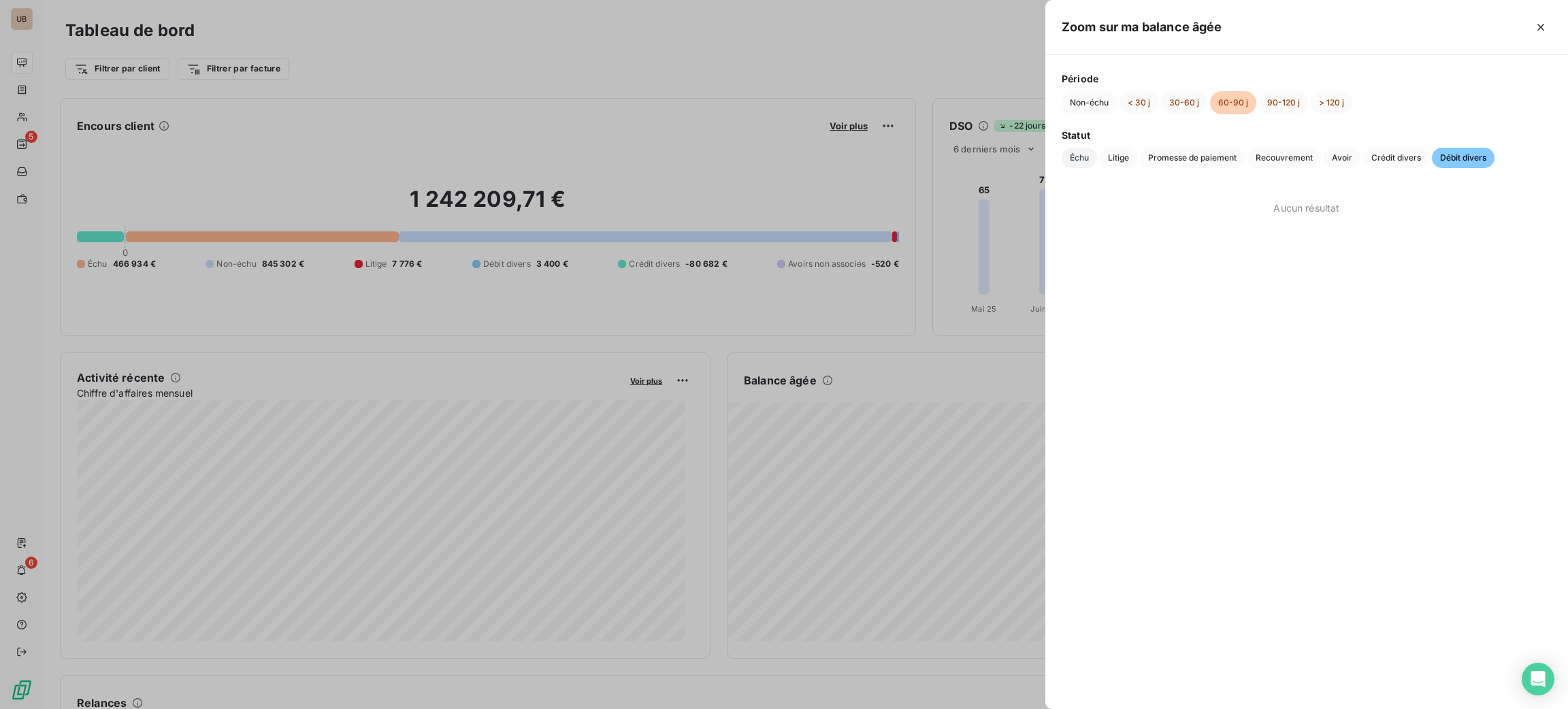
click at [1061, 161] on div "Période Non-échu < 30 j 30-60 j 60-90 j 90-120 j > 120 j Statut Échu Litige Pro…" at bounding box center [1306, 120] width 523 height 129
click at [1071, 157] on span "Échu" at bounding box center [1079, 157] width 36 height 21
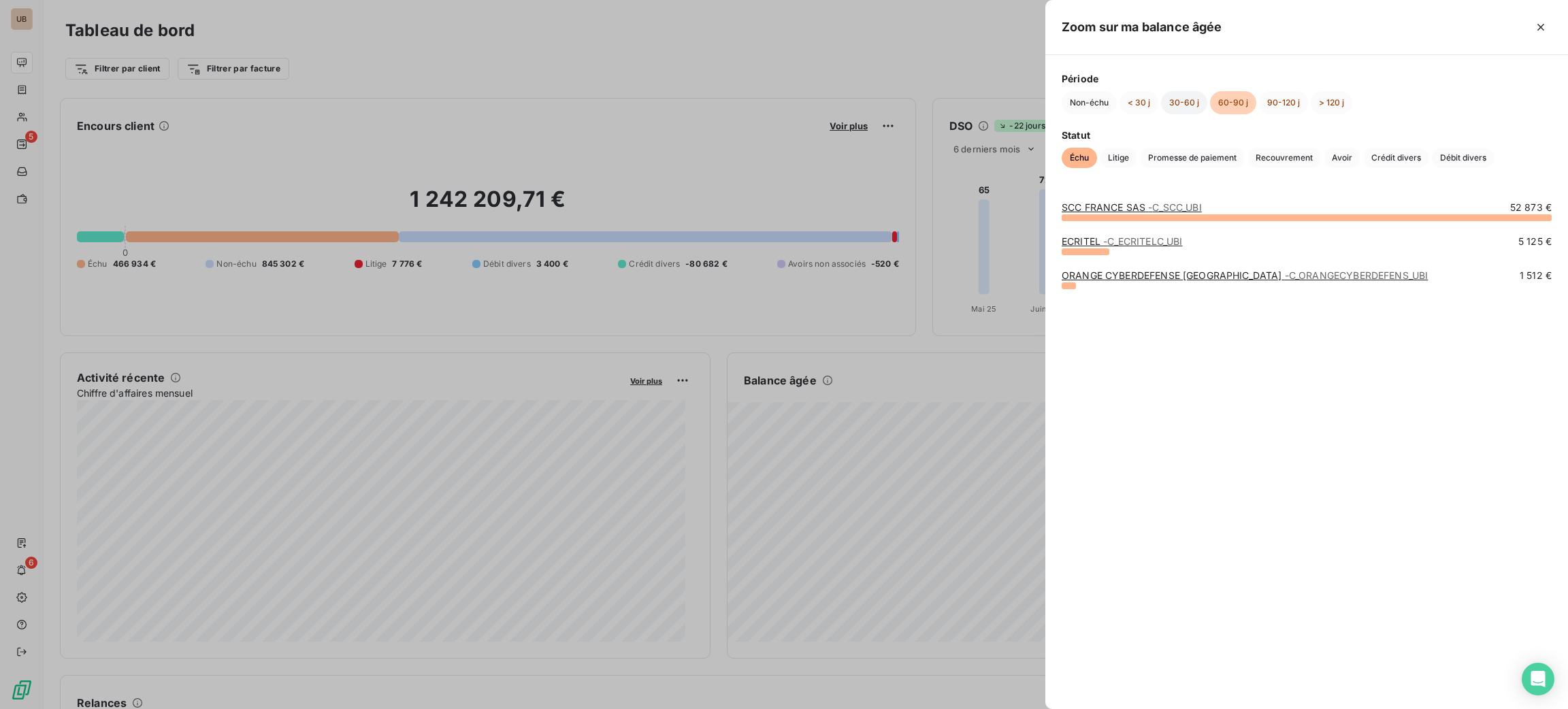
click at [1188, 105] on button "30-60 j" at bounding box center [1184, 103] width 46 height 23
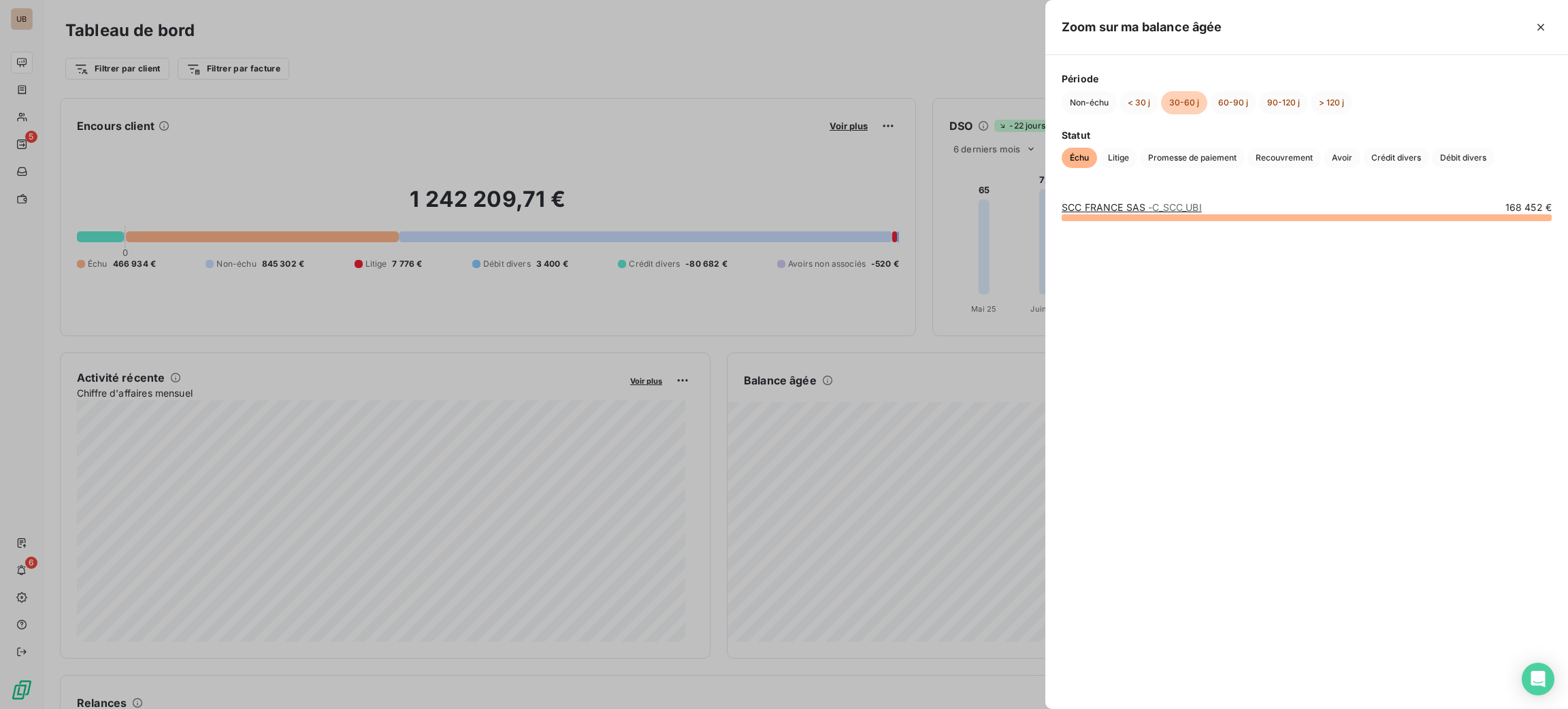
click at [1161, 100] on button "30-60 j" at bounding box center [1184, 103] width 46 height 23
click at [1149, 99] on button "< 30 j" at bounding box center [1139, 103] width 39 height 23
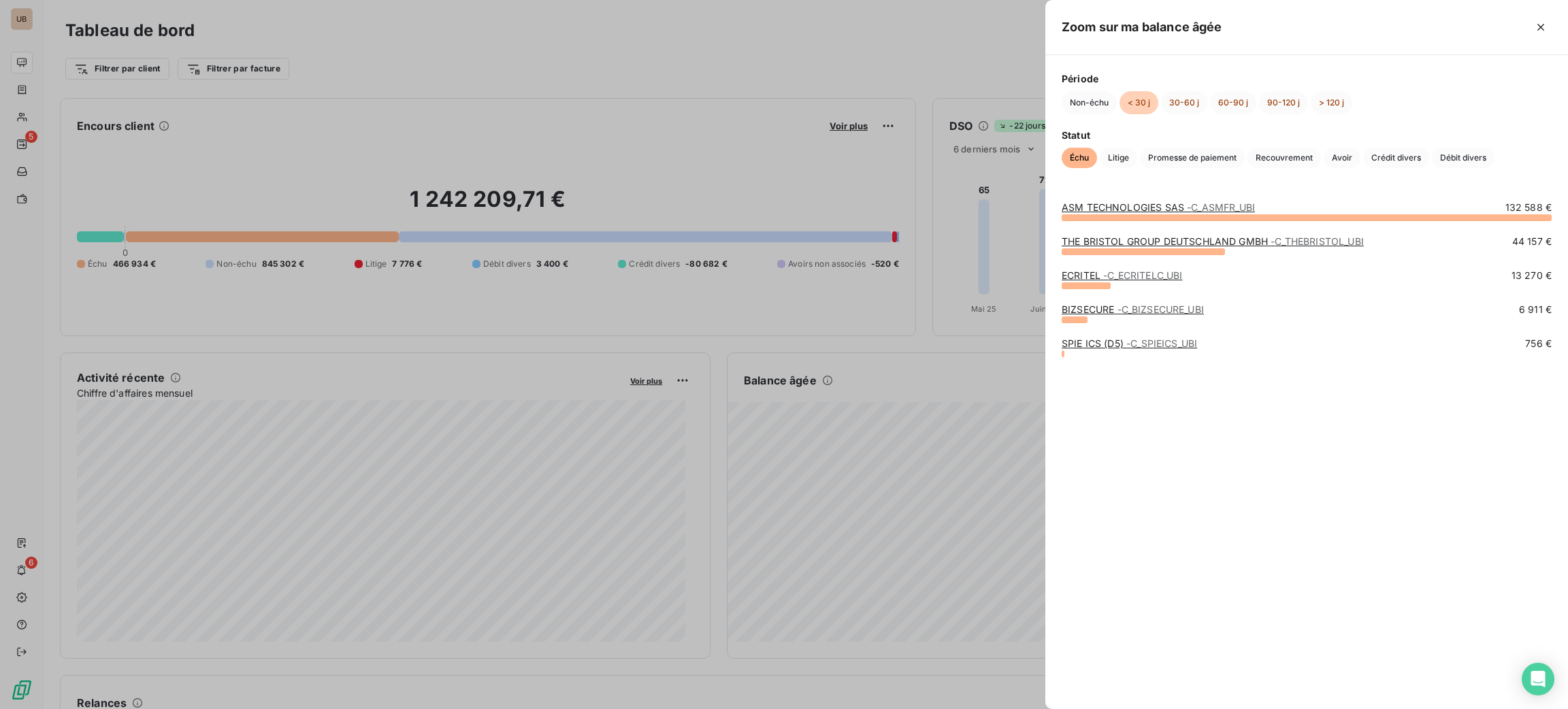
click at [1190, 212] on span "- C_ASMFR_UBI" at bounding box center [1221, 207] width 68 height 12
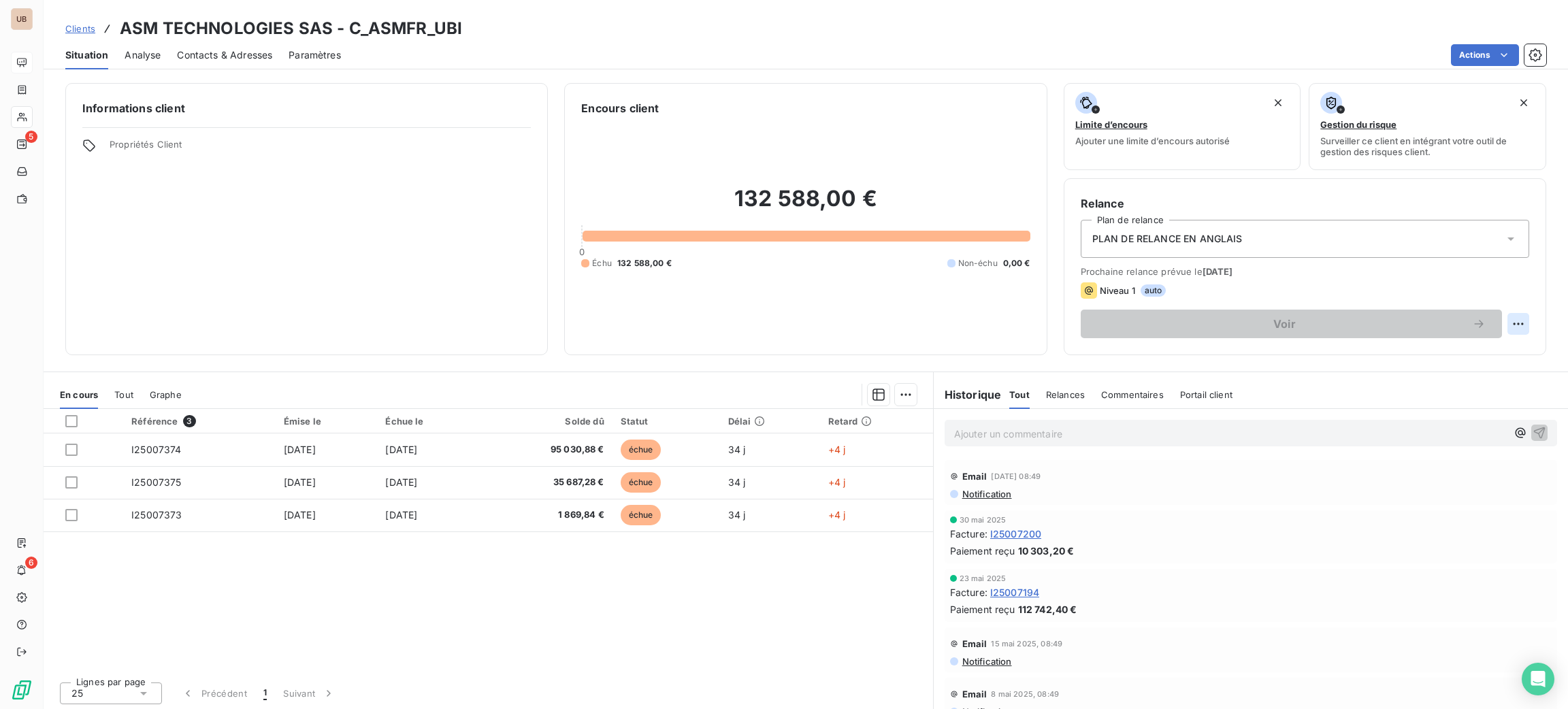
click at [1500, 321] on html "UB 5 6 Clients ASM TECHNOLOGIES SAS - C_ASMFR_UBI Situation Analyse Contacts & …" at bounding box center [784, 354] width 1568 height 709
click at [1453, 347] on div "Replanifier cette action" at bounding box center [1446, 354] width 122 height 22
select select "9"
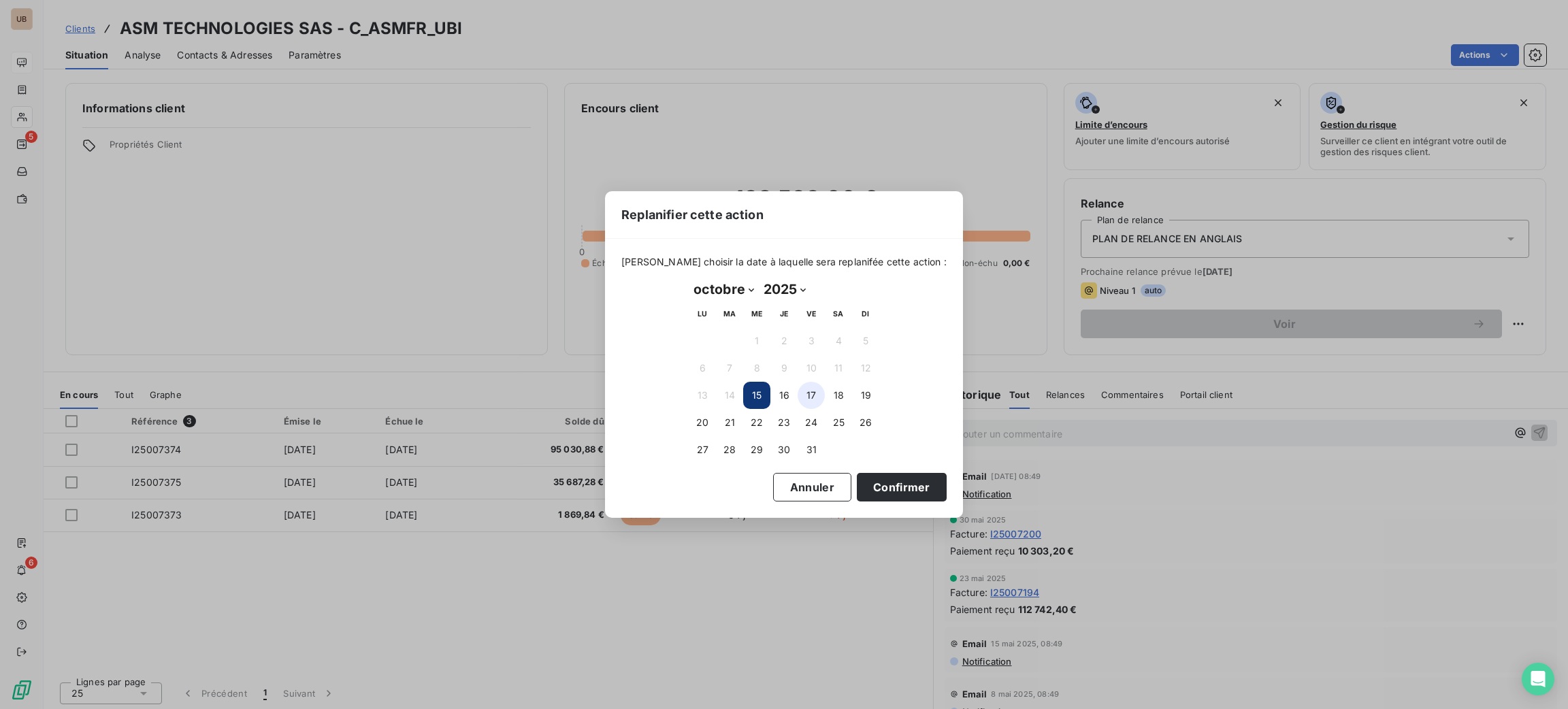
click at [814, 391] on button "17" at bounding box center [811, 395] width 27 height 27
click at [896, 485] on button "Confirmer" at bounding box center [902, 487] width 90 height 28
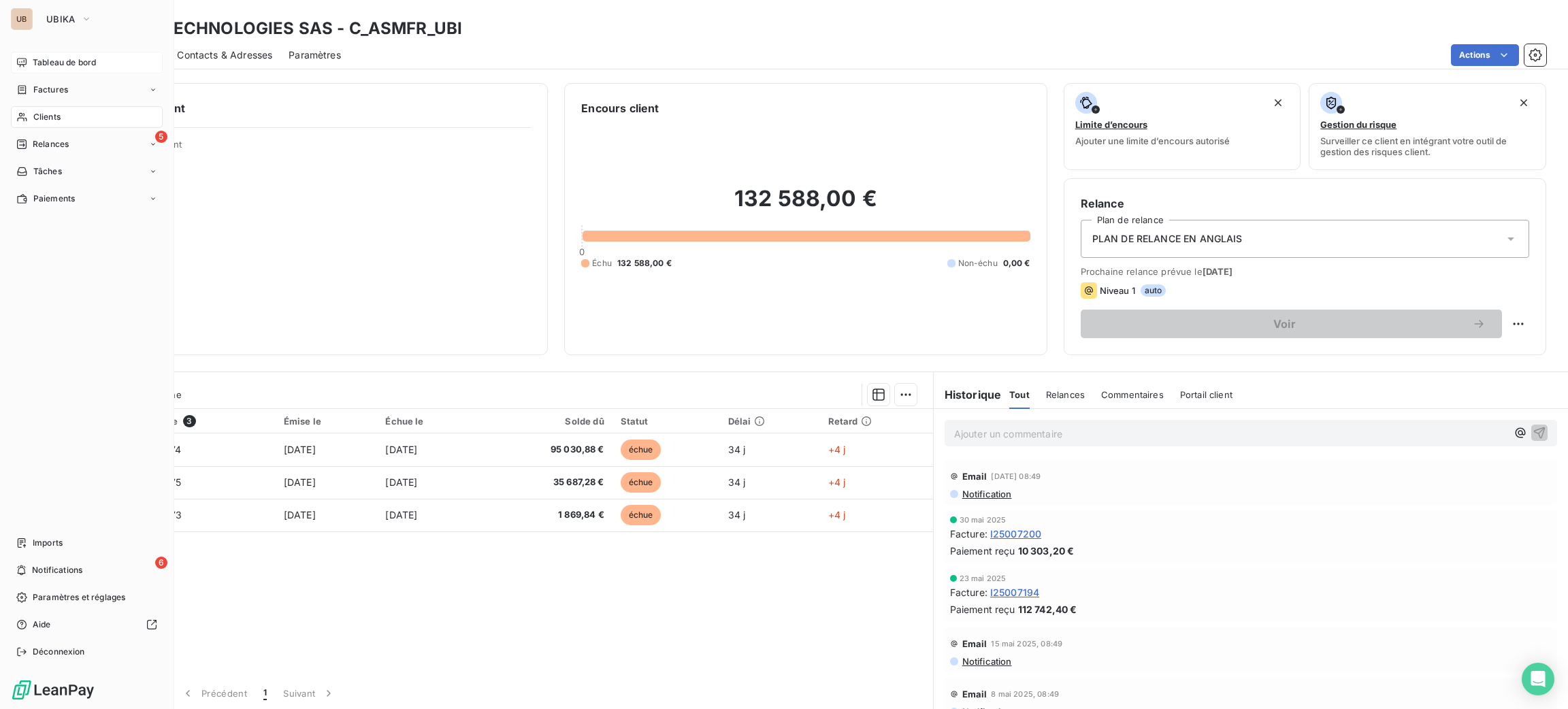
click at [67, 69] on div "Tableau de bord" at bounding box center [86, 62] width 152 height 22
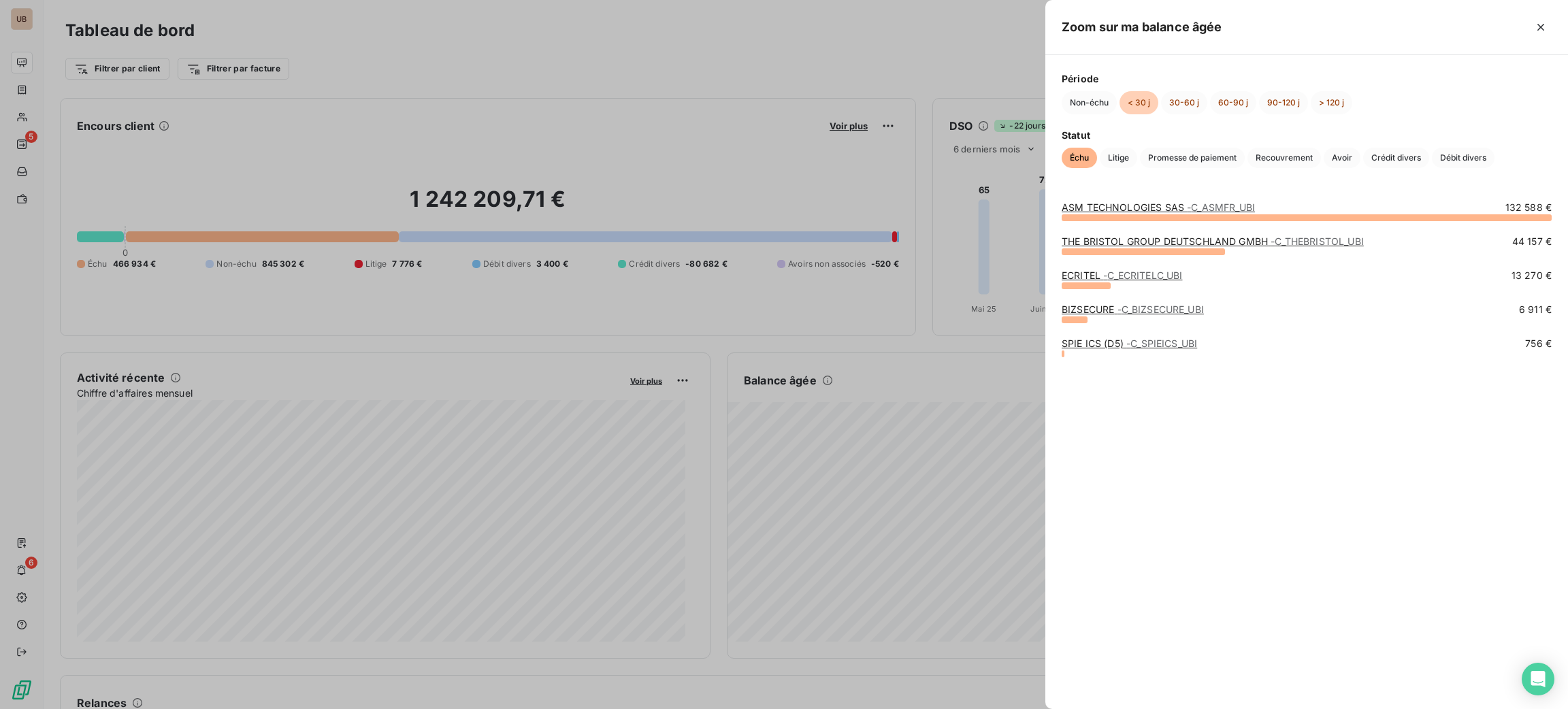
click at [1124, 235] on link "THE BRISTOL GROUP DEUTSCHLAND GMBH - C_THEBRISTOL_UBI" at bounding box center [1212, 241] width 302 height 12
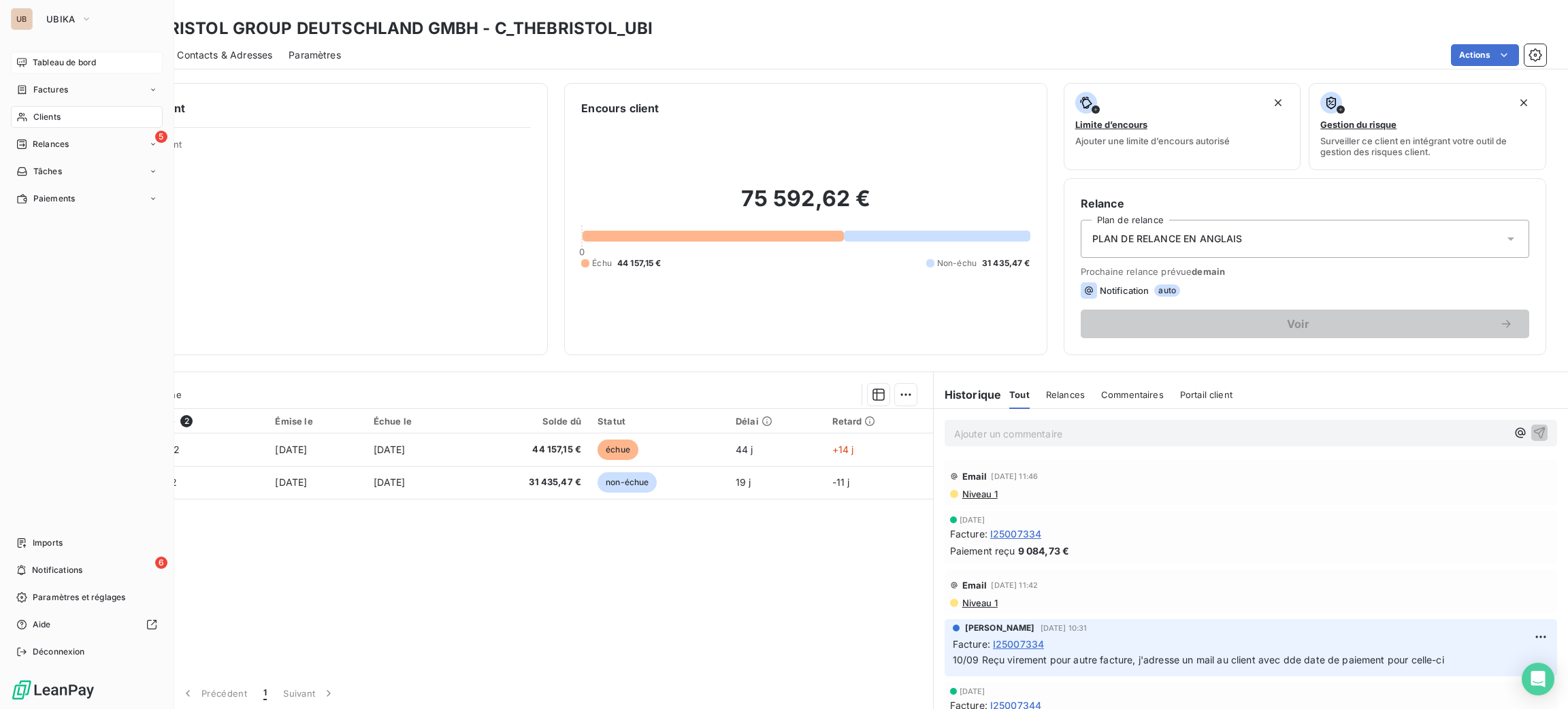
click at [65, 59] on span "Tableau de bord" at bounding box center [64, 62] width 63 height 12
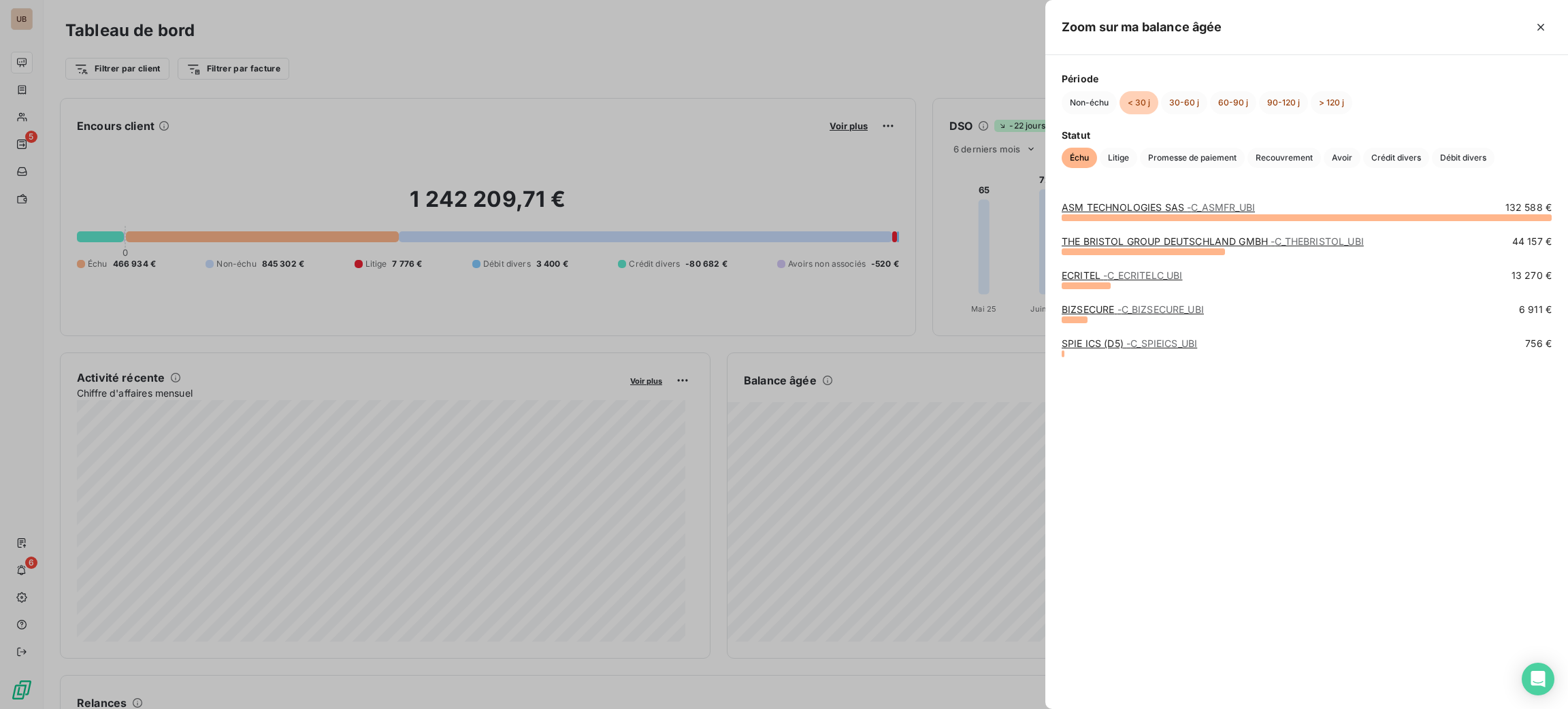
click at [1108, 307] on link "BIZSECURE - C_BIZSECURE_UBI" at bounding box center [1133, 309] width 143 height 12
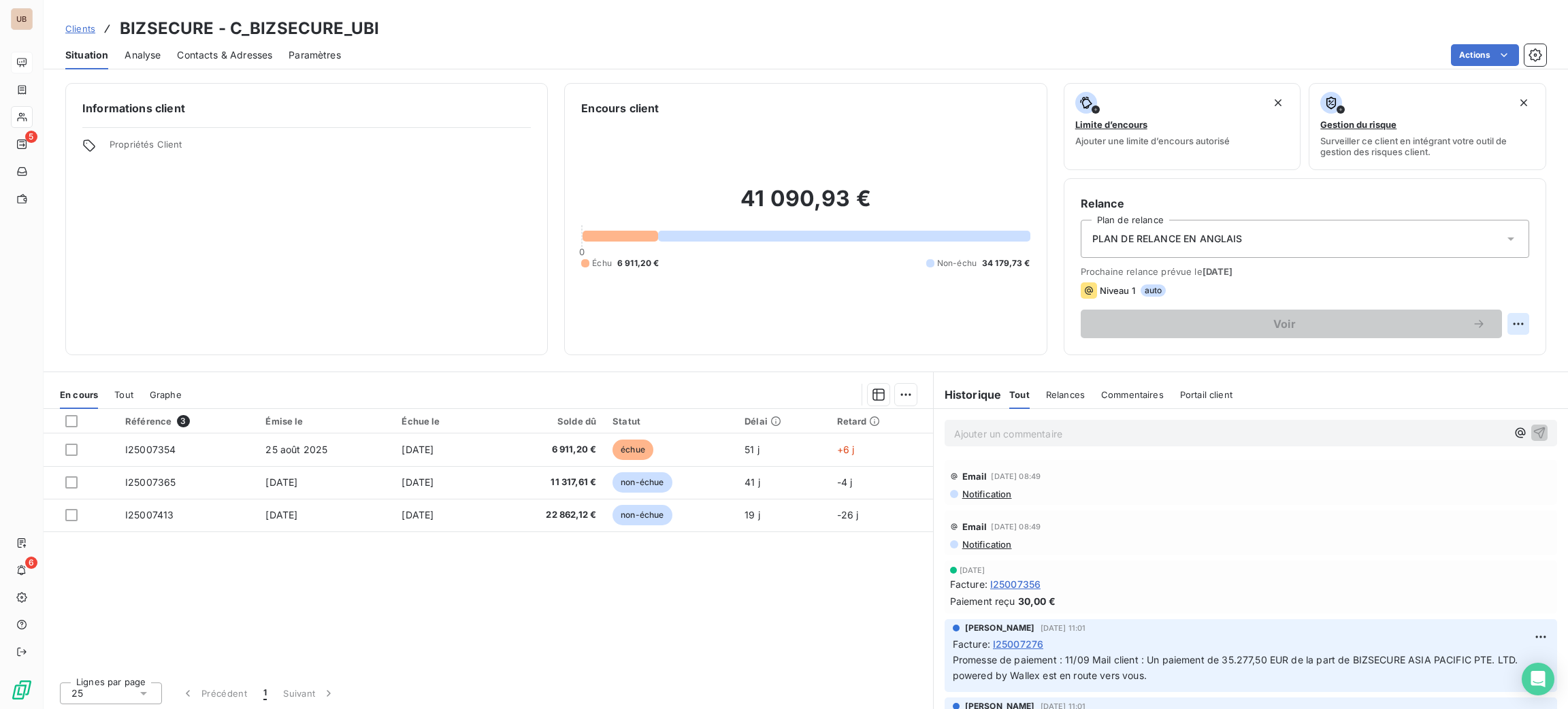
click at [1504, 321] on html "UB 5 6 Clients BIZSECURE - C_BIZSECURE_UBI Situation Analyse Contacts & Adresse…" at bounding box center [784, 354] width 1568 height 709
click at [1440, 349] on div "Replanifier cette action" at bounding box center [1446, 354] width 122 height 22
select select "9"
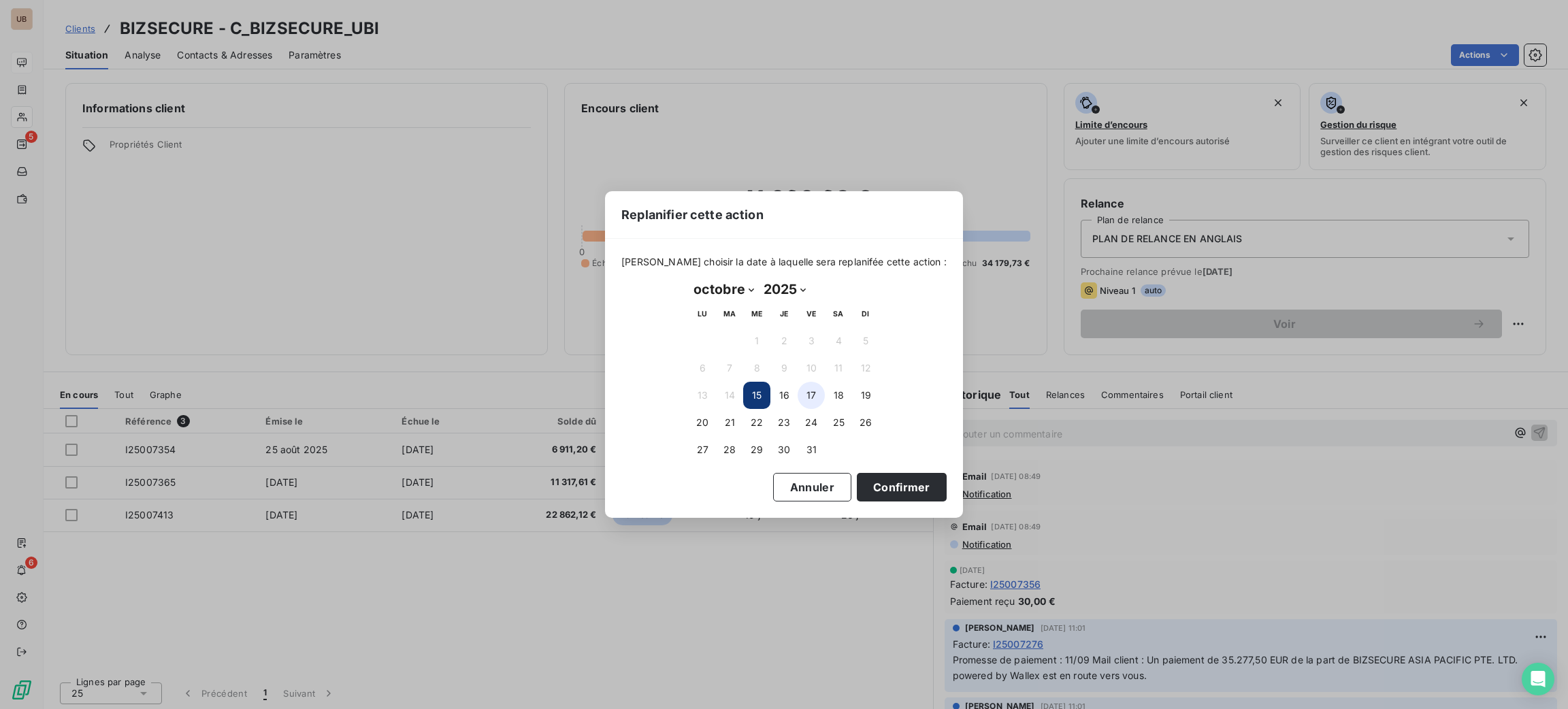
click at [811, 399] on button "17" at bounding box center [811, 395] width 27 height 27
click at [899, 492] on button "Confirmer" at bounding box center [902, 487] width 90 height 28
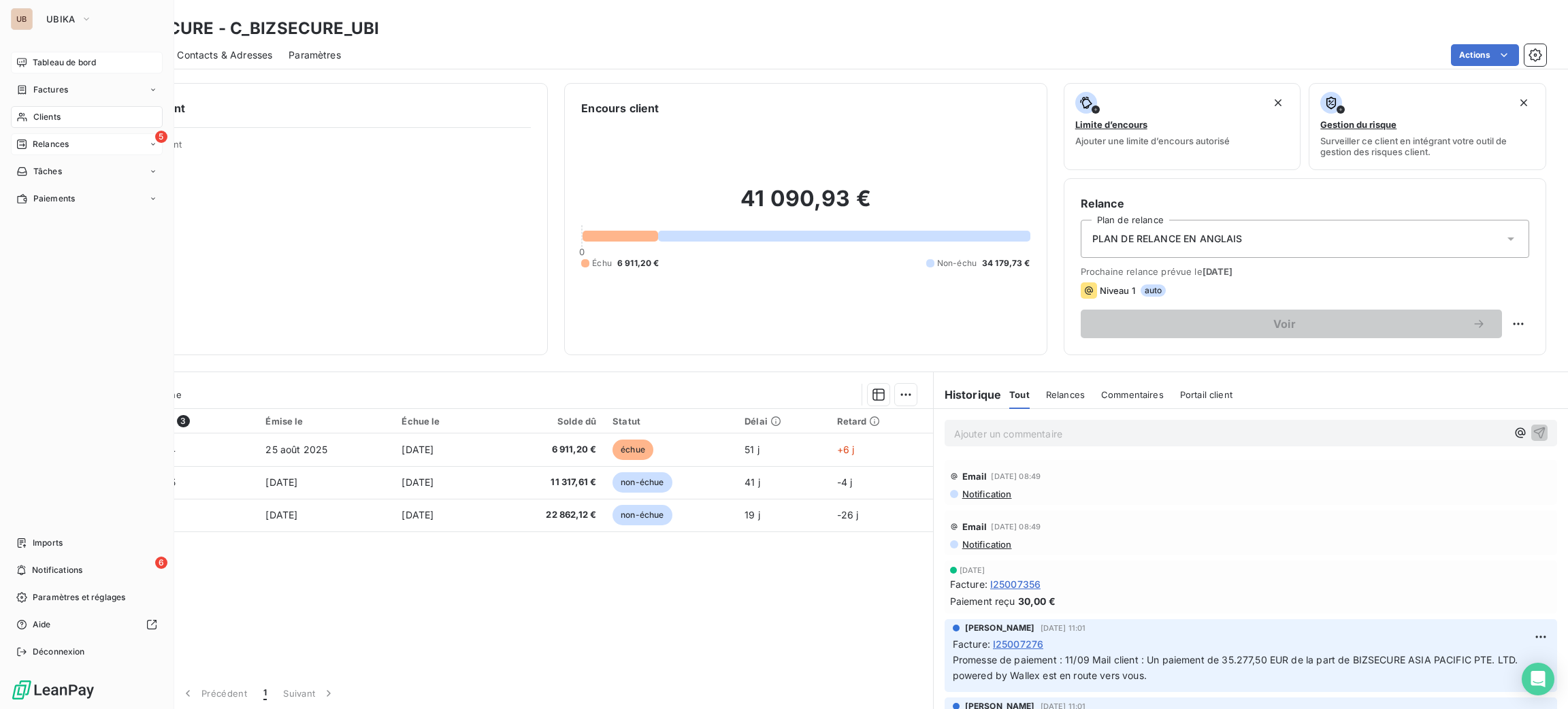
click at [51, 140] on span "Relances" at bounding box center [51, 144] width 36 height 12
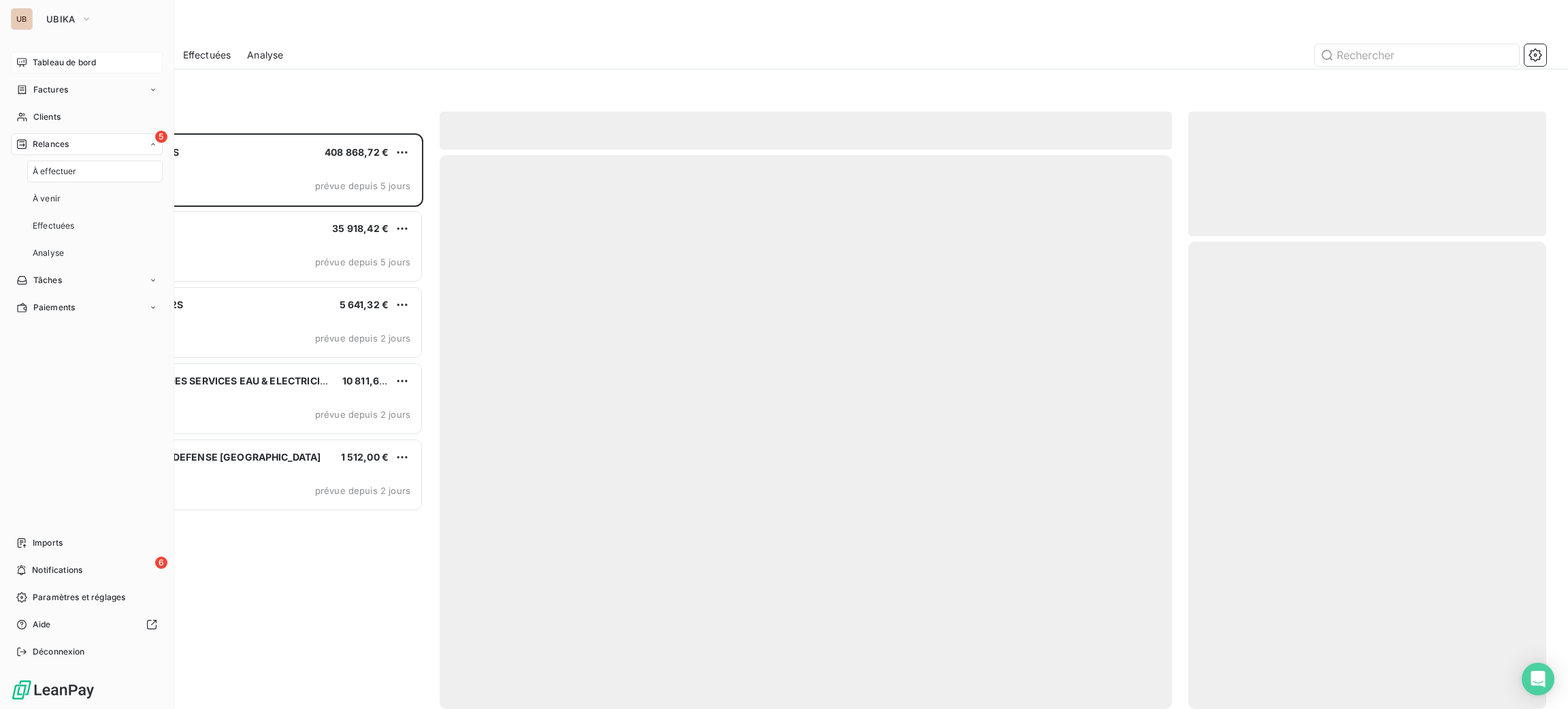
scroll to position [560, 342]
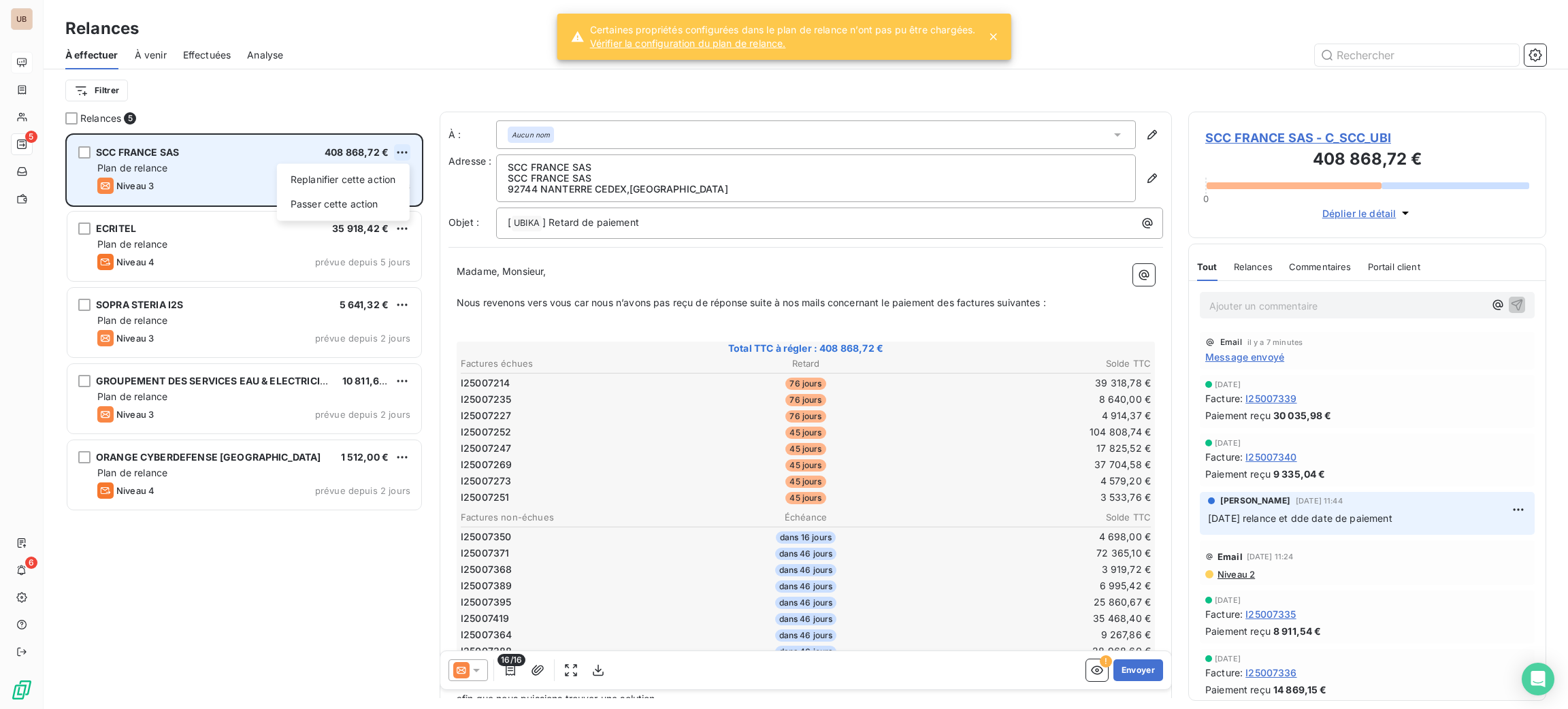
click at [401, 153] on html "UB 5 6 Relances À effectuer À venir Effectuées Analyse Filtrer Relances 5 SCC […" at bounding box center [784, 354] width 1568 height 709
click at [376, 197] on div "Passer cette action" at bounding box center [343, 204] width 122 height 22
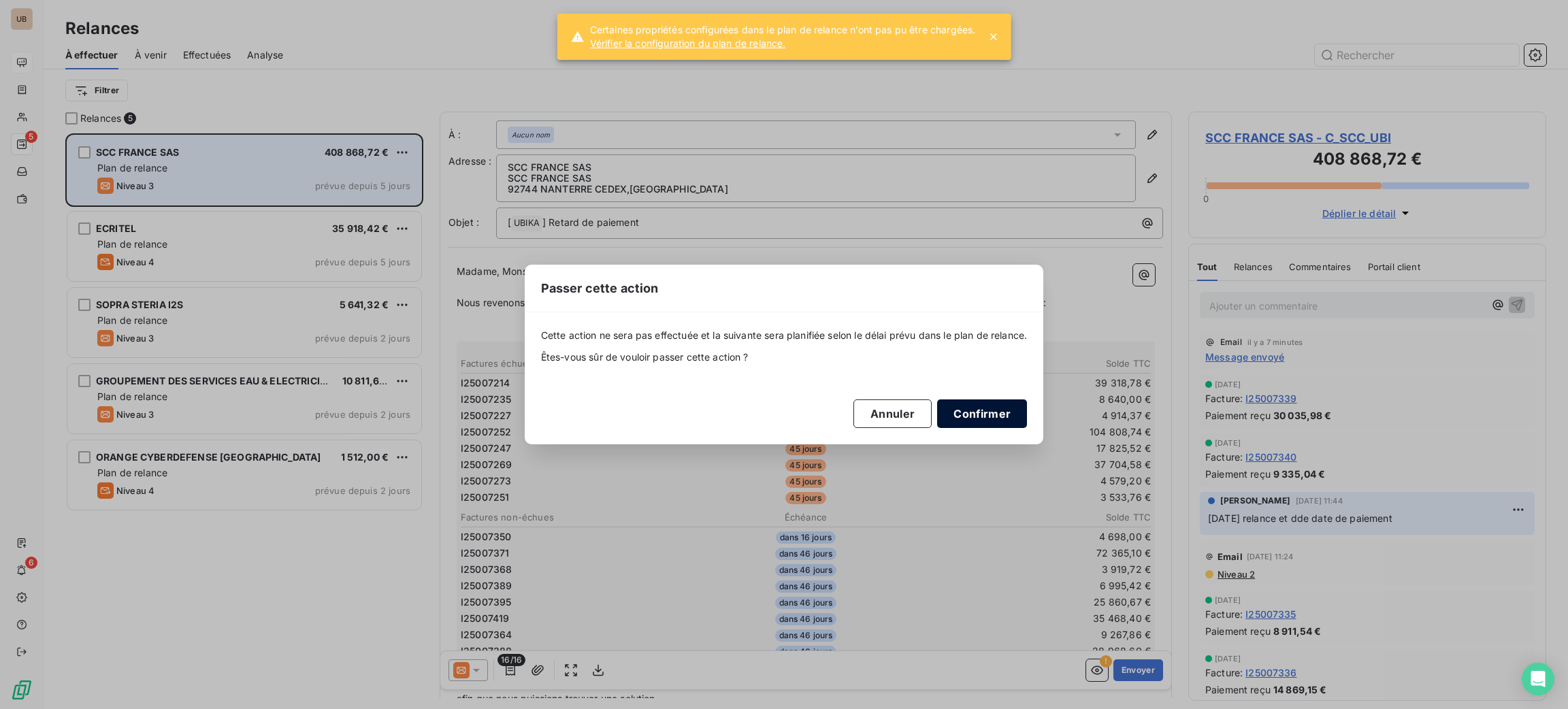
click at [981, 424] on button "Confirmer" at bounding box center [982, 413] width 90 height 28
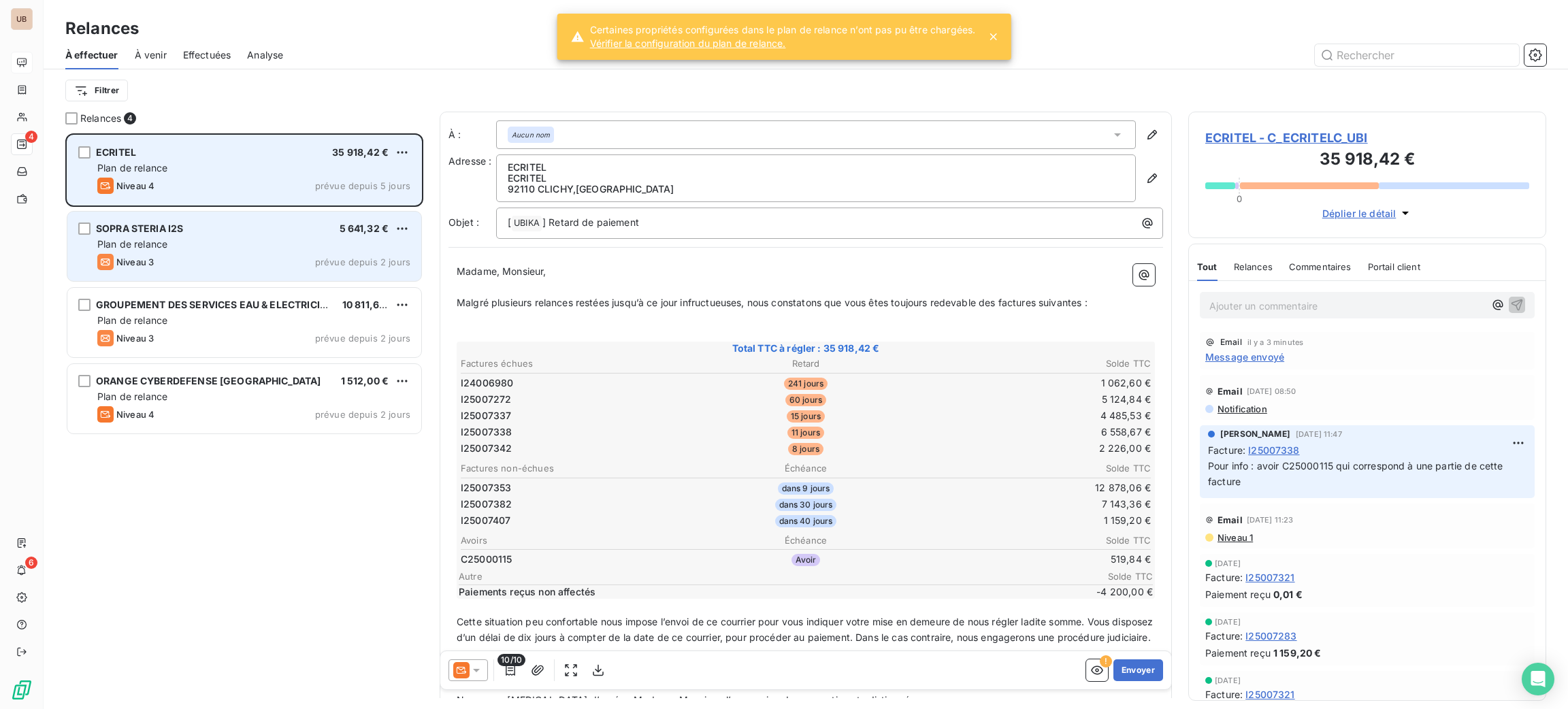
click at [272, 231] on div "SOPRA STERIA I2S 5 641,32 €" at bounding box center [254, 228] width 313 height 12
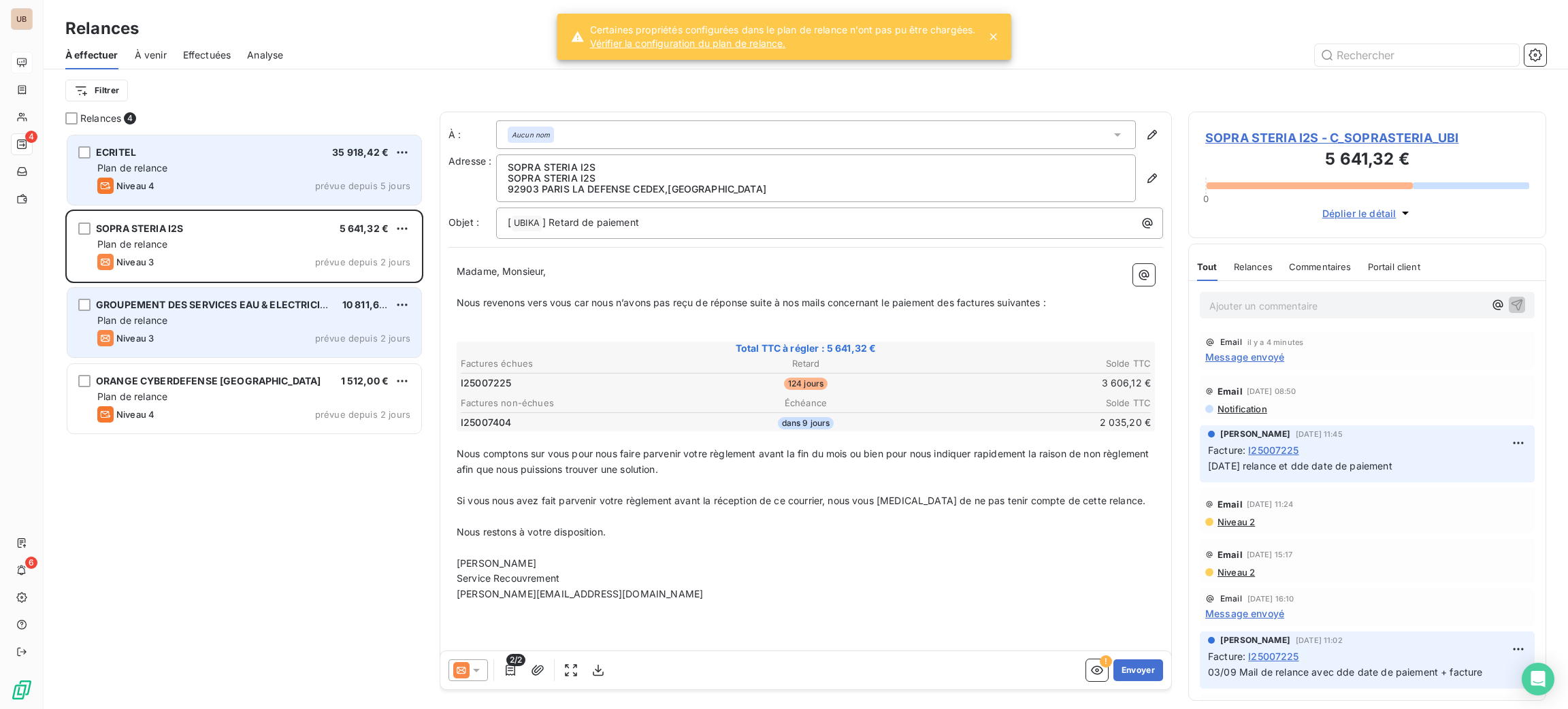
click at [230, 329] on div "GROUPEMENT DES SERVICES EAU & ELECTRICITE GS2E 10 811,60 € Plan de relance Nive…" at bounding box center [244, 322] width 354 height 70
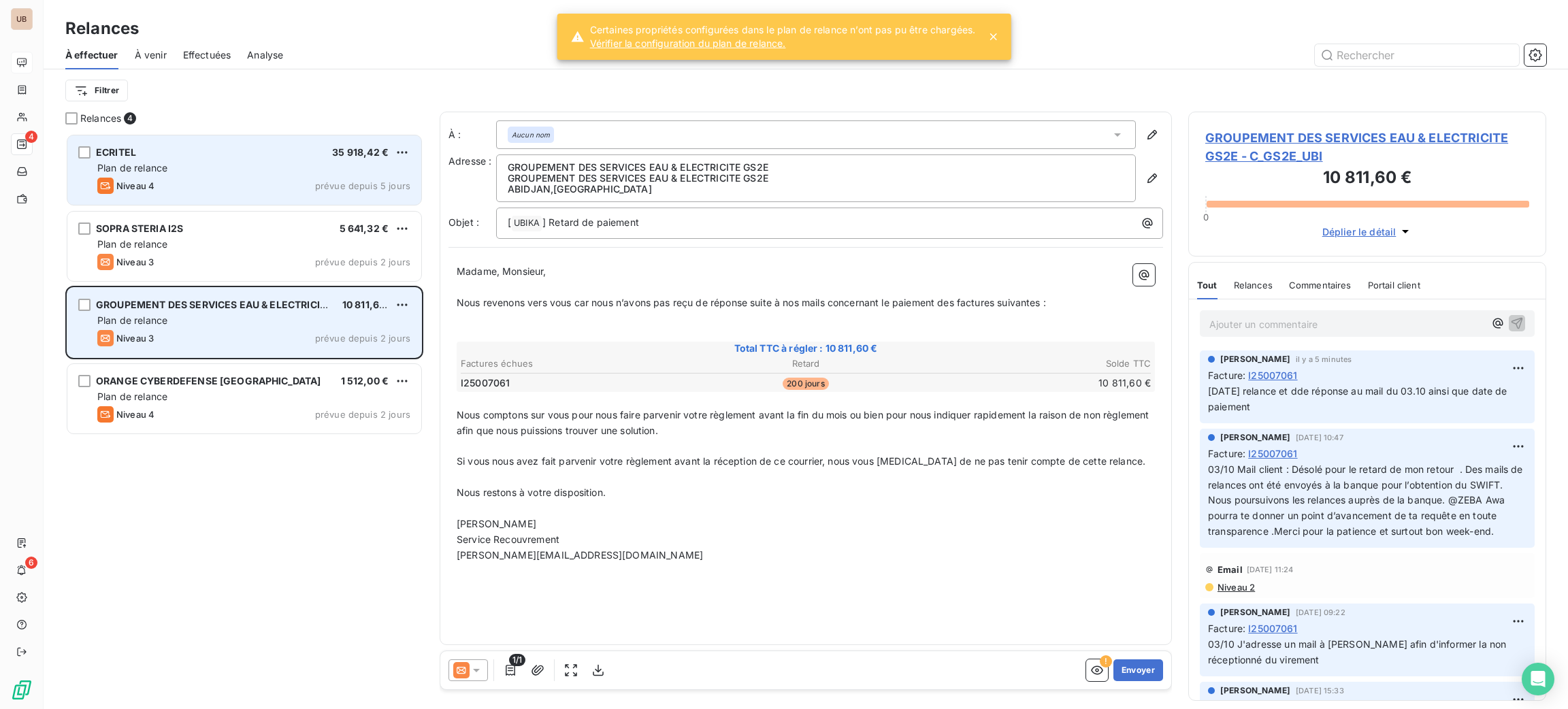
click at [393, 305] on div "GROUPEMENT DES SERVICES EAU & ELECTRICITE GS2E 10 811,60 €" at bounding box center [254, 304] width 313 height 12
click at [401, 304] on html "UB 4 6 Relances À effectuer À venir Effectuées Analyse Filtrer Relances 4 ECRIT…" at bounding box center [784, 354] width 1568 height 709
click at [381, 348] on div "Passer cette action" at bounding box center [343, 356] width 122 height 22
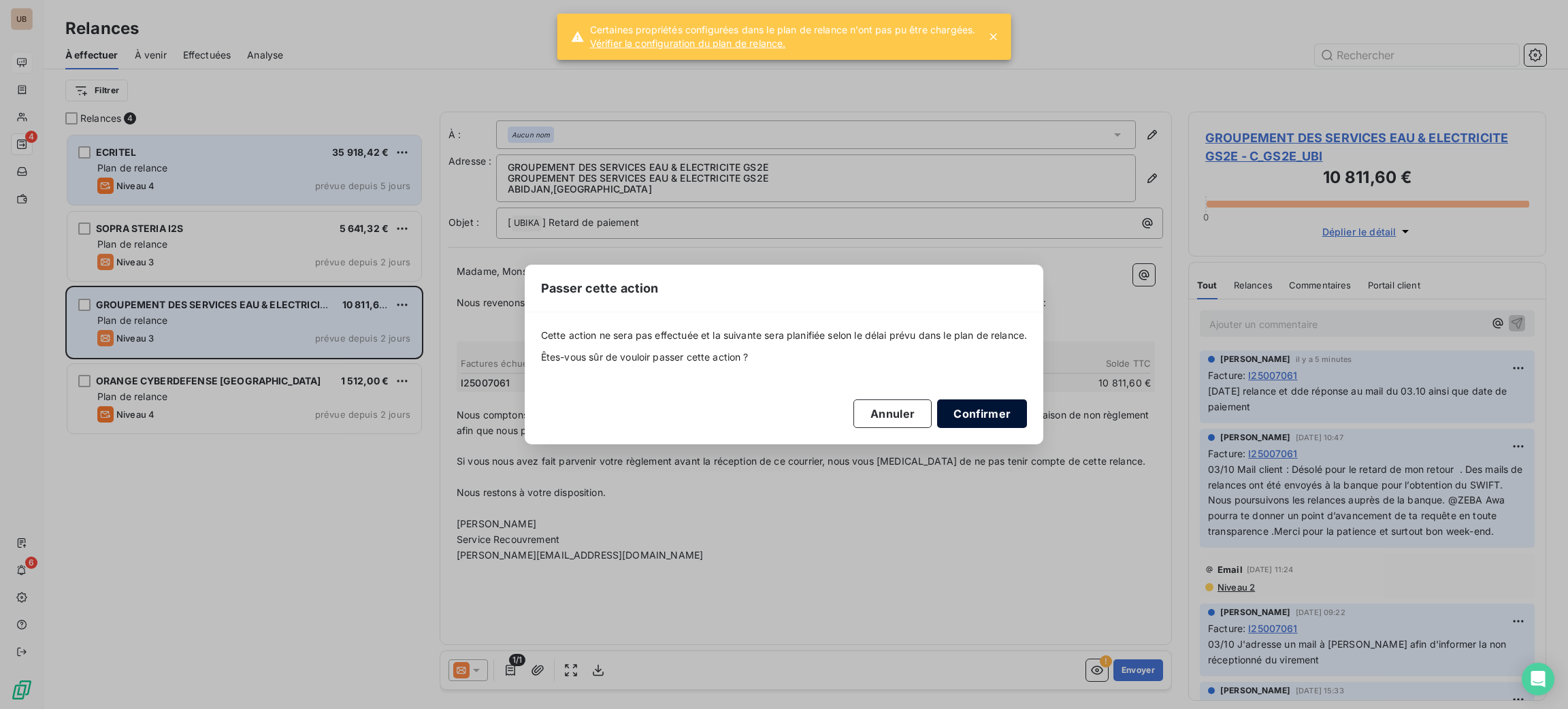
click at [1025, 417] on button "Confirmer" at bounding box center [982, 413] width 90 height 28
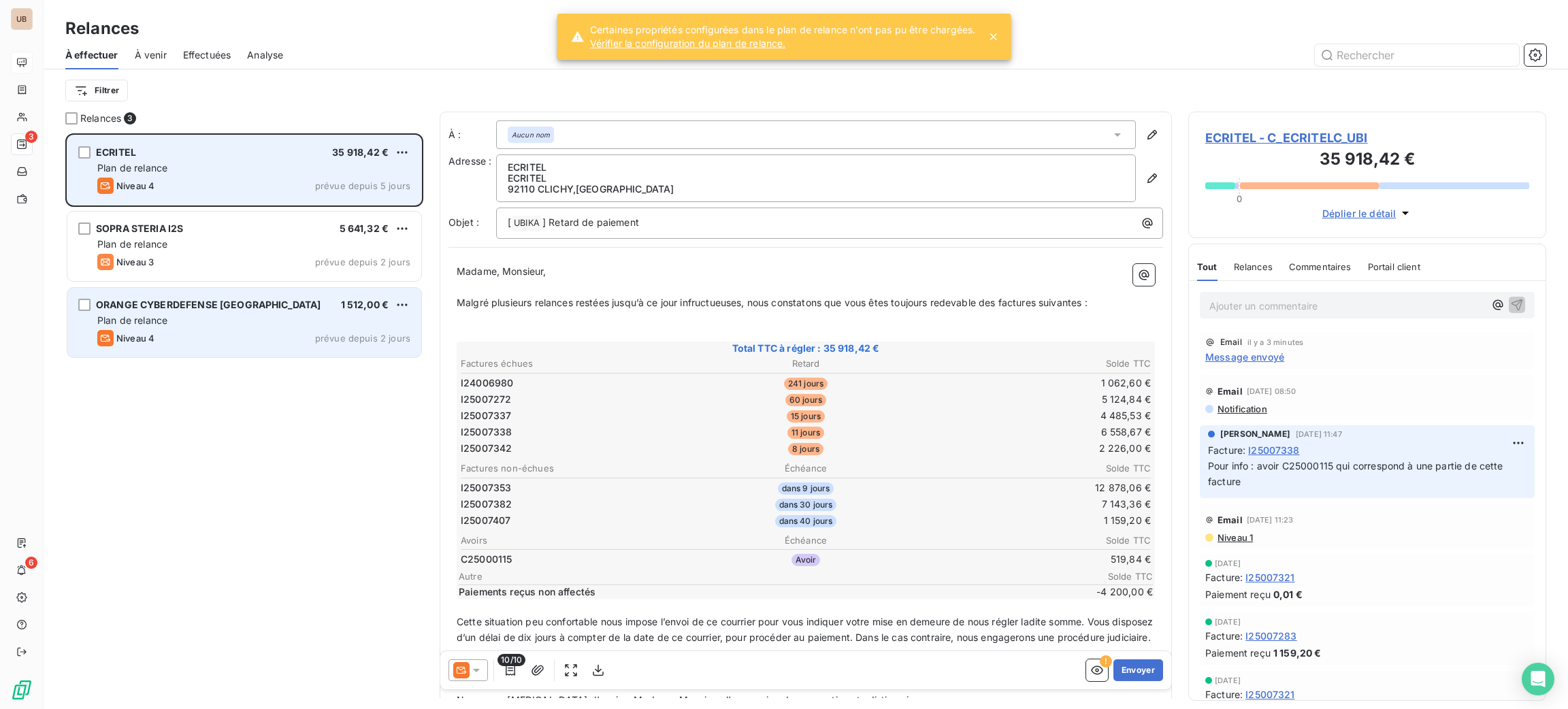
click at [298, 343] on div "Niveau 4 prévue depuis 2 jours" at bounding box center [254, 338] width 313 height 17
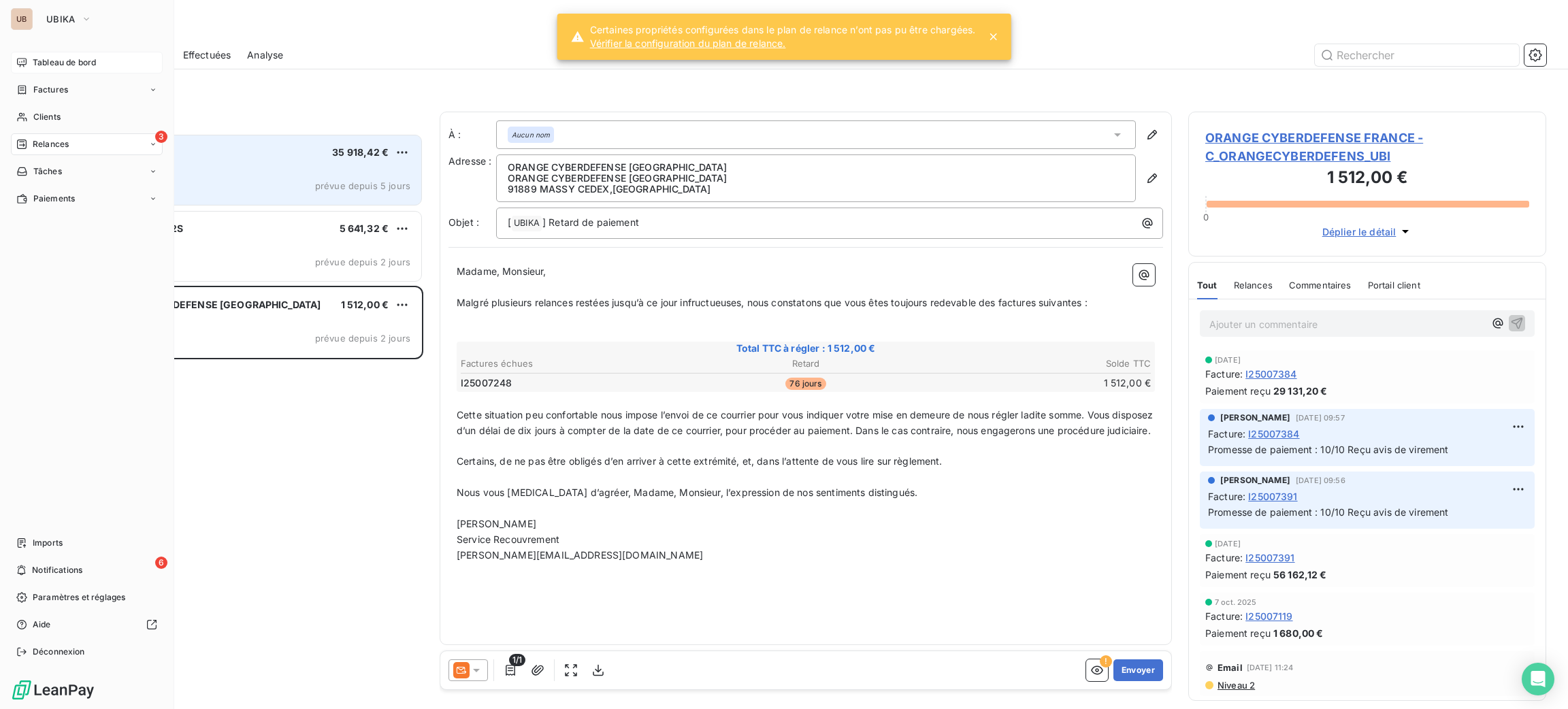
click at [56, 70] on div "Tableau de bord" at bounding box center [86, 62] width 152 height 22
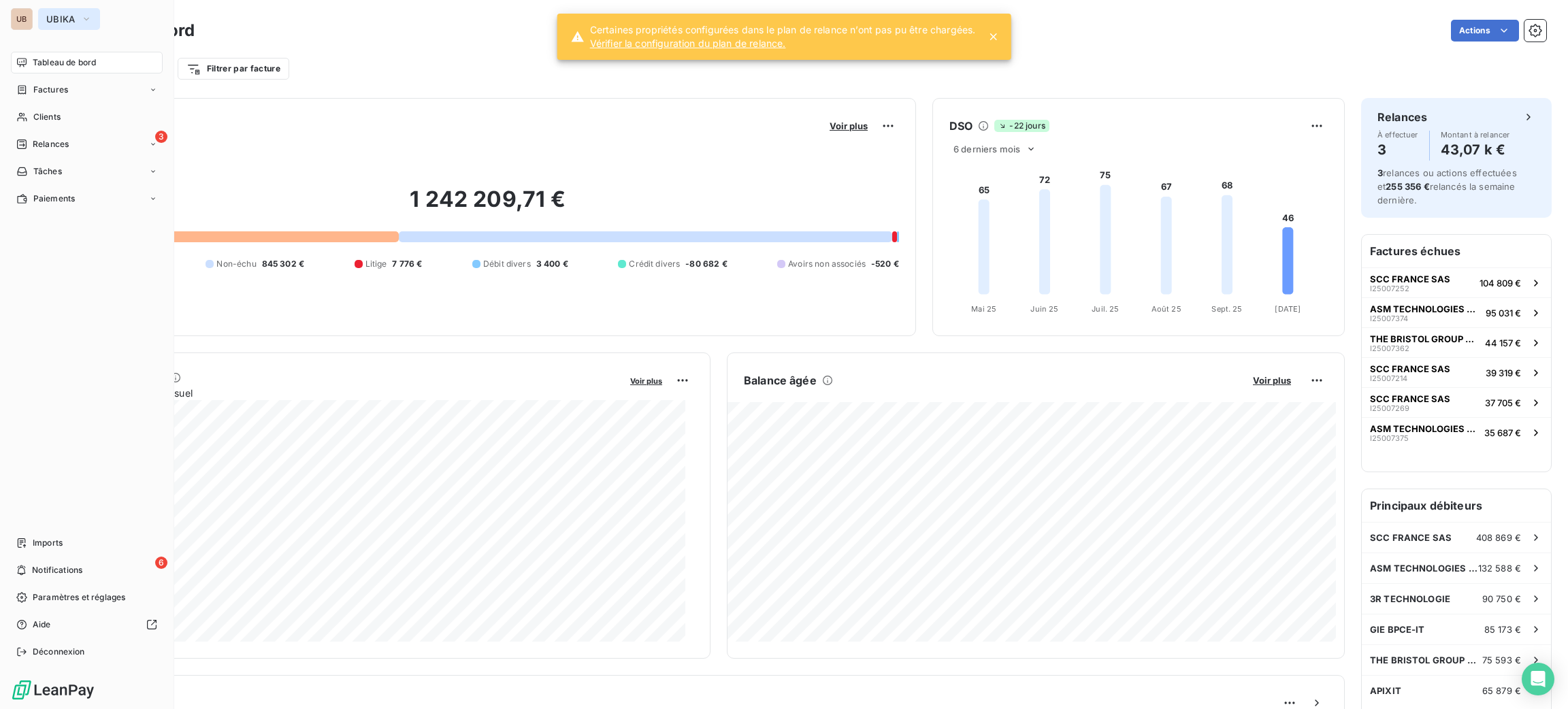
click at [51, 27] on button "UBIKA" at bounding box center [69, 19] width 62 height 22
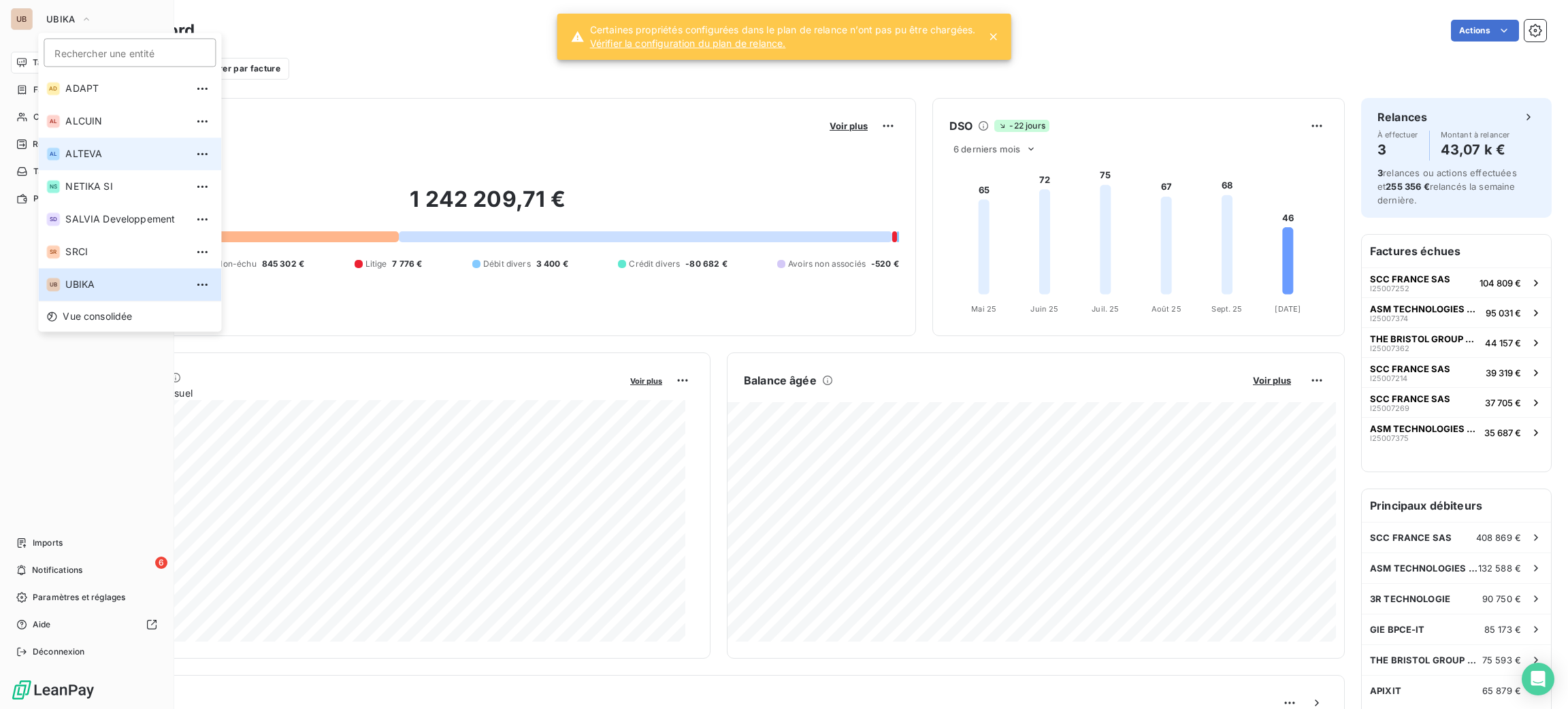
click at [93, 153] on span "ALTEVA" at bounding box center [125, 153] width 120 height 13
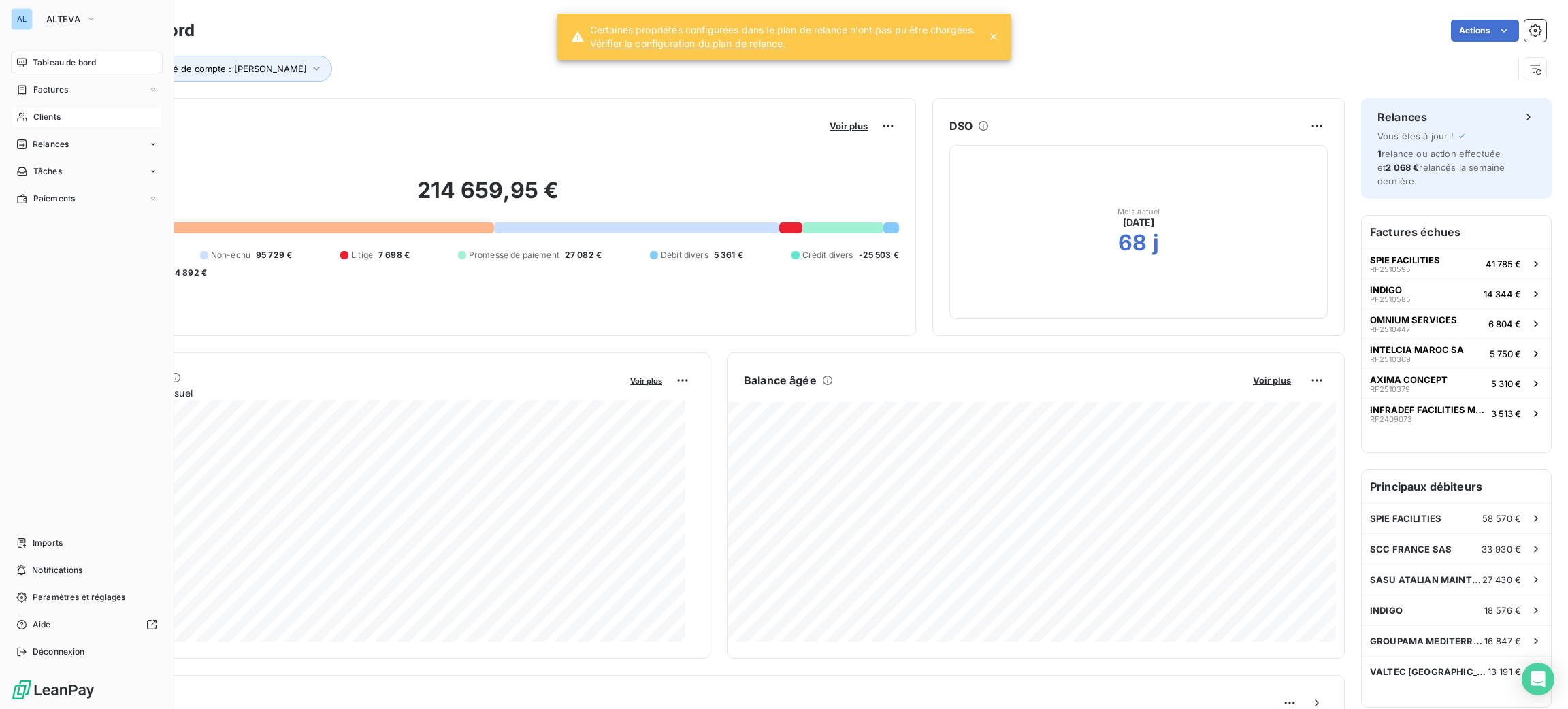
drag, startPoint x: 30, startPoint y: 125, endPoint x: 32, endPoint y: 118, distance: 7.3
click at [32, 125] on div "Clients" at bounding box center [86, 117] width 152 height 22
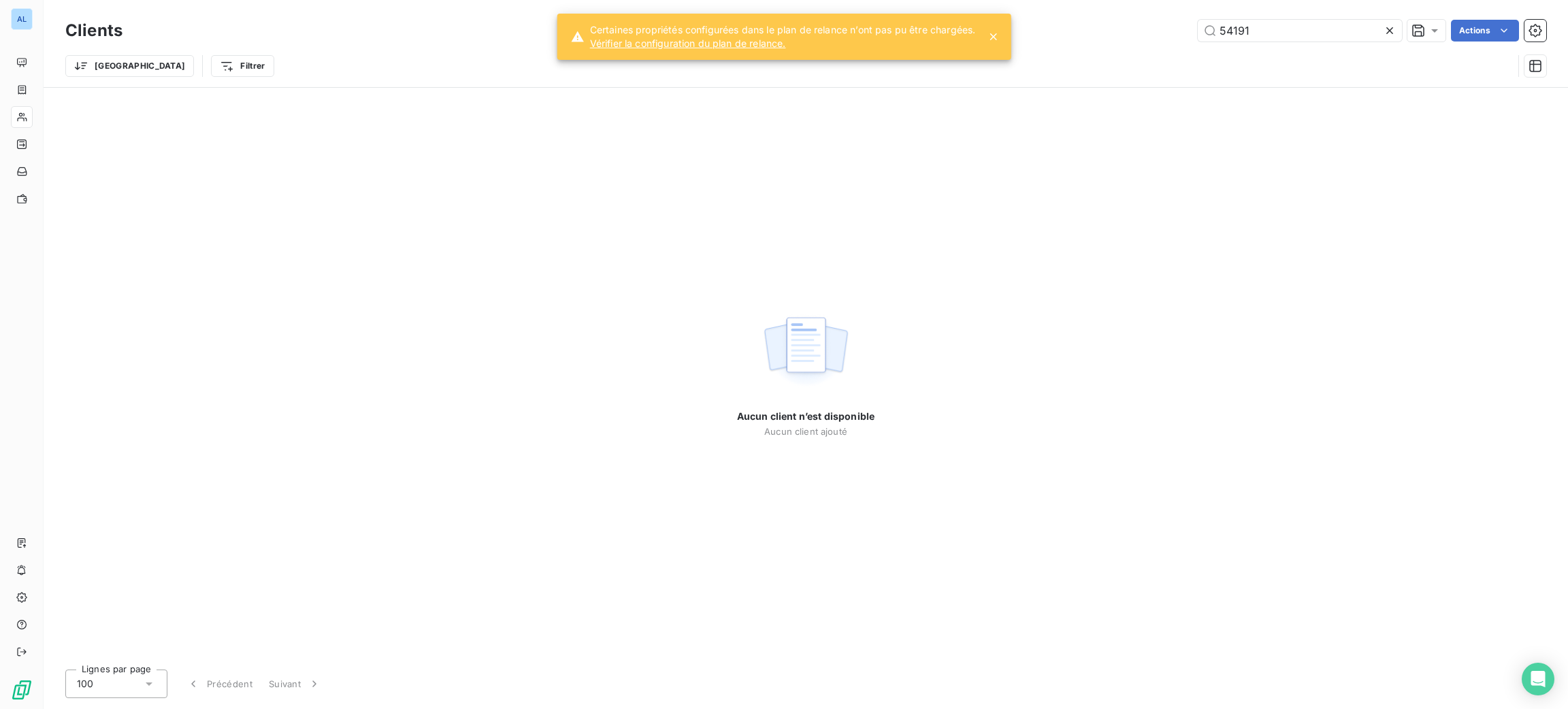
drag, startPoint x: 1169, startPoint y: 31, endPoint x: 1120, endPoint y: 19, distance: 50.4
click at [1137, 24] on div "54191 Actions" at bounding box center [843, 31] width 1407 height 22
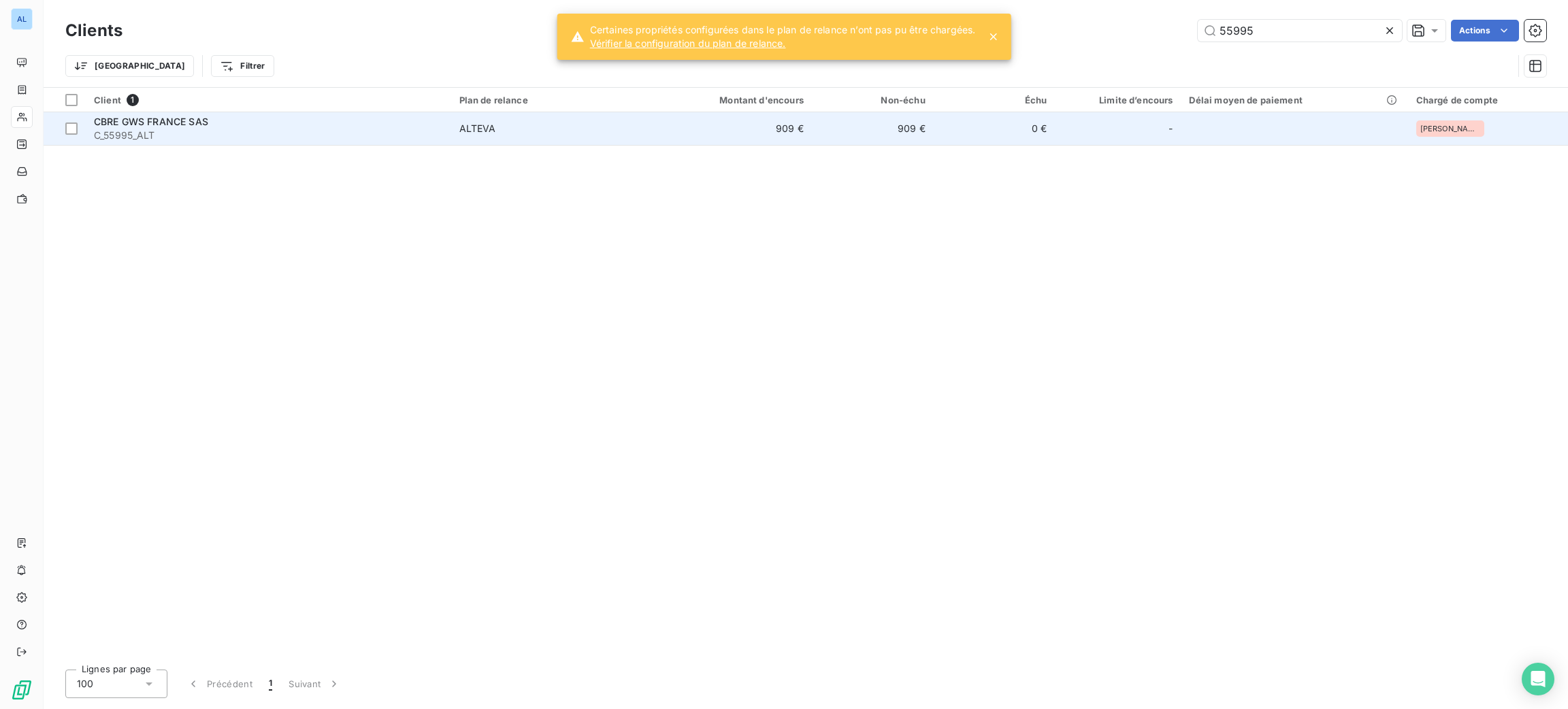
type input "55995"
click at [401, 133] on span "C_55995_ALT" at bounding box center [268, 135] width 349 height 13
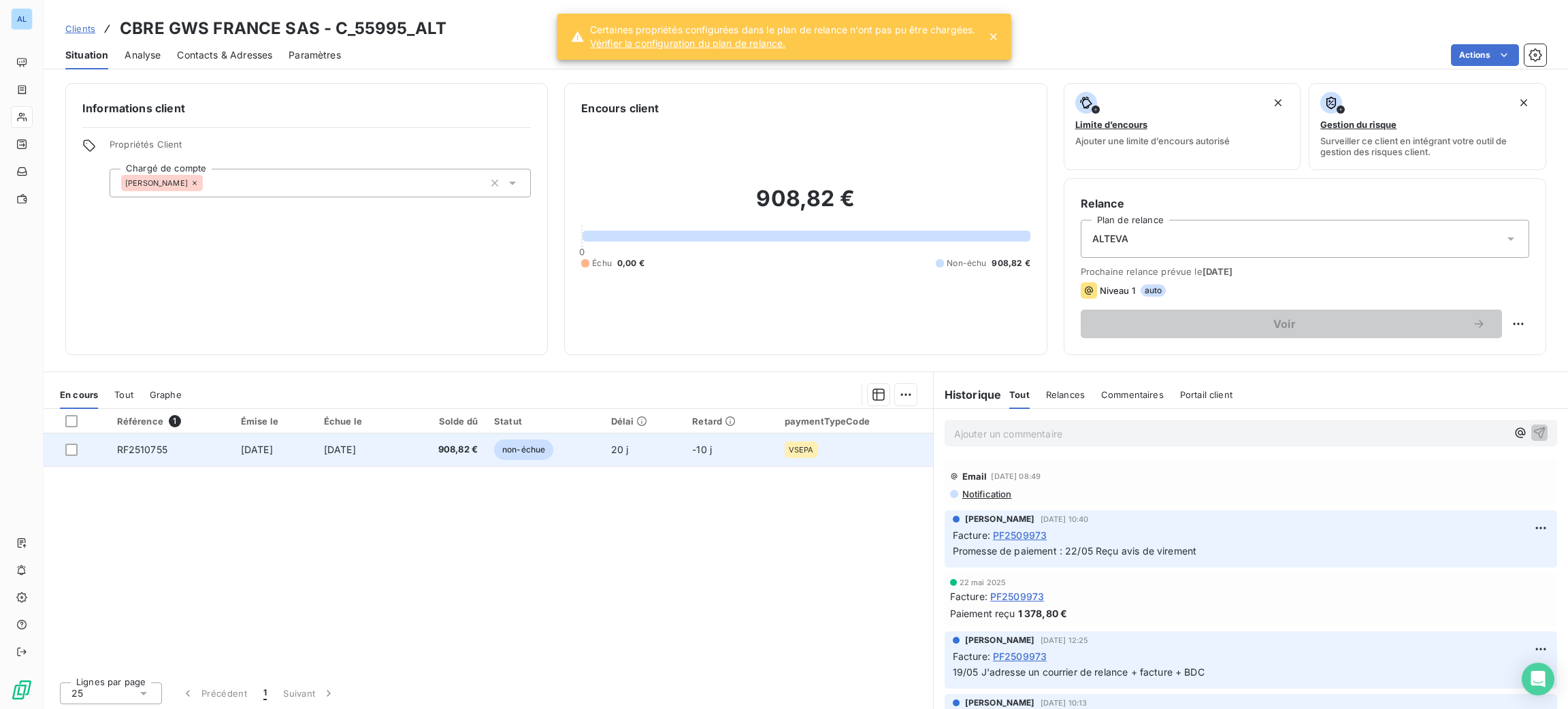
click at [400, 451] on td "[DATE]" at bounding box center [358, 449] width 85 height 32
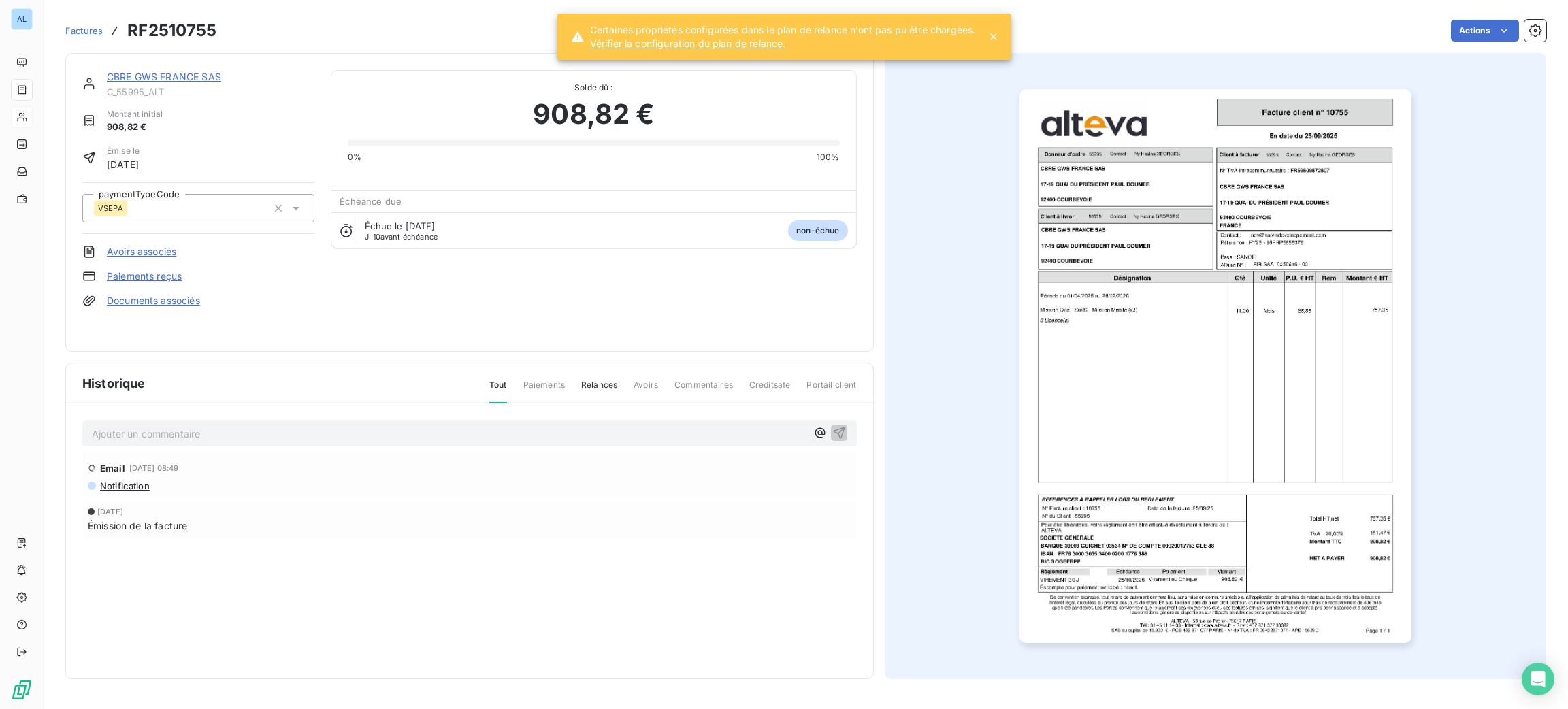
click at [1212, 362] on img "button" at bounding box center [1215, 366] width 392 height 553
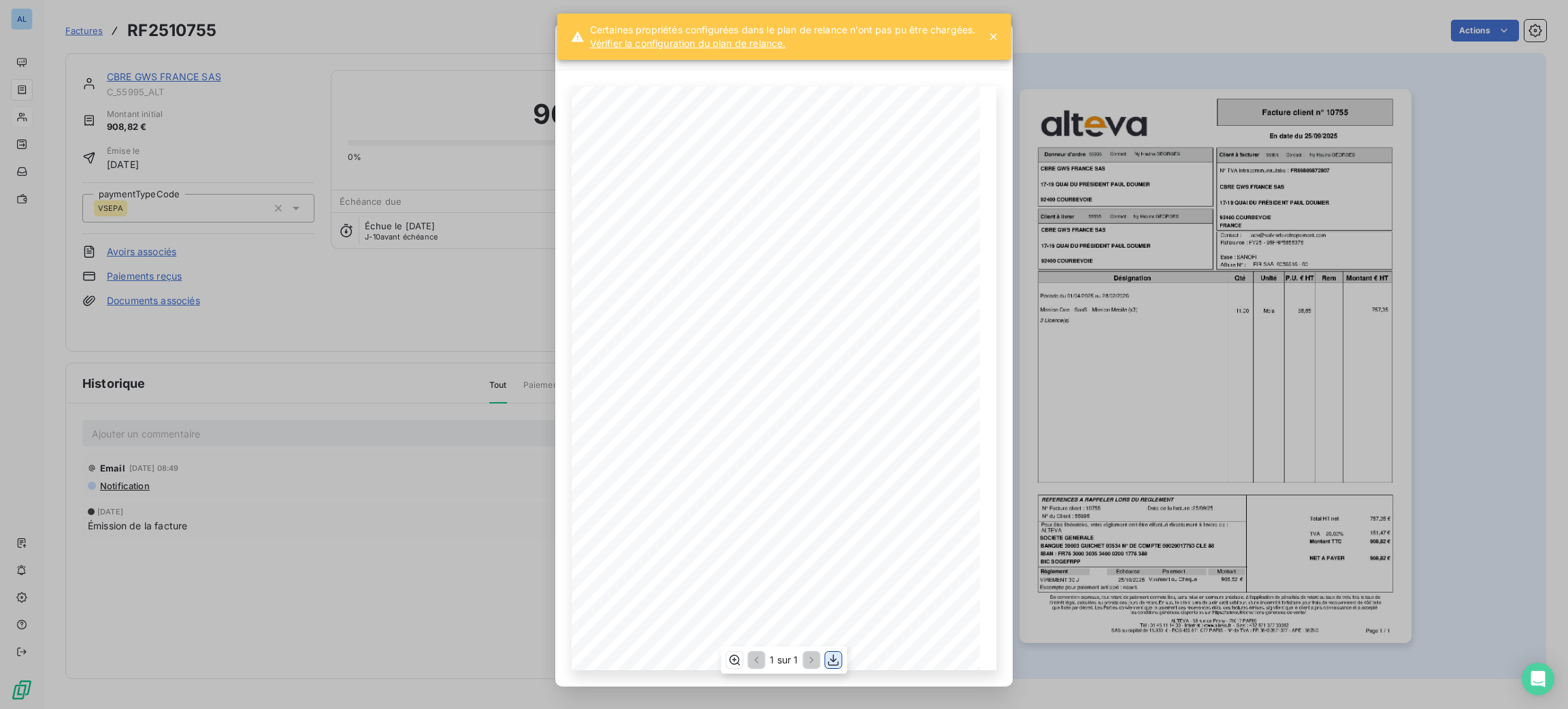
click at [831, 658] on icon "button" at bounding box center [834, 659] width 13 height 13
click at [991, 31] on div at bounding box center [991, 46] width 42 height 47
click at [993, 42] on icon "button" at bounding box center [991, 46] width 13 height 13
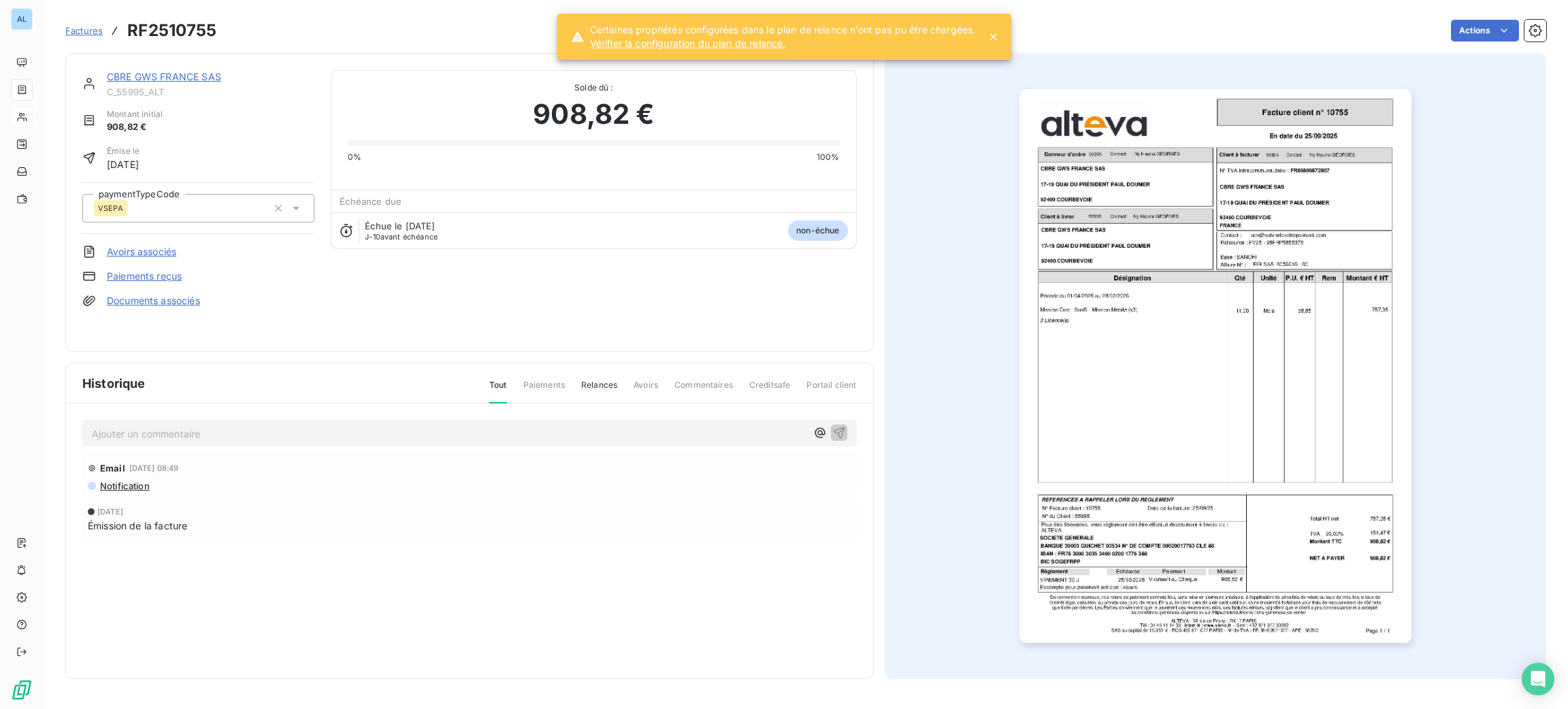
click at [157, 75] on link "CBRE GWS FRANCE SAS" at bounding box center [164, 76] width 114 height 12
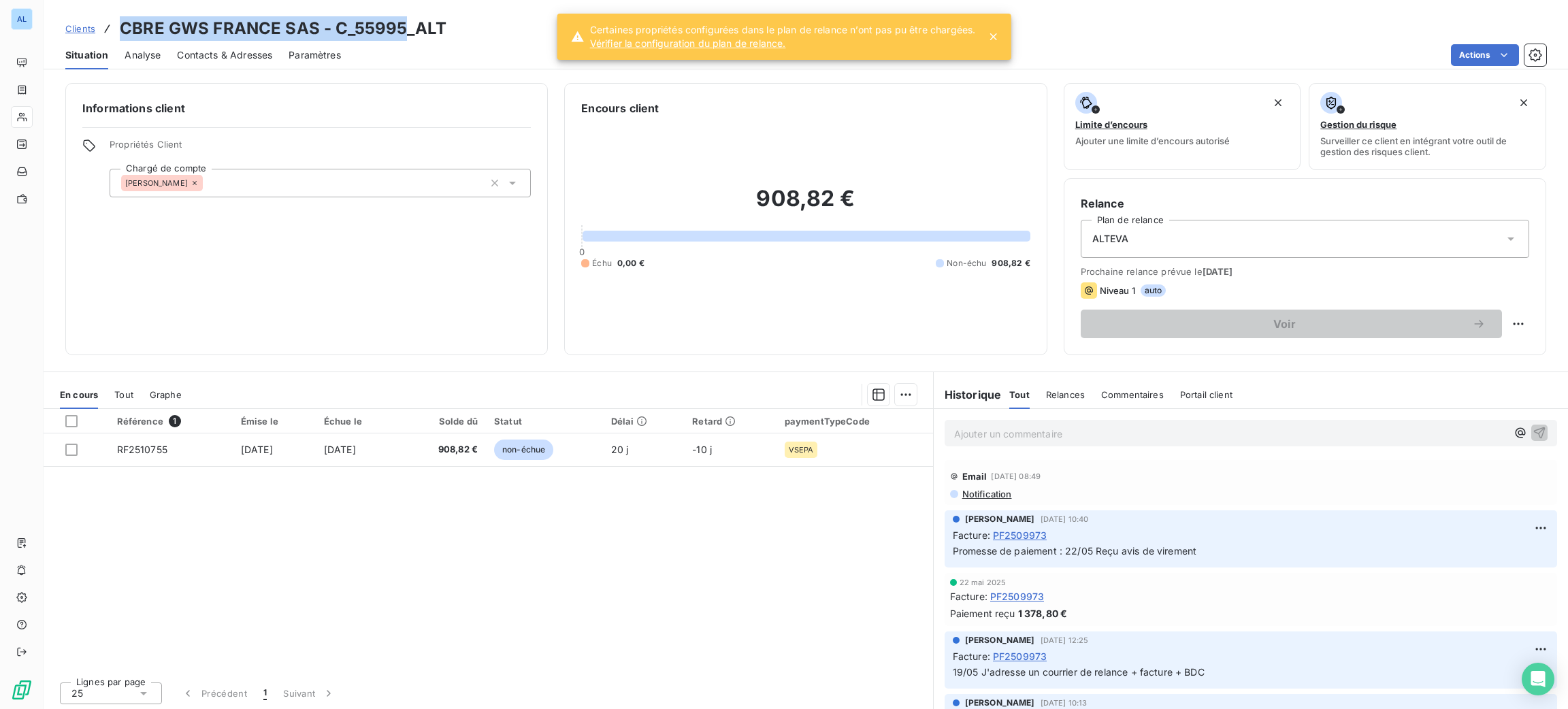
drag, startPoint x: 401, startPoint y: 27, endPoint x: 116, endPoint y: 22, distance: 285.0
click at [116, 22] on div "Clients CBRE GWS FRANCE SAS - C_55995_ALT" at bounding box center [256, 29] width 381 height 25
copy h3 "CBRE GWS FRANCE SAS - C_55995"
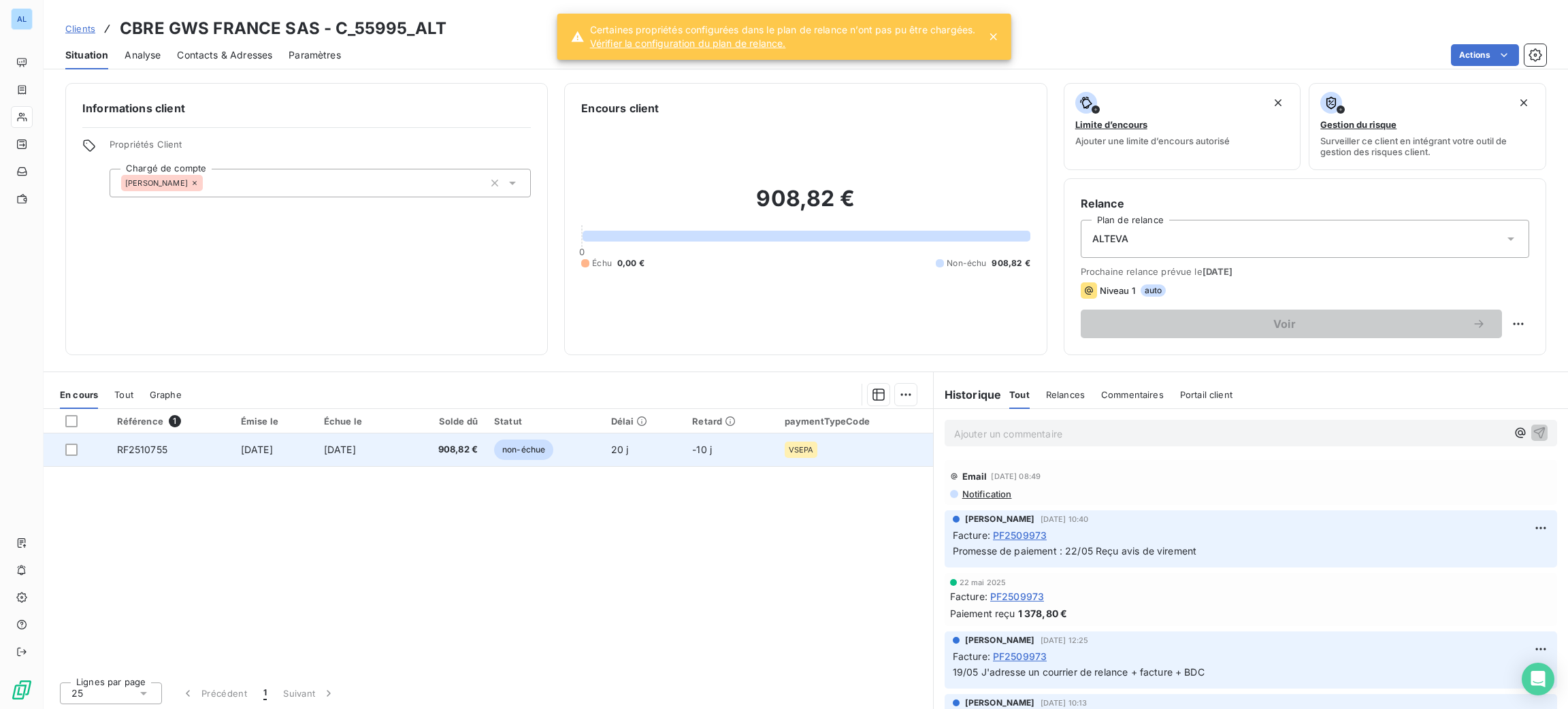
click at [341, 449] on span "[DATE]" at bounding box center [340, 449] width 32 height 12
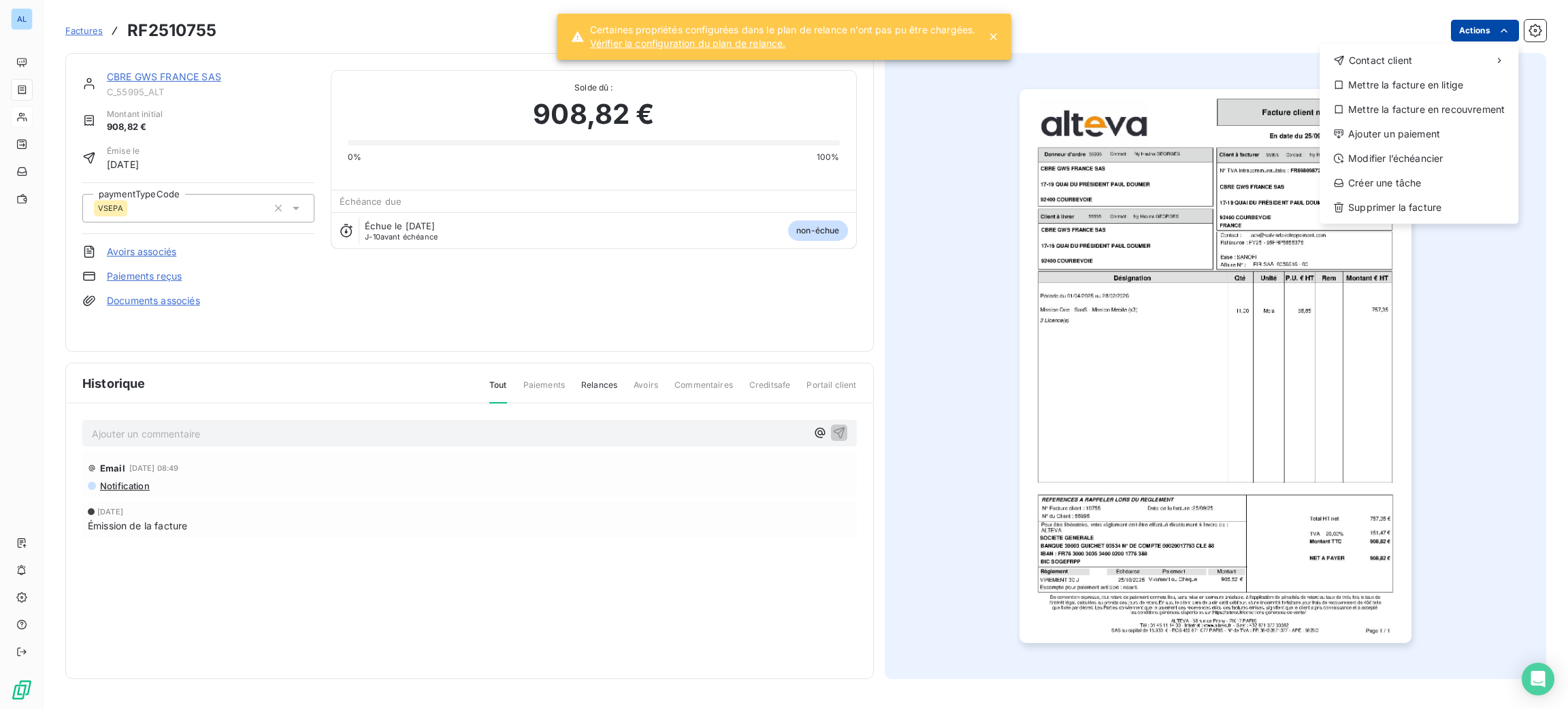
click at [1480, 38] on html "AL Factures RF2510755 Actions Contact client Mettre la facture en litige Mettre…" at bounding box center [784, 354] width 1568 height 709
click at [1420, 89] on div "Mettre la facture en litige" at bounding box center [1419, 84] width 188 height 22
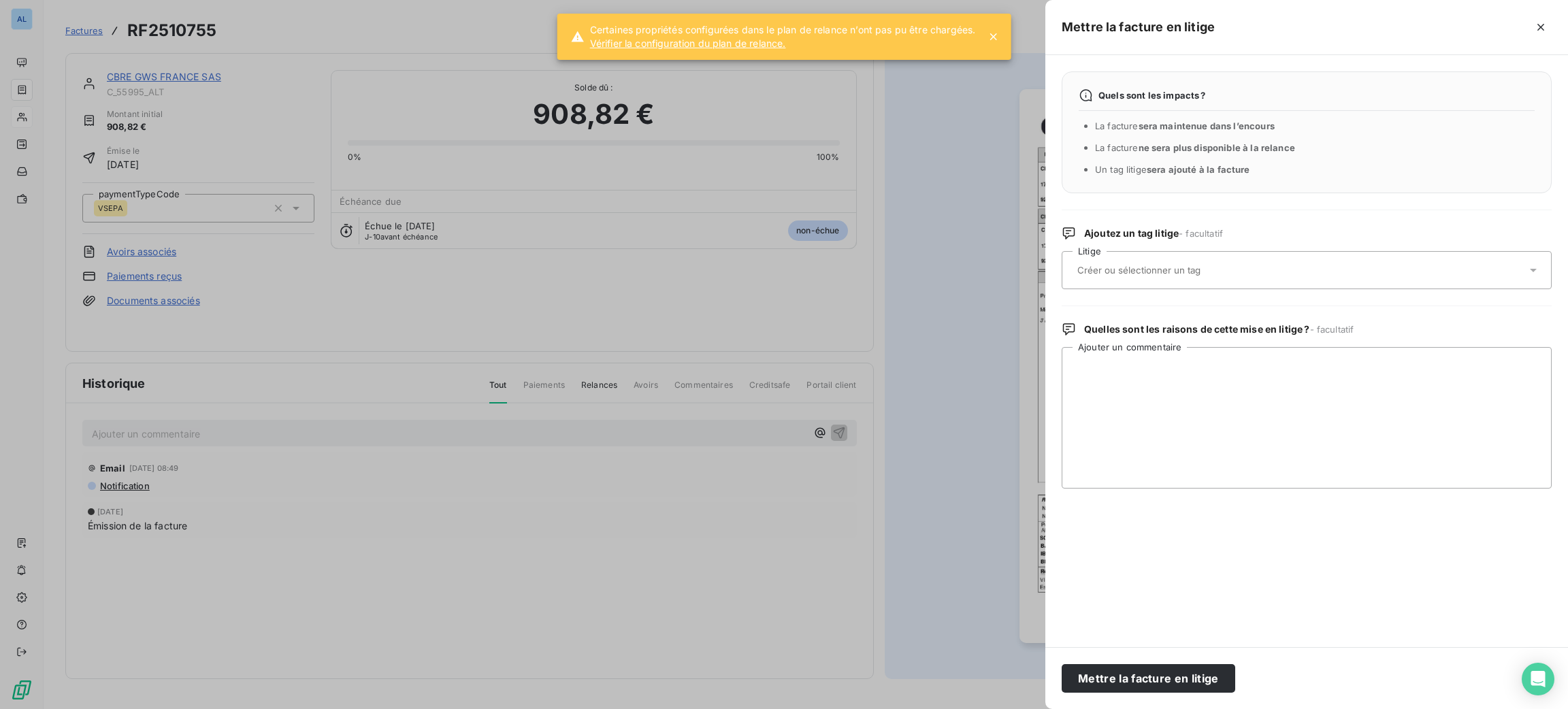
drag, startPoint x: 1156, startPoint y: 276, endPoint x: 1152, endPoint y: 283, distance: 8.1
click at [1156, 276] on input "text" at bounding box center [1174, 270] width 198 height 12
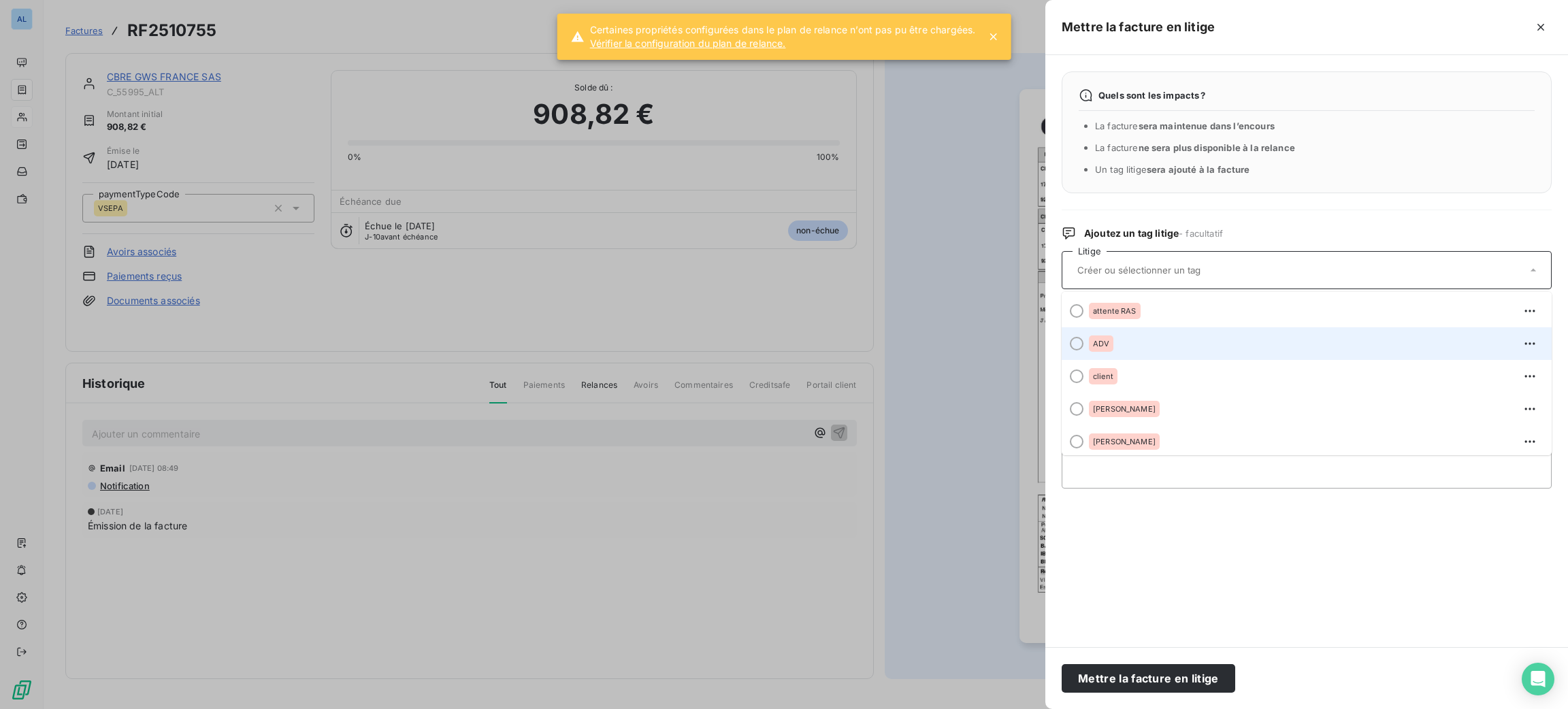
click at [1145, 339] on div "ADV" at bounding box center [1314, 344] width 452 height 22
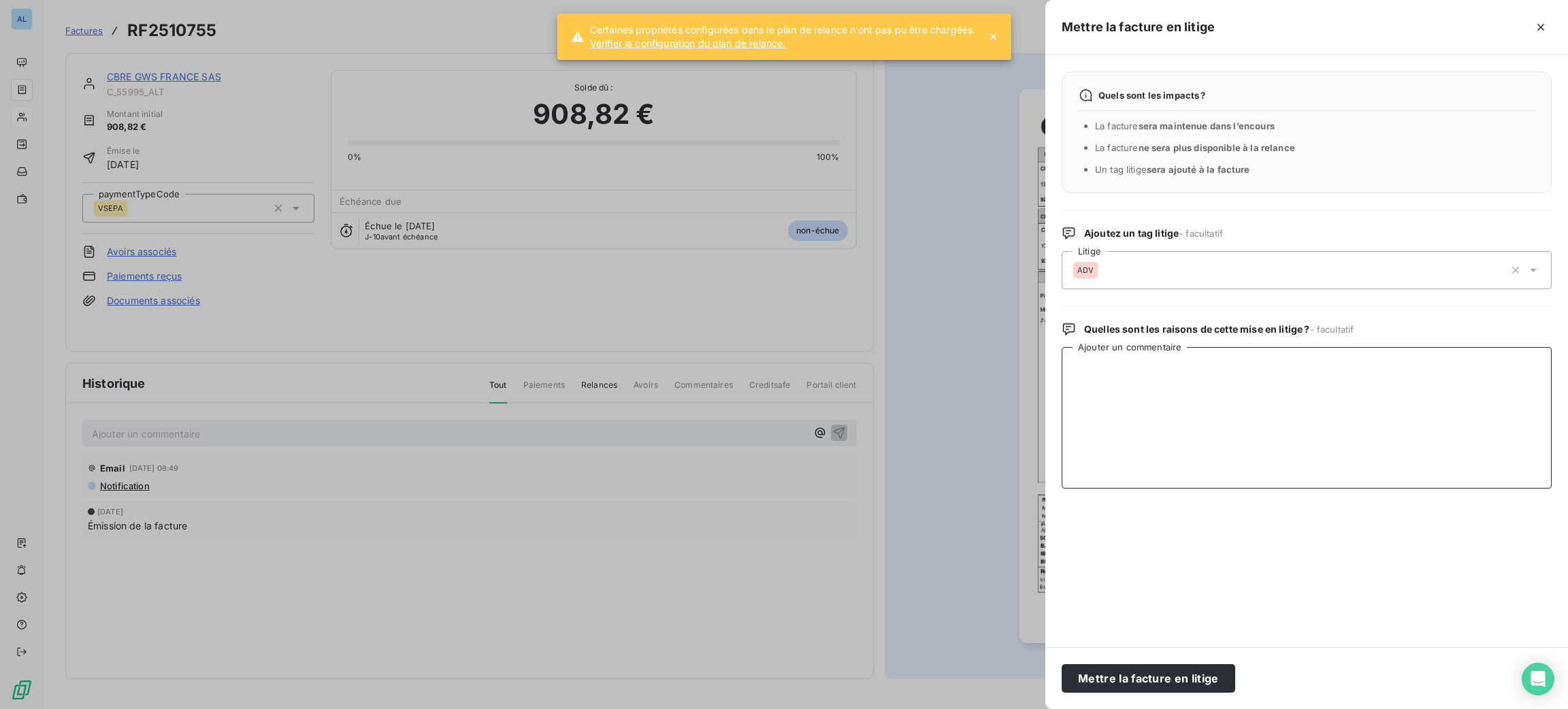
click at [1153, 356] on textarea "Ajouter un commentaire" at bounding box center [1306, 417] width 490 height 142
paste textarea "Hello [PERSON_NAME], J’espère que tu vas bien. Nous avons un litige avec la fac…"
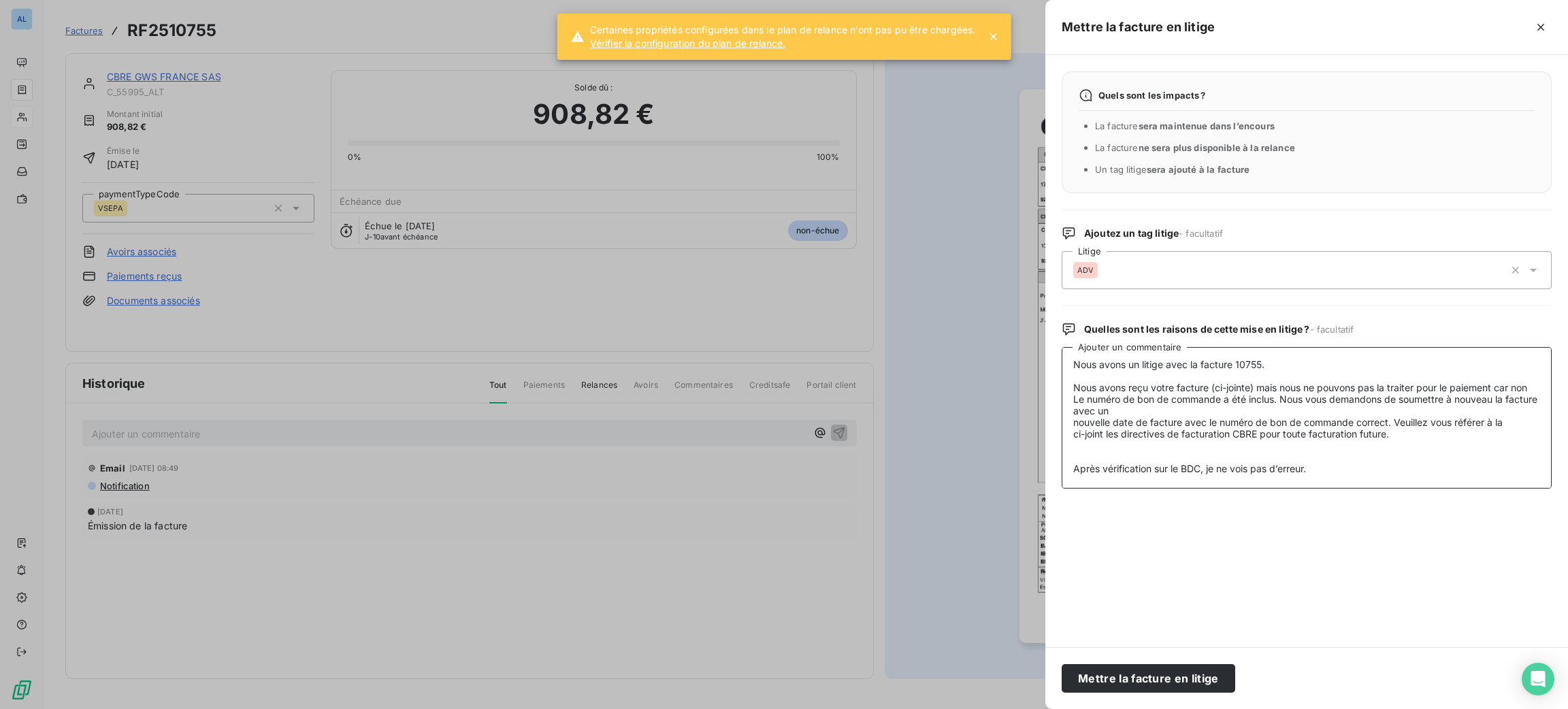
scroll to position [93, 0]
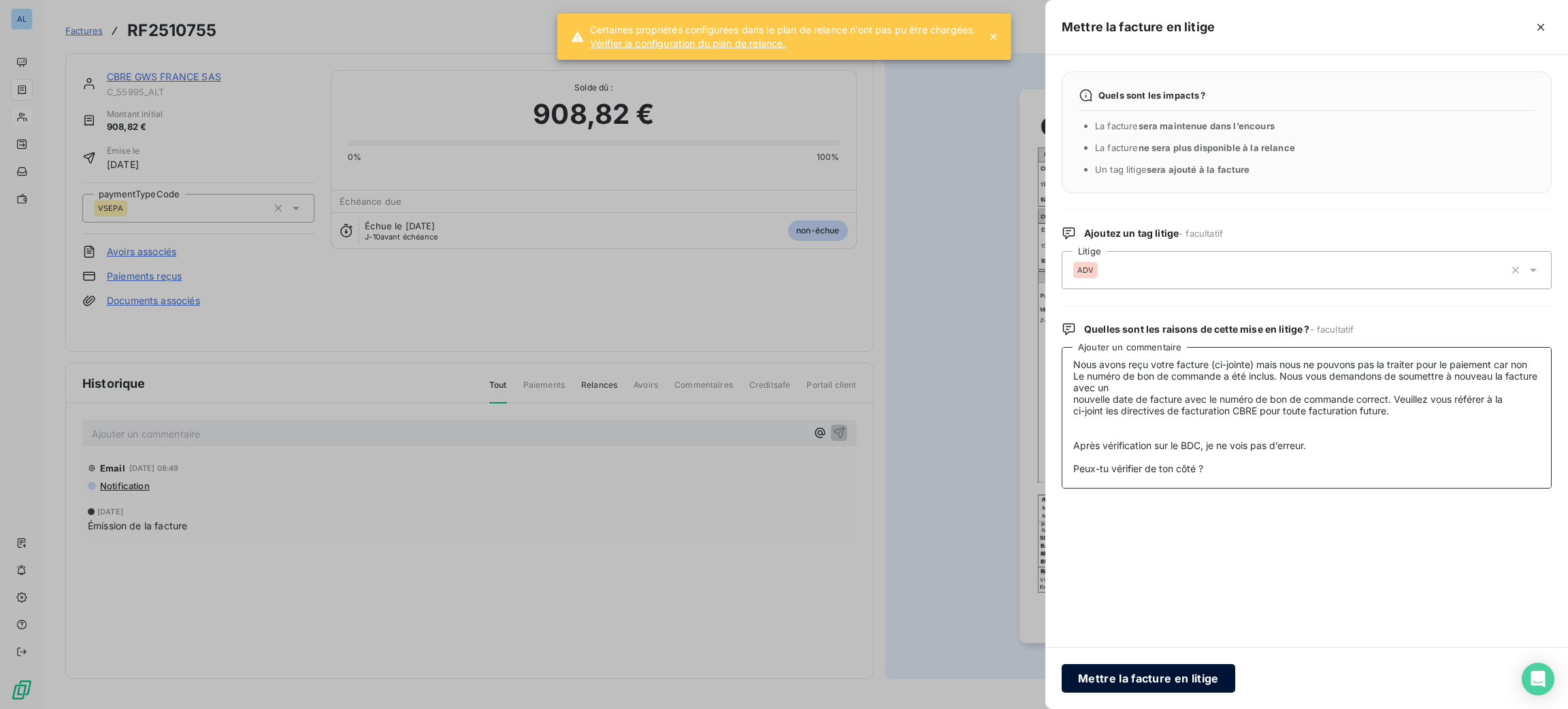
type textarea "15/10 Suite mail client, j'adresse à [PERSON_NAME] : Hello [PERSON_NAME], J’esp…"
click at [1154, 675] on button "Mettre la facture en litige" at bounding box center [1148, 678] width 173 height 28
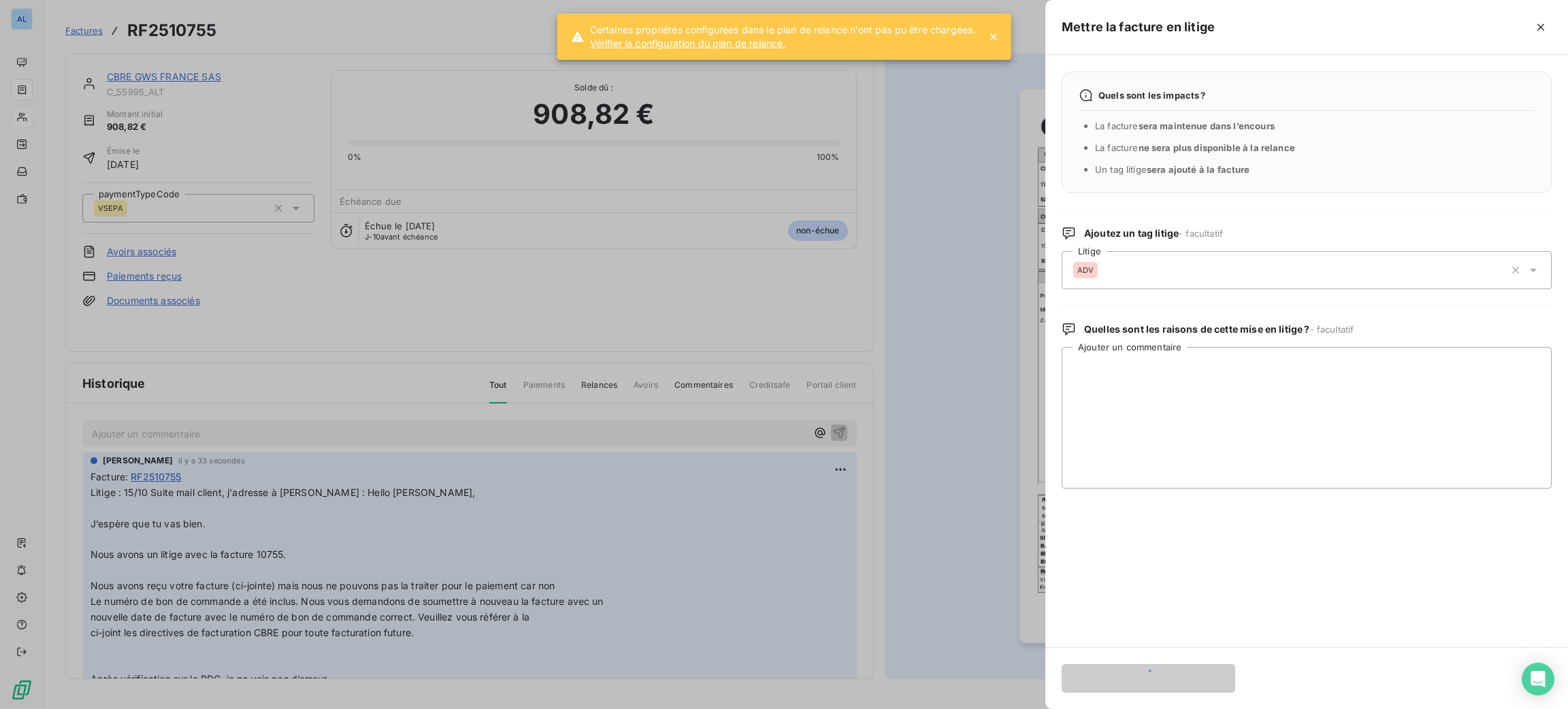
scroll to position [0, 0]
click at [166, 306] on div at bounding box center [784, 354] width 1568 height 709
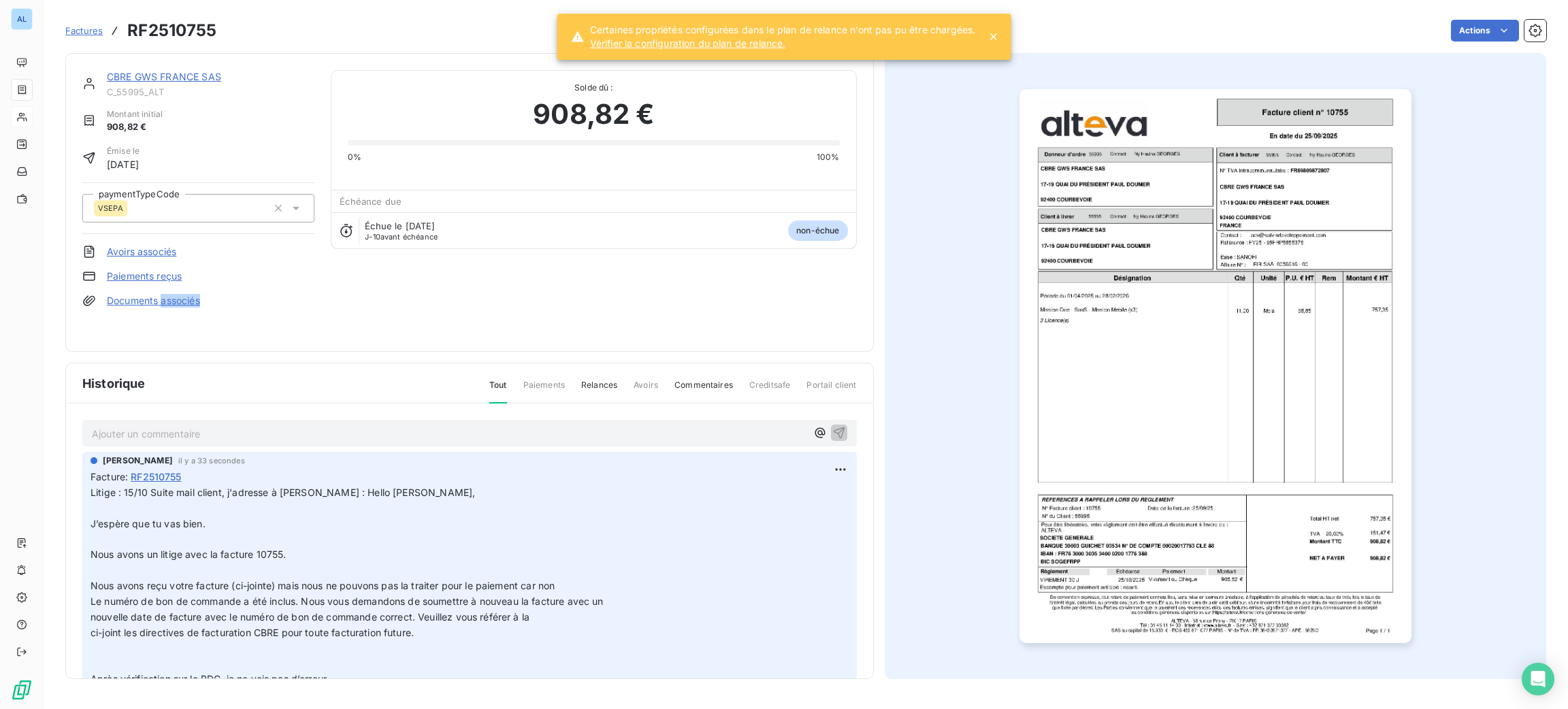
click at [166, 306] on link "Documents associés" at bounding box center [153, 301] width 93 height 13
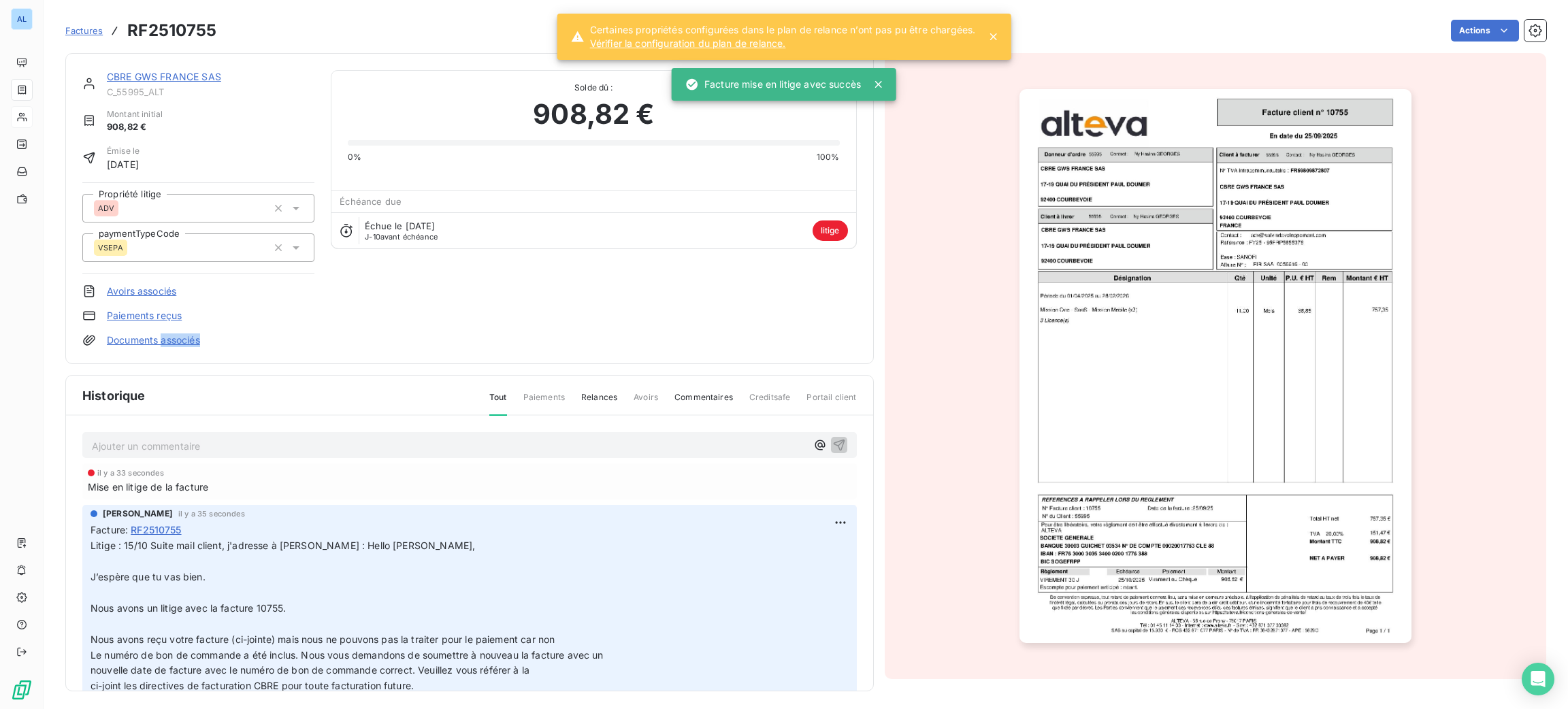
click at [169, 332] on div "CBRE GWS FRANCE SAS C_55995_ALT Montant initial 908,82 € Émise le [DATE] Propri…" at bounding box center [198, 209] width 232 height 277
click at [134, 342] on link "Documents associés" at bounding box center [153, 340] width 93 height 13
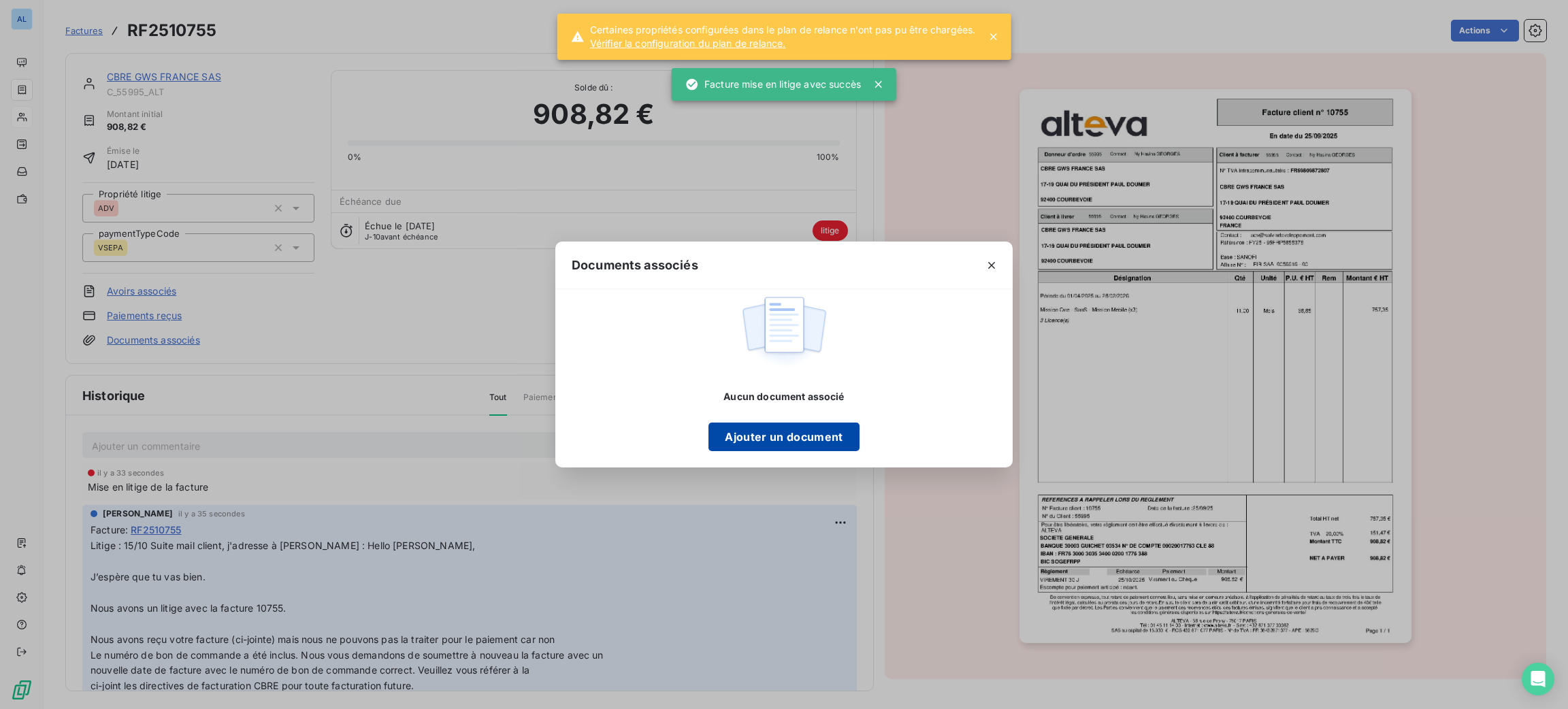
click at [822, 442] on button "Ajouter un document" at bounding box center [783, 436] width 150 height 28
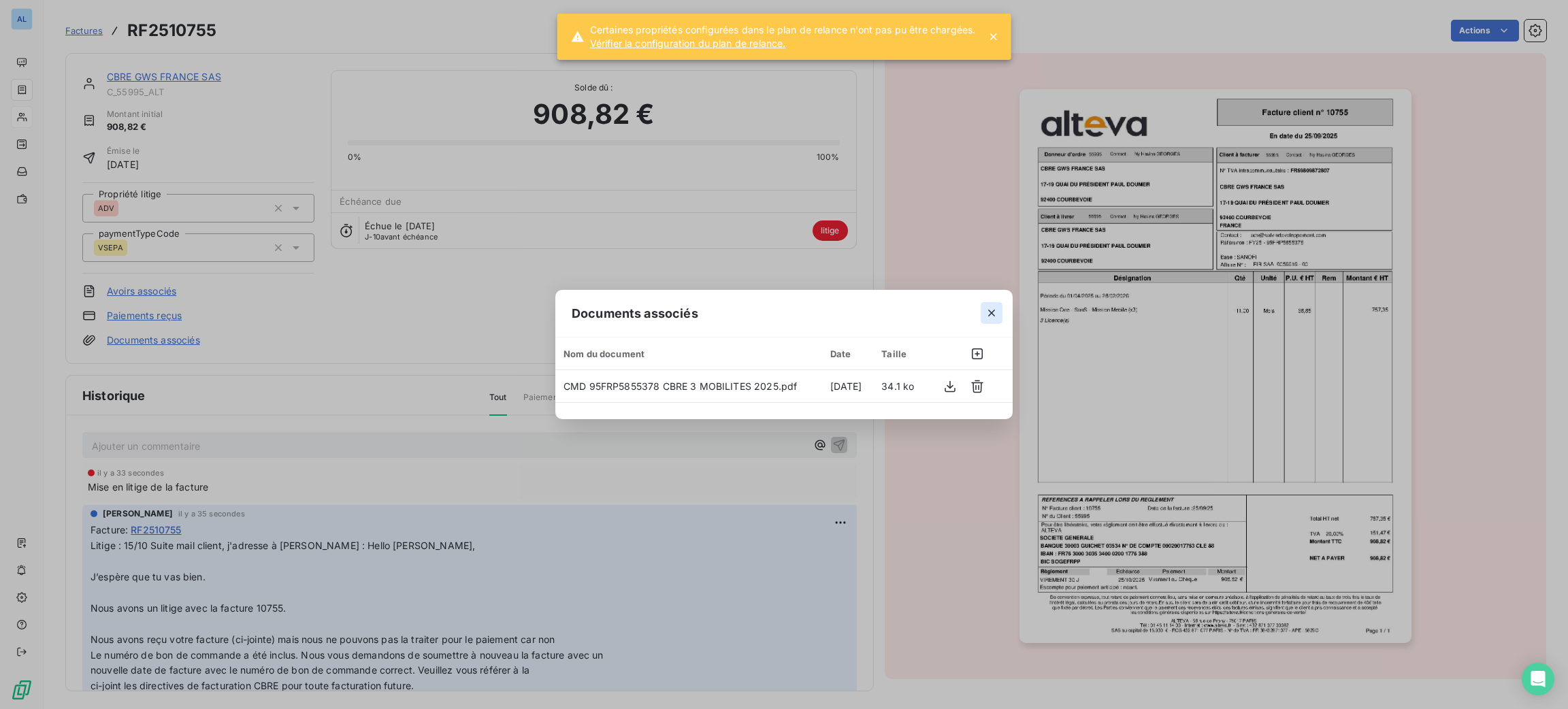
click at [986, 316] on icon "button" at bounding box center [991, 312] width 13 height 13
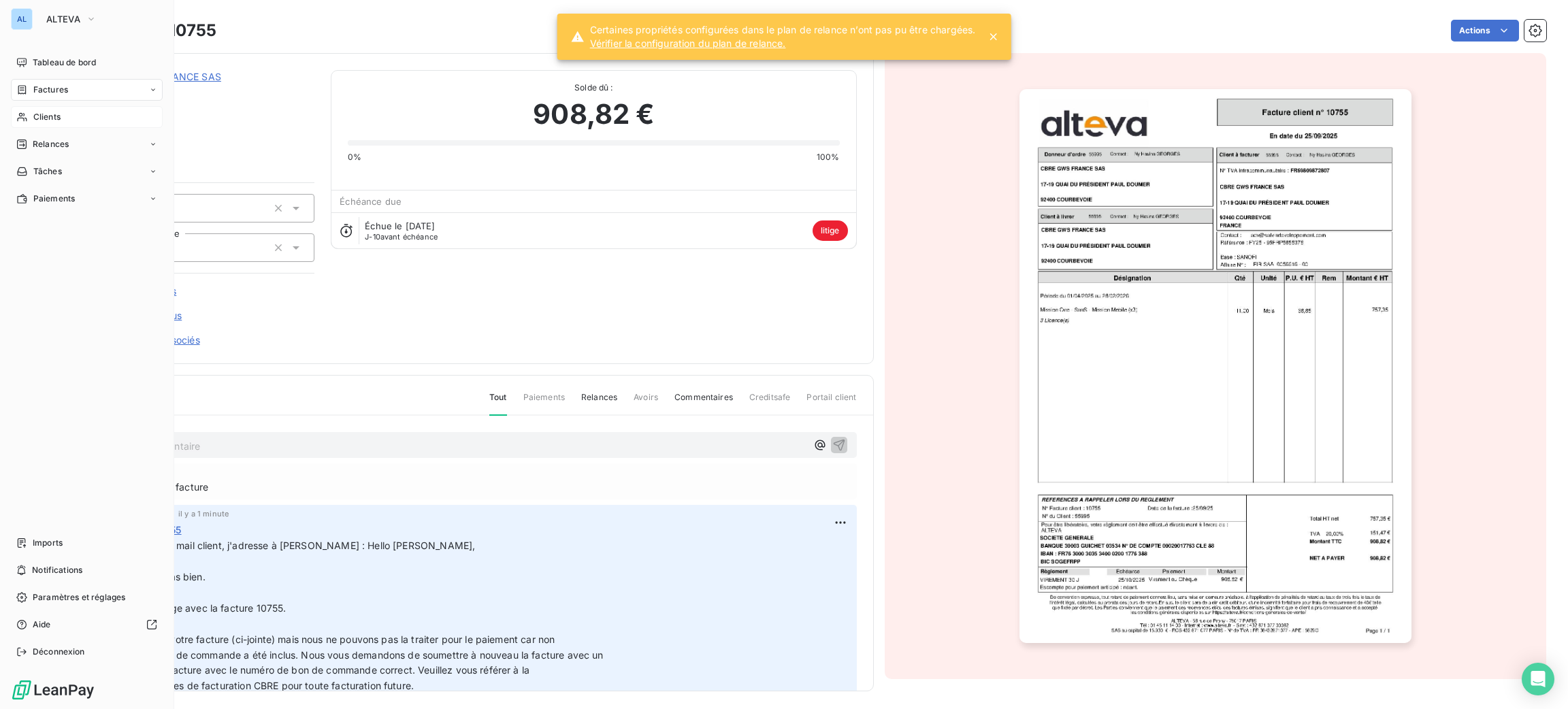
click at [64, 122] on div "Clients" at bounding box center [86, 117] width 152 height 22
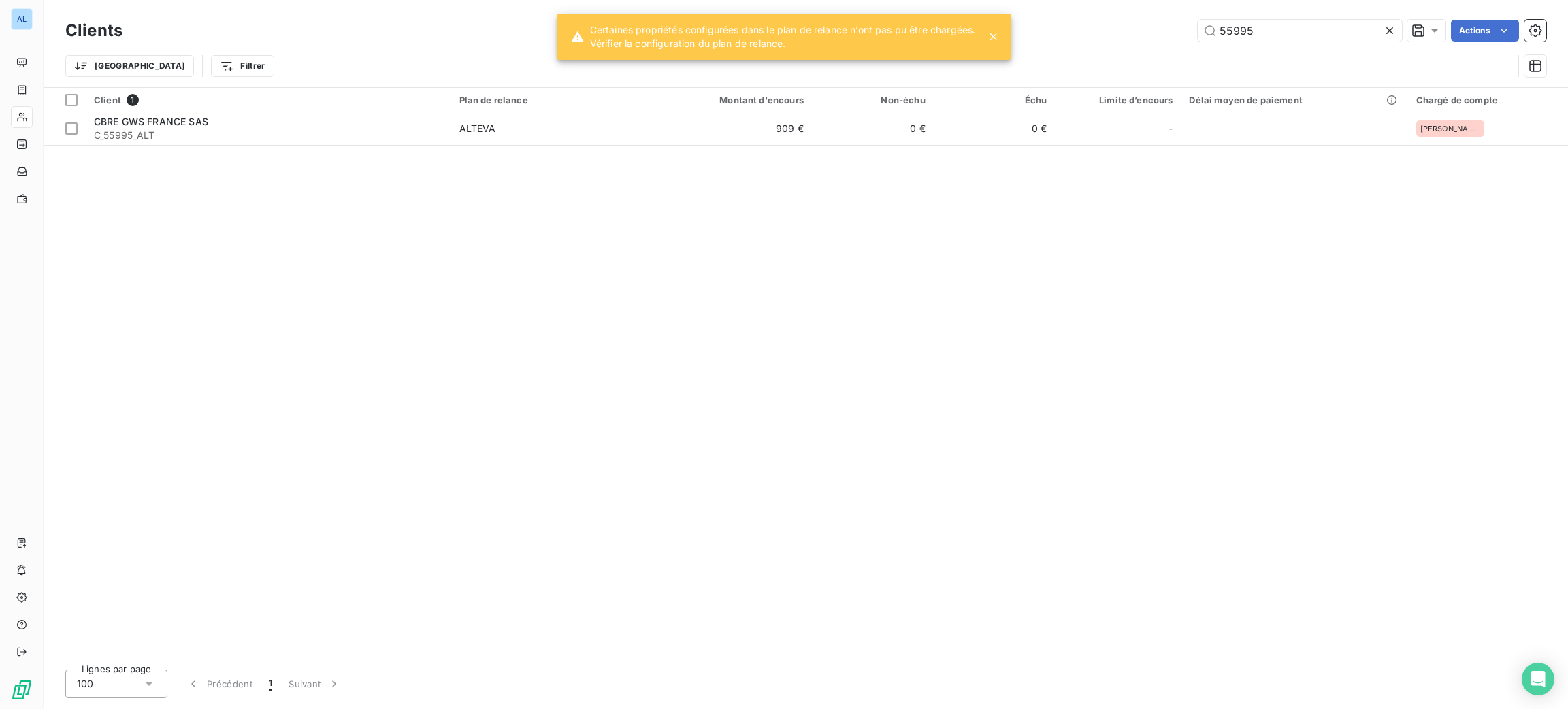
drag, startPoint x: 1281, startPoint y: 36, endPoint x: 1114, endPoint y: 26, distance: 167.3
click at [1128, 36] on div "55995 Actions" at bounding box center [843, 31] width 1407 height 22
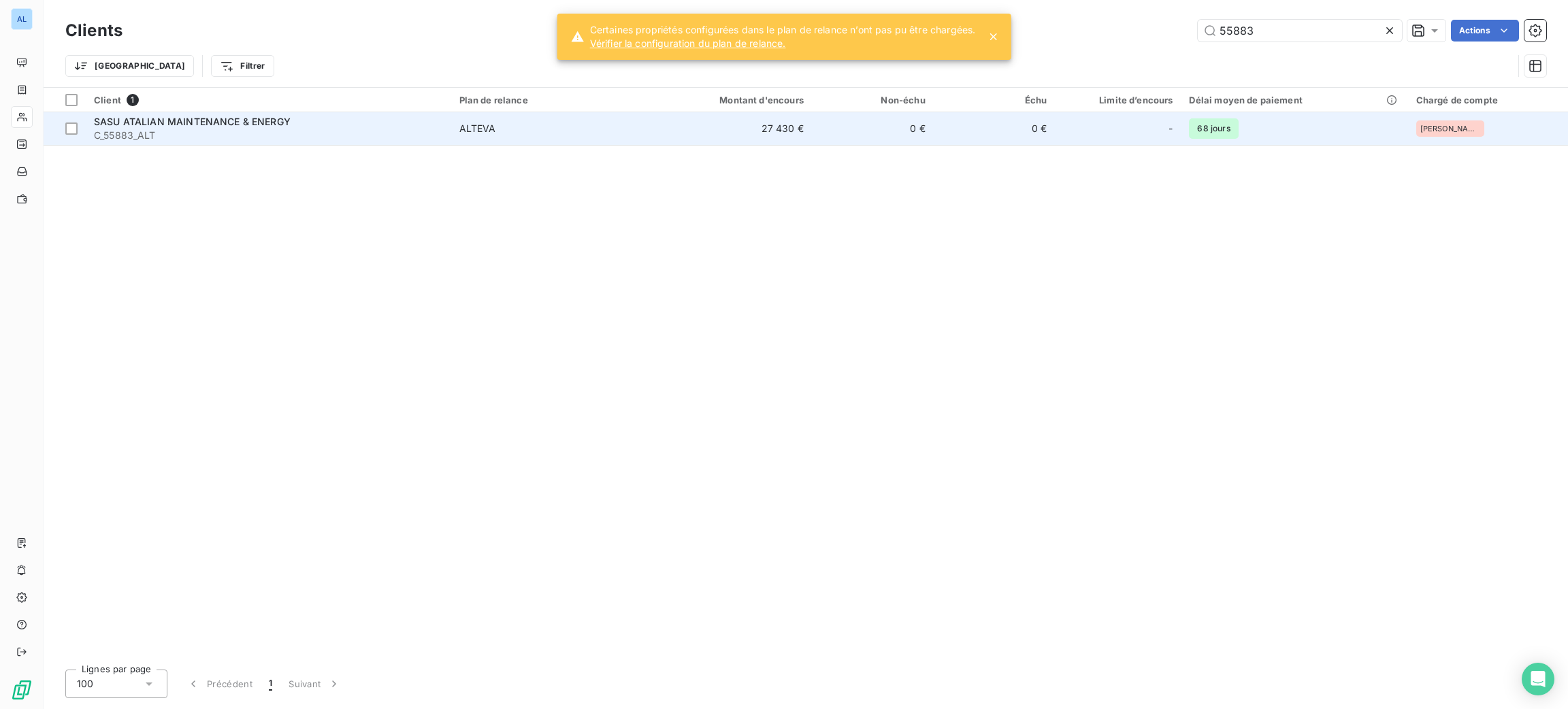
type input "55883"
click at [505, 135] on td "ALTEVA" at bounding box center [549, 128] width 198 height 32
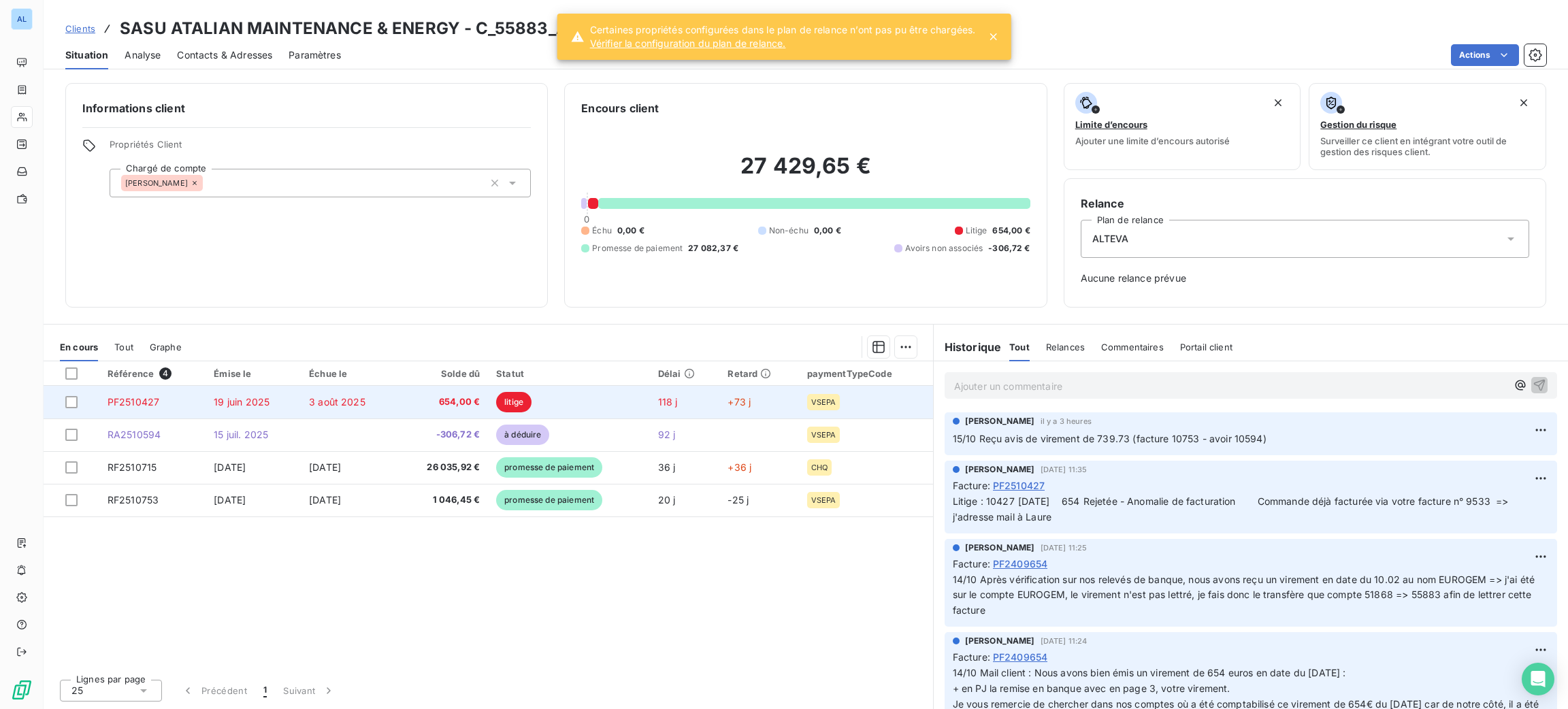
click at [341, 409] on td "3 août 2025" at bounding box center [349, 402] width 96 height 32
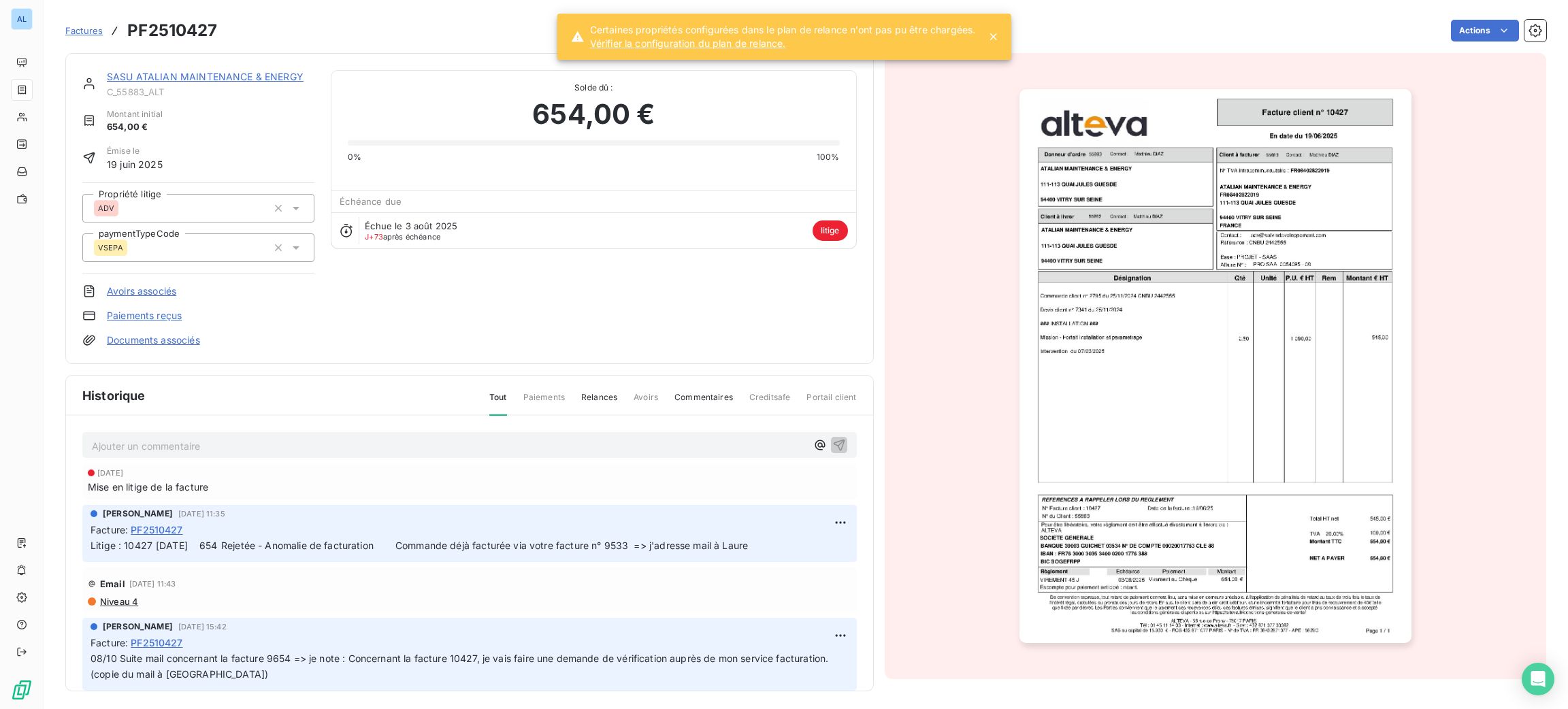
click at [298, 211] on icon at bounding box center [296, 208] width 13 height 13
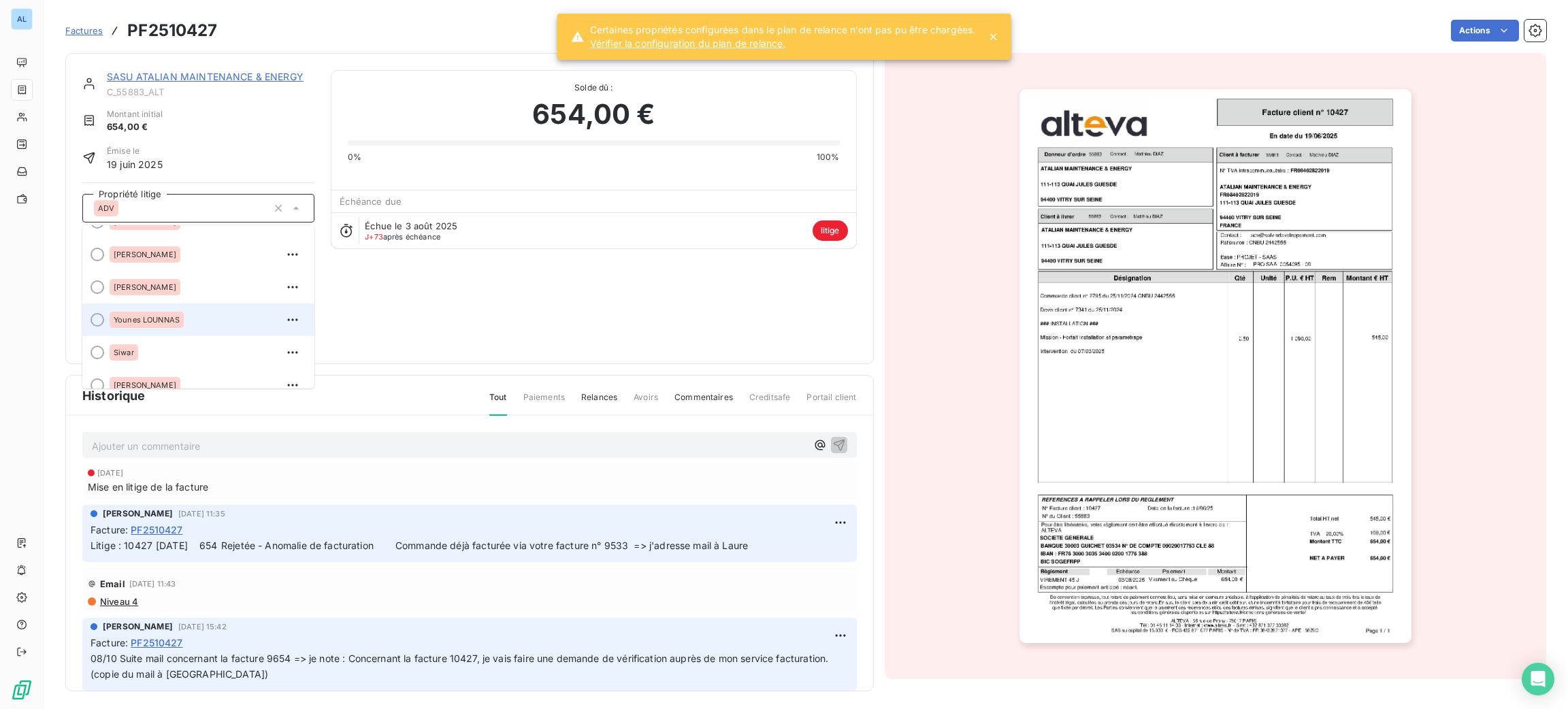
scroll to position [408, 0]
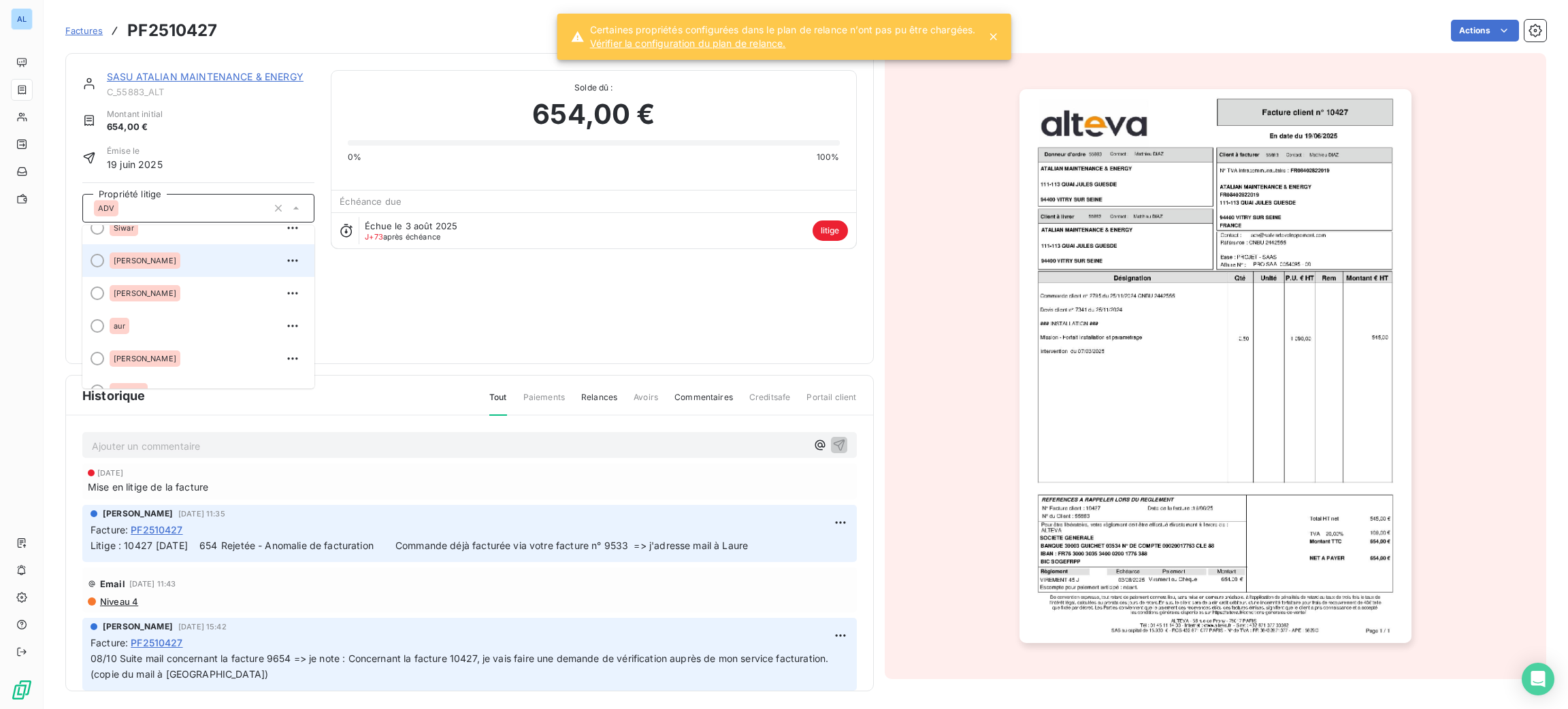
click at [157, 248] on li "[PERSON_NAME]" at bounding box center [198, 260] width 232 height 32
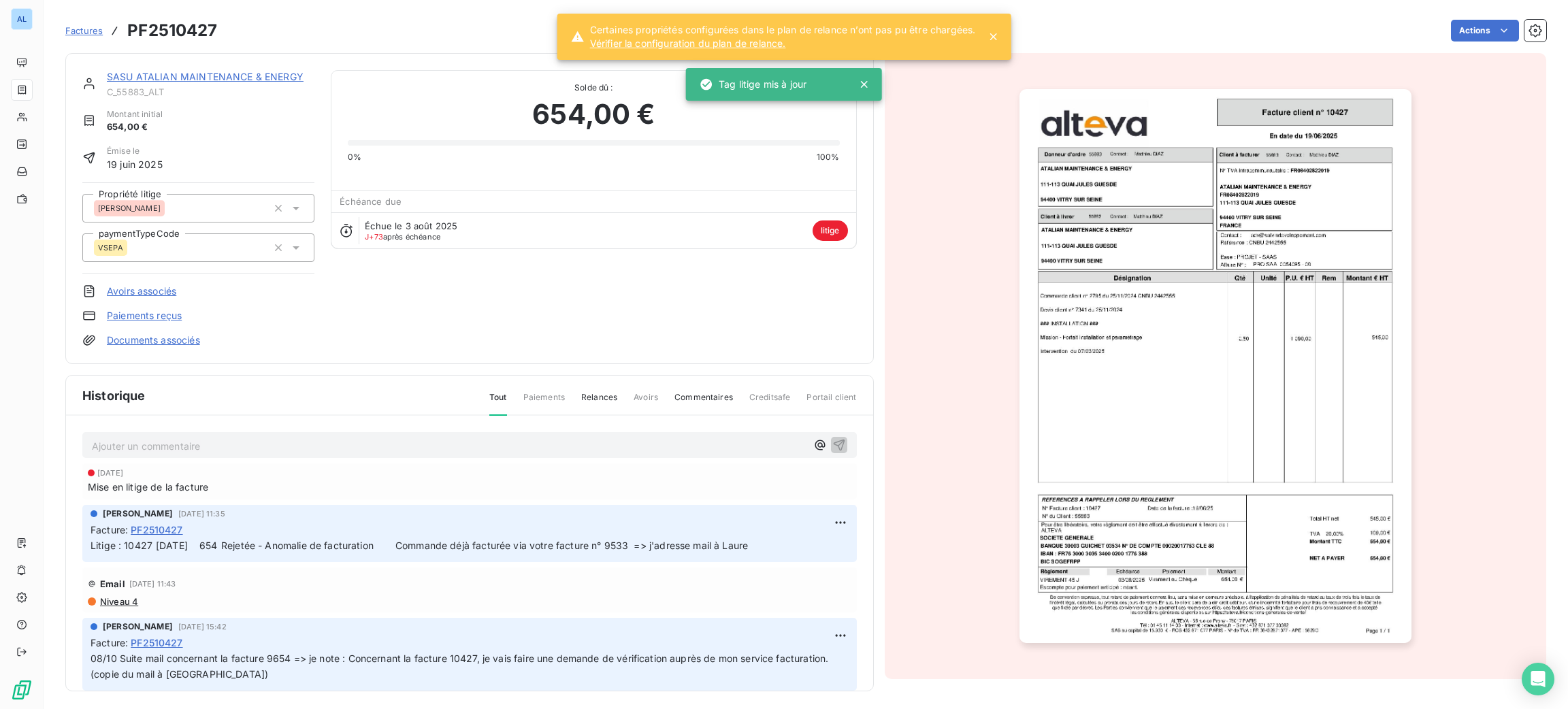
drag, startPoint x: 315, startPoint y: 447, endPoint x: 309, endPoint y: 441, distance: 8.5
click at [313, 446] on p "Ajouter un commentaire ﻿" at bounding box center [449, 446] width 714 height 17
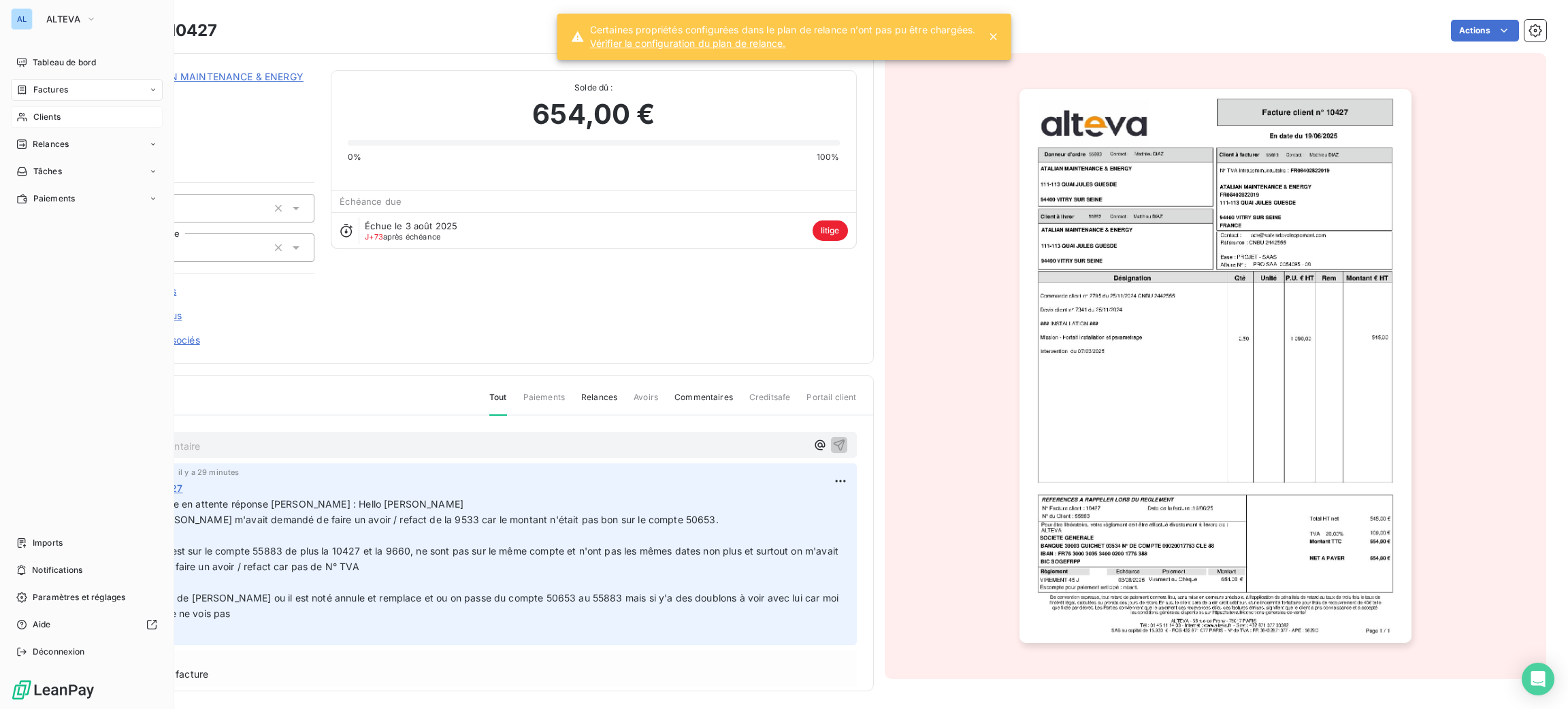
click at [70, 113] on div "Clients" at bounding box center [86, 117] width 152 height 22
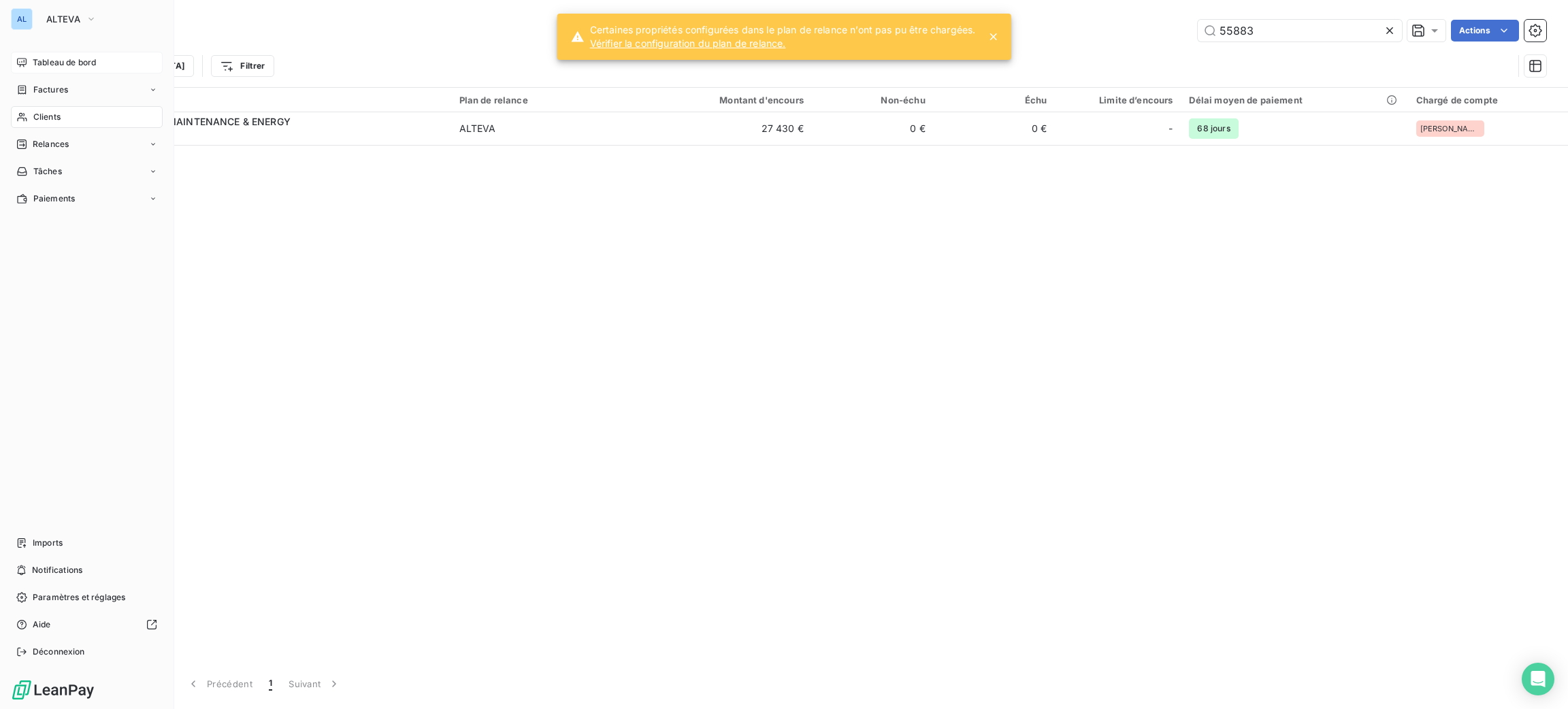
click at [36, 55] on div "Tableau de bord" at bounding box center [86, 62] width 152 height 22
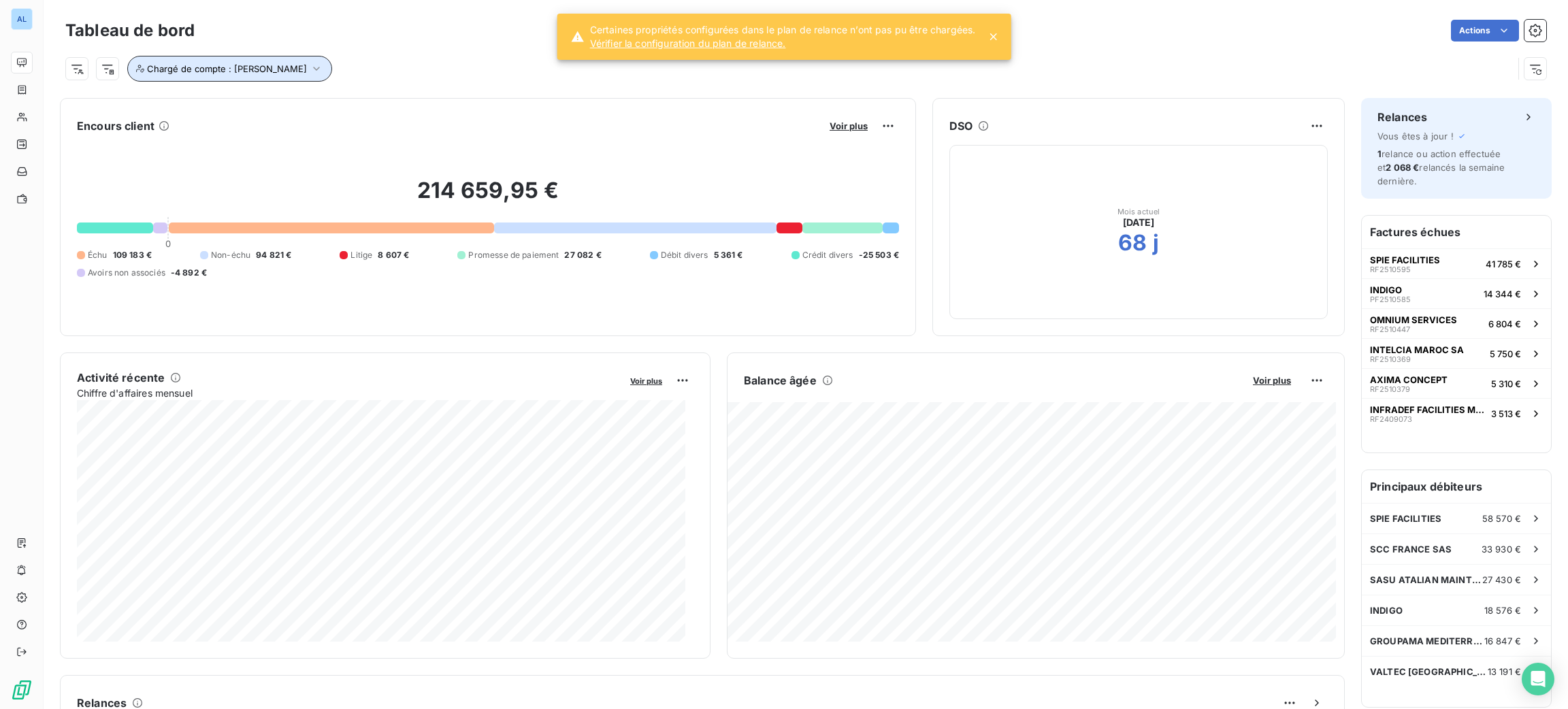
click at [251, 65] on span "Chargé de compte : [PERSON_NAME]" at bounding box center [226, 68] width 160 height 11
click at [394, 100] on icon at bounding box center [398, 104] width 8 height 8
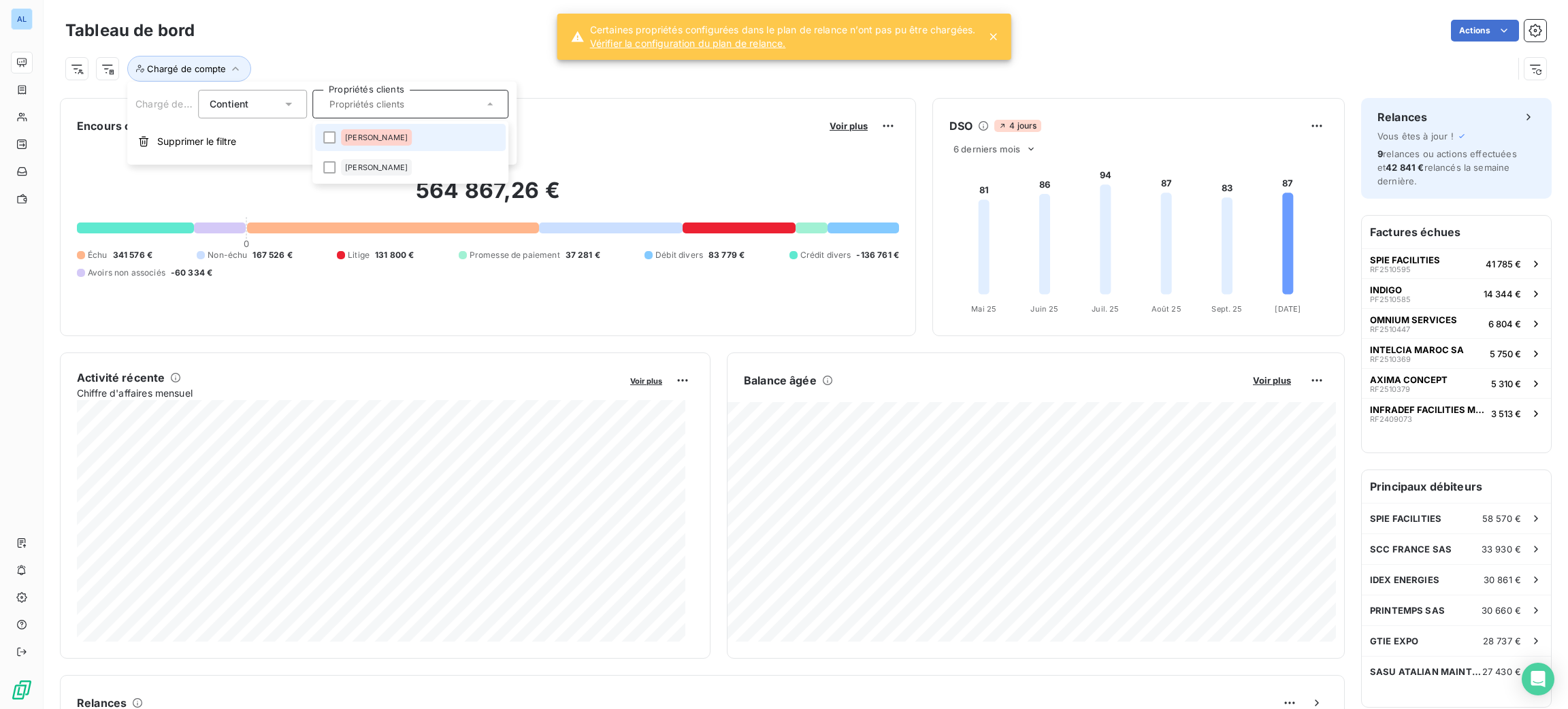
click at [394, 51] on div "Chargé de compte" at bounding box center [806, 63] width 1481 height 36
